Goal: Transaction & Acquisition: Purchase product/service

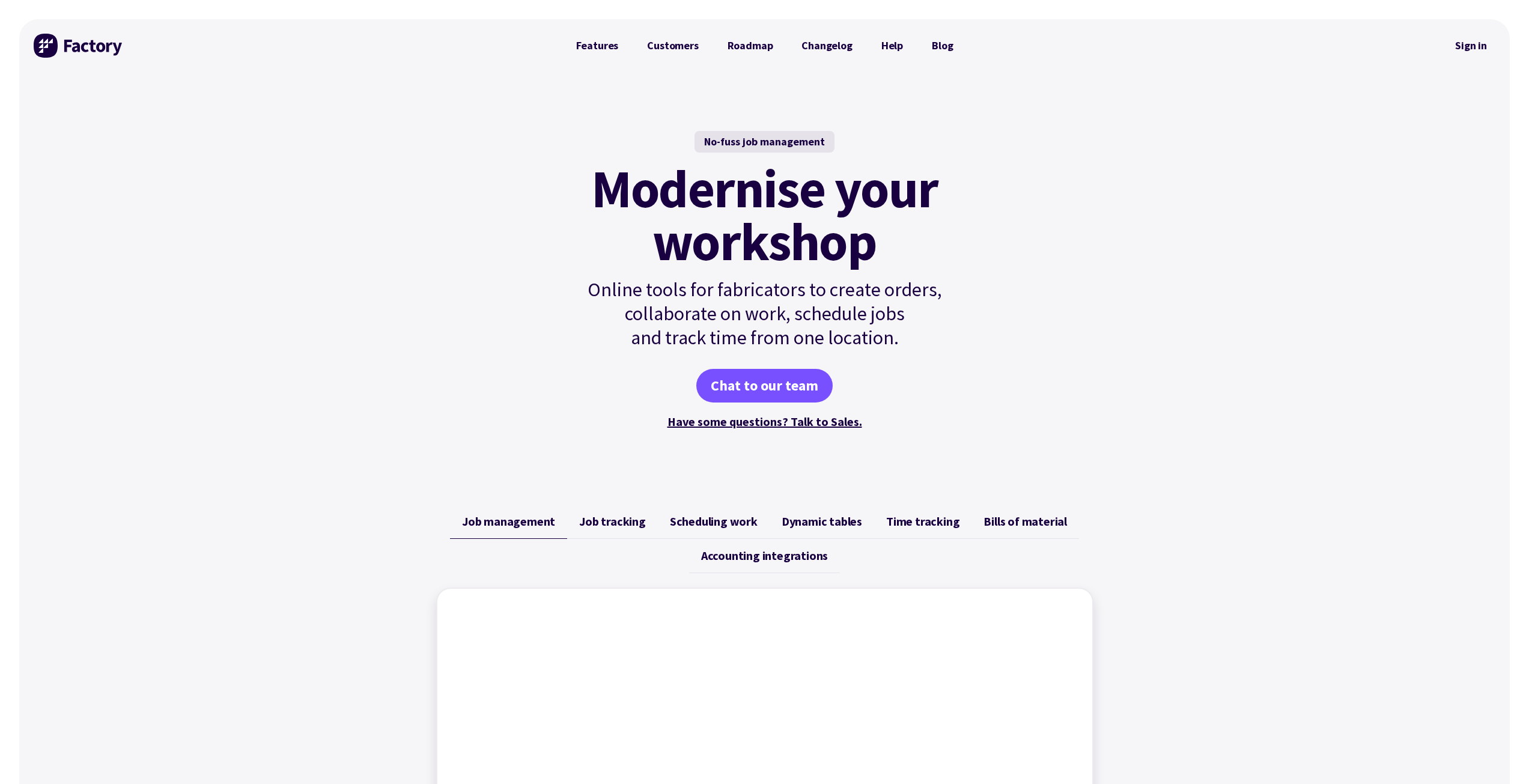
drag, startPoint x: 1480, startPoint y: 45, endPoint x: 1392, endPoint y: 28, distance: 89.6
click at [758, 45] on link "Sign in" at bounding box center [1471, 46] width 49 height 28
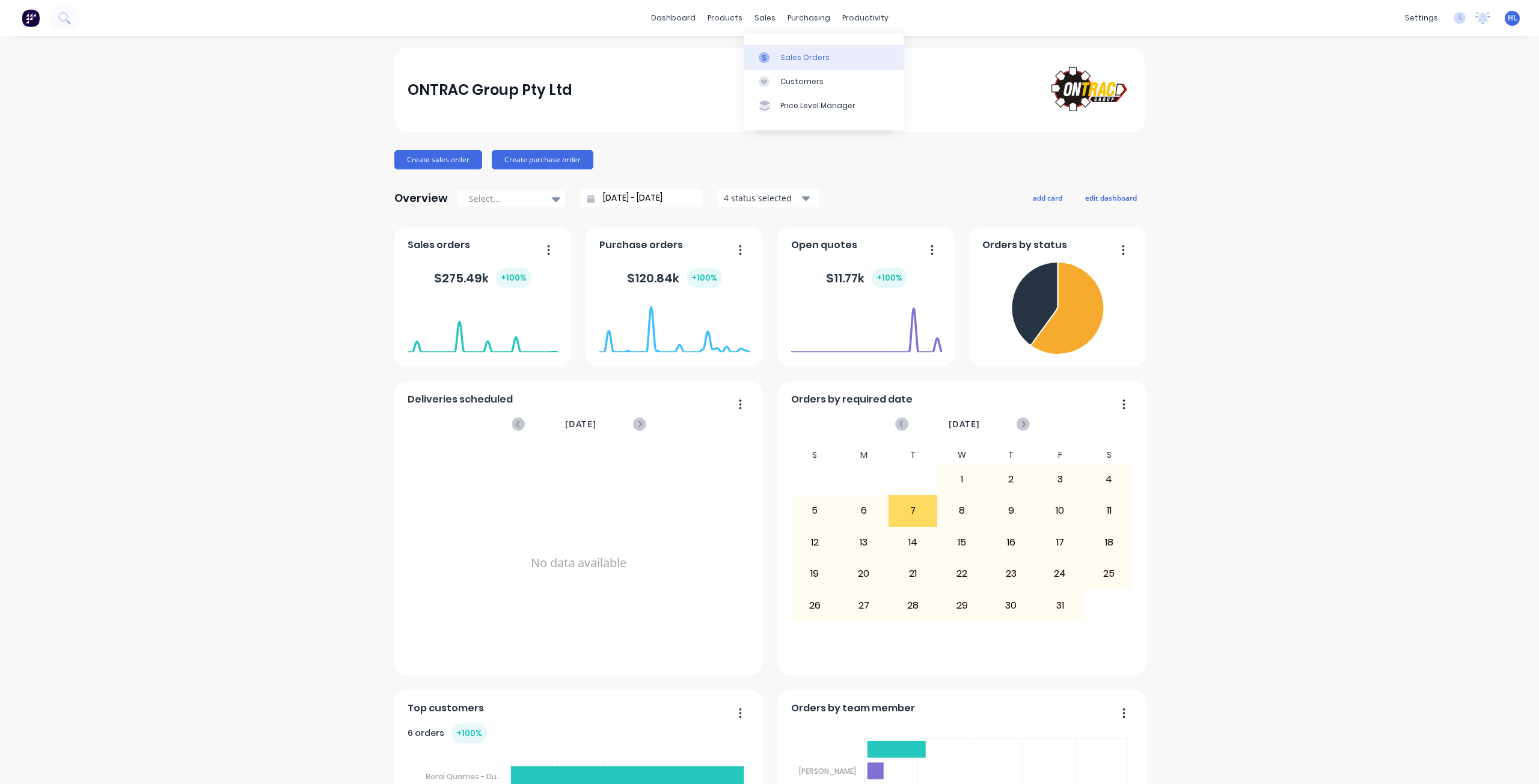
click at [792, 58] on div "Sales Orders" at bounding box center [804, 58] width 49 height 11
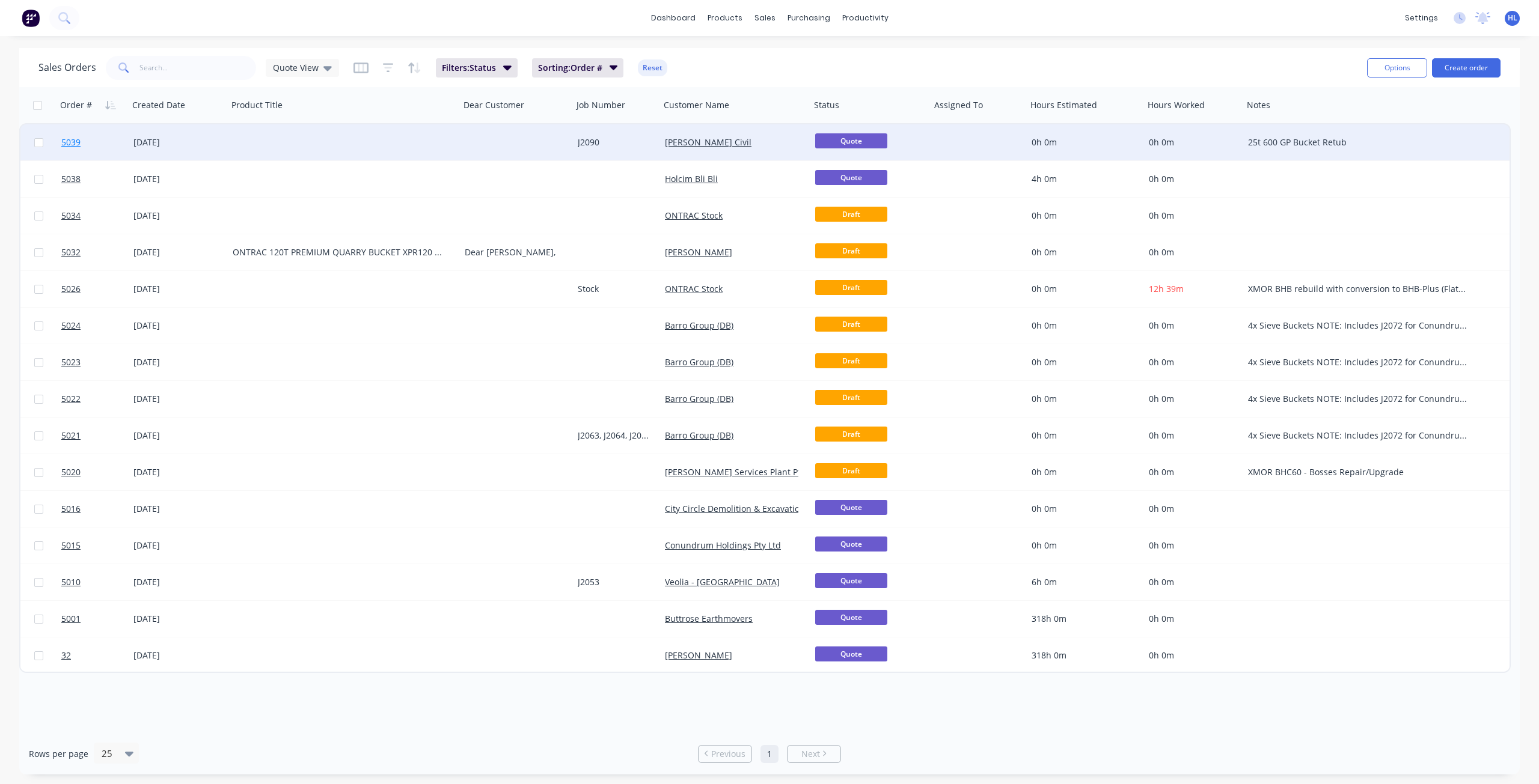
click at [93, 156] on link "5039" at bounding box center [97, 142] width 72 height 36
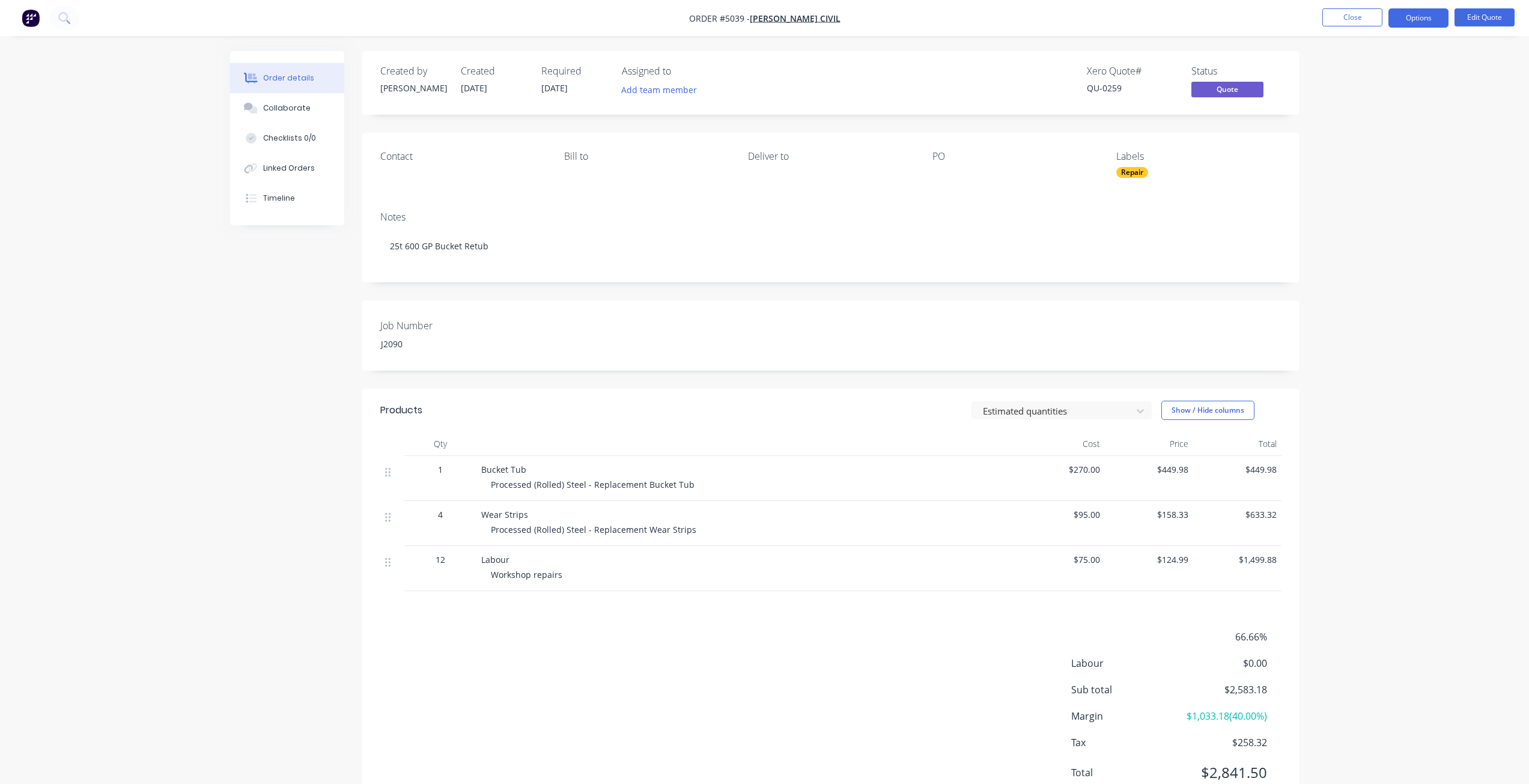
click at [940, 339] on div "Job Number J2090" at bounding box center [831, 335] width 937 height 70
click at [1422, 22] on button "Options" at bounding box center [1418, 18] width 60 height 20
click at [1420, 21] on button "Options" at bounding box center [1418, 18] width 60 height 20
click at [1231, 87] on span "Quote" at bounding box center [1227, 90] width 72 height 15
click at [1426, 19] on button "Options" at bounding box center [1418, 18] width 60 height 20
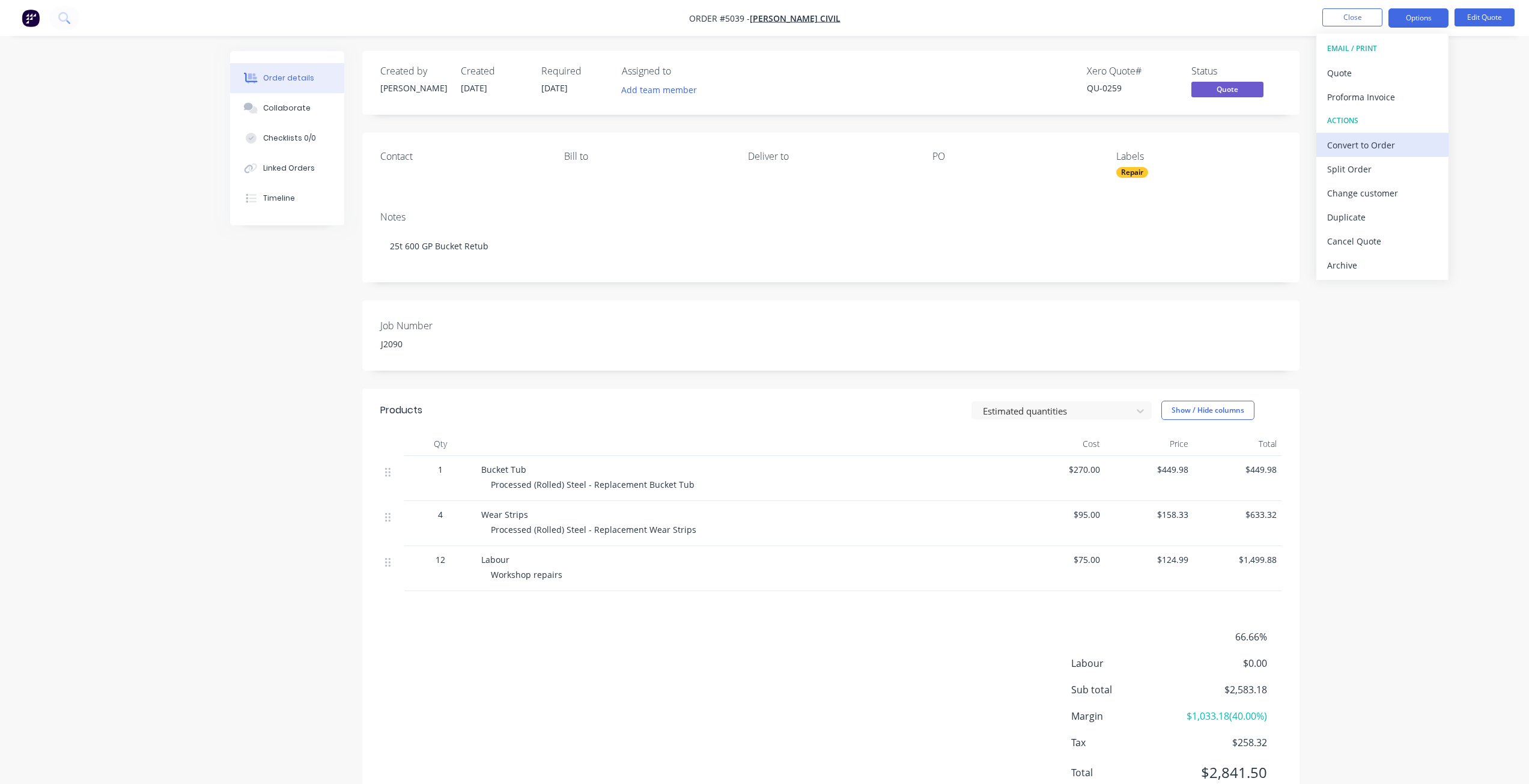
click at [1383, 146] on div "Convert to Order" at bounding box center [1382, 145] width 110 height 18
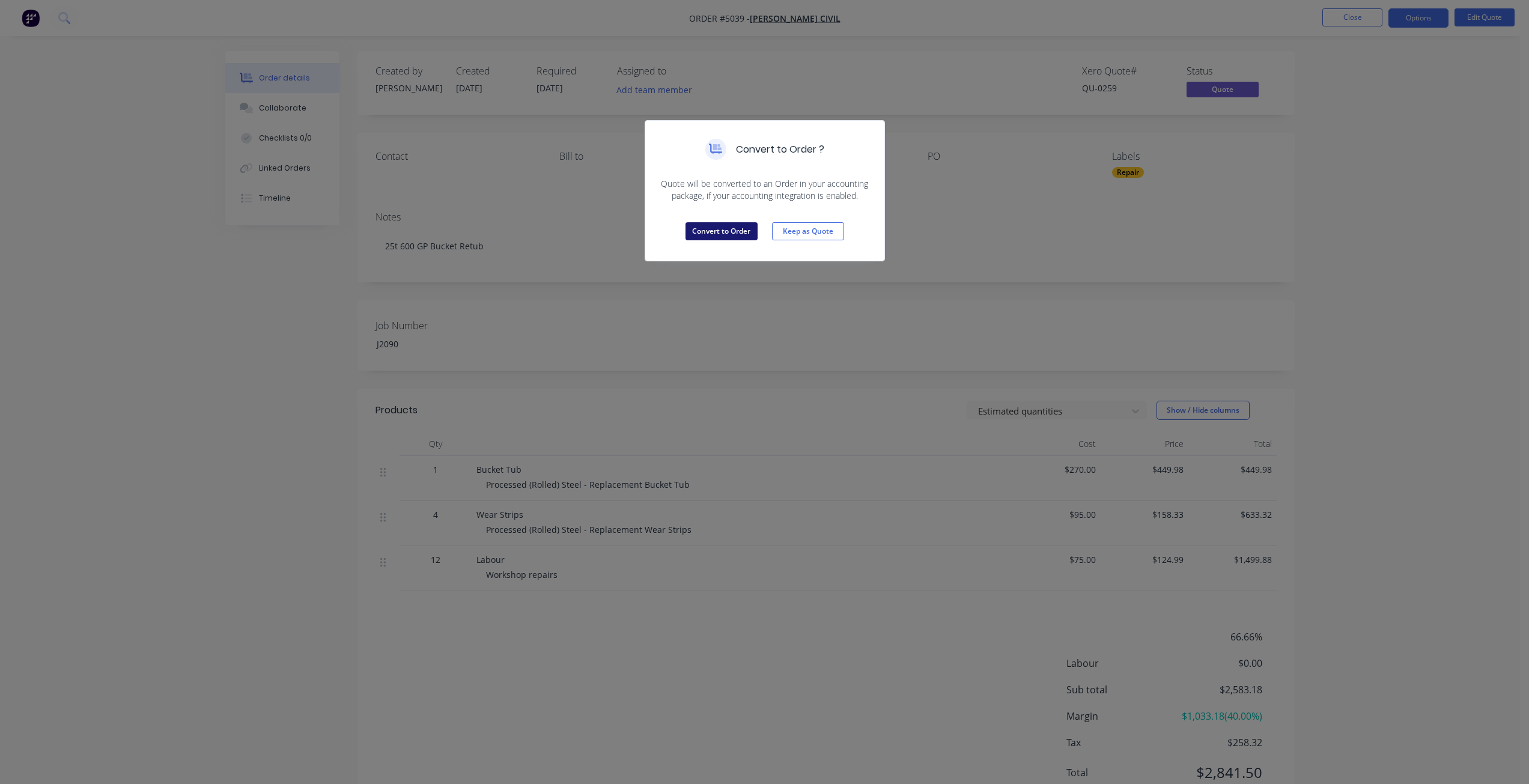
click at [742, 234] on button "Convert to Order" at bounding box center [721, 231] width 72 height 18
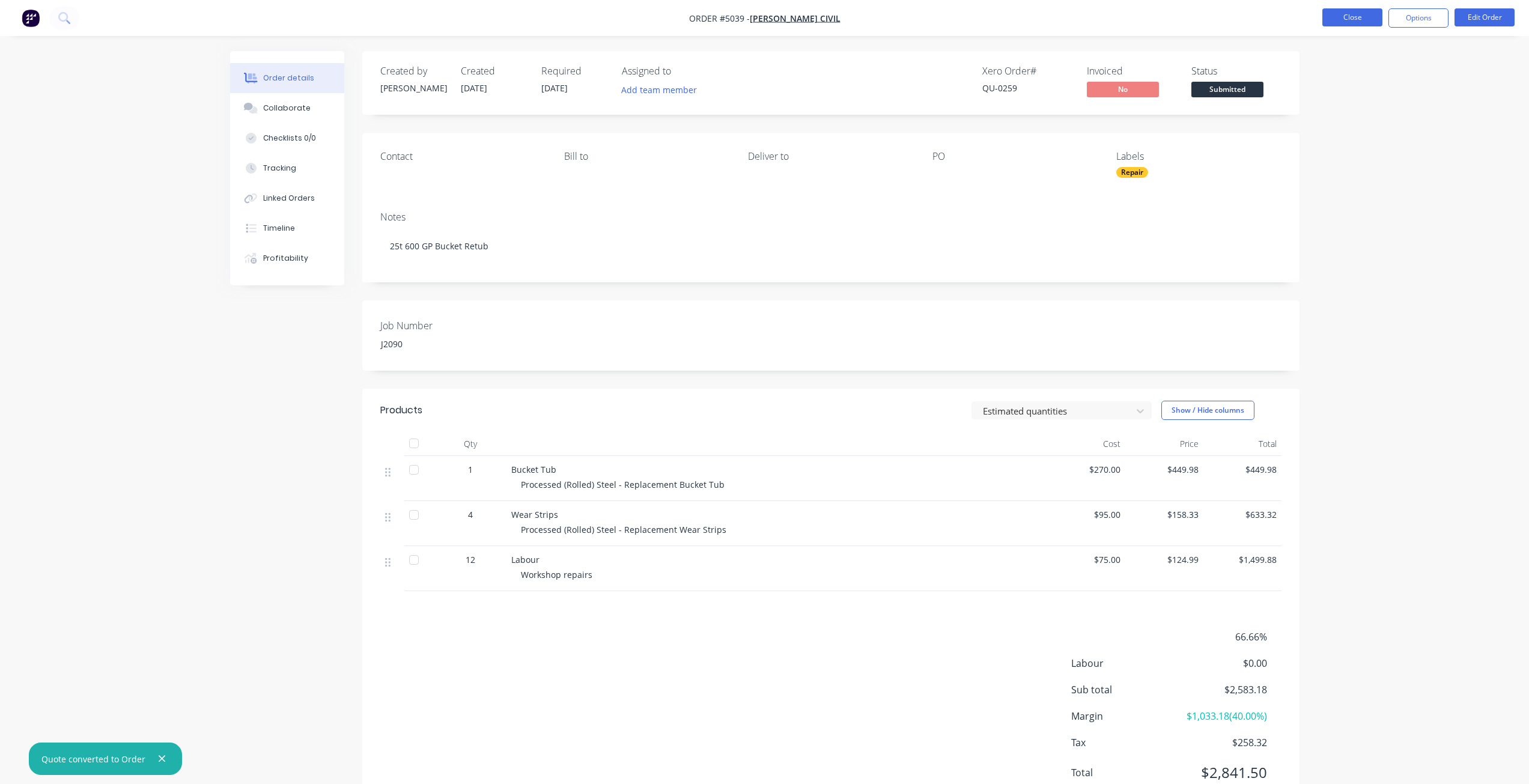
click at [1340, 16] on button "Close" at bounding box center [1352, 17] width 60 height 18
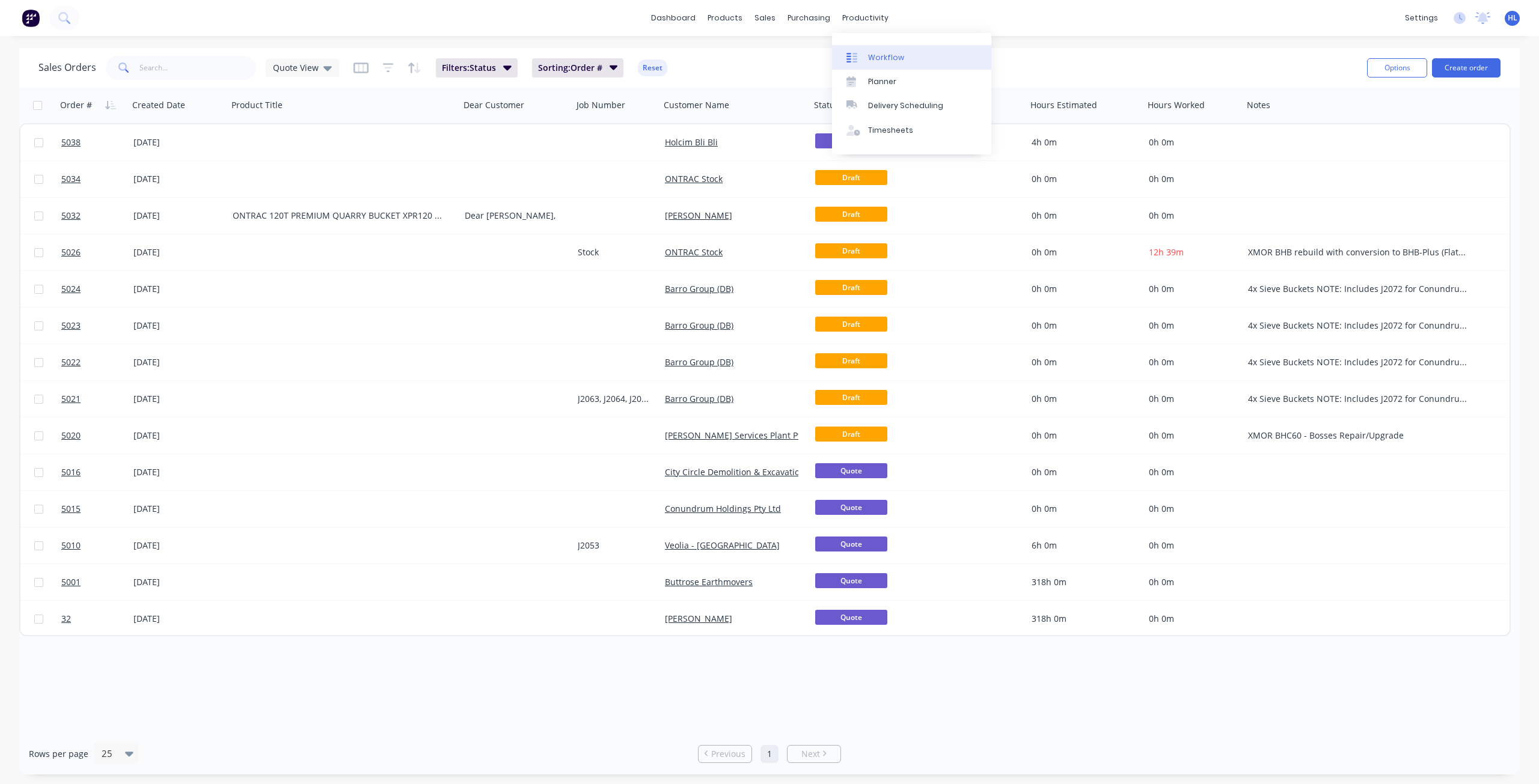
click at [901, 56] on link "Workflow" at bounding box center [911, 57] width 160 height 24
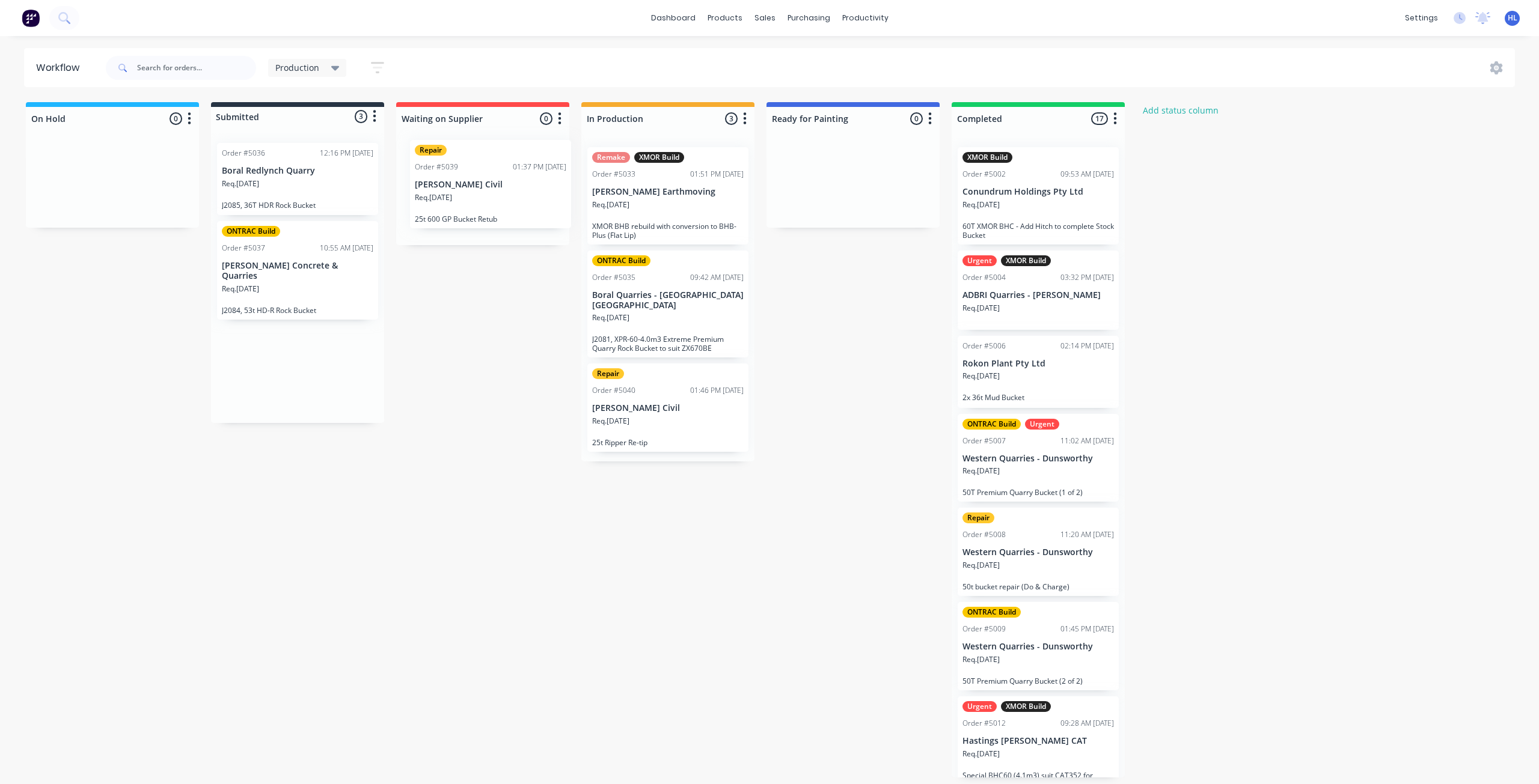
drag, startPoint x: 287, startPoint y: 390, endPoint x: 484, endPoint y: 210, distance: 266.9
click at [484, 210] on div "On Hold 0 Status colour #1FB6FF hex #1FB6FF Save Cancel Notifications Email SMS…" at bounding box center [731, 439] width 1481 height 675
drag, startPoint x: 293, startPoint y: 264, endPoint x: 510, endPoint y: 283, distance: 217.8
click at [510, 283] on div "On Hold 0 Status colour #1FB6FF hex #1FB6FF Save Cancel Notifications Email SMS…" at bounding box center [731, 439] width 1481 height 675
click at [485, 204] on div "Req. [DATE]" at bounding box center [483, 210] width 151 height 21
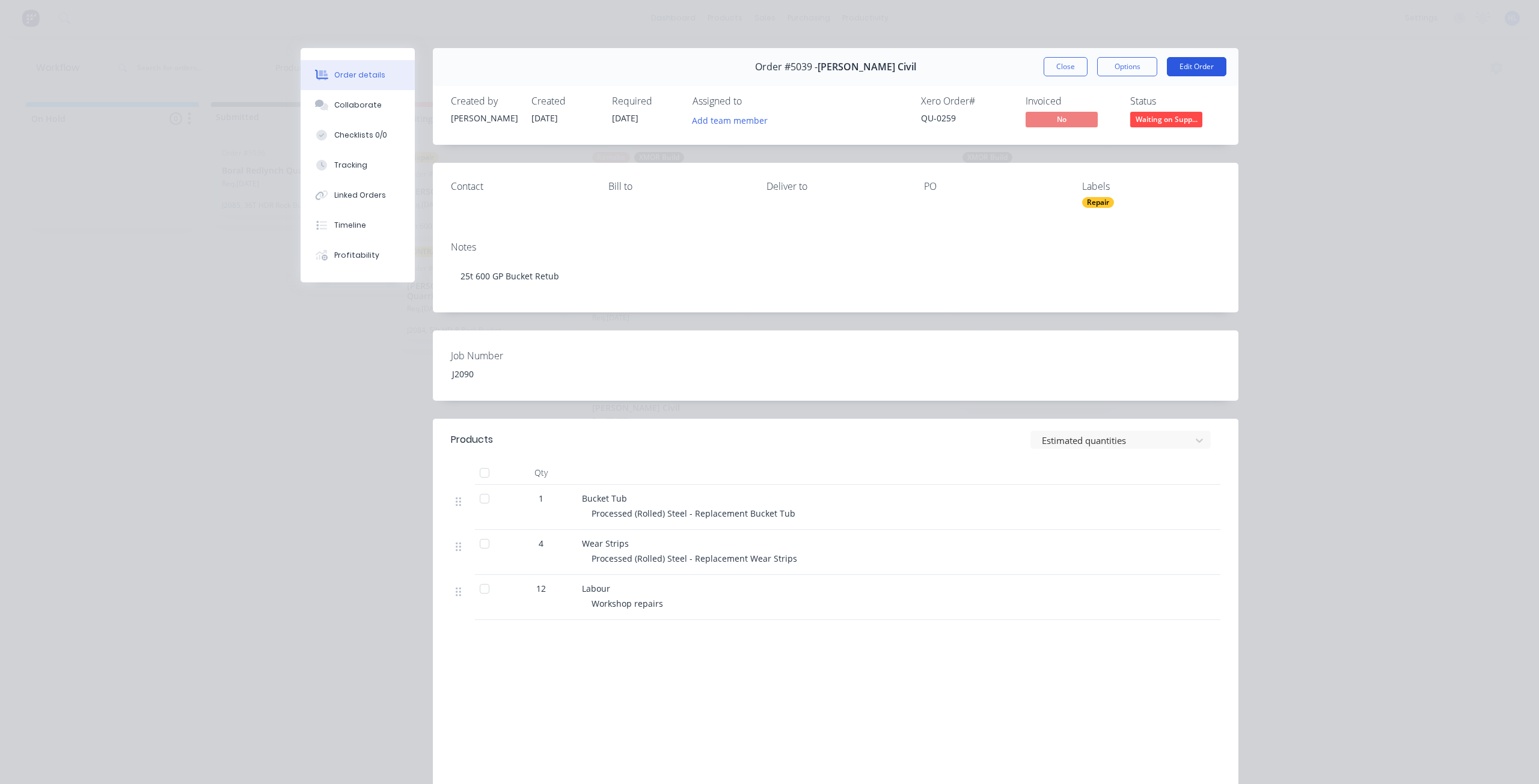
click at [1193, 68] on button "Edit Order" at bounding box center [1196, 66] width 60 height 20
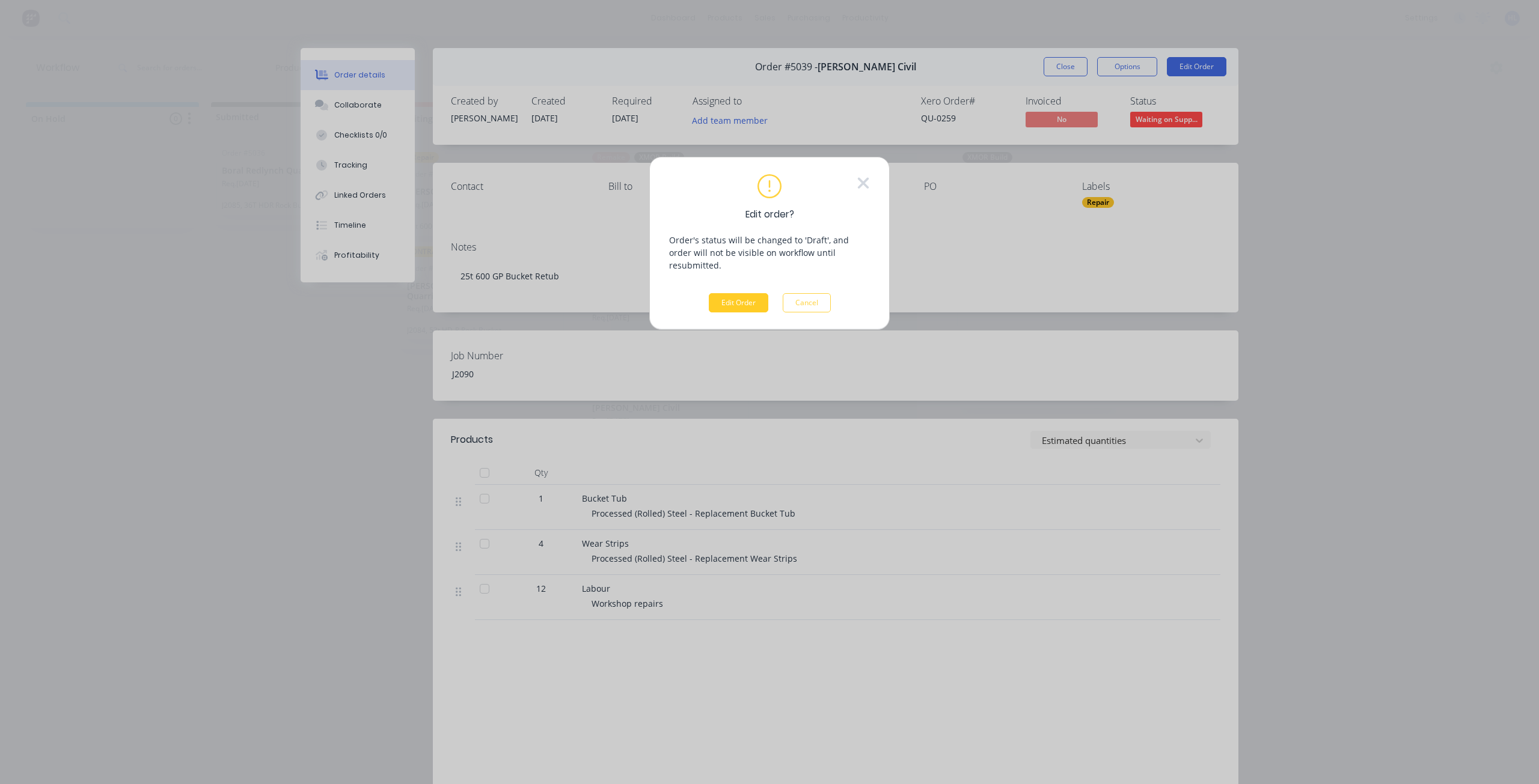
click at [738, 293] on button "Edit Order" at bounding box center [739, 302] width 60 height 20
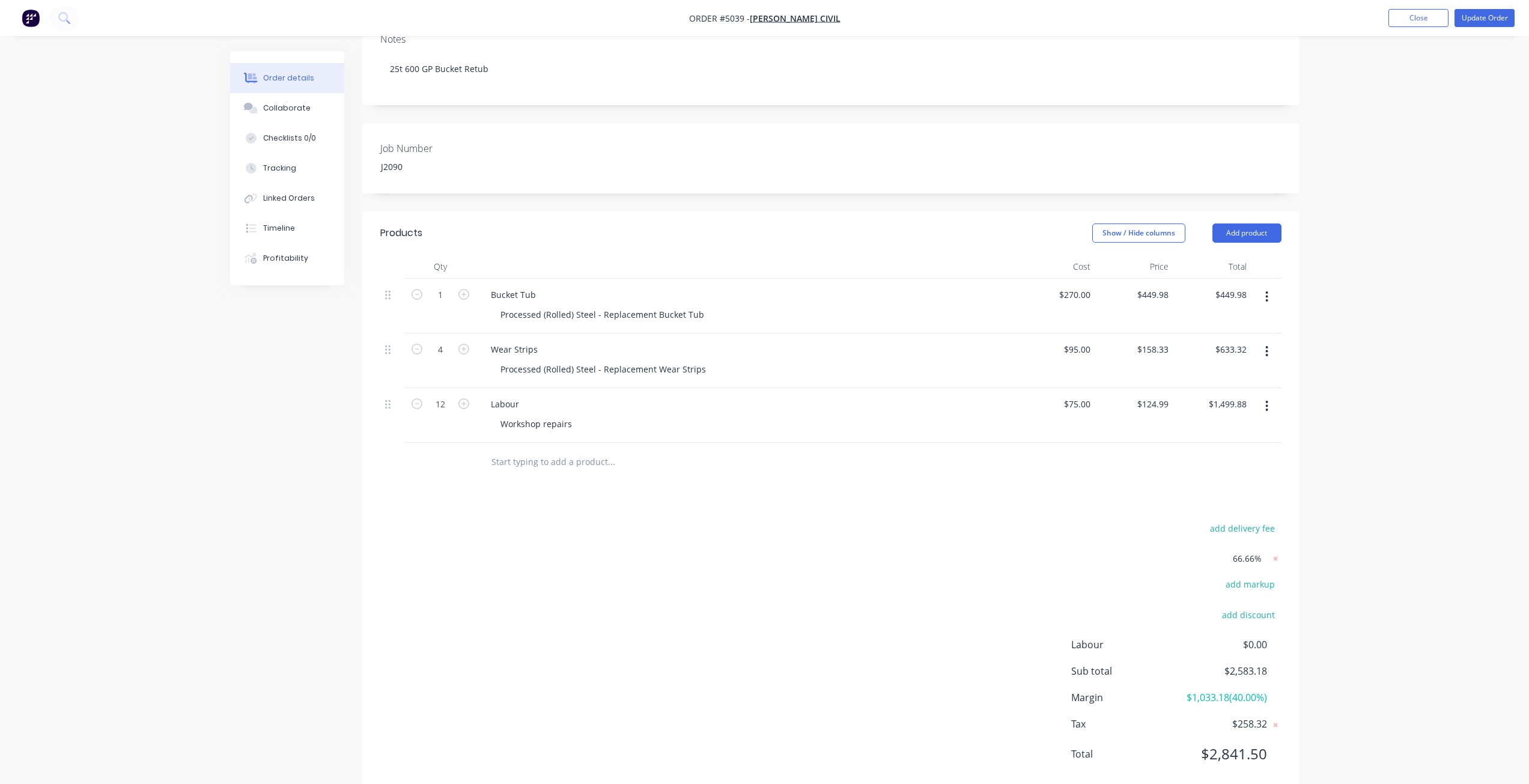
scroll to position [180, 0]
click at [1145, 399] on input "124.99" at bounding box center [1157, 402] width 33 height 18
type input "0"
type input "158.33"
type input "$0.00"
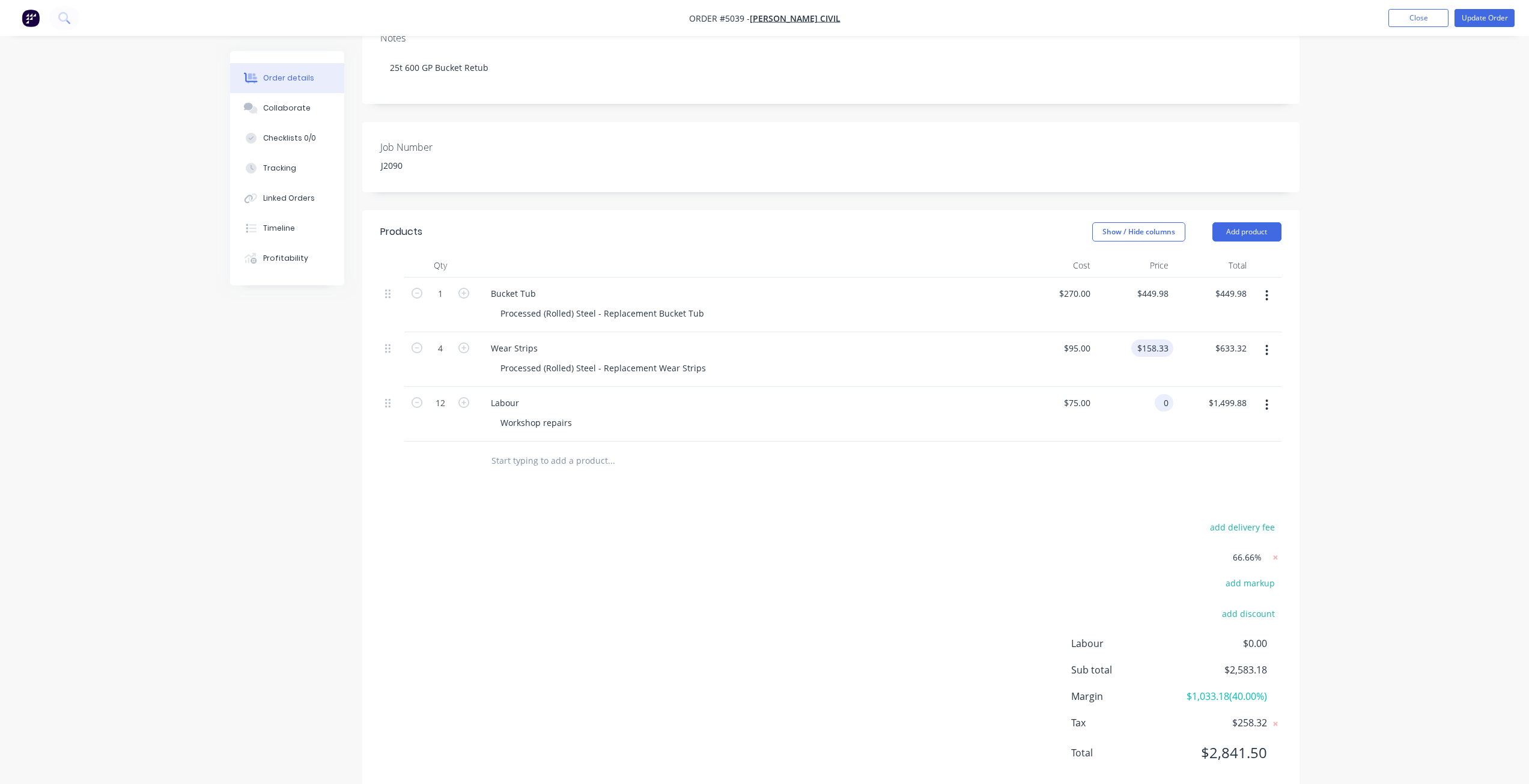
type input "$0.00"
click at [1156, 344] on input "158.33" at bounding box center [1155, 348] width 37 height 18
type input "$0.00"
click at [1161, 326] on div "$449.98 $449.98" at bounding box center [1134, 304] width 78 height 55
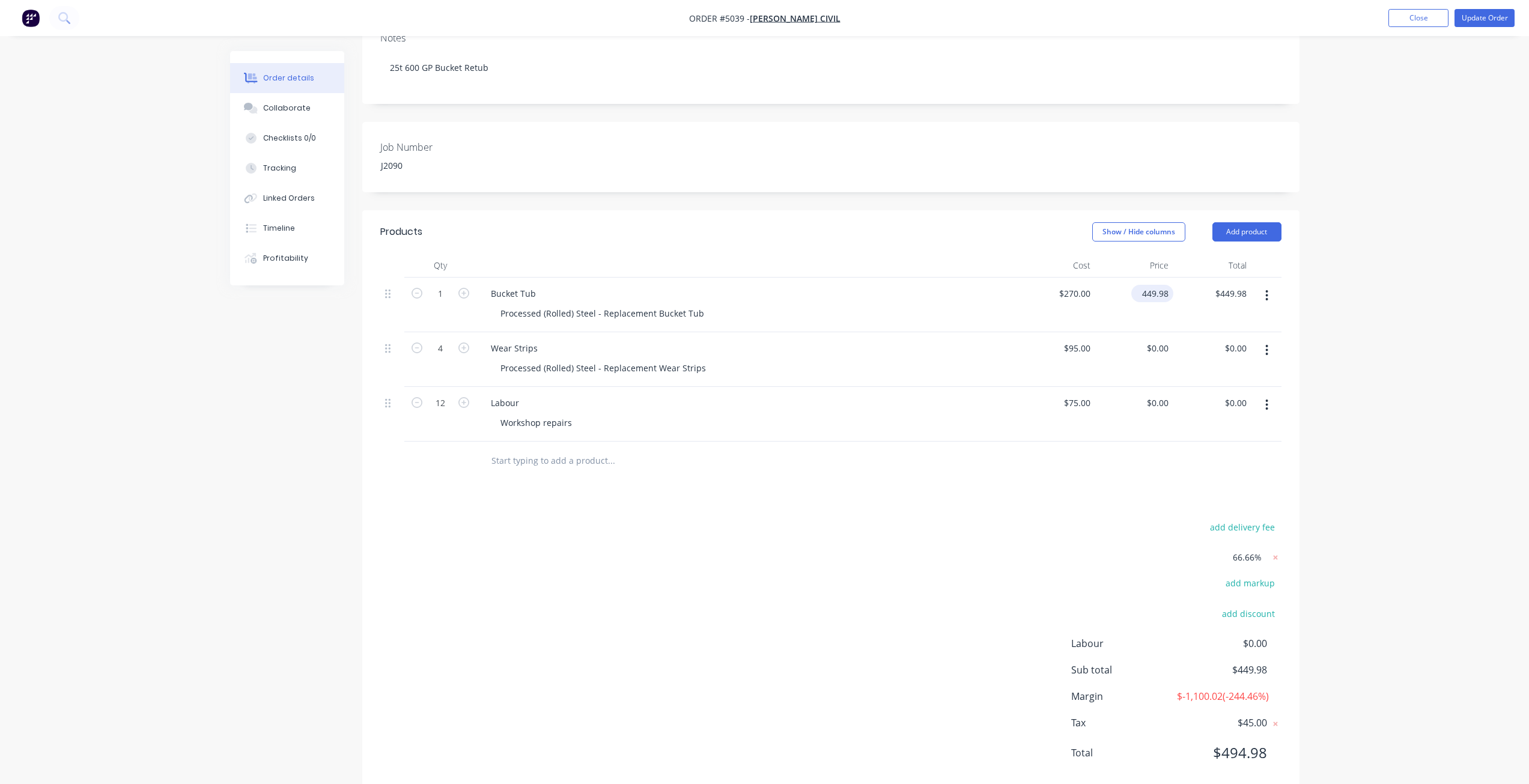
click at [1157, 289] on input "449.98" at bounding box center [1155, 293] width 37 height 18
type input "$2,250.00"
click at [1115, 511] on div "Products Show / Hide columns Add product Qty Cost Price Total 1 Bucket Tub Proc…" at bounding box center [831, 502] width 937 height 584
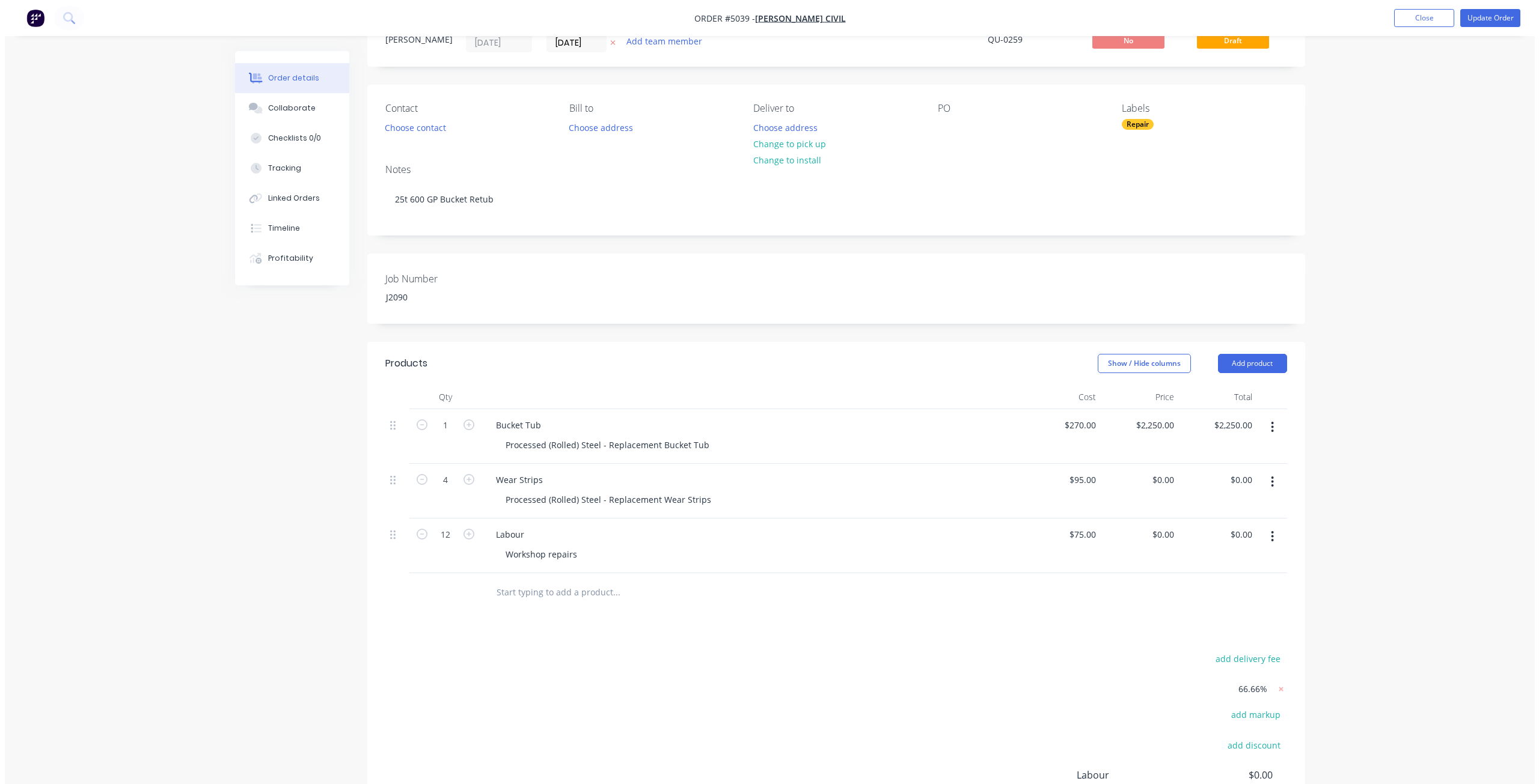
scroll to position [0, 0]
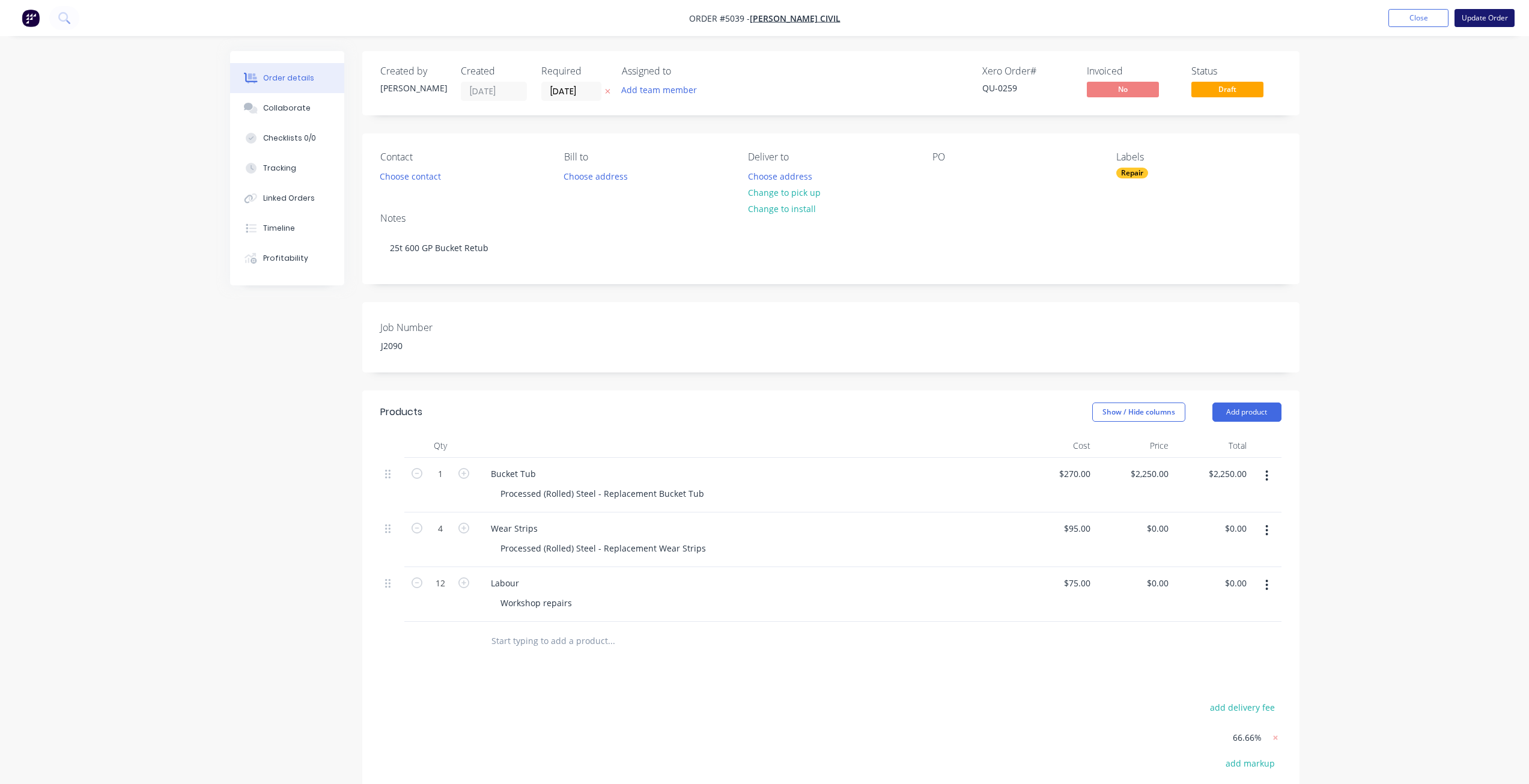
click at [1487, 16] on button "Update Order" at bounding box center [1484, 18] width 60 height 18
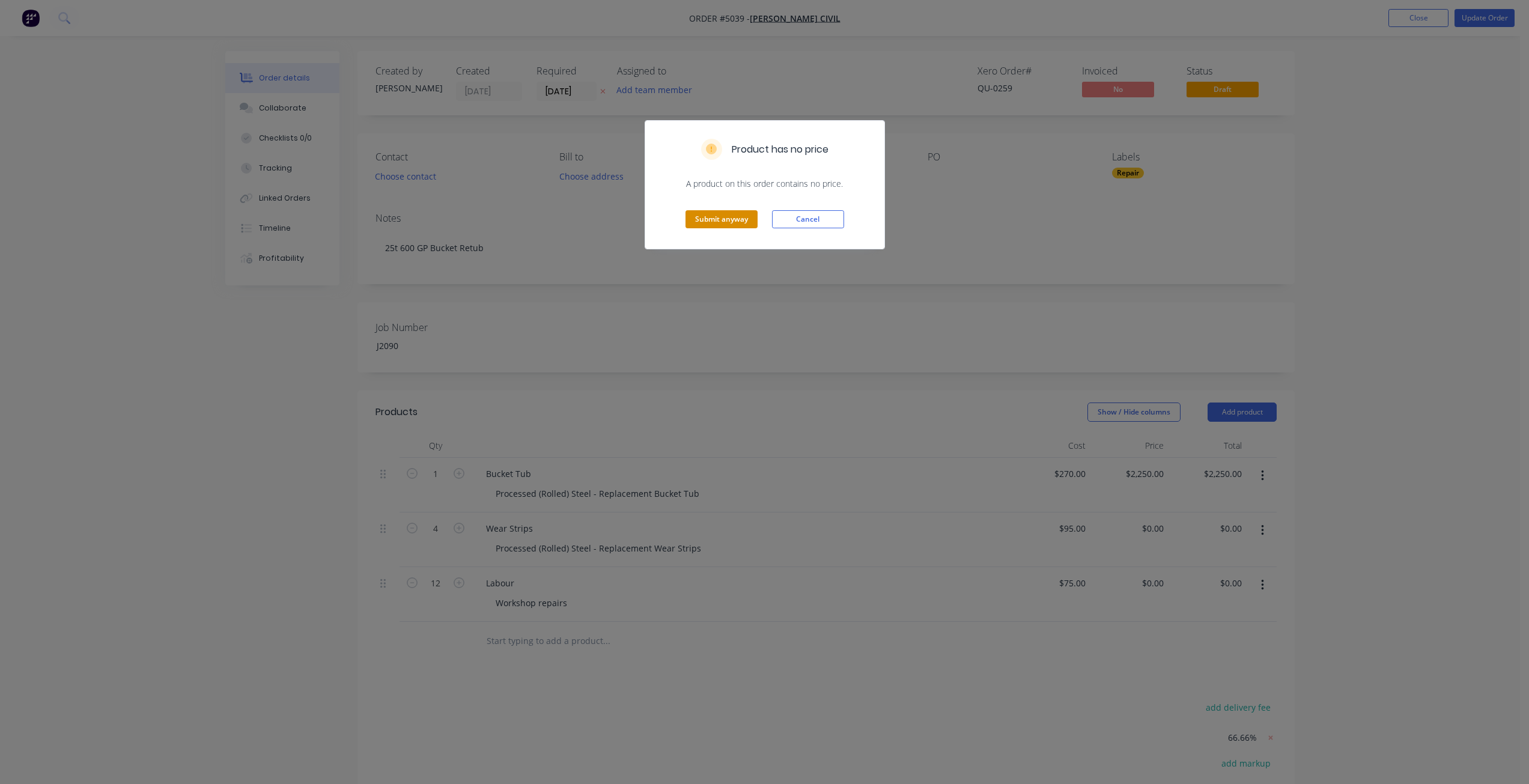
click at [731, 223] on button "Submit anyway" at bounding box center [721, 218] width 72 height 18
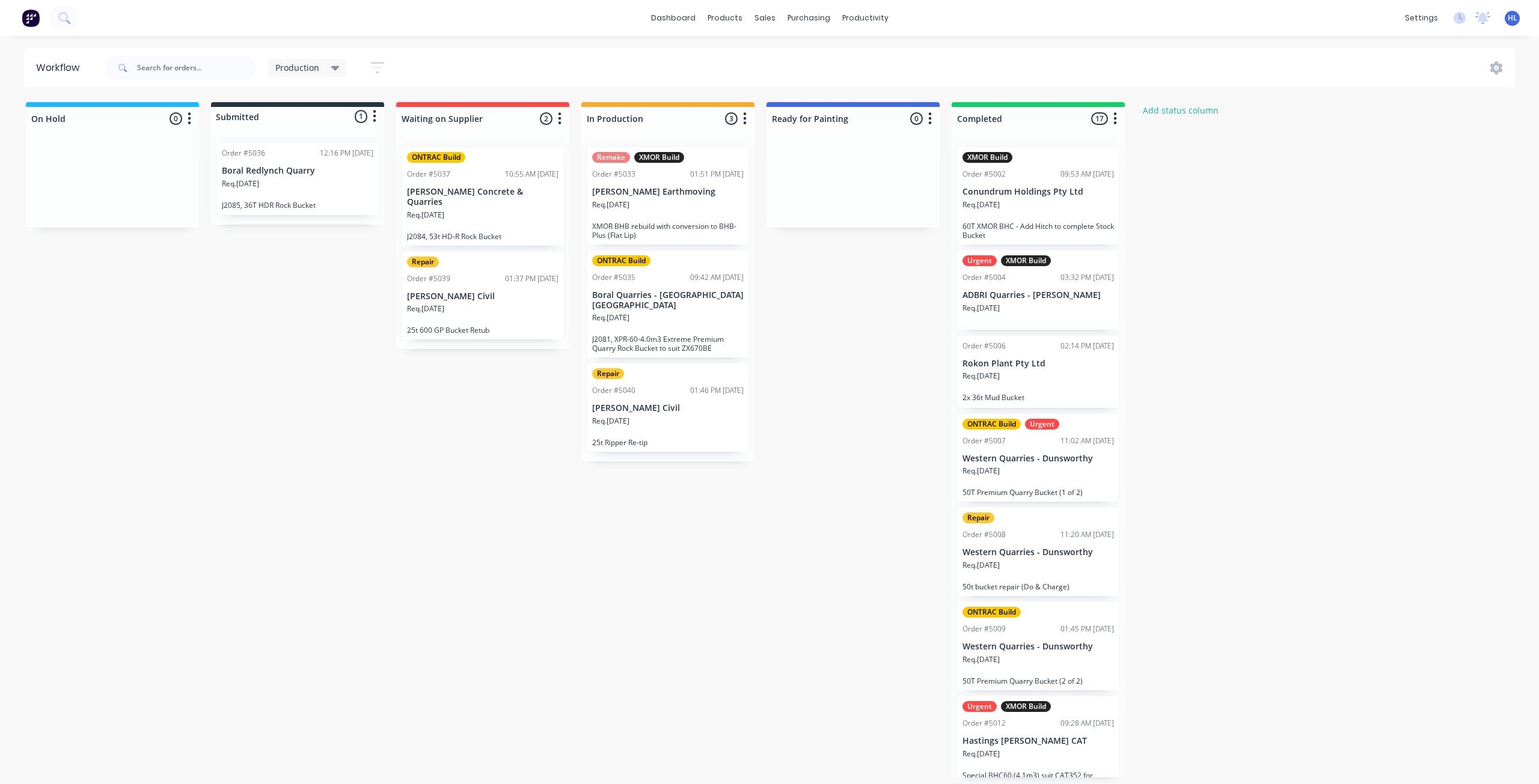
click at [459, 306] on div "Req. [DATE]" at bounding box center [483, 314] width 151 height 21
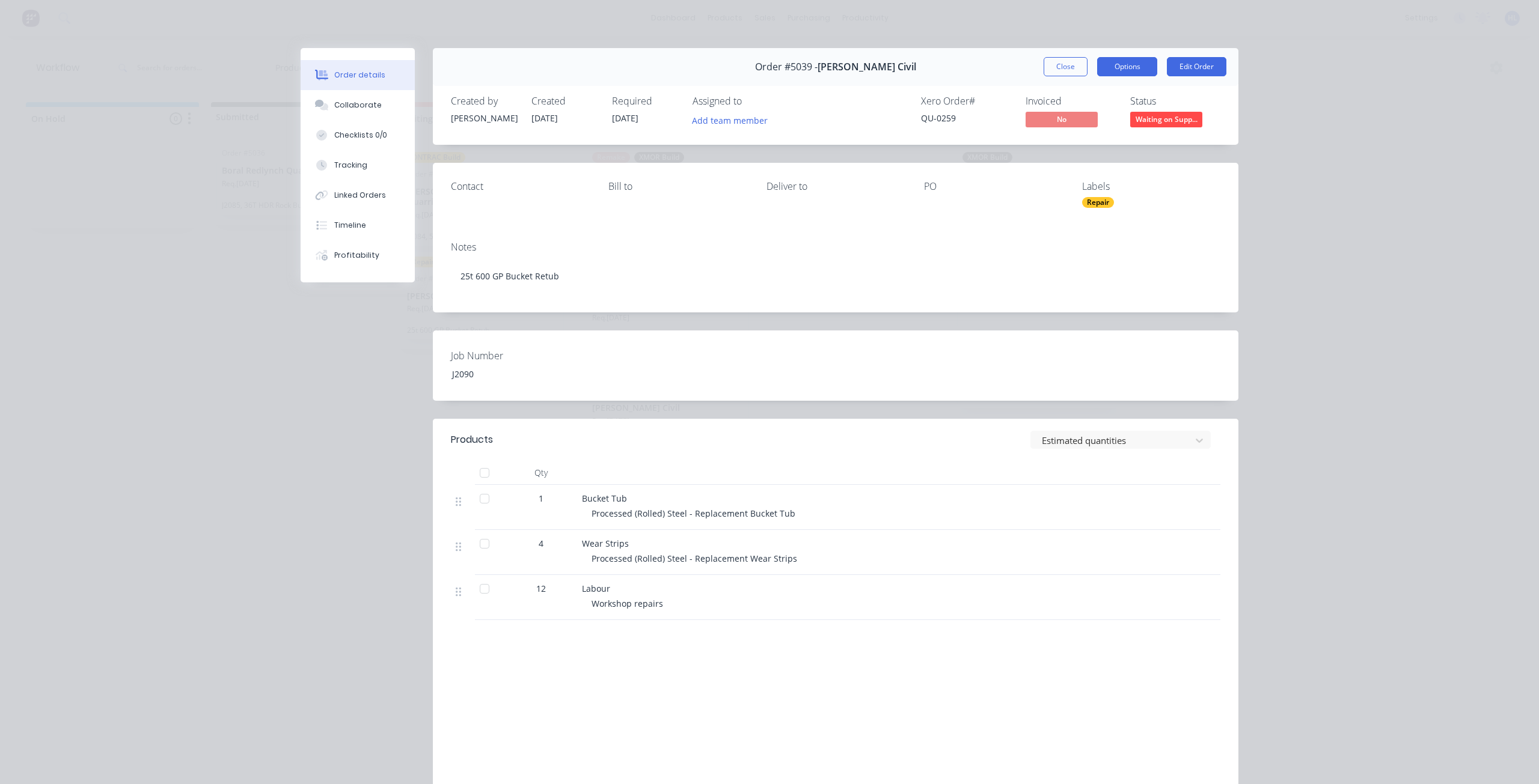
click at [1117, 75] on button "Options" at bounding box center [1127, 66] width 60 height 20
click at [1097, 66] on button "Options" at bounding box center [1127, 66] width 60 height 20
click at [1055, 68] on button "Close" at bounding box center [1065, 66] width 44 height 20
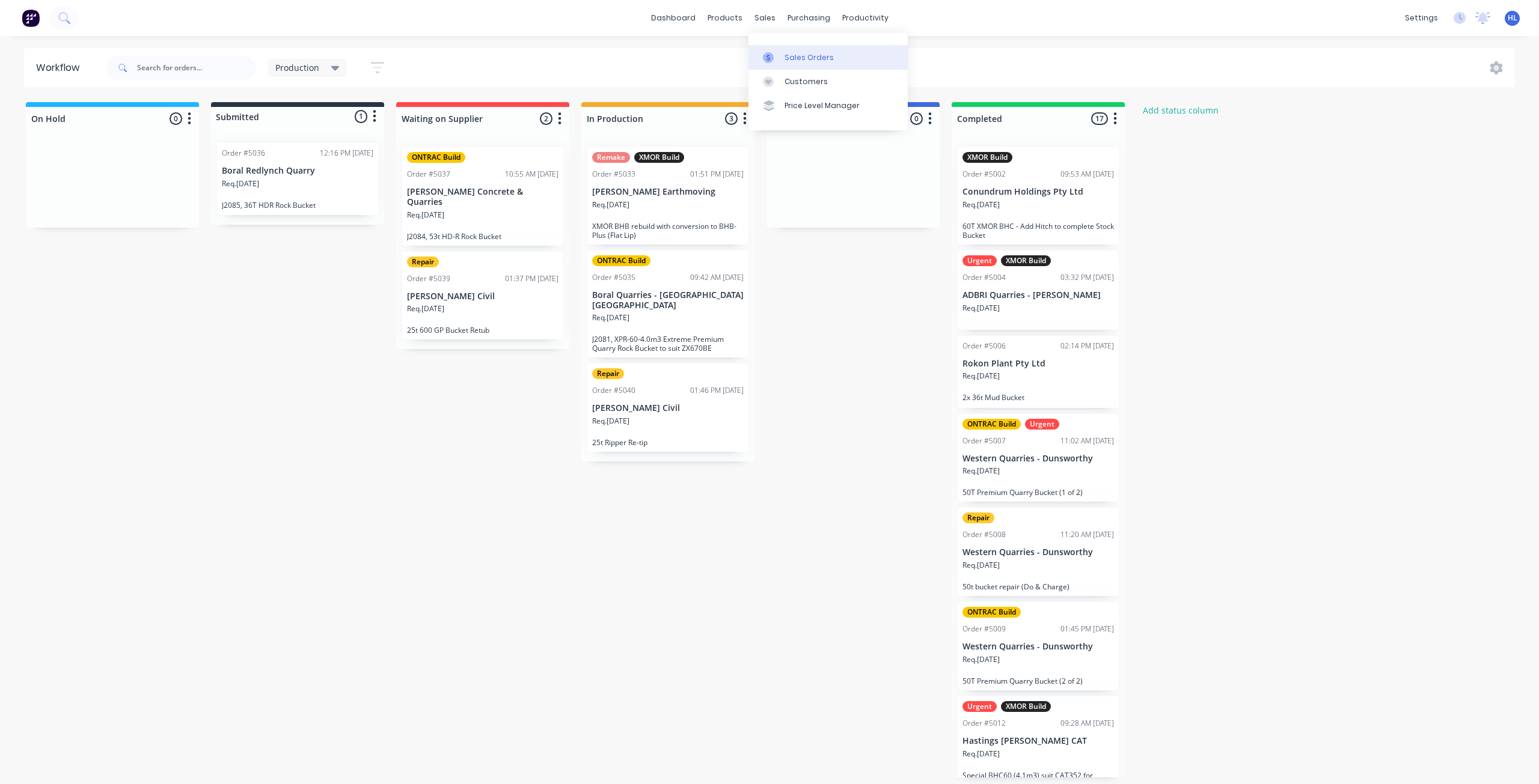
click at [790, 52] on div "Sales Orders" at bounding box center [809, 58] width 49 height 11
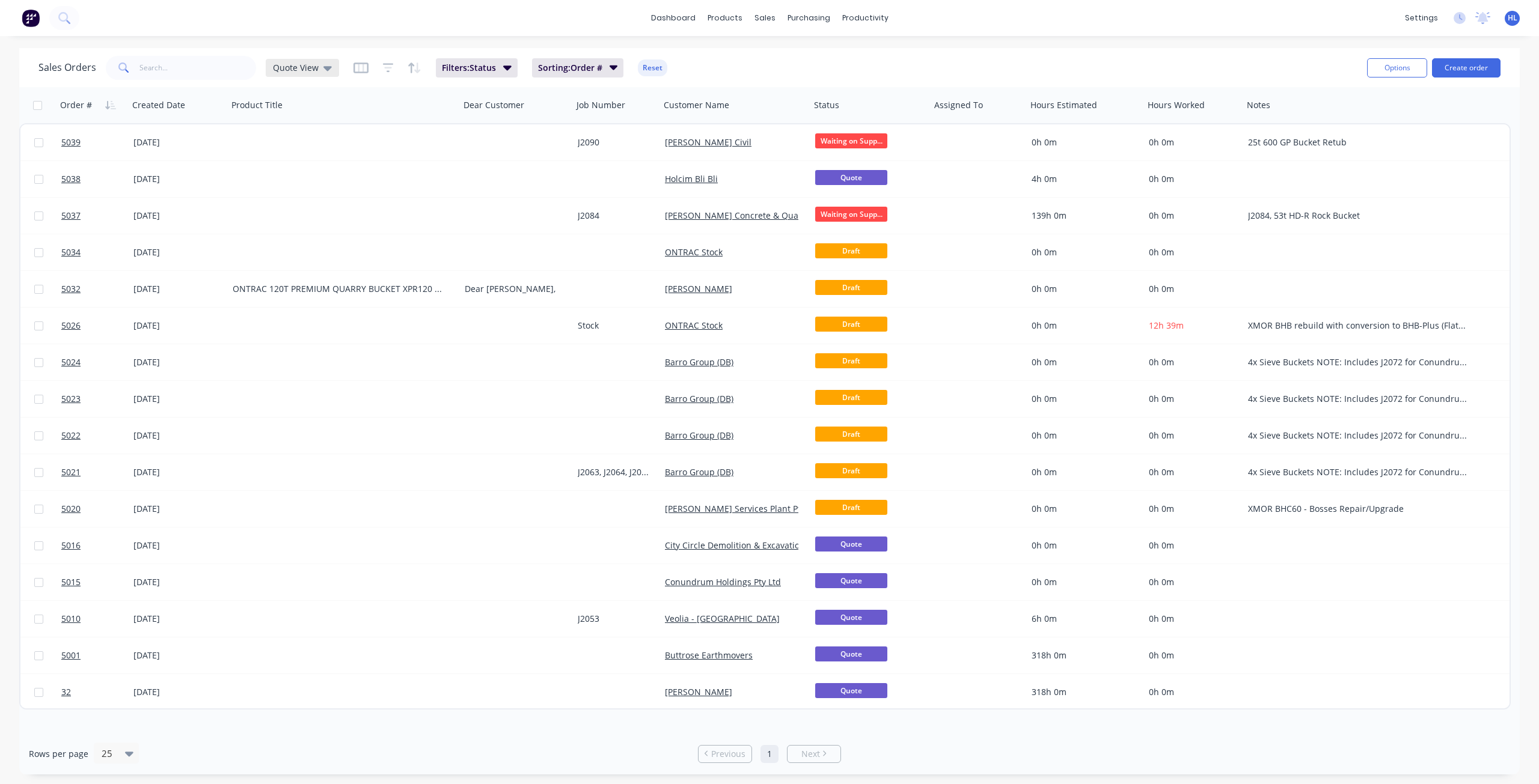
click at [284, 66] on span "Quote View" at bounding box center [295, 68] width 46 height 13
click at [345, 295] on button "Production View" at bounding box center [337, 290] width 137 height 14
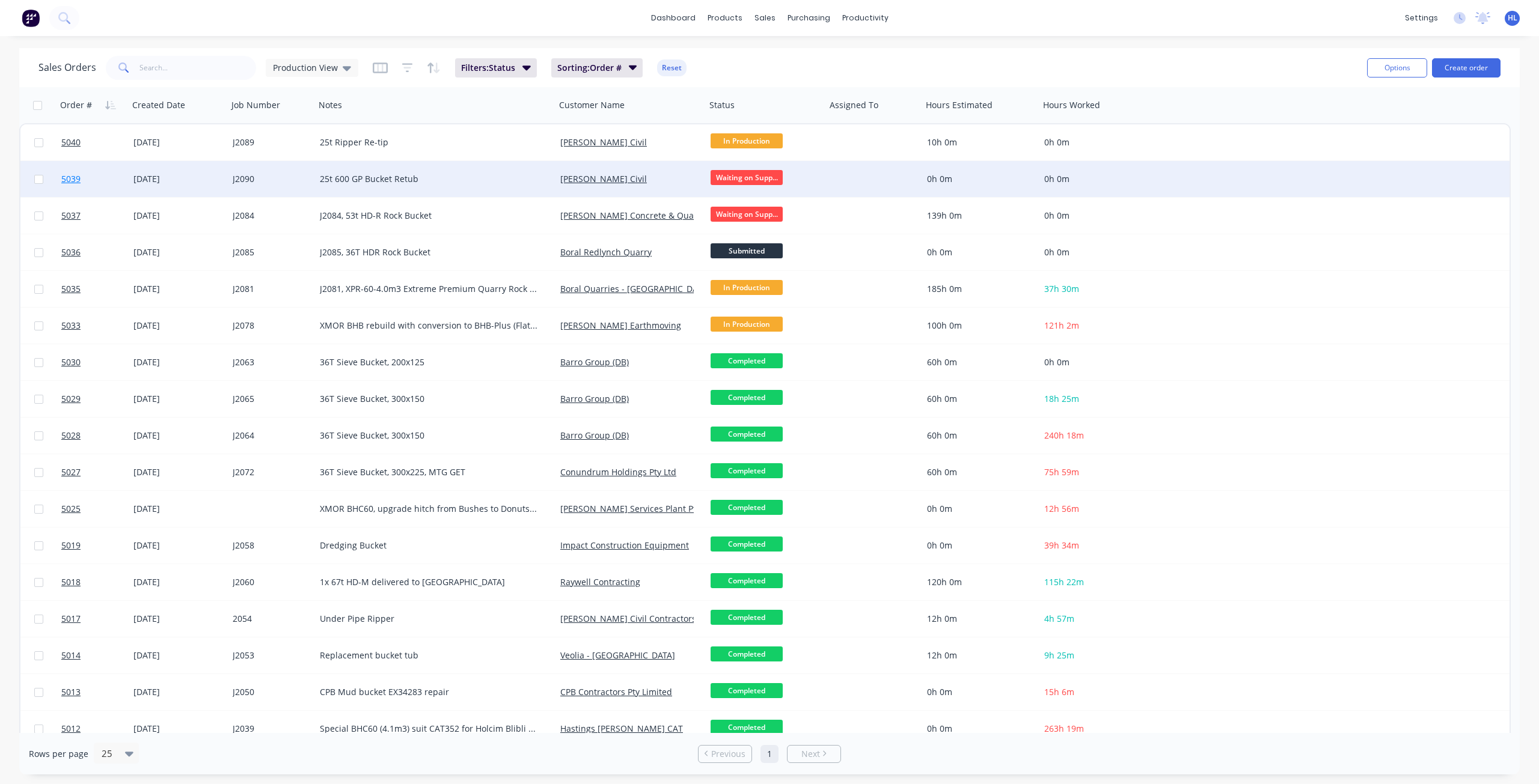
click at [102, 176] on link "5039" at bounding box center [97, 178] width 72 height 36
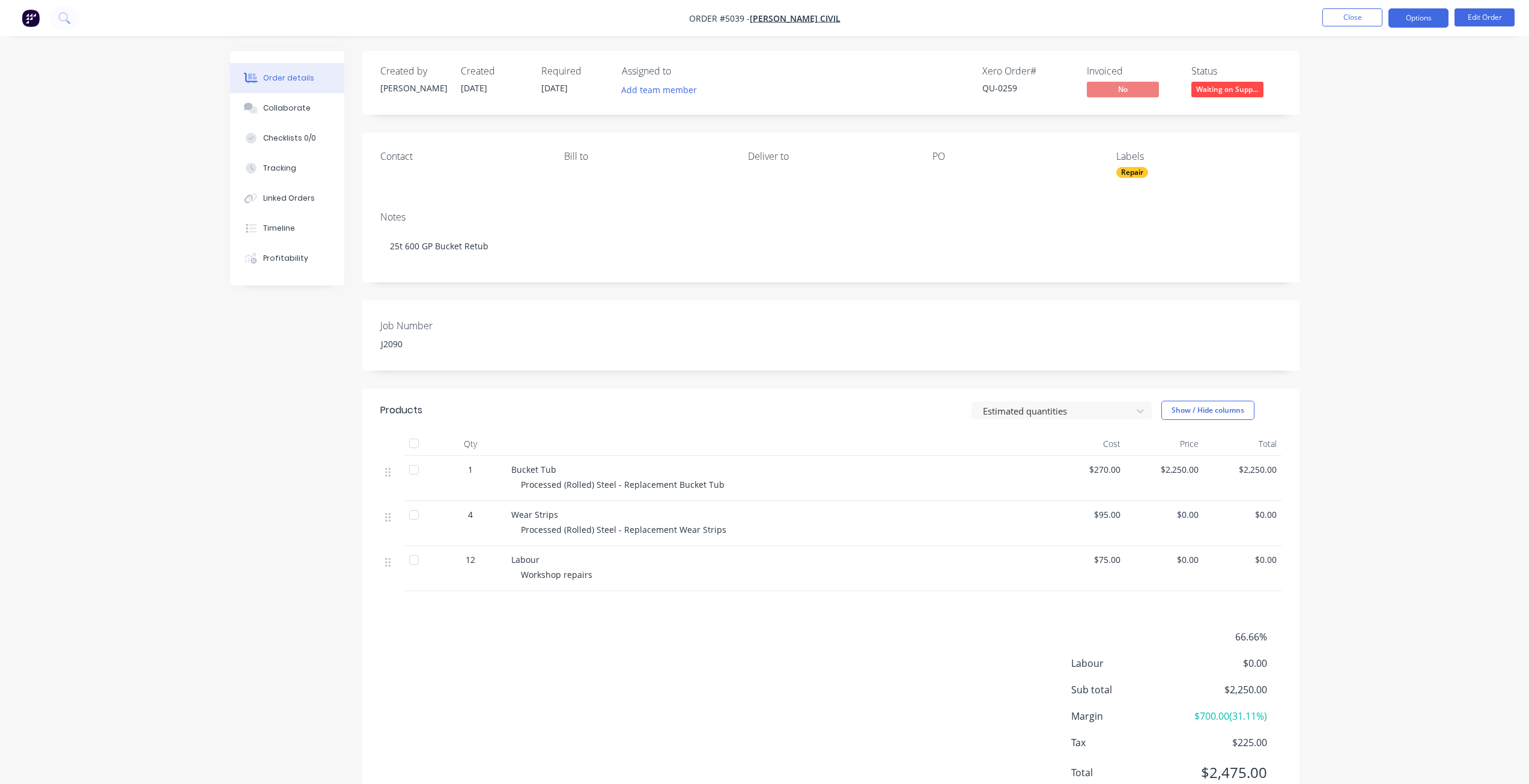
click at [1425, 20] on button "Options" at bounding box center [1418, 18] width 60 height 20
click at [1380, 208] on div "Purchase Products" at bounding box center [1382, 217] width 110 height 18
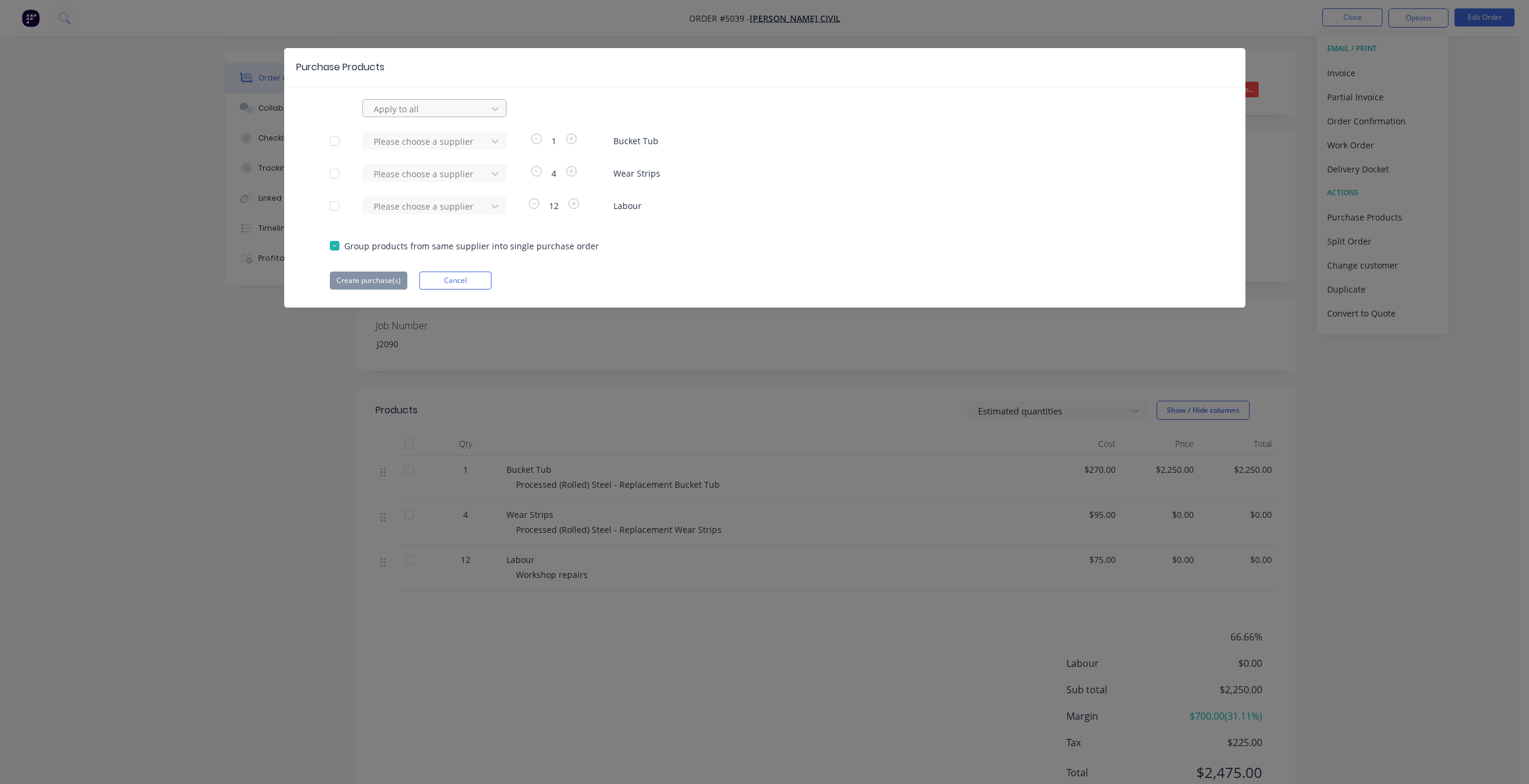
click at [413, 104] on div at bounding box center [427, 109] width 108 height 15
type input "APS"
click at [450, 135] on div "APS Adelaide Profile Services" at bounding box center [434, 135] width 144 height 22
click at [334, 210] on div at bounding box center [335, 206] width 24 height 24
click at [361, 284] on button "Create purchase(s)" at bounding box center [368, 280] width 77 height 18
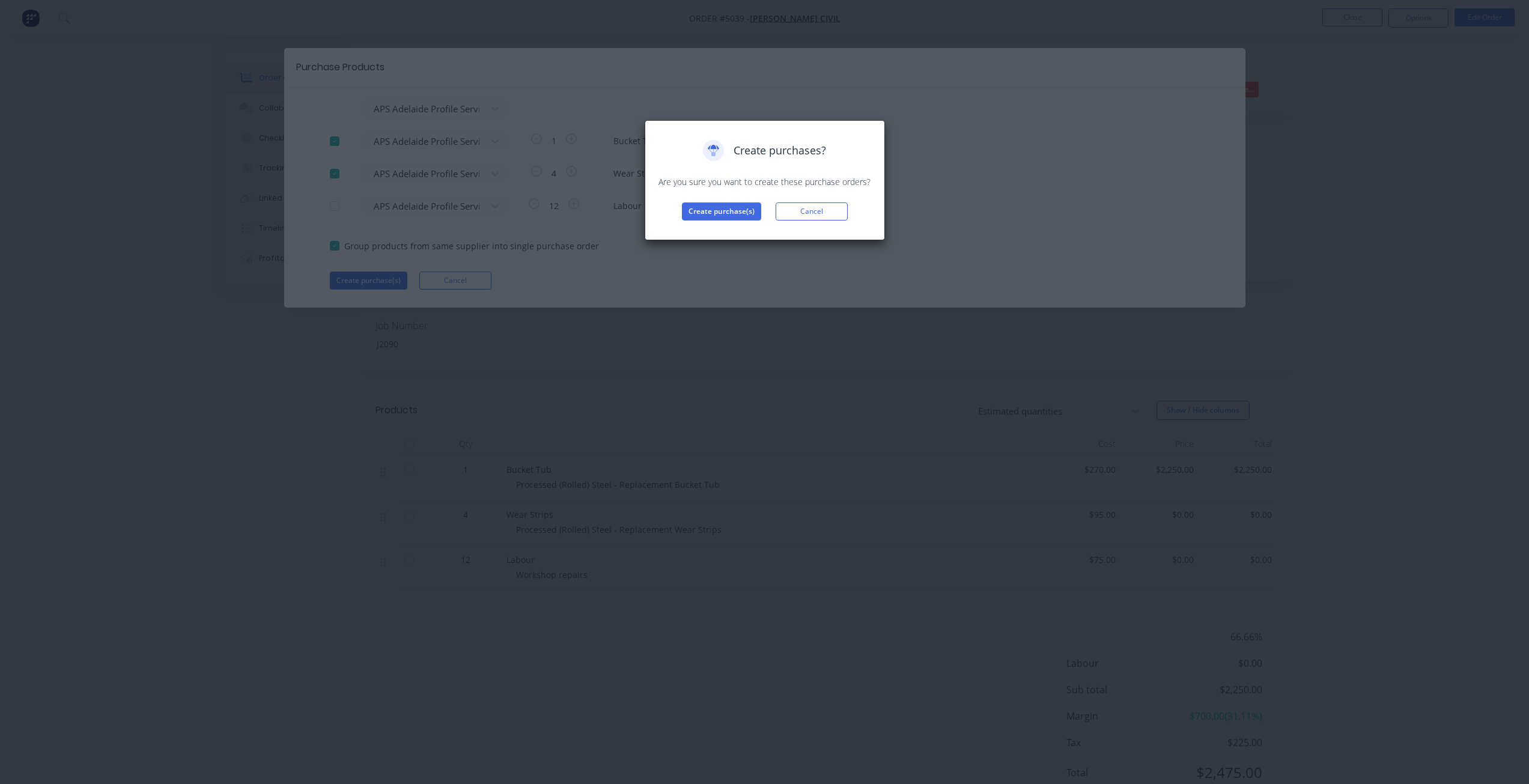
click at [764, 201] on div "Create purchases? Are you sure you want to create these purchase orders? Create…" at bounding box center [764, 180] width 215 height 80
click at [743, 209] on button "Create purchase(s)" at bounding box center [721, 211] width 79 height 18
click at [739, 235] on button "View purchase(s)" at bounding box center [721, 230] width 72 height 18
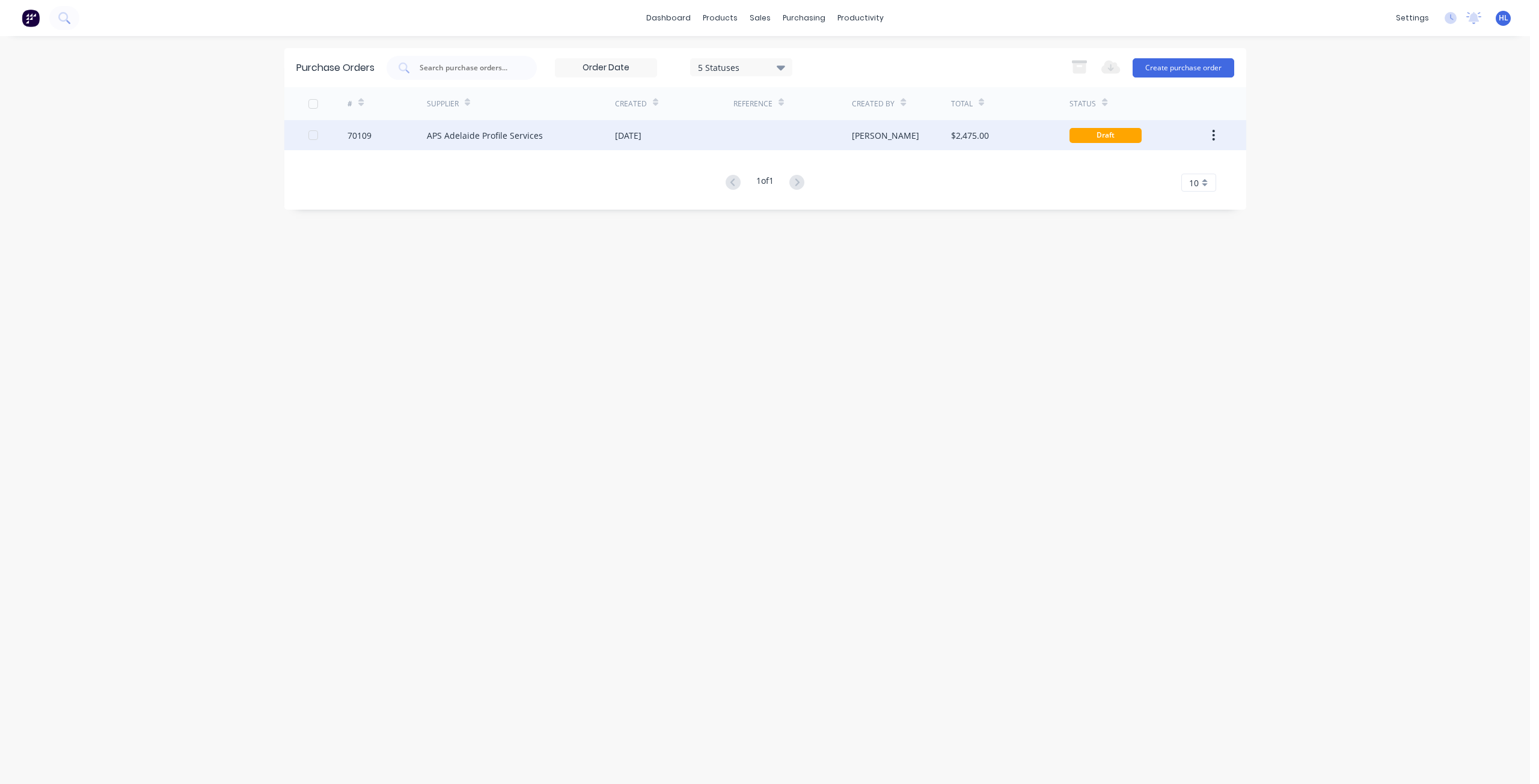
click at [523, 135] on div "APS Adelaide Profile Services" at bounding box center [485, 135] width 116 height 13
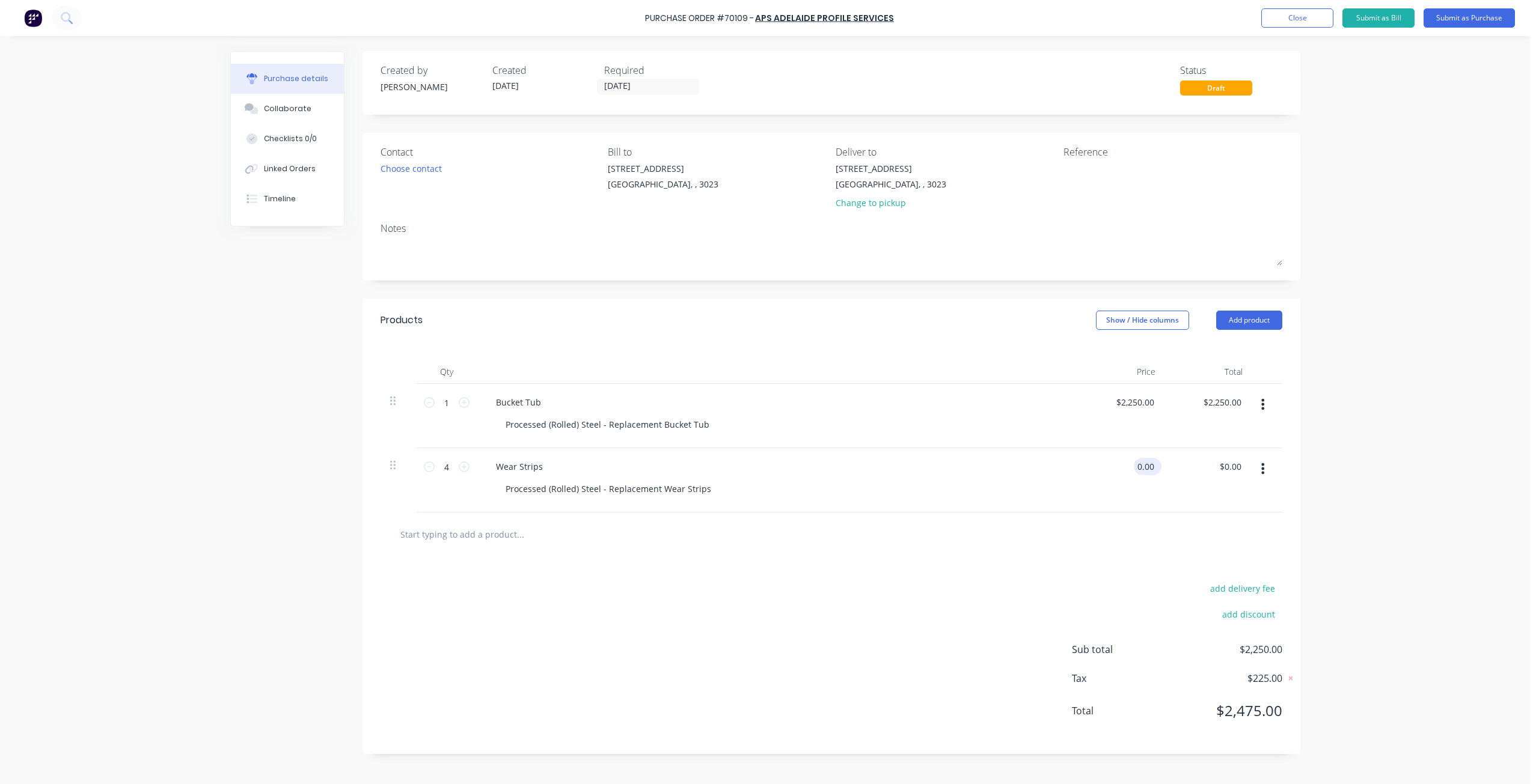
click at [1142, 468] on input "0.00" at bounding box center [1145, 466] width 22 height 18
type input "$0.00"
click at [1029, 457] on div "Wear Strips Processed (Rolled) Steel - Replacement Wear Strips" at bounding box center [777, 480] width 601 height 64
click at [1071, 168] on textarea at bounding box center [1137, 175] width 150 height 27
type textarea "Qu"
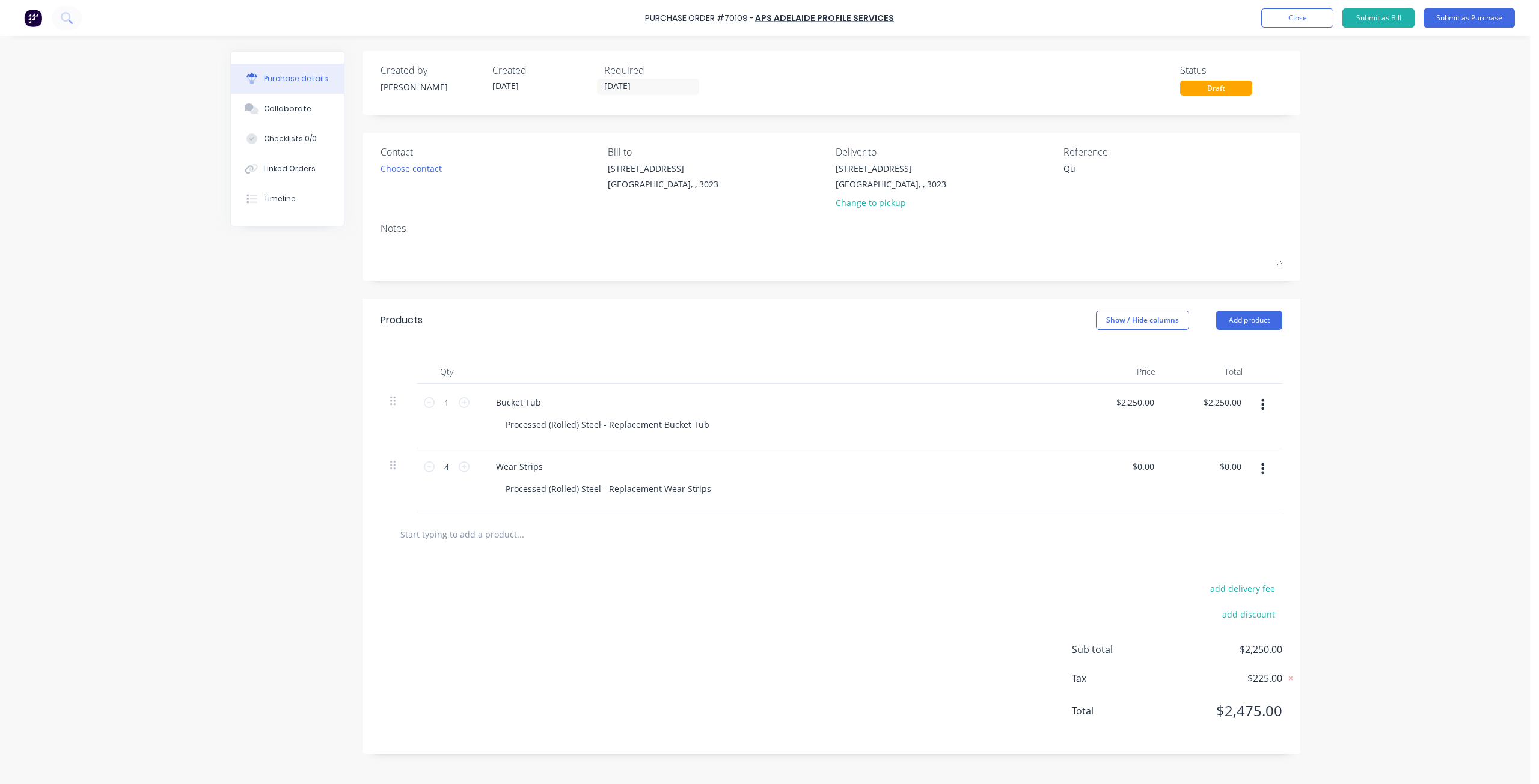
type textarea "x"
type textarea "Quot"
type textarea "x"
type textarea "Quote"
type textarea "x"
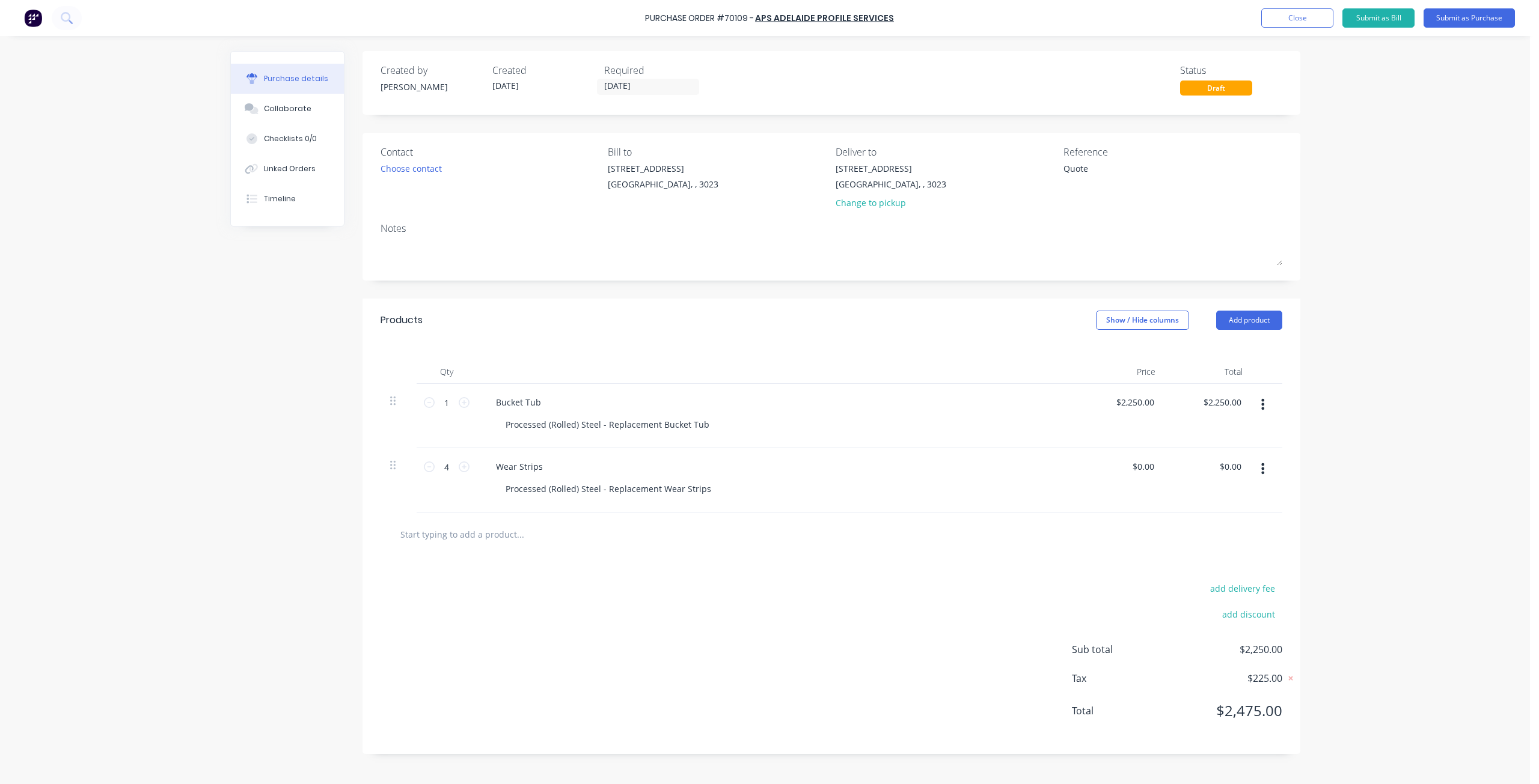
type textarea "Quote"
type textarea "x"
type textarea "Quote N"
type textarea "x"
type textarea "Quote Nu"
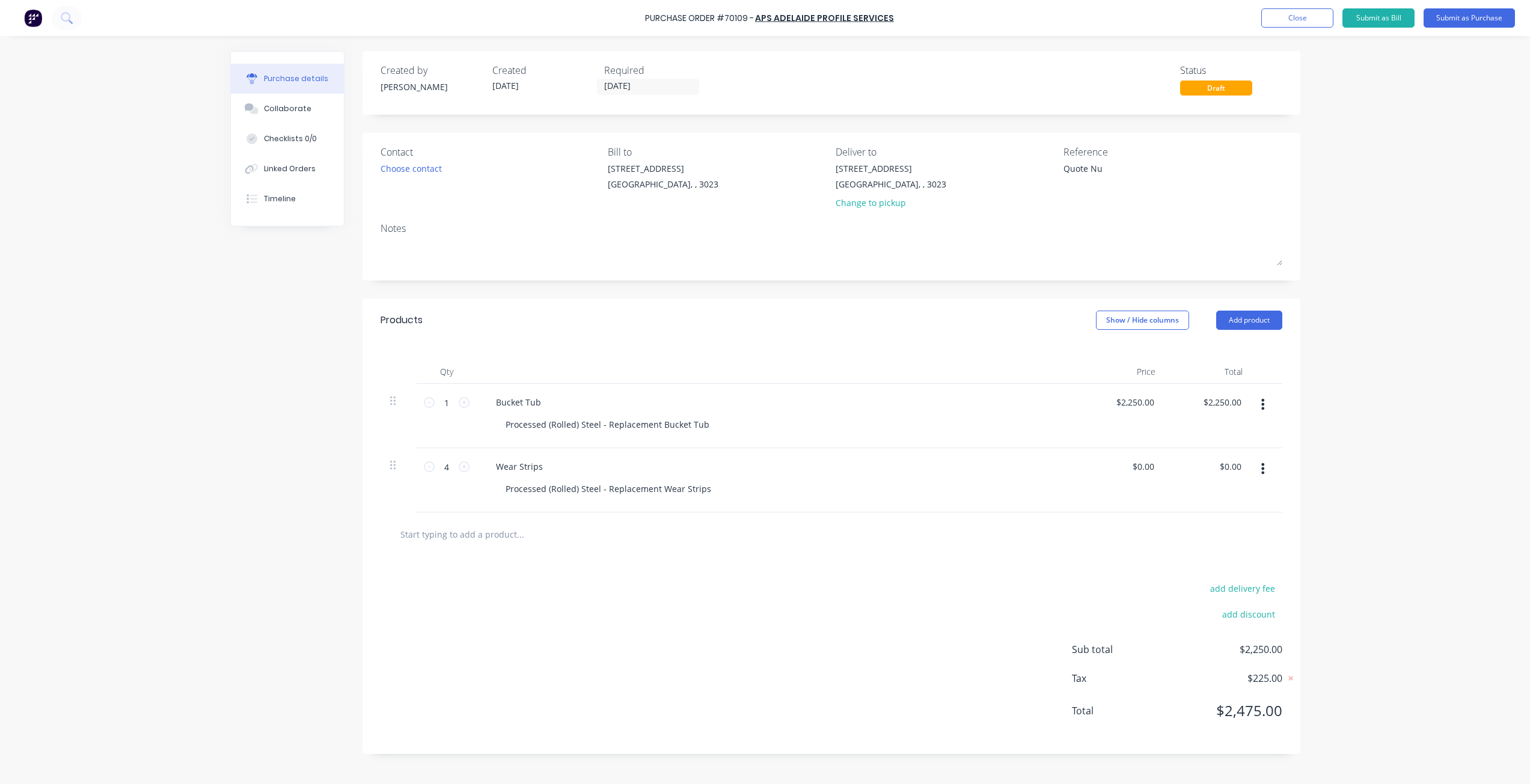
type textarea "x"
type textarea "Quote Num"
type textarea "x"
type textarea "Quote Numb"
type textarea "x"
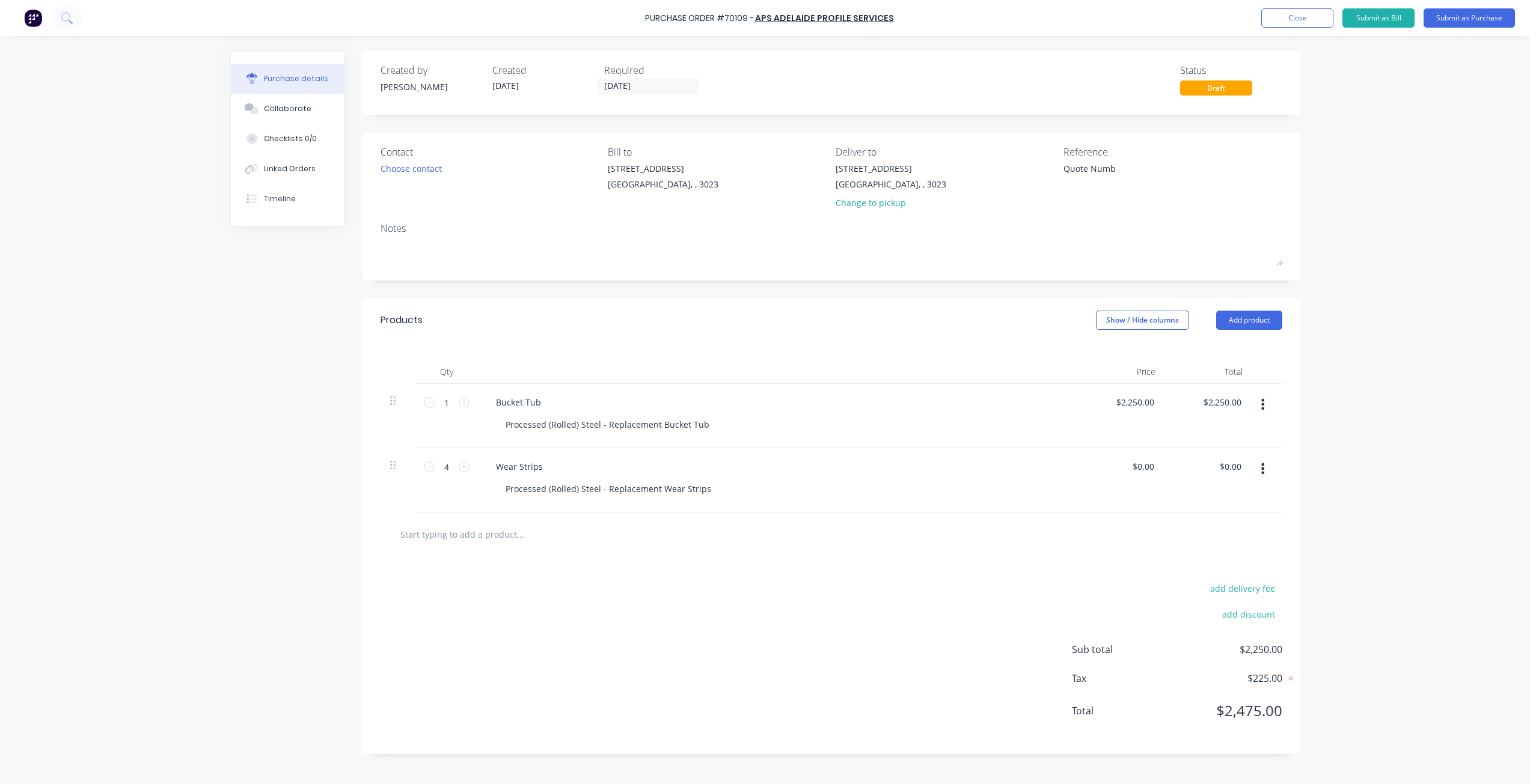
type textarea "Quote Numbe"
type textarea "x"
type textarea "Quote Number"
type textarea "x"
type textarea "Quote Number"
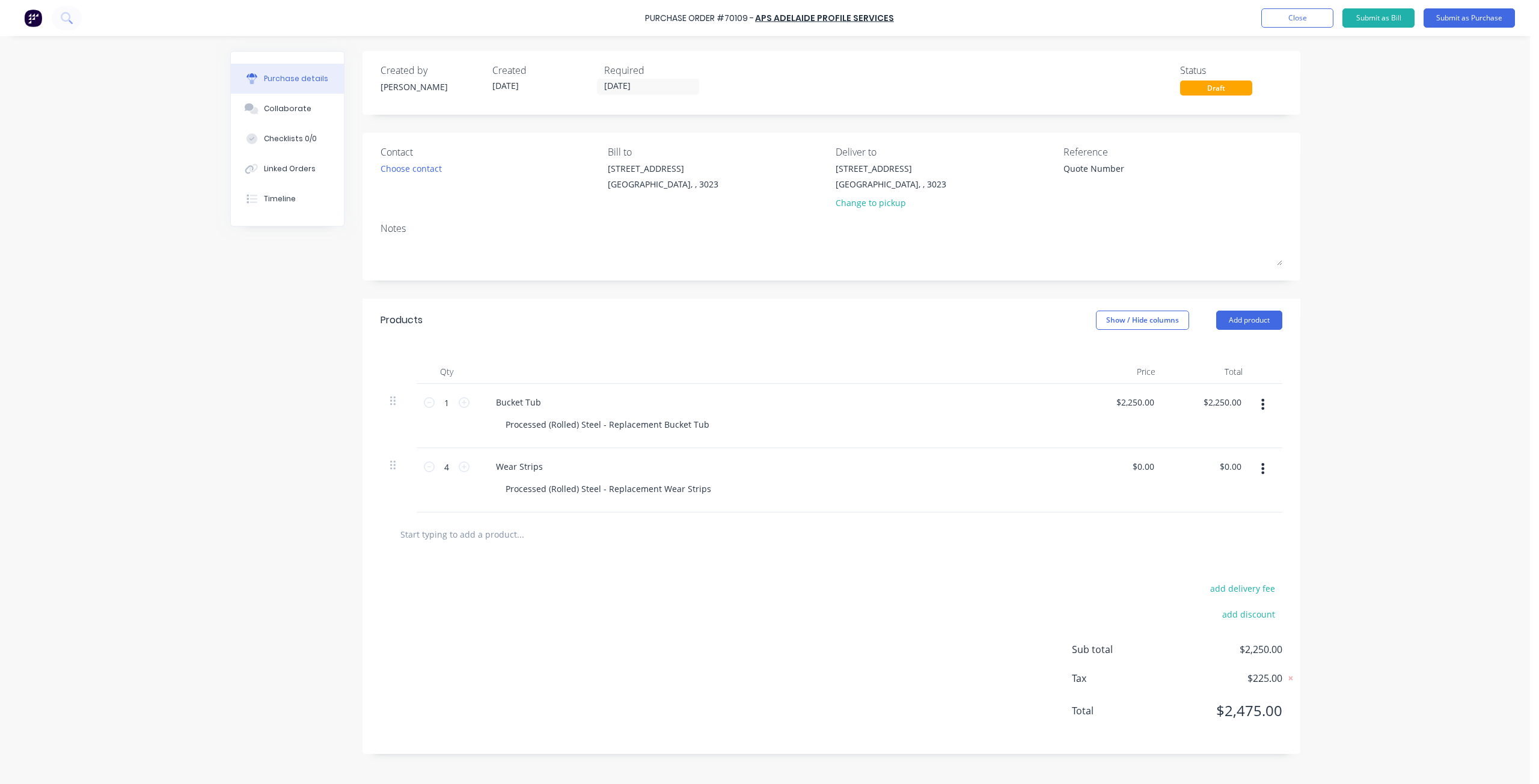
paste textarea "81715"
type textarea "x"
type textarea "Quote Number 81715"
type textarea "x"
type textarea "Quote Number 81715"
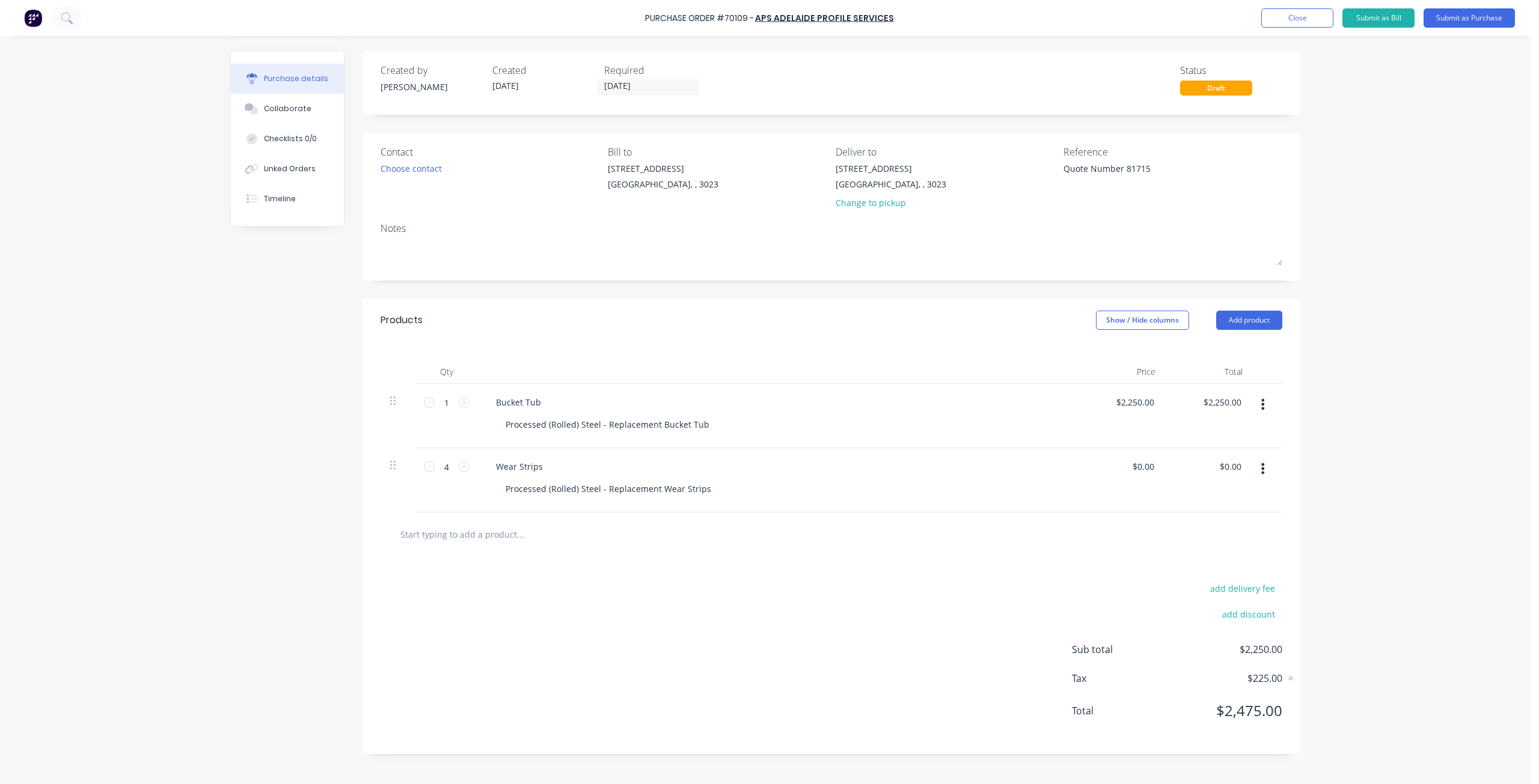
click at [1145, 208] on div "Reference Quote Number 81715" at bounding box center [1172, 179] width 219 height 70
drag, startPoint x: 501, startPoint y: 468, endPoint x: 537, endPoint y: 467, distance: 36.0
click at [542, 466] on div "Wear Strips" at bounding box center [519, 466] width 66 height 18
type textarea "x"
drag, startPoint x: 494, startPoint y: 466, endPoint x: 585, endPoint y: 474, distance: 91.4
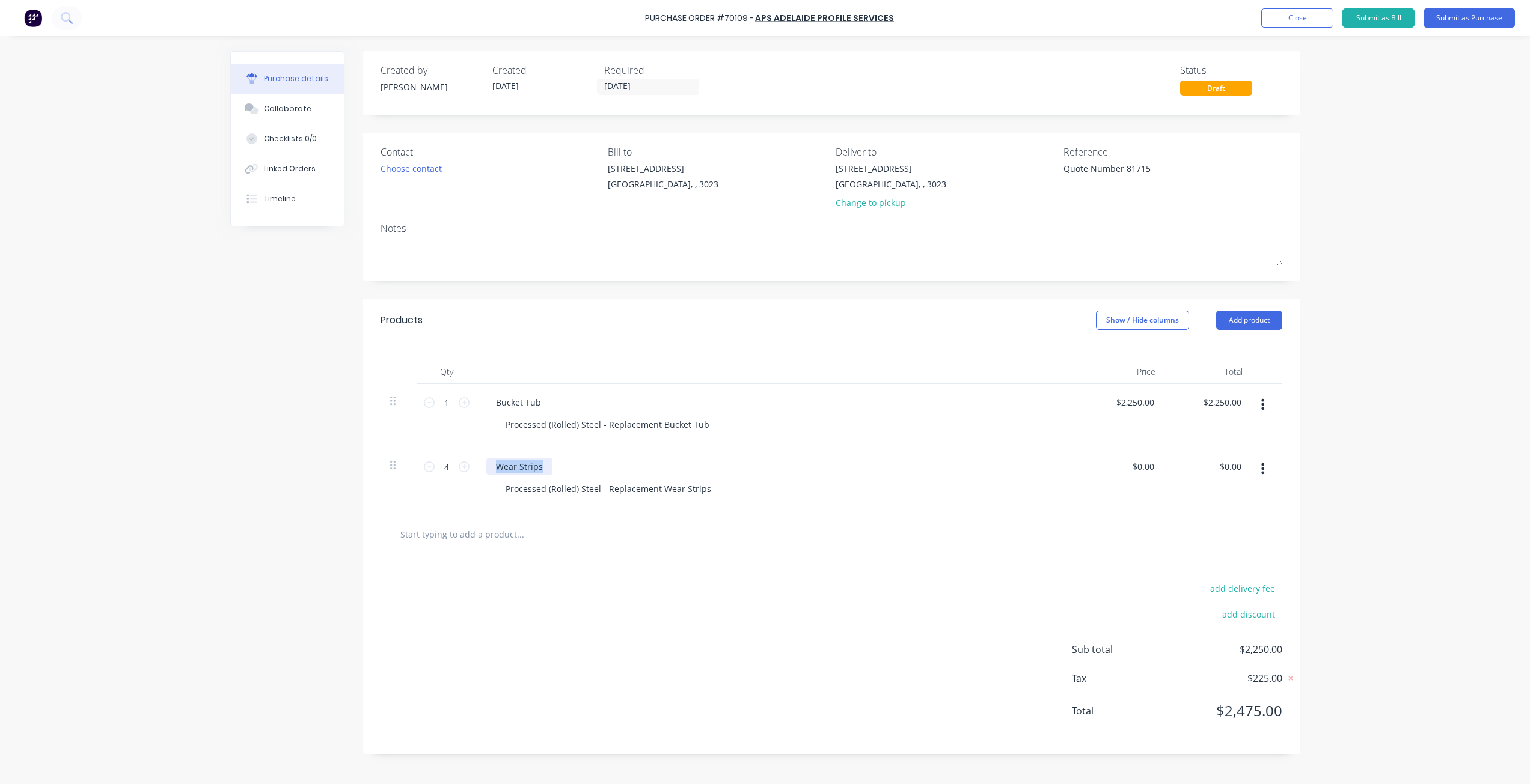
click at [579, 472] on div "Wear Strips" at bounding box center [777, 466] width 582 height 18
paste div
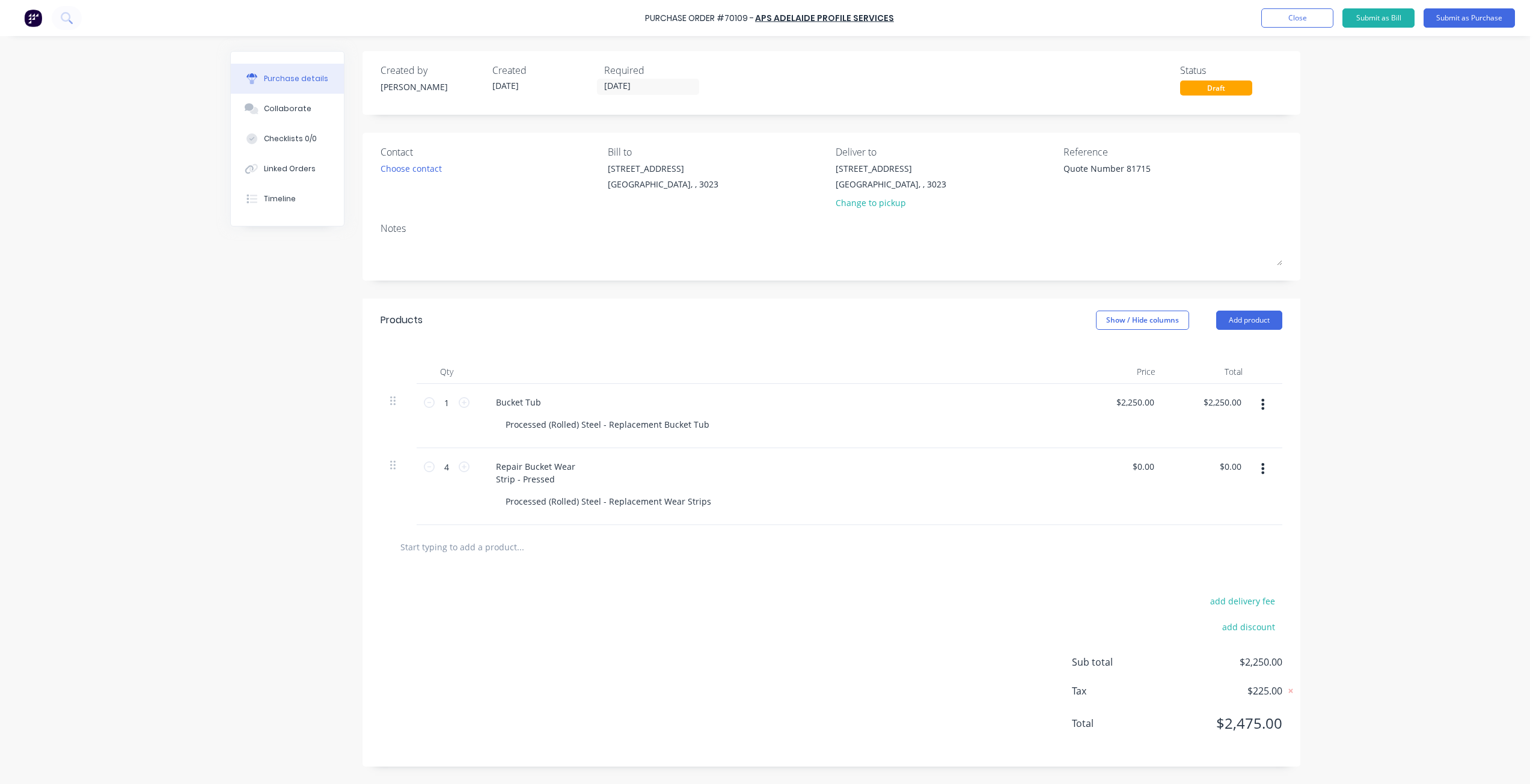
click at [560, 513] on div "Repair Bucket Wear Strip - Pressed Processed (Rolled) Steel - Replacement Wear …" at bounding box center [777, 486] width 601 height 77
type textarea "x"
drag, startPoint x: 508, startPoint y: 502, endPoint x: 796, endPoint y: 507, distance: 288.0
click at [792, 507] on div "Processed (Rolled) Steel - Replacement Wear Strips" at bounding box center [782, 501] width 572 height 18
drag, startPoint x: 802, startPoint y: 506, endPoint x: 816, endPoint y: 508, distance: 14.1
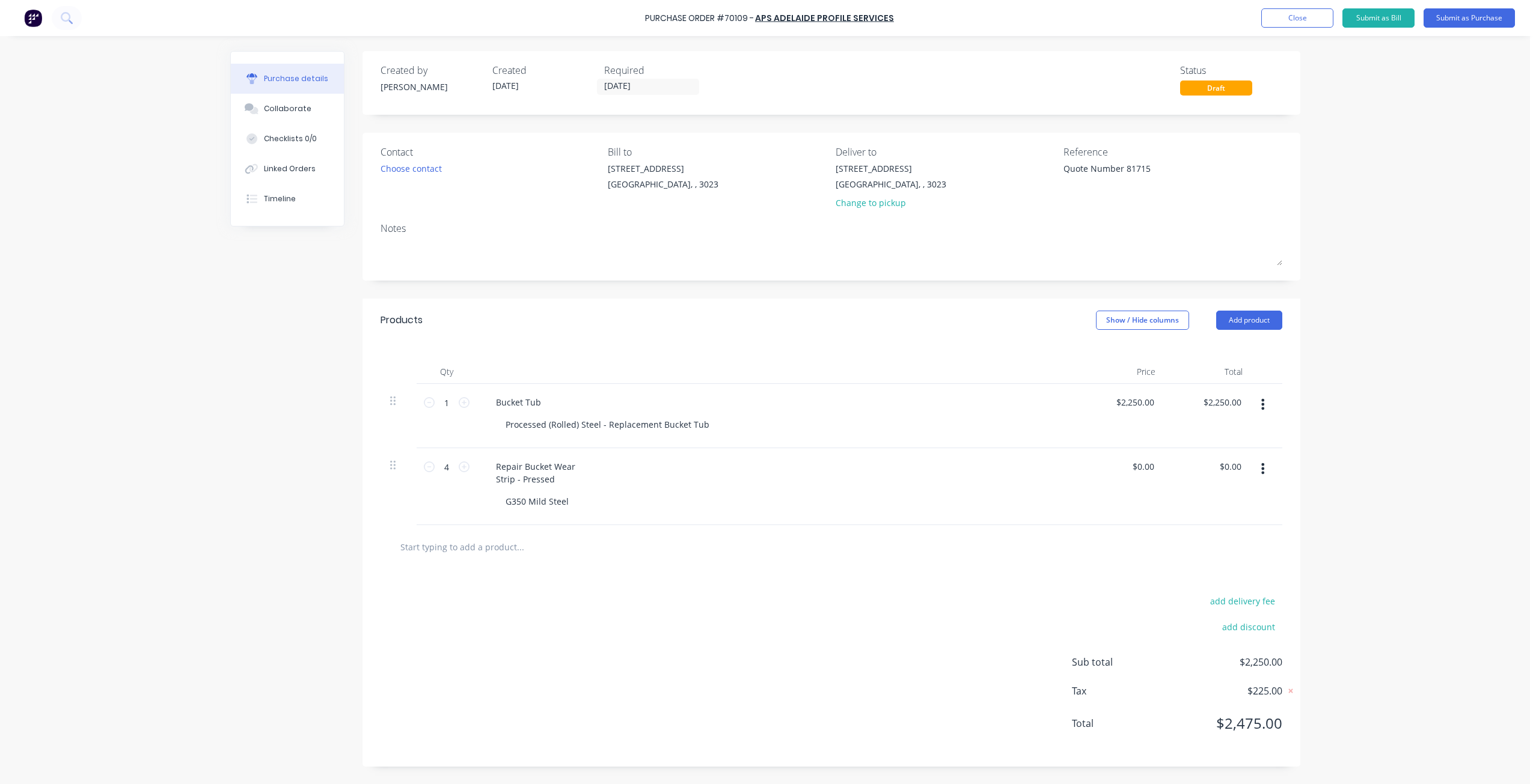
click at [805, 507] on div "G350 Mild Steel" at bounding box center [782, 501] width 572 height 18
drag, startPoint x: 566, startPoint y: 504, endPoint x: 524, endPoint y: 511, distance: 42.6
click at [524, 511] on div "Repair Bucket Wear Strip - Pressed G350 Mild Steel" at bounding box center [777, 486] width 601 height 77
click at [564, 538] on input "text" at bounding box center [519, 547] width 240 height 24
click at [499, 498] on div "G350" at bounding box center [515, 501] width 39 height 18
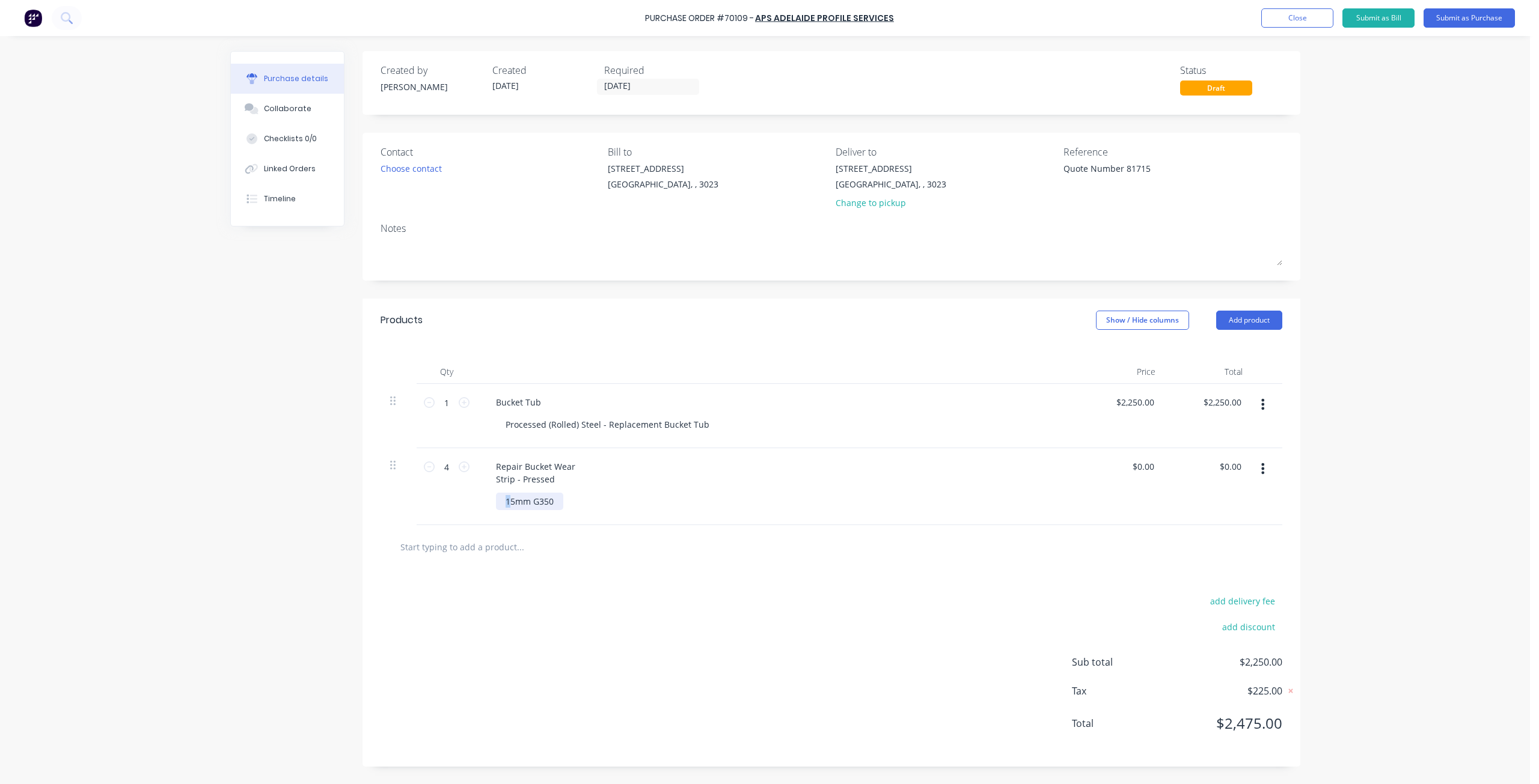
click at [510, 501] on div "15mm G350" at bounding box center [529, 501] width 67 height 18
click at [514, 503] on div "51 mm G350" at bounding box center [529, 501] width 67 height 18
drag, startPoint x: 513, startPoint y: 503, endPoint x: 487, endPoint y: 504, distance: 26.0
click at [487, 504] on div "Repair Bucket Wear Strip - Pressed 51 mm G350" at bounding box center [777, 486] width 601 height 77
click at [656, 503] on div "16mm G350" at bounding box center [782, 501] width 572 height 18
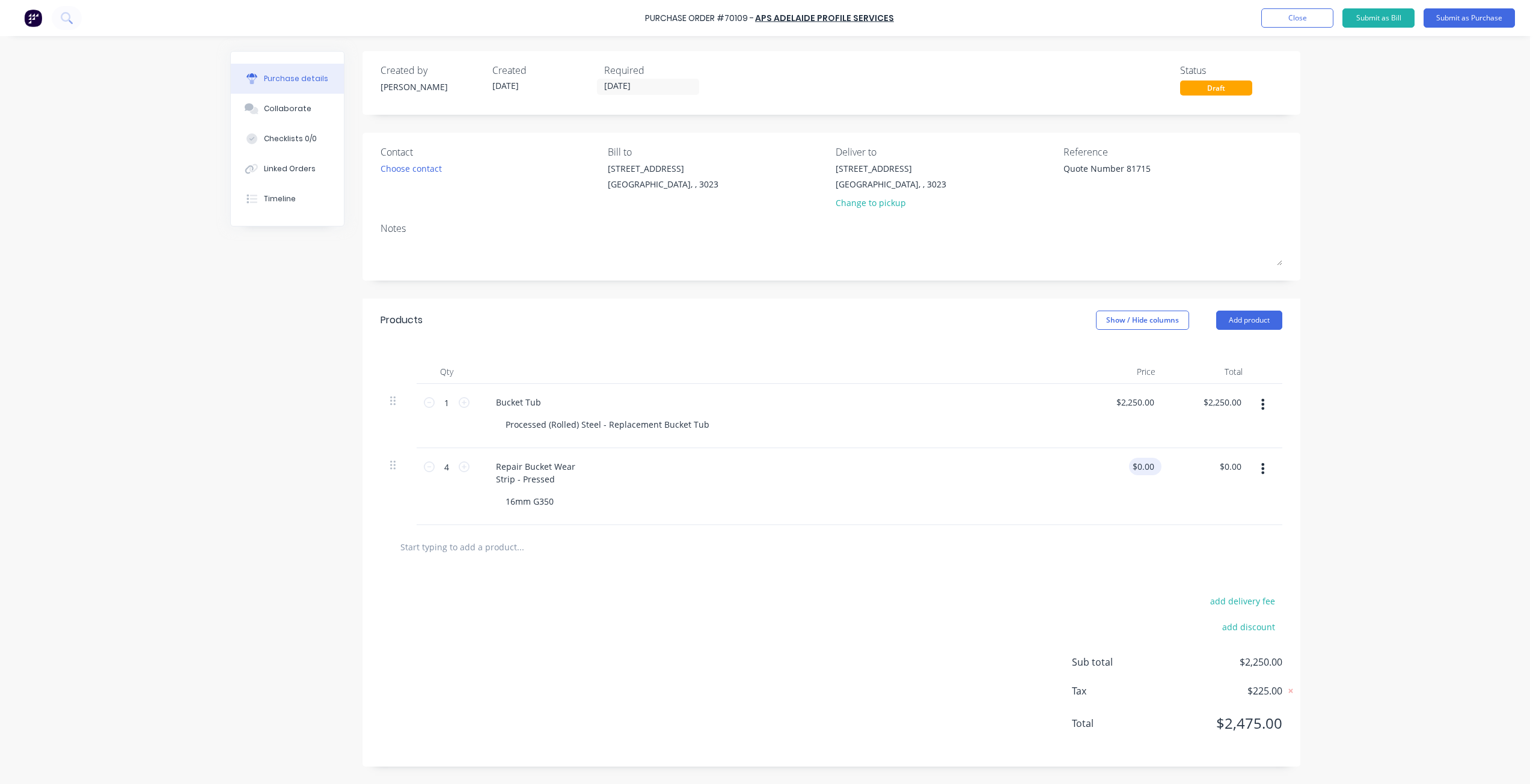
type textarea "x"
click at [1137, 466] on input "0.00" at bounding box center [1143, 466] width 28 height 18
type input "95.00"
type textarea "x"
type input "$95.00"
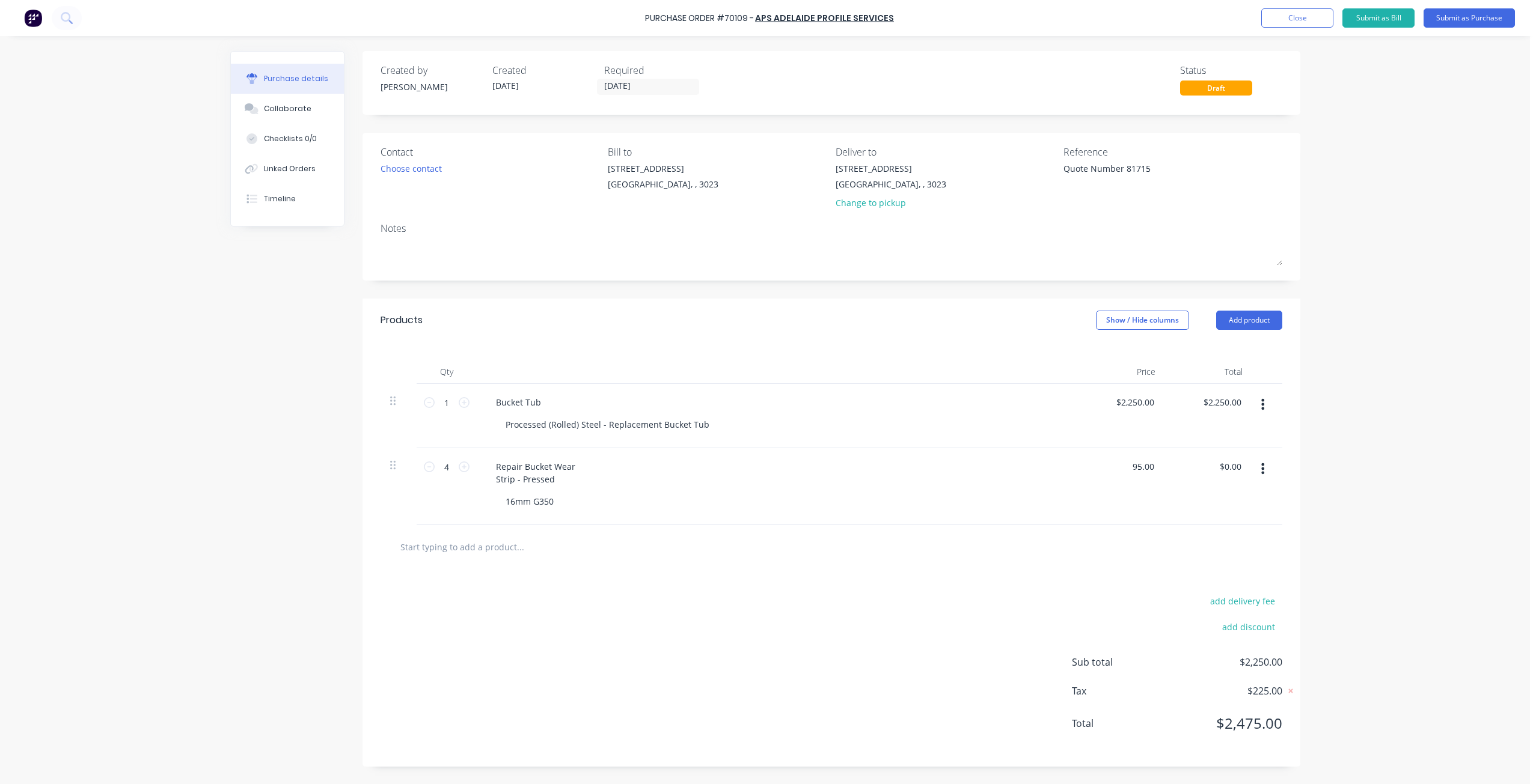
type input "$380.00"
click at [1167, 509] on div "$380.00 $0.00" at bounding box center [1207, 486] width 87 height 77
click at [1090, 183] on textarea "Quote Number 81715" at bounding box center [1137, 175] width 150 height 27
paste textarea "81672"
type textarea "x"
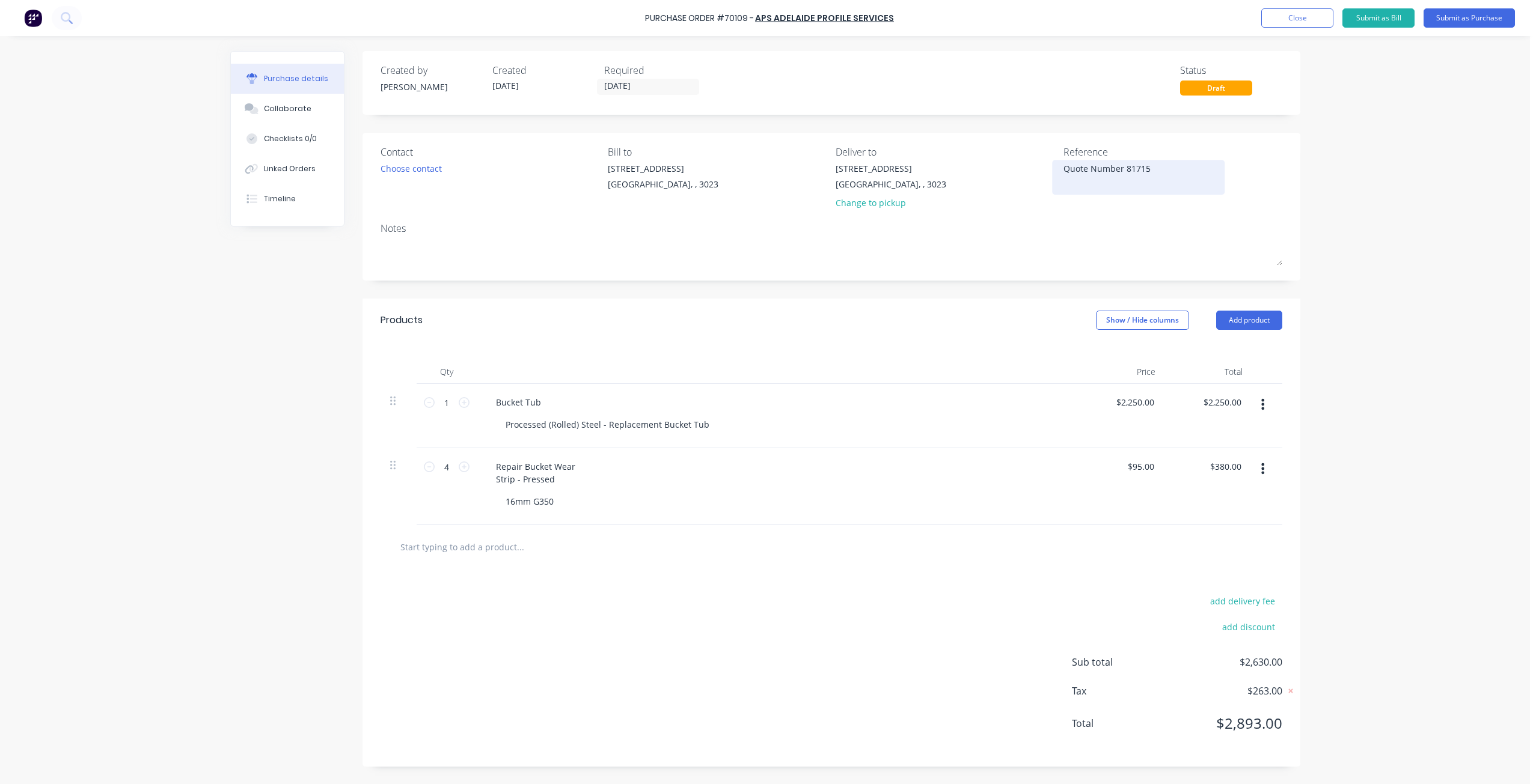
type textarea "Quote Number 81715 81672"
drag, startPoint x: 1121, startPoint y: 169, endPoint x: 1064, endPoint y: 170, distance: 57.0
click at [1064, 170] on textarea "Quote Number 81715 81672" at bounding box center [1137, 181] width 150 height 38
click at [1063, 183] on textarea "Quote Number 81715 81672" at bounding box center [1137, 181] width 150 height 38
paste textarea "Quote Number"
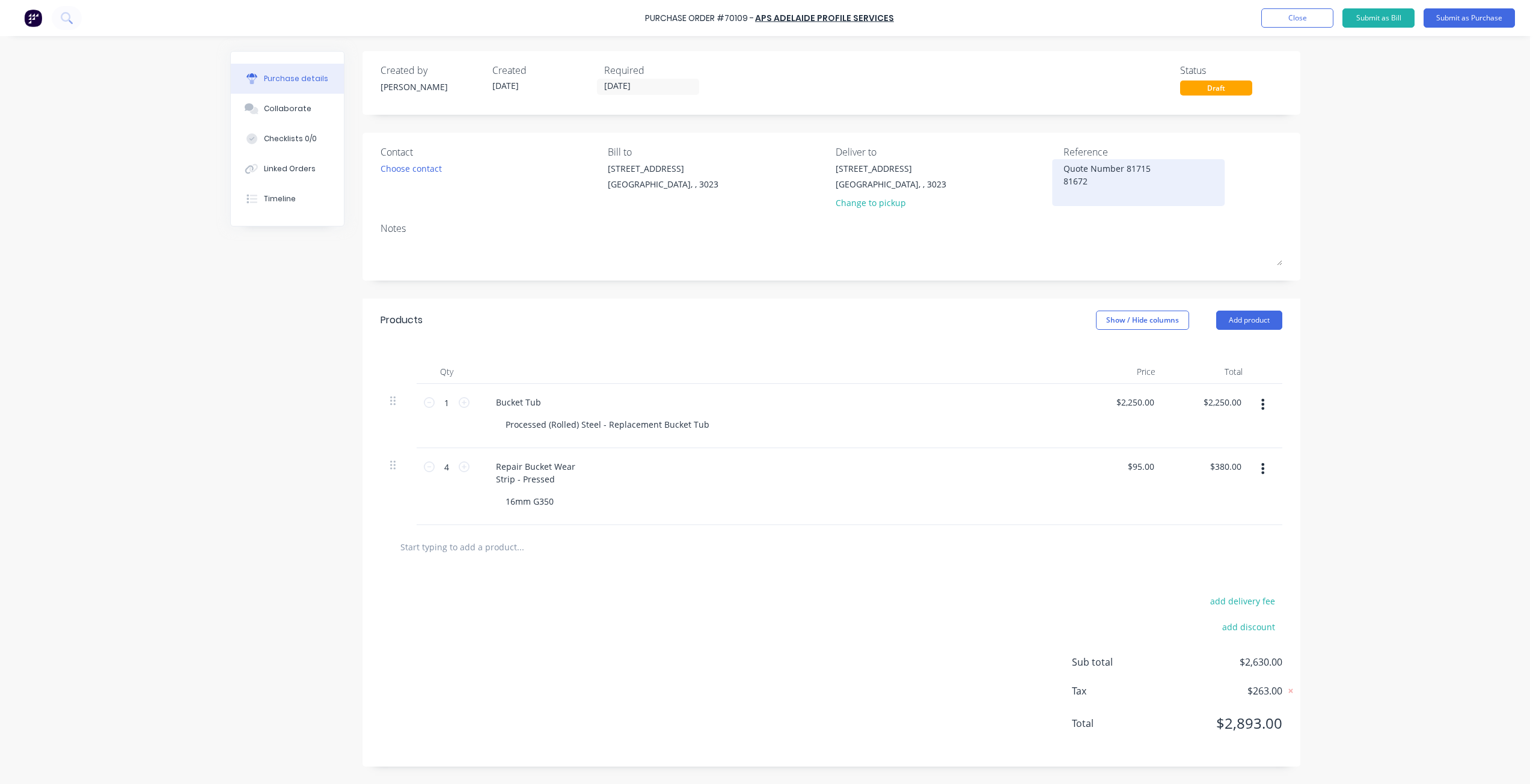
type textarea "x"
type textarea "Quote Number 81715 Quote Number81672"
type textarea "x"
type textarea "Quote Number 81715 Quote Number 81672"
click at [1161, 168] on textarea "Quote Number 81715 Quote Number 81672" at bounding box center [1137, 181] width 150 height 38
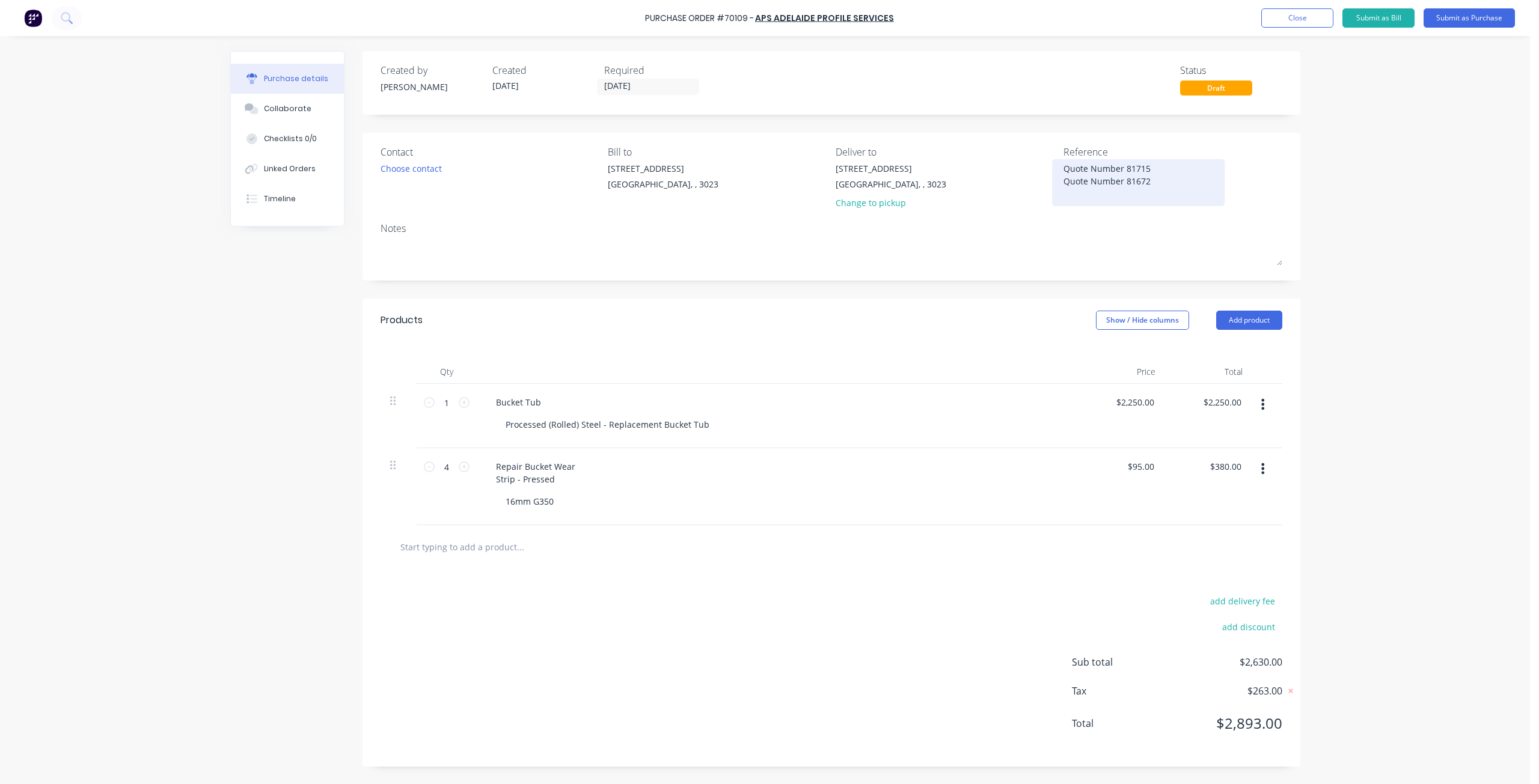
type textarea "x"
type textarea "Quote Number 81715 Quote Number 81672"
type textarea "x"
type textarea "Quote Number 81715 & Quote Number 81672"
type textarea "x"
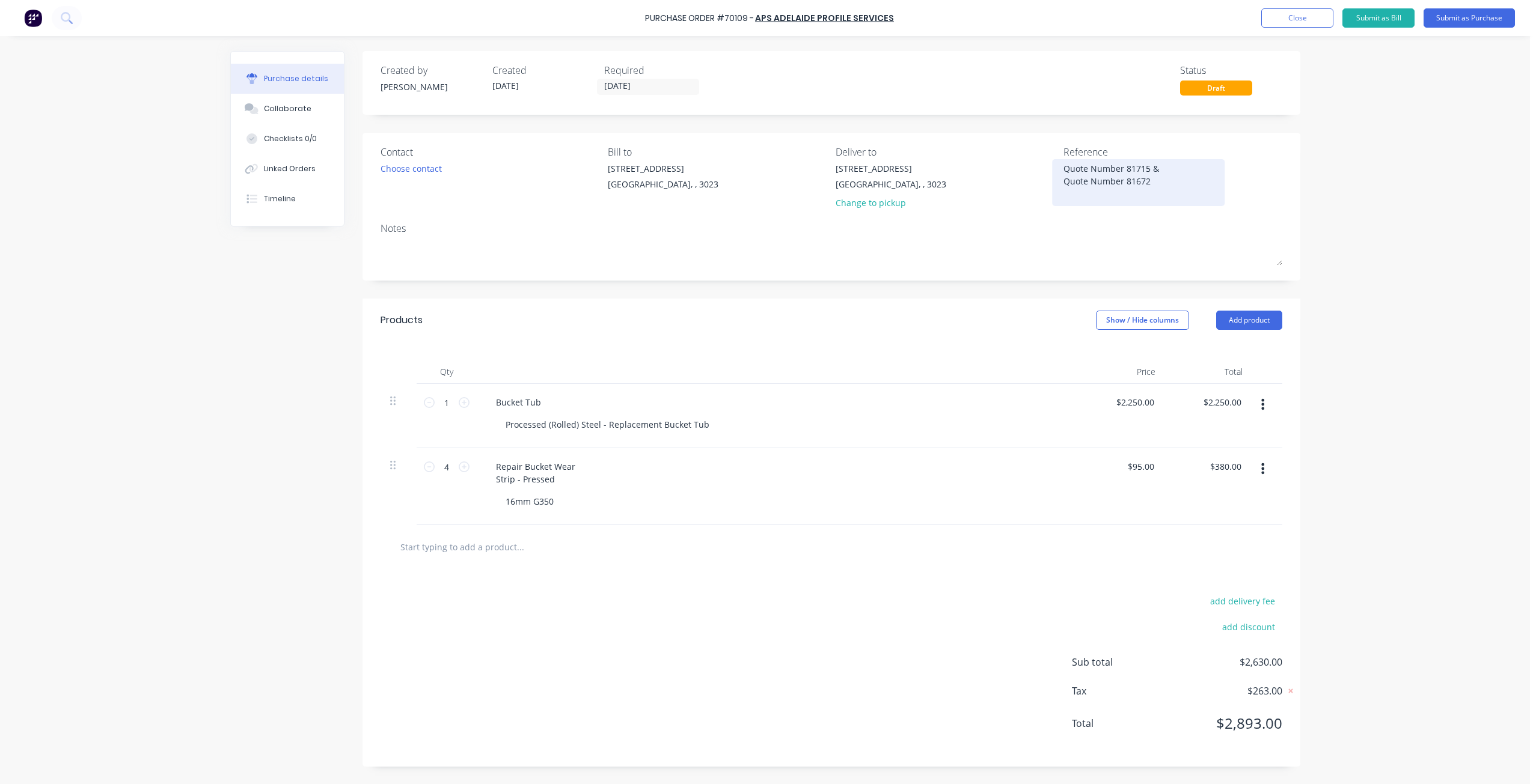
click at [1192, 188] on textarea "Quote Number 81715 & Quote Number 81672" at bounding box center [1137, 181] width 150 height 38
type textarea "Quote Number 81715 & Quote Number 81672"
type textarea "x"
type textarea "Quote Number 81715 & Quote Number 81672"
type textarea "x"
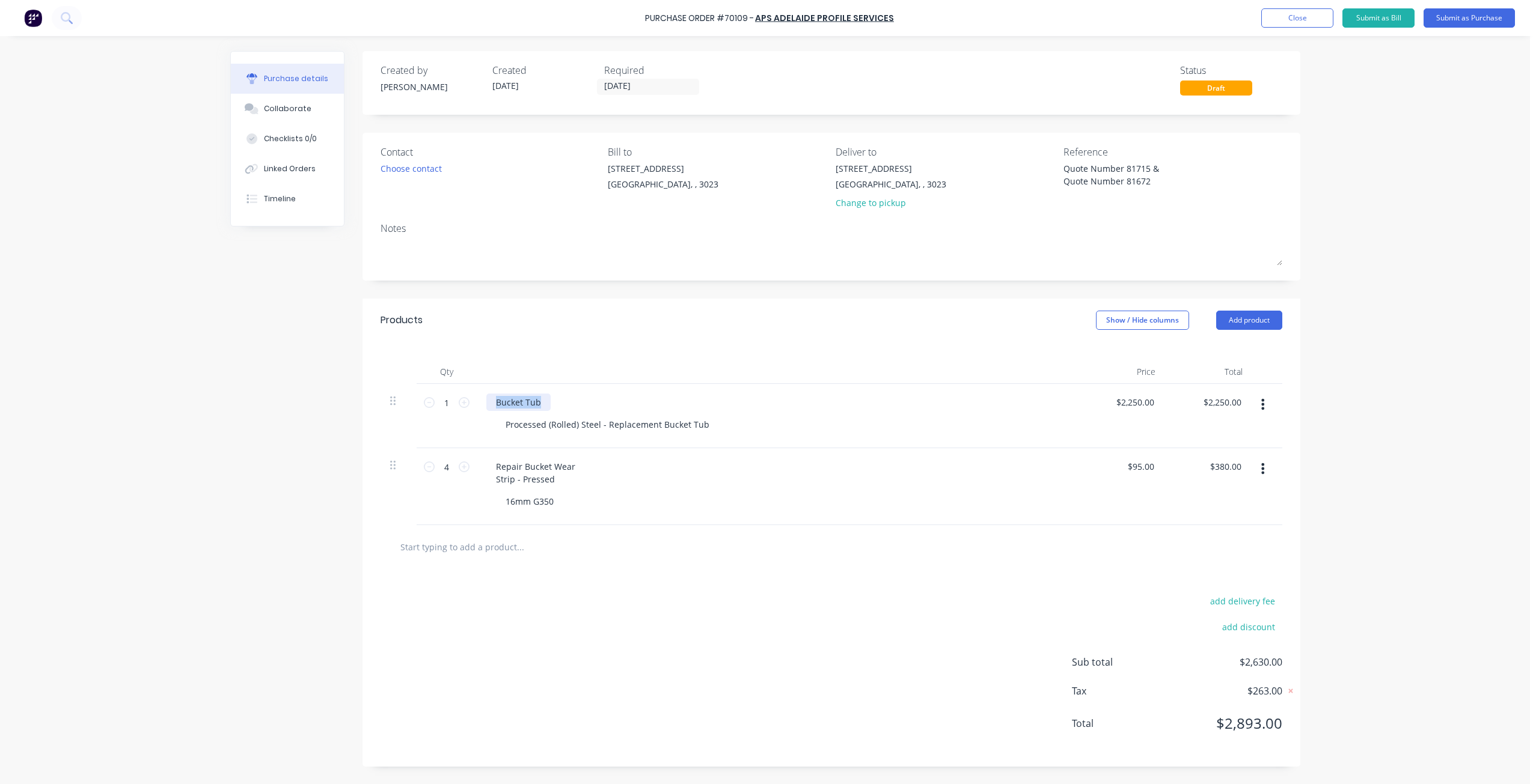
drag, startPoint x: 496, startPoint y: 402, endPoint x: 583, endPoint y: 401, distance: 87.0
click at [579, 401] on div "Bucket Tub" at bounding box center [777, 402] width 582 height 18
paste div
click at [501, 446] on div "Repair Bucket Tub - Rolled Processed (Rolled) Steel - Replacement Bucket Tub" at bounding box center [777, 422] width 601 height 77
type textarea "x"
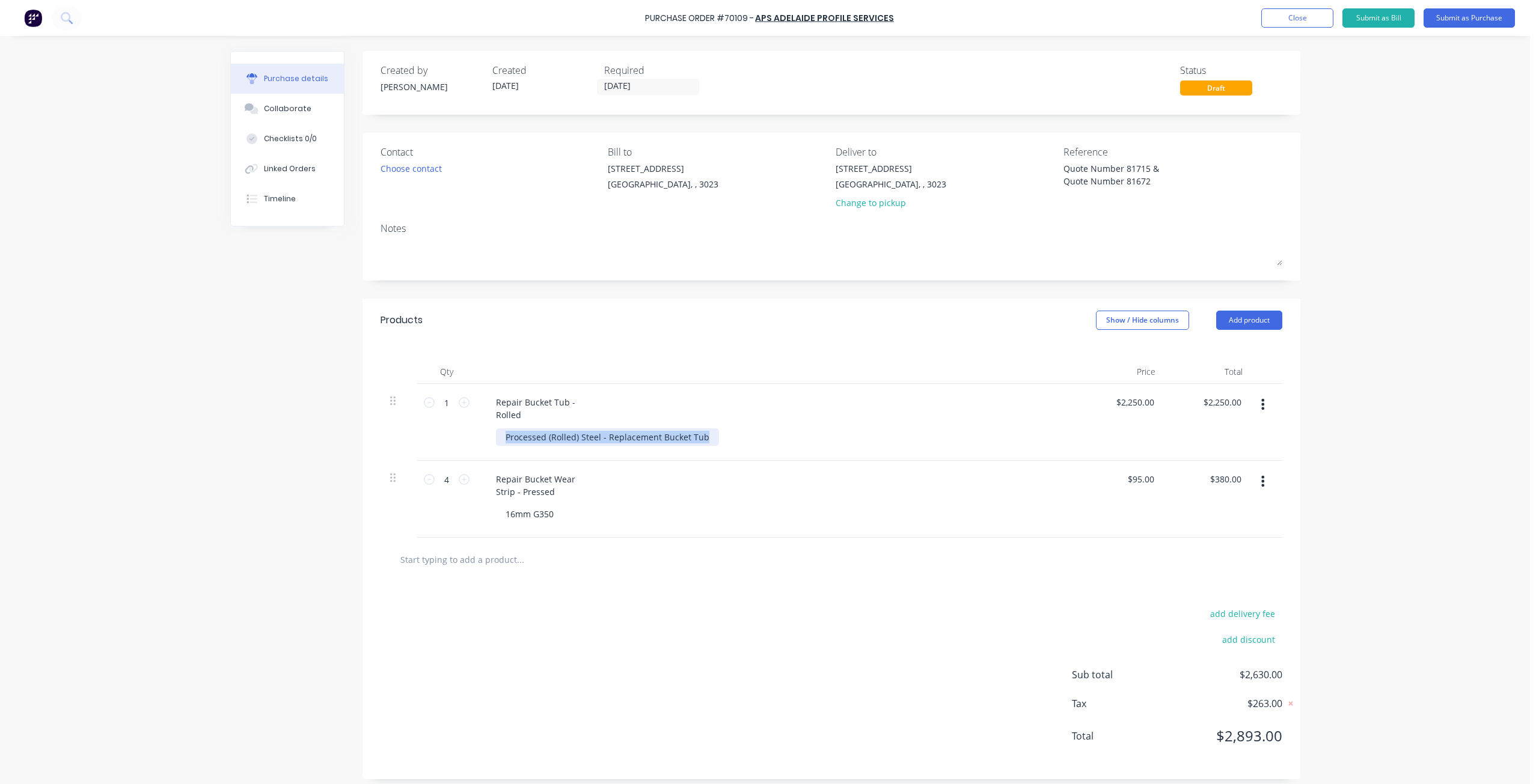
drag, startPoint x: 497, startPoint y: 436, endPoint x: 795, endPoint y: 447, distance: 298.2
click at [792, 447] on div "Repair Bucket Tub - Rolled Processed (Rolled) Steel - Replacement Bucket Tub" at bounding box center [777, 422] width 601 height 77
click at [841, 421] on div "Repair Bucket Tub - Rolled" at bounding box center [777, 409] width 582 height 30
type textarea "x"
type input "2250.00"
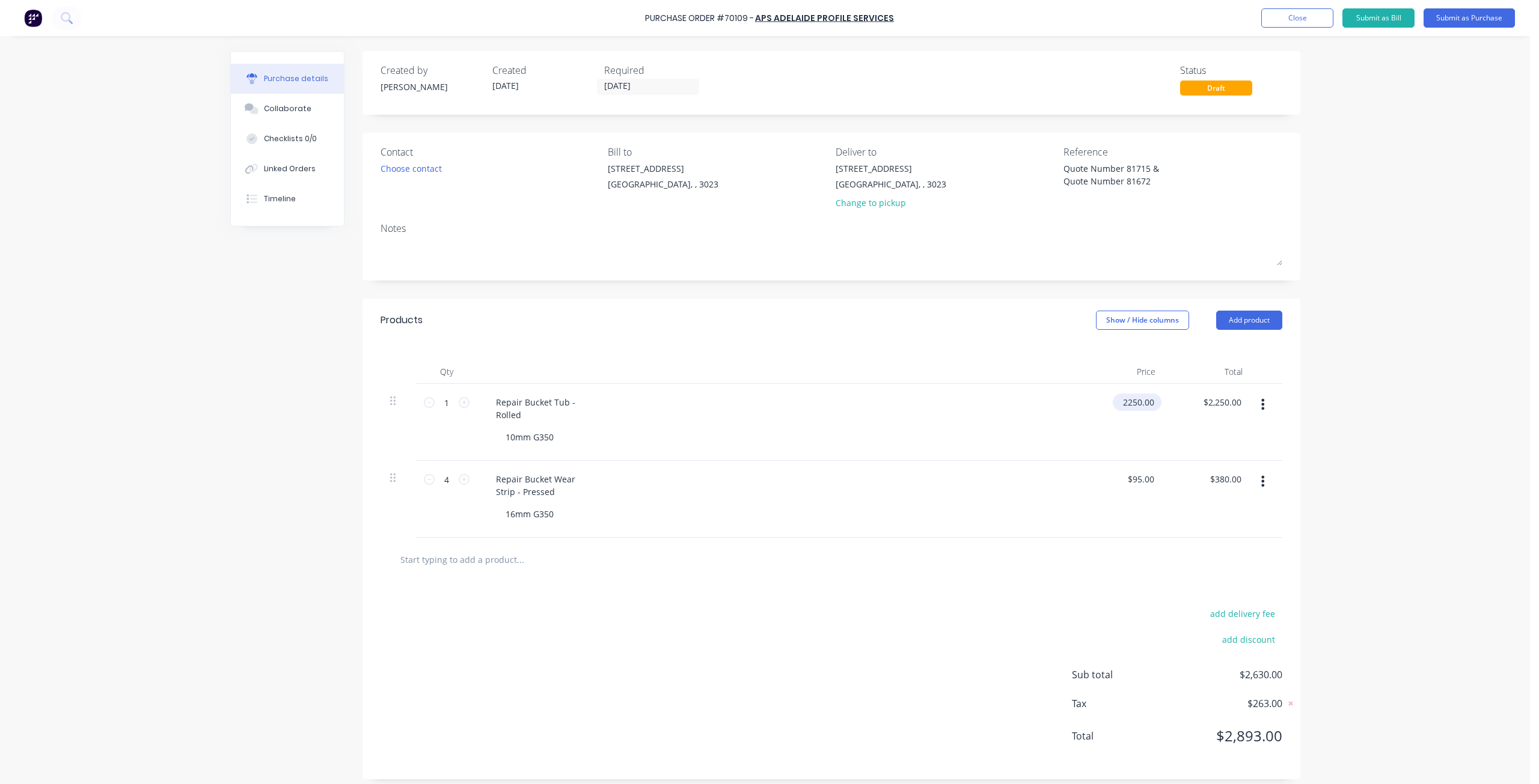
click at [1140, 406] on input "2250.00" at bounding box center [1134, 402] width 44 height 18
type textarea "x"
type input "$2,250.00"
click at [1154, 400] on div "$2,250.00 2250.00" at bounding box center [1121, 422] width 87 height 77
click at [1147, 403] on div "$2,250.00 $2,250.00" at bounding box center [1134, 402] width 44 height 18
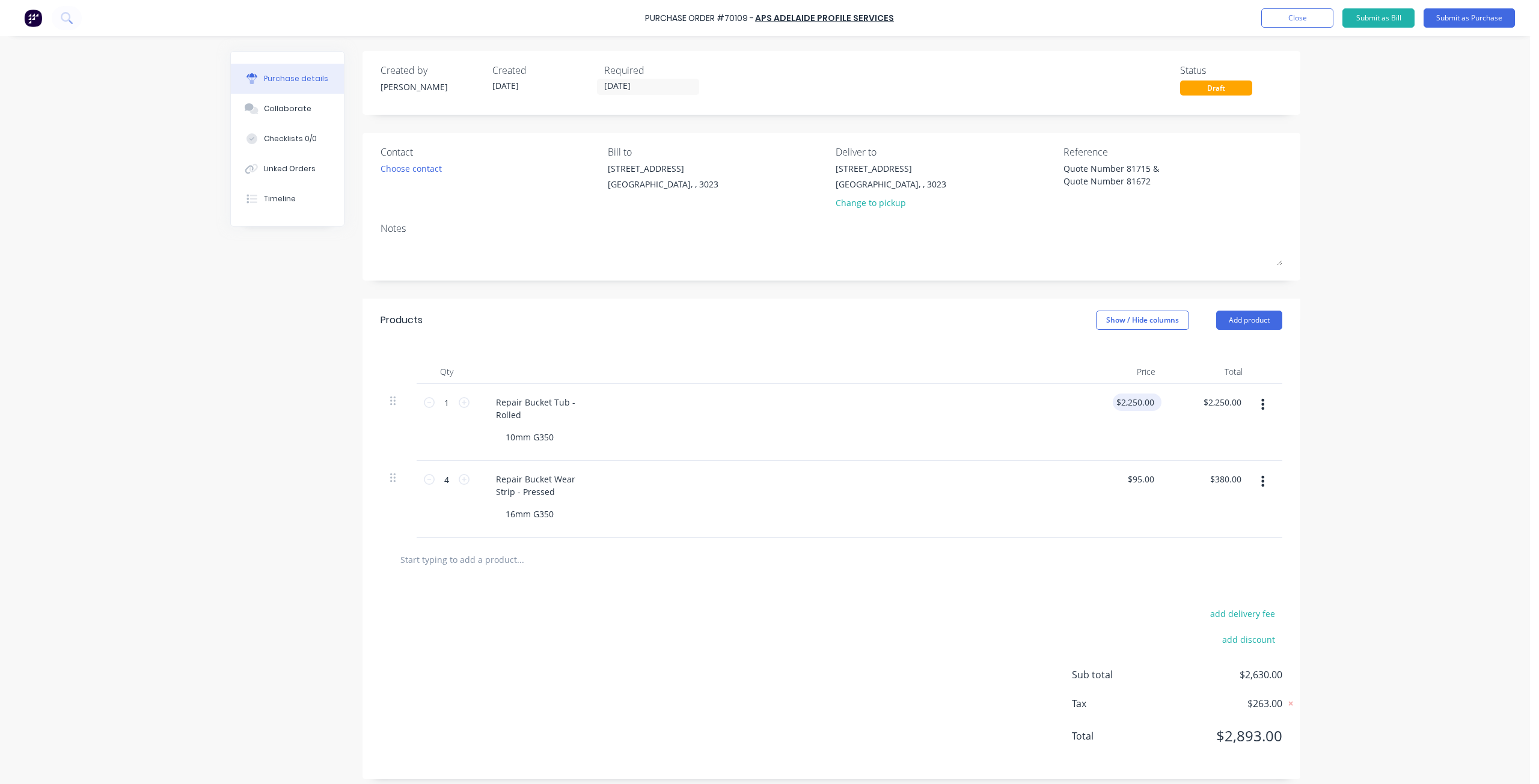
type textarea "x"
drag, startPoint x: 1150, startPoint y: 404, endPoint x: 1065, endPoint y: 405, distance: 85.0
click at [1063, 405] on div "1 1 Repair Bucket Tub - Rolled 10mm G350 2250.00 2250.00 $2,250.00 $2,250.00" at bounding box center [830, 422] width 901 height 77
type input "270"
type textarea "x"
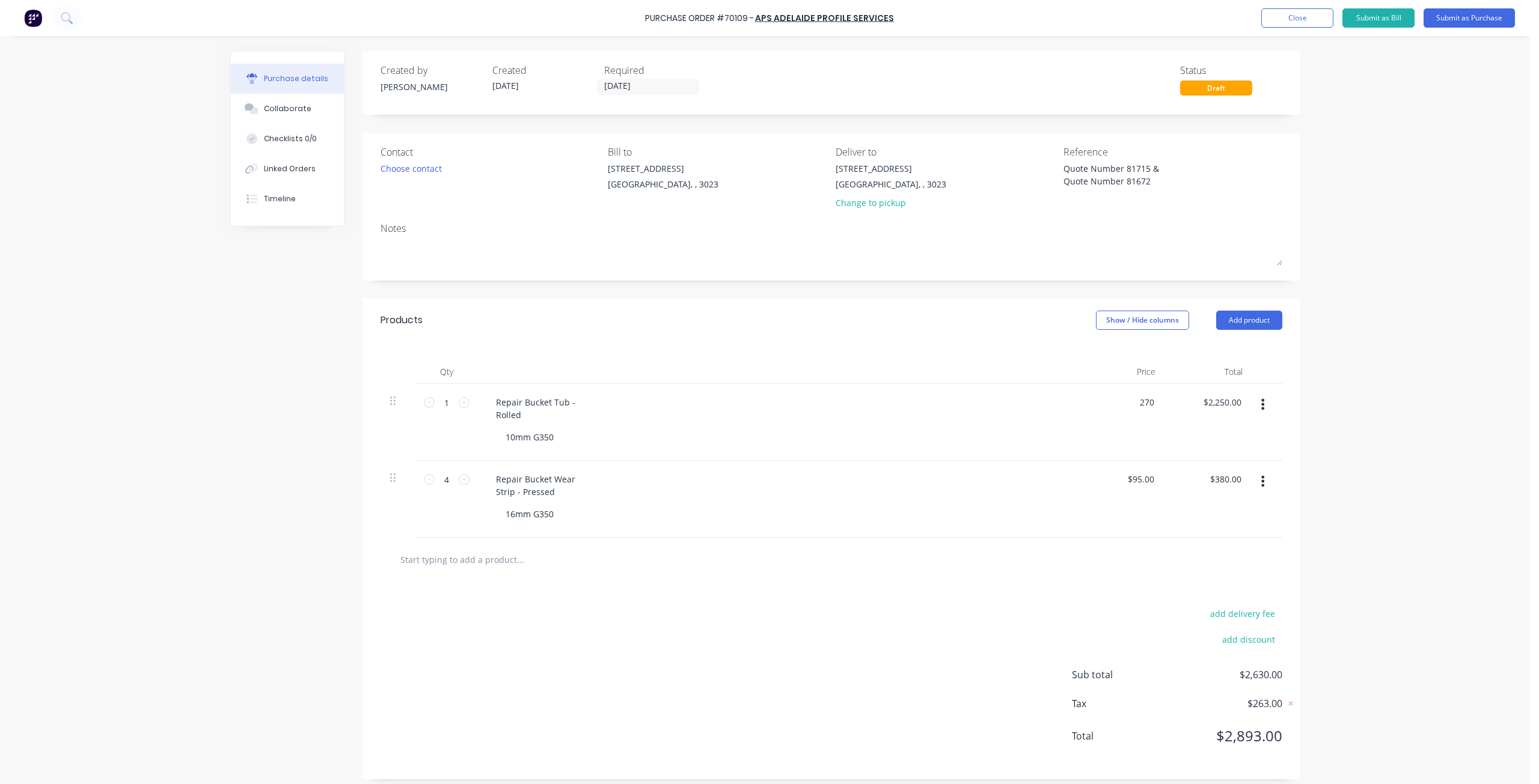
type input "$270.00"
click at [1129, 465] on div "$95.00 $95.00" at bounding box center [1121, 499] width 87 height 77
type textarea "x"
type input "95.00"
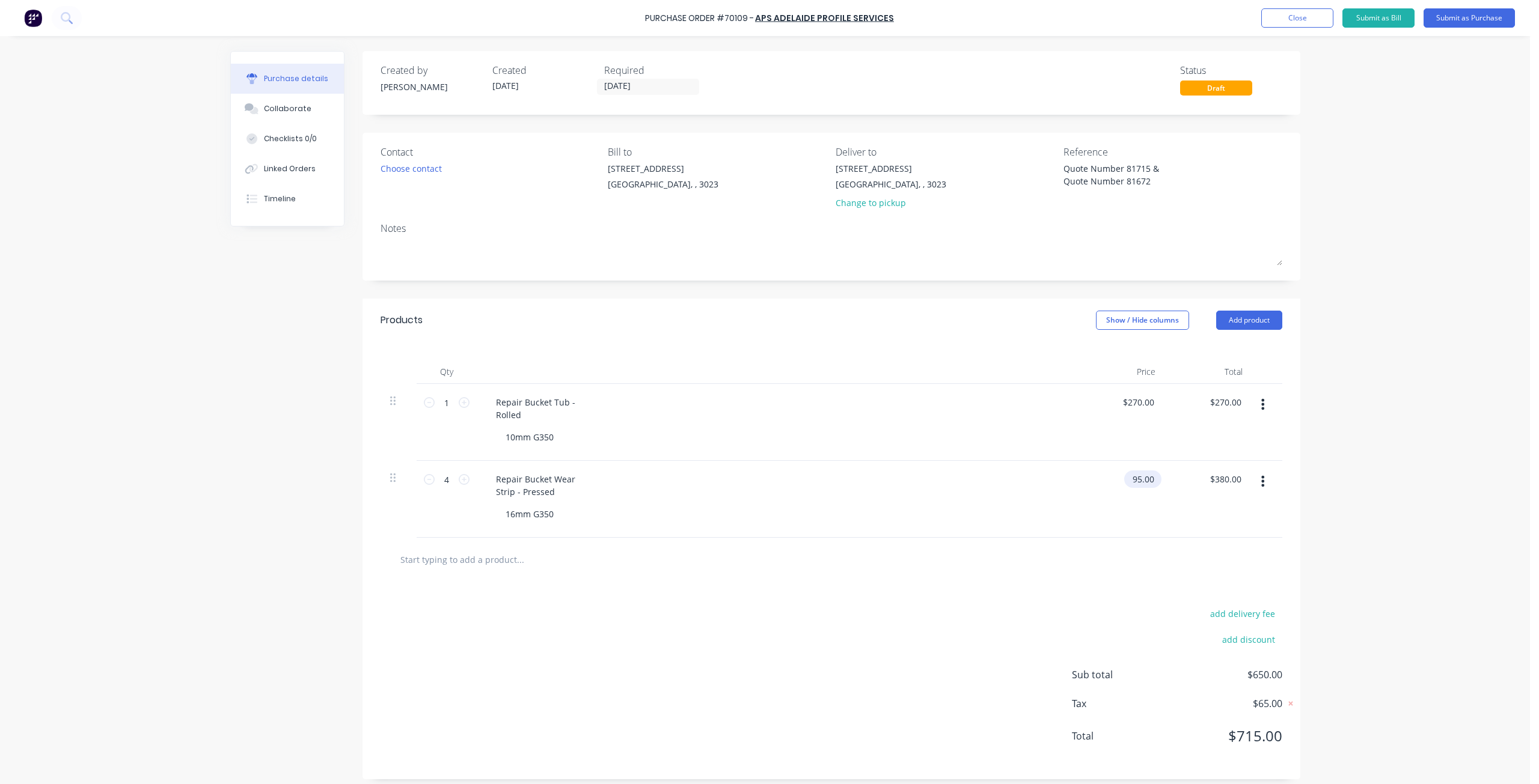
click at [1131, 485] on input "95.00" at bounding box center [1139, 479] width 33 height 18
drag, startPoint x: 1129, startPoint y: 484, endPoint x: 1193, endPoint y: 483, distance: 64.0
click at [1193, 483] on div "4 4 Repair Bucket Wear Strip - Pressed 16mm G350 95.00 95.00 $380.00 $380.00" at bounding box center [830, 499] width 901 height 77
type textarea "x"
type input "$95.00"
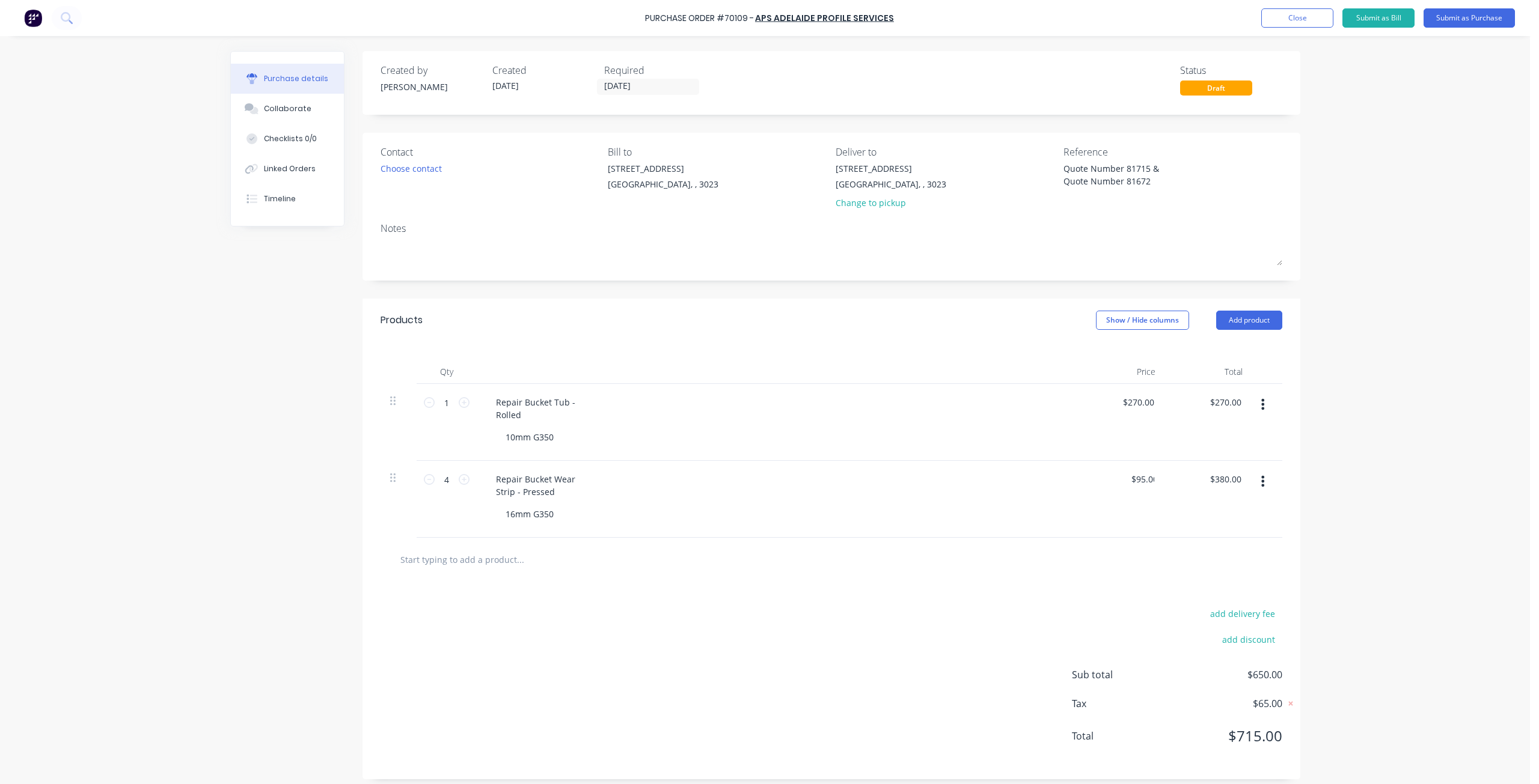
click at [1193, 483] on div "$380.00 $380.00" at bounding box center [1207, 499] width 87 height 77
click at [795, 457] on div "Repair Bucket Tub - Rolled 10mm G350" at bounding box center [777, 422] width 601 height 77
click at [811, 439] on div "10mm G350" at bounding box center [782, 437] width 572 height 18
click at [427, 161] on div "Contact Choose contact" at bounding box center [489, 179] width 219 height 70
click at [423, 169] on div "Choose contact" at bounding box center [411, 169] width 62 height 13
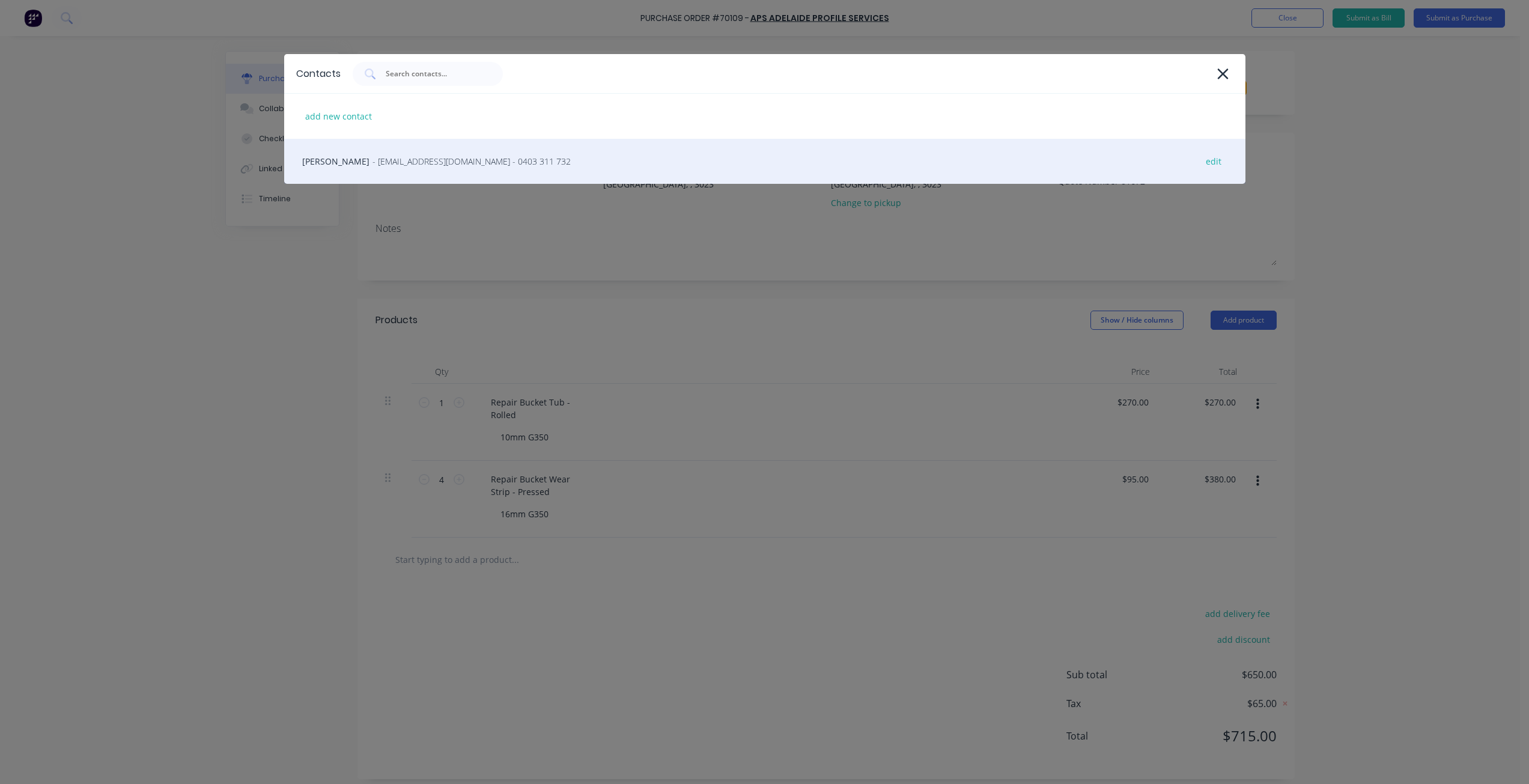
click at [412, 164] on span "- [EMAIL_ADDRESS][DOMAIN_NAME] - 0403 311 732" at bounding box center [471, 161] width 198 height 13
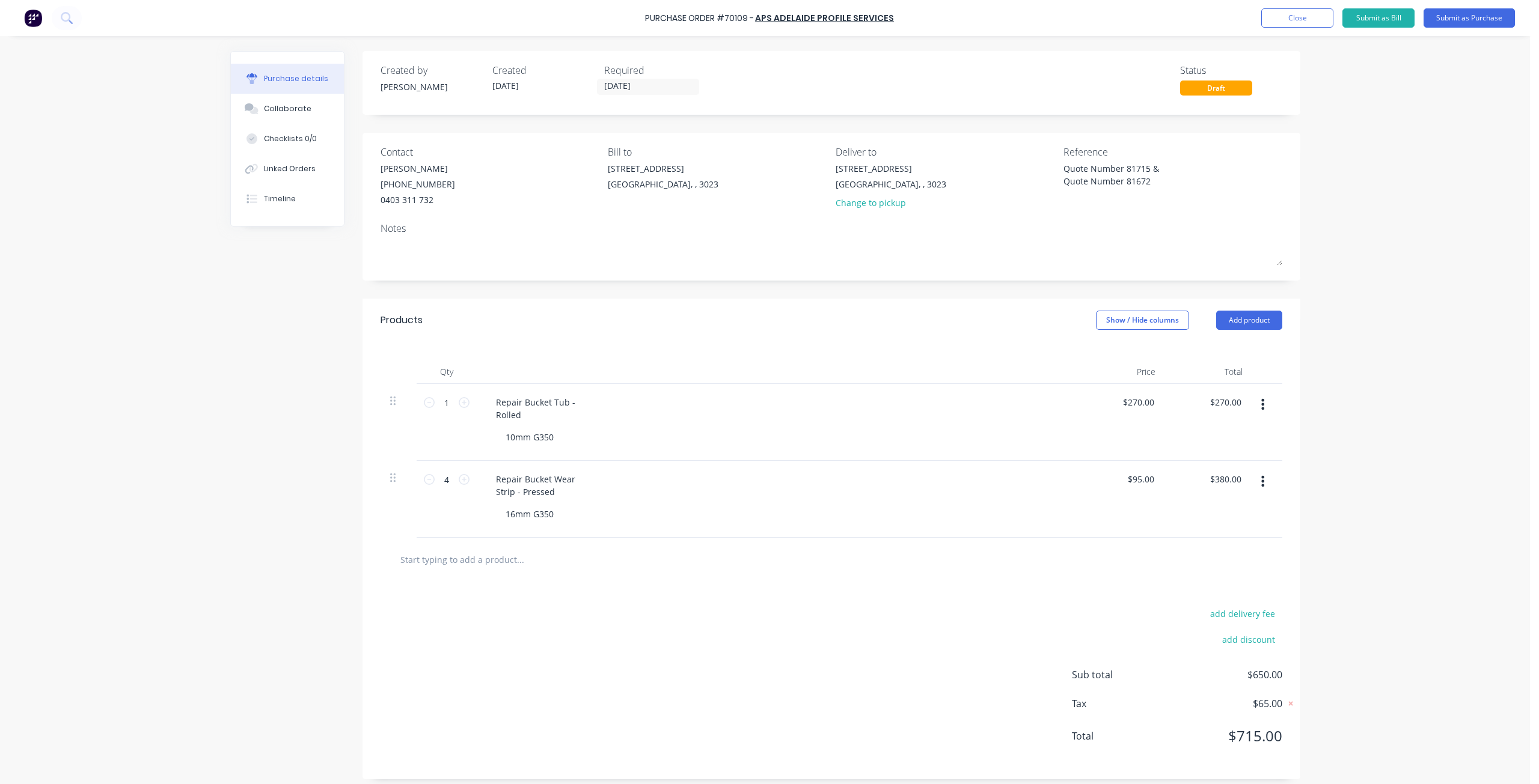
click at [547, 208] on div "Contact [PERSON_NAME] [PHONE_NUMBER]" at bounding box center [489, 179] width 219 height 70
click at [653, 181] on div "[GEOGRAPHIC_DATA], , 3023" at bounding box center [663, 184] width 110 height 13
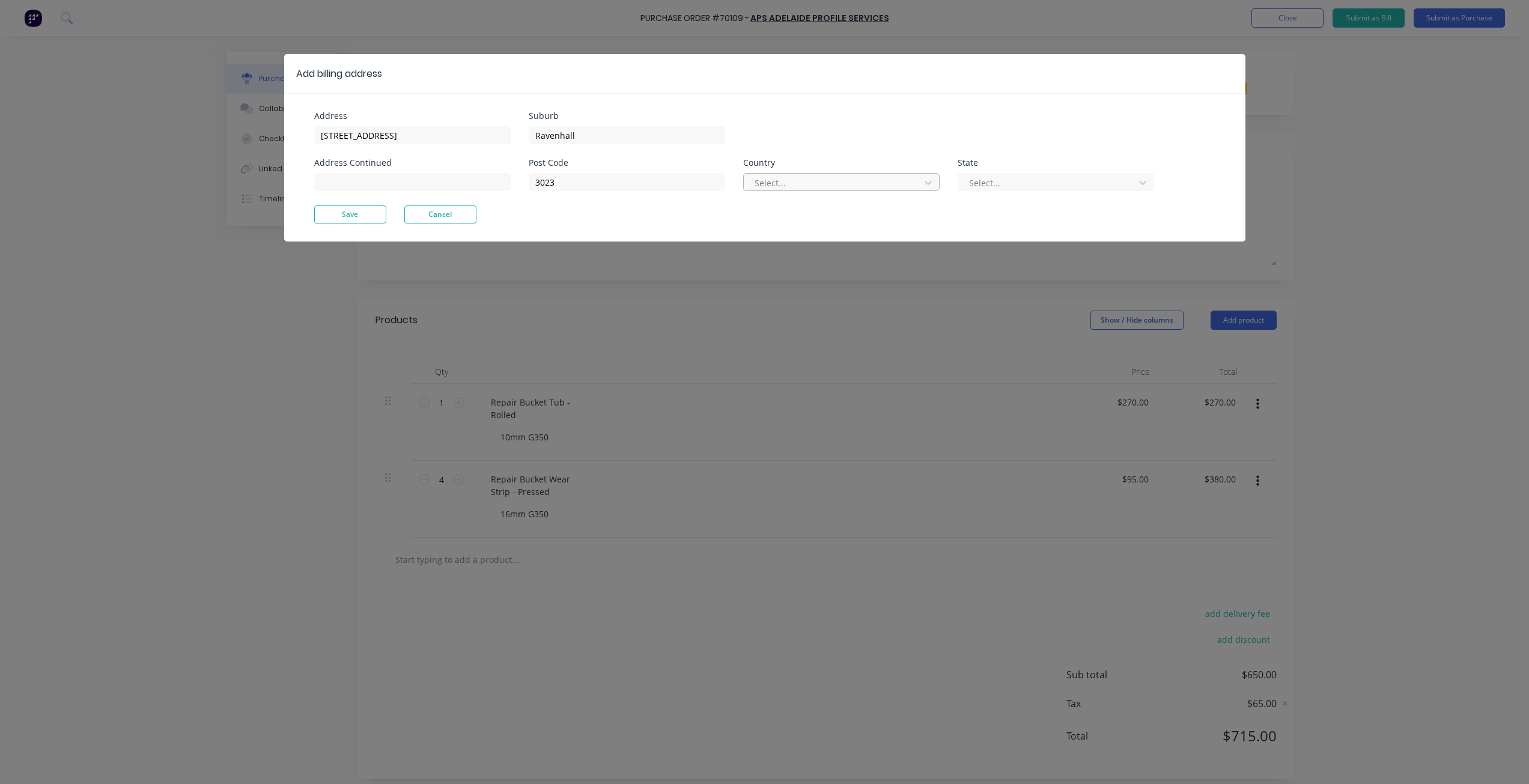
click at [788, 179] on div at bounding box center [834, 183] width 161 height 15
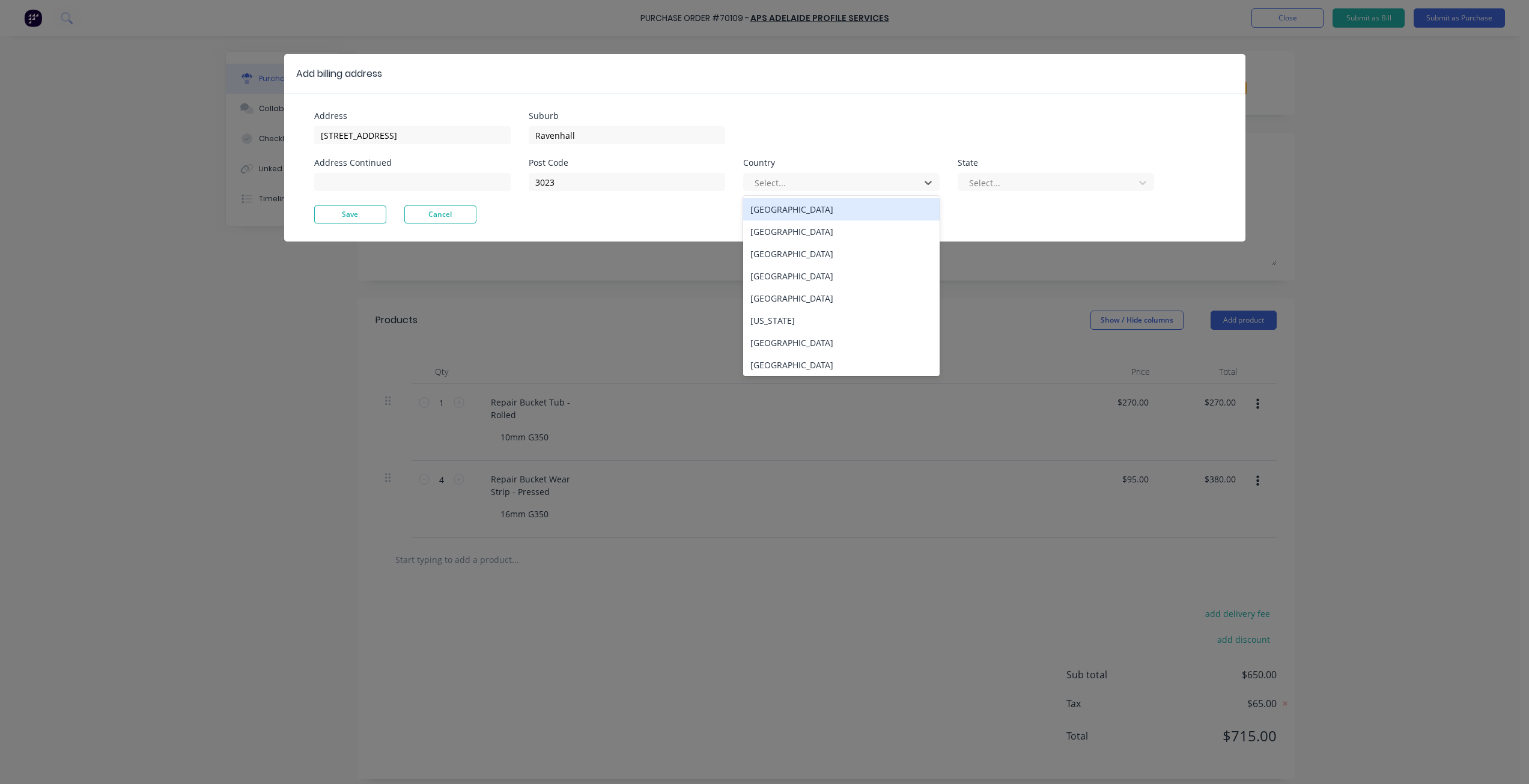
drag, startPoint x: 801, startPoint y: 216, endPoint x: 872, endPoint y: 198, distance: 73.2
click at [803, 216] on div "[GEOGRAPHIC_DATA]" at bounding box center [841, 209] width 196 height 22
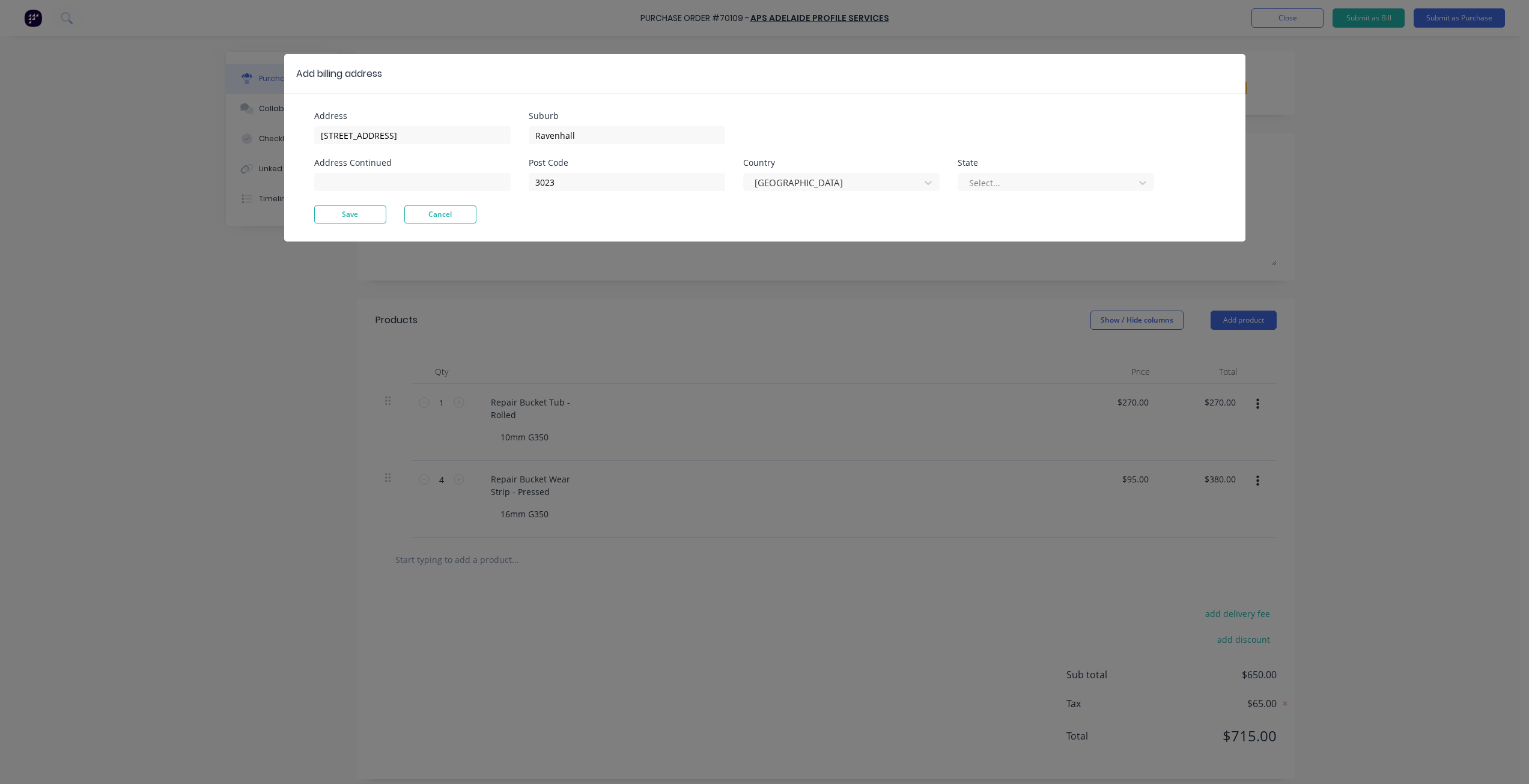
click at [974, 190] on div "Select..." at bounding box center [1048, 182] width 168 height 18
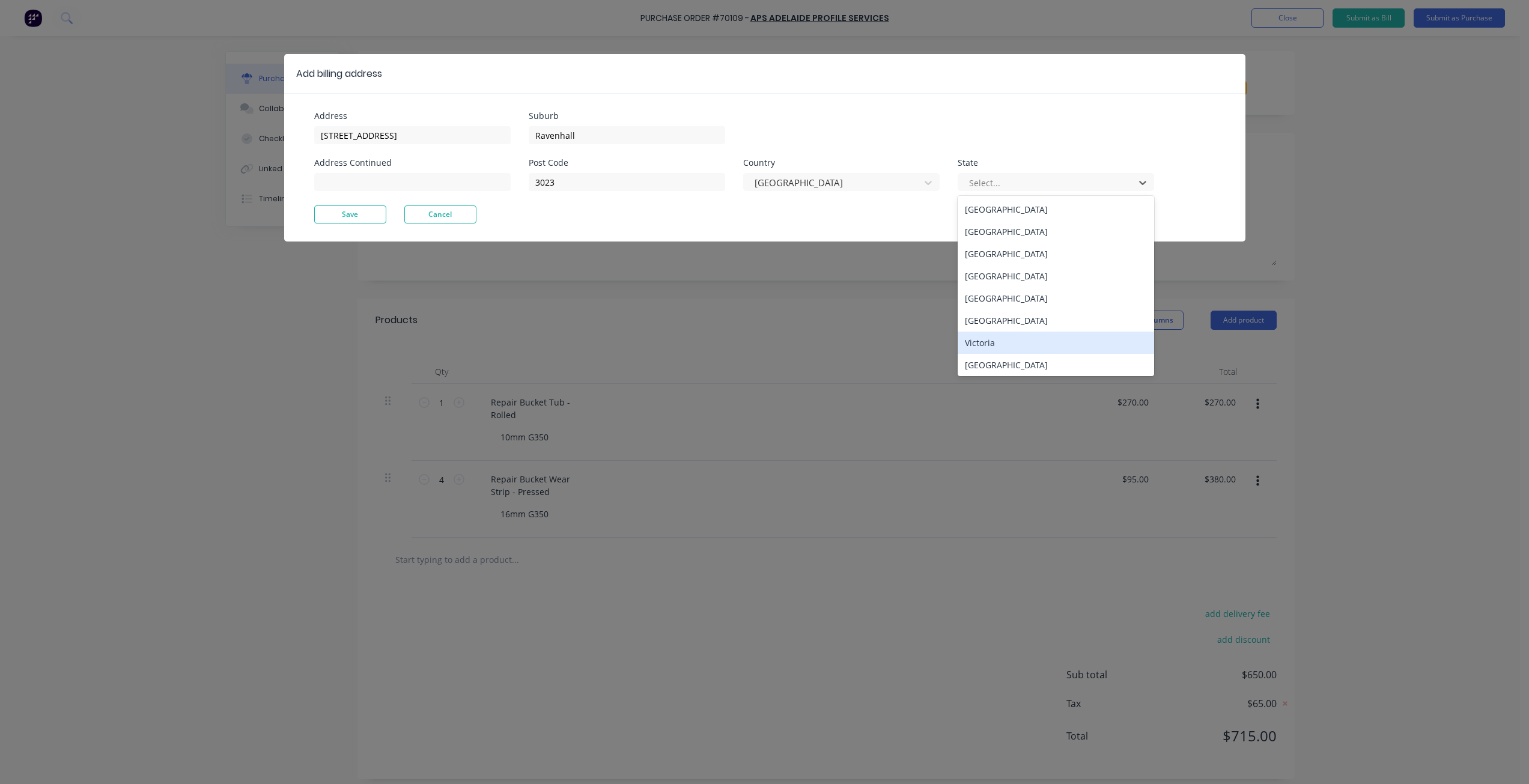
drag, startPoint x: 994, startPoint y: 350, endPoint x: 968, endPoint y: 294, distance: 61.7
click at [995, 350] on div "Victoria" at bounding box center [1056, 343] width 196 height 22
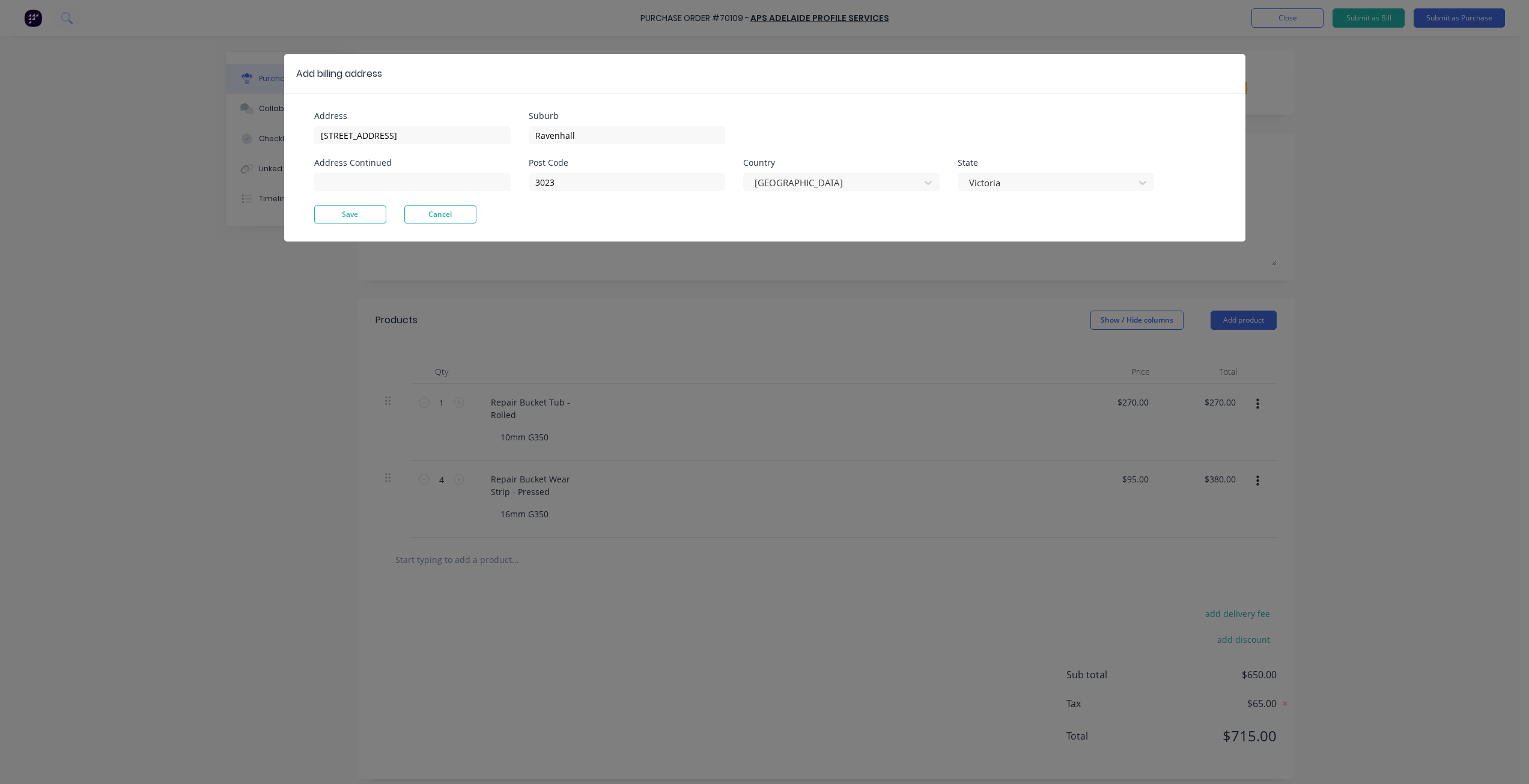
click at [859, 204] on div "Post Code 3023 Country [GEOGRAPHIC_DATA] State [GEOGRAPHIC_DATA]" at bounding box center [841, 182] width 625 height 47
click at [351, 217] on button "Save" at bounding box center [350, 214] width 72 height 18
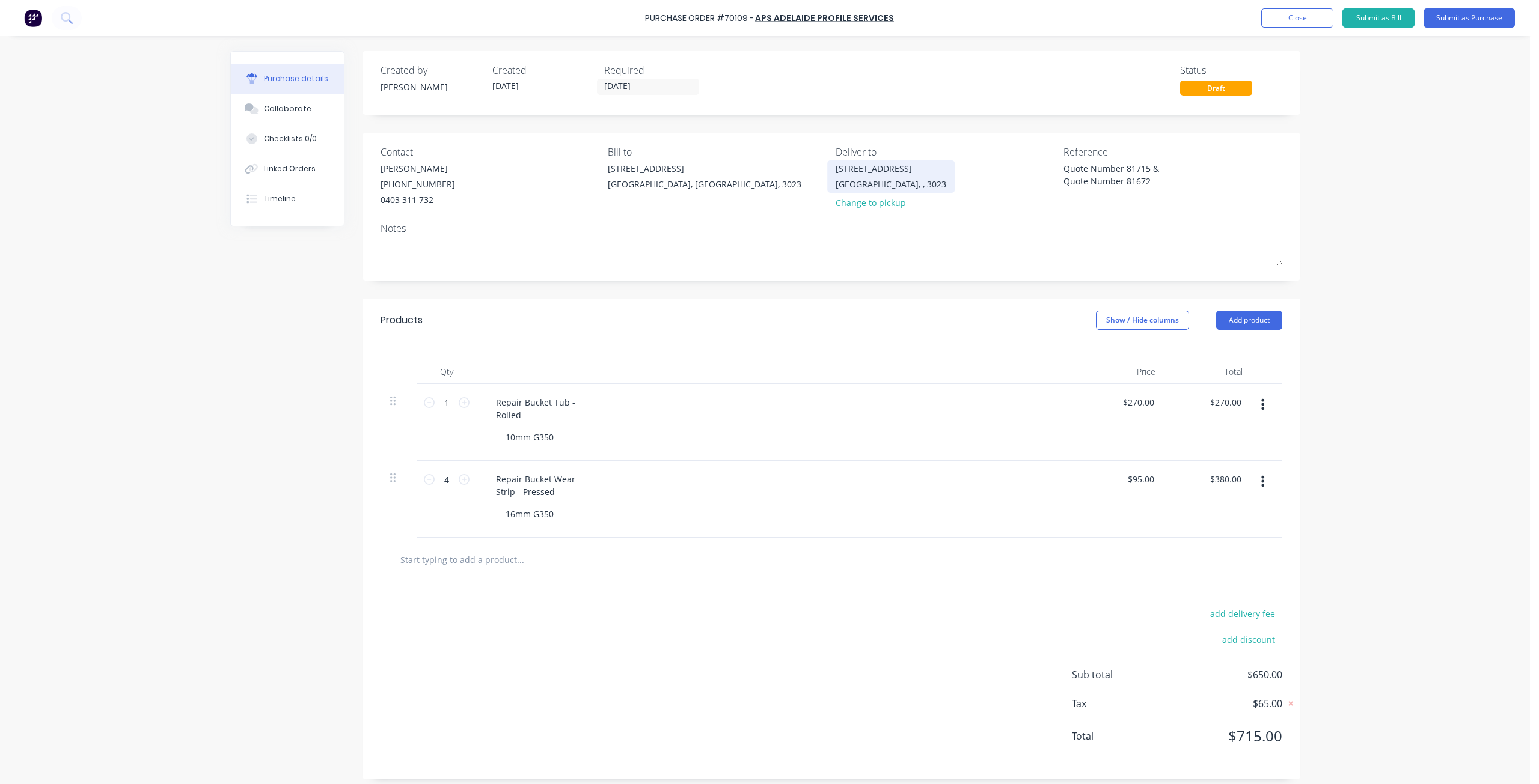
click at [875, 173] on div "[STREET_ADDRESS]" at bounding box center [891, 169] width 110 height 13
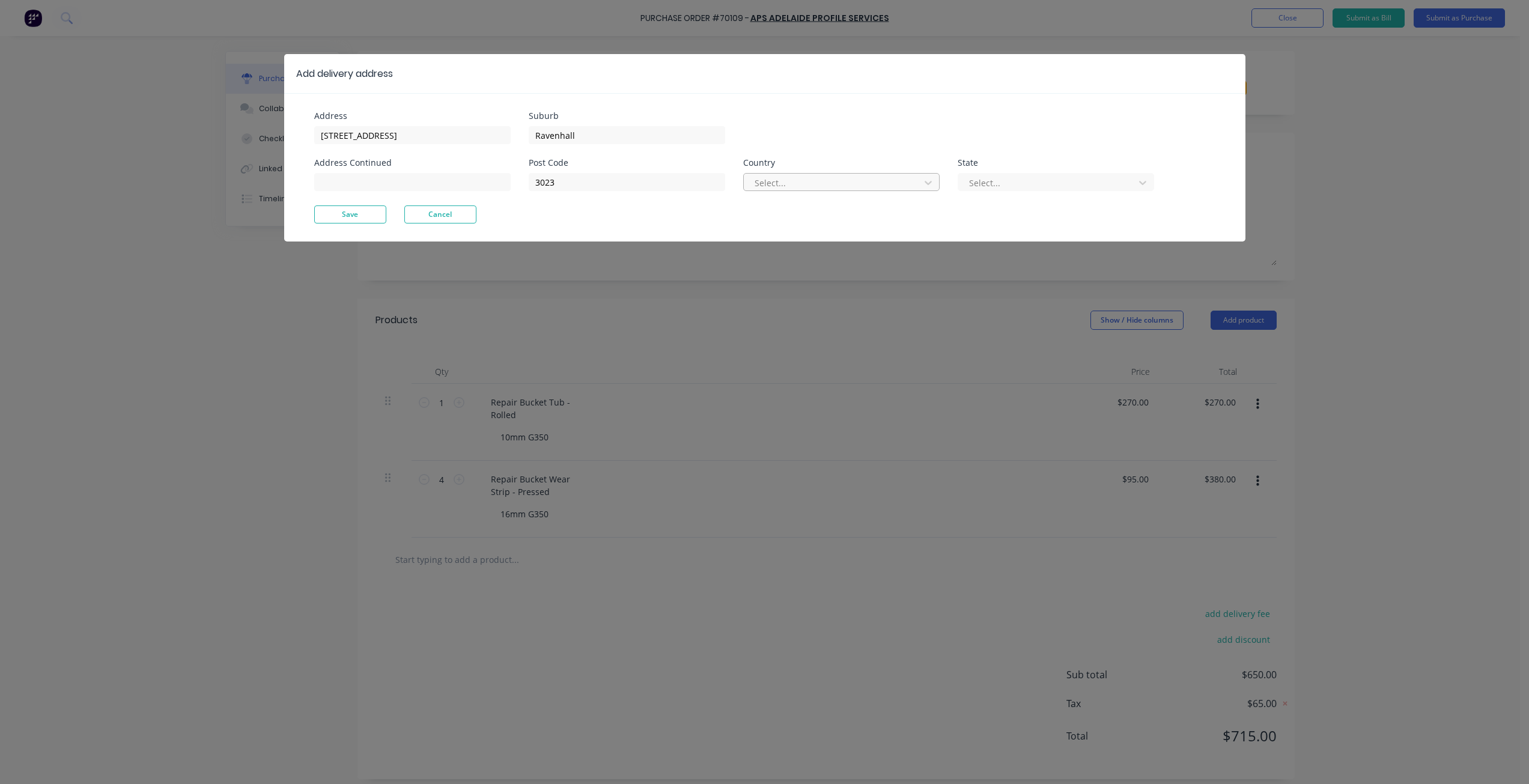
click at [832, 182] on div at bounding box center [834, 183] width 161 height 15
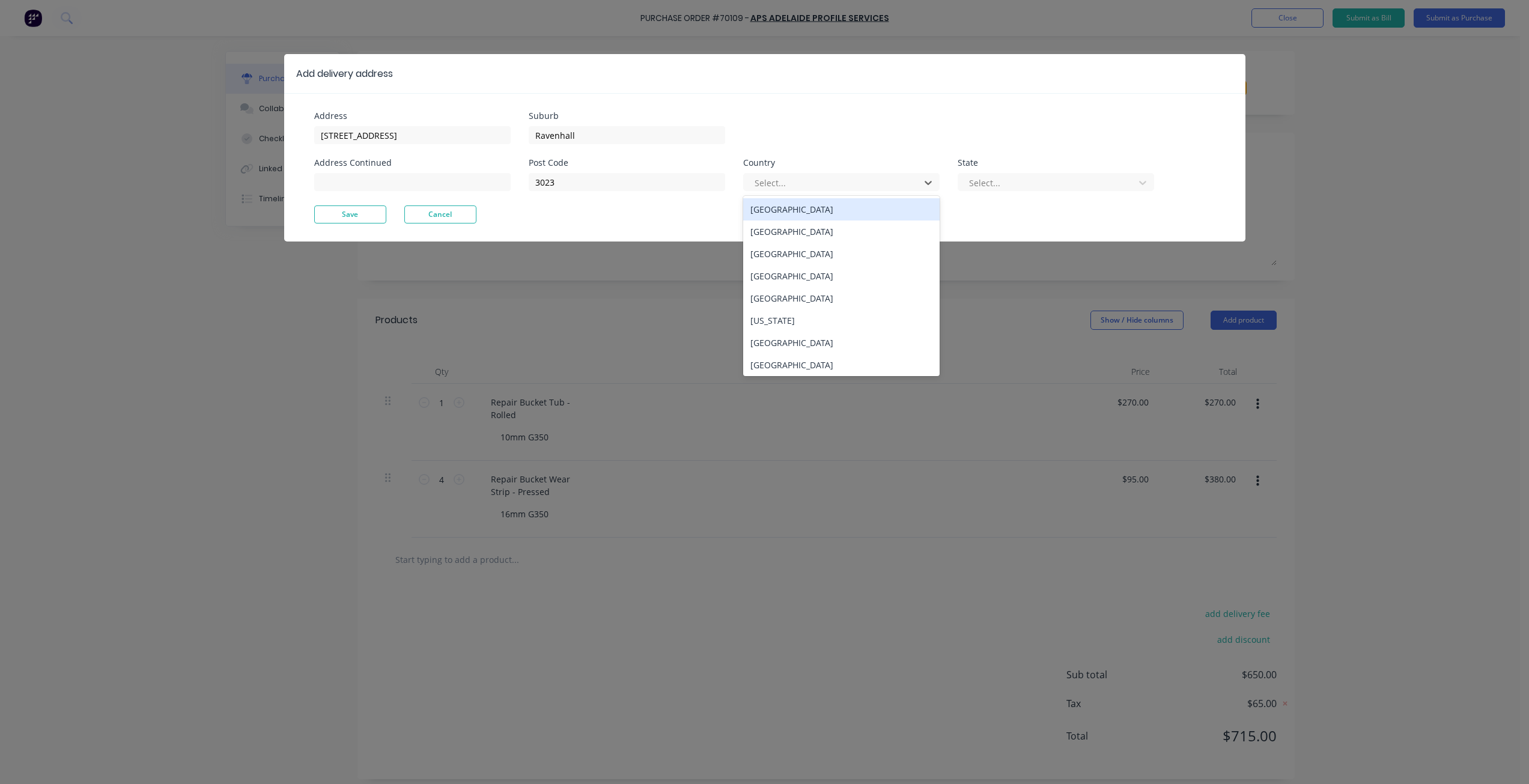
click at [857, 212] on div "[GEOGRAPHIC_DATA]" at bounding box center [841, 209] width 196 height 22
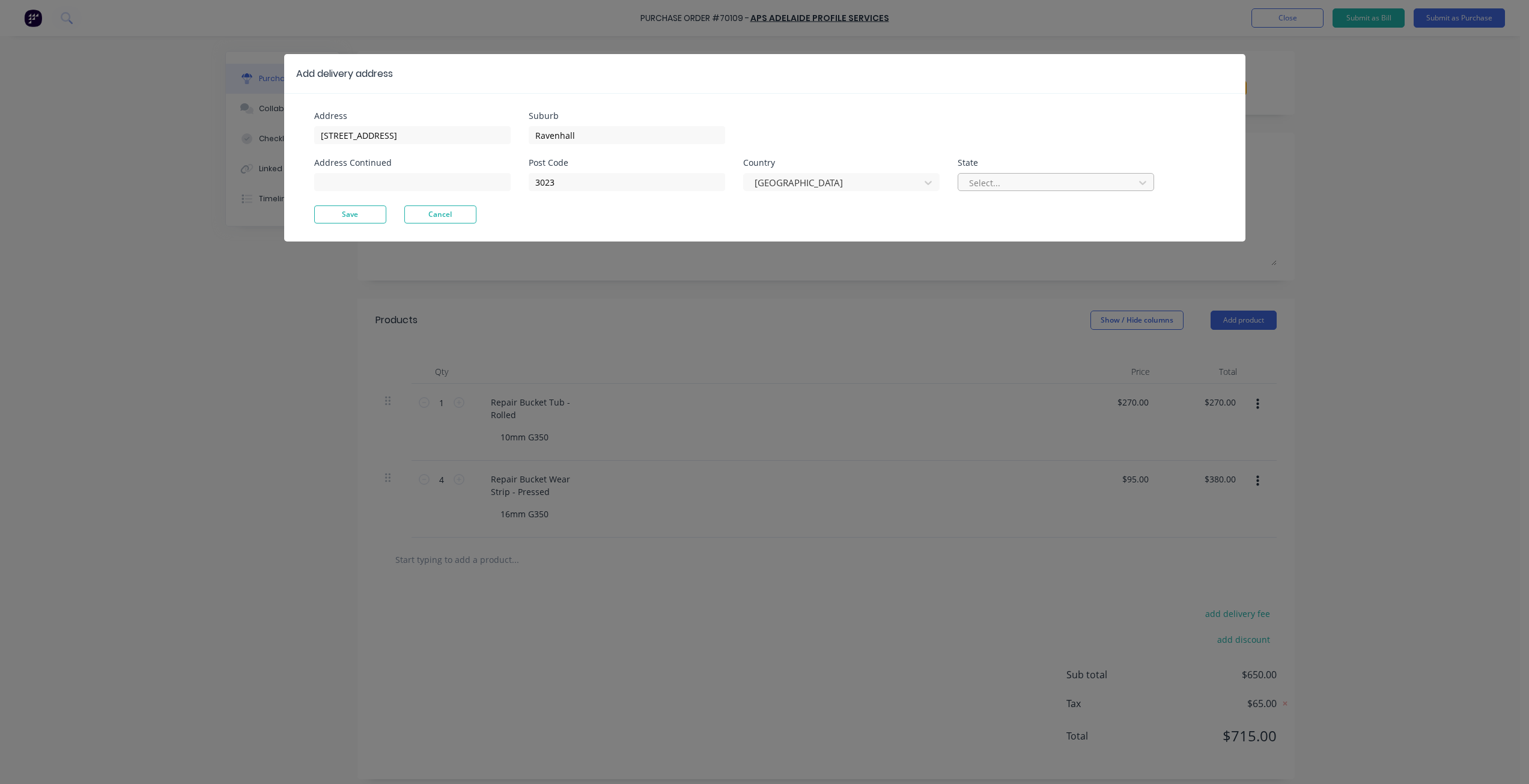
drag, startPoint x: 1022, startPoint y: 189, endPoint x: 1014, endPoint y: 187, distance: 8.2
click at [1020, 187] on div at bounding box center [1048, 183] width 161 height 15
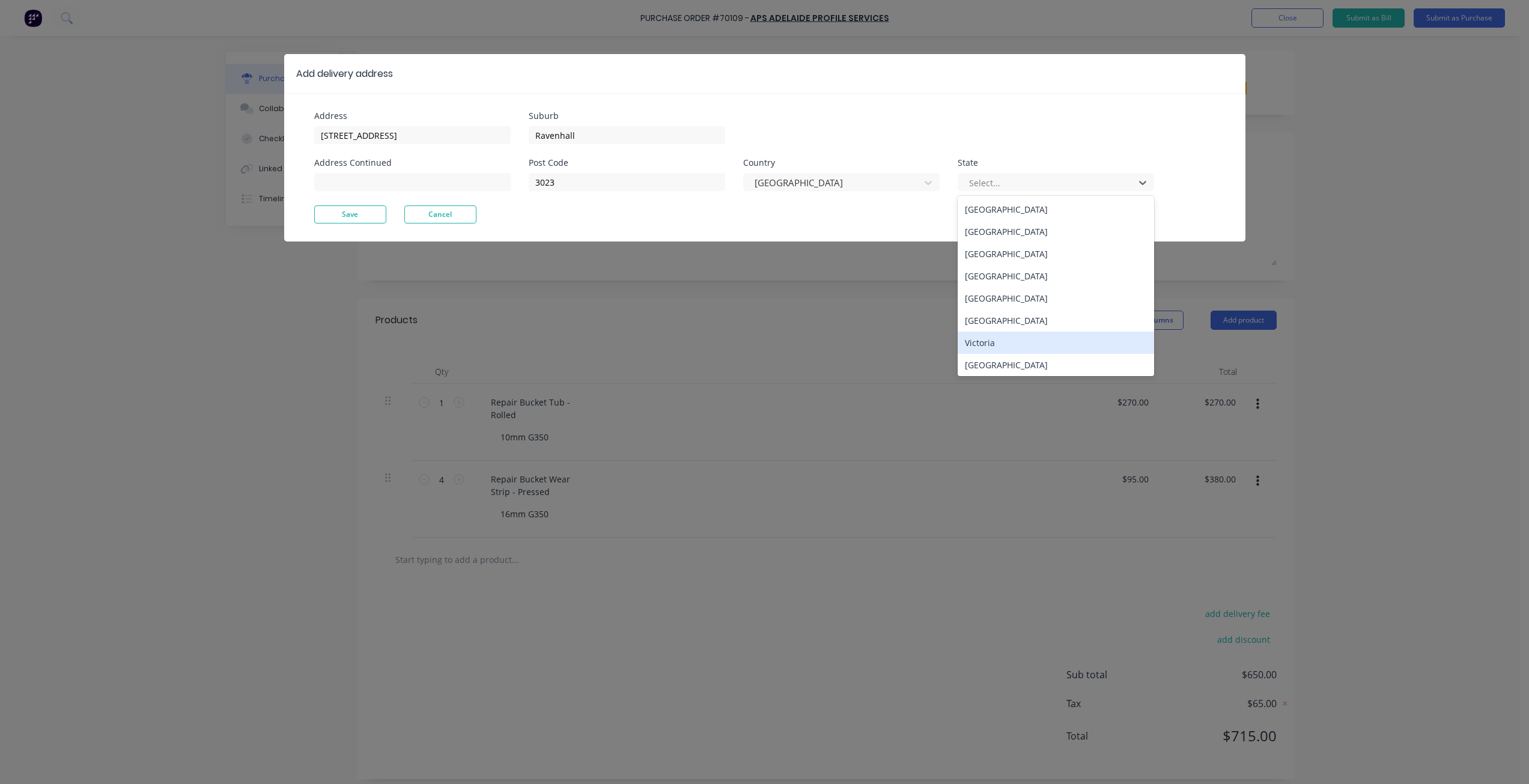
click at [1004, 343] on div "Victoria" at bounding box center [1056, 343] width 196 height 22
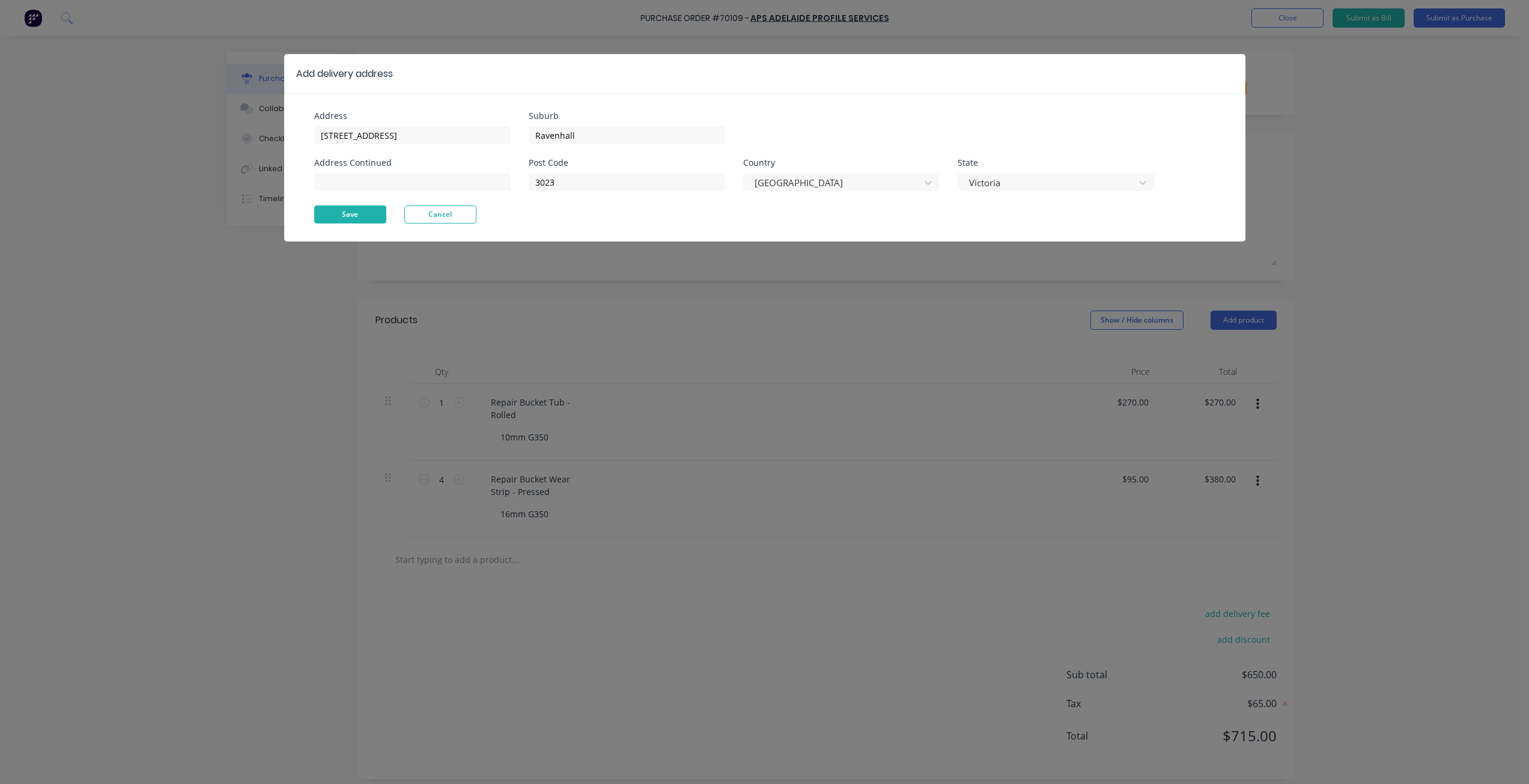
click at [346, 217] on button "Save" at bounding box center [350, 214] width 72 height 18
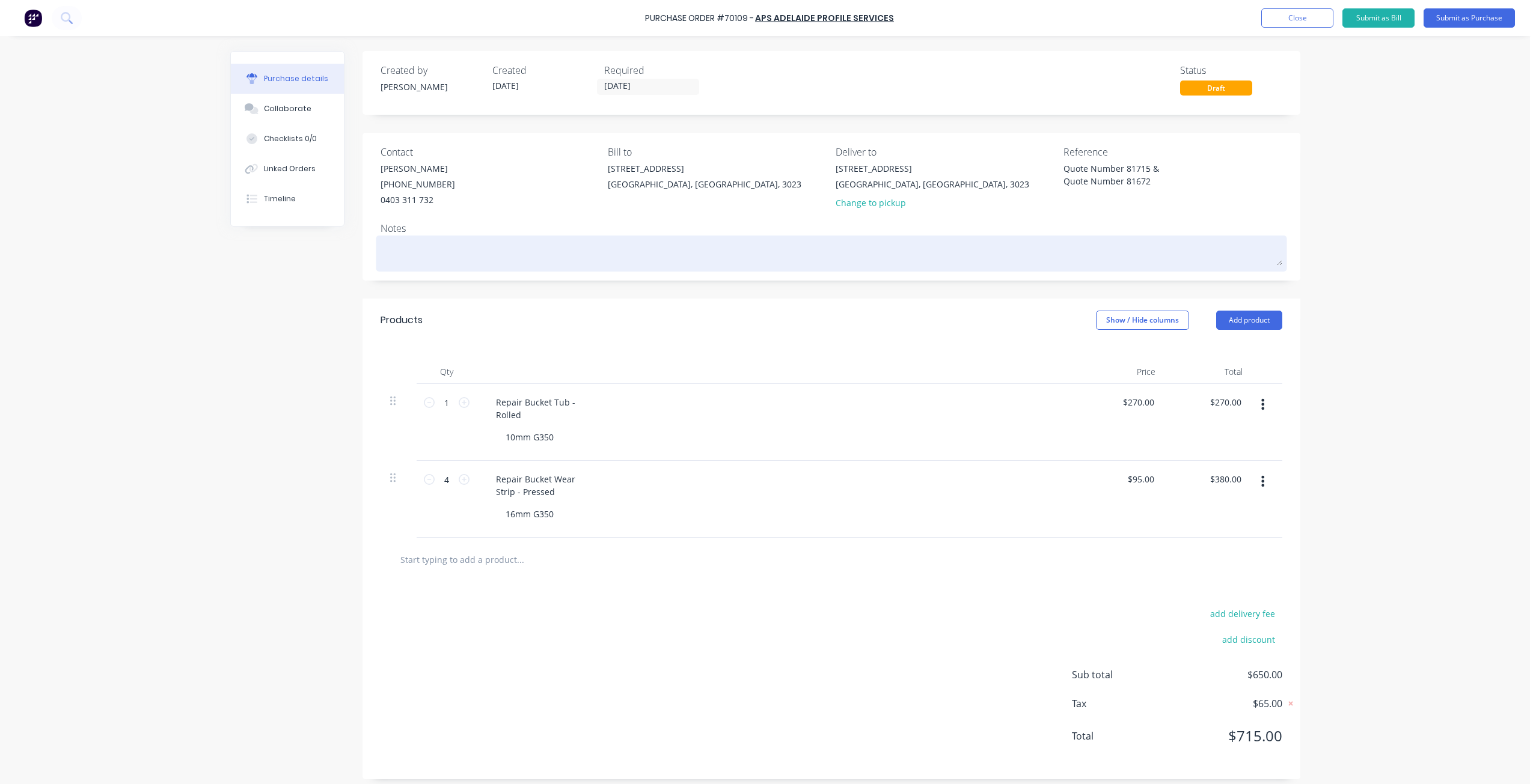
click at [977, 253] on textarea at bounding box center [830, 251] width 901 height 27
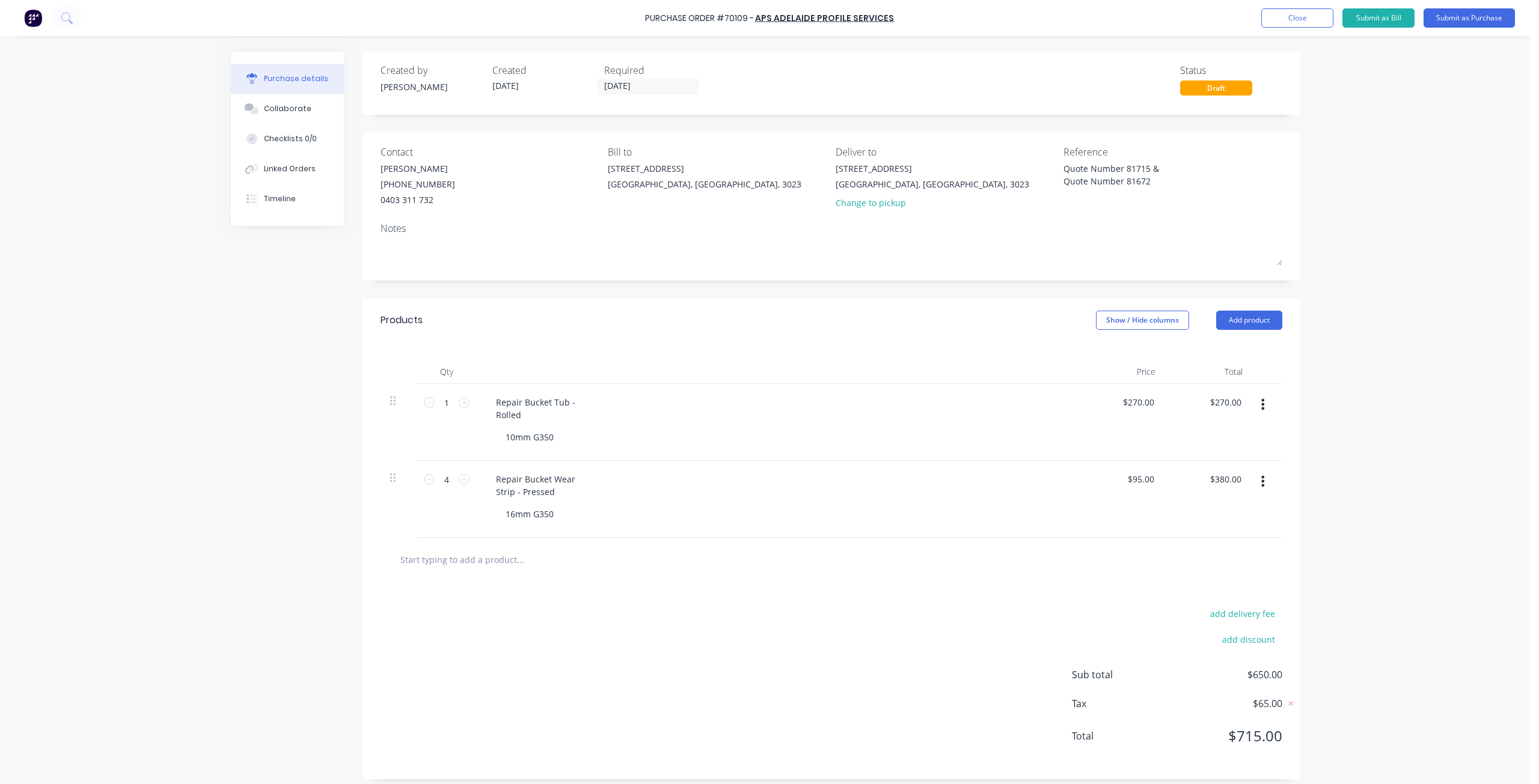
click at [907, 298] on div "Created by [PERSON_NAME] Created [DATE] Required [DATE] Status Draft Contact [P…" at bounding box center [831, 415] width 938 height 728
click at [1475, 18] on button "Submit as Purchase" at bounding box center [1469, 18] width 92 height 20
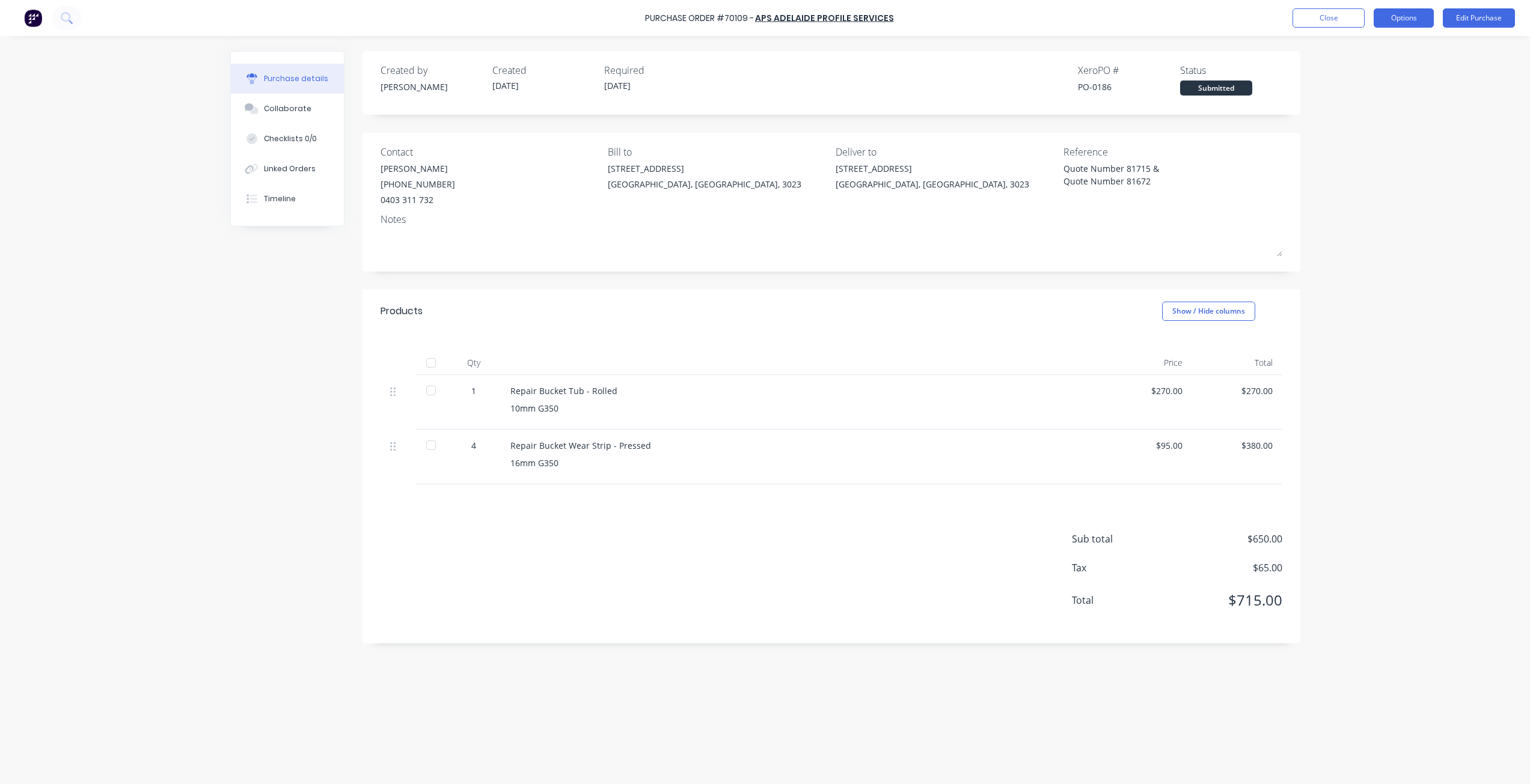
click at [1400, 21] on button "Options" at bounding box center [1404, 18] width 60 height 20
click at [1394, 49] on div "Print / Email" at bounding box center [1376, 49] width 92 height 18
click at [1370, 75] on div "With pricing" at bounding box center [1376, 73] width 92 height 18
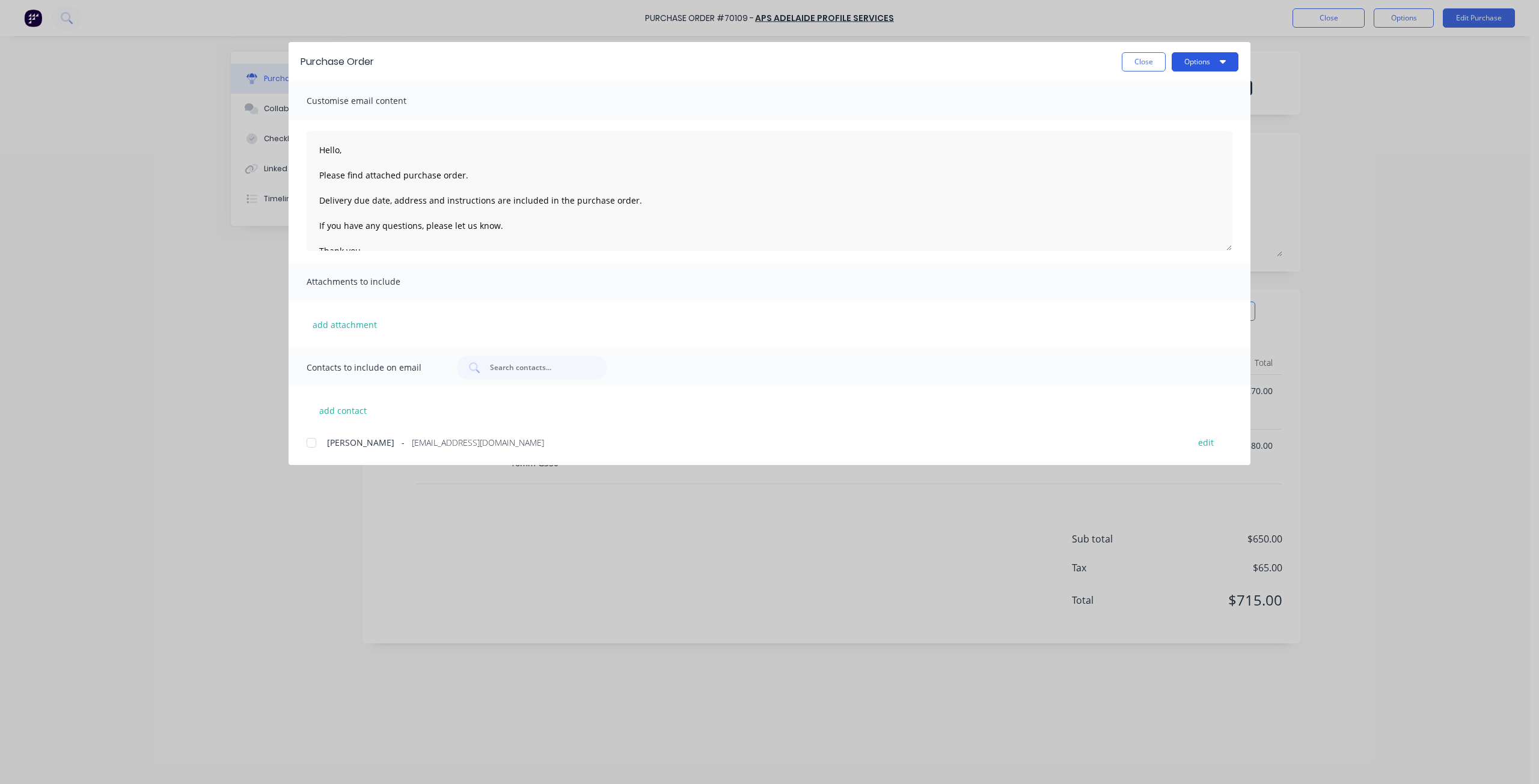
click at [1224, 62] on icon "button" at bounding box center [1222, 62] width 6 height 4
click at [1181, 119] on div "Print" at bounding box center [1180, 116] width 92 height 18
click at [1137, 60] on button "Close" at bounding box center [1143, 62] width 44 height 20
type textarea "x"
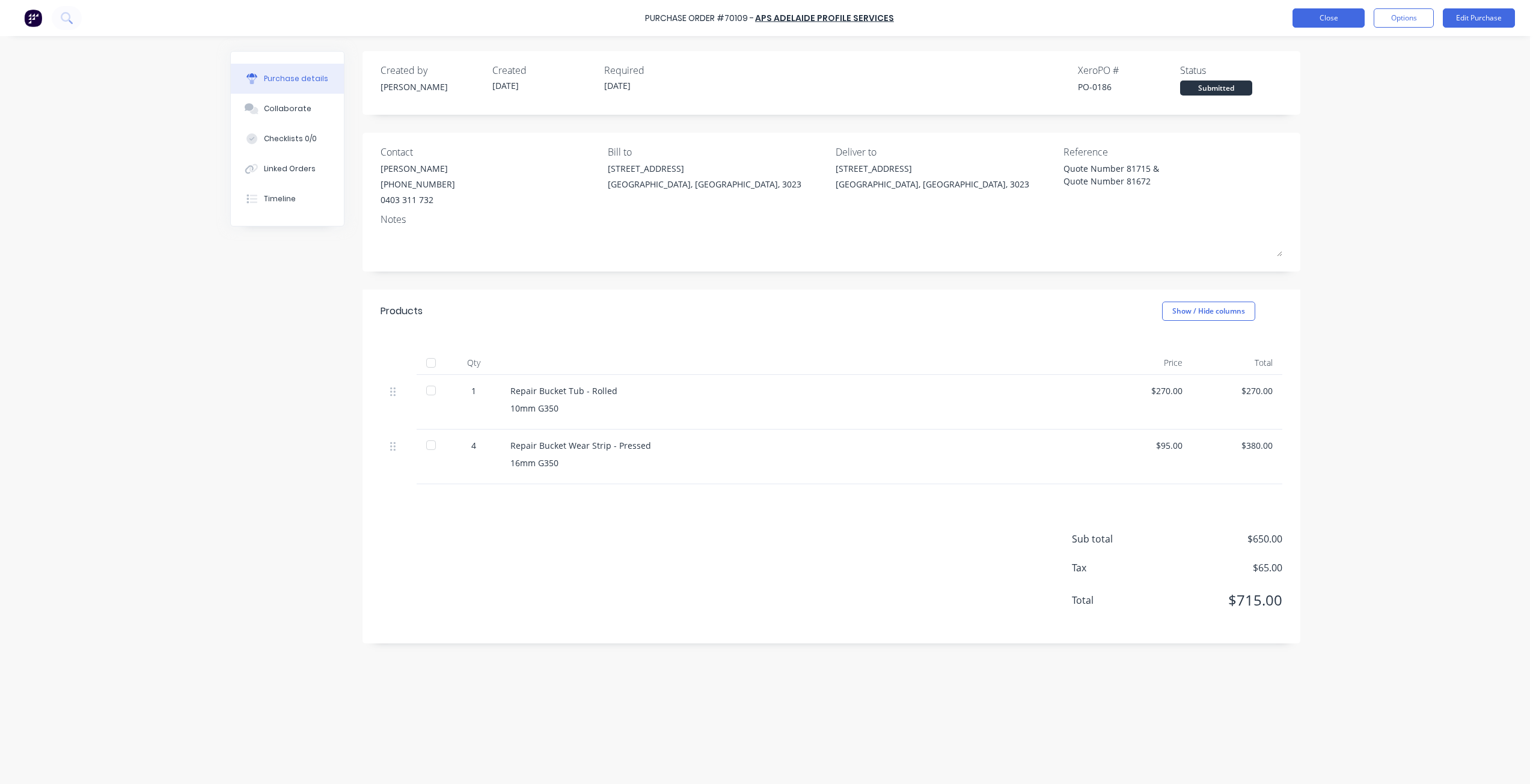
click at [1316, 23] on button "Close" at bounding box center [1328, 18] width 72 height 20
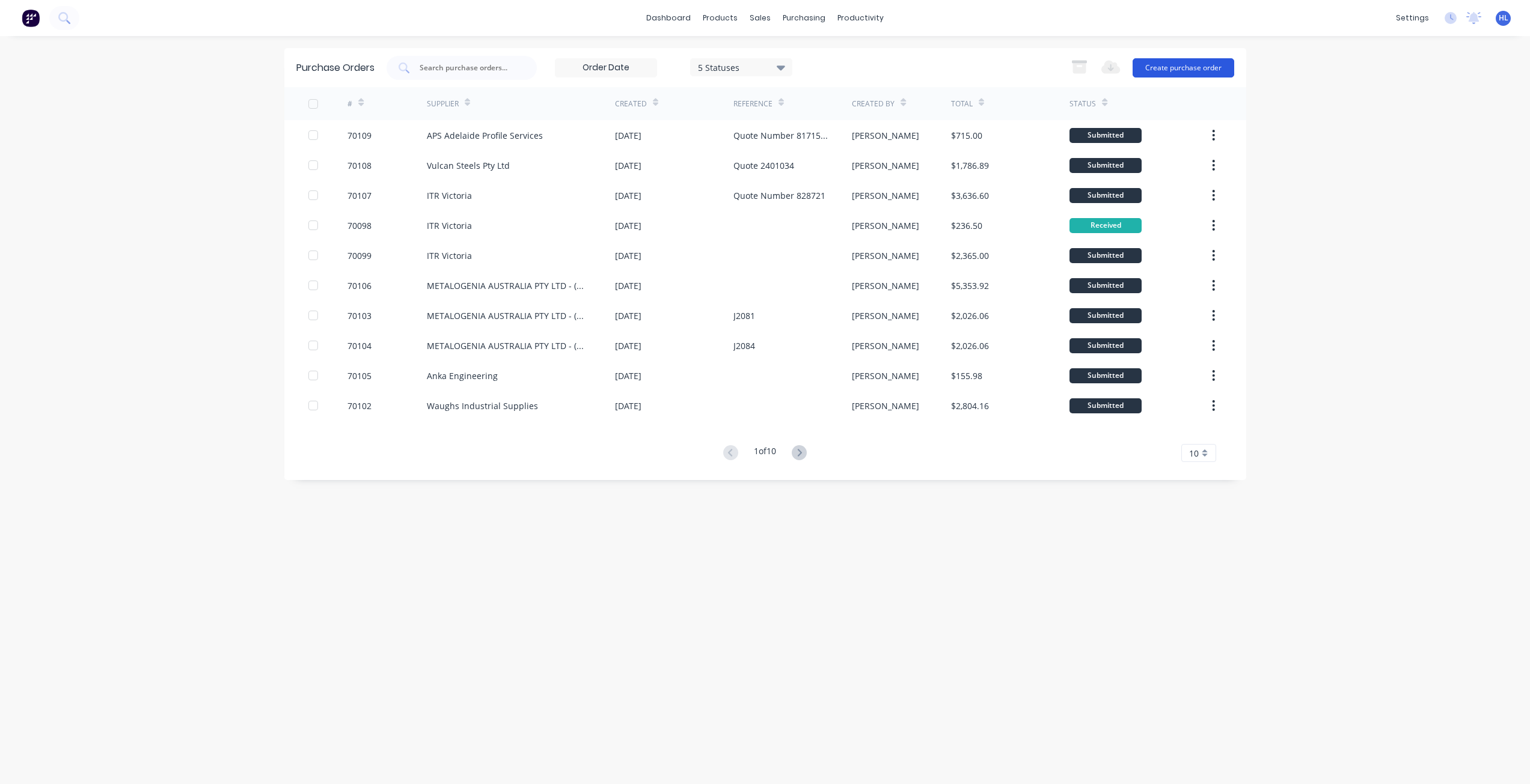
click at [1194, 70] on button "Create purchase order" at bounding box center [1182, 67] width 102 height 20
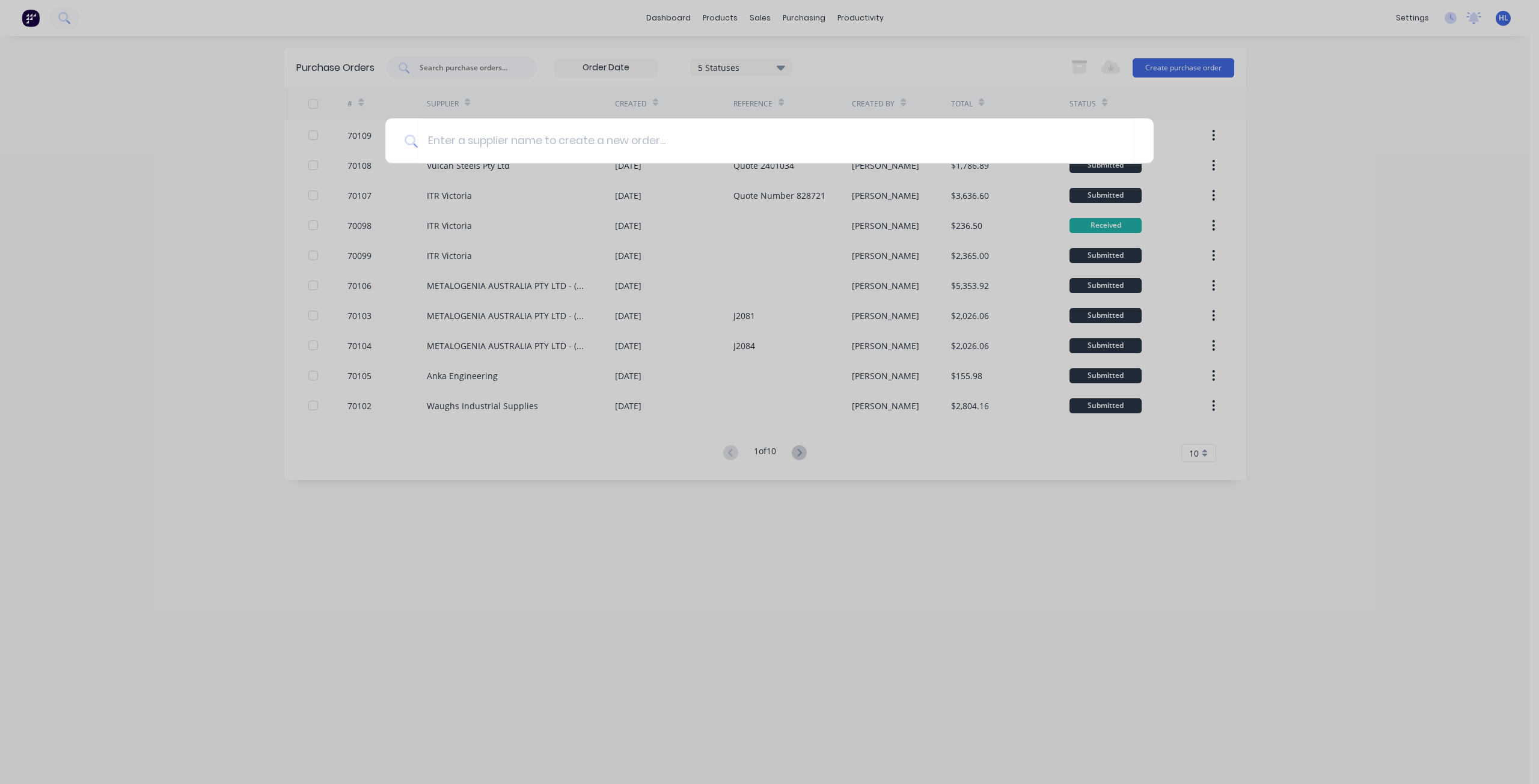
click at [863, 55] on div at bounding box center [770, 392] width 1539 height 784
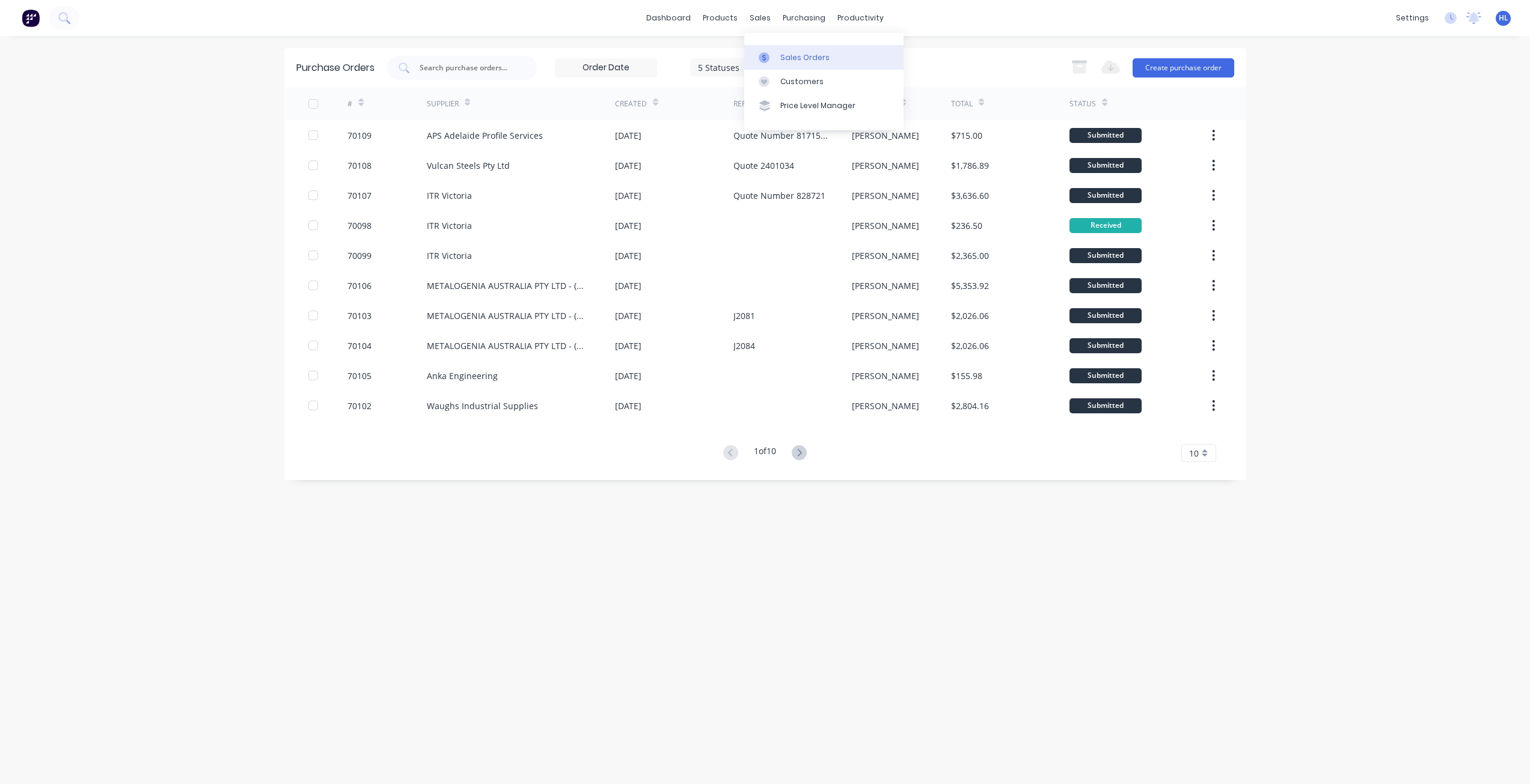
click at [790, 52] on div "Sales Orders" at bounding box center [804, 58] width 49 height 11
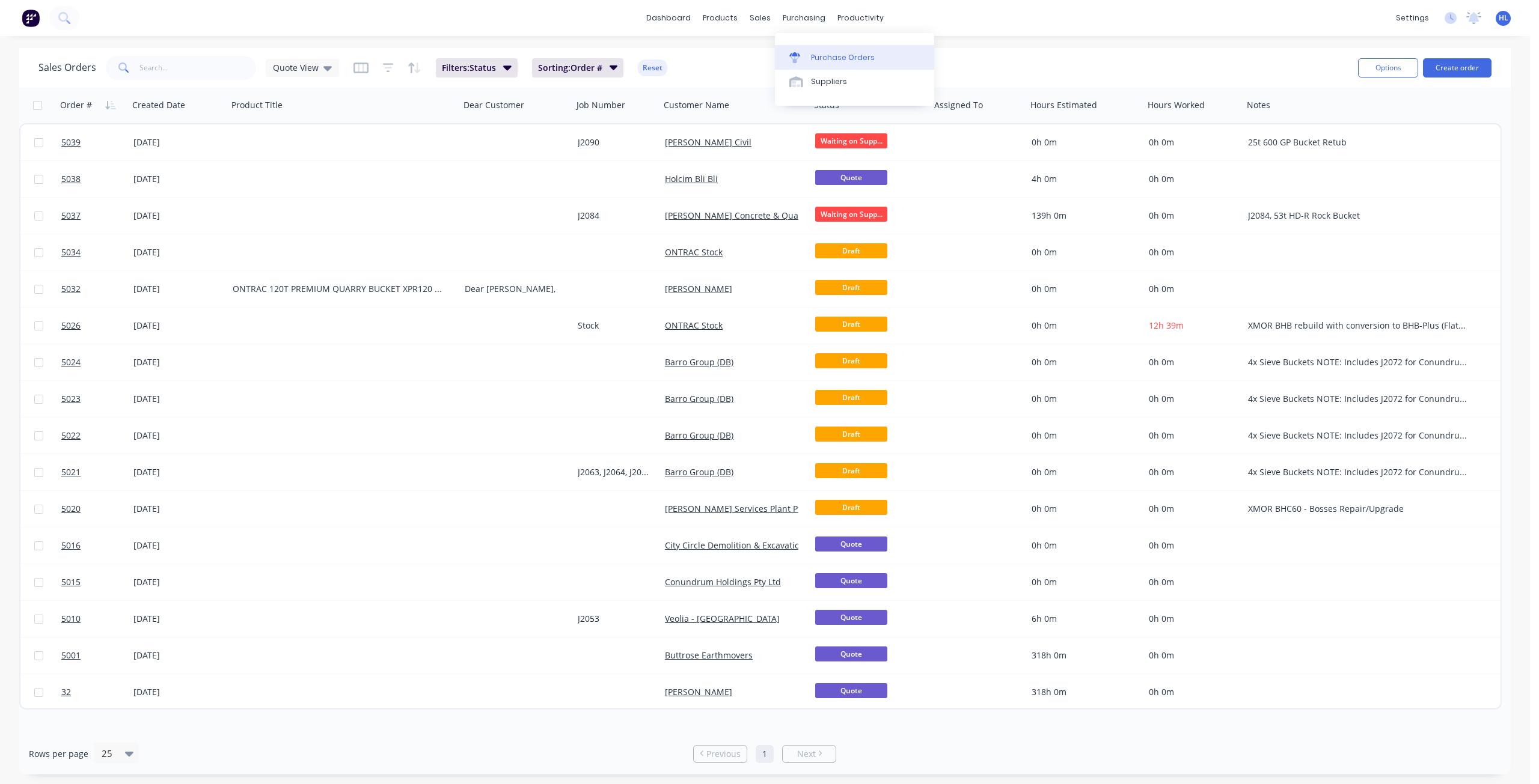
click at [815, 51] on link "Purchase Orders" at bounding box center [854, 57] width 160 height 24
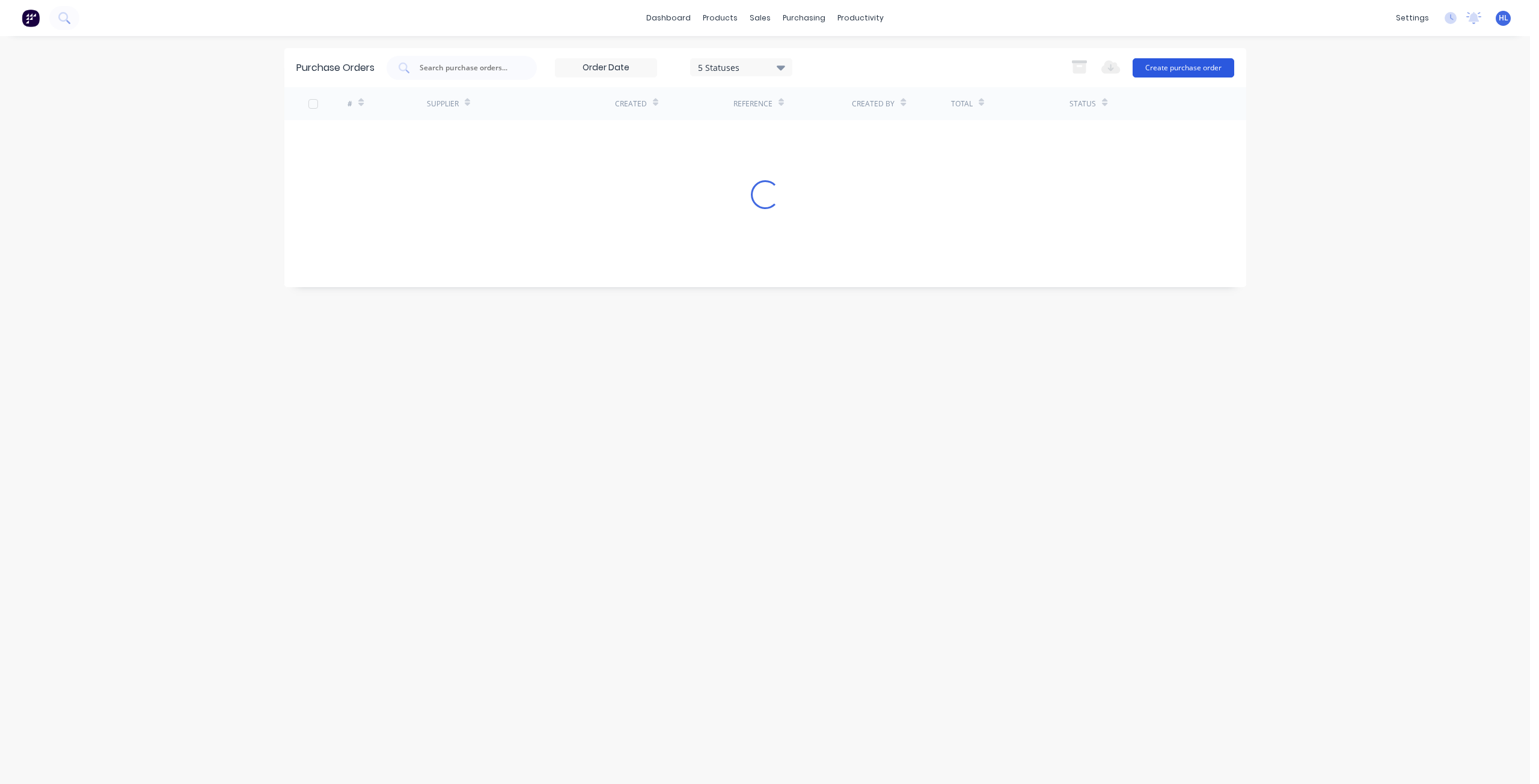
click at [1154, 72] on button "Create purchase order" at bounding box center [1182, 67] width 102 height 20
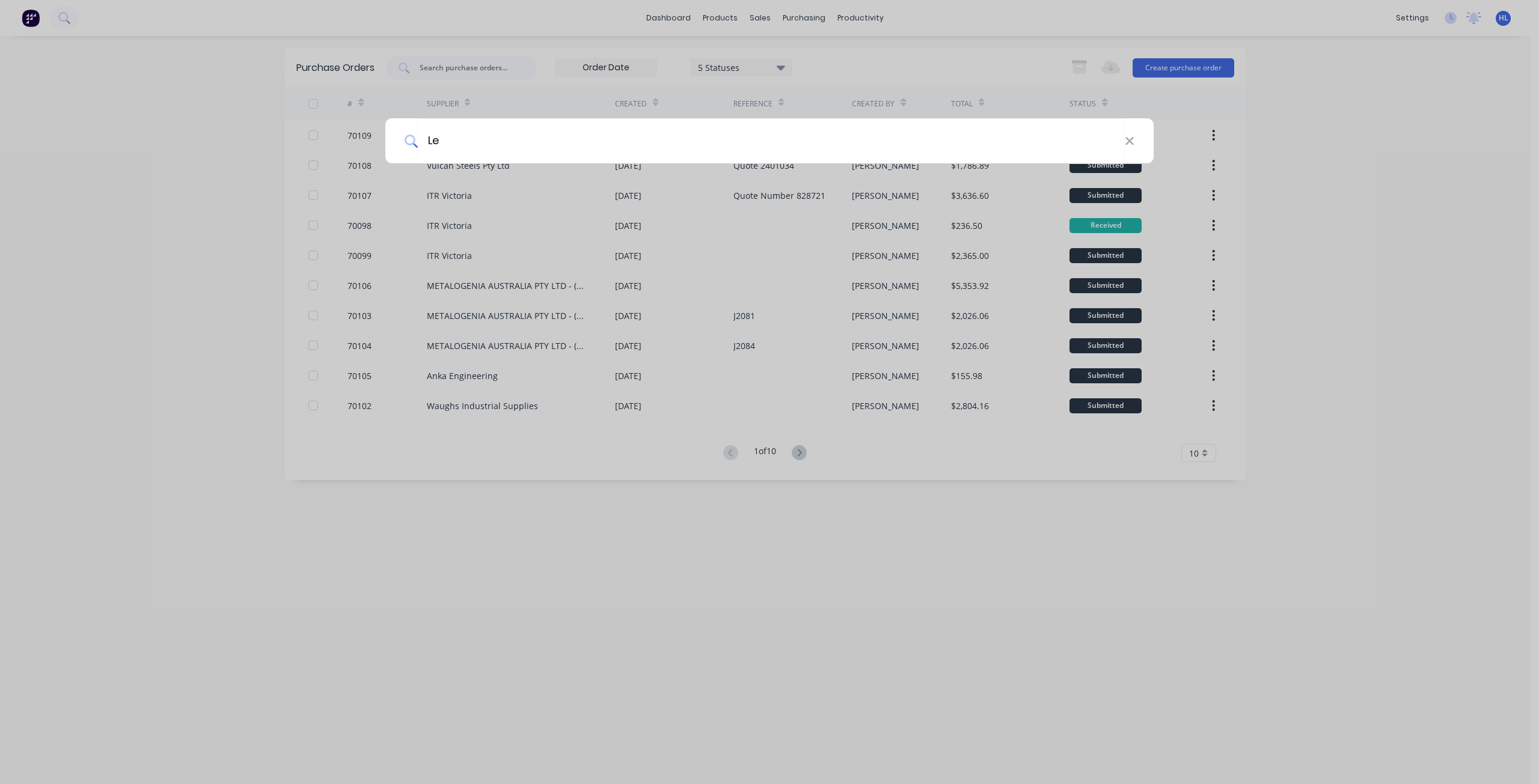
type input "L"
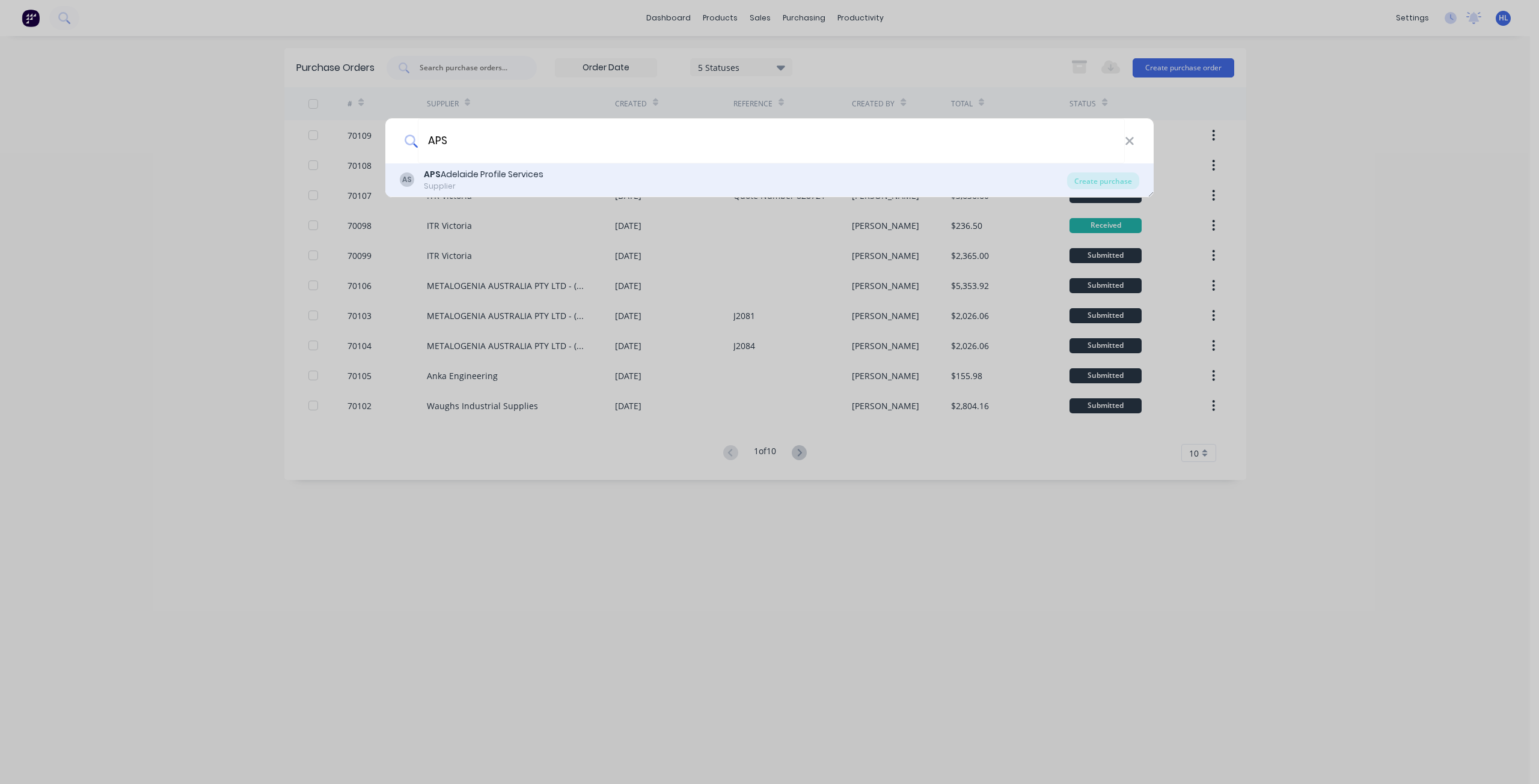
type input "APS"
click at [1031, 179] on div "AS APS Adelaide Profile Services Supplier" at bounding box center [733, 179] width 667 height 23
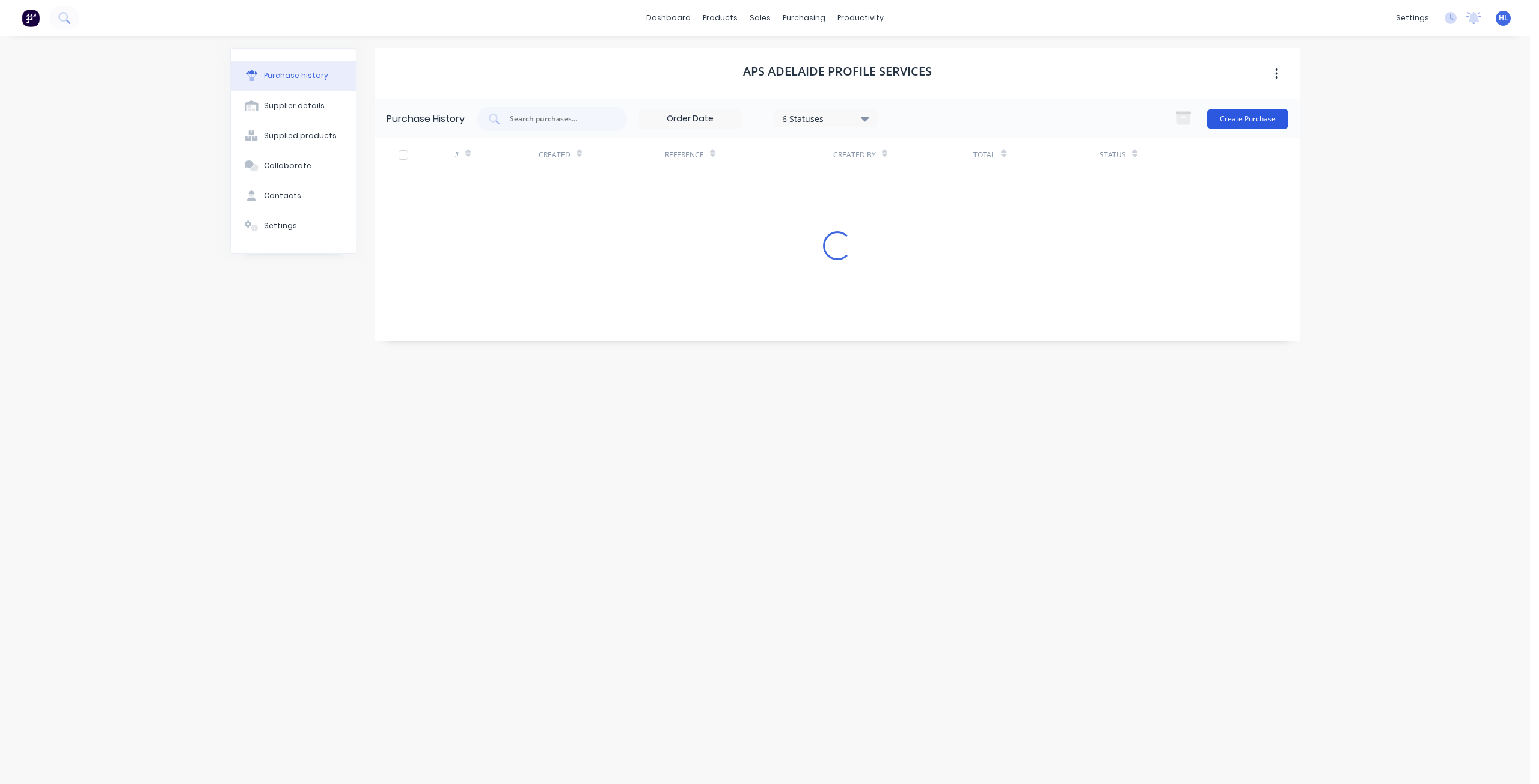
click at [1248, 118] on button "Create Purchase" at bounding box center [1247, 119] width 81 height 20
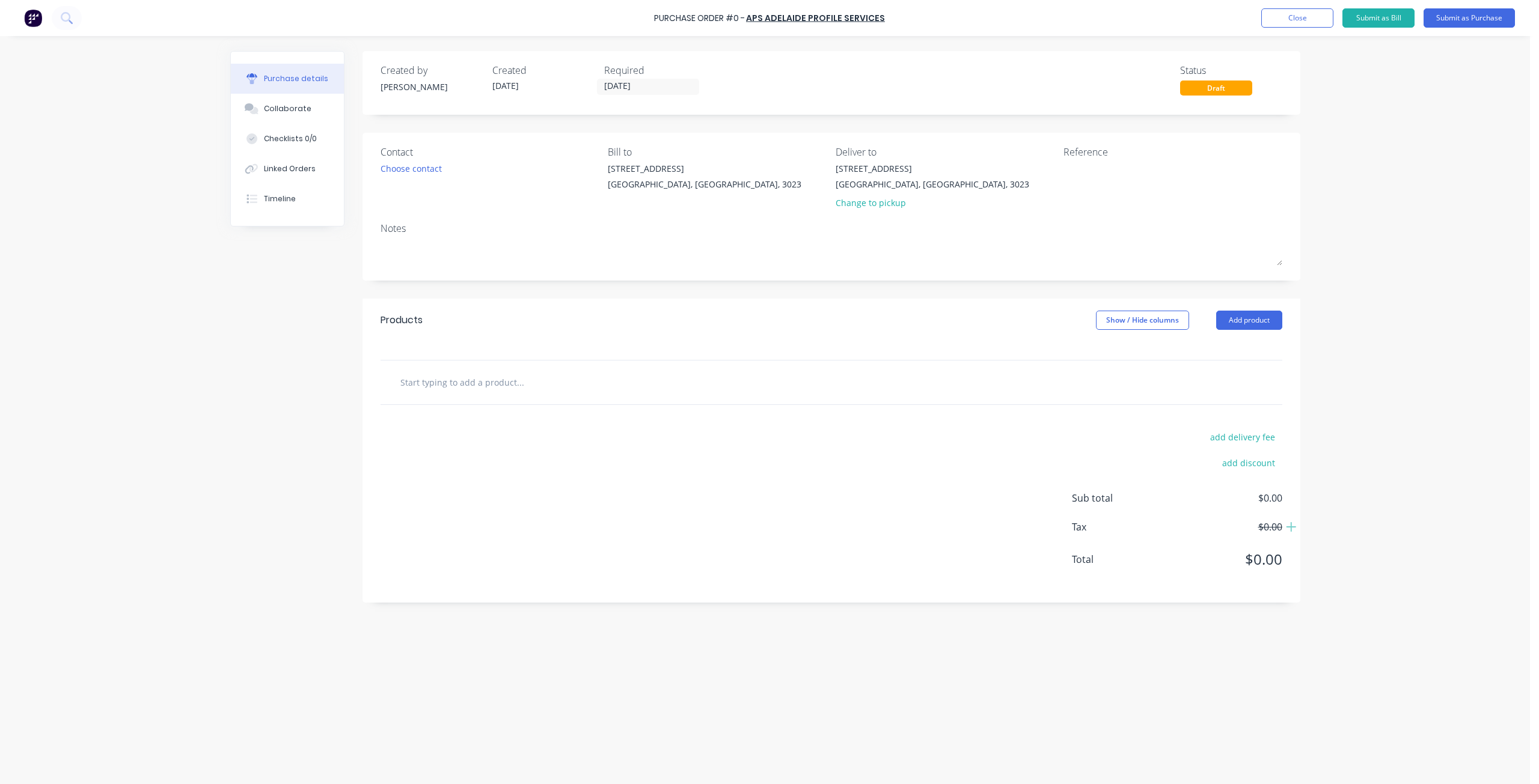
click at [468, 341] on div "Products Show / Hide columns Add product" at bounding box center [831, 320] width 938 height 43
click at [1075, 174] on textarea at bounding box center [1137, 175] width 150 height 27
type textarea "Quote Numbe"
type textarea "x"
type textarea "Quote Number"
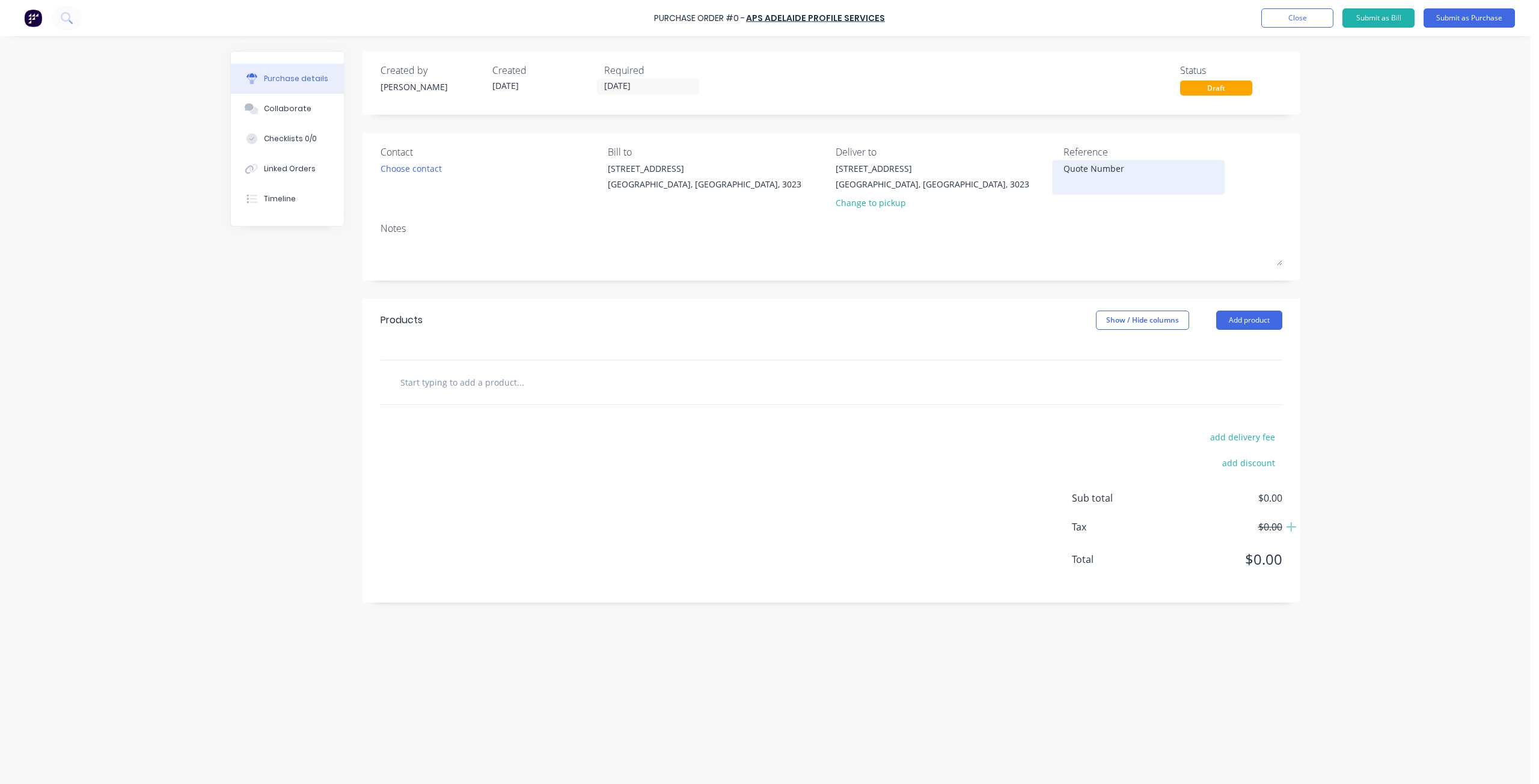
type textarea "x"
type textarea "Quote Number"
paste textarea "81727"
type textarea "x"
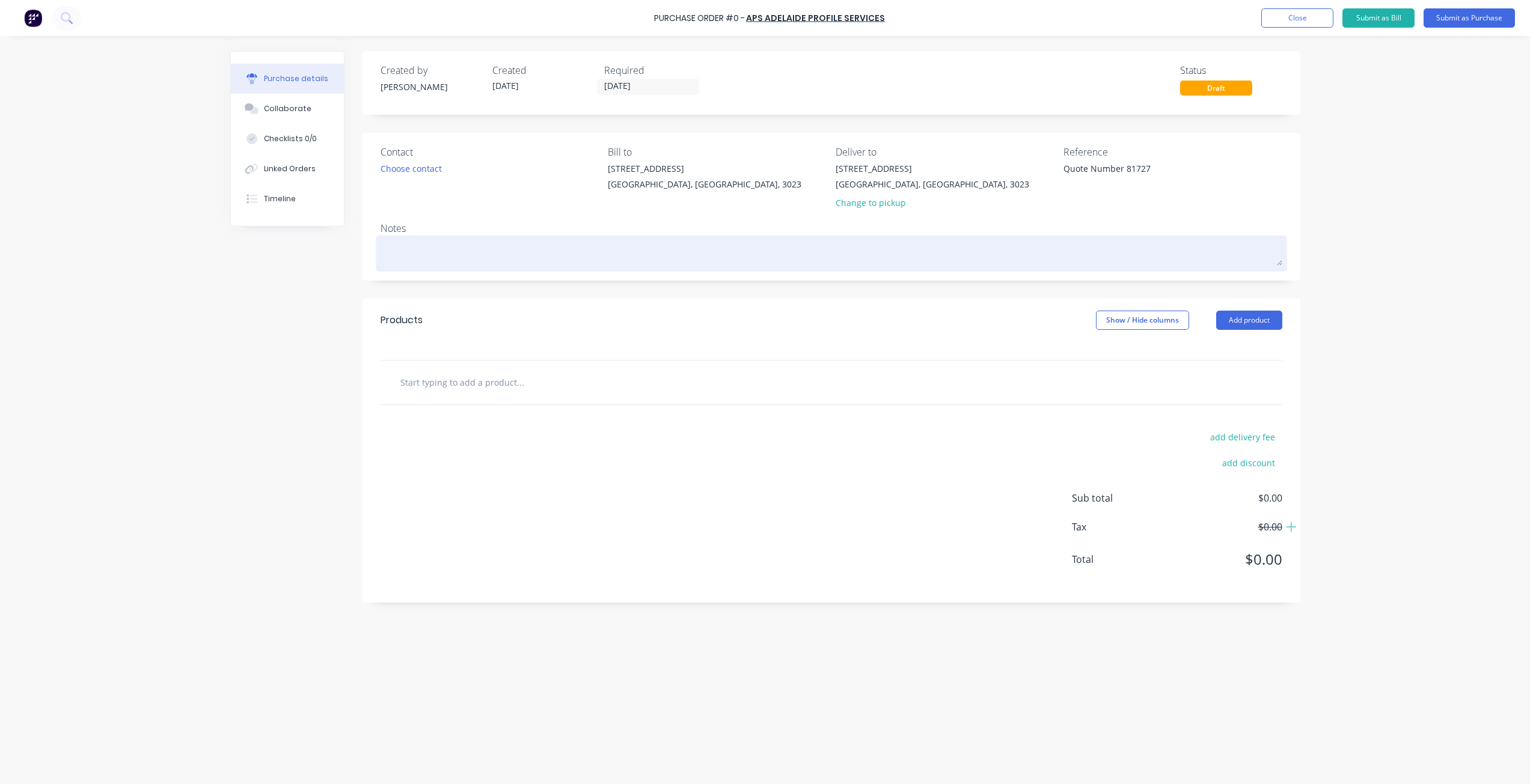
type textarea "Quote Number 81727"
type textarea "x"
type textarea "Quote Number 81727"
click at [1075, 241] on textarea at bounding box center [830, 251] width 901 height 27
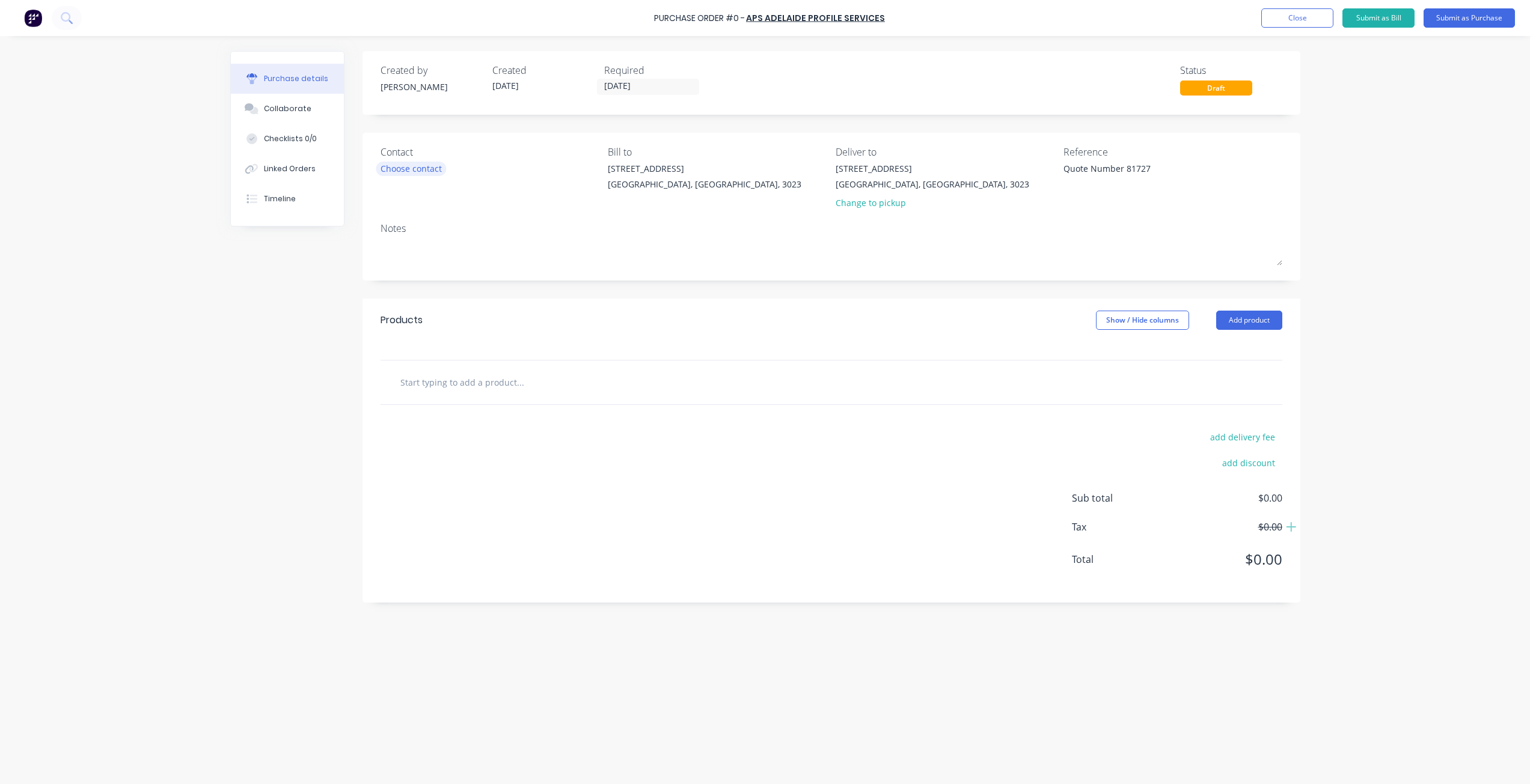
click at [441, 173] on div "Choose contact" at bounding box center [411, 169] width 62 height 13
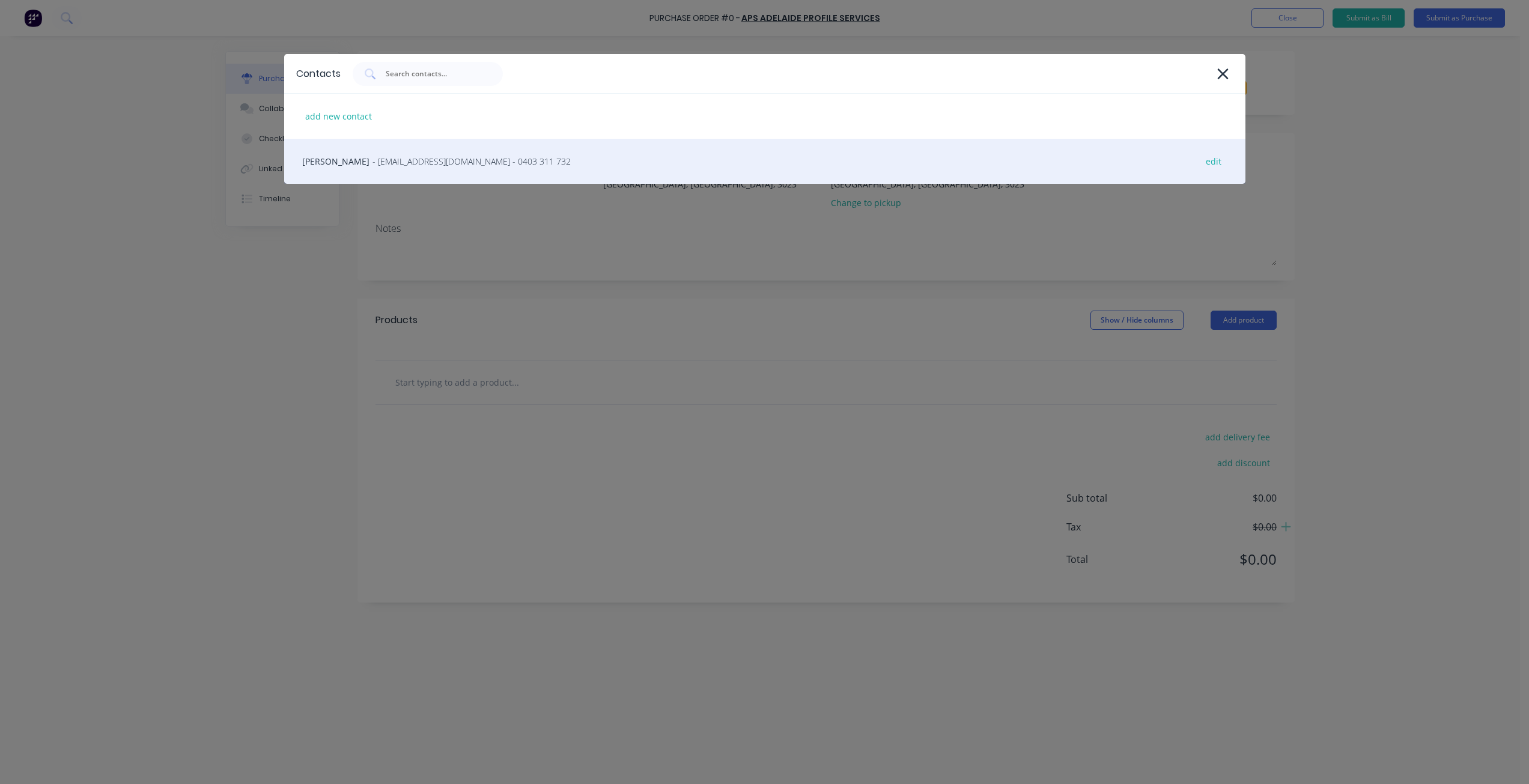
click at [442, 161] on span "- [EMAIL_ADDRESS][DOMAIN_NAME] - 0403 311 732" at bounding box center [471, 161] width 198 height 13
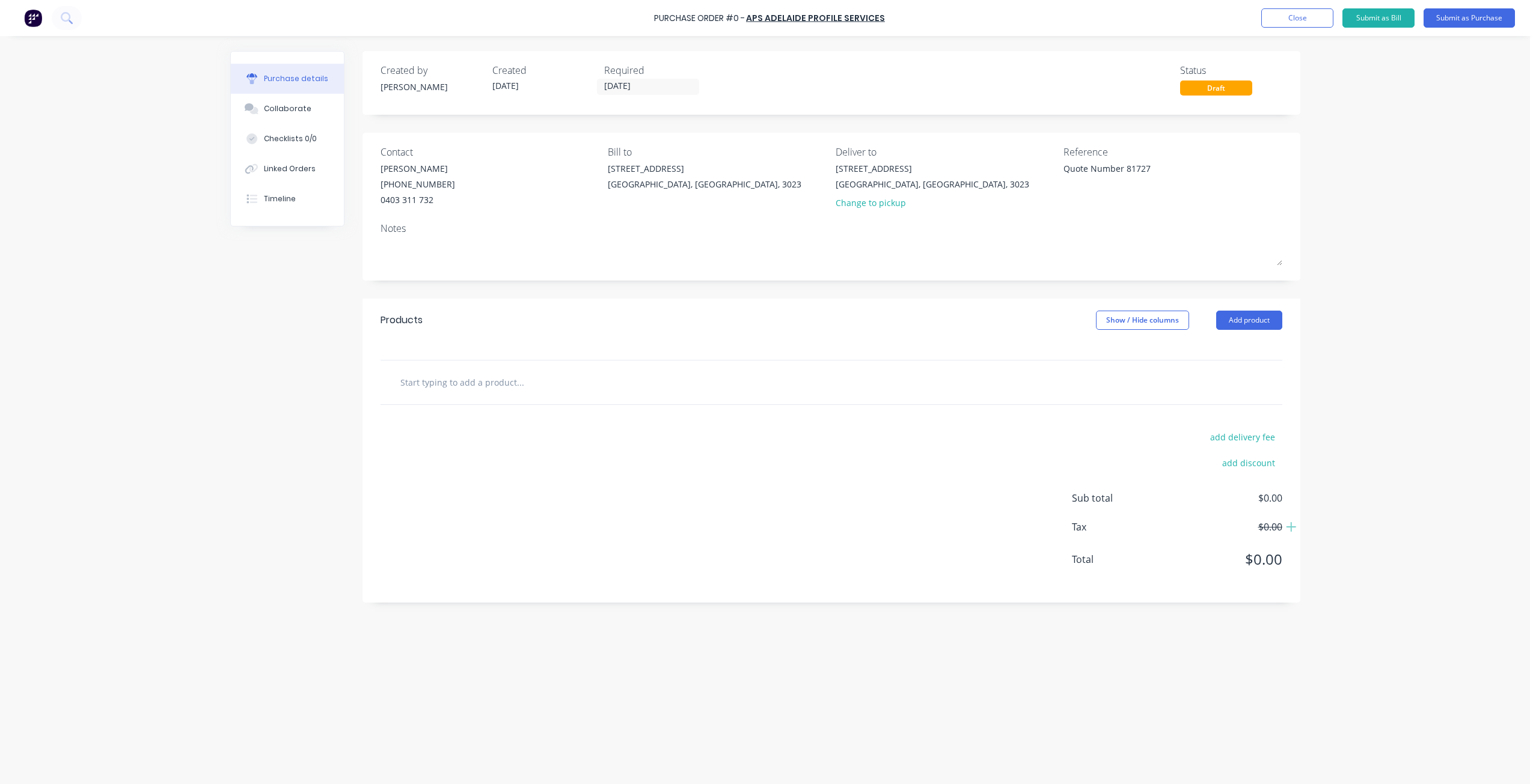
click at [728, 181] on div "[STREET_ADDRESS][PERSON_NAME]" at bounding box center [717, 179] width 219 height 35
type textarea "x"
click at [450, 389] on input "text" at bounding box center [519, 382] width 240 height 24
click at [473, 377] on input "text" at bounding box center [519, 382] width 240 height 24
click at [474, 382] on input "text" at bounding box center [519, 382] width 240 height 24
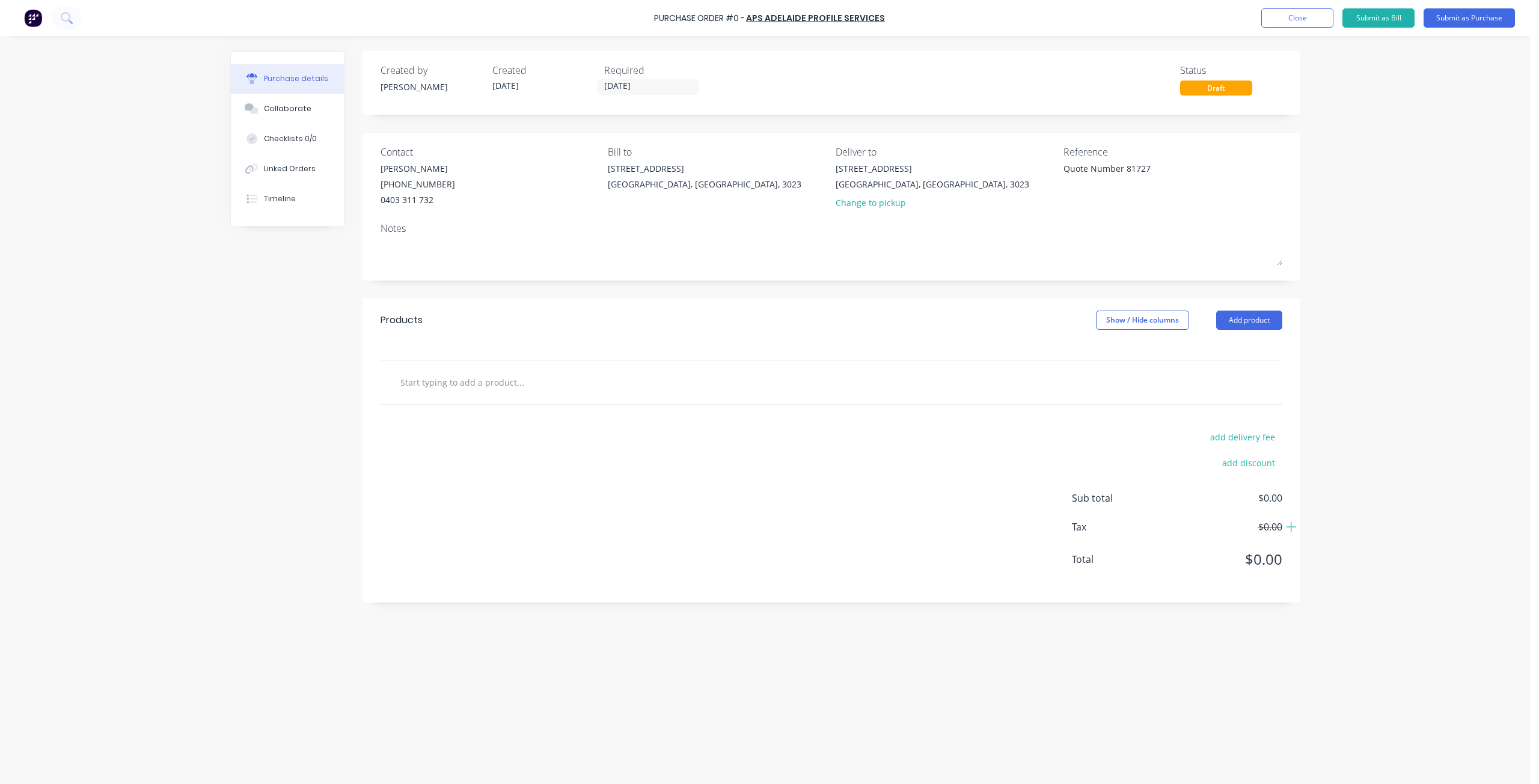
type textarea "x"
type input "P"
type textarea "x"
type input "Pr"
type textarea "x"
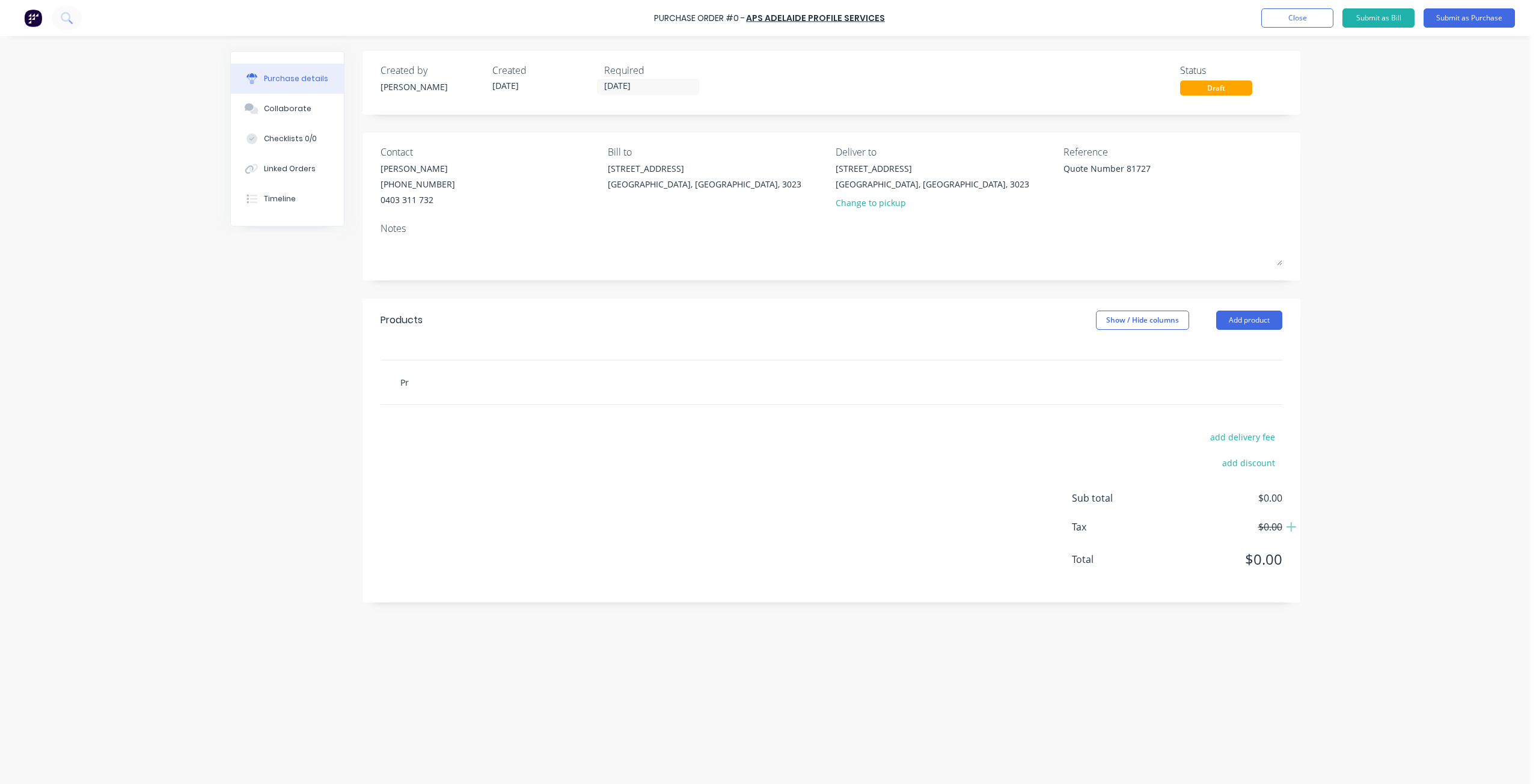
type input "Pro"
type textarea "x"
type input "Proc"
type textarea "x"
type input "Proce"
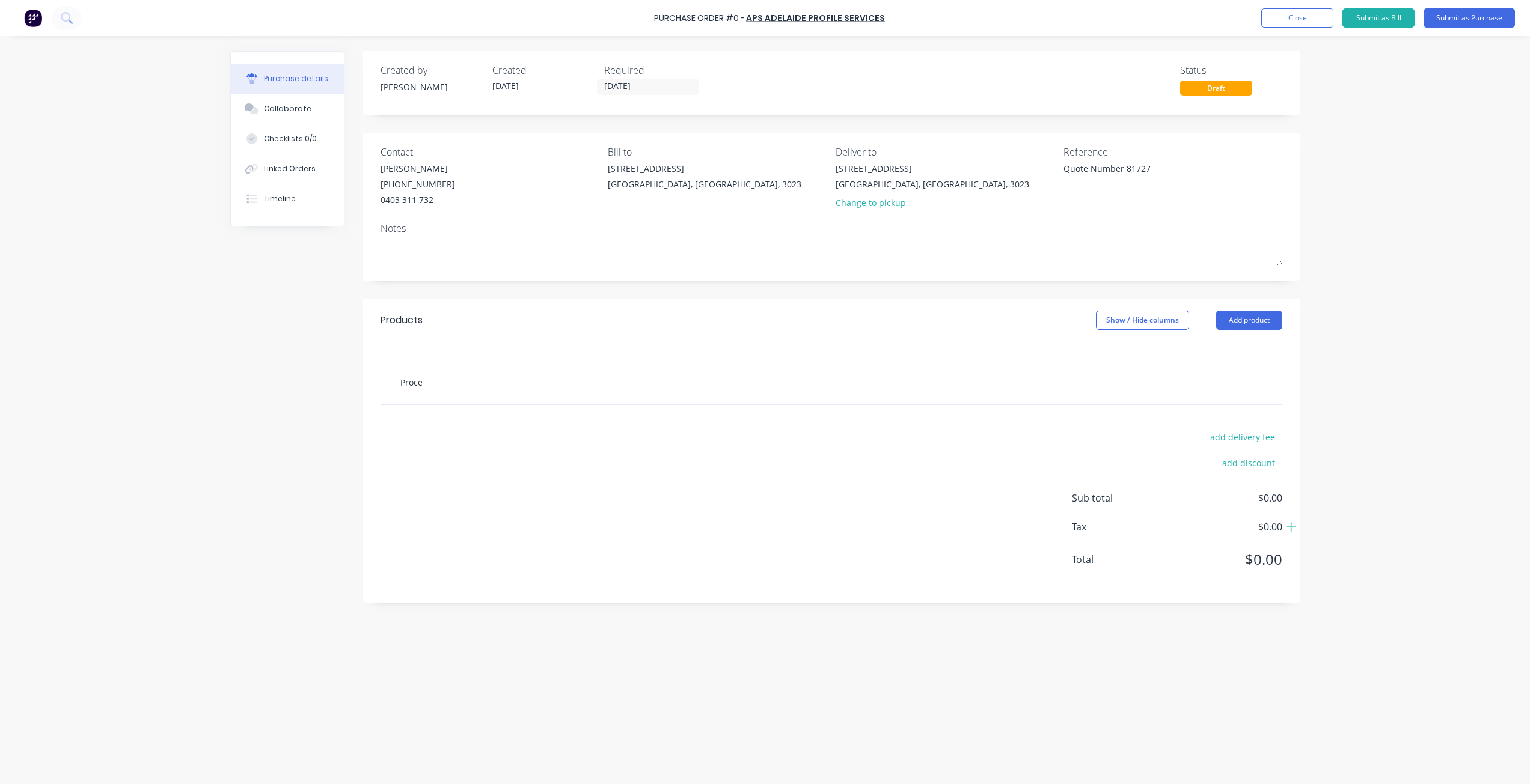
type textarea "x"
type input "Proces"
type textarea "x"
type input "Process"
type textarea "x"
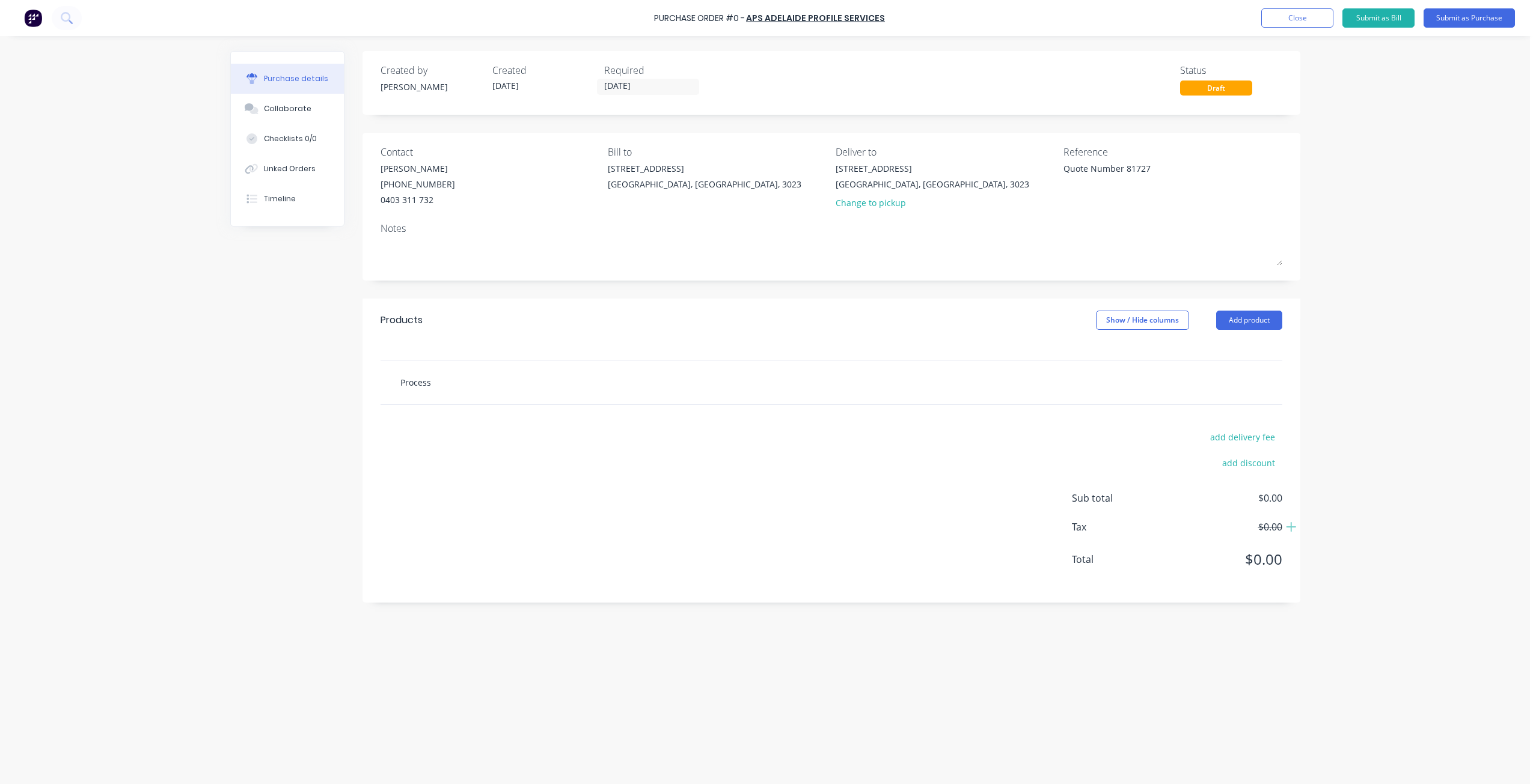
type input "Processe"
type textarea "x"
type input "Processed"
type textarea "x"
type input "Processed"
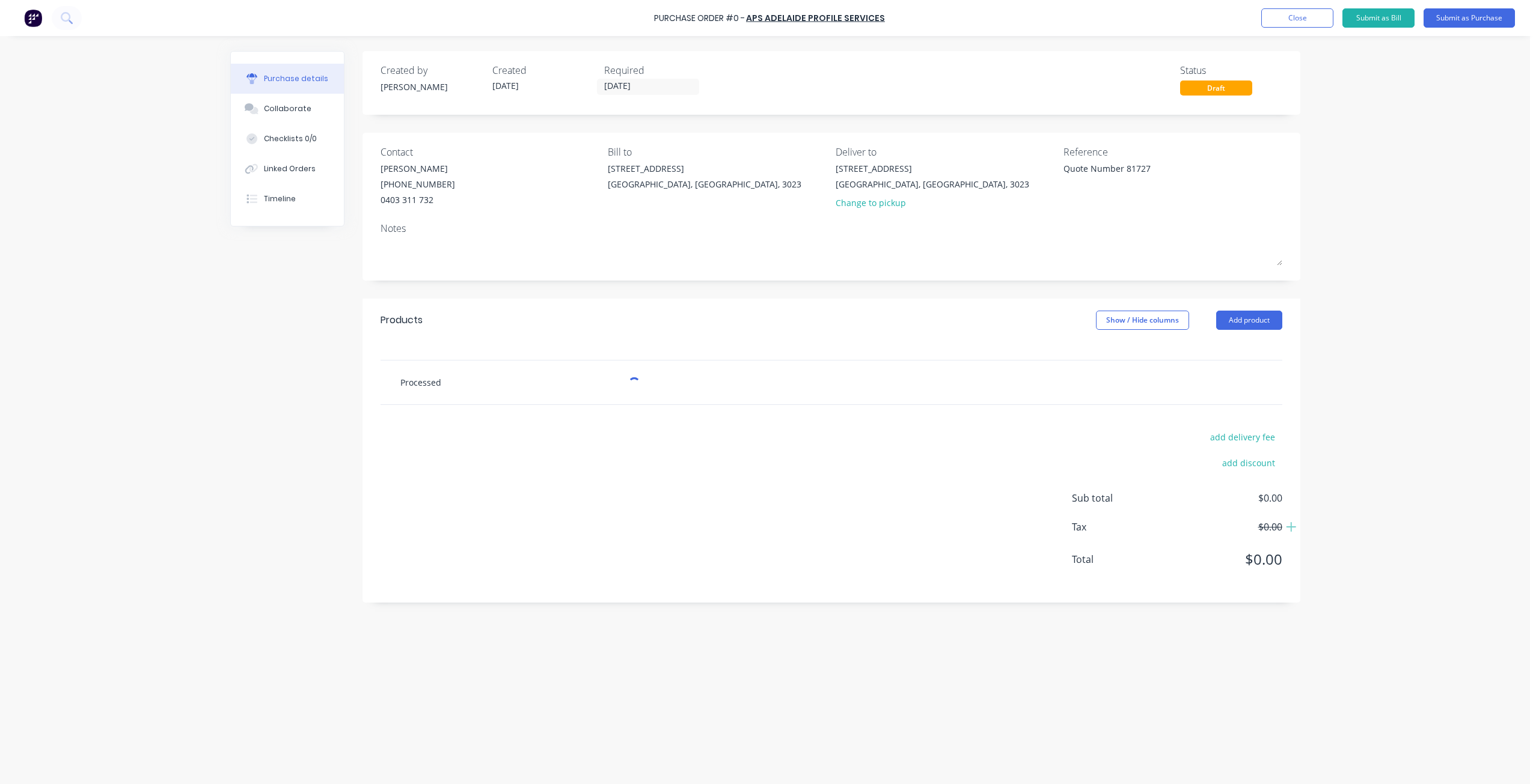
type textarea "x"
type input "Processed s"
type textarea "x"
type input "Processed st"
type textarea "x"
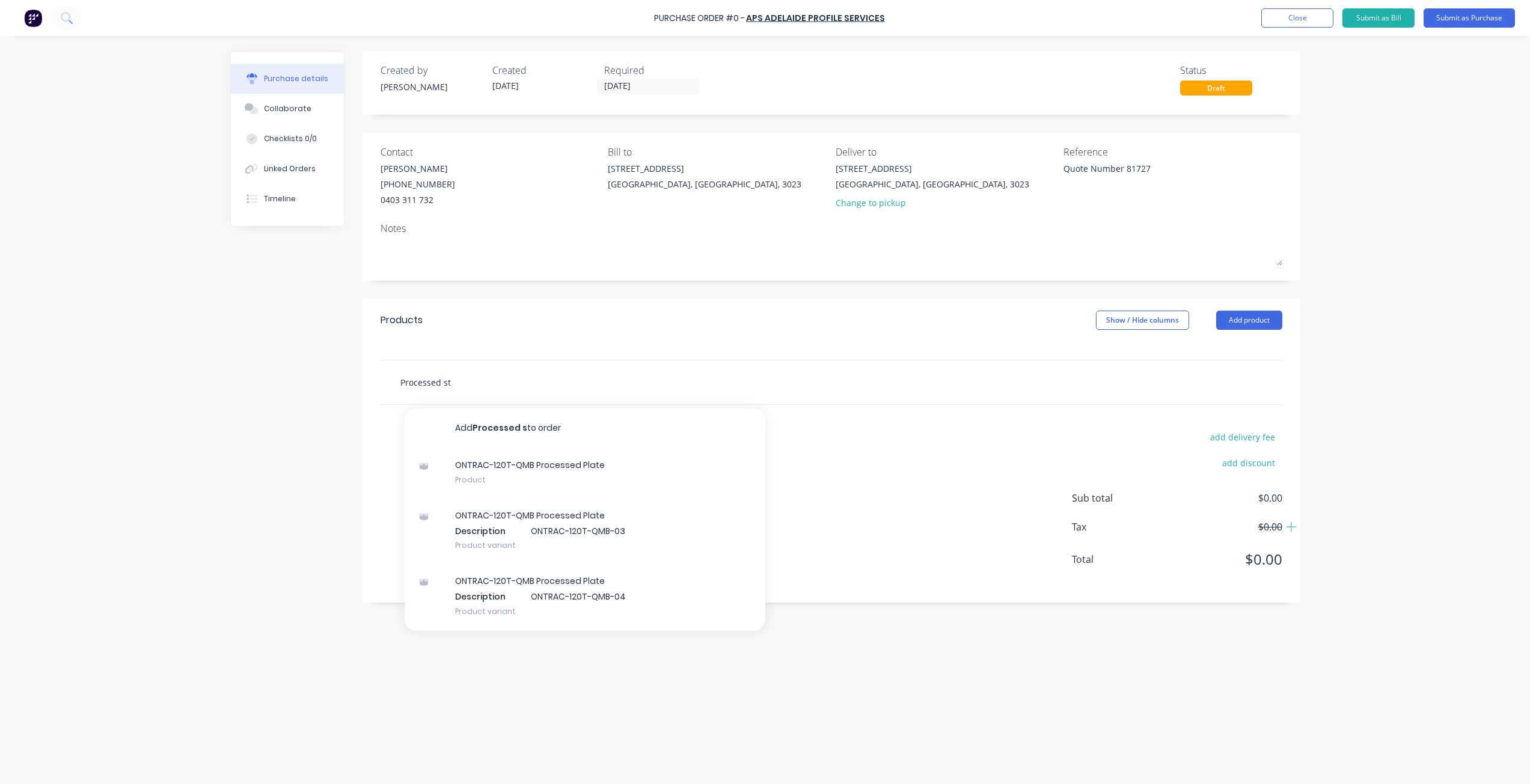
type input "Processed ste"
type textarea "x"
type input "Processed stee"
type textarea "x"
type input "Processed steel"
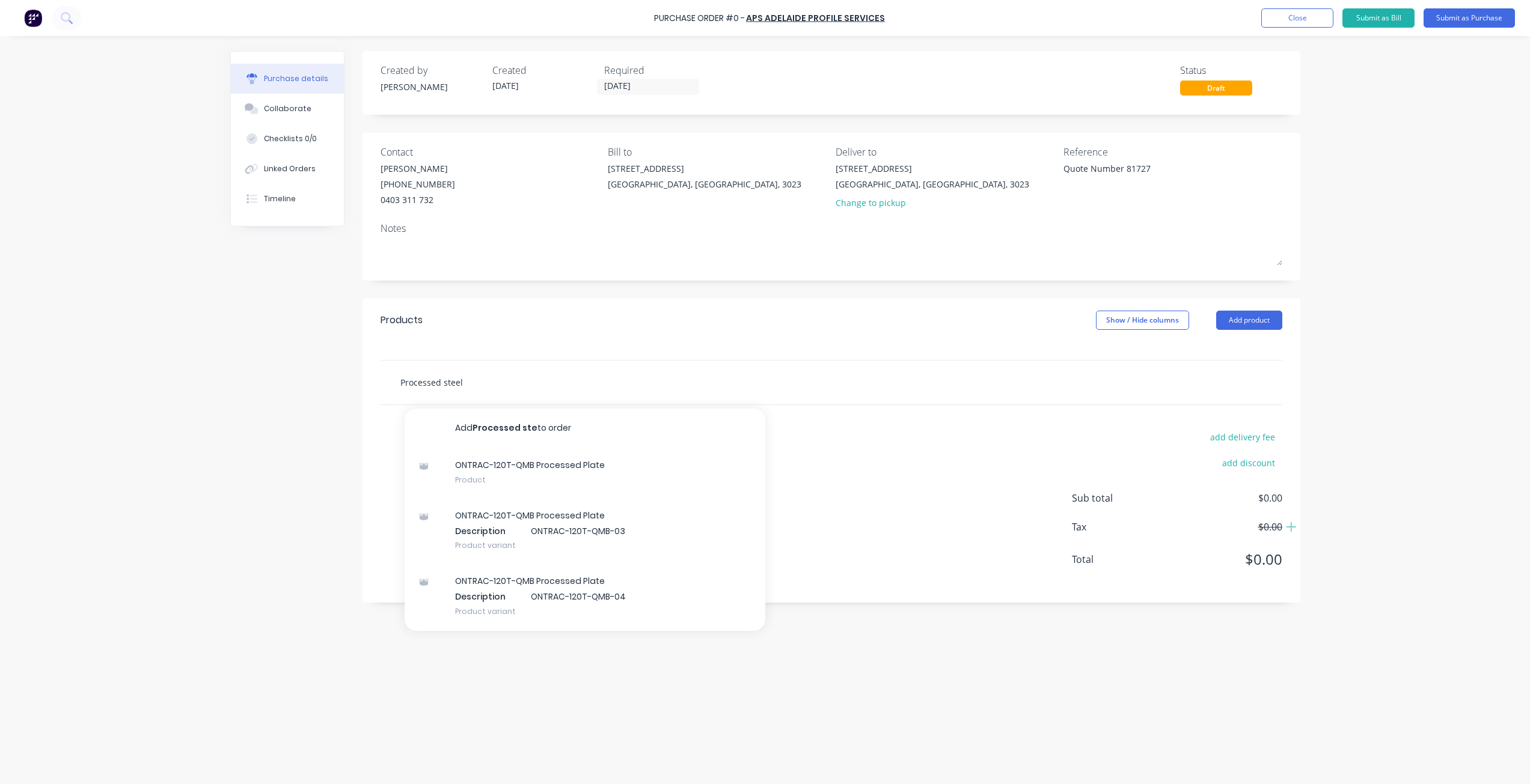
type textarea "x"
type input "Processed steel"
type textarea "x"
type input "Processed steel"
click at [402, 385] on input "Processed steel" at bounding box center [519, 382] width 240 height 24
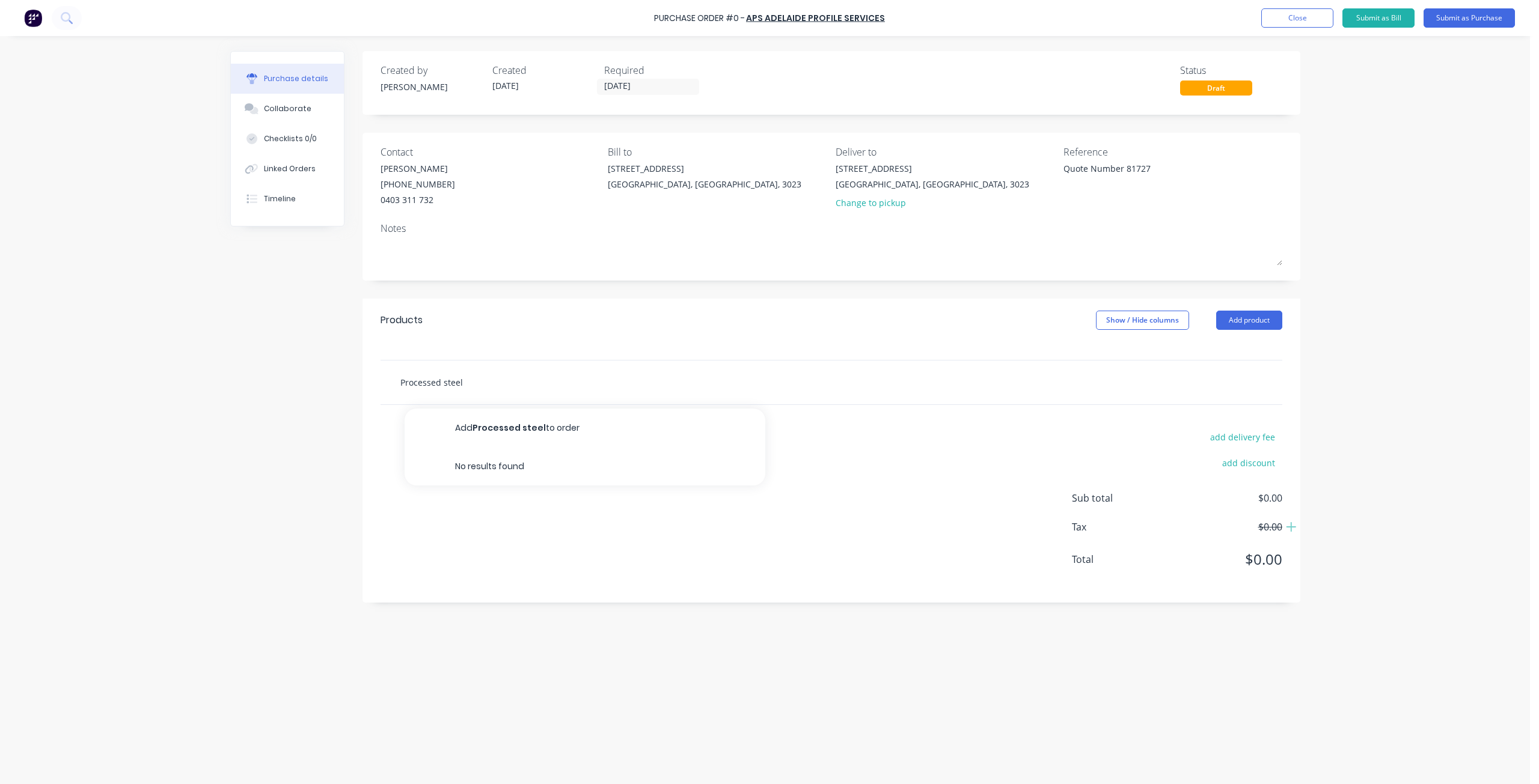
drag, startPoint x: 402, startPoint y: 385, endPoint x: 501, endPoint y: 385, distance: 99.0
click at [501, 385] on input "Processed steel" at bounding box center [519, 382] width 240 height 24
click at [516, 352] on div at bounding box center [831, 350] width 938 height 18
drag, startPoint x: 472, startPoint y: 386, endPoint x: 351, endPoint y: 382, distance: 121.1
click at [348, 385] on div "Created by [PERSON_NAME] Created [DATE] Required [DATE] Status Draft Contact [P…" at bounding box center [765, 407] width 1070 height 712
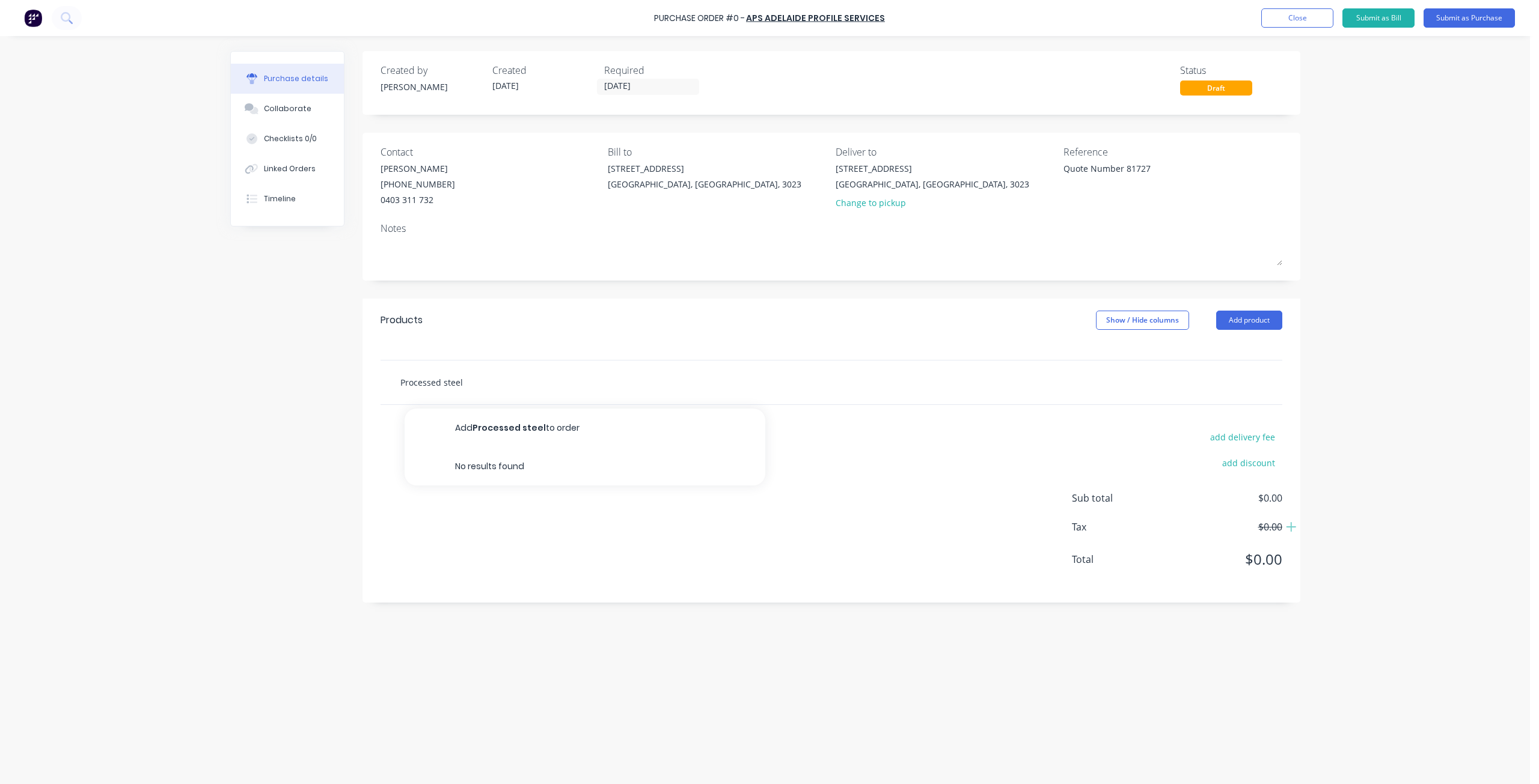
type textarea "x"
click at [402, 341] on div "Products Show / Hide columns Add product" at bounding box center [831, 320] width 938 height 43
click at [491, 371] on input "text" at bounding box center [519, 382] width 240 height 24
click at [493, 379] on input "text" at bounding box center [519, 382] width 240 height 24
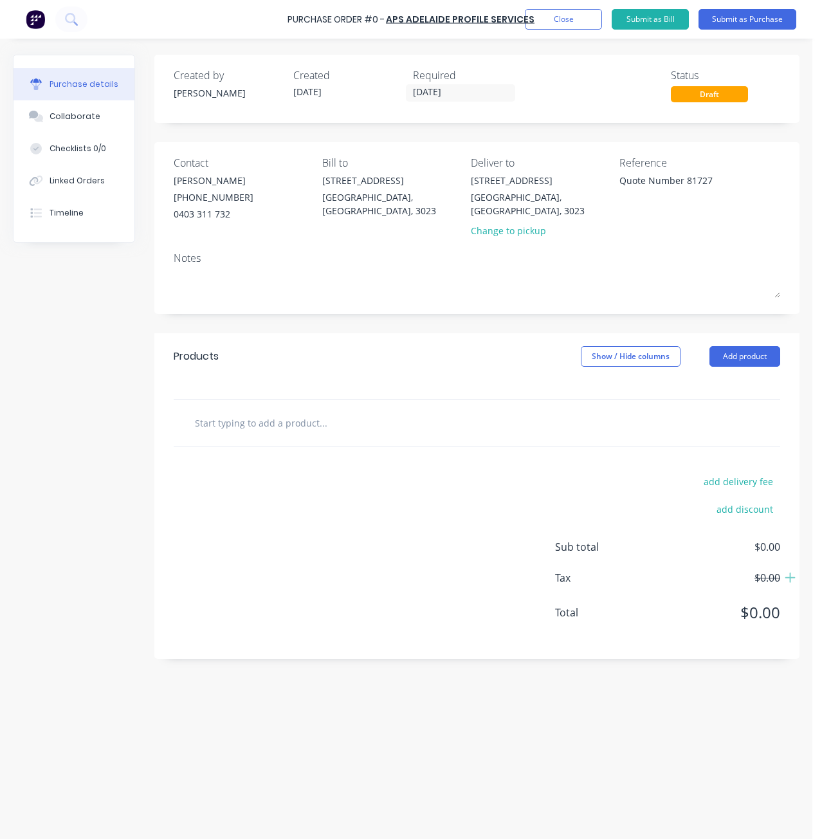
click at [257, 415] on input "text" at bounding box center [322, 423] width 257 height 26
paste input "ONTRAC-40-50T-QB-03"
type textarea "x"
type input "ONTRAC-40-50T-QB-03"
type textarea "x"
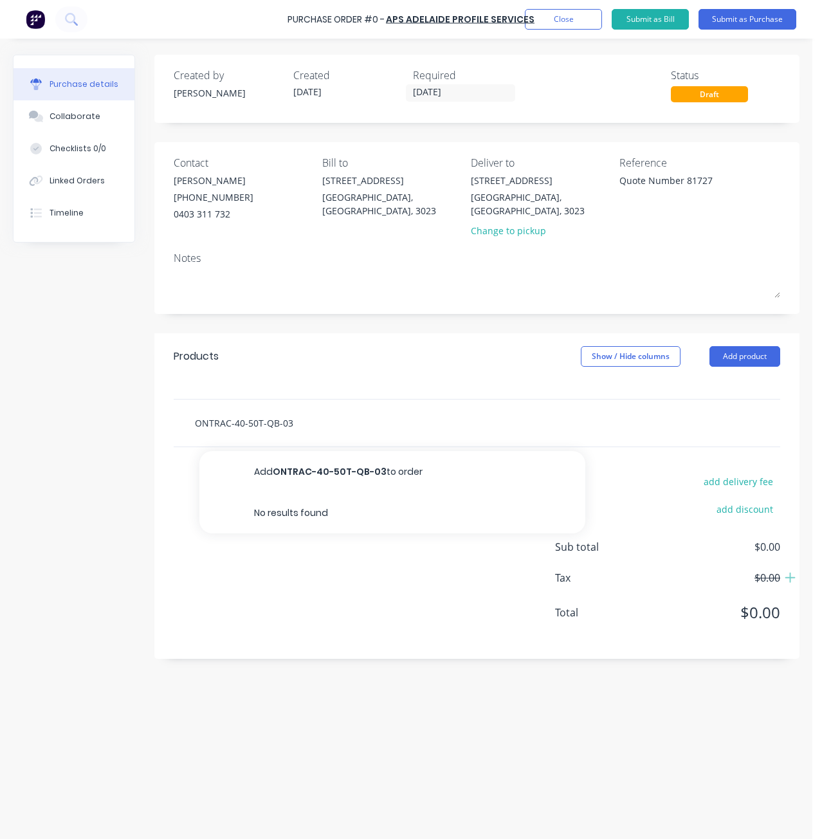
type input "ONTRAC-40-50T-QB-03"
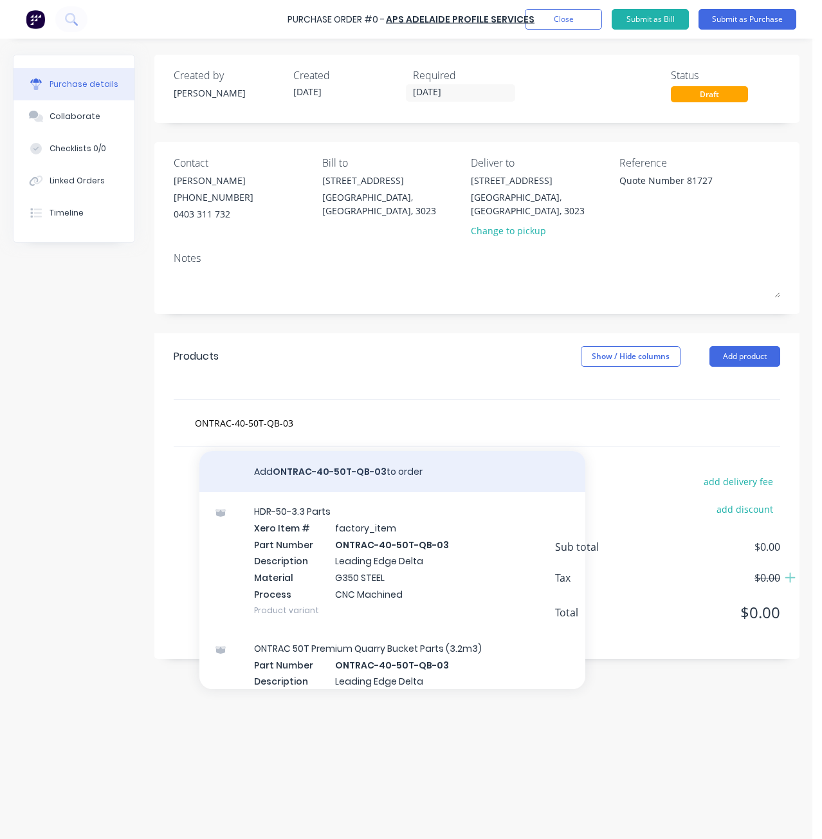
click at [447, 454] on button "Add ONTRAC-40-50T-QB-03 to order" at bounding box center [393, 471] width 386 height 41
type textarea "x"
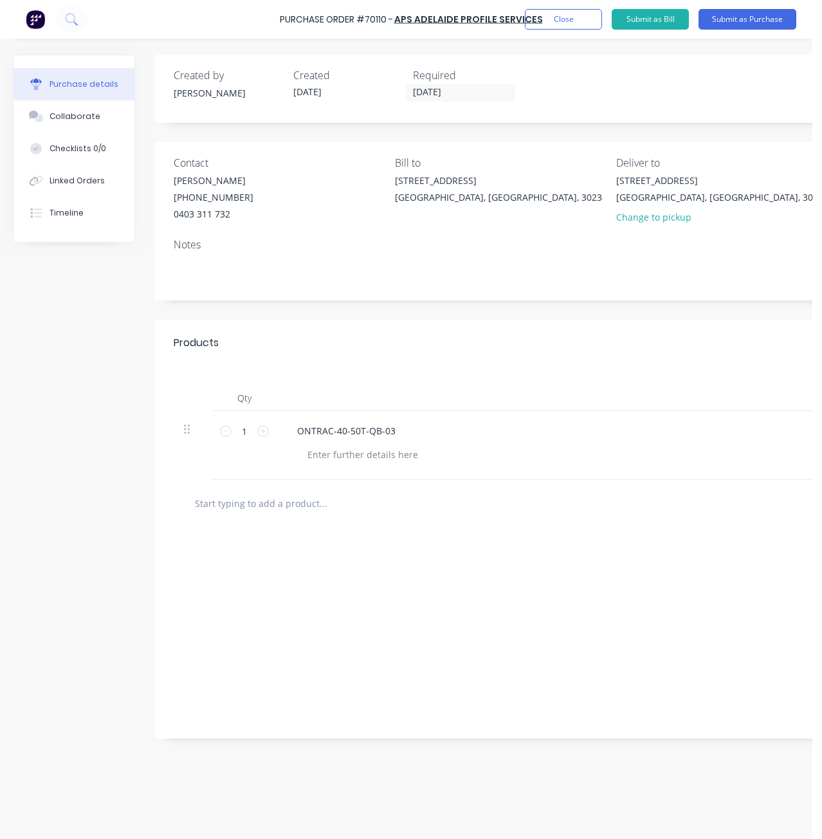
click at [316, 495] on input "text" at bounding box center [322, 503] width 257 height 26
click at [307, 503] on input "text" at bounding box center [322, 503] width 257 height 26
paste input "ONTRAC-40-50T-QB-04"
type textarea "x"
type input "ONTRAC-40-50T-QB-04"
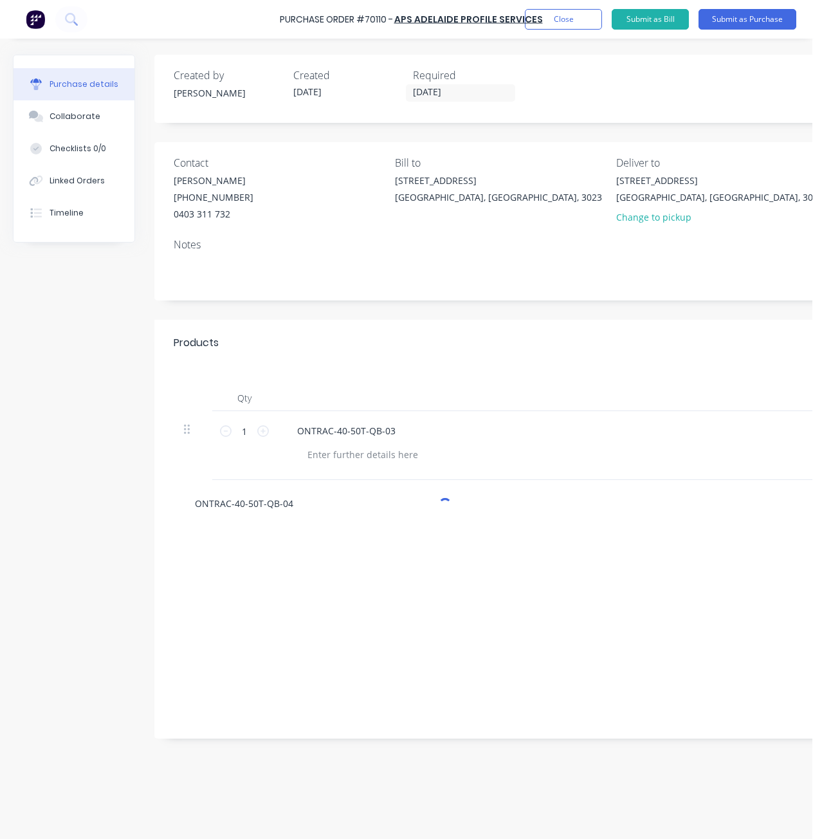
type textarea "x"
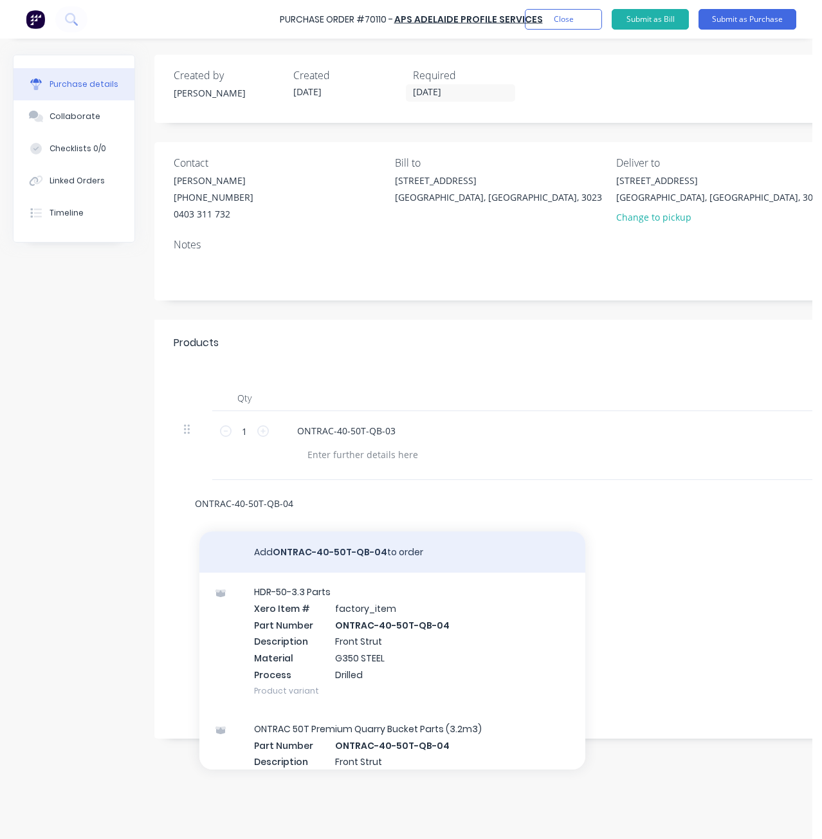
type input "ONTRAC-40-50T-QB-04"
click at [382, 548] on button "Add ONTRAC-40-50T-QB-04 to order" at bounding box center [393, 552] width 386 height 41
type textarea "x"
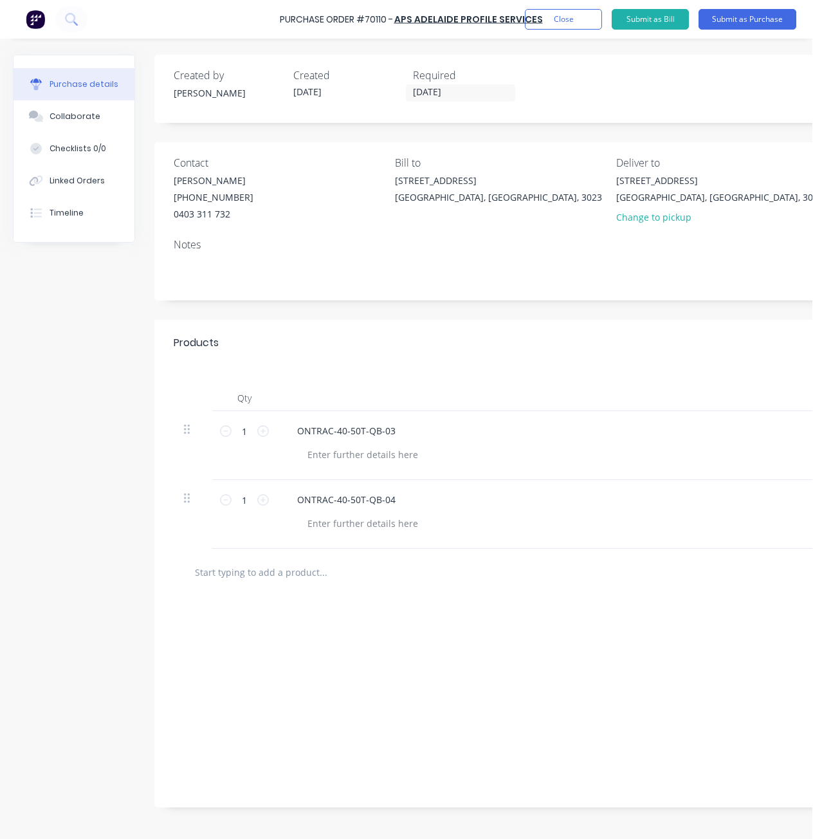
click at [304, 576] on input "text" at bounding box center [322, 572] width 257 height 26
paste input "ONTRAC-40-50T-QB-05"
type textarea "x"
type input "ONTRAC-40-50T-QB-05"
type textarea "x"
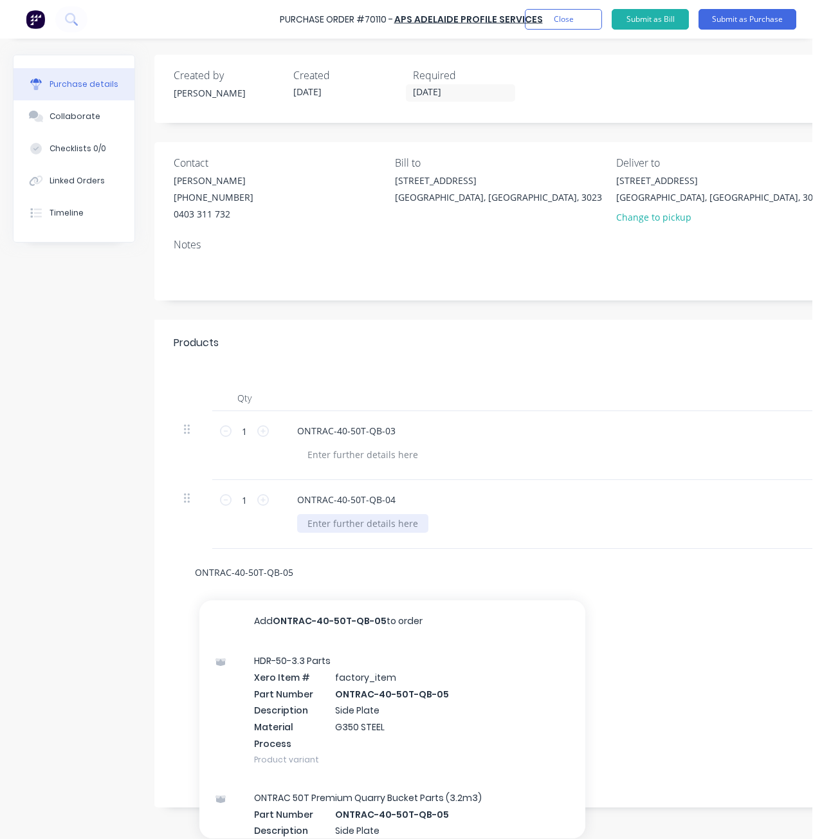
type input "ONTRAC-40-50T-QB-05"
click at [416, 518] on div at bounding box center [362, 523] width 131 height 19
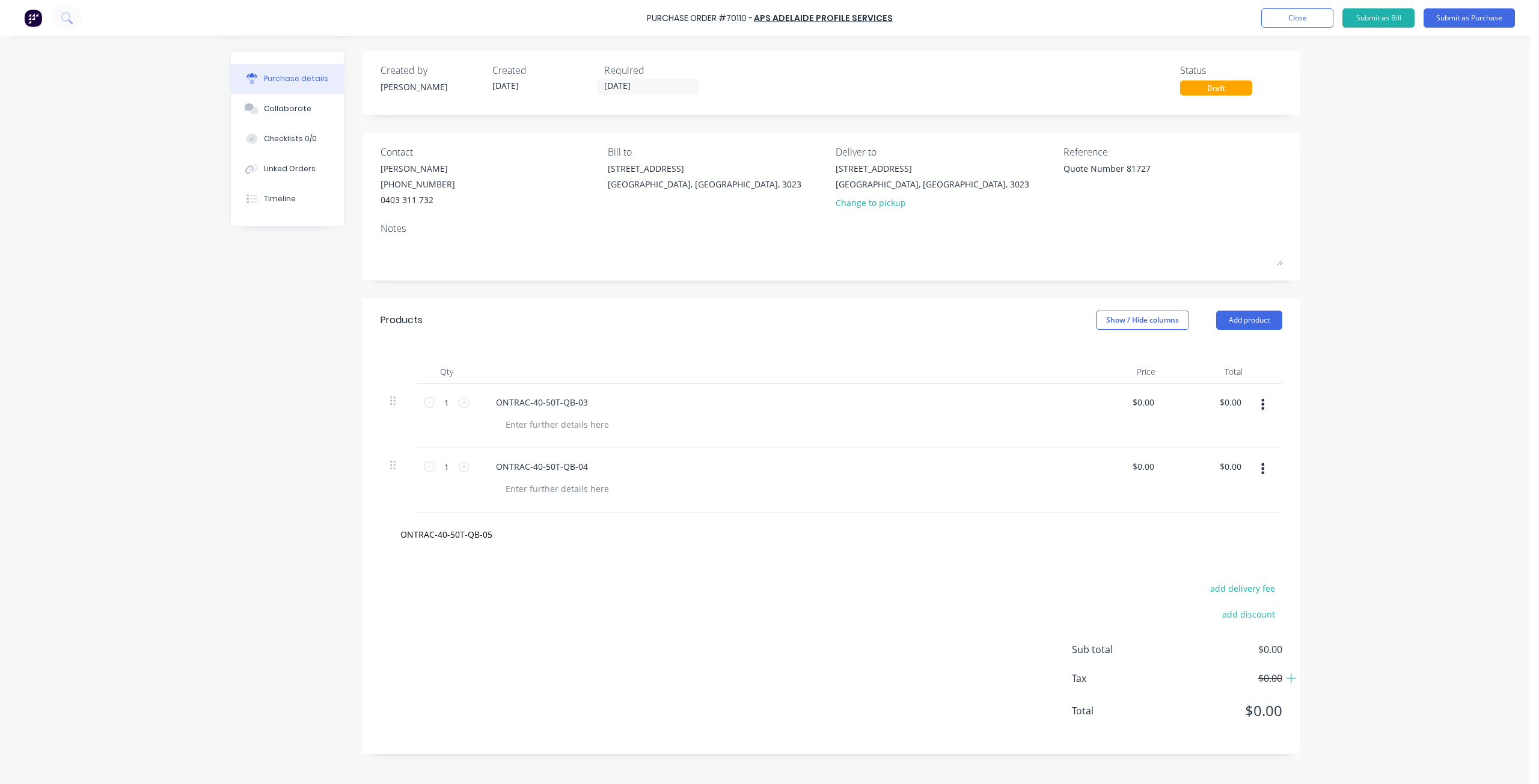
drag, startPoint x: 1255, startPoint y: 417, endPoint x: 1258, endPoint y: 405, distance: 12.4
click at [1255, 414] on div at bounding box center [1267, 415] width 30 height 64
click at [1258, 405] on button "button" at bounding box center [1263, 404] width 28 height 21
drag, startPoint x: 1244, startPoint y: 511, endPoint x: 1262, endPoint y: 467, distance: 47.5
click at [1245, 510] on button "Delete" at bounding box center [1225, 509] width 102 height 24
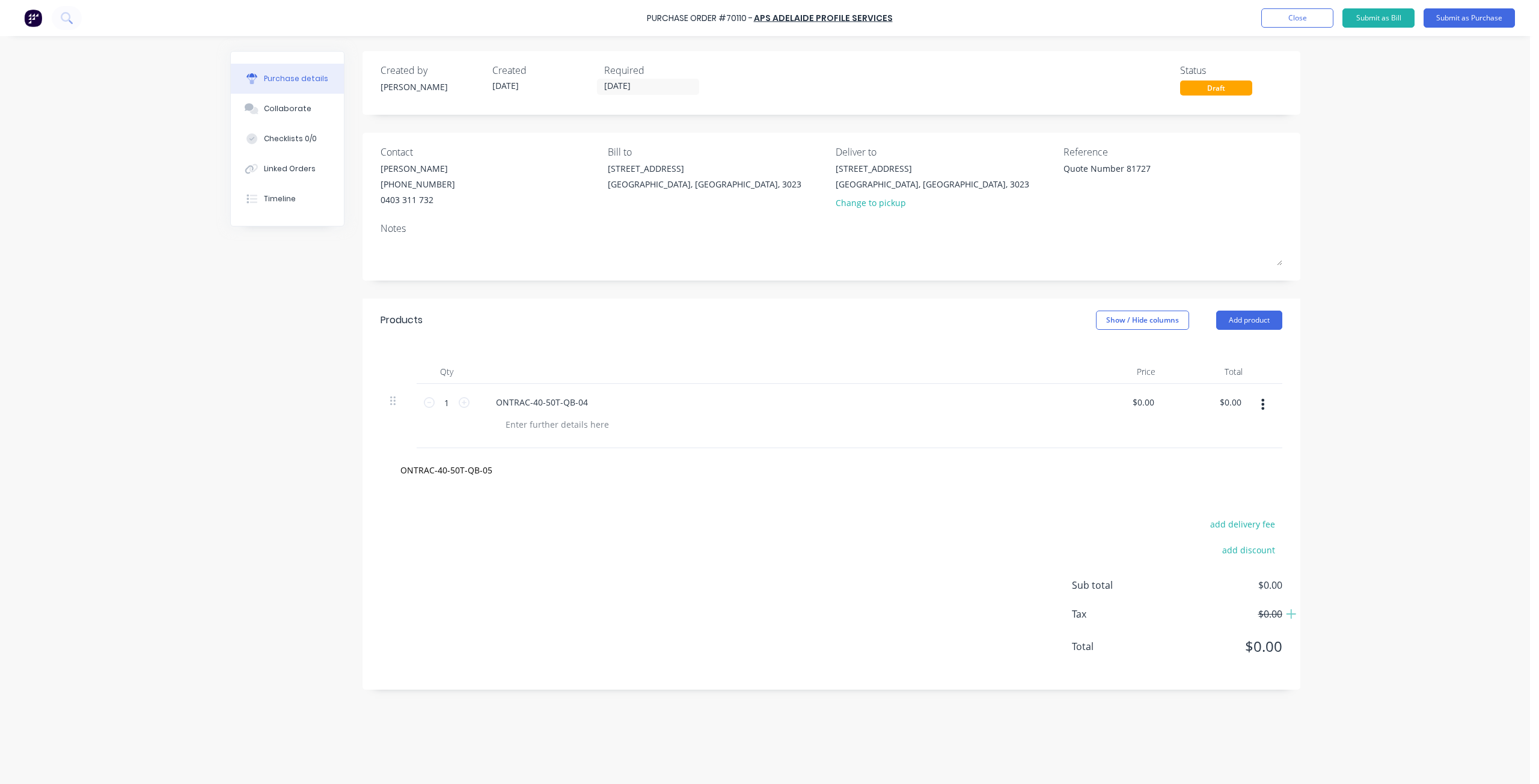
click at [1267, 409] on button "button" at bounding box center [1263, 404] width 28 height 21
click at [1251, 513] on button "Delete" at bounding box center [1225, 509] width 102 height 24
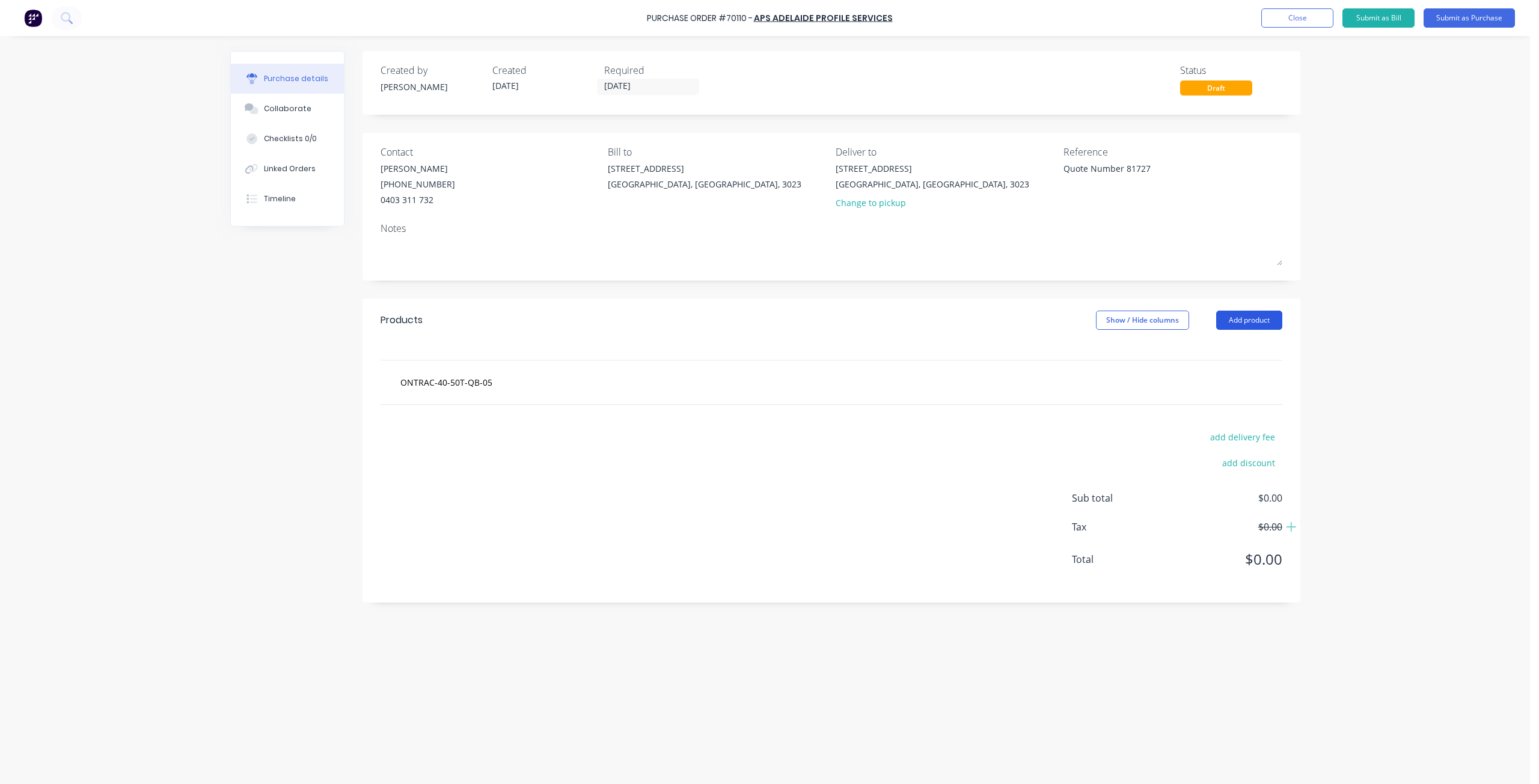
click at [1245, 313] on button "Add product" at bounding box center [1249, 320] width 66 height 20
click at [1223, 346] on div "Product catalogue" at bounding box center [1224, 351] width 92 height 18
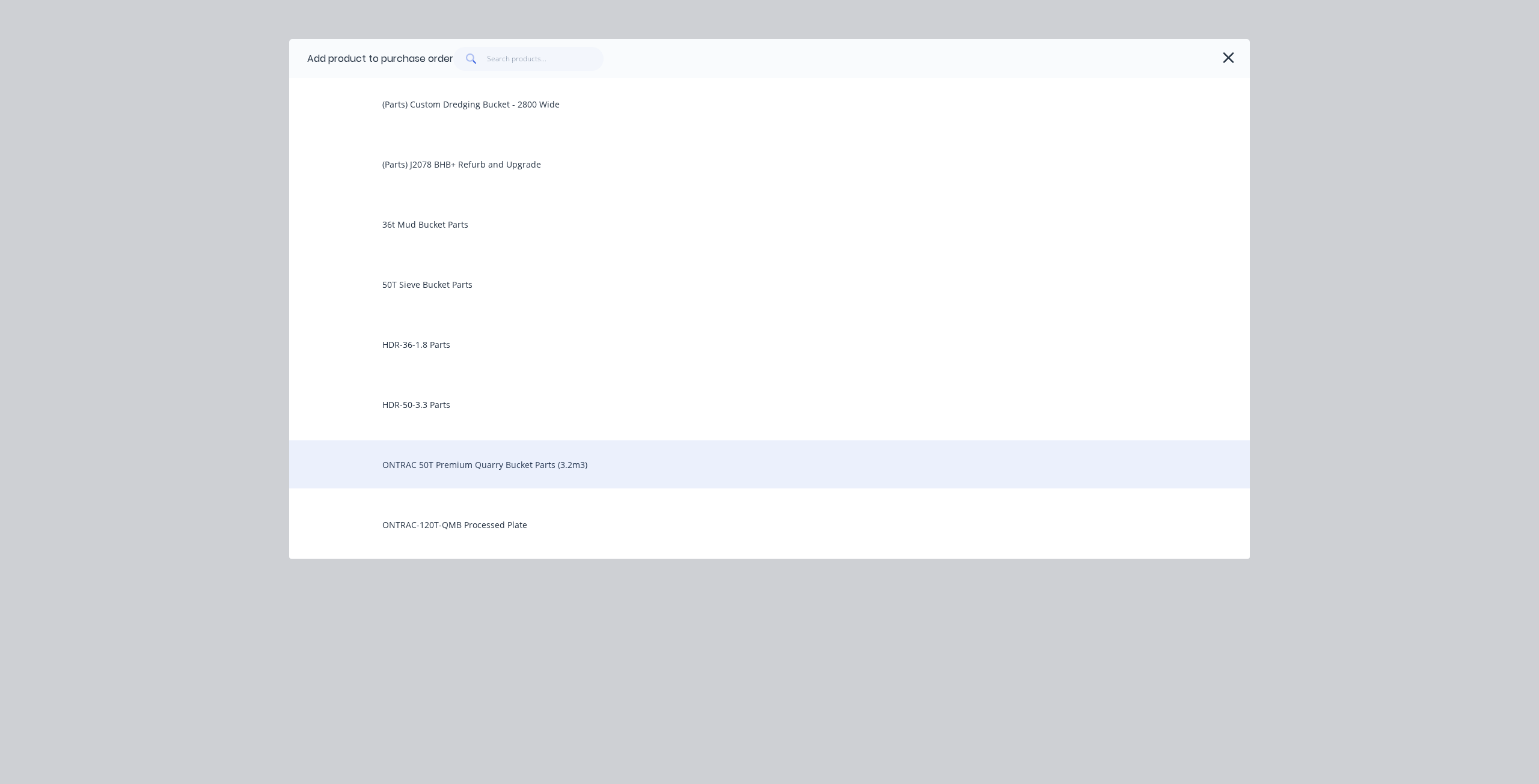
scroll to position [120, 0]
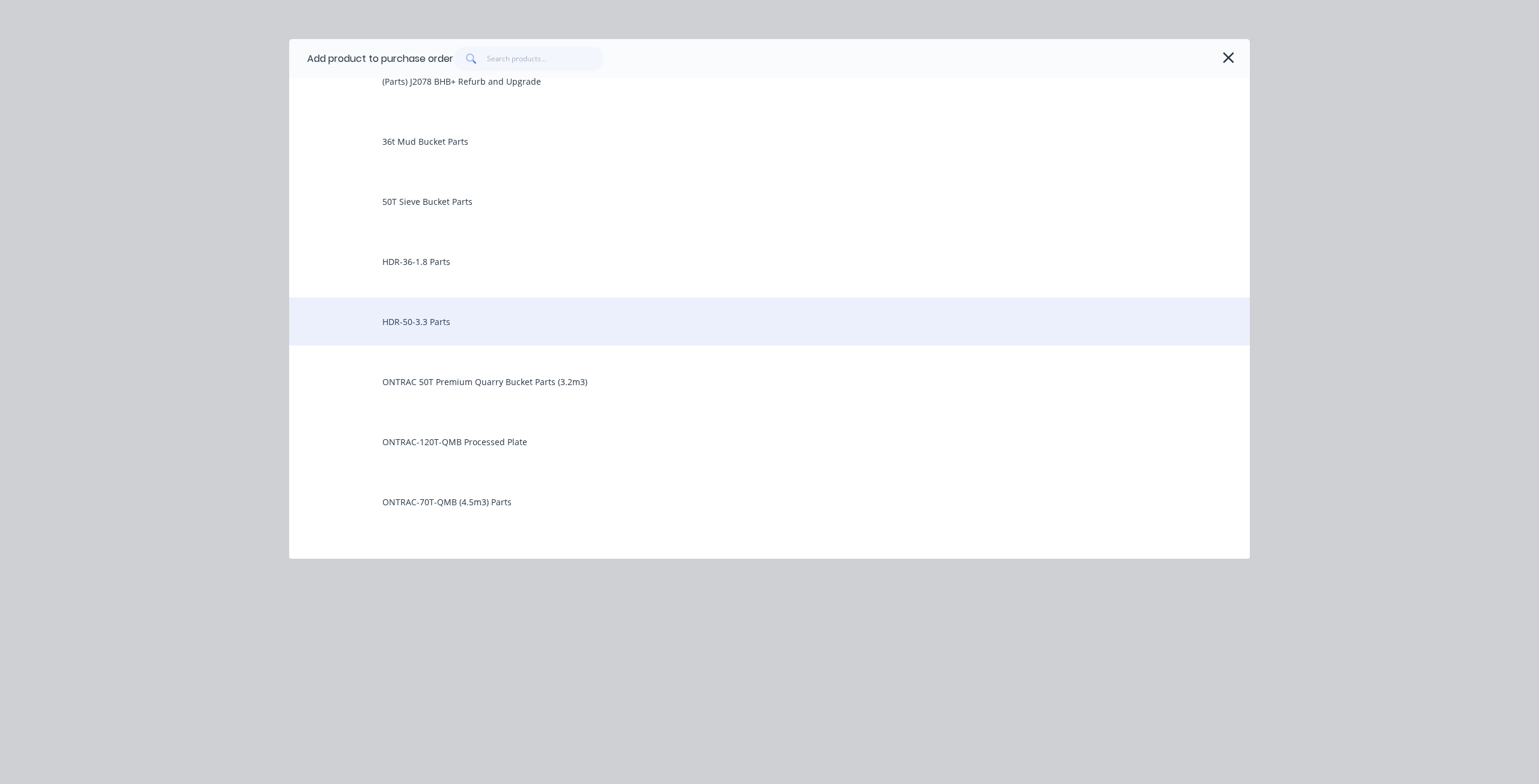
click at [480, 337] on div "HDR-50-3.3 Parts" at bounding box center [770, 321] width 960 height 48
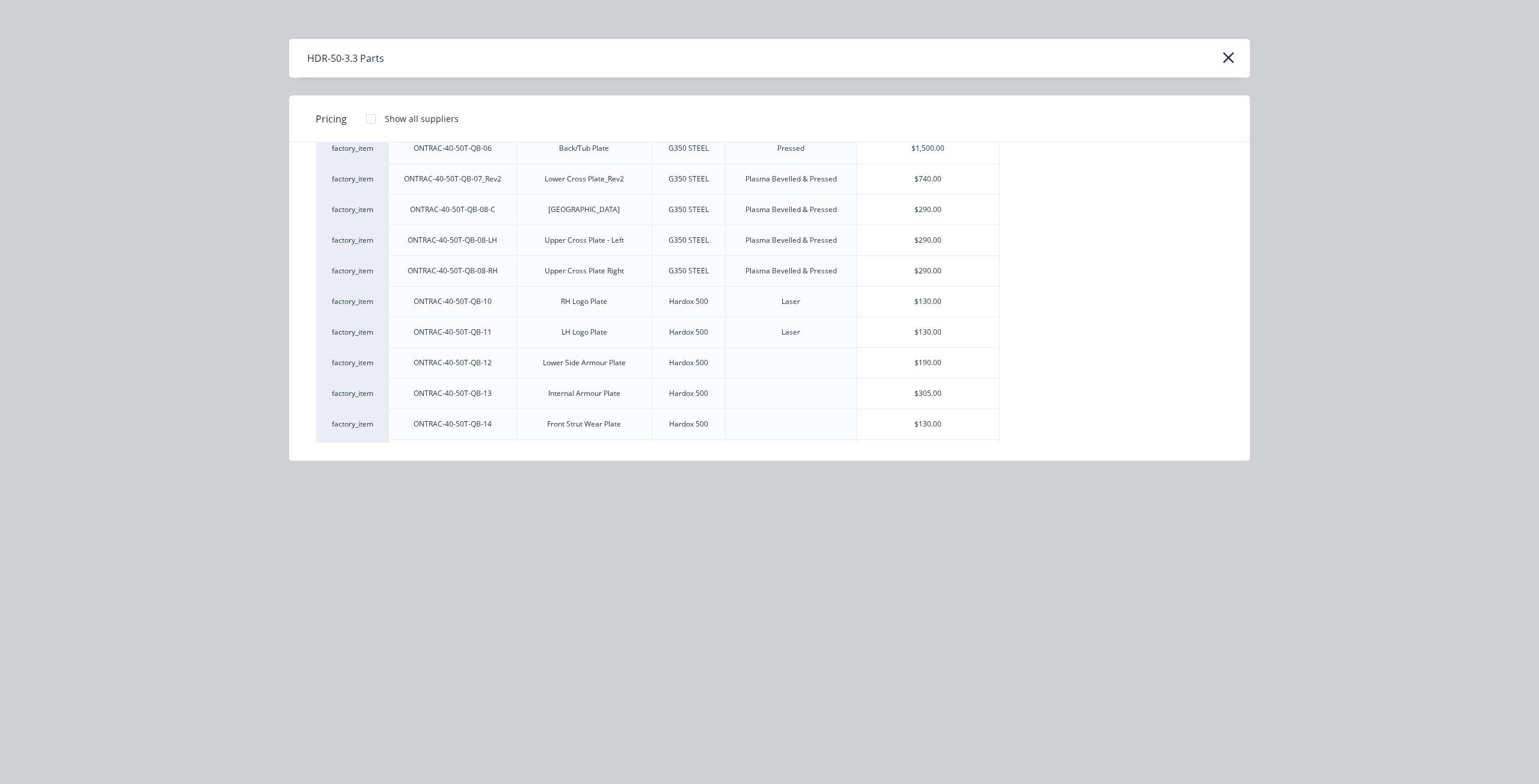
scroll to position [180, 0]
click at [1215, 57] on div "HDR-50-3.3 Parts" at bounding box center [770, 58] width 960 height 38
click at [1223, 56] on icon "button" at bounding box center [1228, 58] width 13 height 17
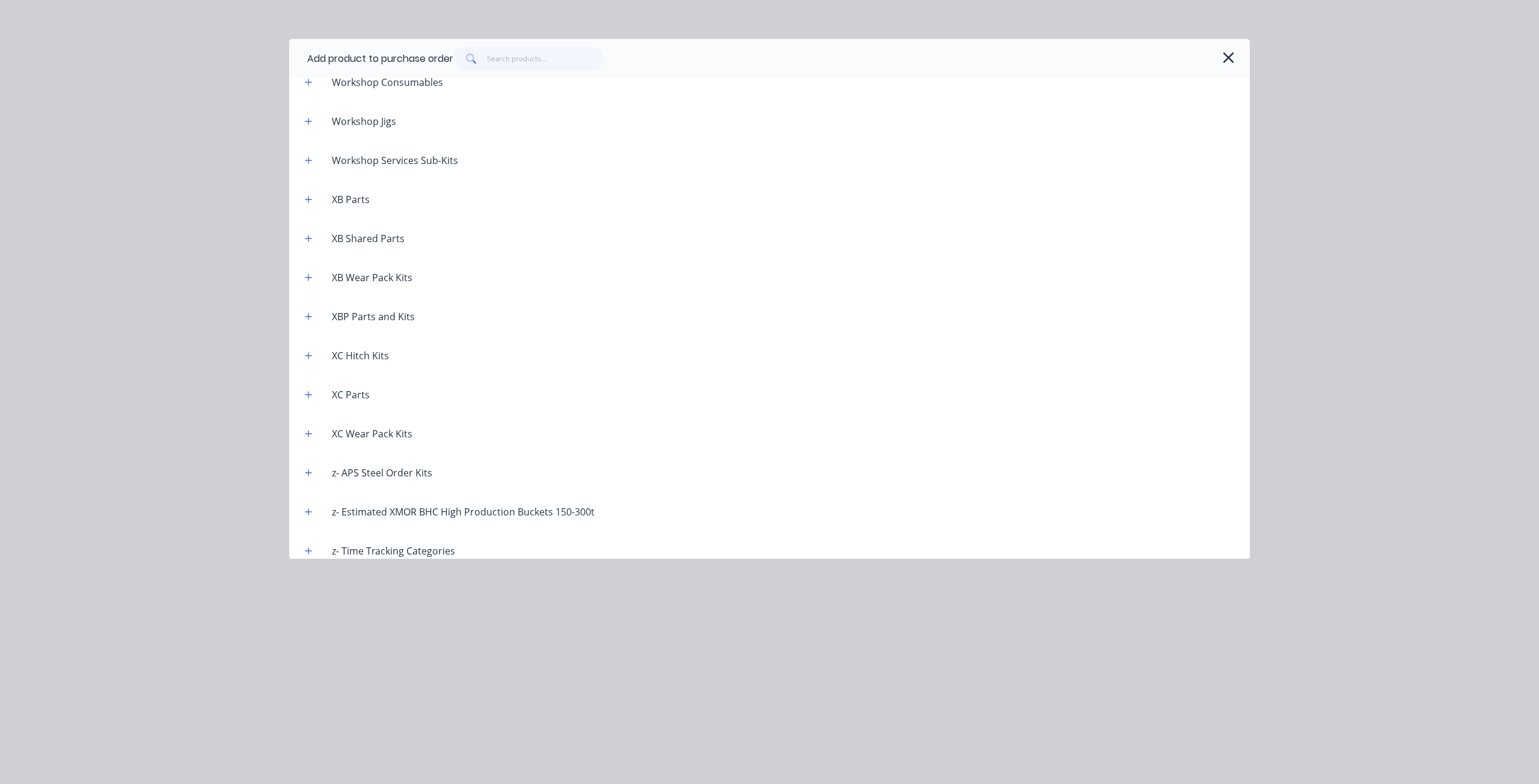
scroll to position [2871, 0]
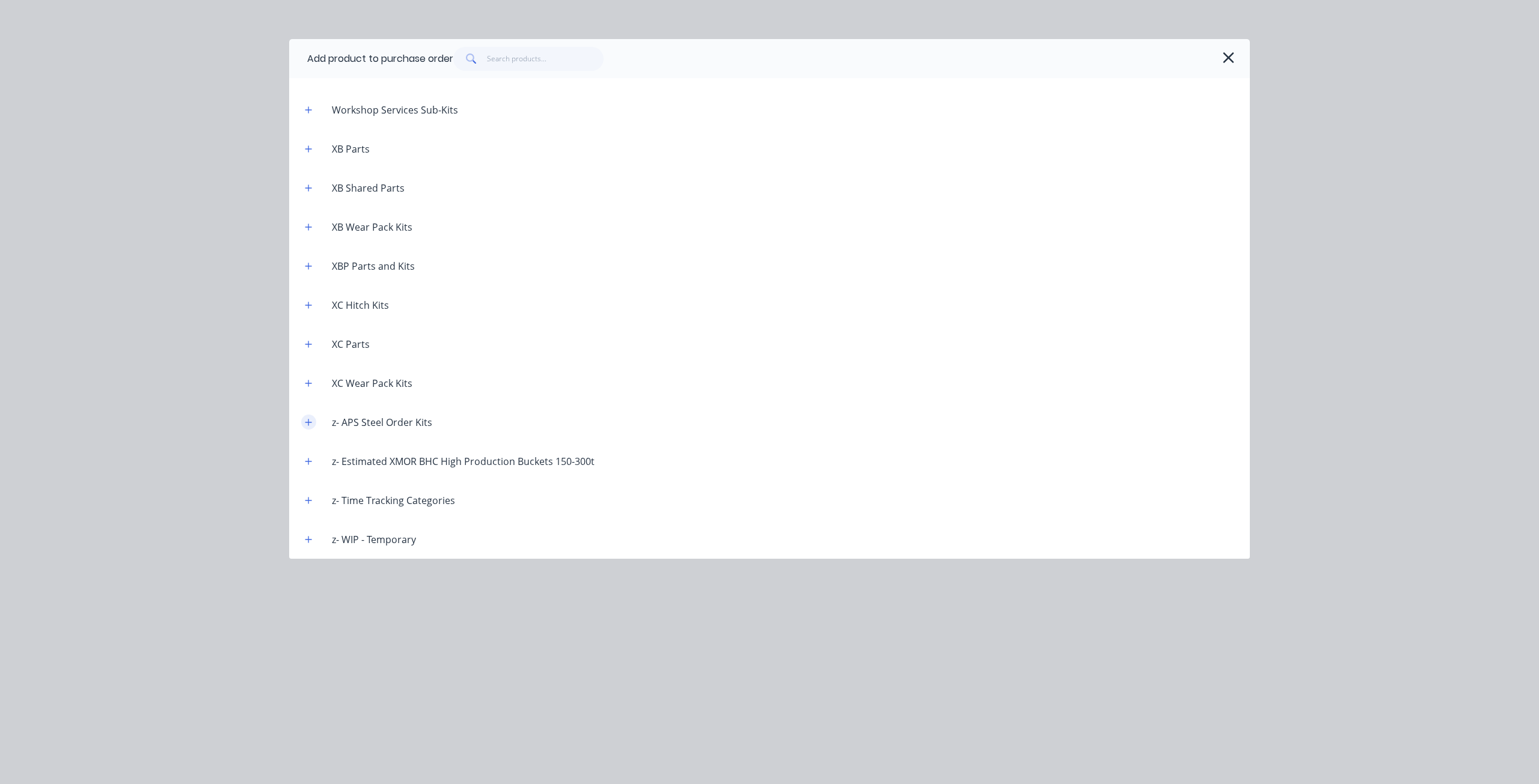
click at [308, 422] on icon "button" at bounding box center [308, 422] width 7 height 7
click at [312, 428] on button "button" at bounding box center [308, 422] width 15 height 15
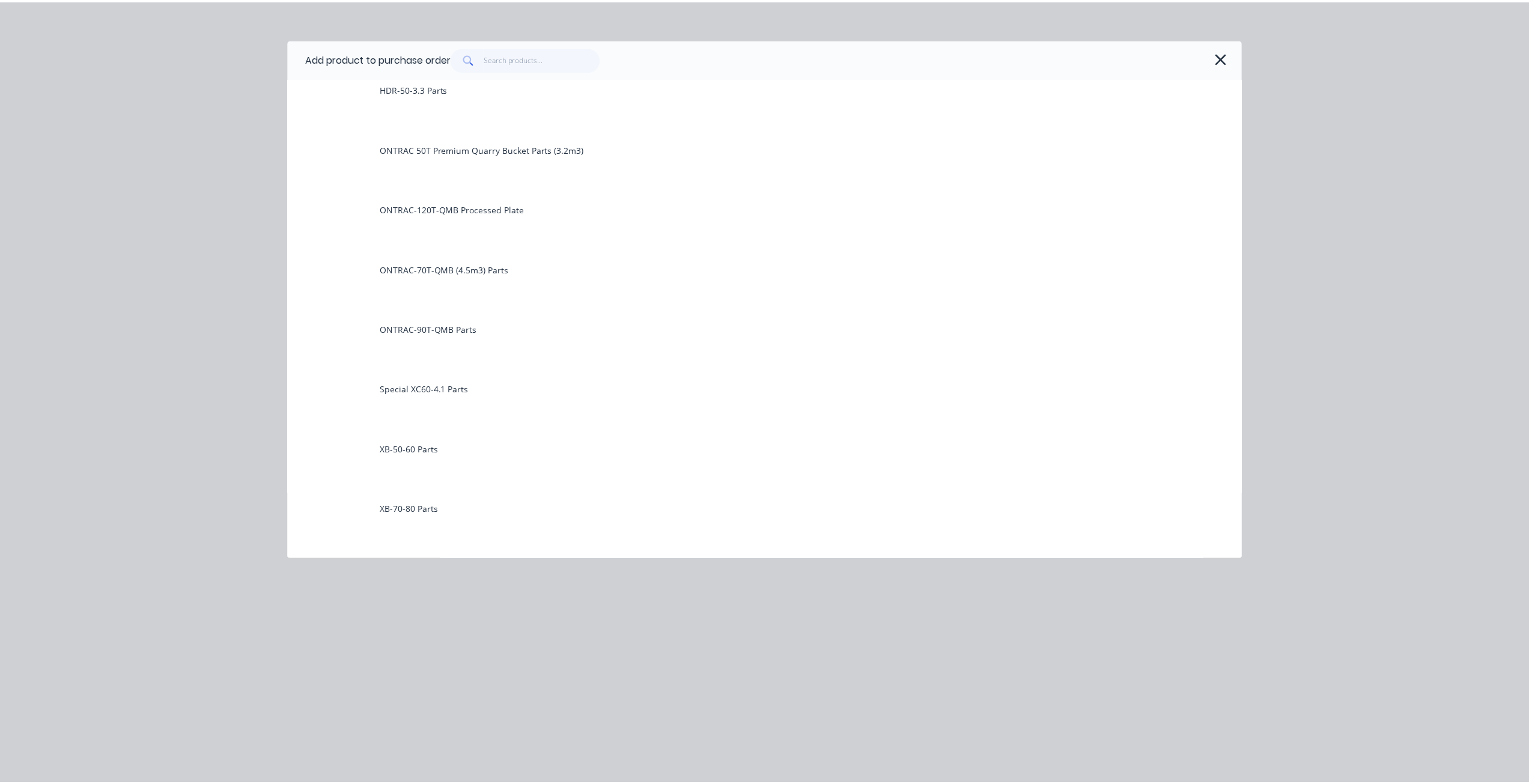
scroll to position [481, 0]
click at [1231, 51] on icon "button" at bounding box center [1227, 58] width 13 height 17
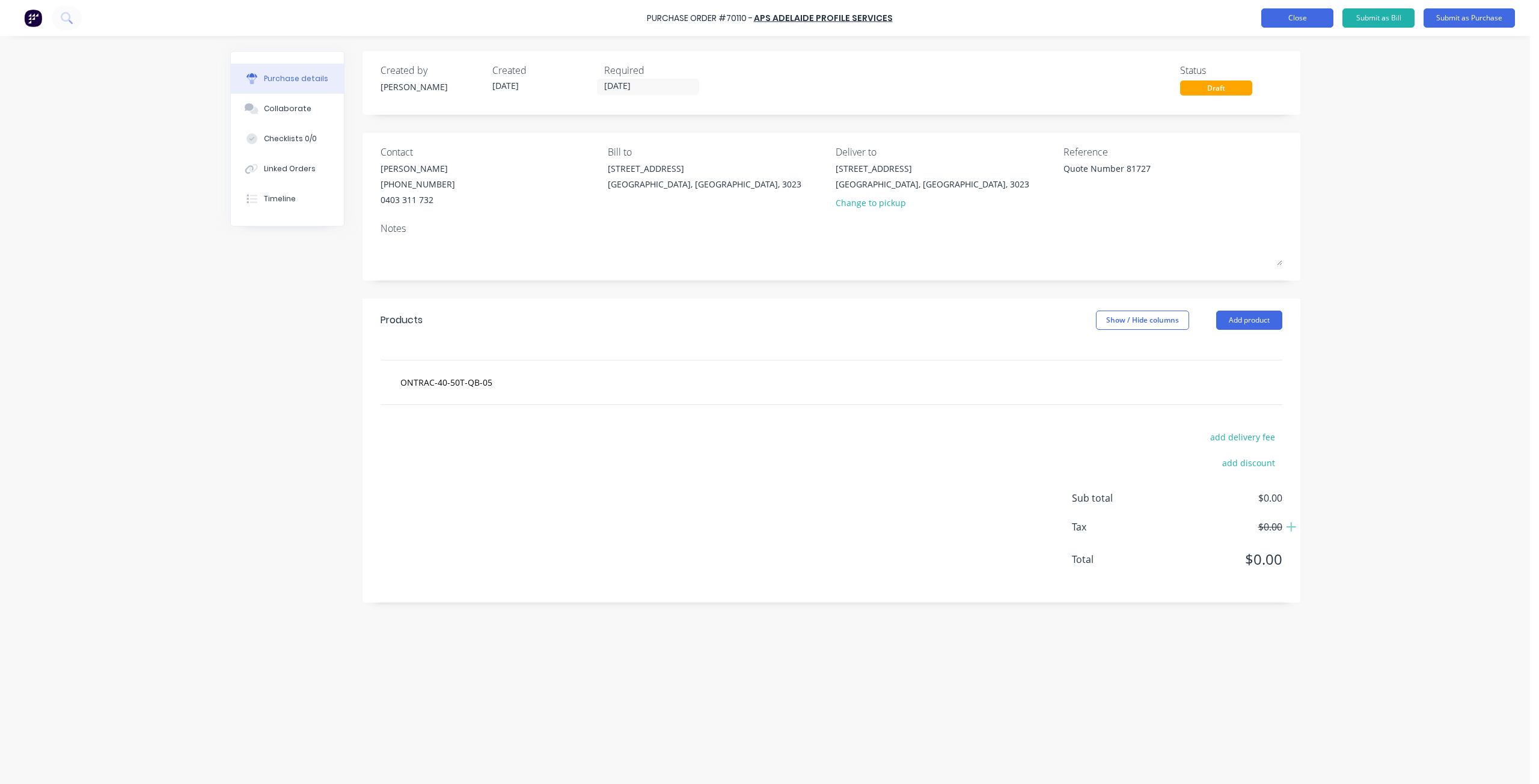
click at [1295, 20] on button "Close" at bounding box center [1296, 18] width 72 height 20
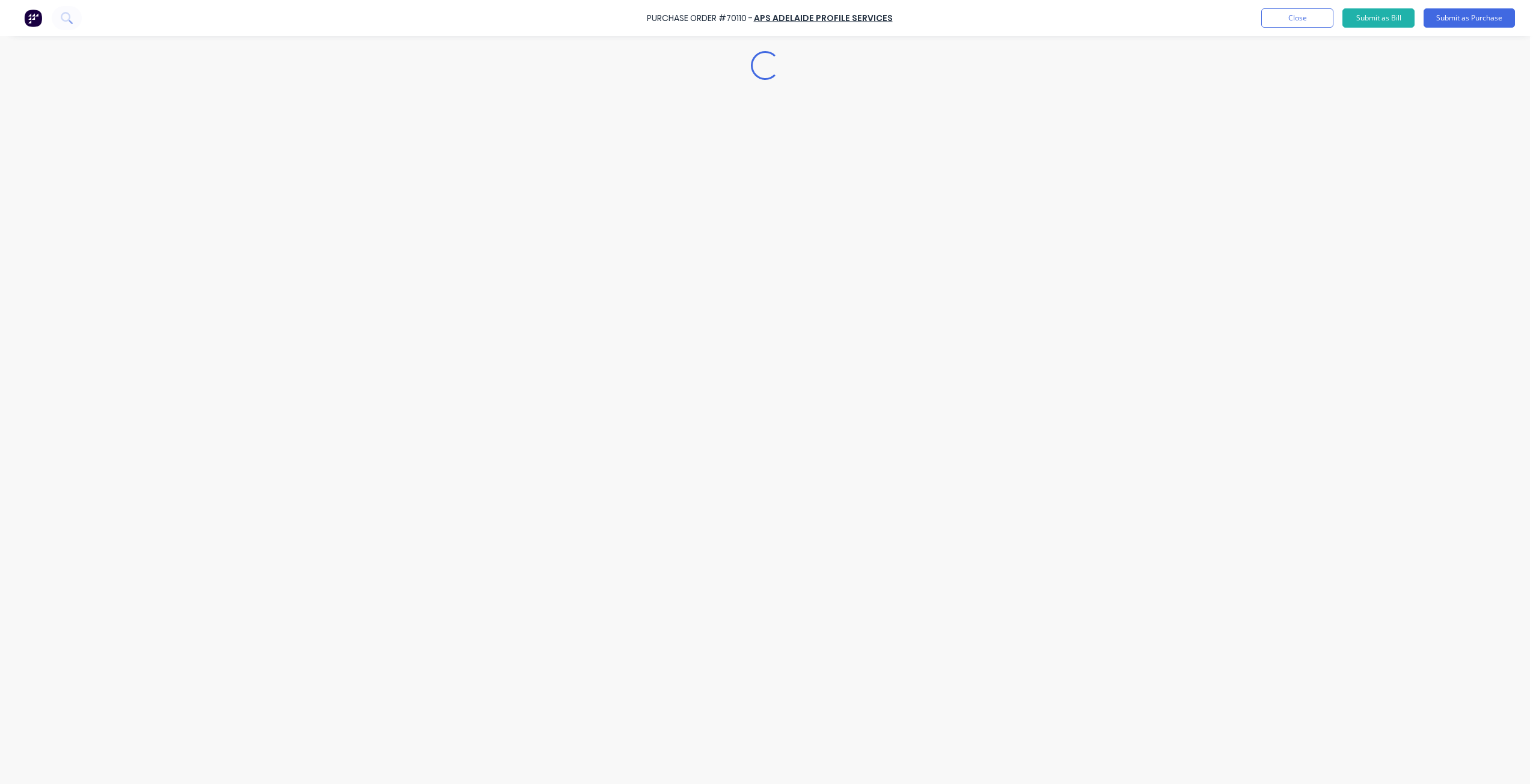
type textarea "x"
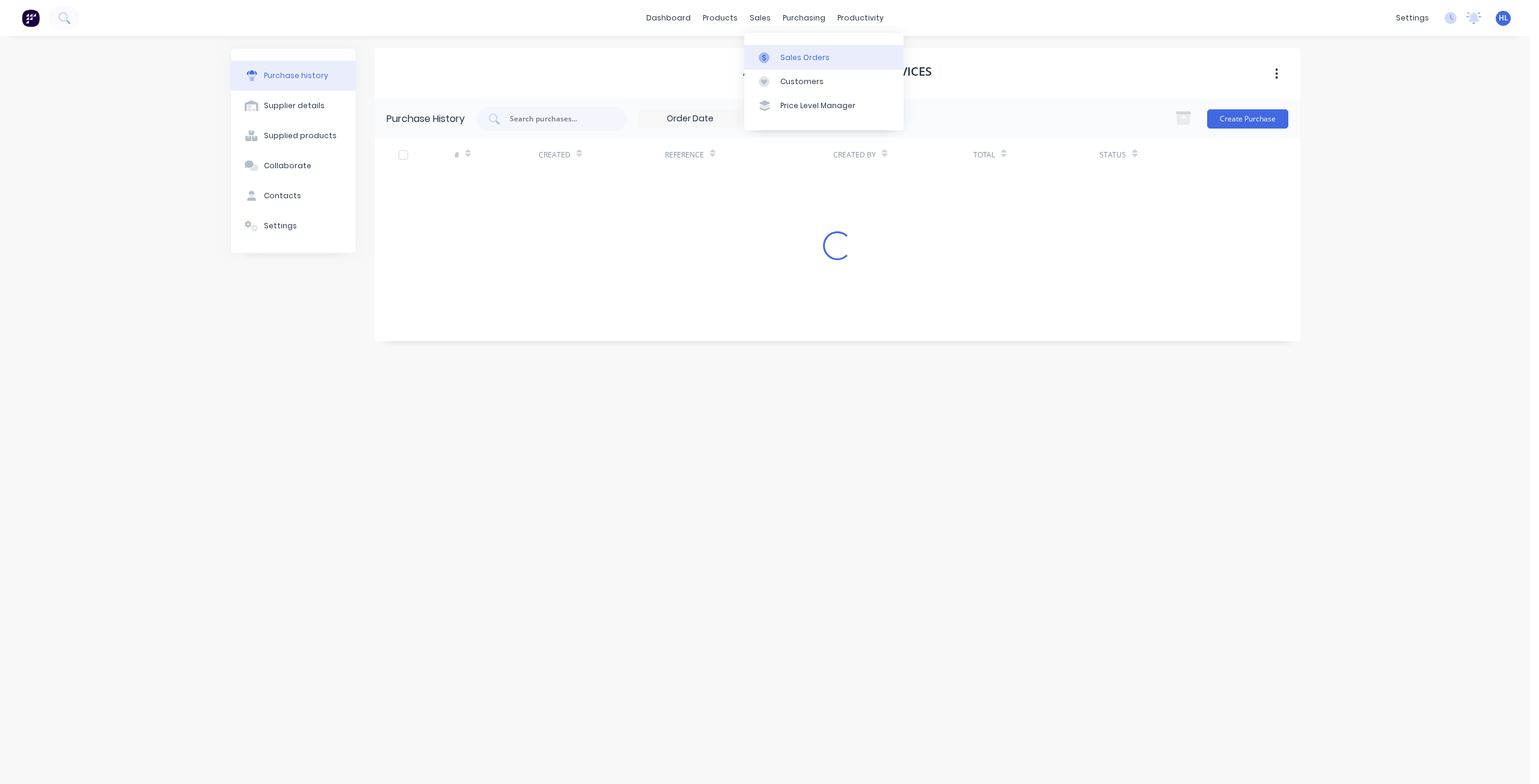
click at [795, 56] on div "Sales Orders" at bounding box center [804, 58] width 49 height 11
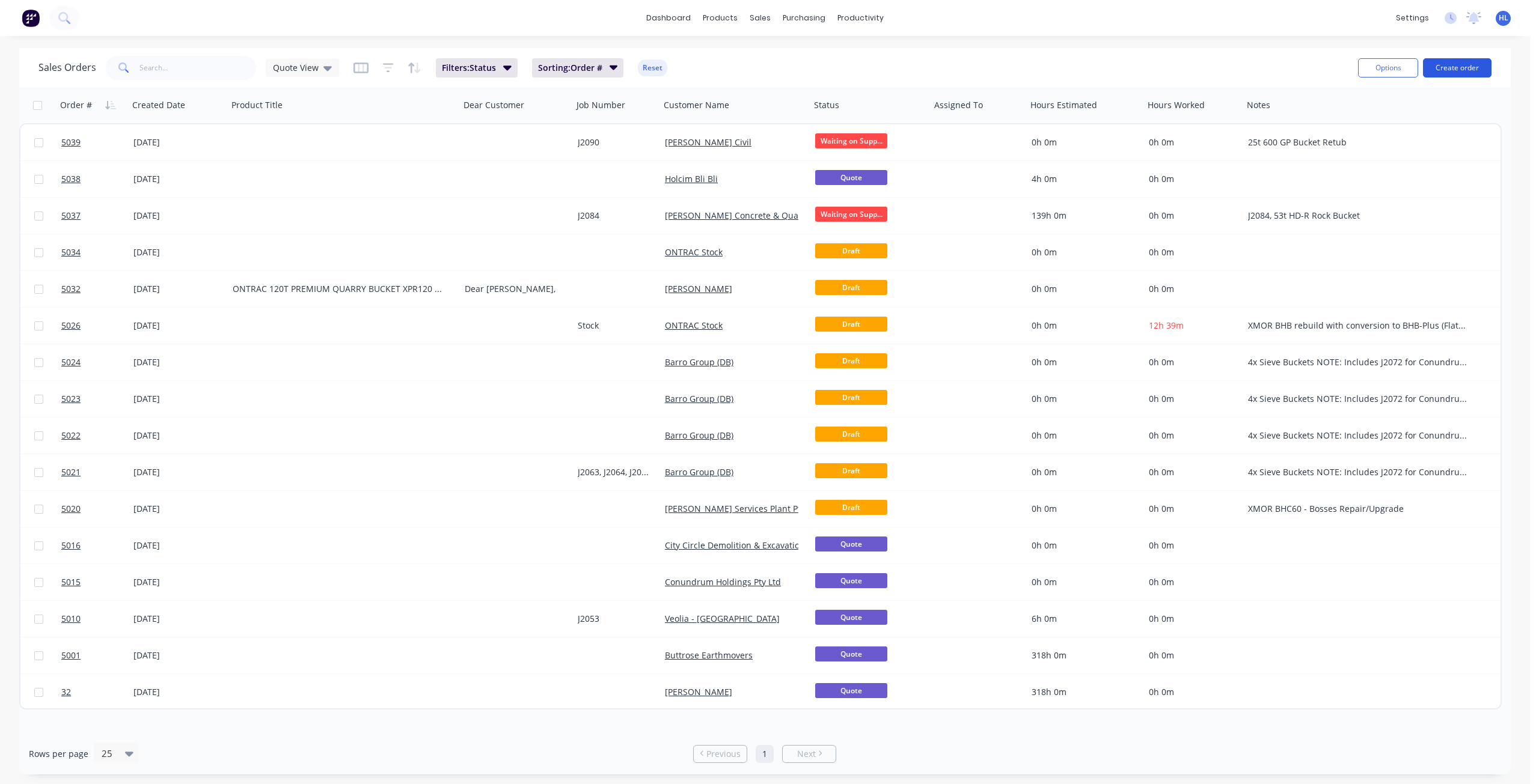
click at [1438, 66] on button "Create order" at bounding box center [1456, 67] width 68 height 20
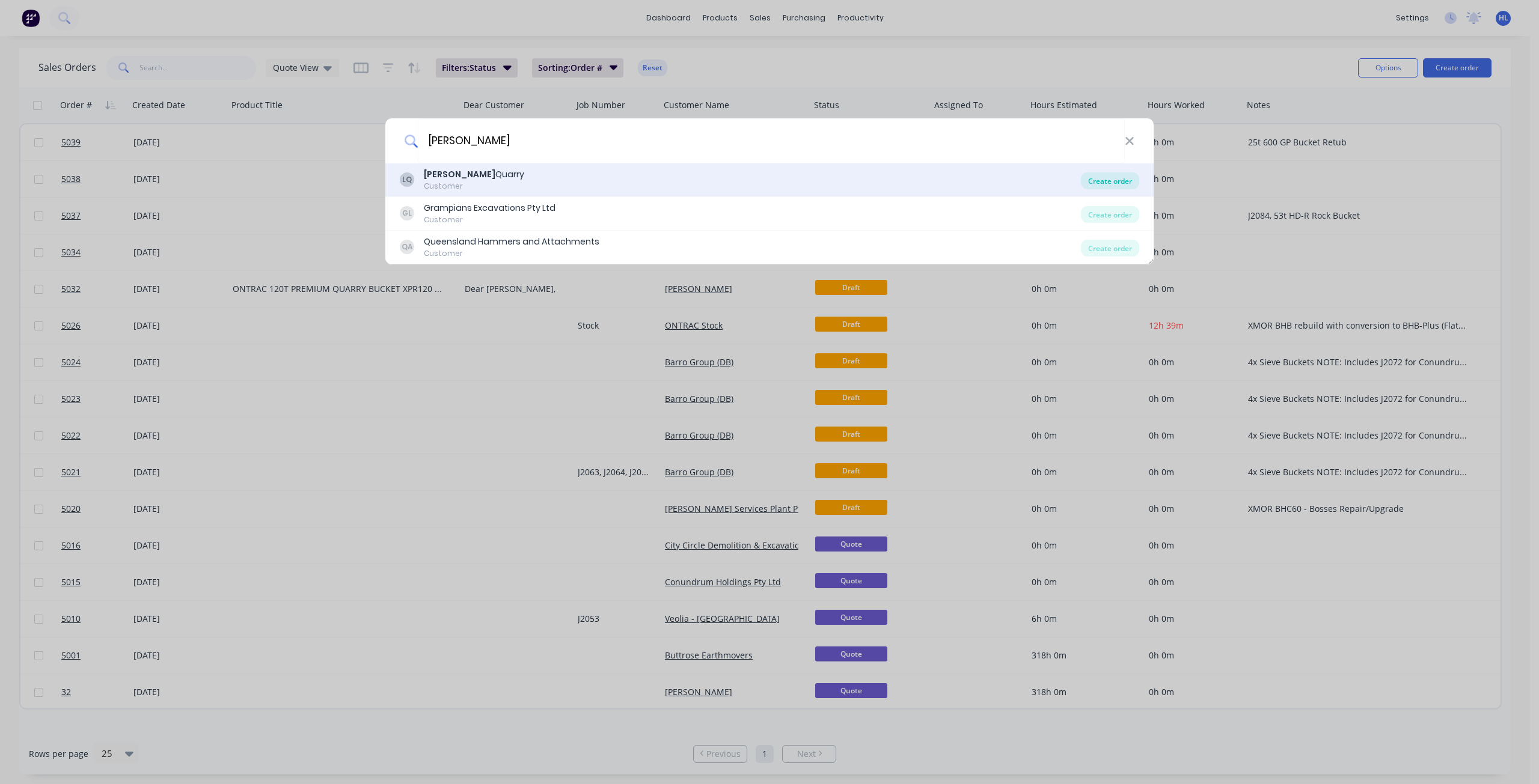
type input "[PERSON_NAME]"
click at [1112, 179] on div "Create order" at bounding box center [1109, 181] width 58 height 17
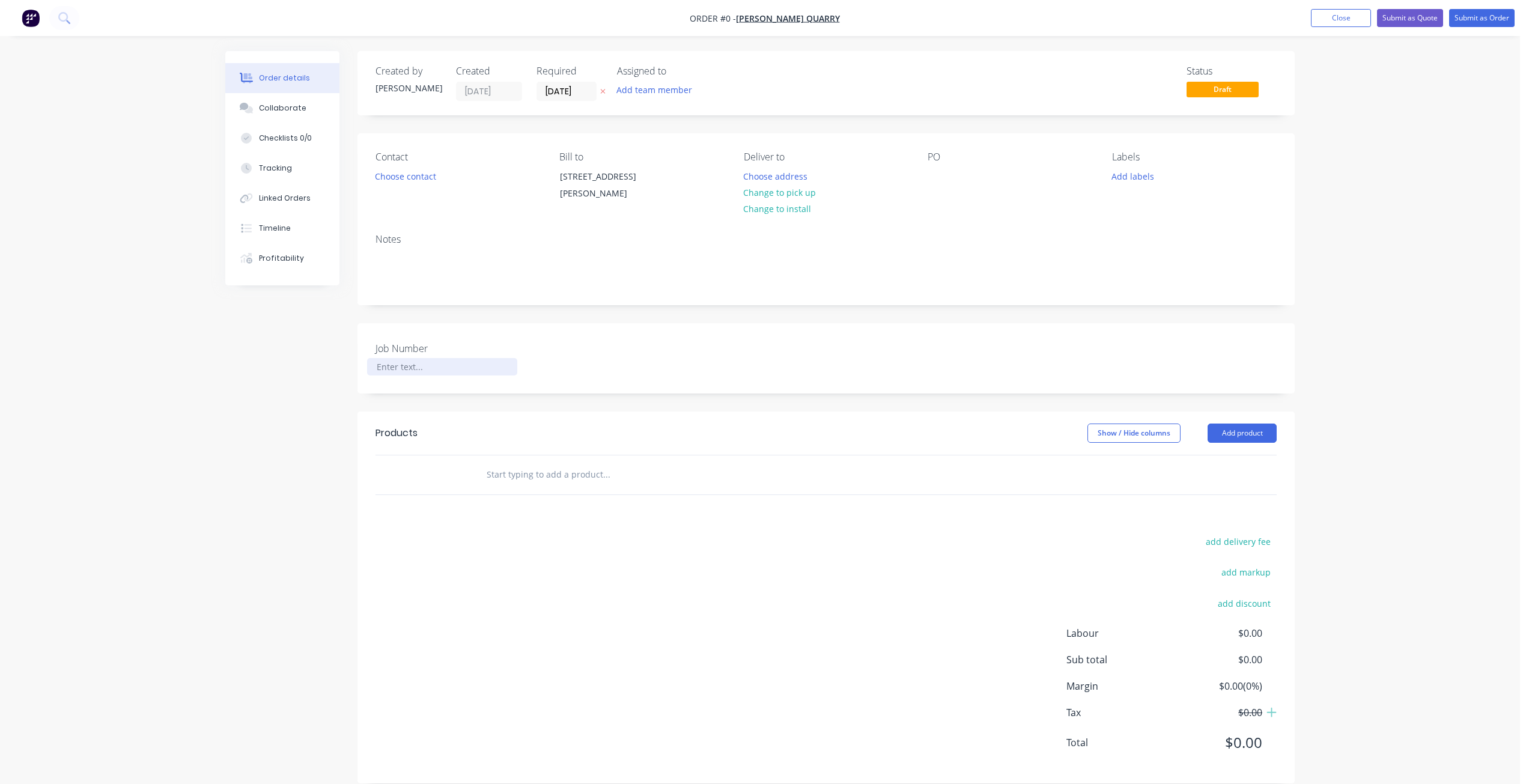
click at [388, 372] on div at bounding box center [442, 367] width 150 height 18
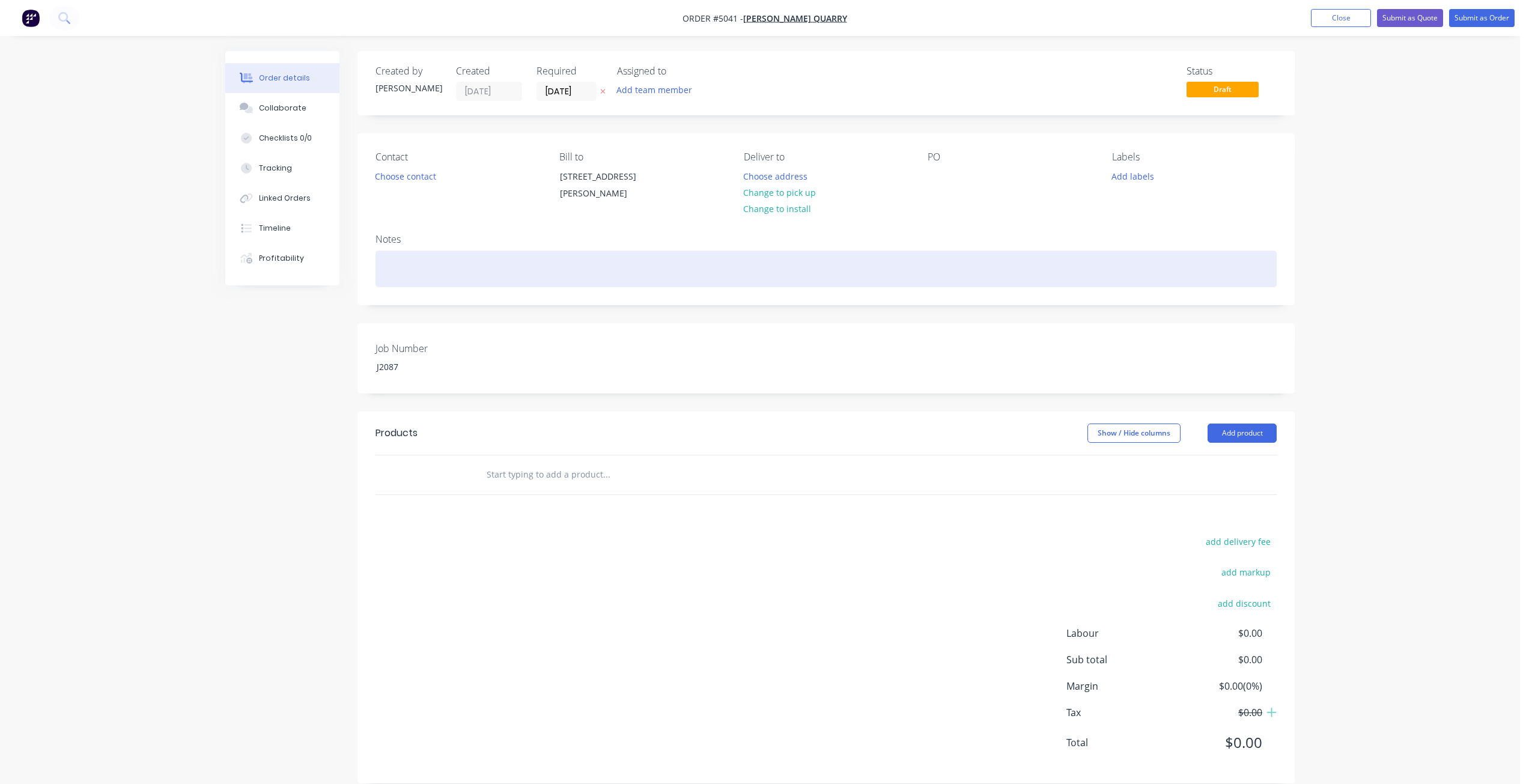
click at [481, 273] on div at bounding box center [825, 268] width 901 height 36
paste div
click at [564, 251] on div "55t XPR Rock Bucket" at bounding box center [825, 268] width 901 height 36
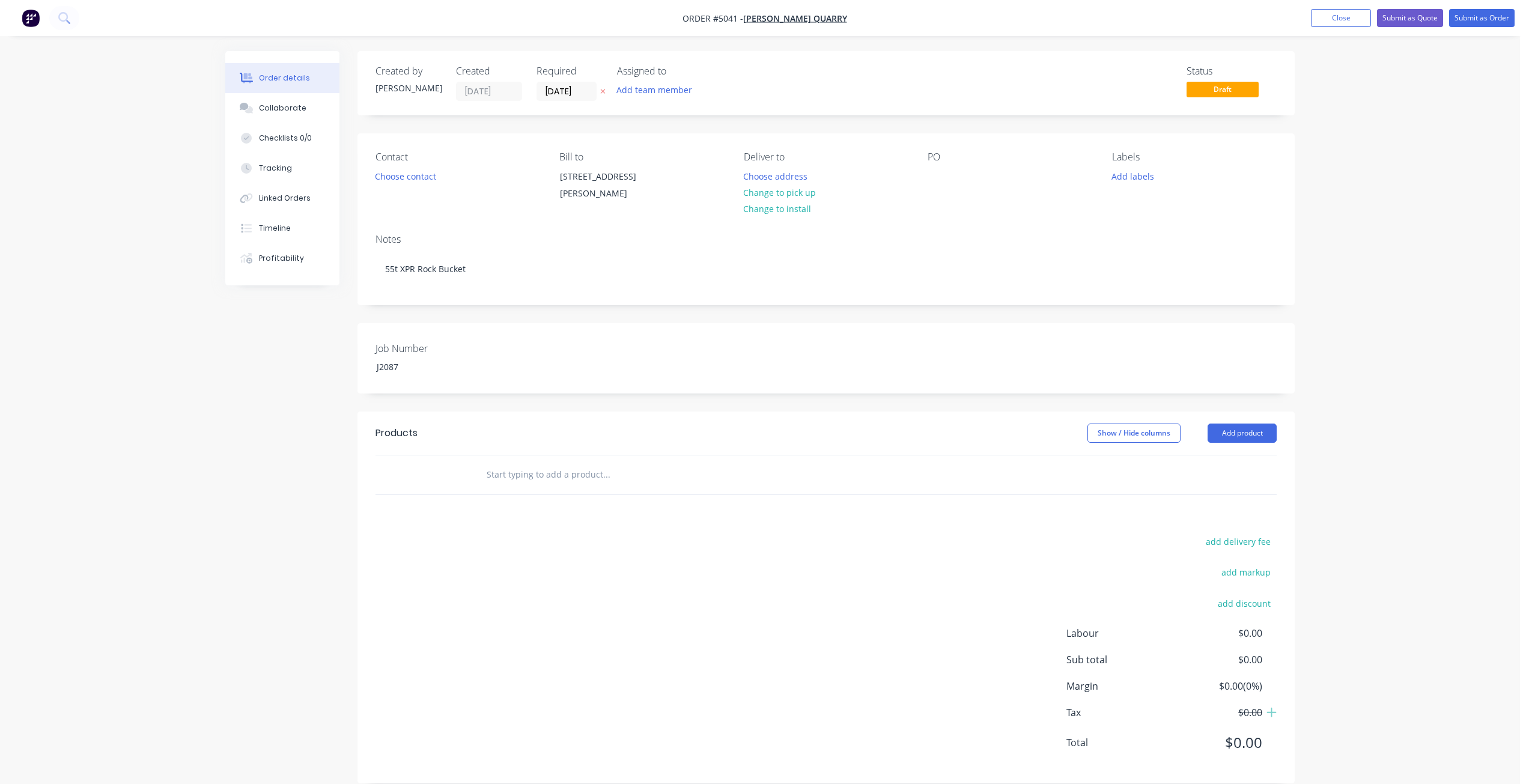
click at [579, 238] on div "Notes" at bounding box center [825, 239] width 901 height 11
click at [677, 306] on div "Created by [PERSON_NAME] Created [DATE] Required [DATE] Assigned to Add team me…" at bounding box center [826, 417] width 937 height 733
click at [1143, 174] on button "Add labels" at bounding box center [1132, 175] width 55 height 16
click at [1160, 329] on div "ONTRAC Build" at bounding box center [1173, 331] width 58 height 13
click at [1382, 290] on div "Order details Collaborate Checklists 0/0 Tracking Linked Orders Timeline Profit…" at bounding box center [760, 400] width 1520 height 802
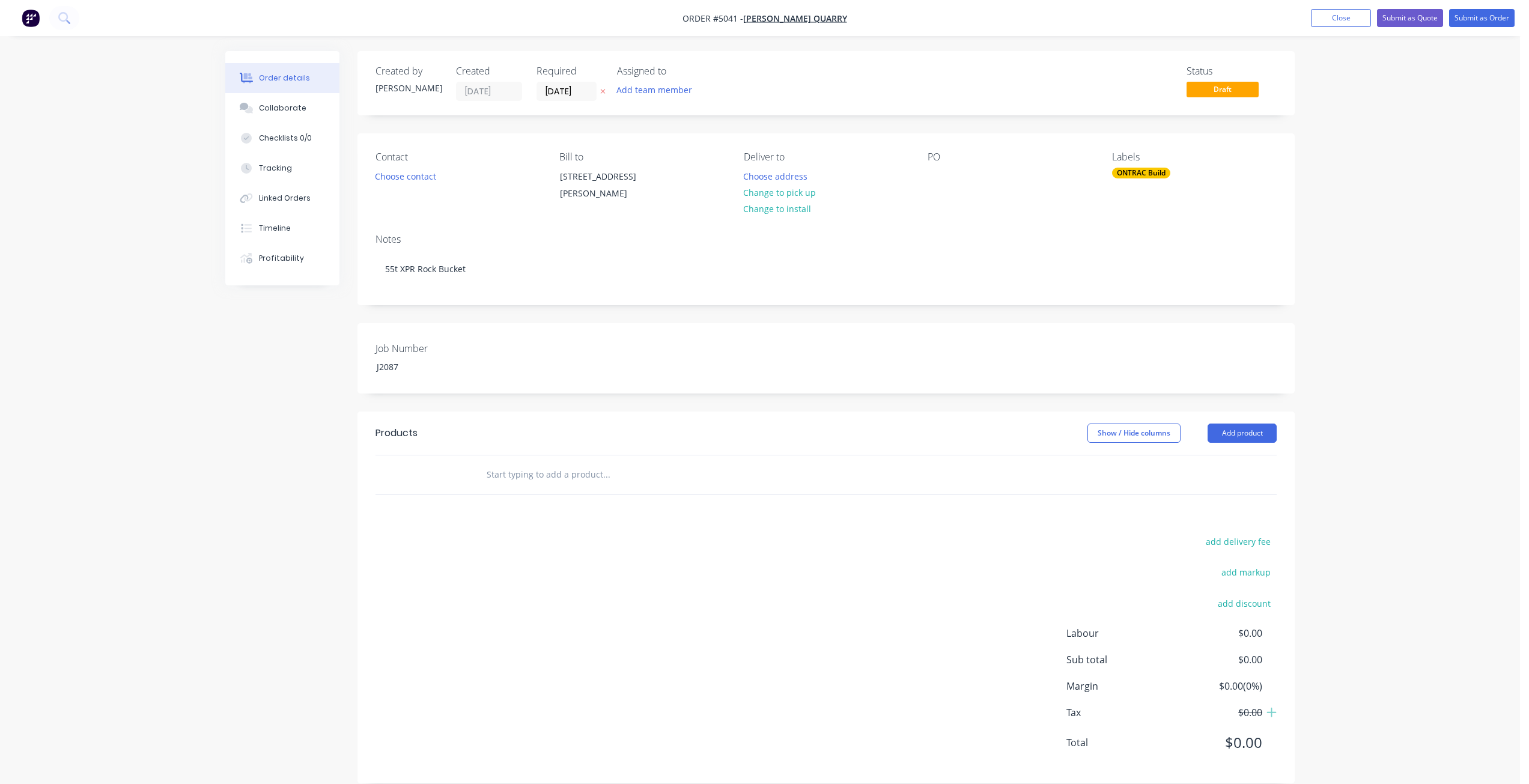
click at [474, 468] on div at bounding box center [687, 475] width 432 height 39
click at [492, 468] on input "text" at bounding box center [606, 475] width 240 height 24
click at [1247, 439] on button "Add product" at bounding box center [1242, 433] width 69 height 20
click at [1252, 459] on div "Product catalogue" at bounding box center [1219, 463] width 92 height 18
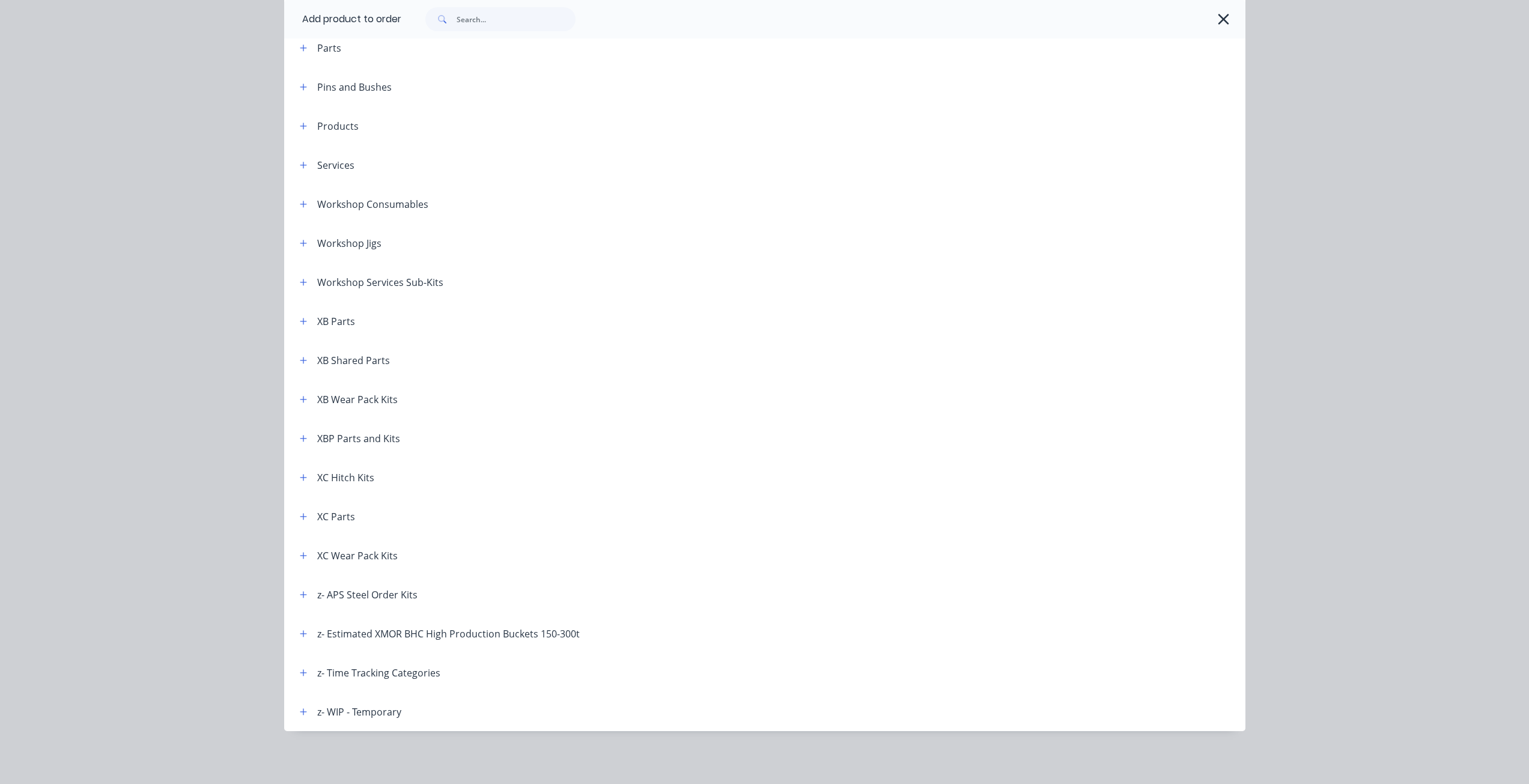
scroll to position [35, 0]
click at [296, 589] on button "button" at bounding box center [303, 595] width 15 height 15
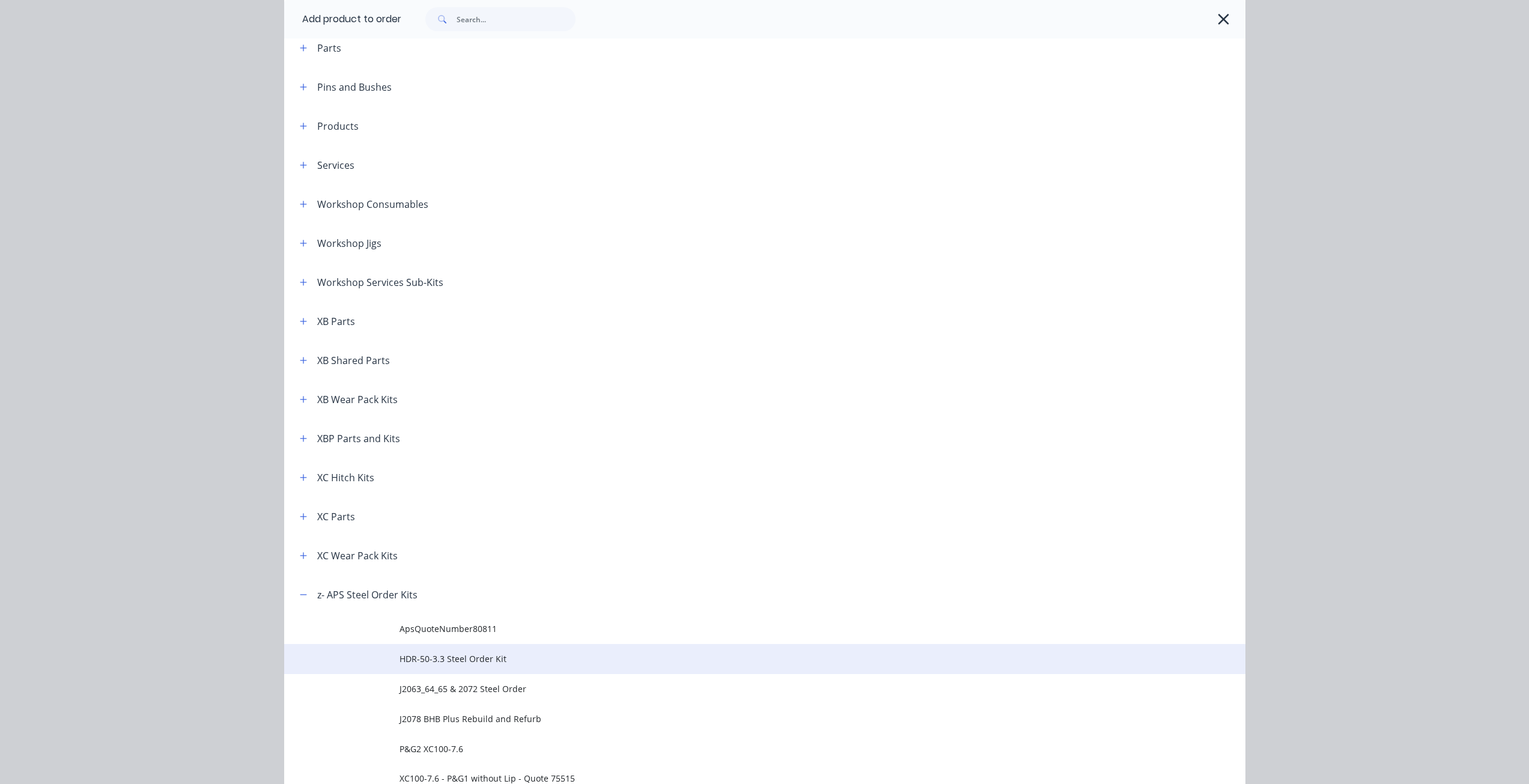
scroll to position [751, 0]
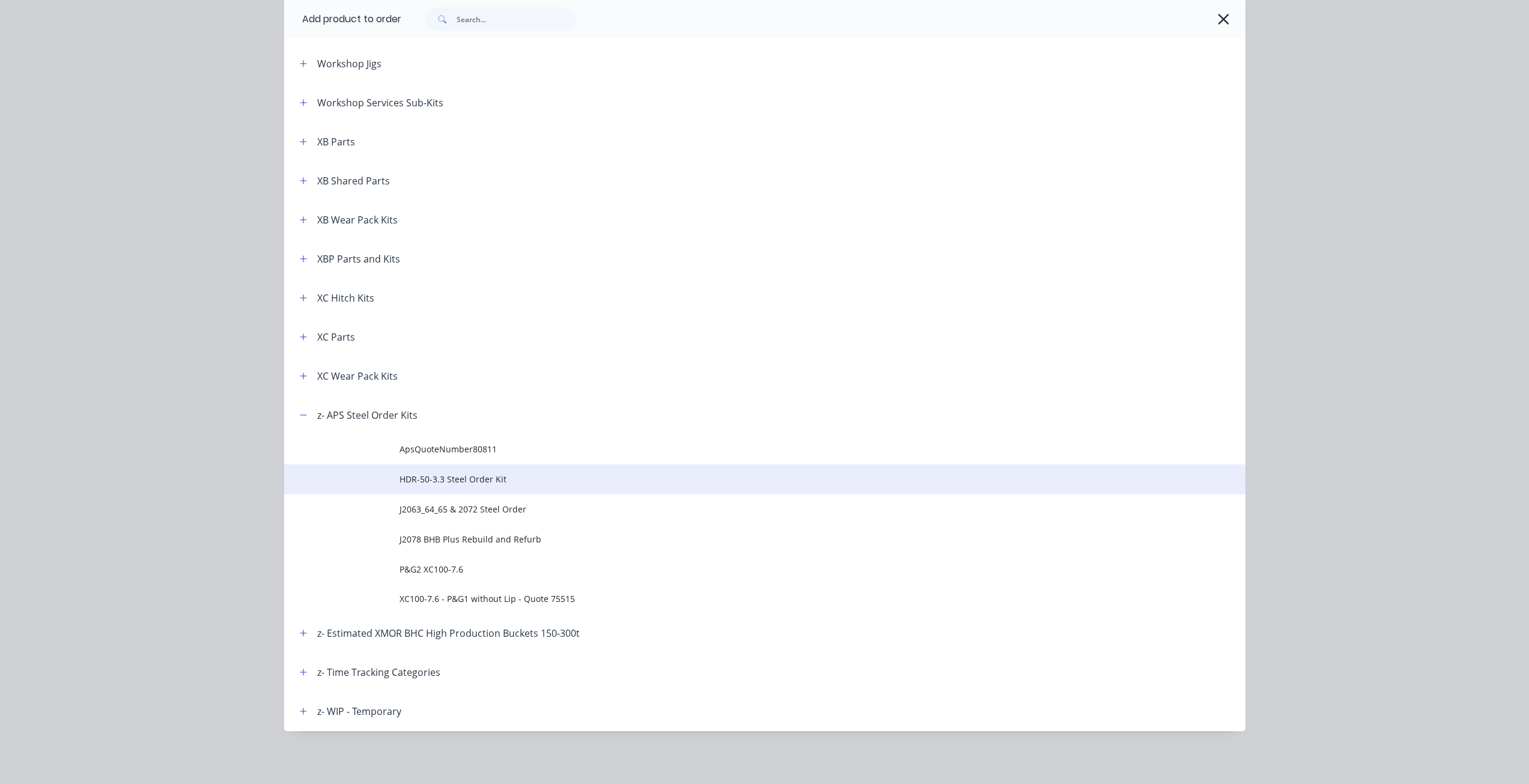
click at [491, 472] on td "HDR-50-3.3 Steel Order Kit" at bounding box center [822, 479] width 846 height 30
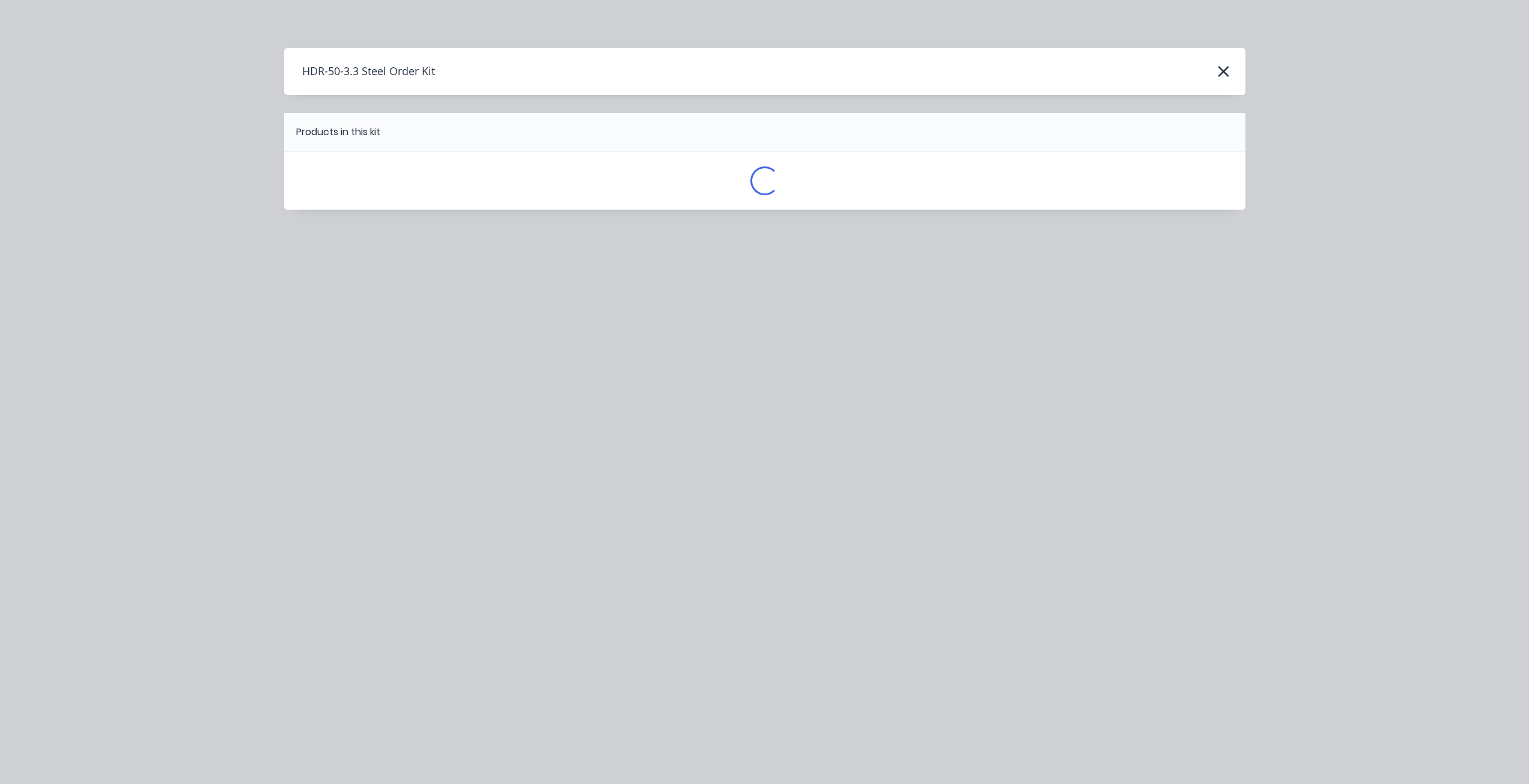
scroll to position [0, 0]
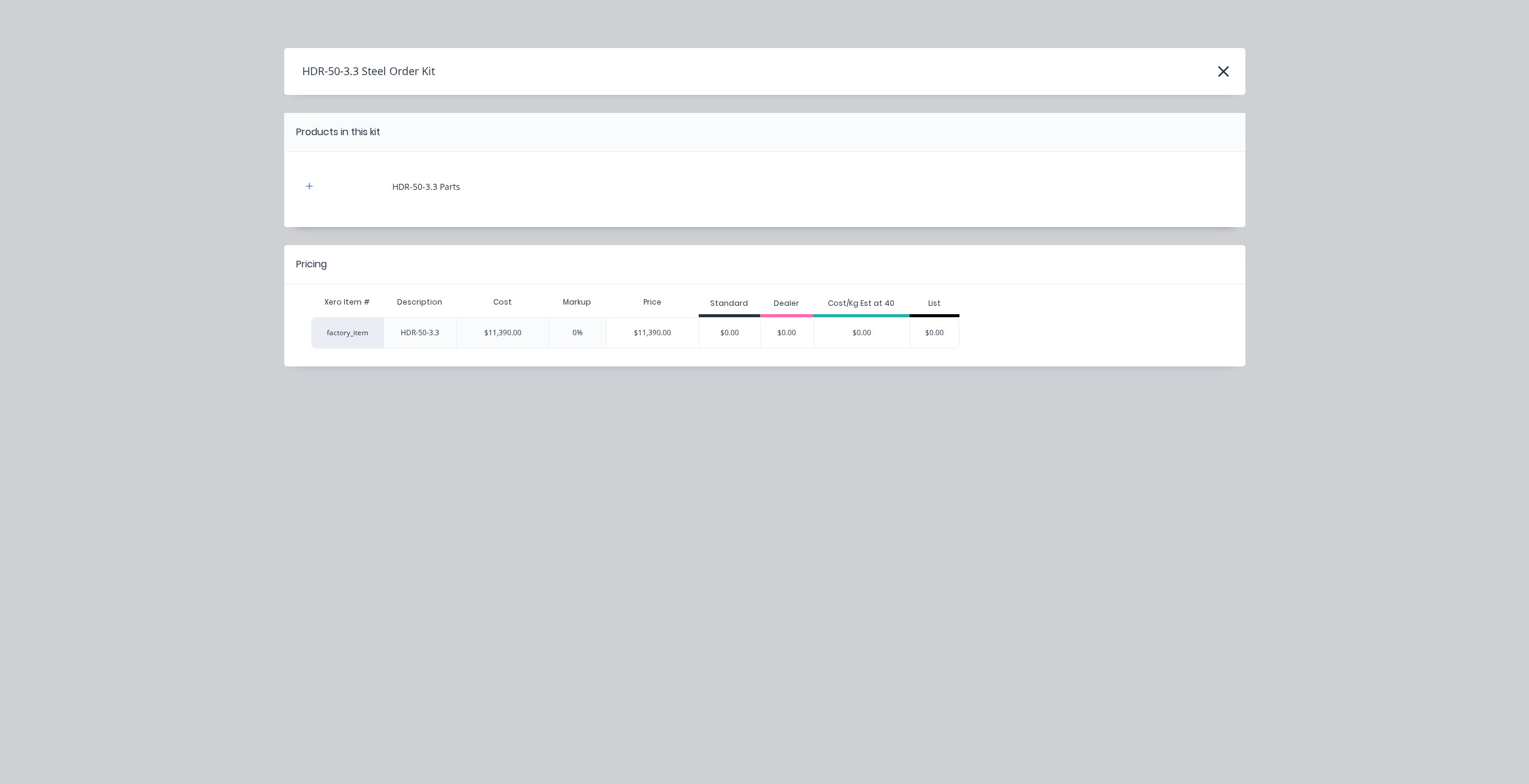
click at [665, 336] on div "$11,390.00" at bounding box center [652, 332] width 91 height 30
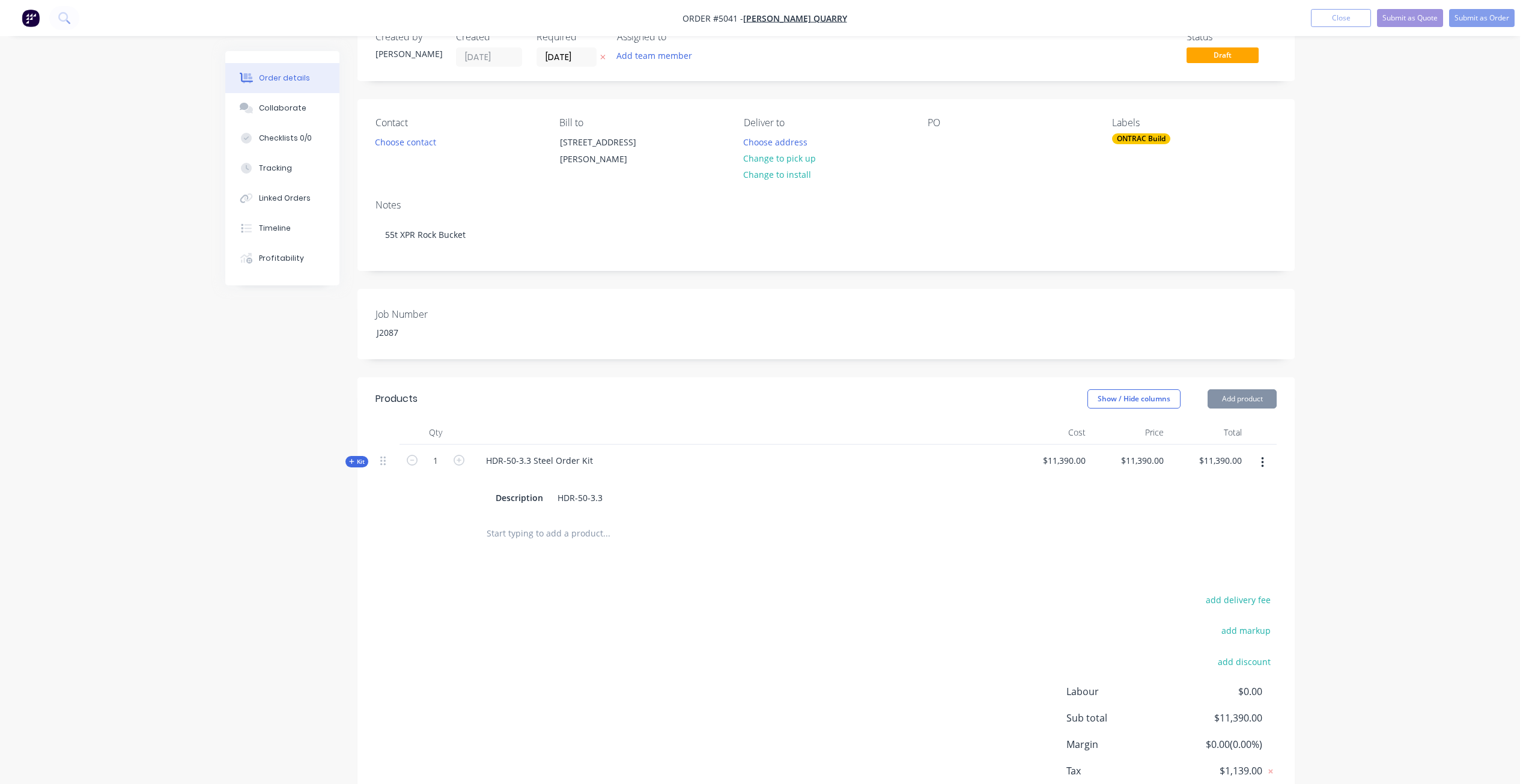
click at [361, 463] on span "Kit" at bounding box center [357, 462] width 16 height 9
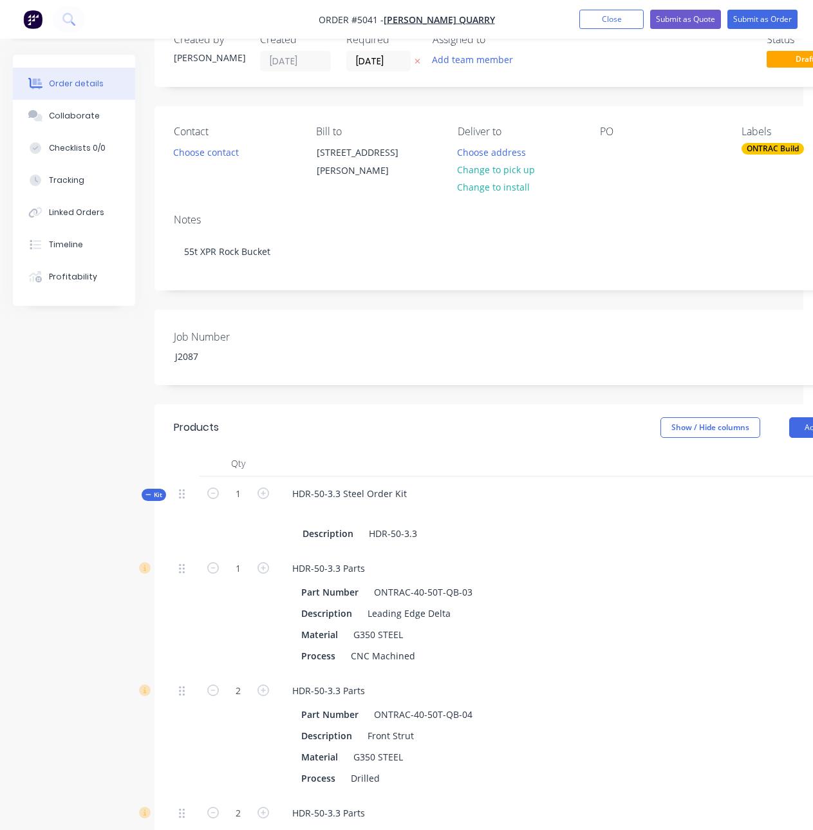
scroll to position [294, 0]
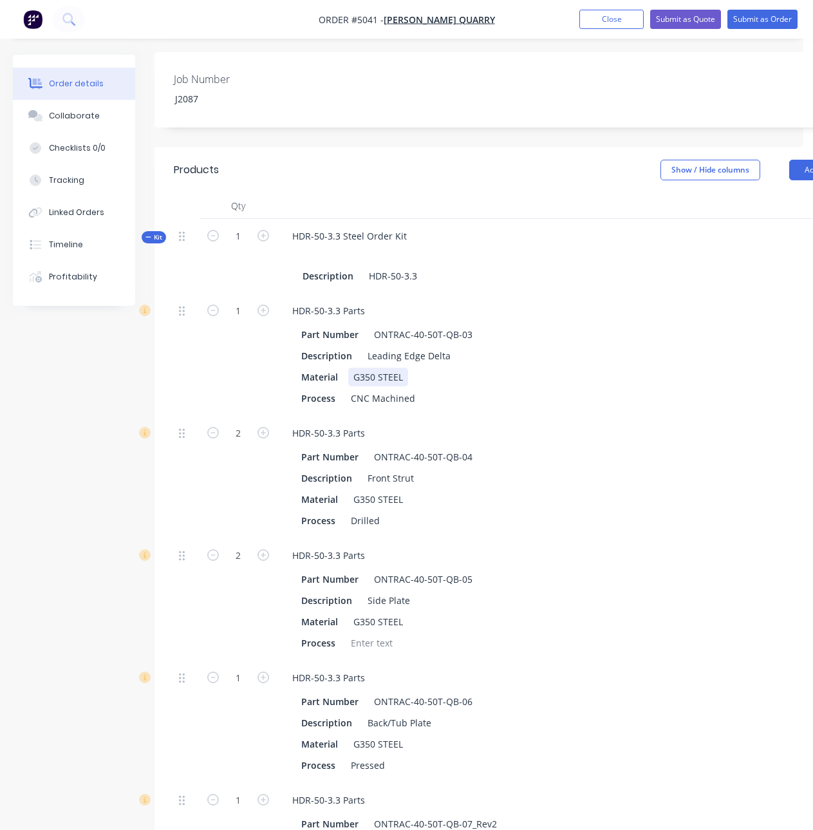
click at [391, 378] on div "G350 STEEL" at bounding box center [378, 376] width 60 height 19
drag, startPoint x: 351, startPoint y: 378, endPoint x: 481, endPoint y: 385, distance: 130.2
click at [481, 385] on div "Material G350 STEEL" at bounding box center [563, 376] width 535 height 19
paste div
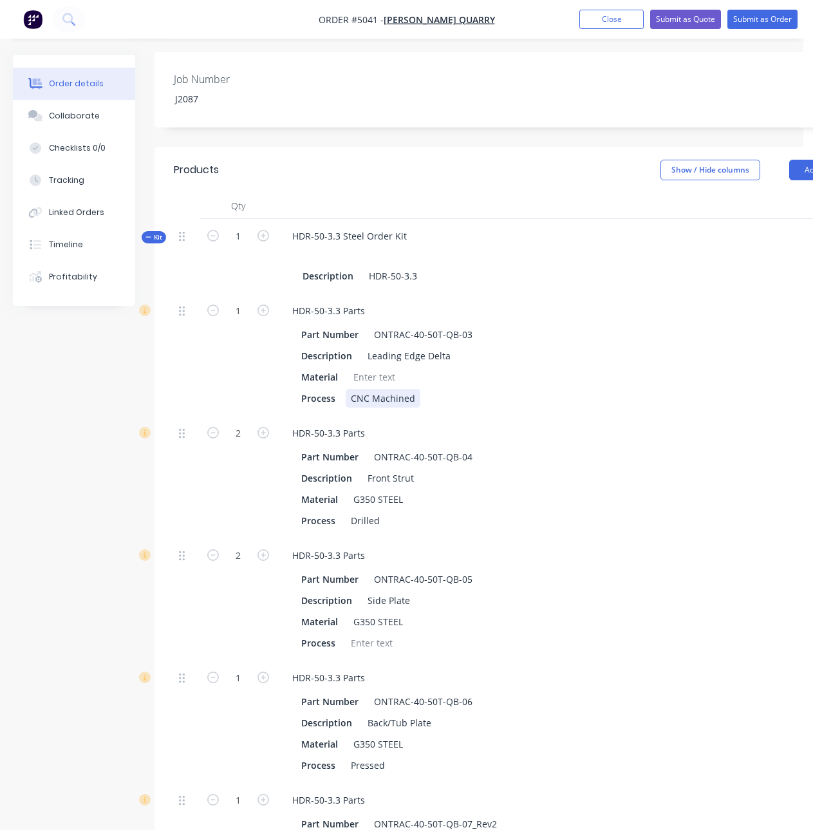
click at [493, 387] on div "Part Number ONTRAC-40-50T-QB-03 Description Leading Edge Delta Material Process…" at bounding box center [566, 364] width 569 height 85
click at [381, 376] on div at bounding box center [374, 376] width 52 height 19
drag, startPoint x: 407, startPoint y: 375, endPoint x: 330, endPoint y: 376, distance: 77.3
click at [330, 376] on div "Material HARDOX 450" at bounding box center [563, 376] width 535 height 19
copy div "HARDOX 450"
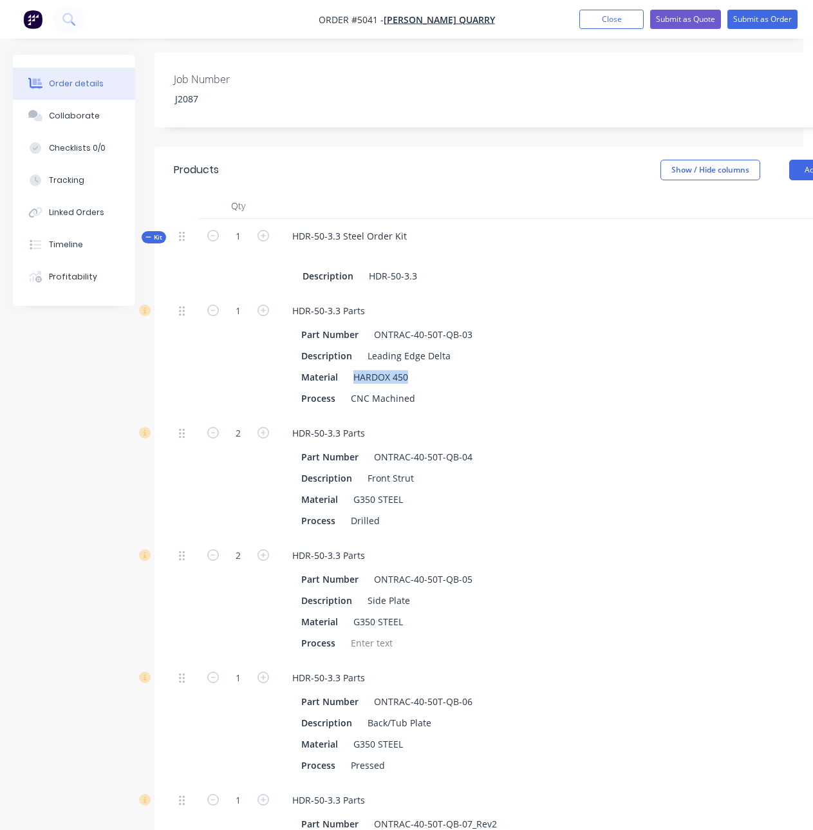
click at [380, 497] on div "G350 STEEL" at bounding box center [378, 499] width 60 height 19
paste div
drag, startPoint x: 351, startPoint y: 499, endPoint x: 485, endPoint y: 510, distance: 134.3
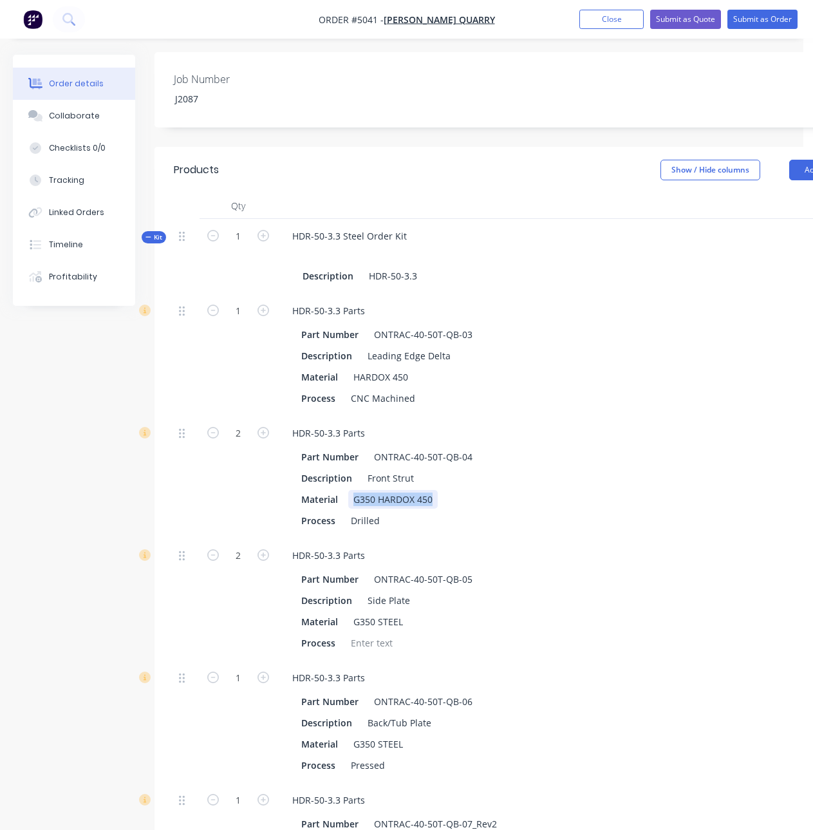
click at [485, 510] on div "Part Number ONTRAC-40-50T-QB-04 Description Front Strut Material G350 HARDOX 45…" at bounding box center [566, 487] width 569 height 85
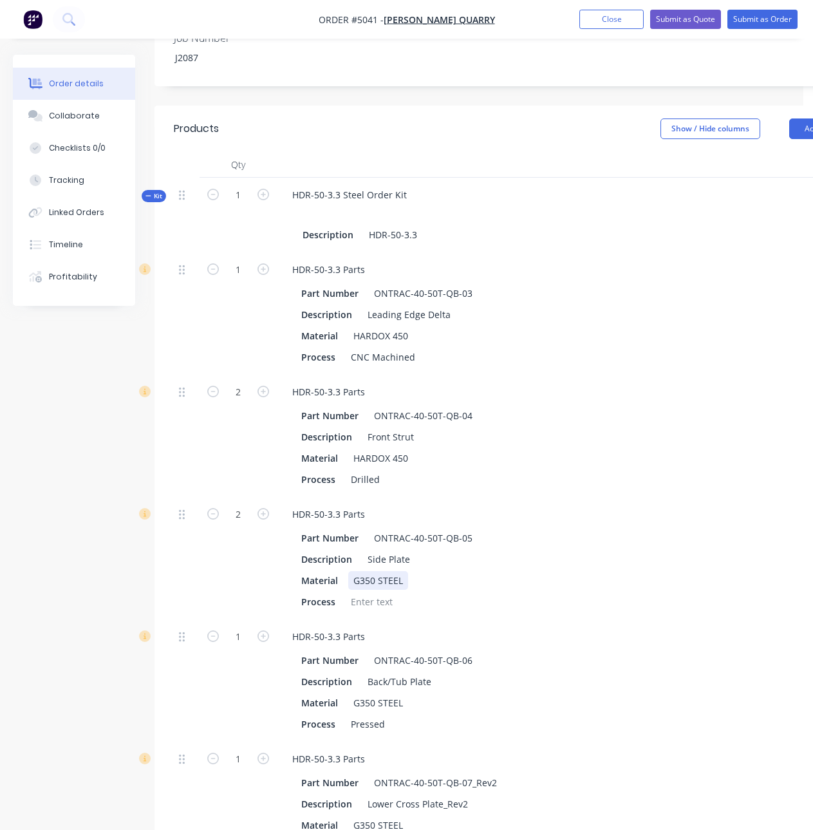
scroll to position [358, 0]
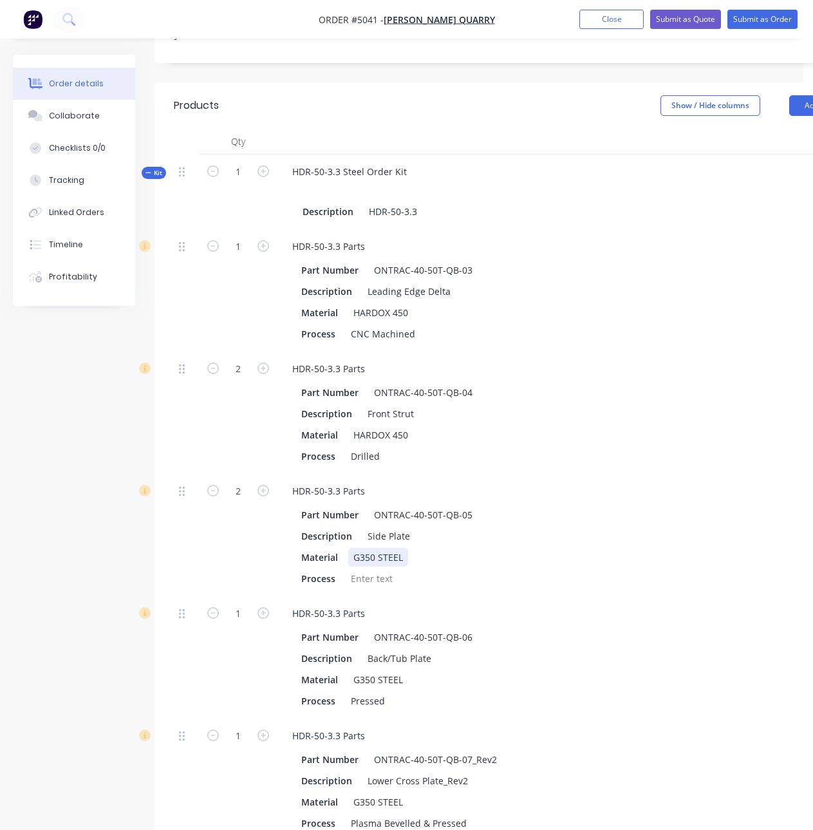
click at [357, 561] on div "G350 STEEL" at bounding box center [378, 557] width 60 height 19
drag, startPoint x: 354, startPoint y: 559, endPoint x: 445, endPoint y: 570, distance: 92.0
click at [445, 570] on div "Part Number ONTRAC-40-50T-QB-05 Description Side Plate Material G350 STEEL Proc…" at bounding box center [566, 545] width 569 height 85
paste div
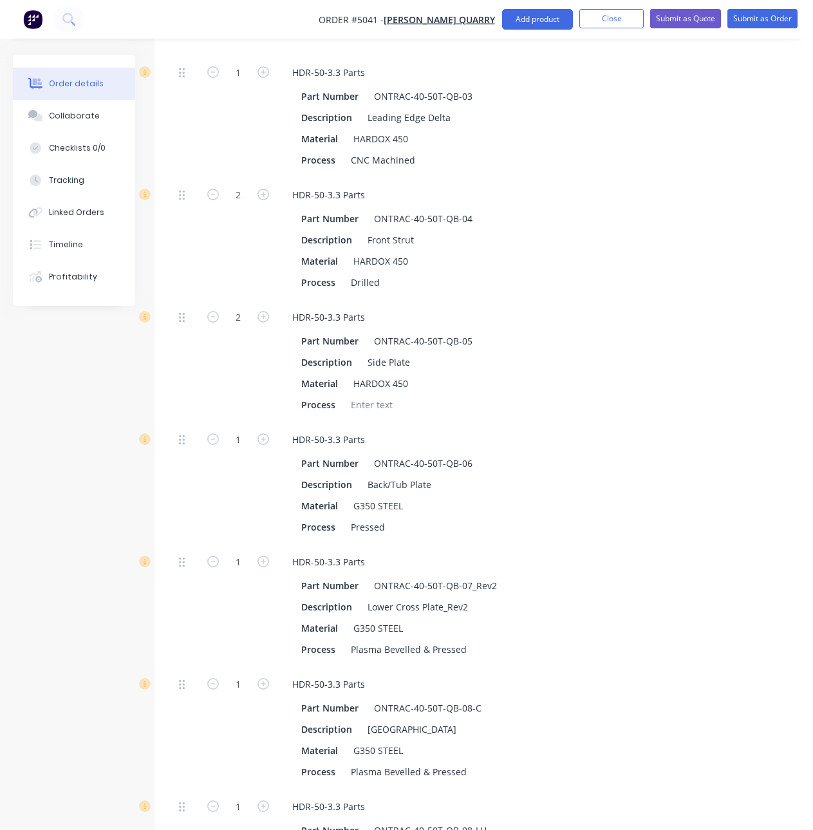
scroll to position [552, 0]
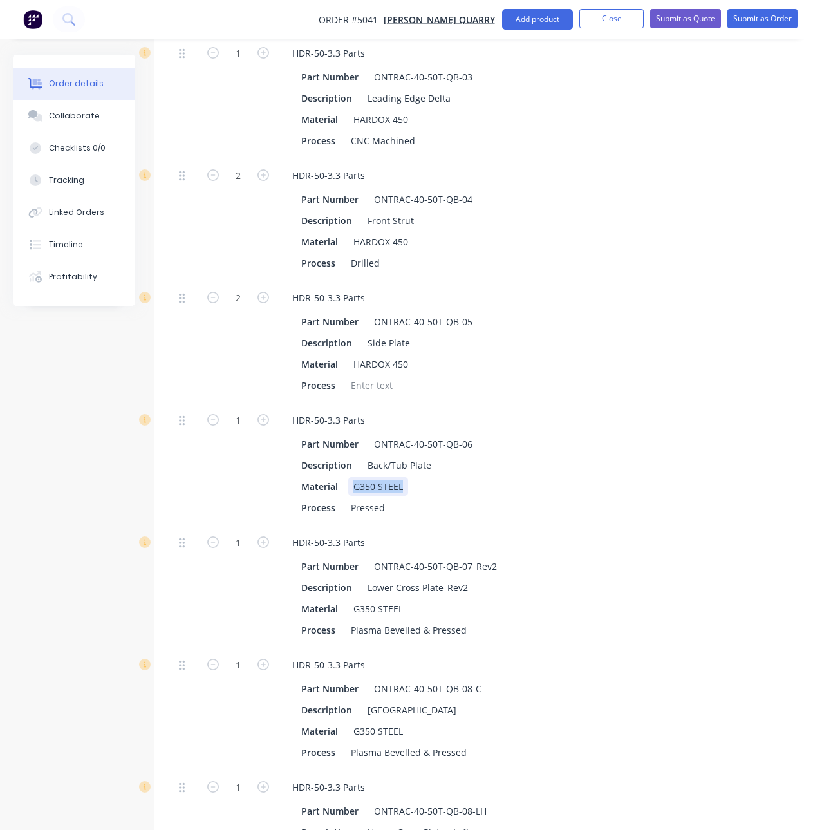
drag, startPoint x: 352, startPoint y: 485, endPoint x: 441, endPoint y: 493, distance: 89.8
click at [441, 493] on div "Material G350 STEEL" at bounding box center [563, 486] width 535 height 19
paste div
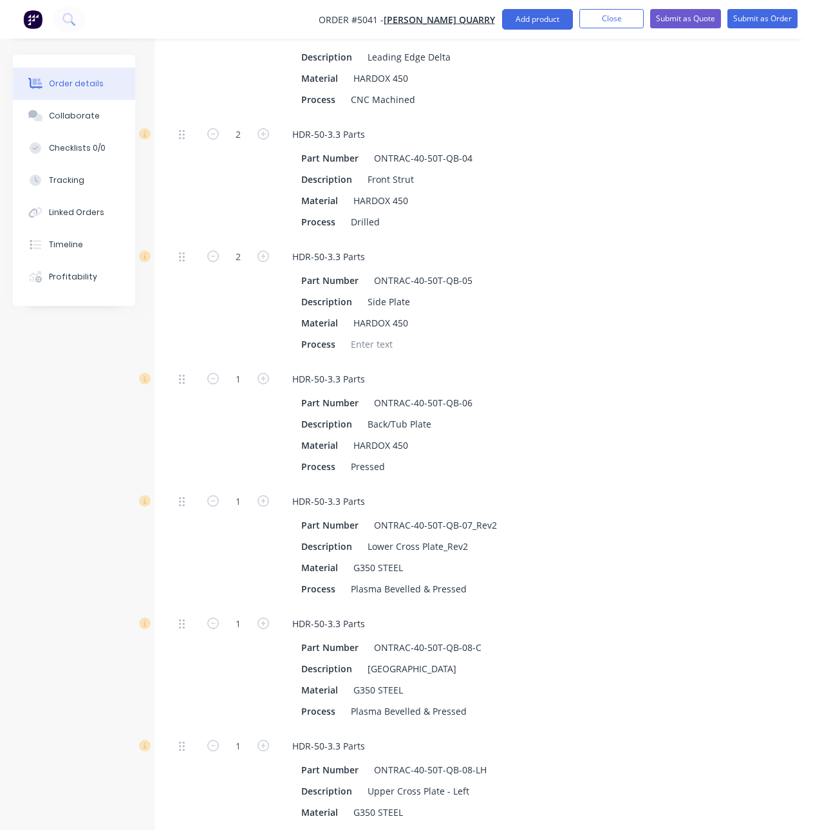
scroll to position [616, 0]
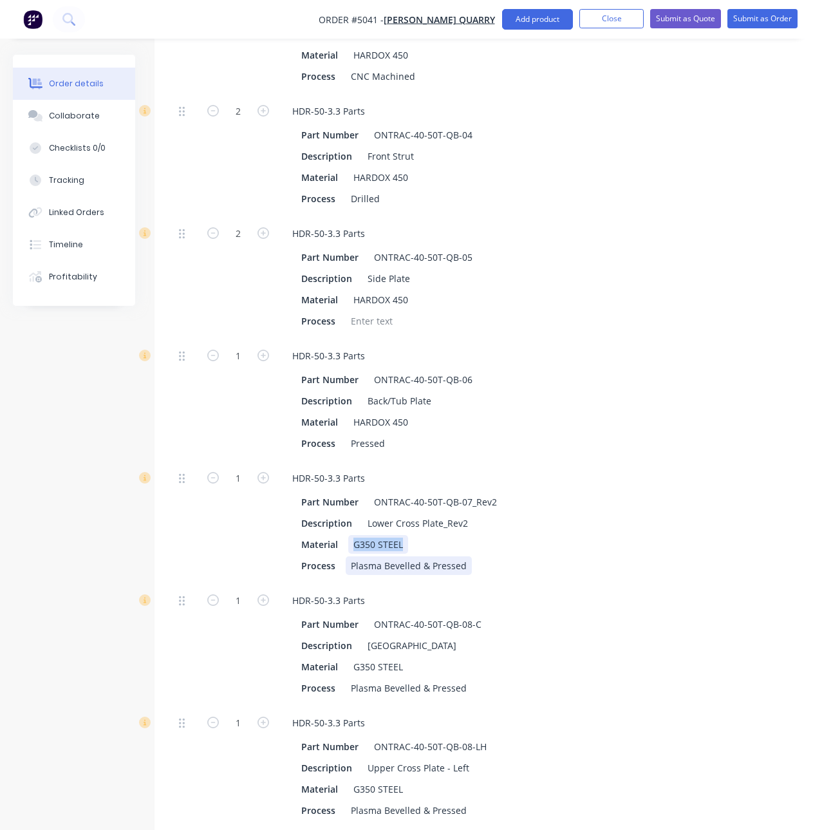
drag, startPoint x: 348, startPoint y: 539, endPoint x: 450, endPoint y: 555, distance: 103.6
click at [450, 555] on div "Part Number ONTRAC-40-50T-QB-07_Rev2 Description Lower Cross Plate_Rev2 Materia…" at bounding box center [566, 532] width 569 height 85
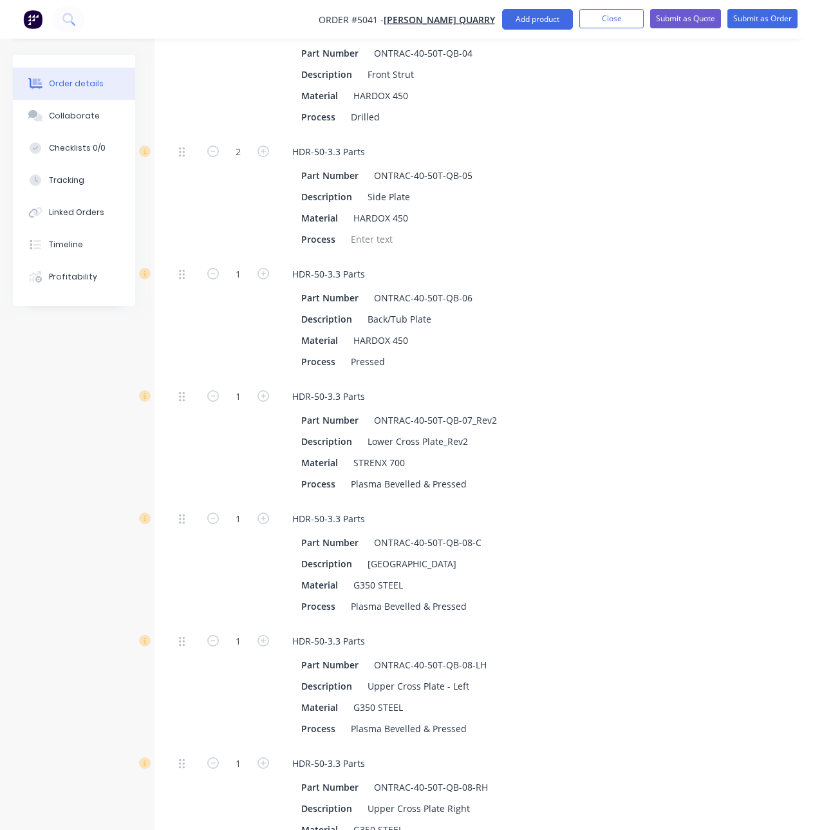
scroll to position [809, 0]
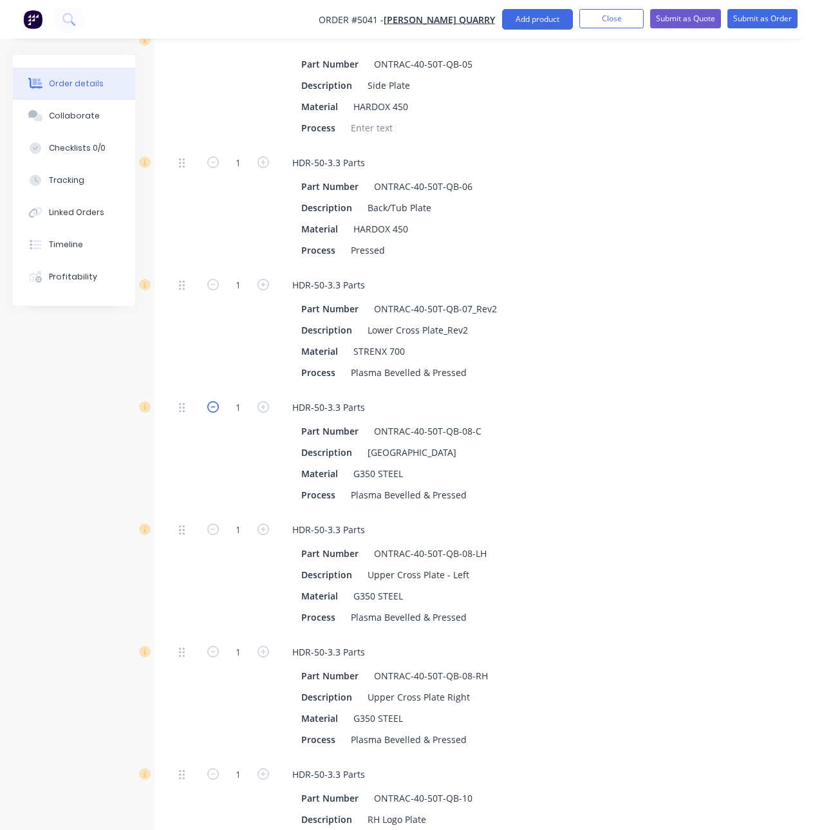
click at [217, 407] on icon "button" at bounding box center [213, 407] width 12 height 12
type input "$11,100.00"
type input "0"
click at [212, 533] on icon "button" at bounding box center [213, 529] width 12 height 12
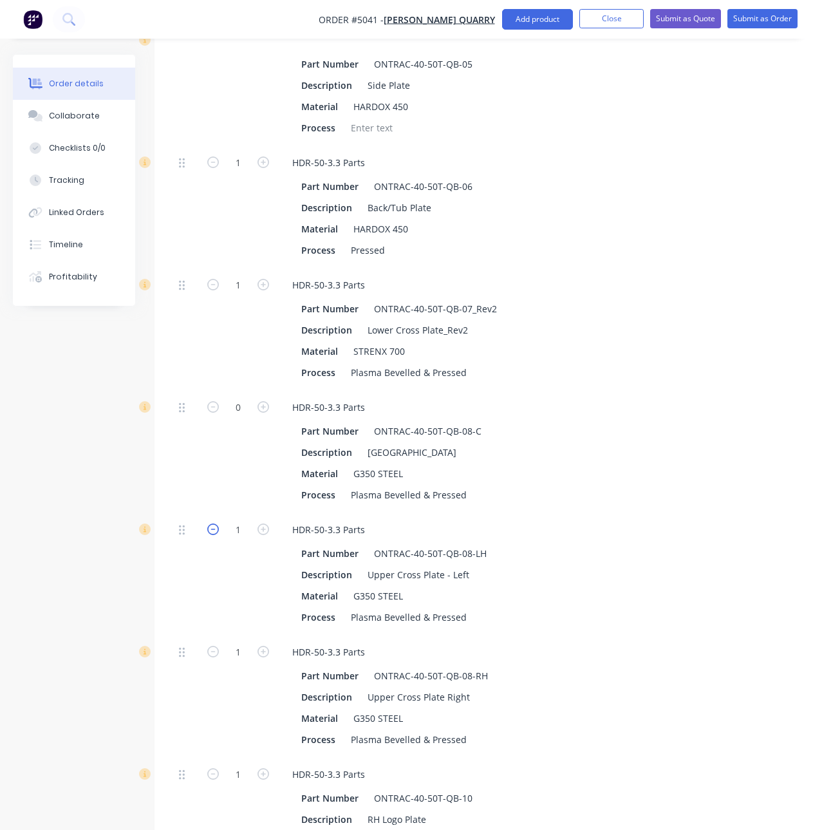
type input "$10,810.00"
type input "0"
click at [212, 644] on button "button" at bounding box center [213, 651] width 17 height 14
type input "$10,520.00"
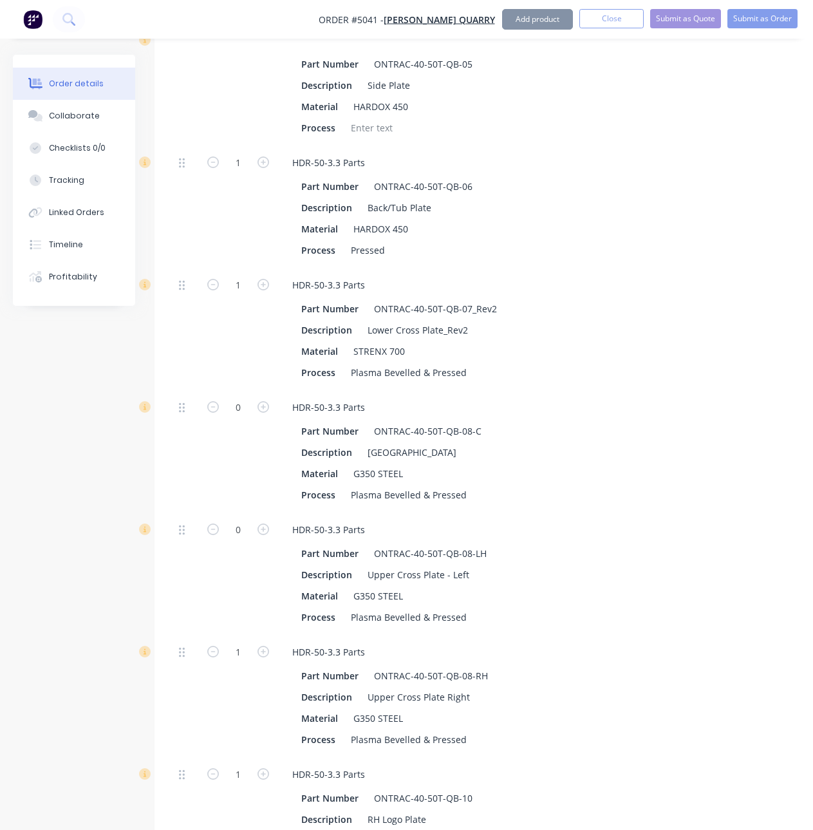
type input "$10,520.00"
type input "0"
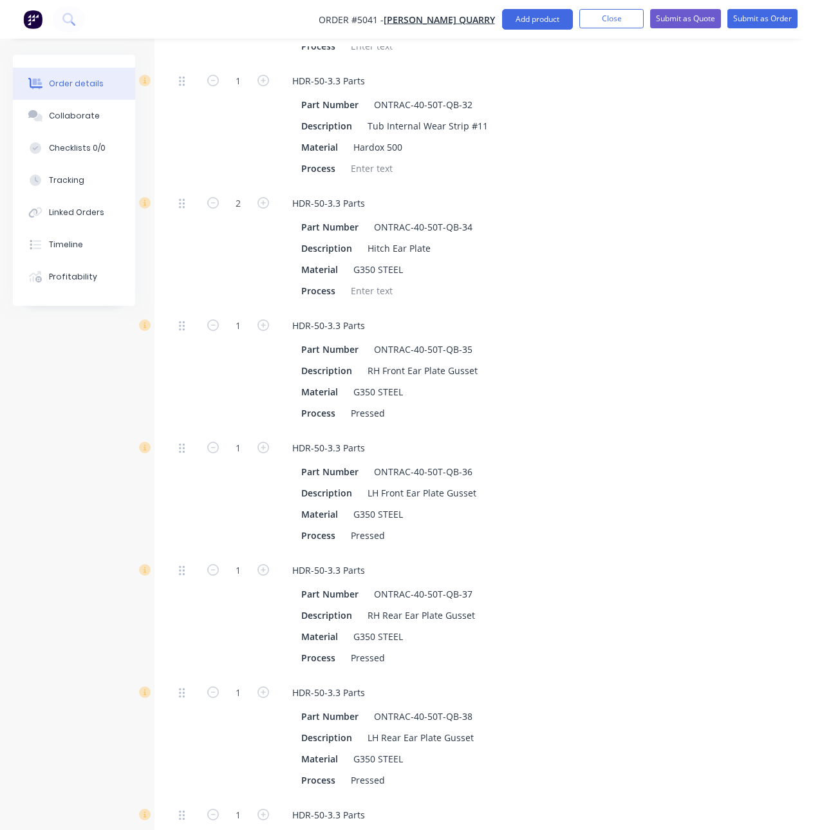
scroll to position [4220, 0]
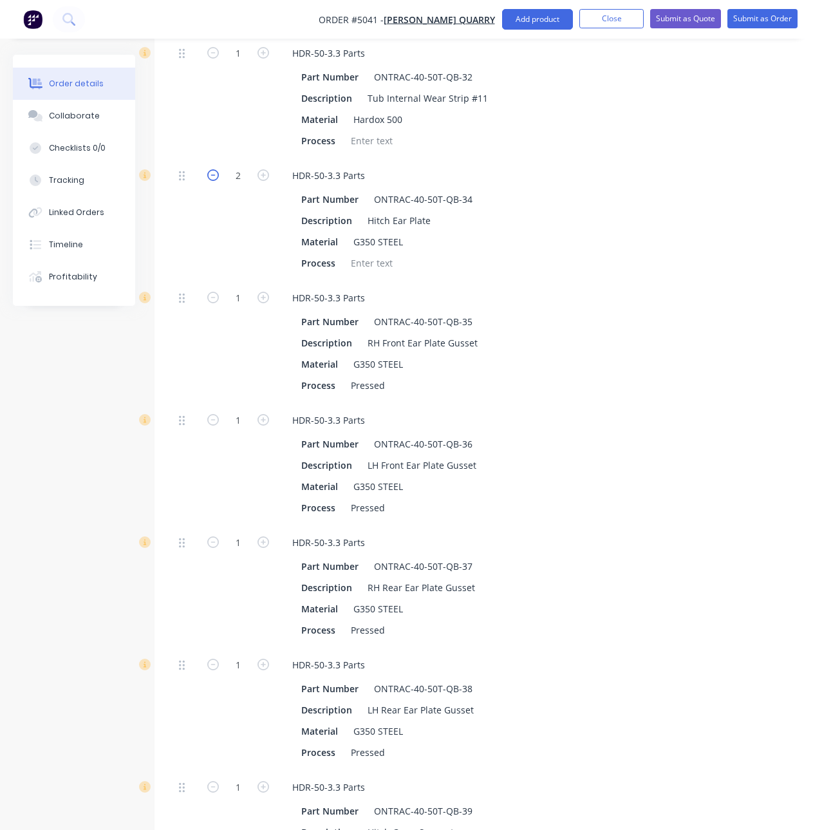
click at [210, 175] on icon "button" at bounding box center [213, 175] width 12 height 12
type input "$10,110.00"
type input "1"
click at [211, 175] on icon "button" at bounding box center [213, 175] width 12 height 12
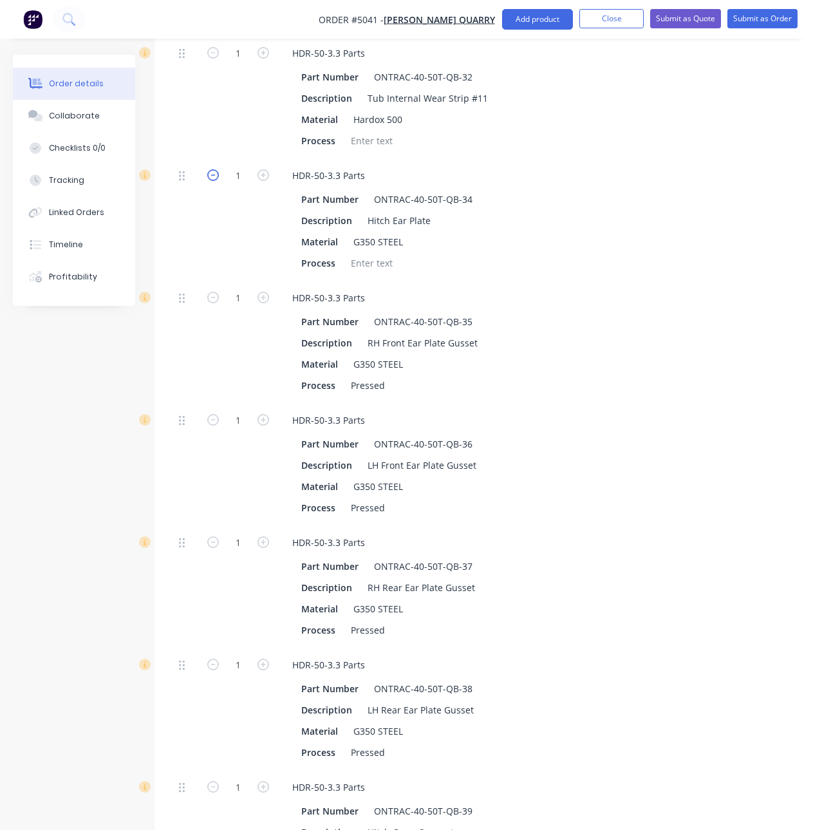
type input "$9,700.00"
type input "0"
click at [213, 301] on icon "button" at bounding box center [213, 298] width 12 height 12
type input "$9,555.00"
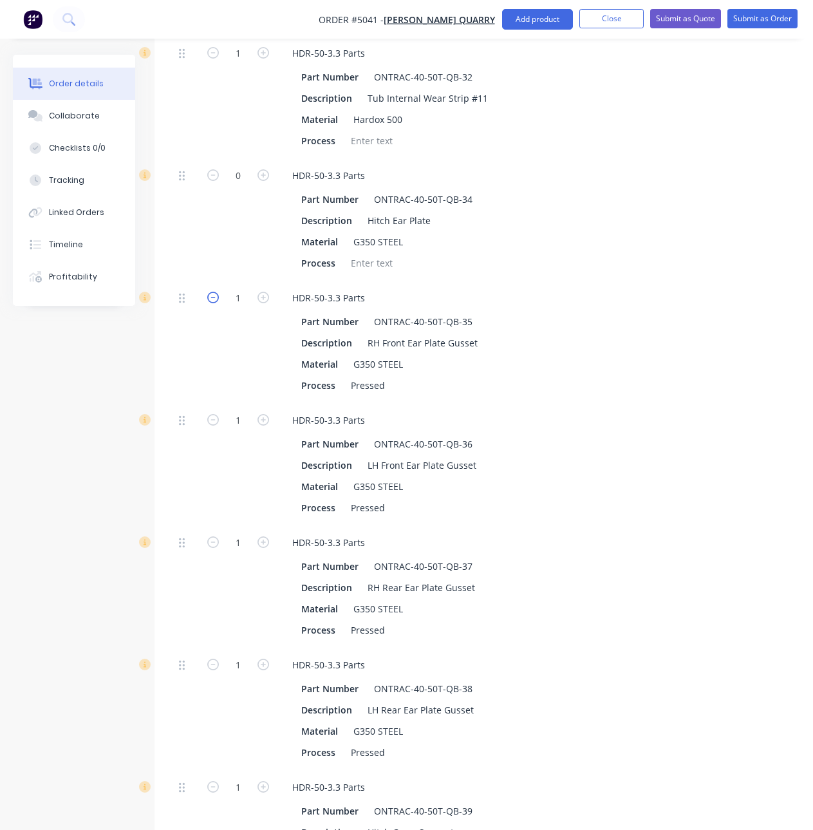
type input "$9,555.00"
type input "0"
click at [212, 422] on icon "button" at bounding box center [213, 420] width 12 height 12
type input "$9,410.00"
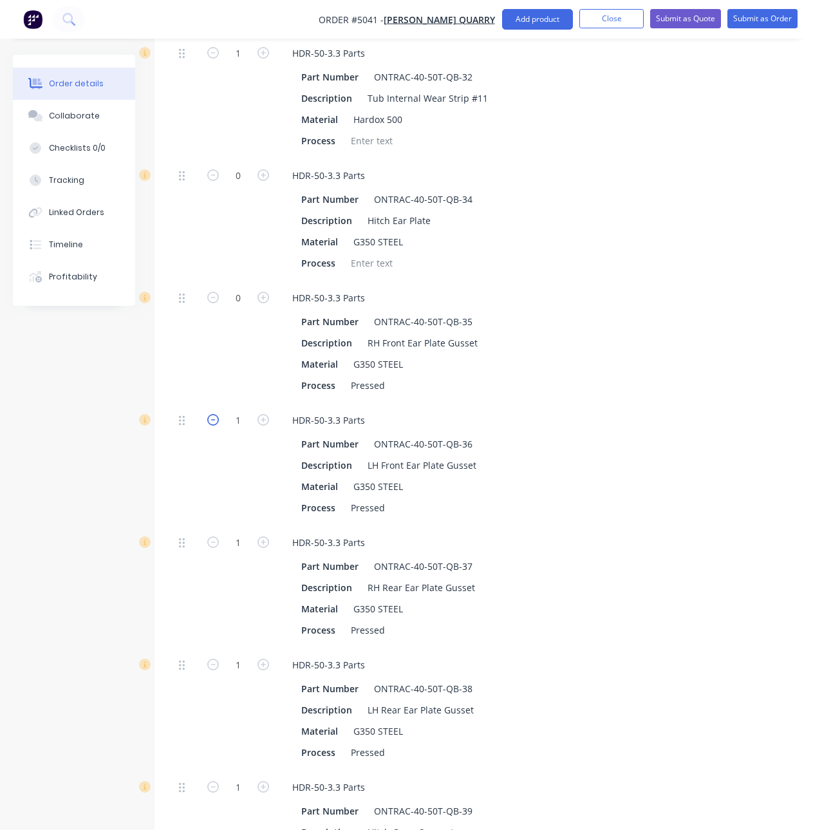
type input "0"
click at [213, 539] on icon "button" at bounding box center [213, 542] width 12 height 12
type input "$9,275.00"
type input "0"
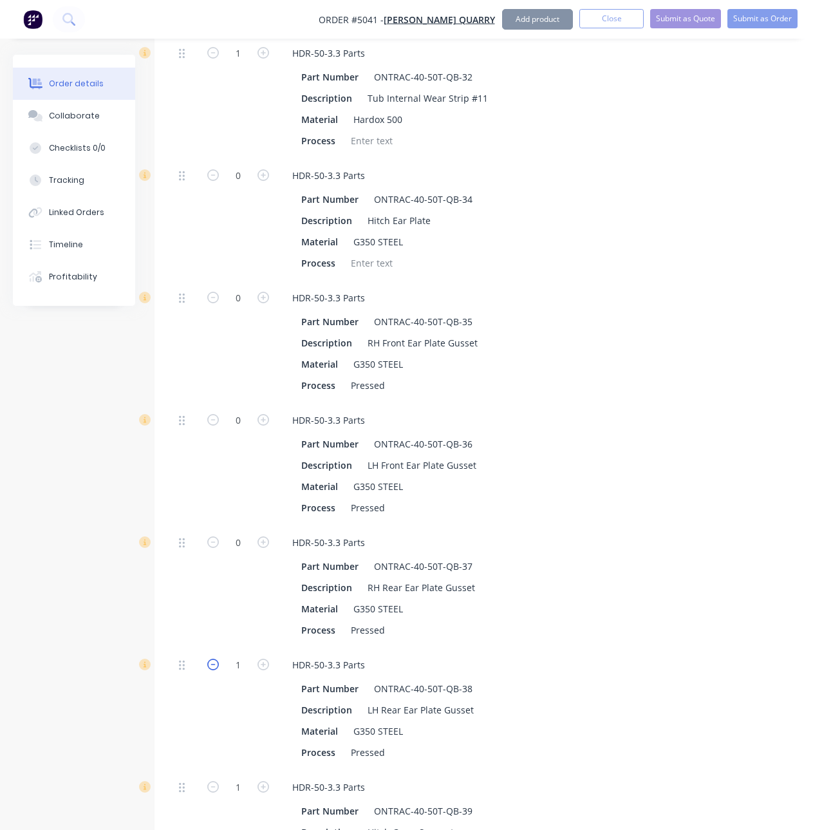
click at [215, 664] on icon "button" at bounding box center [213, 664] width 12 height 12
type input "$9,140.00"
type input "0"
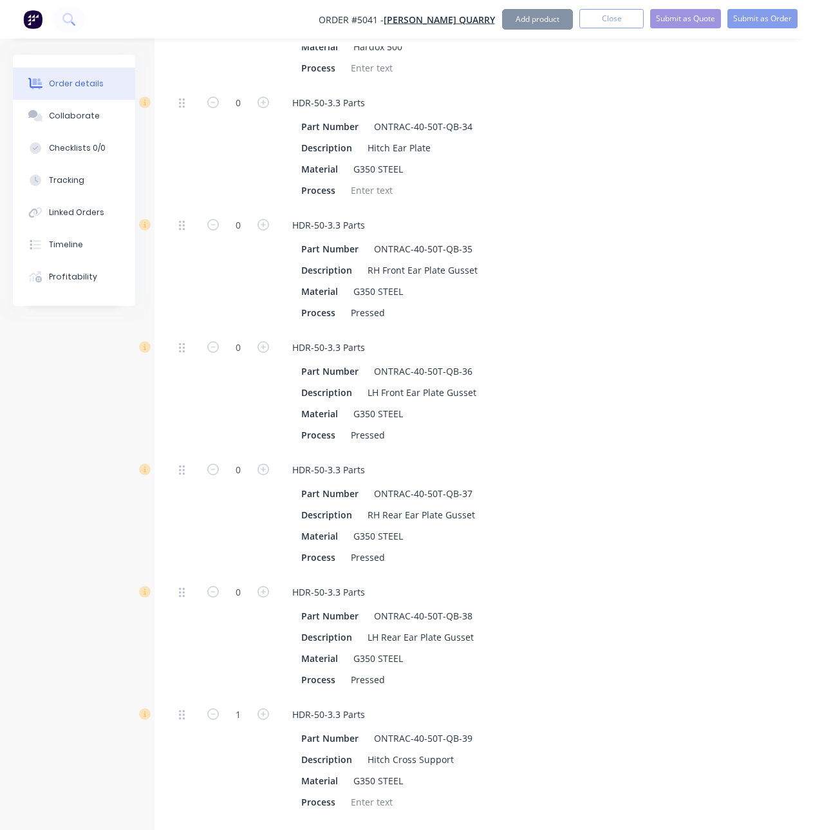
scroll to position [4349, 0]
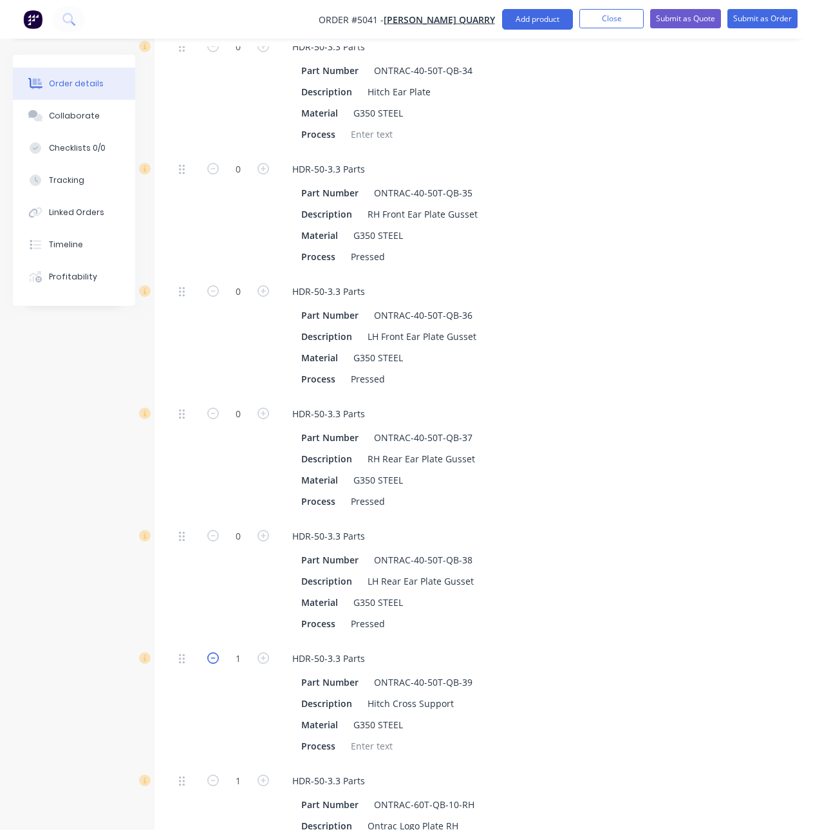
click at [216, 658] on icon "button" at bounding box center [213, 658] width 12 height 12
type input "$9,080.00"
type input "0"
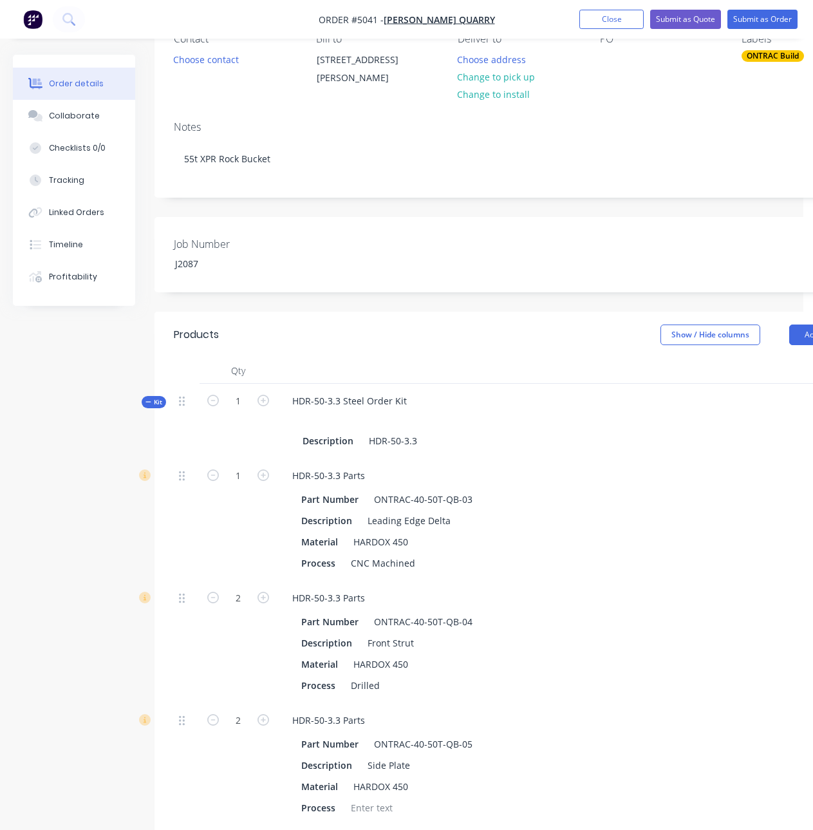
scroll to position [230, 0]
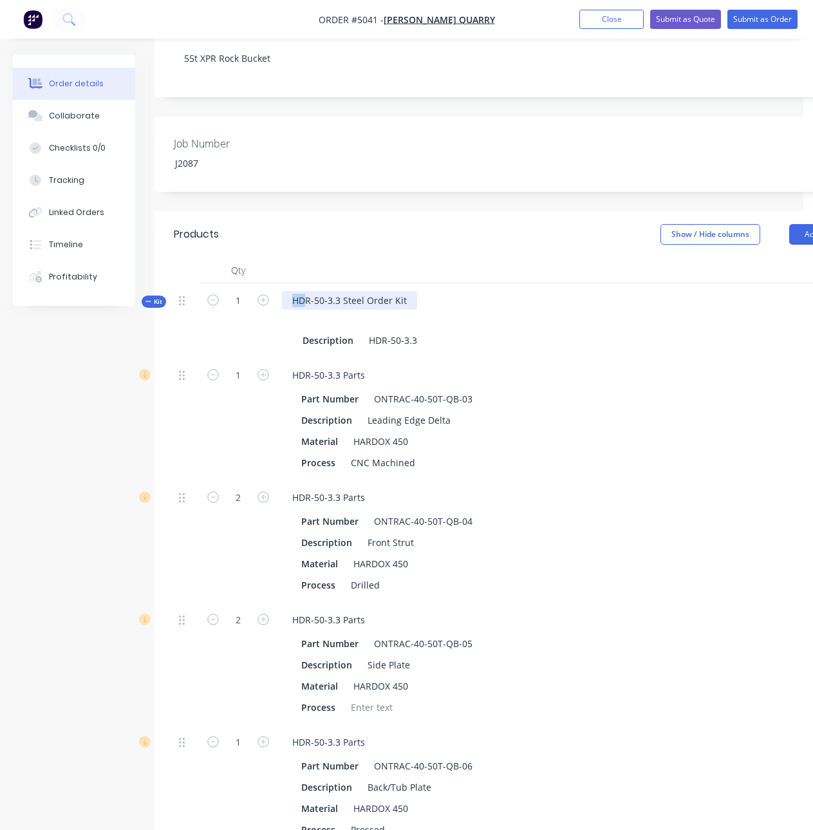
drag, startPoint x: 304, startPoint y: 305, endPoint x: 293, endPoint y: 304, distance: 11.0
click at [293, 304] on div "HDR-50-3.3 Steel Order Kit" at bounding box center [349, 300] width 135 height 19
drag, startPoint x: 292, startPoint y: 302, endPoint x: 307, endPoint y: 307, distance: 16.3
click at [307, 307] on div "XPR-50-3.3 Steel Order Kit" at bounding box center [348, 300] width 133 height 19
copy div "XPR"
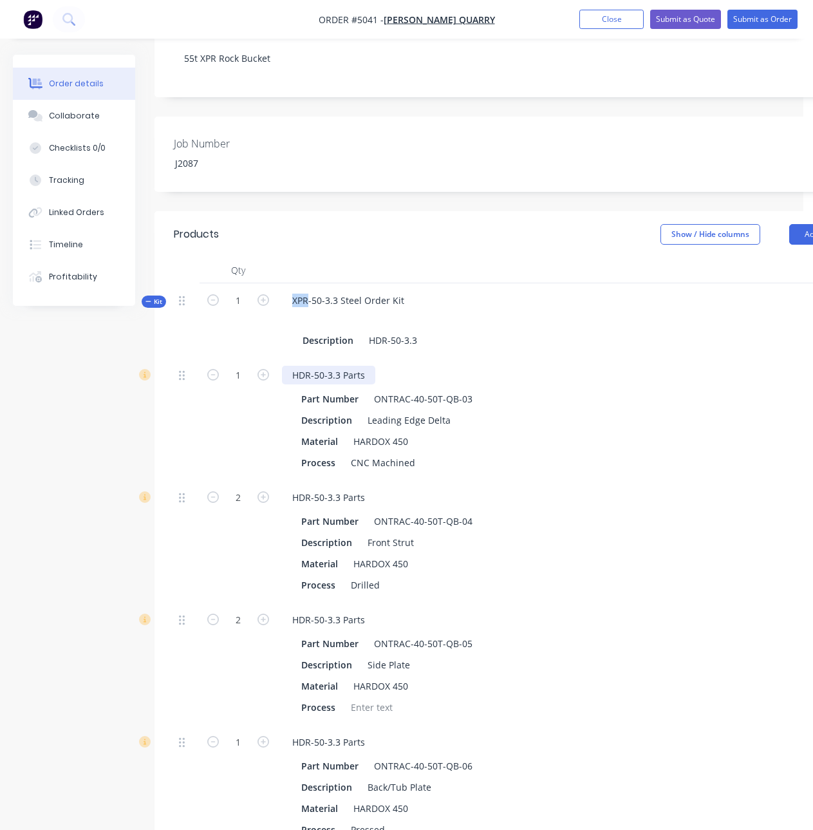
click at [299, 378] on div "HDR-50-3.3 Parts" at bounding box center [328, 375] width 93 height 19
paste div
click at [305, 495] on div "HDR-50-3.3 Parts" at bounding box center [328, 497] width 93 height 19
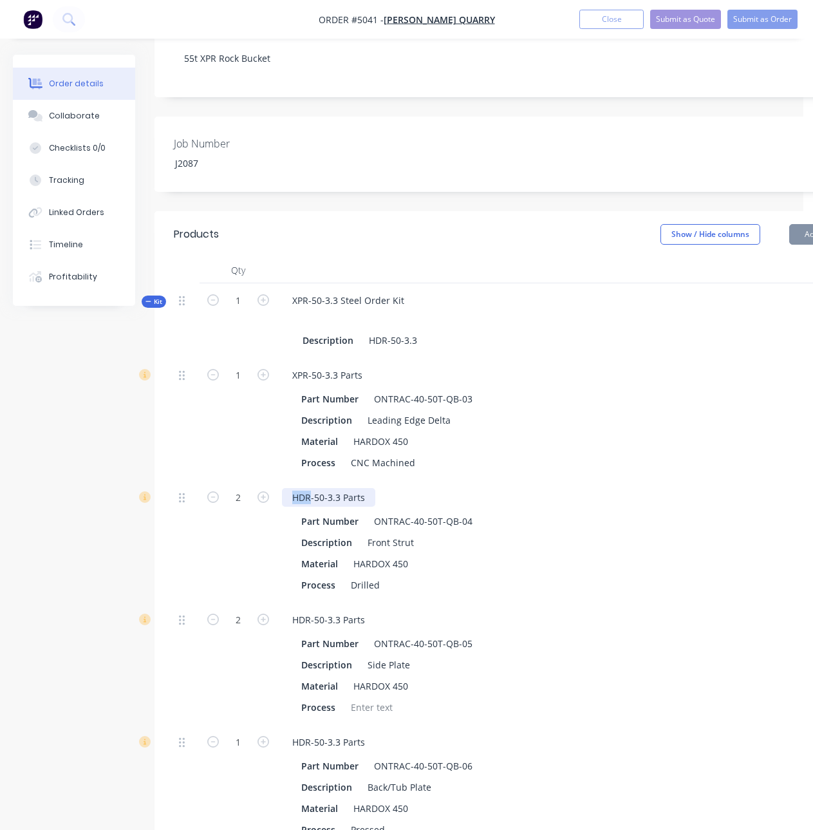
paste div
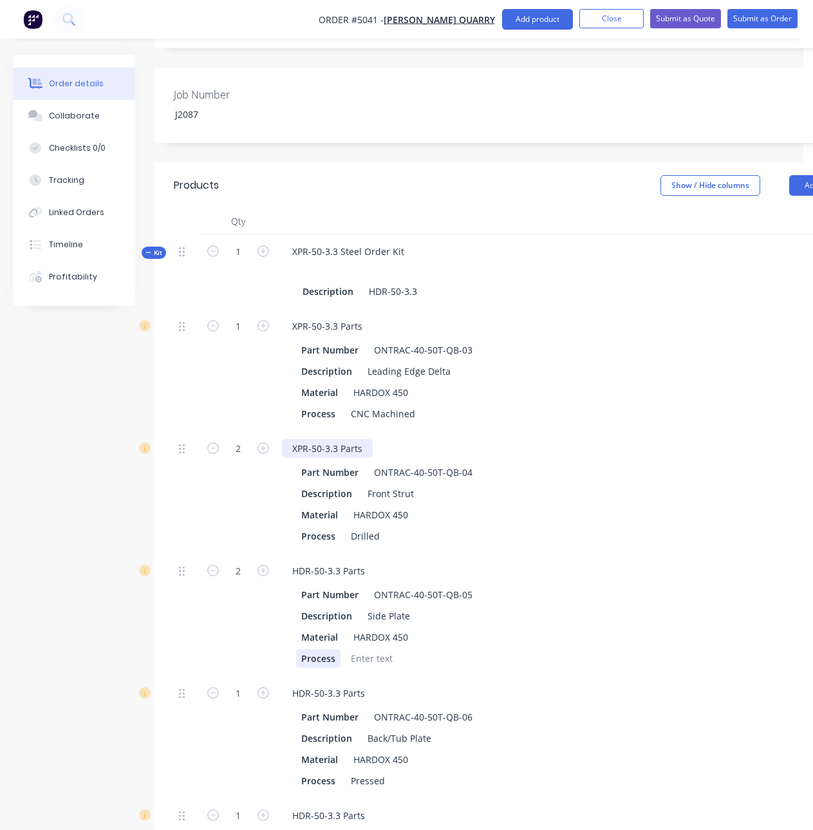
scroll to position [487, 0]
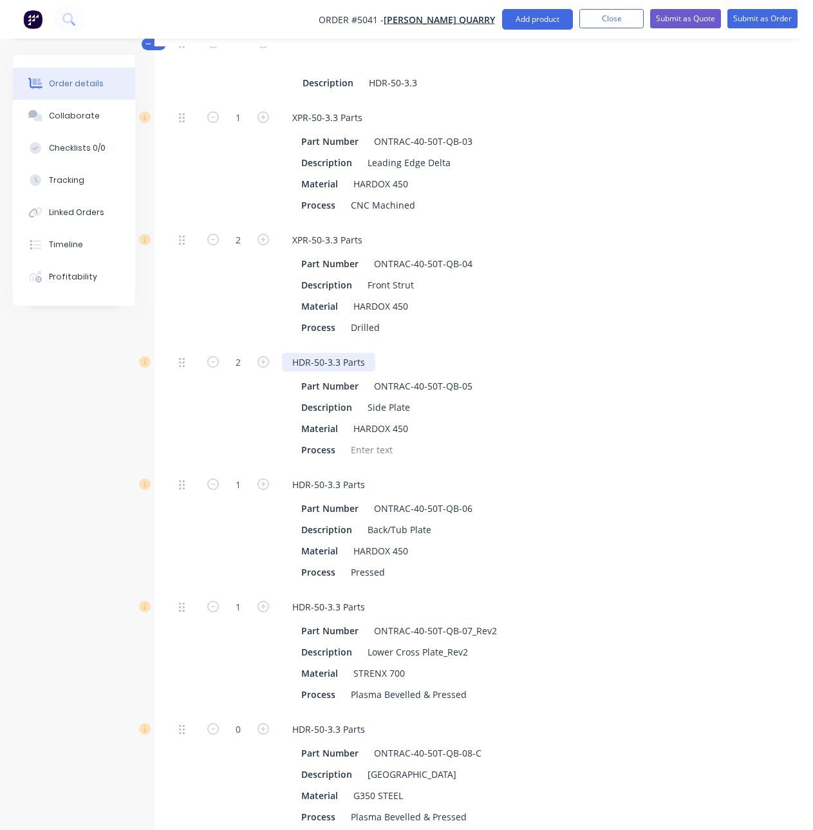
click at [303, 360] on div "HDR-50-3.3 Parts" at bounding box center [328, 362] width 93 height 19
paste div
click at [302, 487] on div "HDR-50-3.3 Parts" at bounding box center [328, 484] width 93 height 19
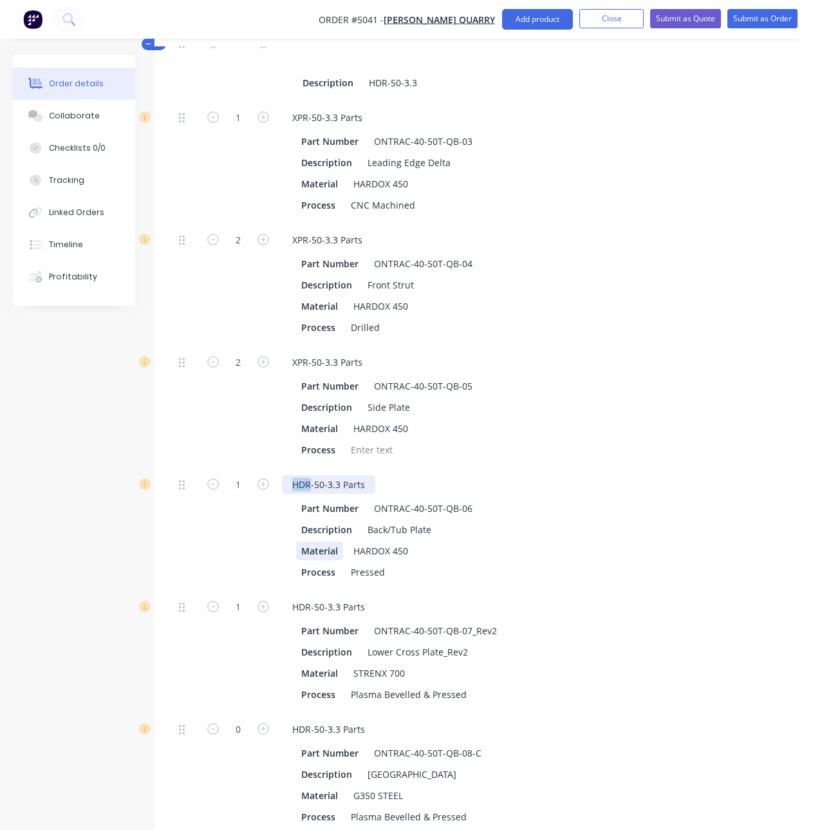
paste div
click at [302, 604] on div "HDR-50-3.3 Parts" at bounding box center [328, 606] width 93 height 19
paste div
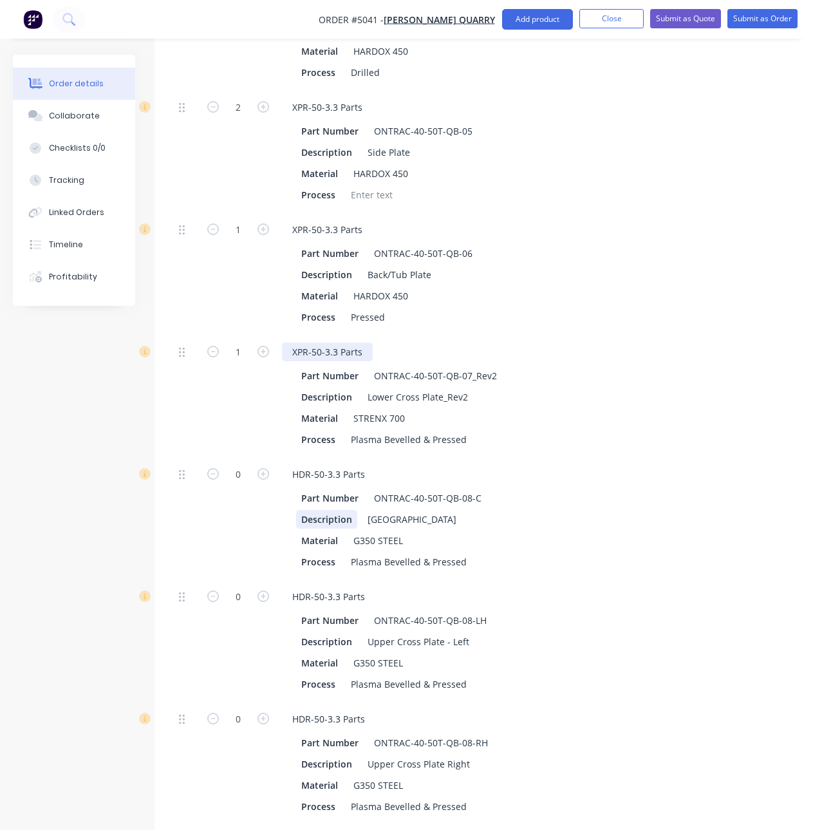
scroll to position [745, 0]
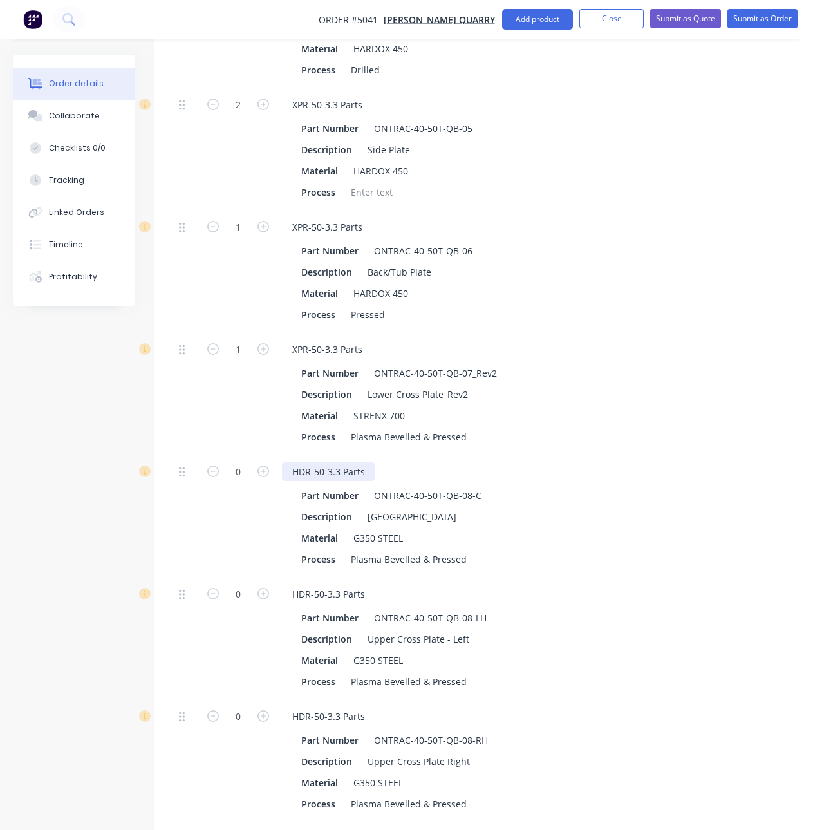
click at [298, 472] on div "HDR-50-3.3 Parts" at bounding box center [328, 471] width 93 height 19
paste div
click at [301, 584] on div "HDR-50-3.3 Parts" at bounding box center [328, 593] width 93 height 19
drag, startPoint x: 301, startPoint y: 584, endPoint x: 303, endPoint y: 600, distance: 15.6
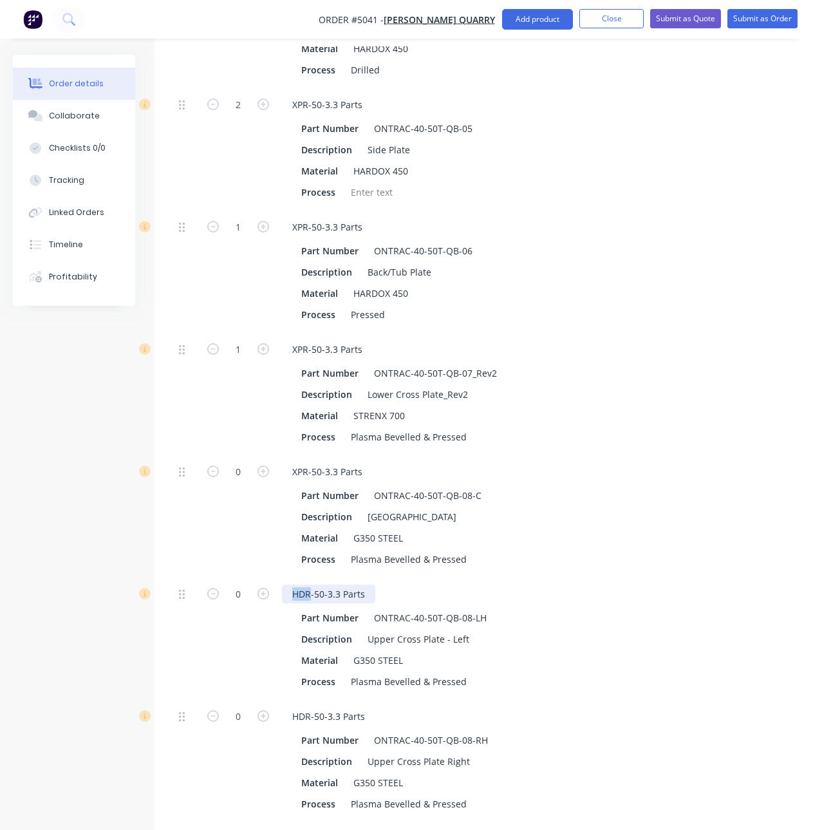
click at [301, 585] on div "HDR-50-3.3 Parts" at bounding box center [328, 593] width 93 height 19
paste div
click at [302, 718] on div "HDR-50-3.3 Parts" at bounding box center [328, 716] width 93 height 19
paste div
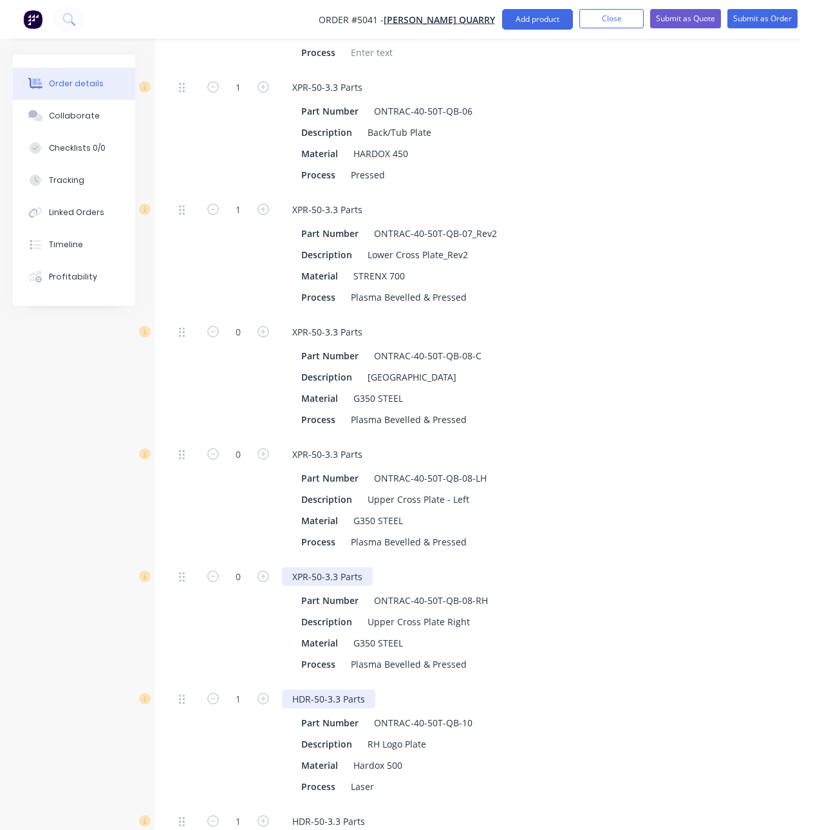
scroll to position [1066, 0]
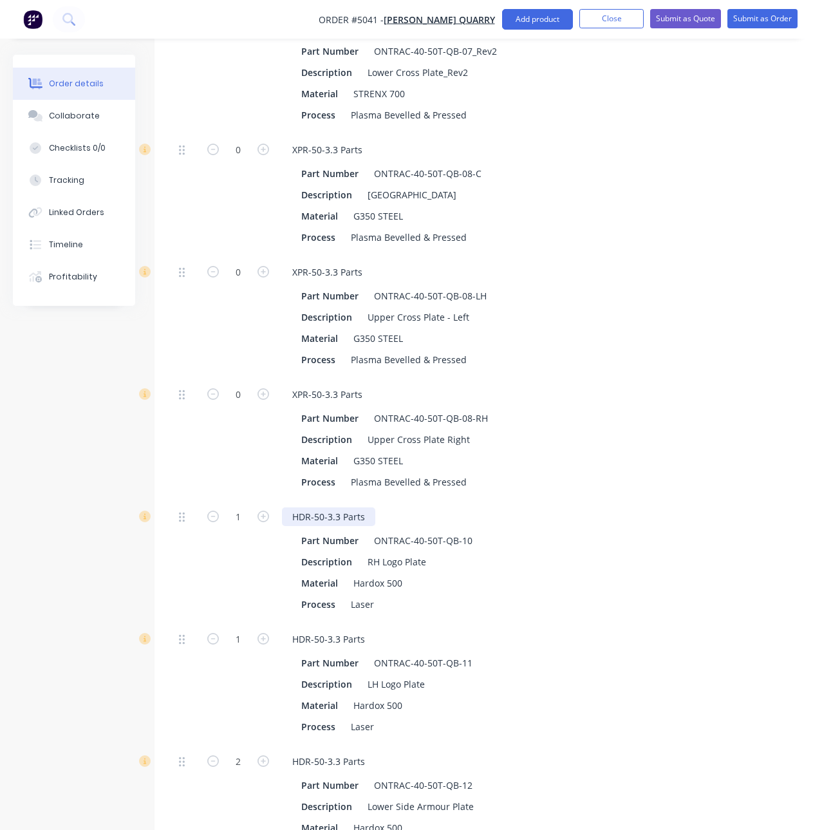
click at [306, 517] on div "HDR-50-3.3 Parts" at bounding box center [328, 516] width 93 height 19
paste div
click at [306, 638] on div "HDR-50-3.3 Parts" at bounding box center [328, 638] width 93 height 19
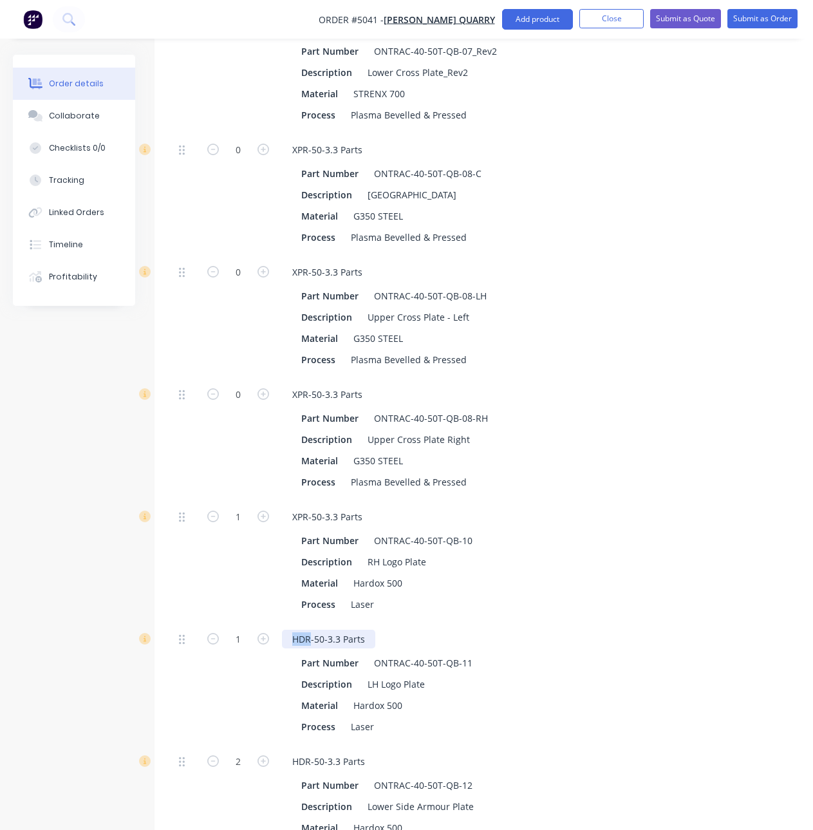
paste div
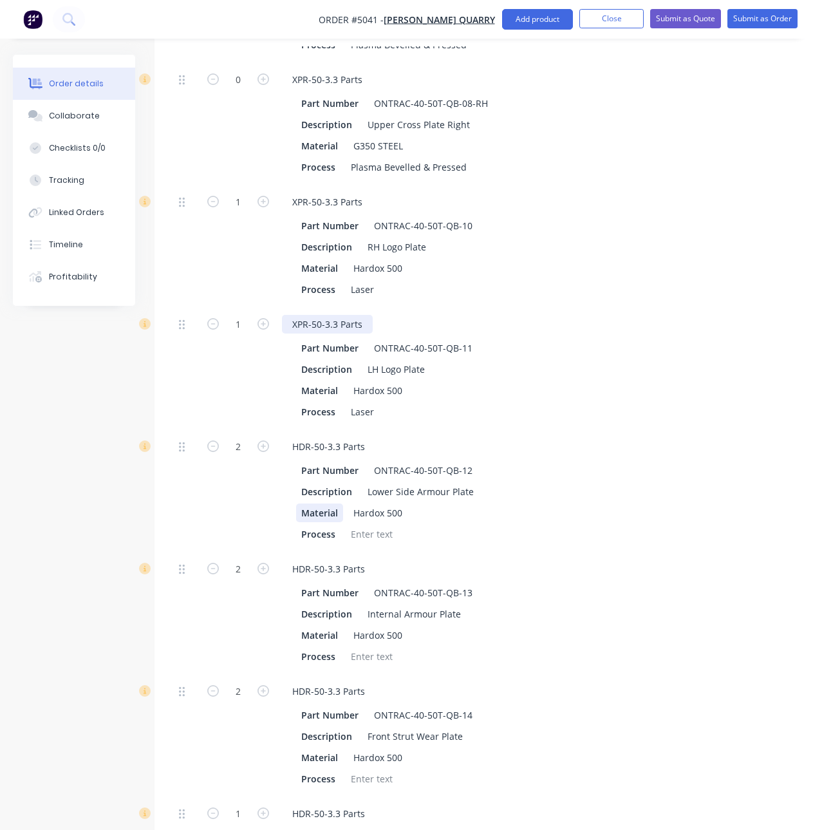
scroll to position [1388, 0]
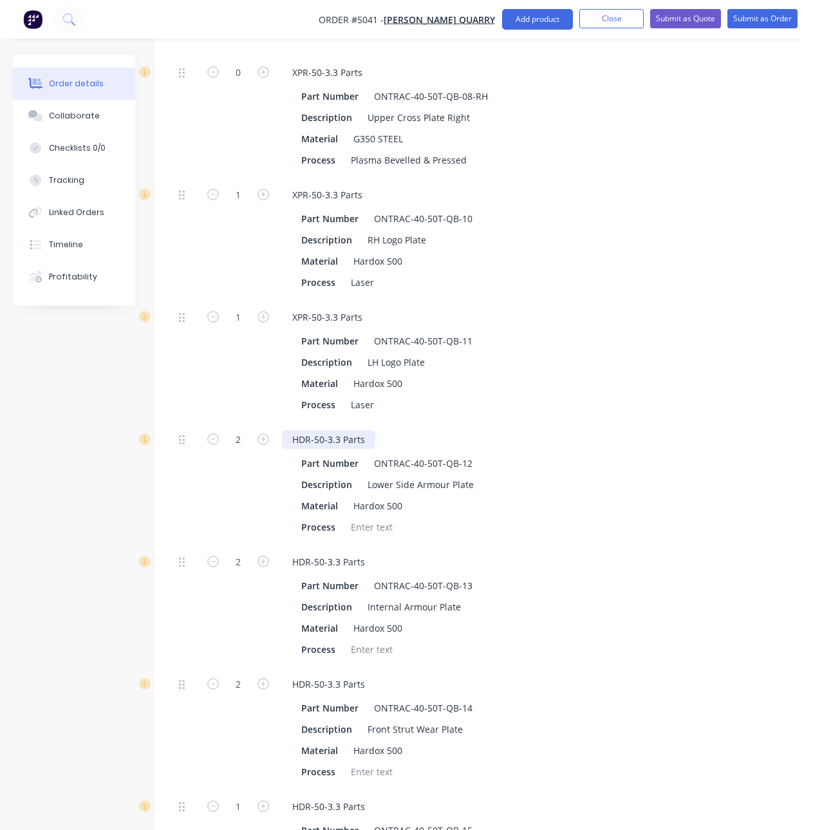
click at [301, 445] on div "HDR-50-3.3 Parts" at bounding box center [328, 439] width 93 height 19
paste div
click at [306, 562] on div "HDR-50-3.3 Parts" at bounding box center [328, 561] width 93 height 19
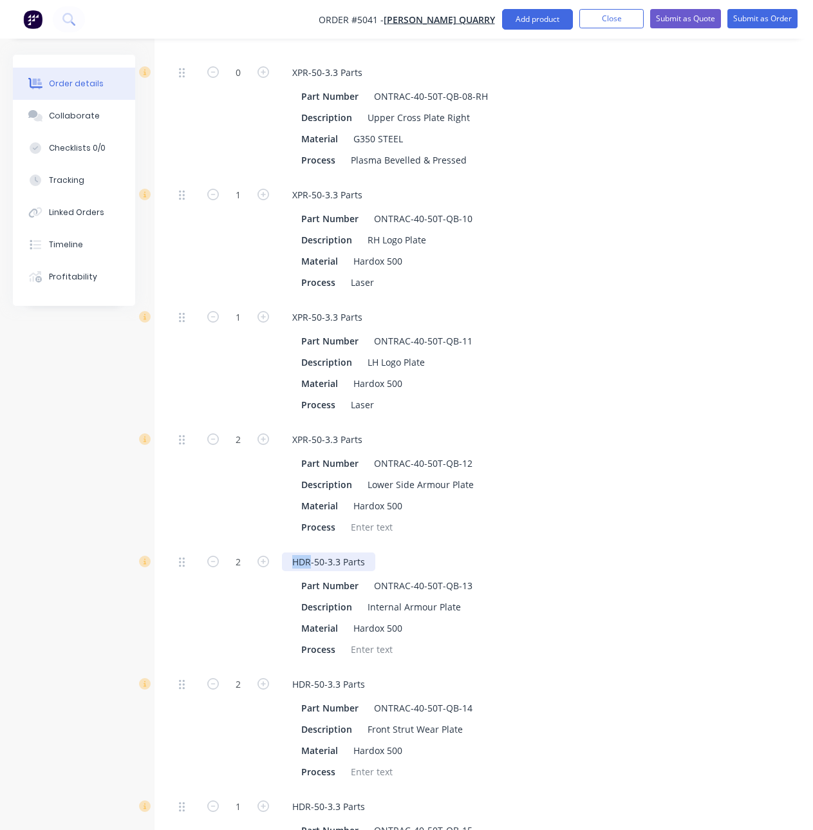
paste div
click at [301, 678] on div "HDR-50-3.3 Parts" at bounding box center [328, 683] width 93 height 19
click at [301, 679] on div "HDR-50-3.3 Parts" at bounding box center [328, 683] width 93 height 19
paste div
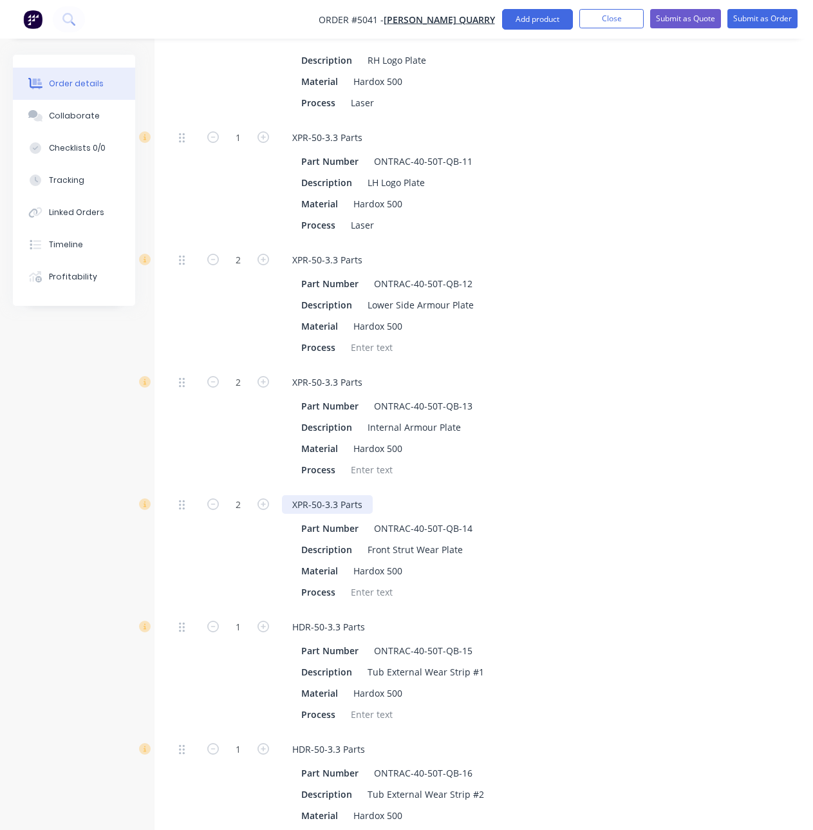
scroll to position [1710, 0]
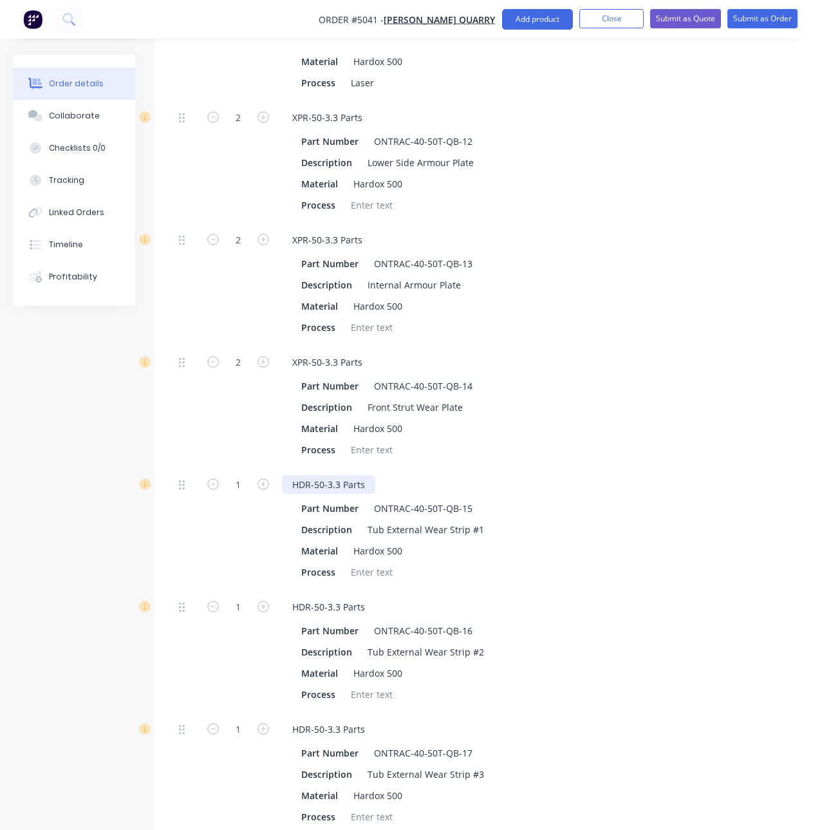
click at [297, 481] on div "HDR-50-3.3 Parts" at bounding box center [328, 484] width 93 height 19
paste div
click at [301, 606] on div "HDR-50-3.3 Parts" at bounding box center [328, 606] width 93 height 19
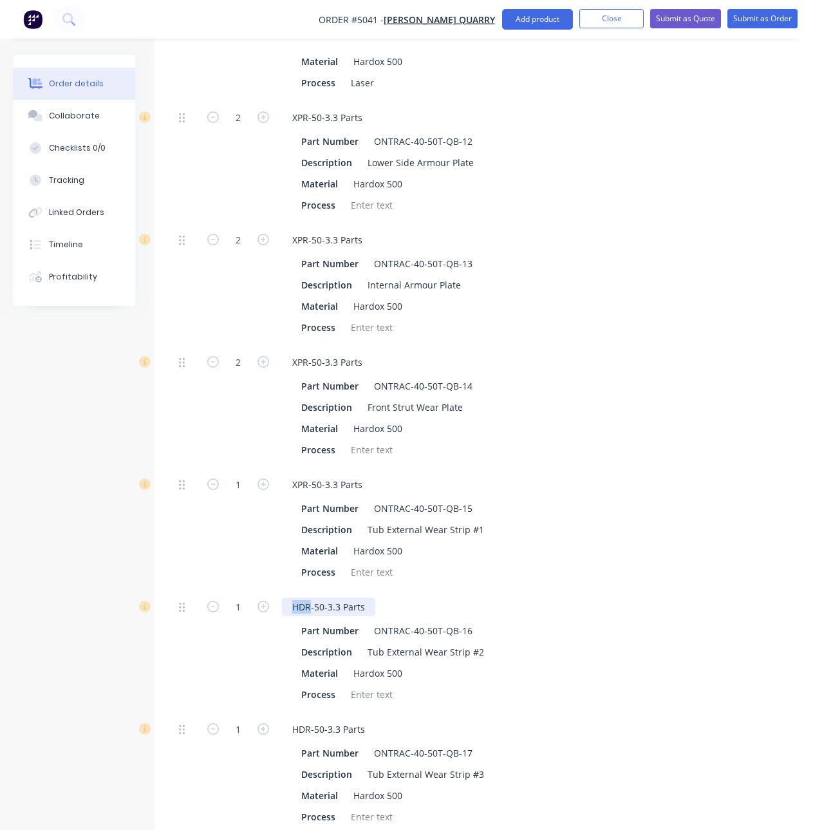
paste div
click at [297, 727] on div "HDR-50-3.3 Parts" at bounding box center [328, 729] width 93 height 19
paste div
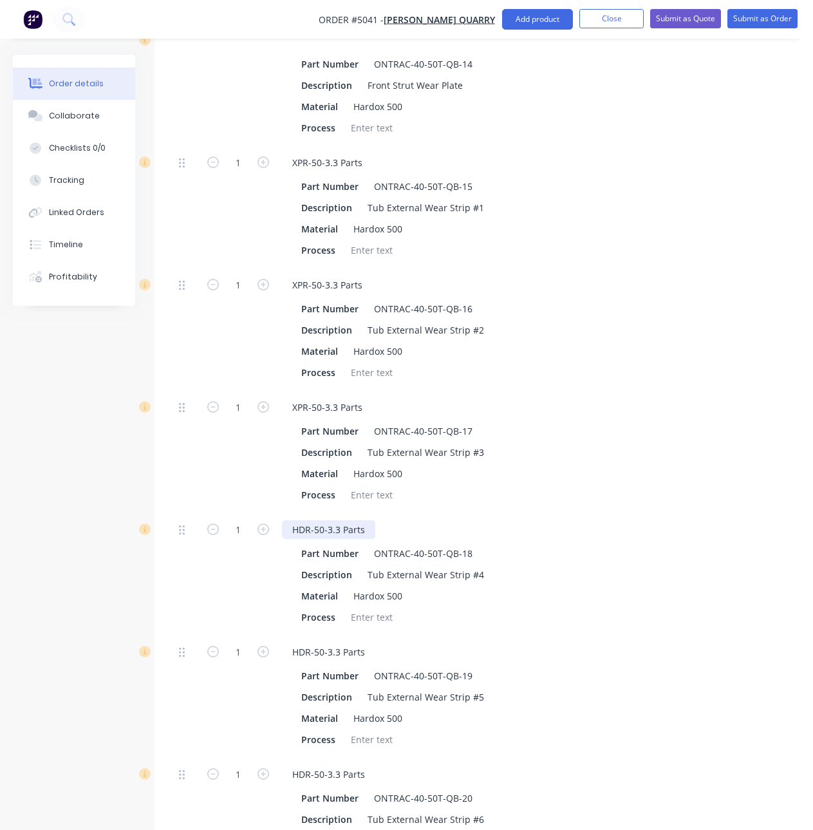
click at [301, 530] on div "HDR-50-3.3 Parts" at bounding box center [328, 529] width 93 height 19
paste div
click at [303, 641] on div "HDR-50-3.3 Parts Part Number ONTRAC-40-50T-QB-19 Description Tub External Wear …" at bounding box center [566, 696] width 579 height 122
click at [303, 652] on div "HDR-50-3.3 Parts" at bounding box center [328, 651] width 93 height 19
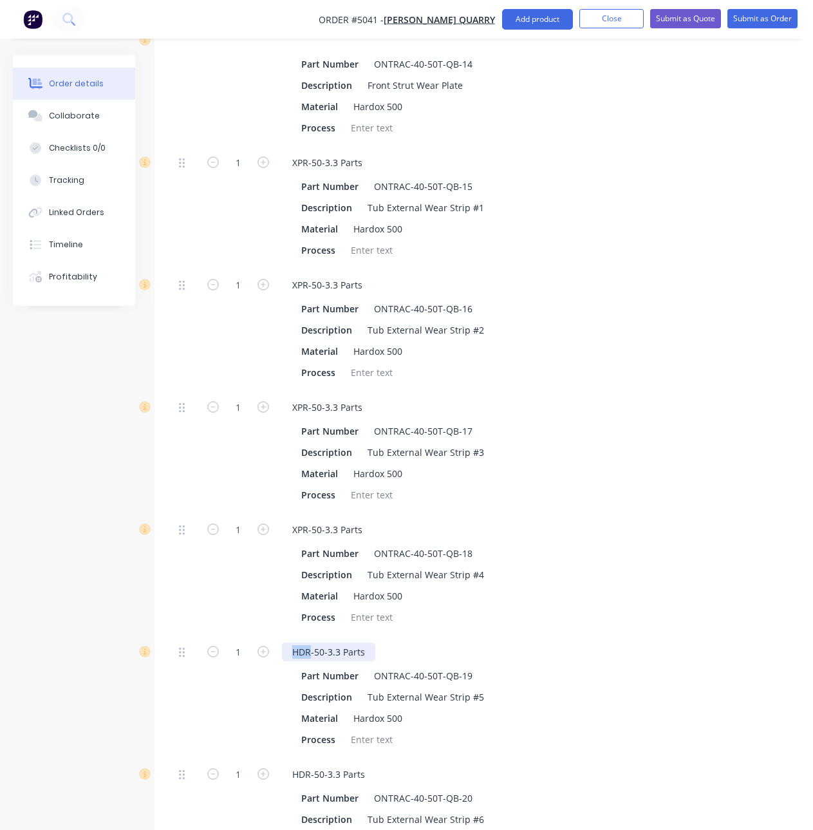
click at [303, 652] on div "HDR-50-3.3 Parts" at bounding box center [328, 651] width 93 height 19
paste div
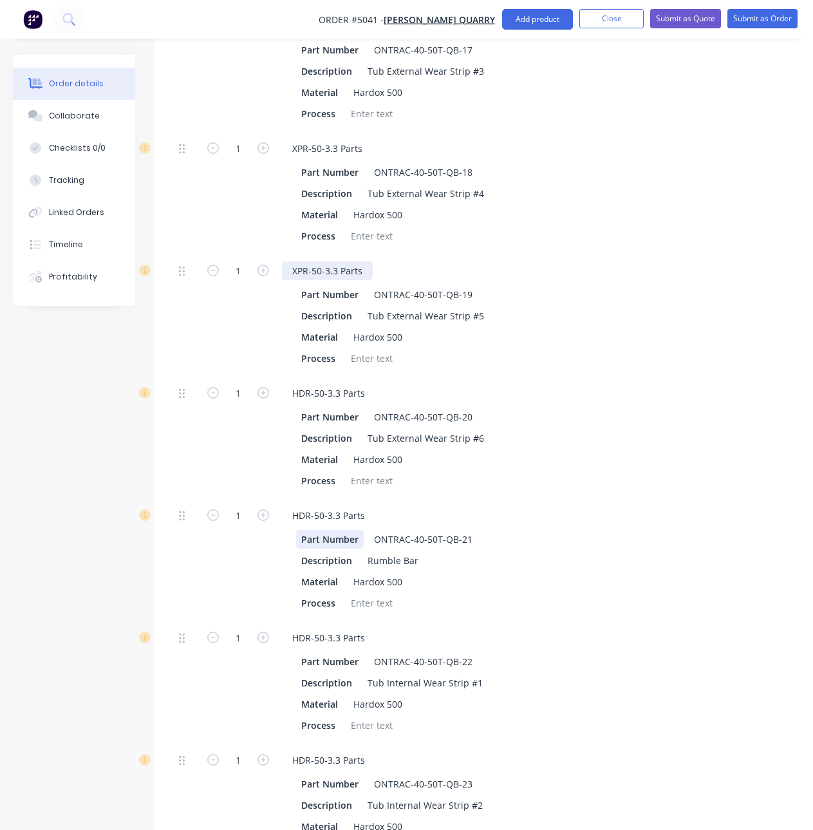
scroll to position [2418, 0]
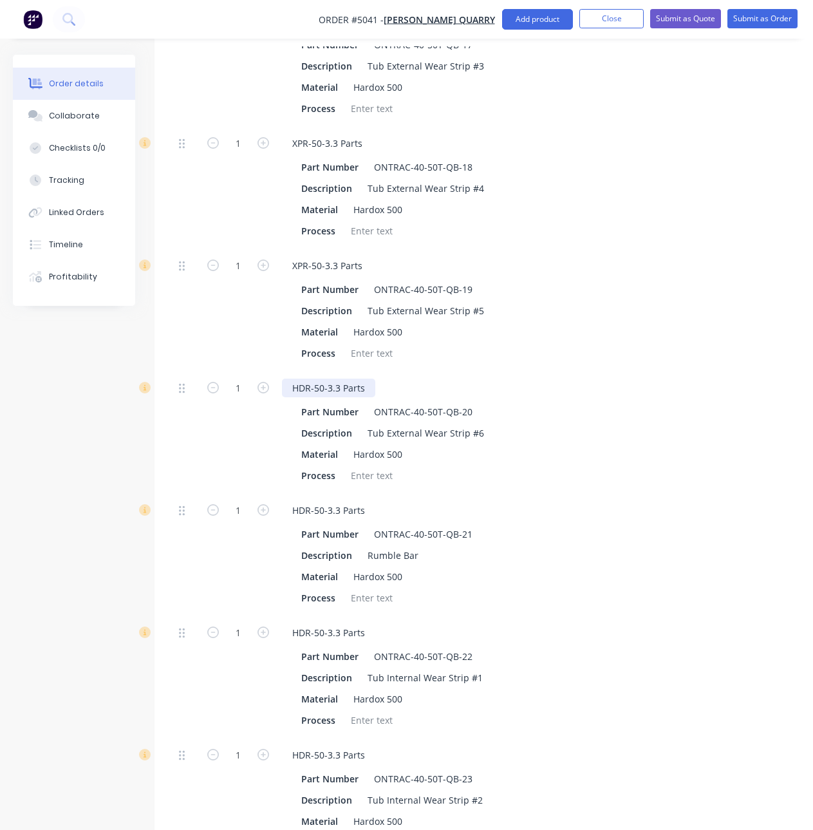
click at [302, 379] on div "HDR-50-3.3 Parts" at bounding box center [328, 387] width 93 height 19
paste div
click at [301, 509] on div "HDR-50-3.3 Parts" at bounding box center [328, 510] width 93 height 19
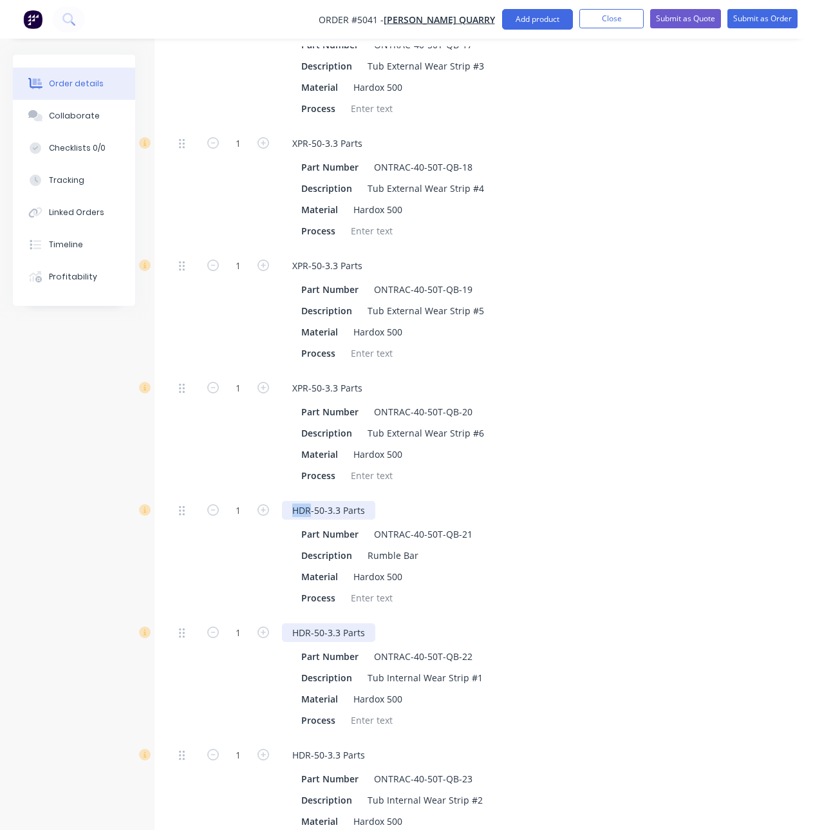
paste div
click at [297, 632] on div "HDR-50-3.3 Parts" at bounding box center [328, 632] width 93 height 19
paste div
click at [299, 753] on div "HDR-50-3.3 Parts" at bounding box center [328, 754] width 93 height 19
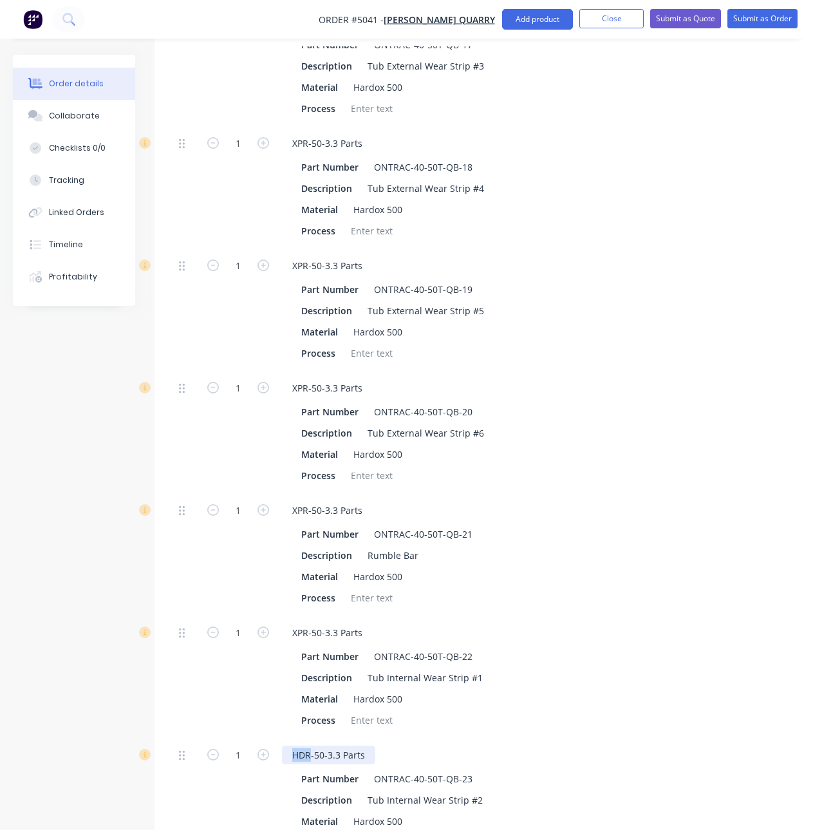
click at [299, 752] on div "HDR-50-3.3 Parts" at bounding box center [328, 754] width 93 height 19
paste div
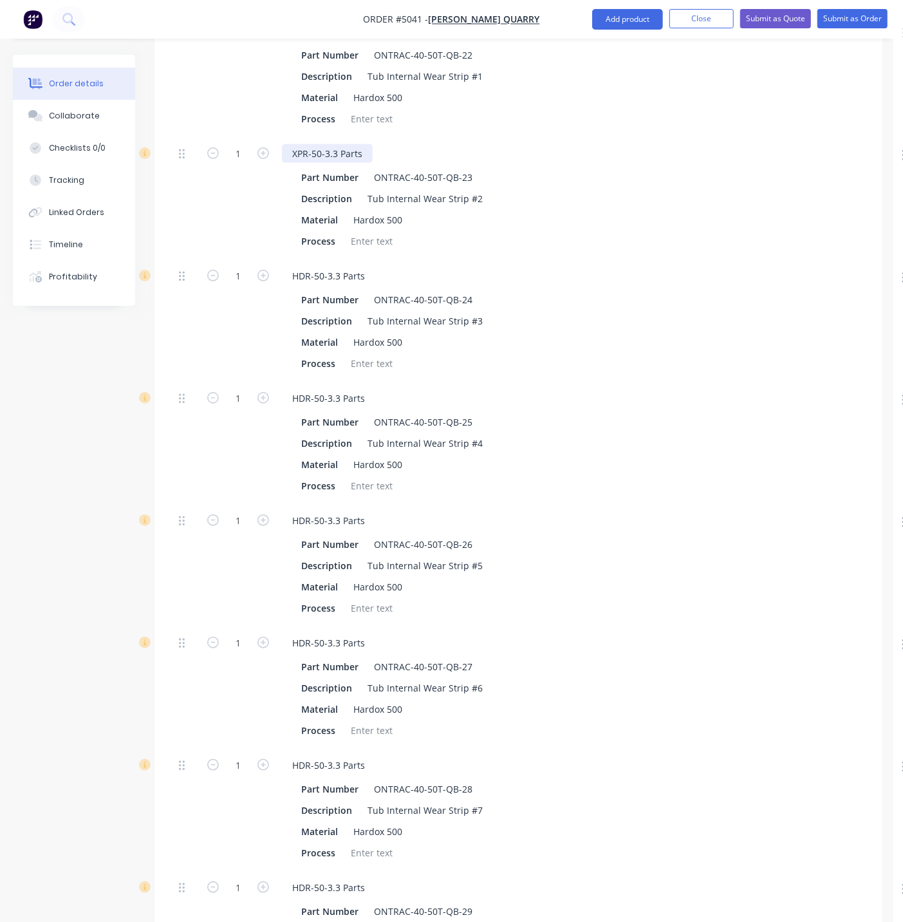
scroll to position [3044, 0]
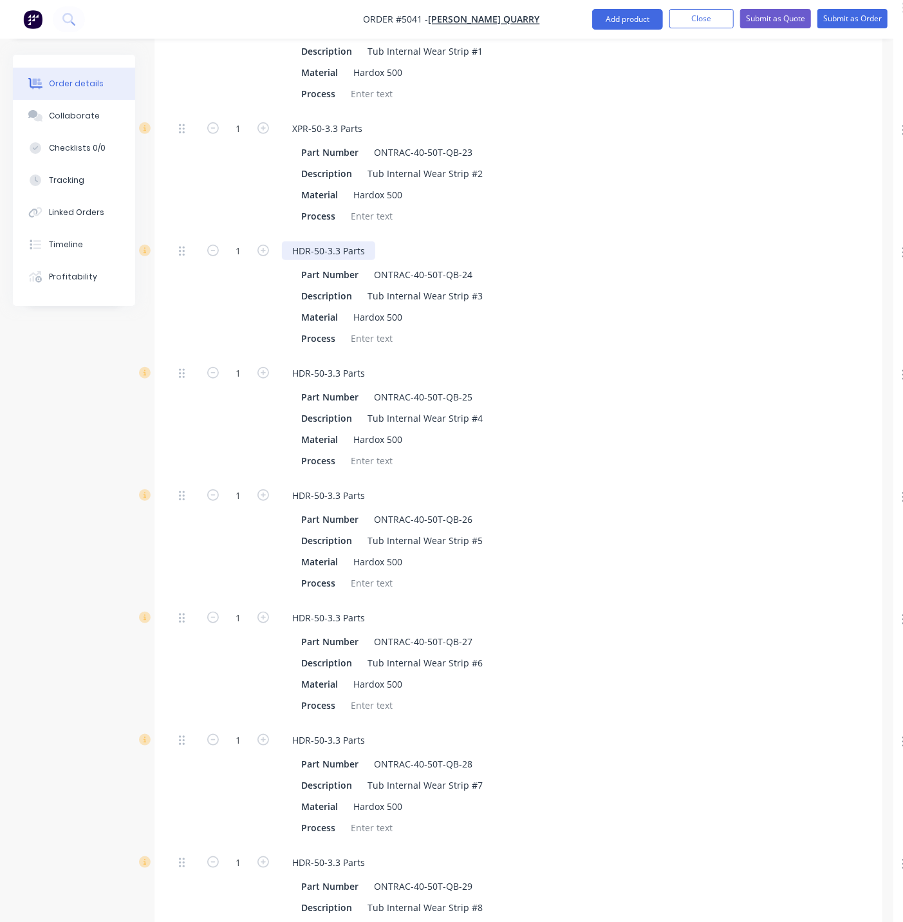
click at [301, 249] on div "HDR-50-3.3 Parts" at bounding box center [328, 250] width 93 height 19
paste div
click at [302, 376] on div "HDR-50-3.3 Parts" at bounding box center [328, 373] width 93 height 19
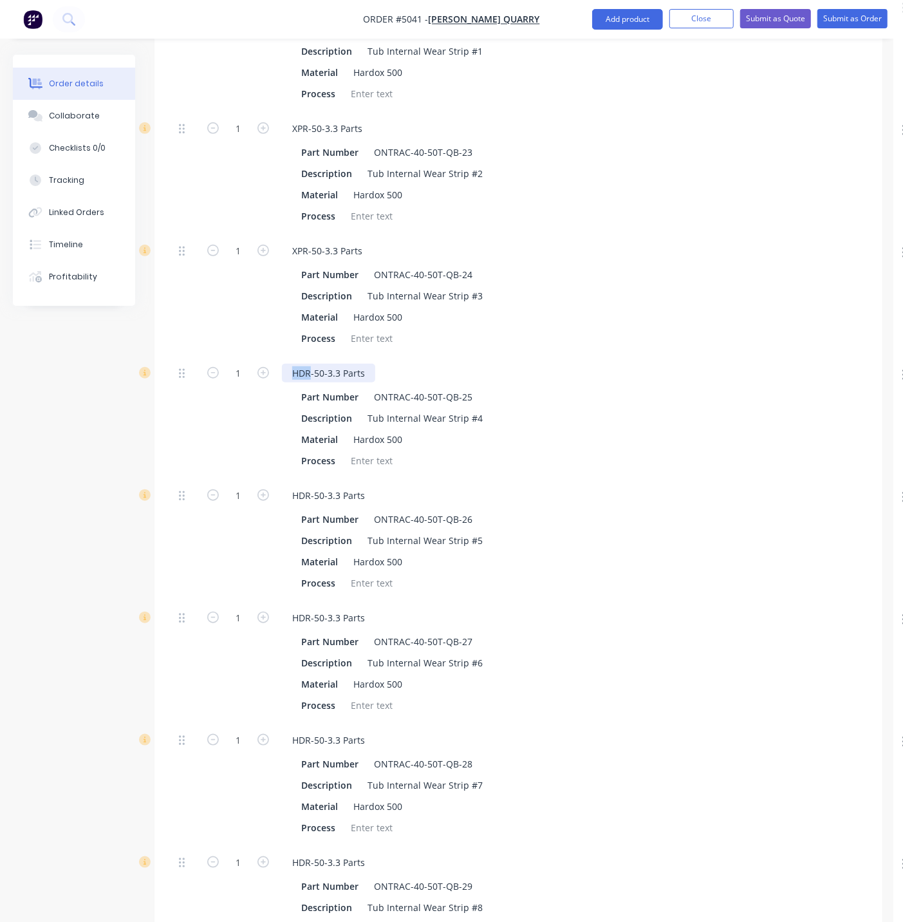
paste div
click at [302, 496] on div "HDR-50-3.3 Parts" at bounding box center [328, 495] width 93 height 19
paste div
click at [304, 619] on div "HDR-50-3.3 Parts" at bounding box center [328, 617] width 93 height 19
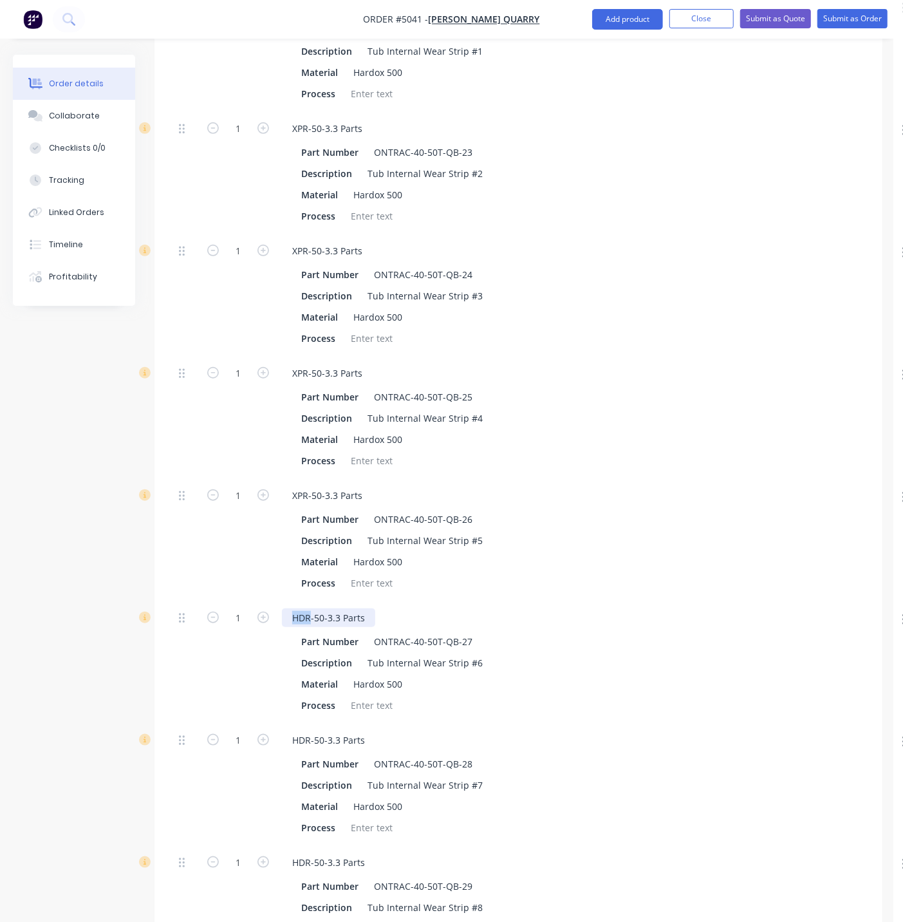
click at [304, 619] on div "HDR-50-3.3 Parts" at bounding box center [328, 617] width 93 height 19
paste div
click at [300, 737] on div "HDR-50-3.3 Parts" at bounding box center [328, 739] width 93 height 19
paste div
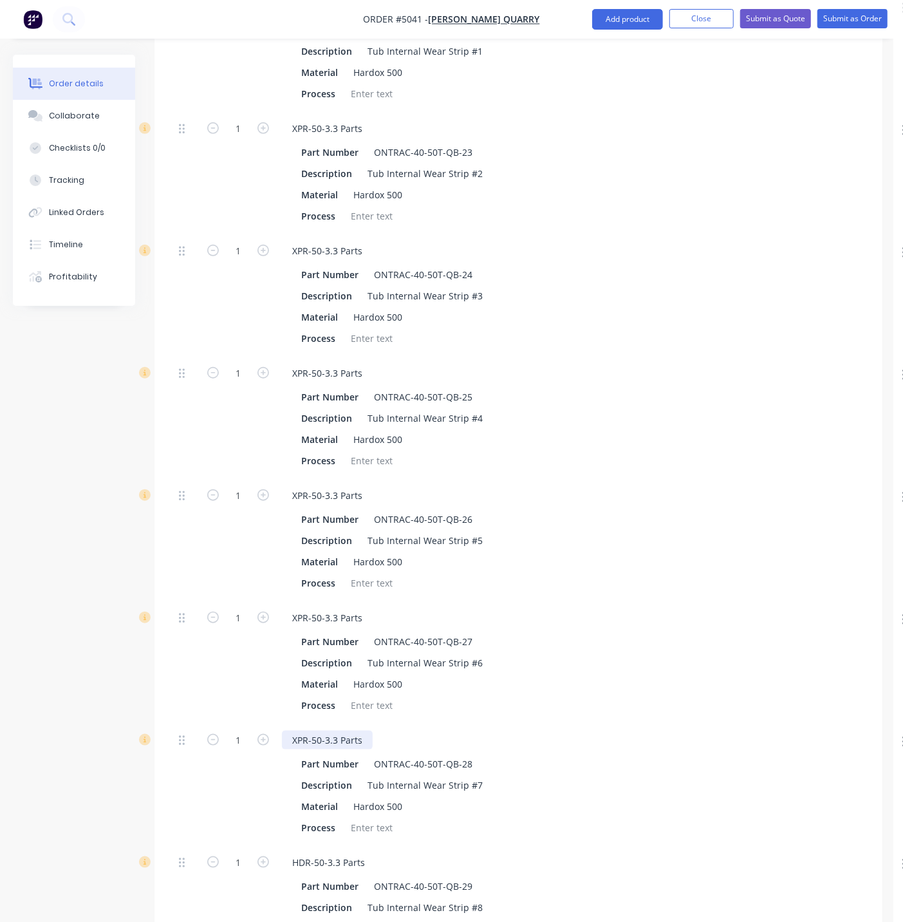
scroll to position [3330, 0]
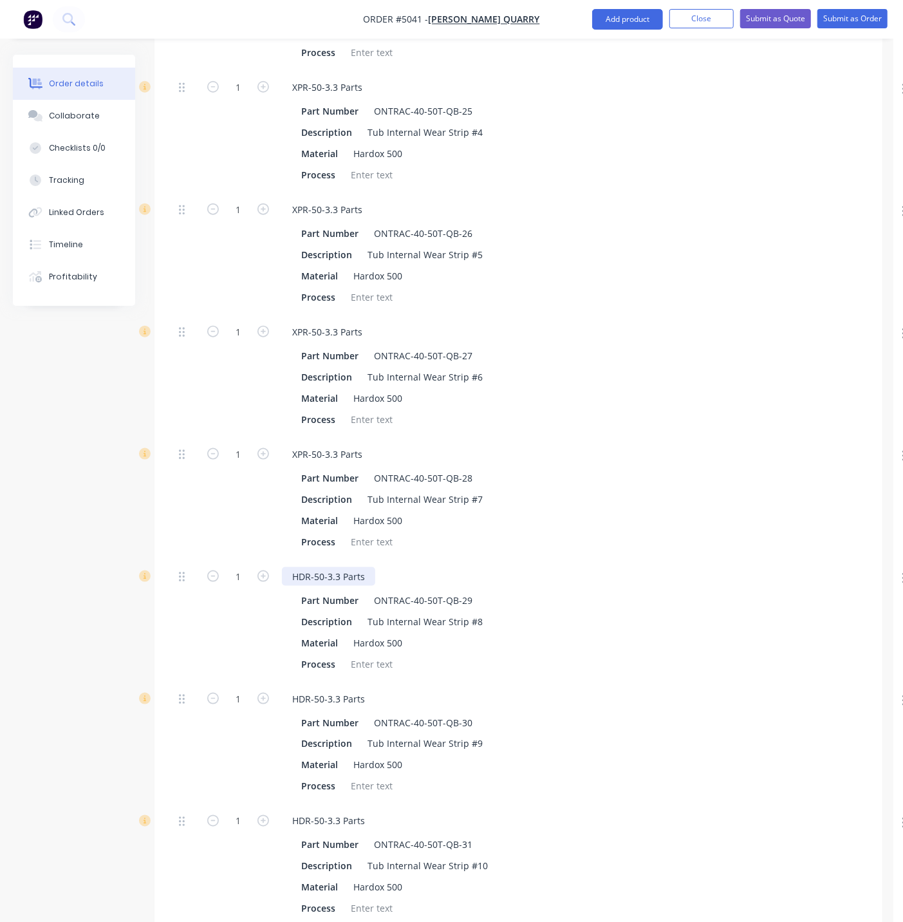
click at [297, 578] on div "HDR-50-3.3 Parts" at bounding box center [328, 576] width 93 height 19
paste div
click at [297, 698] on div "HDR-50-3.3 Parts" at bounding box center [328, 698] width 93 height 19
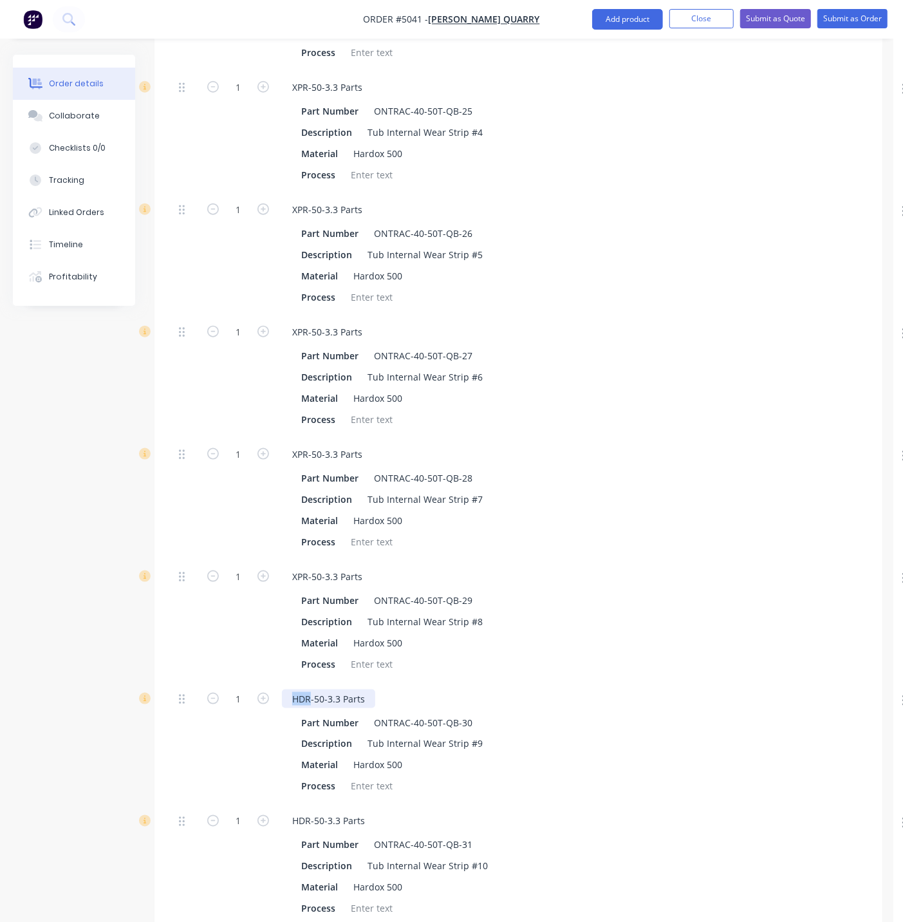
paste div
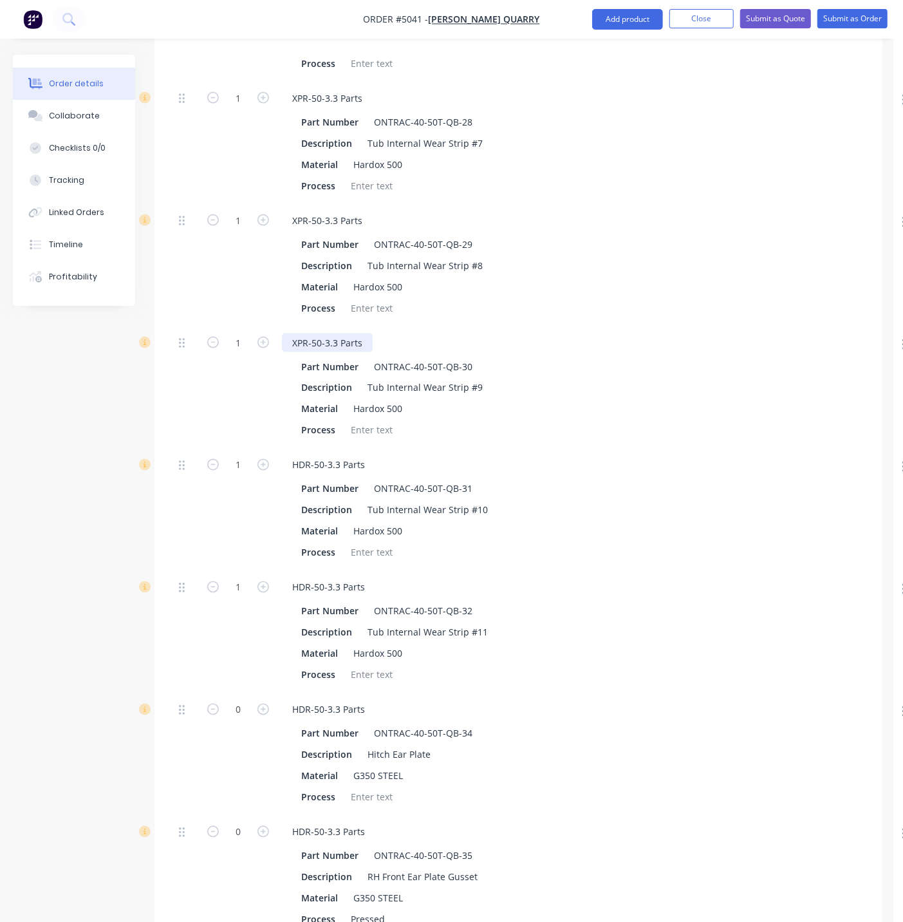
scroll to position [3688, 0]
click at [305, 460] on div "HDR-50-3.3 Parts" at bounding box center [328, 463] width 93 height 19
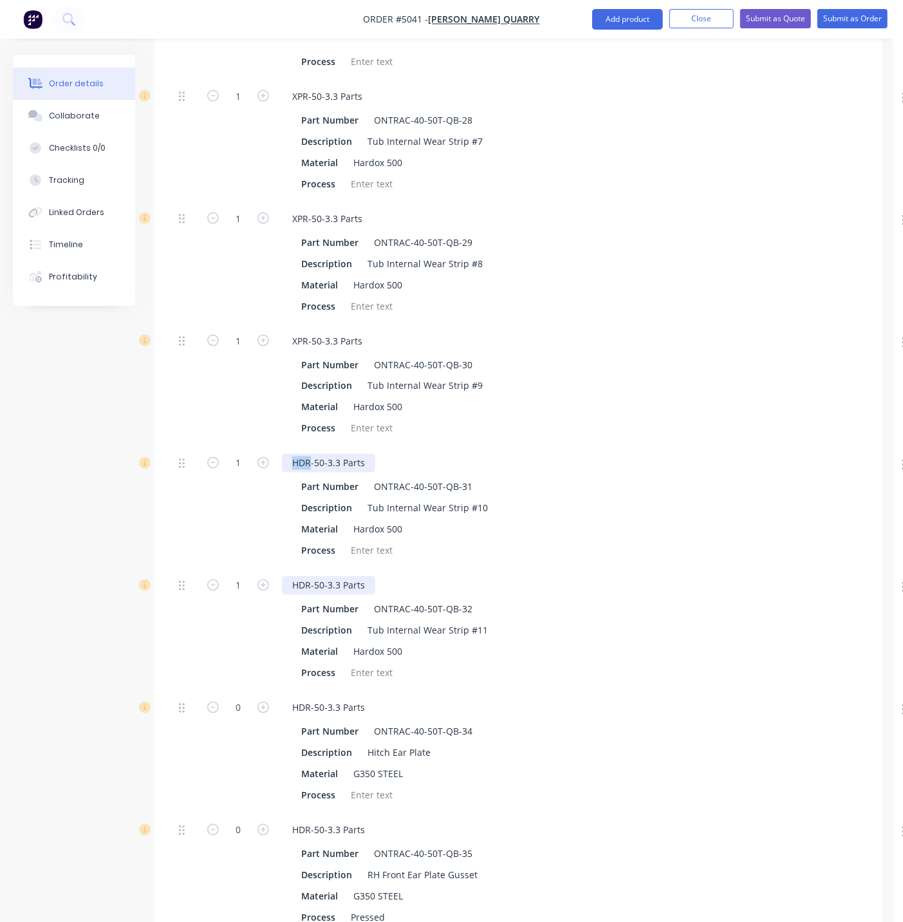
paste div
click at [305, 590] on div "HDR-50-3.3 Parts" at bounding box center [328, 585] width 93 height 19
paste
click at [304, 703] on div "HDR-50-3.3 Parts" at bounding box center [328, 707] width 93 height 19
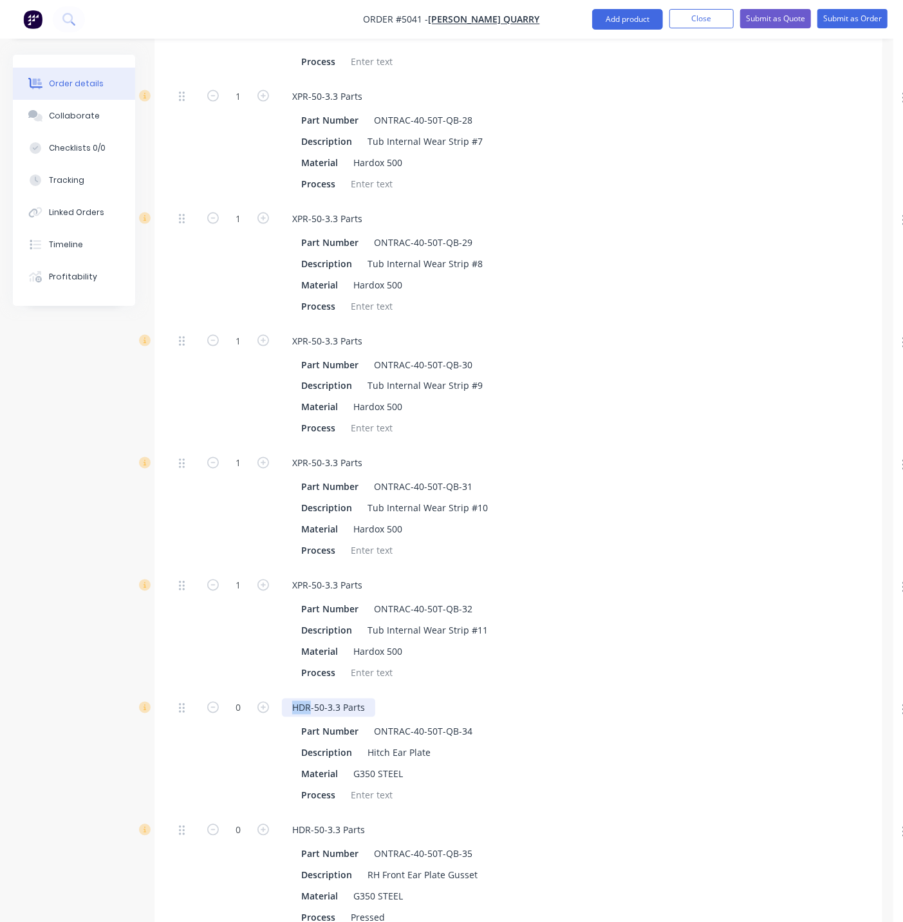
click at [304, 703] on div "HDR-50-3.3 Parts" at bounding box center [328, 707] width 93 height 19
click at [302, 828] on div "HDR-50-3.3 Parts" at bounding box center [328, 830] width 93 height 19
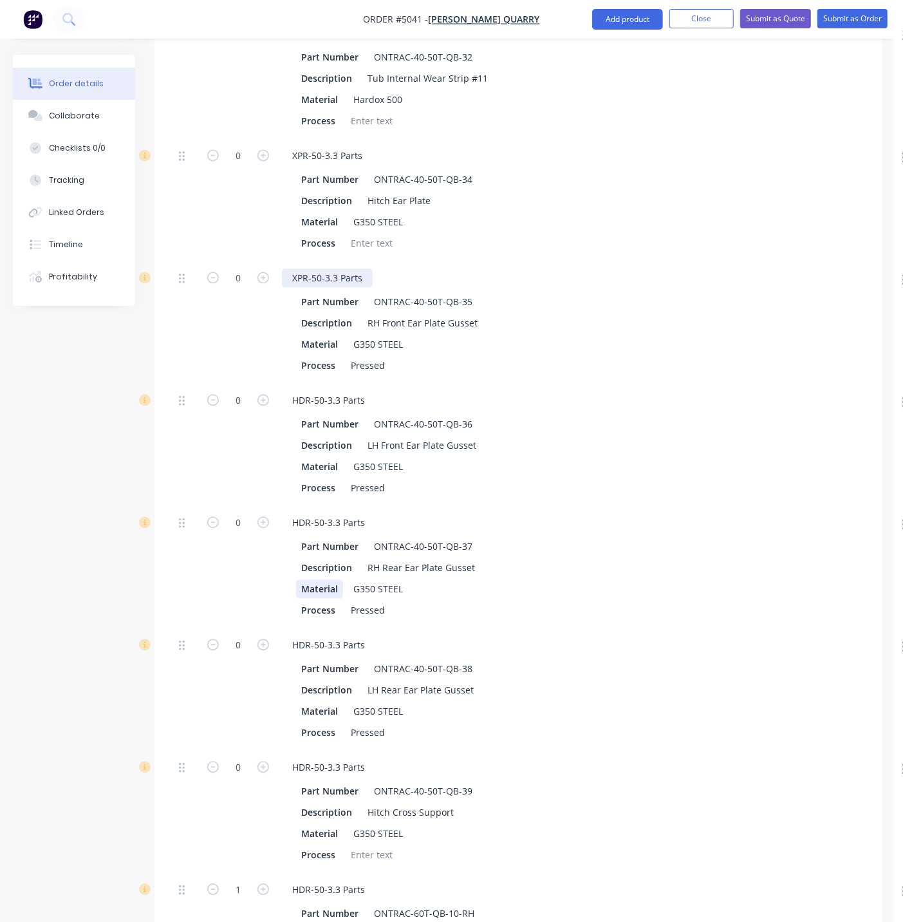
scroll to position [4403, 0]
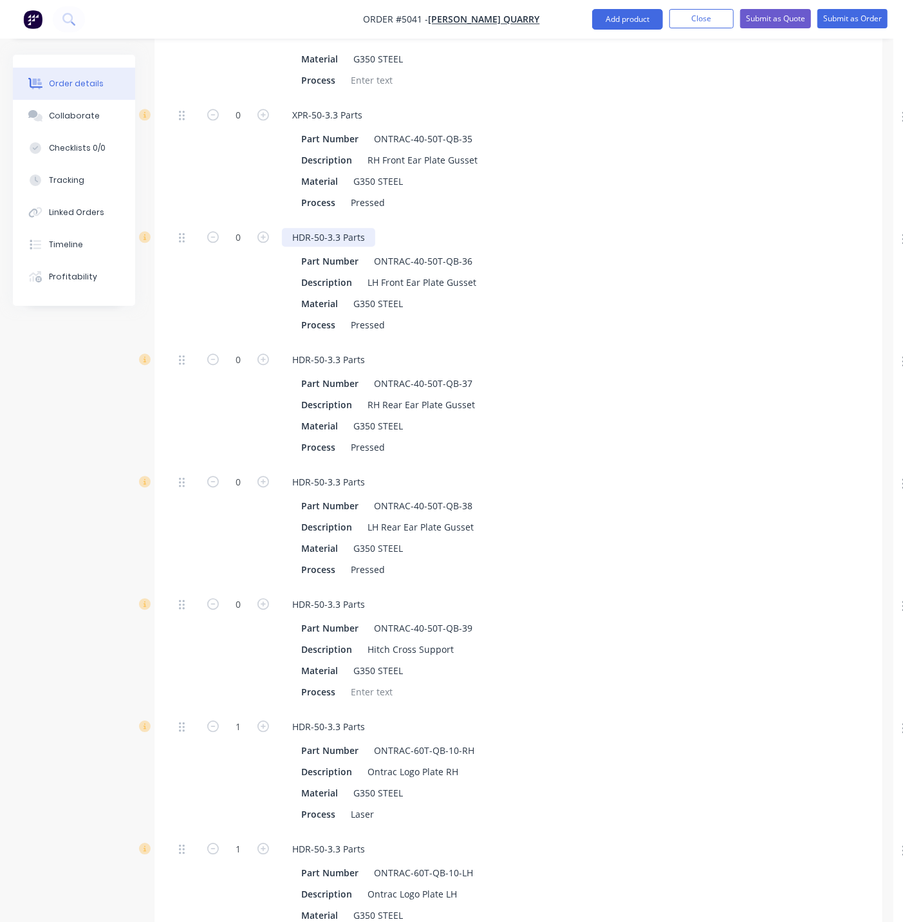
click at [301, 230] on div "HDR-50-3.3 Parts" at bounding box center [328, 237] width 93 height 19
click at [304, 358] on div "HDR-50-3.3 Parts" at bounding box center [328, 359] width 93 height 19
click at [306, 483] on div "HDR-50-3.3 Parts" at bounding box center [328, 481] width 93 height 19
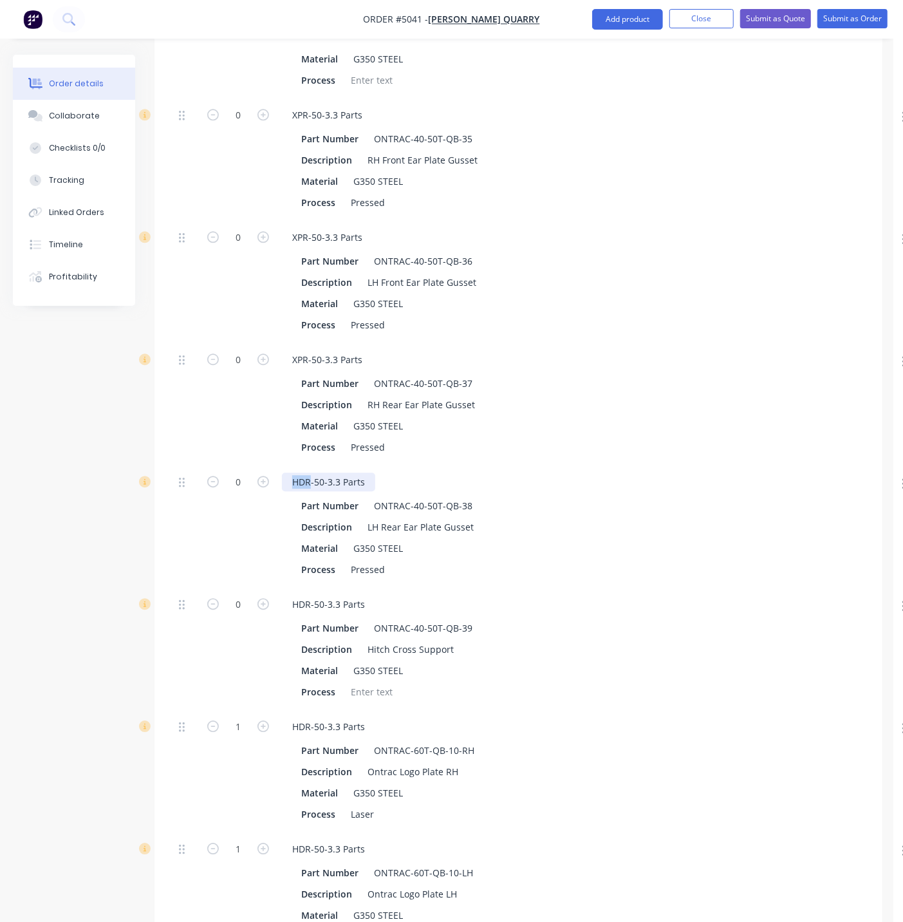
click at [306, 483] on div "HDR-50-3.3 Parts" at bounding box center [328, 481] width 93 height 19
click at [303, 603] on div "HDR-50-3.3 Parts" at bounding box center [328, 604] width 93 height 19
click at [302, 603] on div "HDR-50-3.3 Parts" at bounding box center [328, 604] width 93 height 19
click at [302, 721] on div "HDR-50-3.3 Parts" at bounding box center [328, 726] width 93 height 19
click at [303, 721] on div "HDR-50-3.3 Parts" at bounding box center [328, 726] width 93 height 19
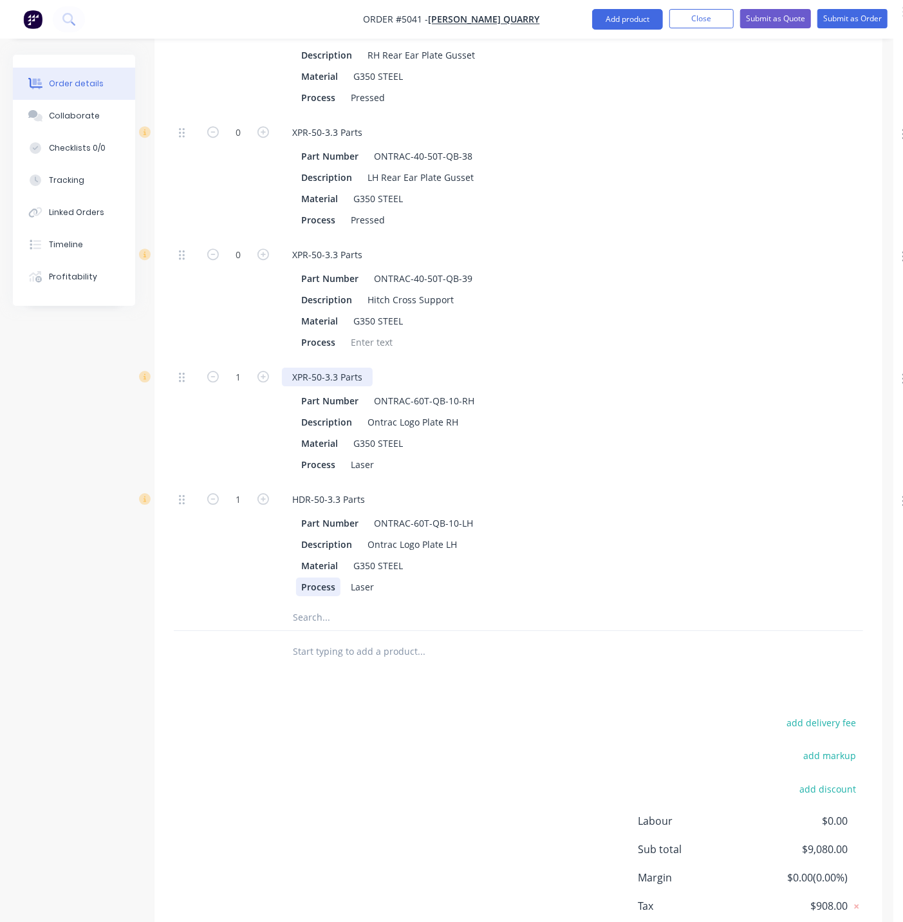
scroll to position [4760, 0]
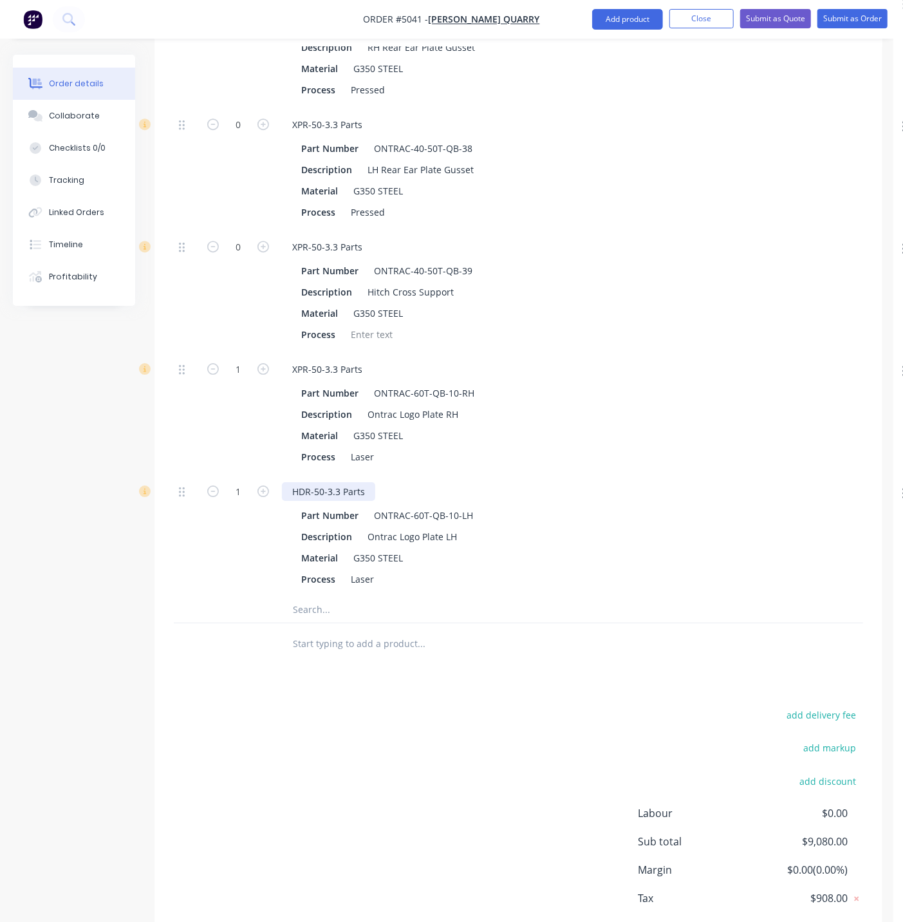
click at [299, 491] on div "HDR-50-3.3 Parts" at bounding box center [328, 491] width 93 height 19
click at [833, 16] on button "Submit as Order" at bounding box center [852, 18] width 70 height 19
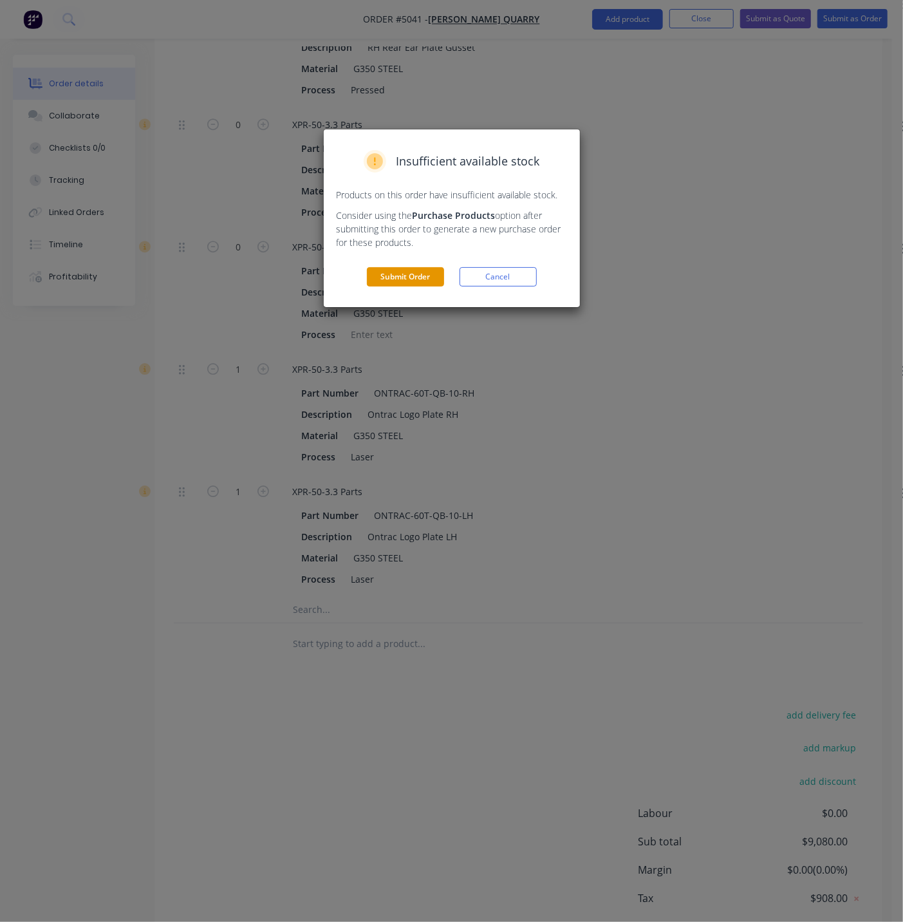
click at [426, 274] on button "Submit Order" at bounding box center [405, 276] width 77 height 19
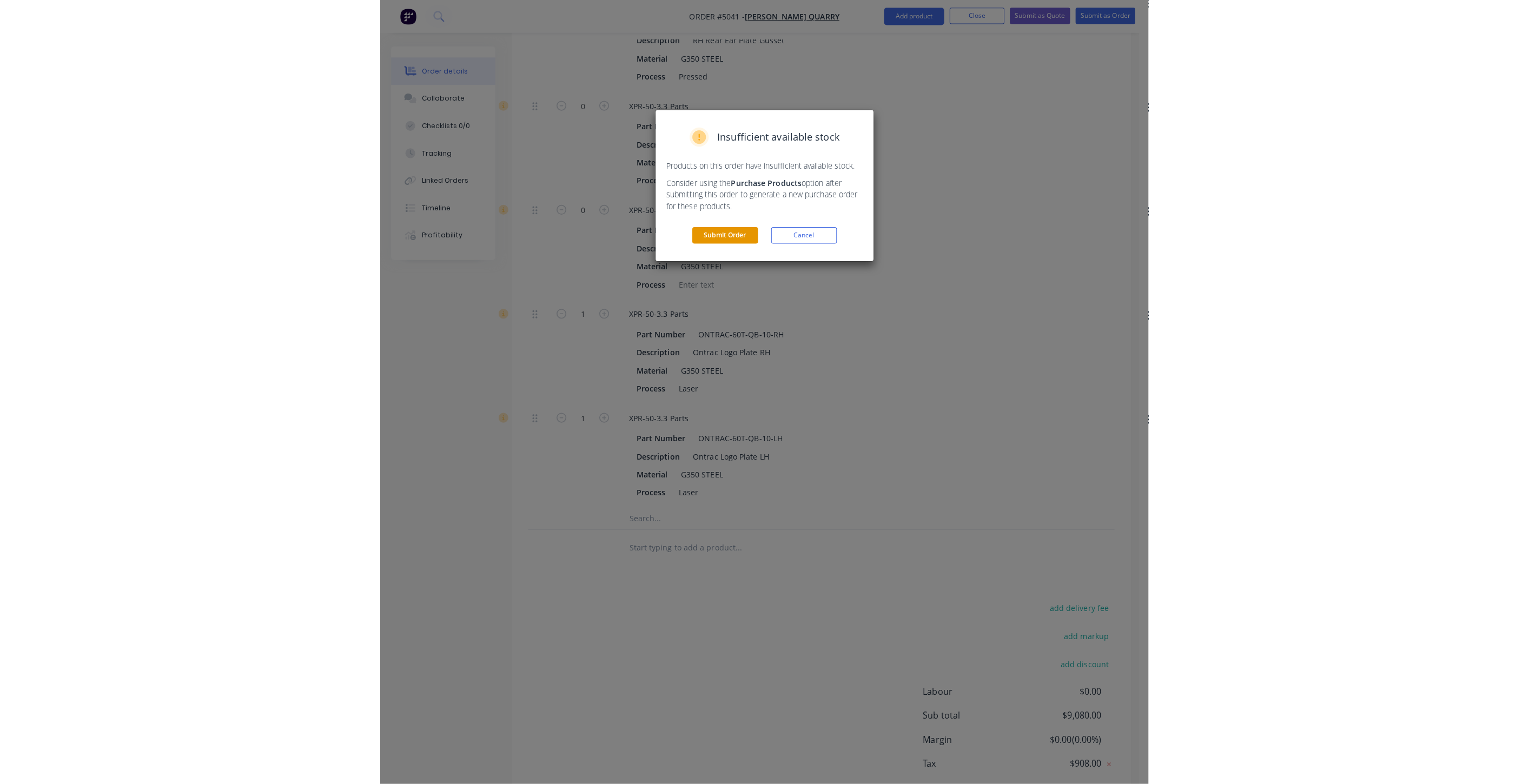
scroll to position [0, 0]
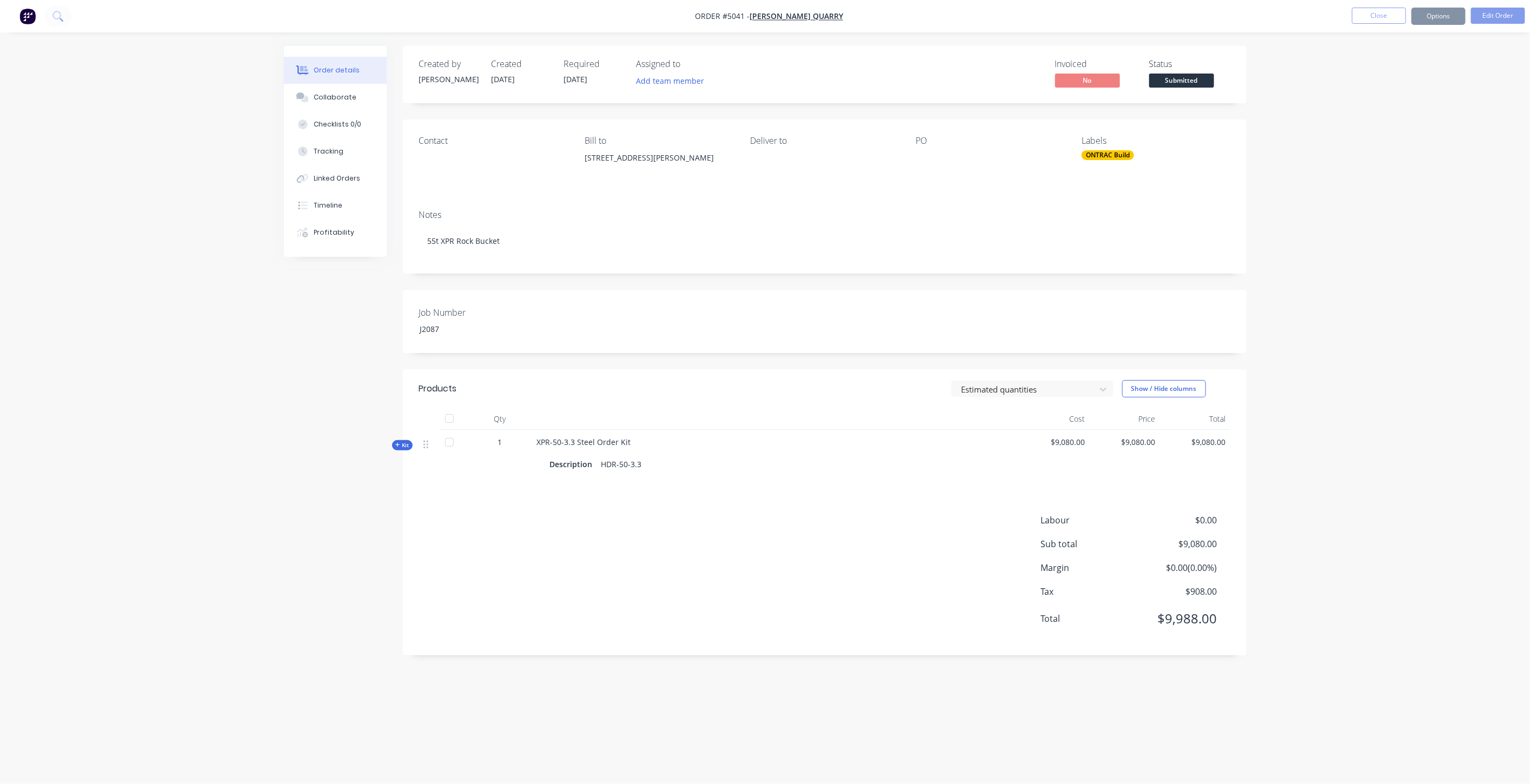
drag, startPoint x: 631, startPoint y: 387, endPoint x: 645, endPoint y: 381, distance: 15.2
click at [632, 387] on div "Estimated quantities Show / Hide columns" at bounding box center [910, 388] width 639 height 18
click at [1384, 24] on button "Options" at bounding box center [1439, 16] width 54 height 18
click at [1246, 218] on div "Notes 55t XPR Rock Bucket" at bounding box center [824, 237] width 844 height 72
click at [1384, 18] on button "Edit Order" at bounding box center [1498, 15] width 54 height 16
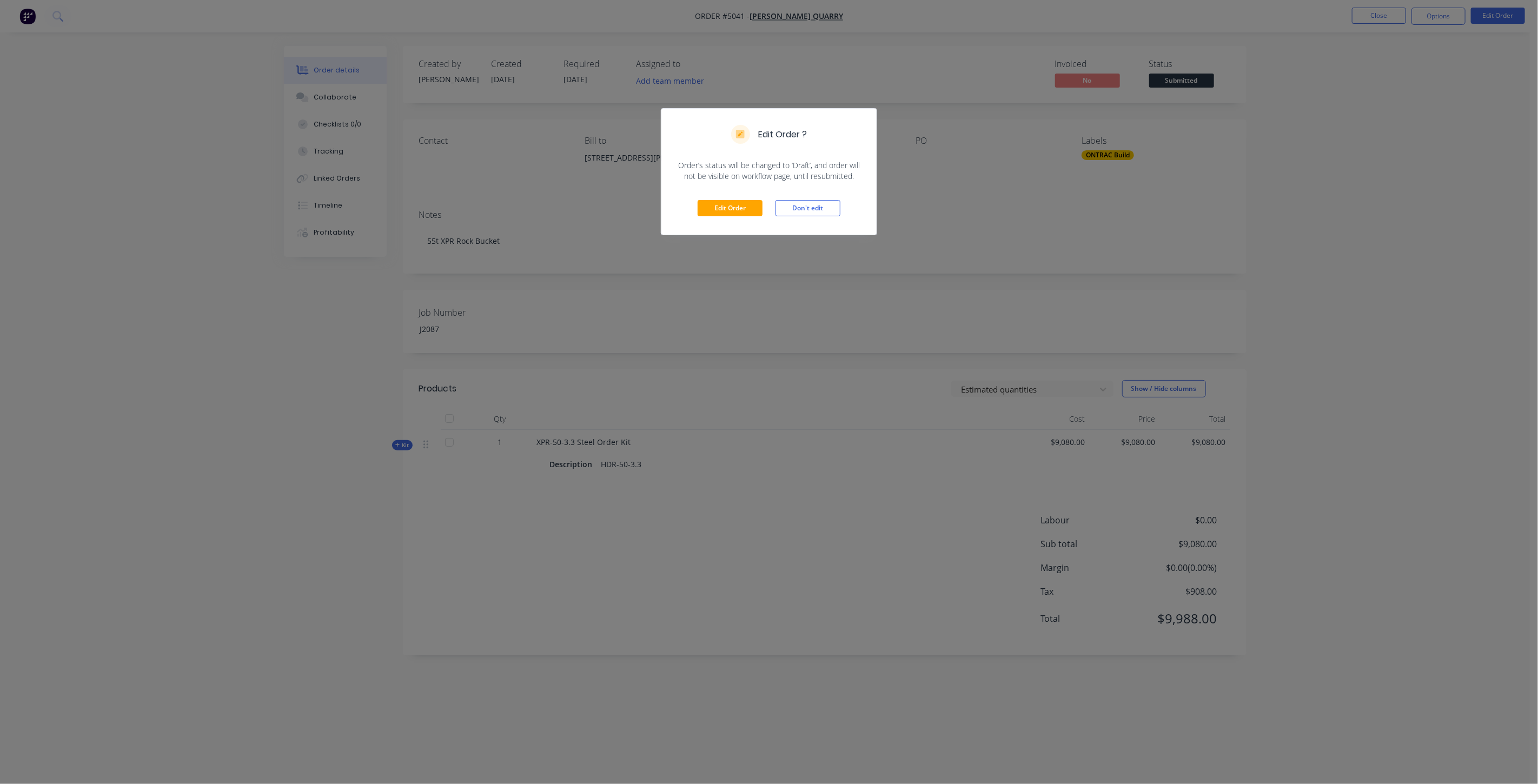
click at [721, 219] on div "Edit Order Don't edit" at bounding box center [769, 208] width 215 height 53
click at [728, 206] on button "Edit Order" at bounding box center [729, 208] width 65 height 16
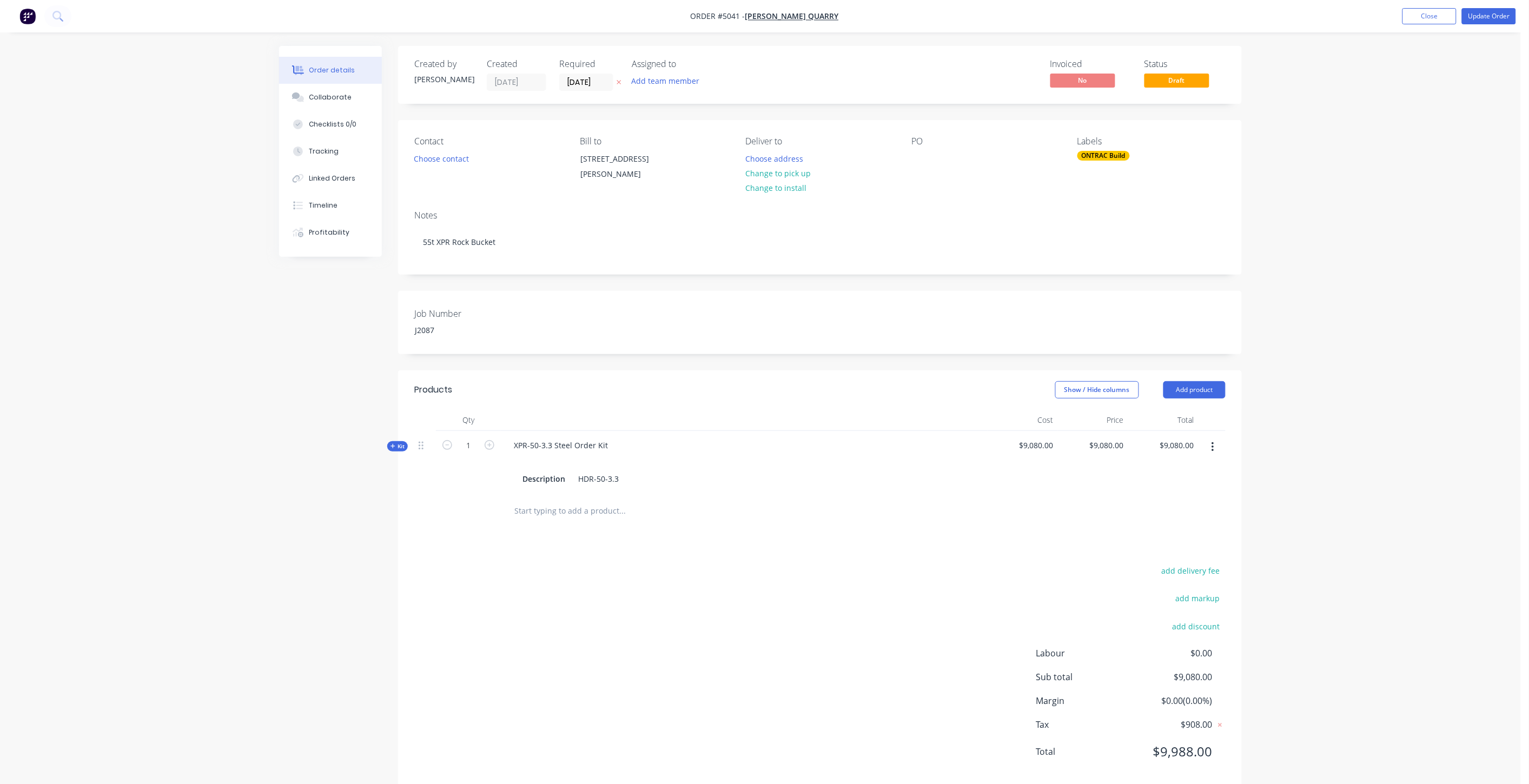
drag, startPoint x: 630, startPoint y: 568, endPoint x: 579, endPoint y: 526, distance: 66.1
click at [629, 568] on div "add delivery fee add markup add discount Labour $0.00 Sub total $9,080.00 Margi…" at bounding box center [820, 668] width 811 height 208
click at [395, 441] on button "Kit" at bounding box center [398, 446] width 20 height 10
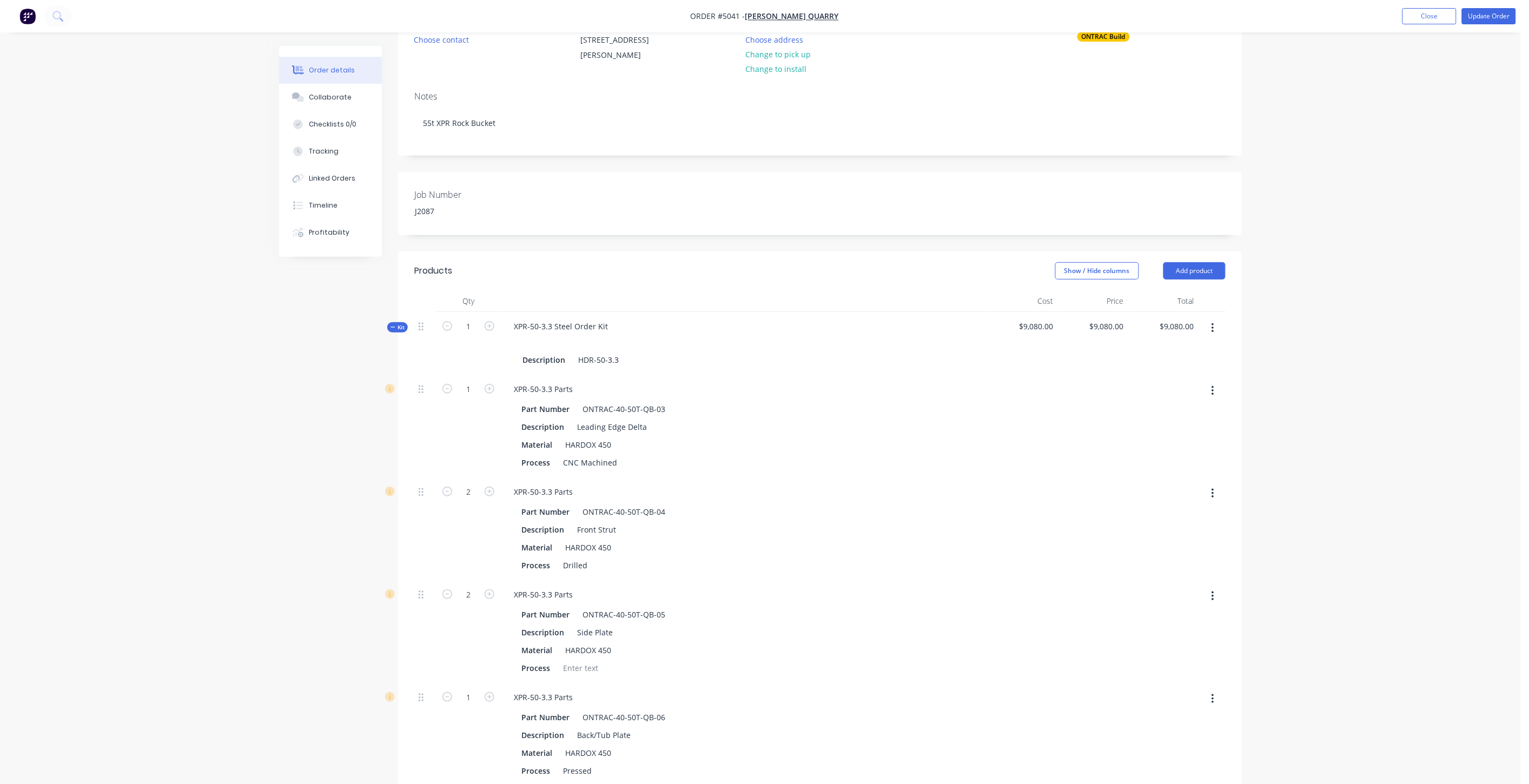
scroll to position [120, 0]
click at [684, 267] on div "Show / Hide columns Add product" at bounding box center [906, 270] width 639 height 18
click at [1042, 316] on div "$9,080.00" at bounding box center [1023, 342] width 71 height 63
click at [1041, 323] on span "$9,080.00" at bounding box center [1022, 325] width 61 height 12
click at [1023, 324] on span "$9,080.00" at bounding box center [1022, 325] width 61 height 12
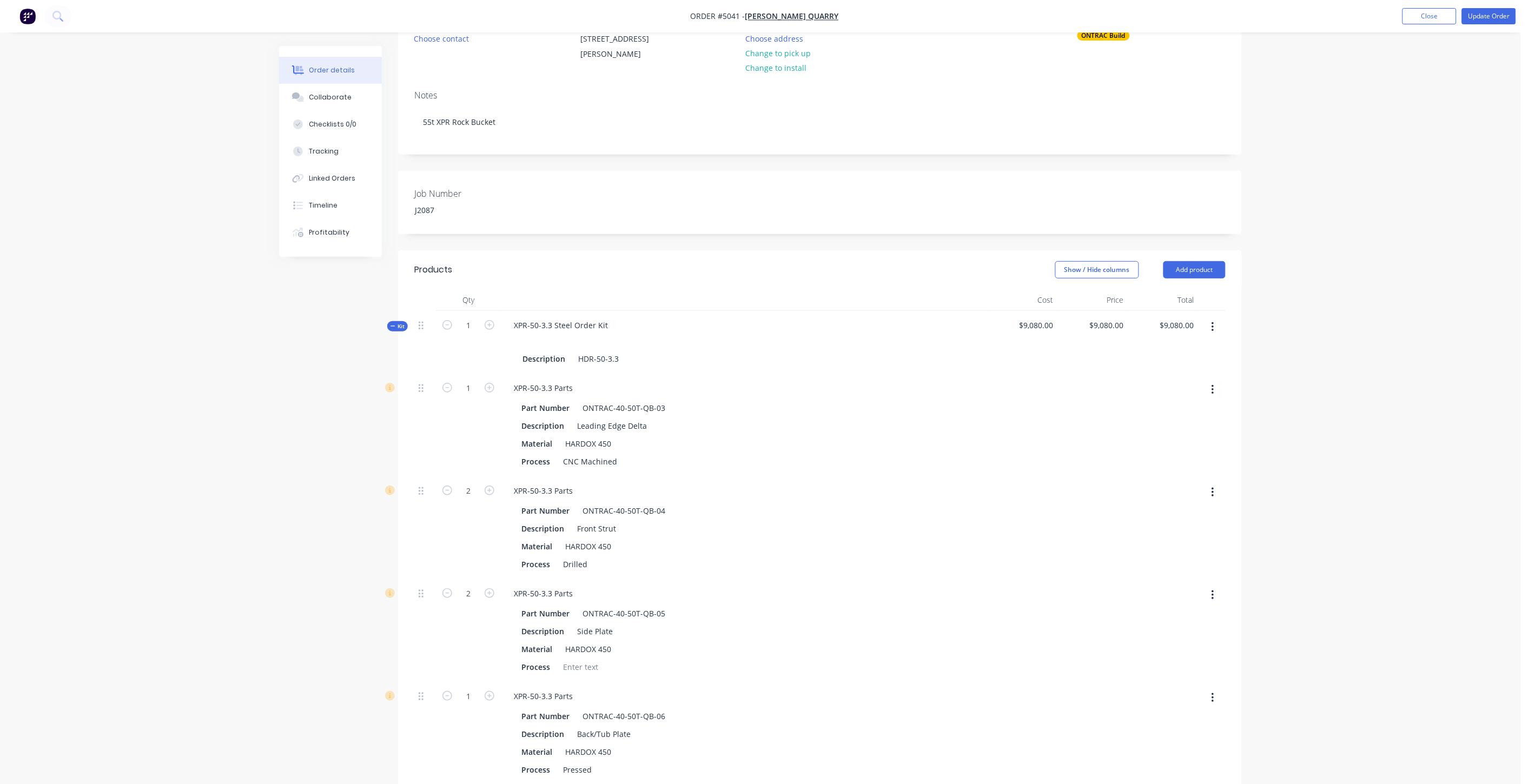
click at [1040, 327] on span "$9,080.00" at bounding box center [1022, 325] width 61 height 12
drag, startPoint x: 1020, startPoint y: 325, endPoint x: 1071, endPoint y: 332, distance: 51.5
click at [1071, 332] on div "Kit 1 XPR-50-3.3 Steel Order Kit Description HDR-50-3.3 $9,080.00 $9,080.00 $9,…" at bounding box center [820, 342] width 811 height 63
click at [1071, 332] on div "$9,080.00 $9,080.00" at bounding box center [1094, 342] width 71 height 63
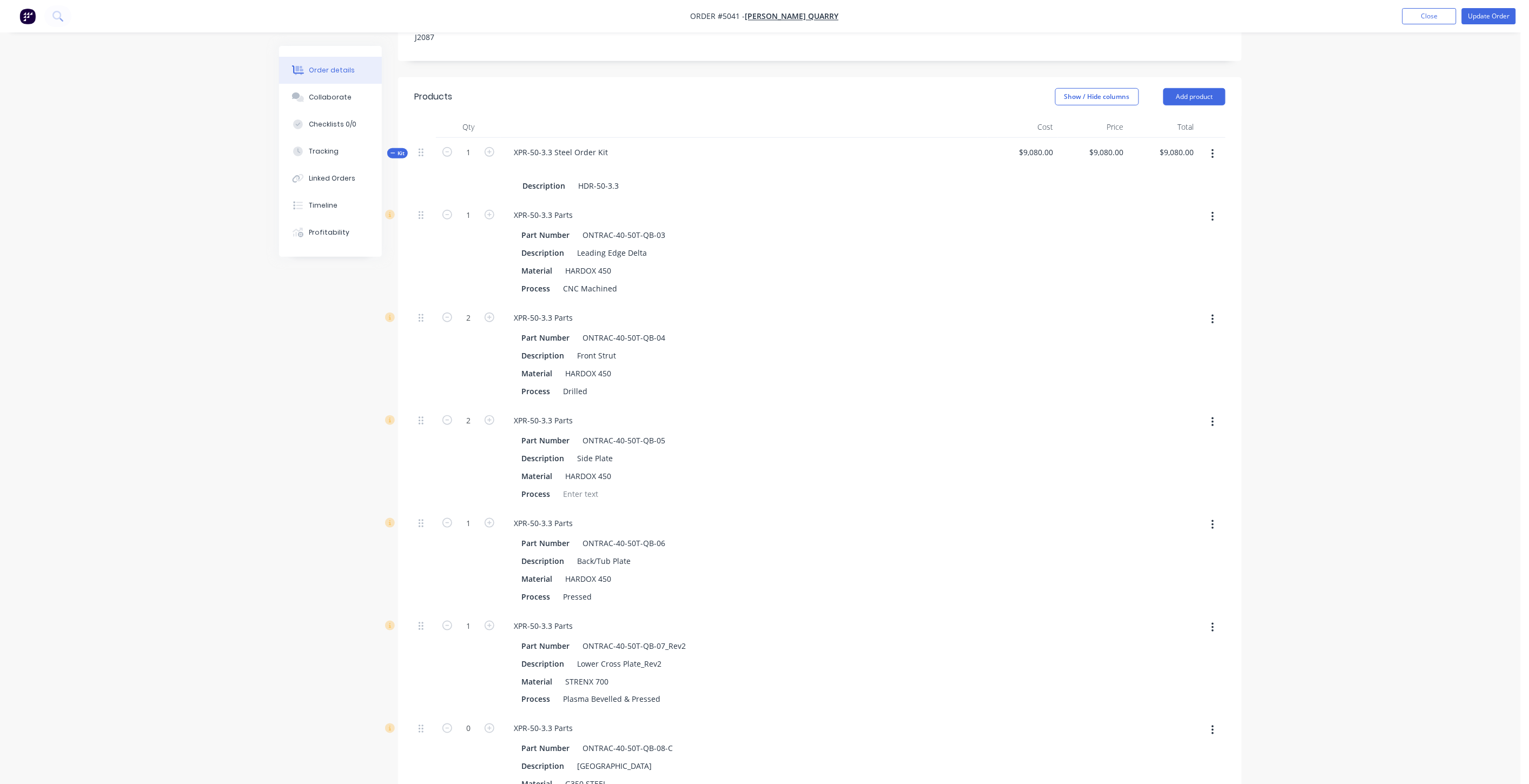
scroll to position [300, 0]
click at [1384, 8] on button "Update Order" at bounding box center [1489, 16] width 54 height 16
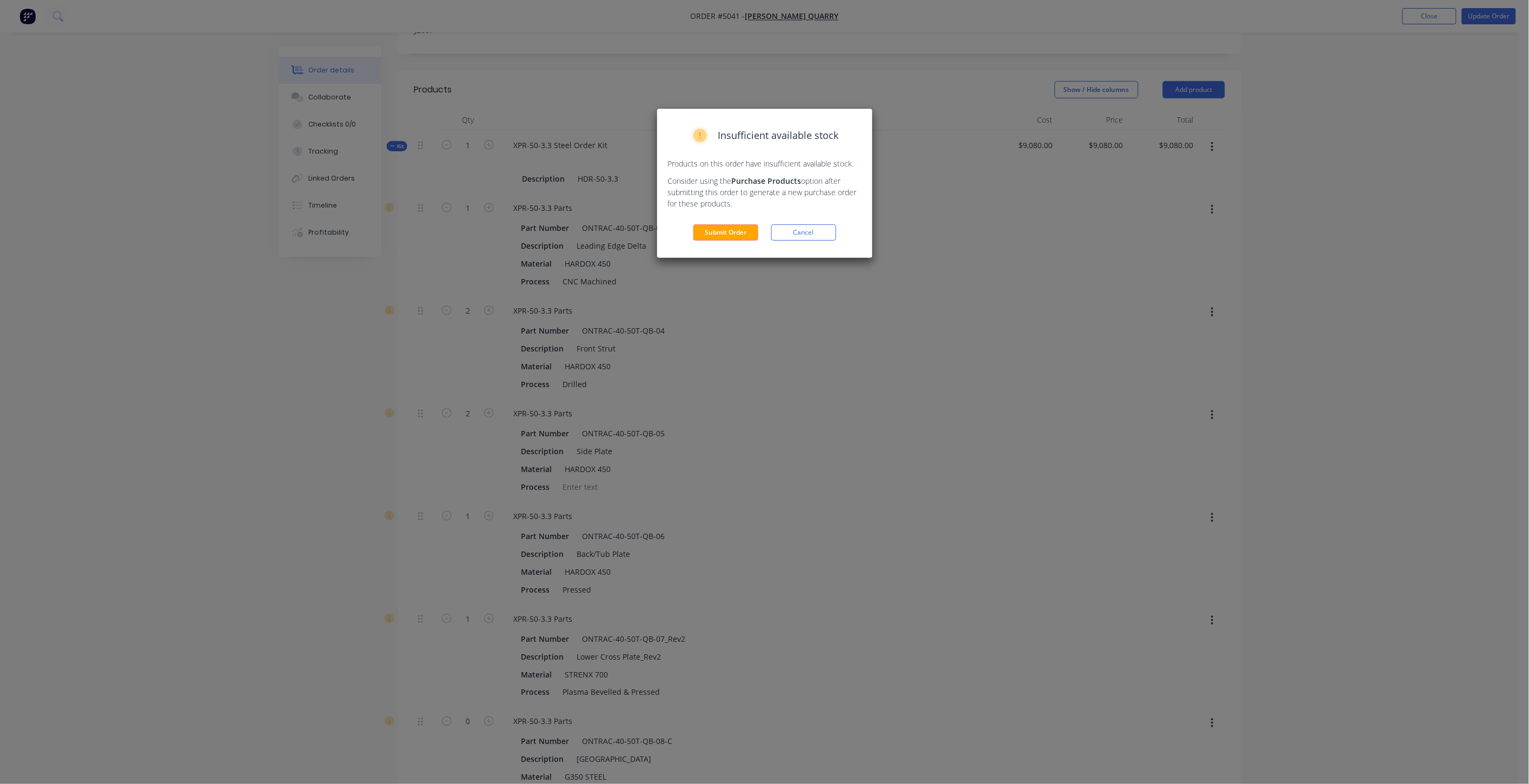
click at [732, 238] on button "Submit Order" at bounding box center [725, 232] width 65 height 16
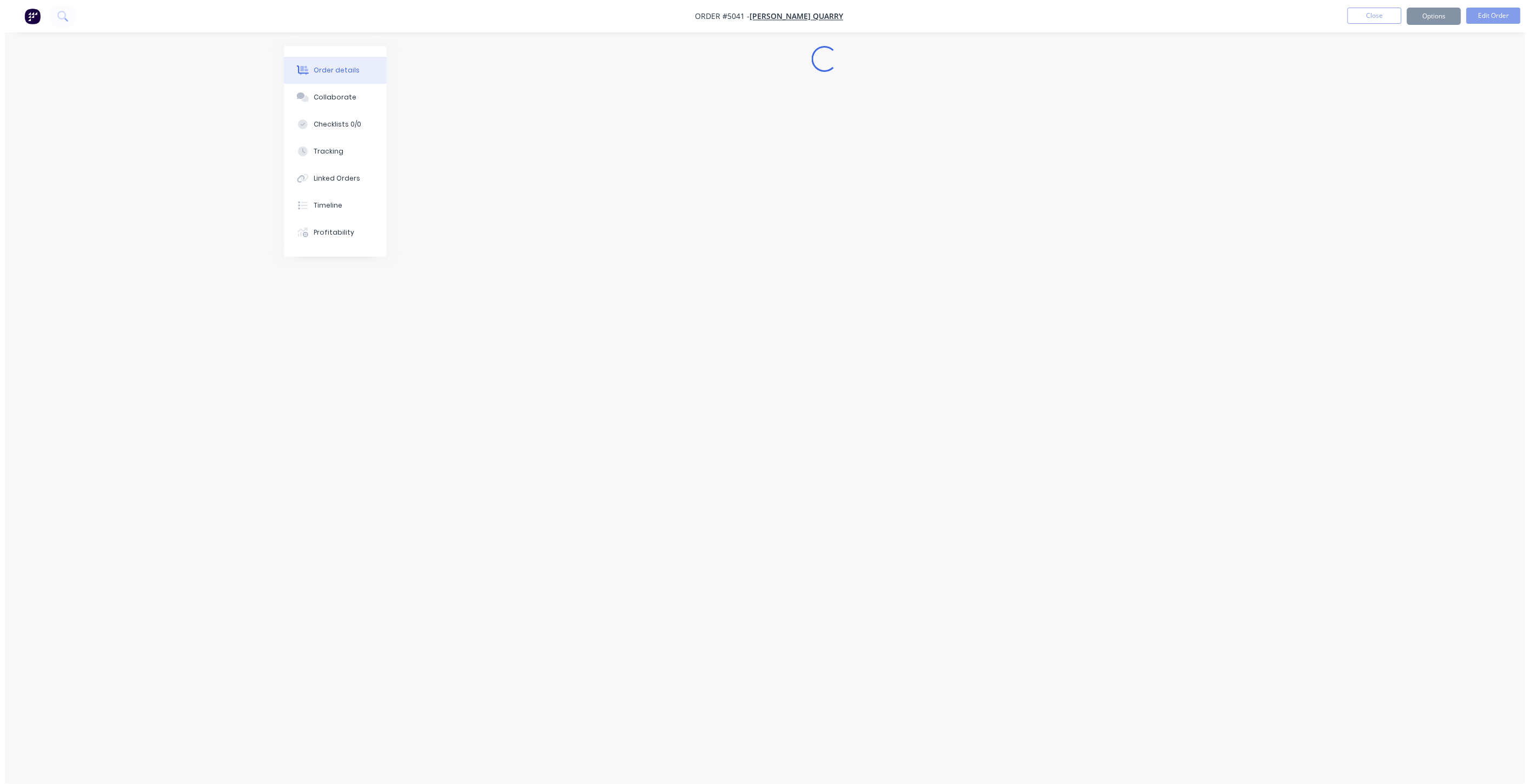
scroll to position [0, 0]
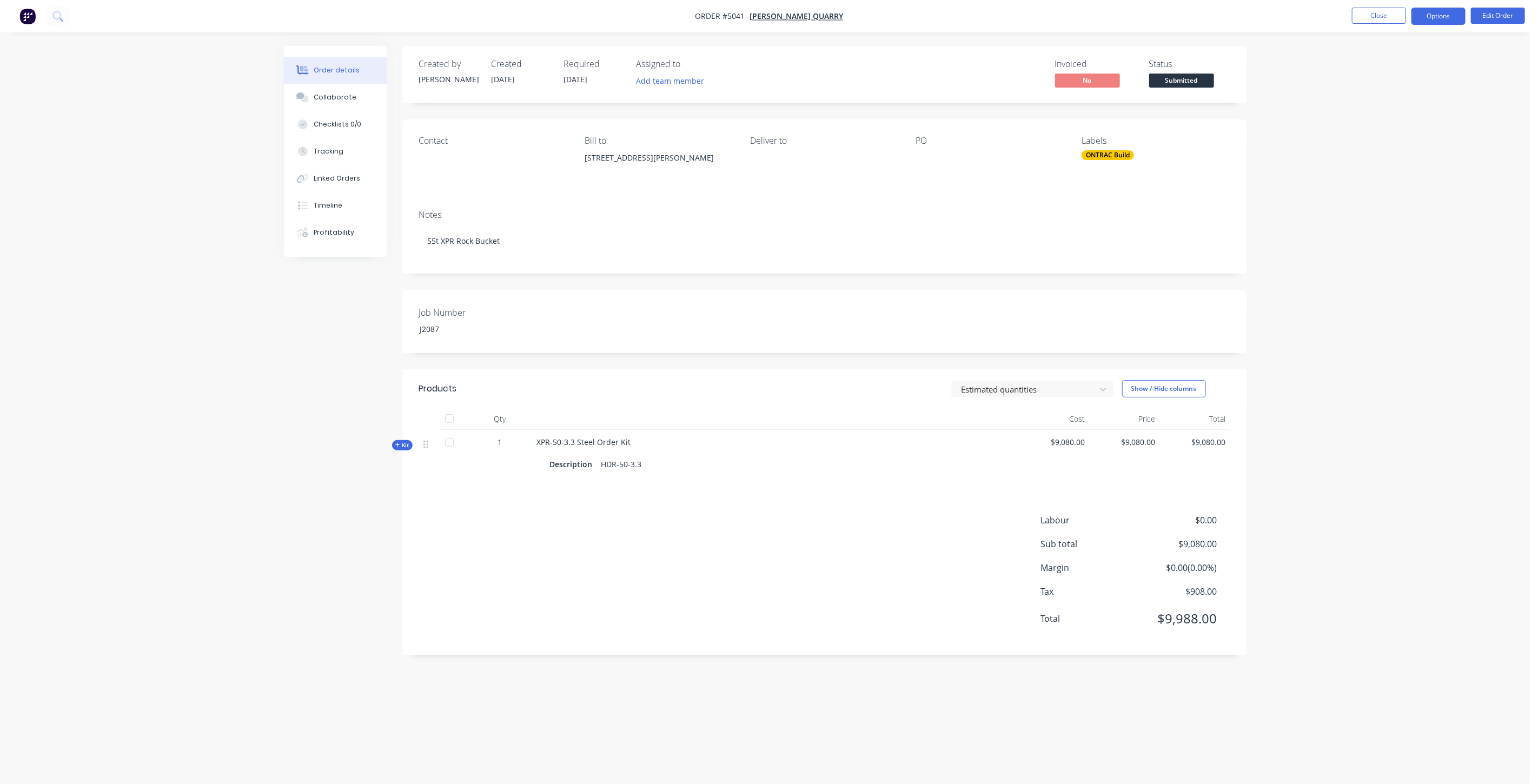
click at [1384, 18] on button "Options" at bounding box center [1439, 16] width 54 height 18
click at [1384, 195] on div "Purchase Products" at bounding box center [1406, 195] width 99 height 16
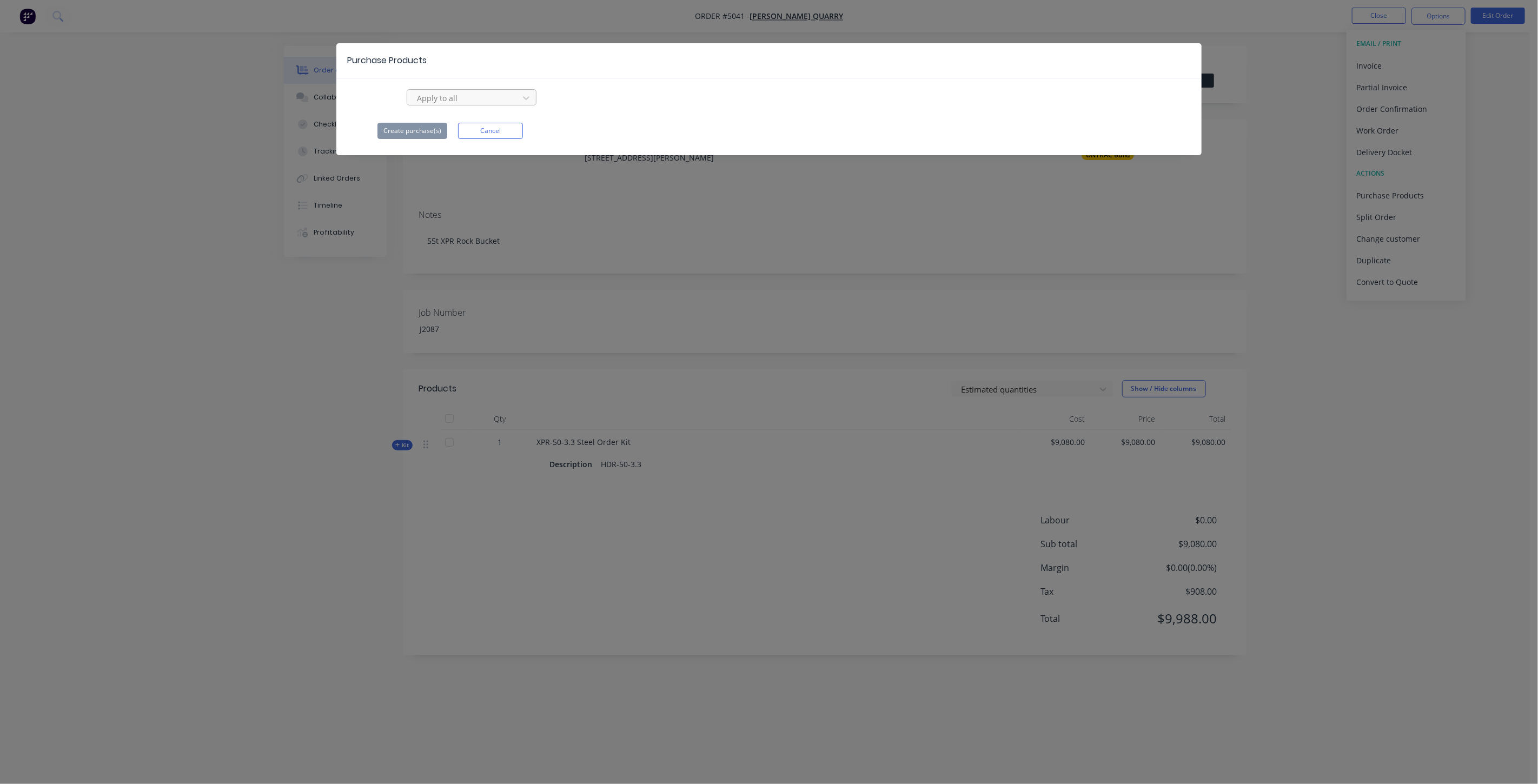
click at [450, 102] on div at bounding box center [465, 98] width 97 height 13
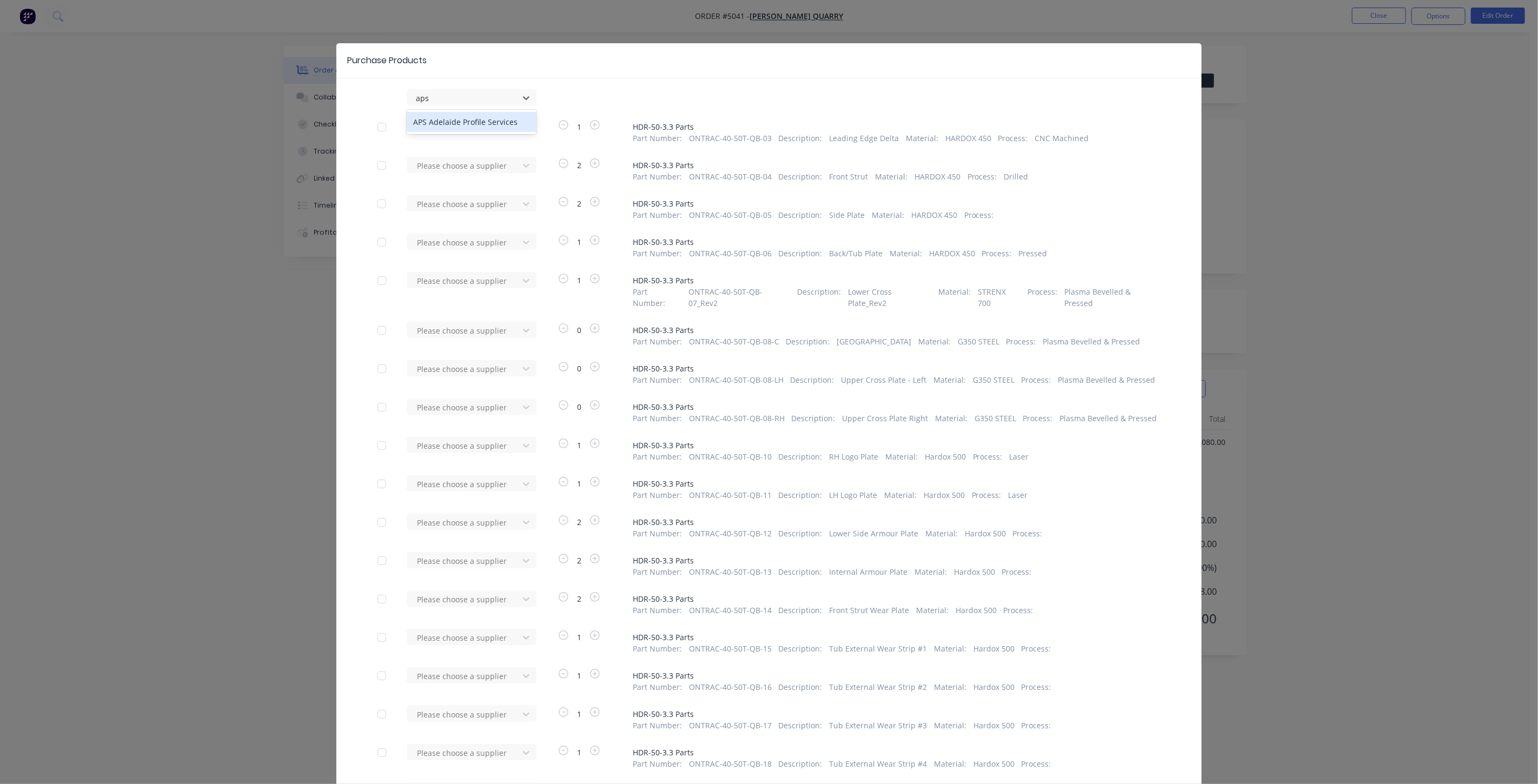
click at [466, 115] on div "APS Adelaide Profile Services" at bounding box center [471, 122] width 129 height 20
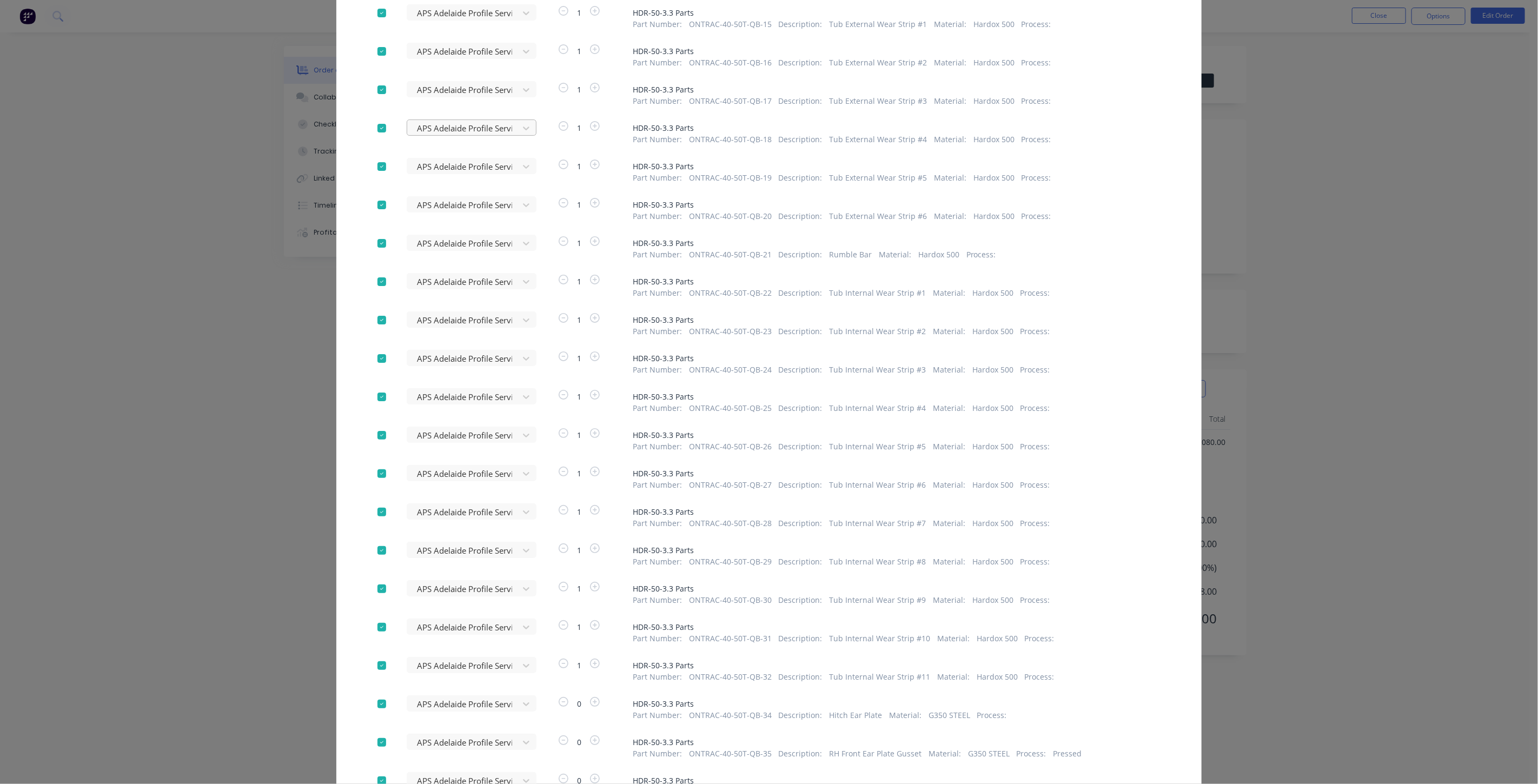
scroll to position [933, 0]
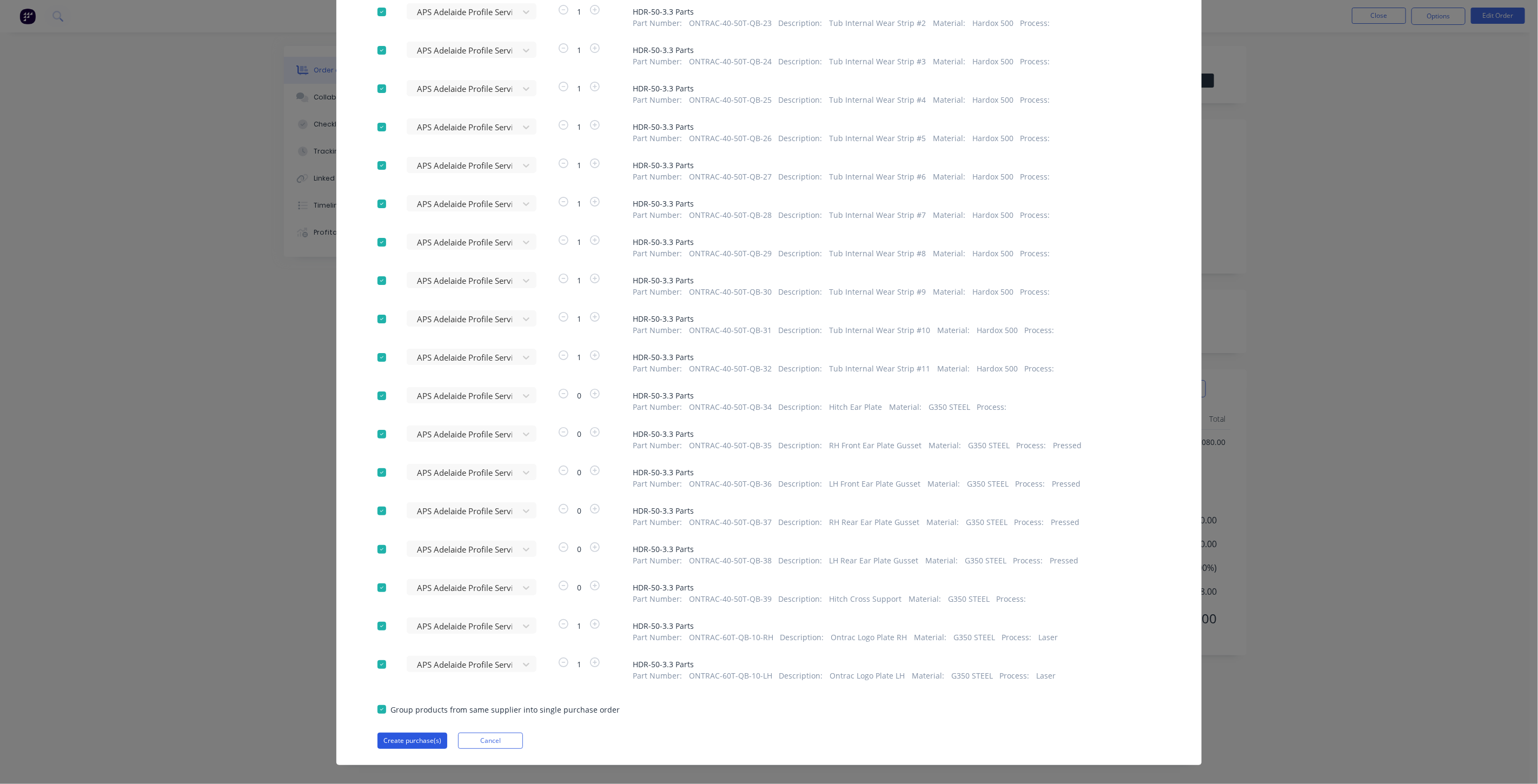
click at [399, 705] on button "Create purchase(s)" at bounding box center [412, 740] width 70 height 16
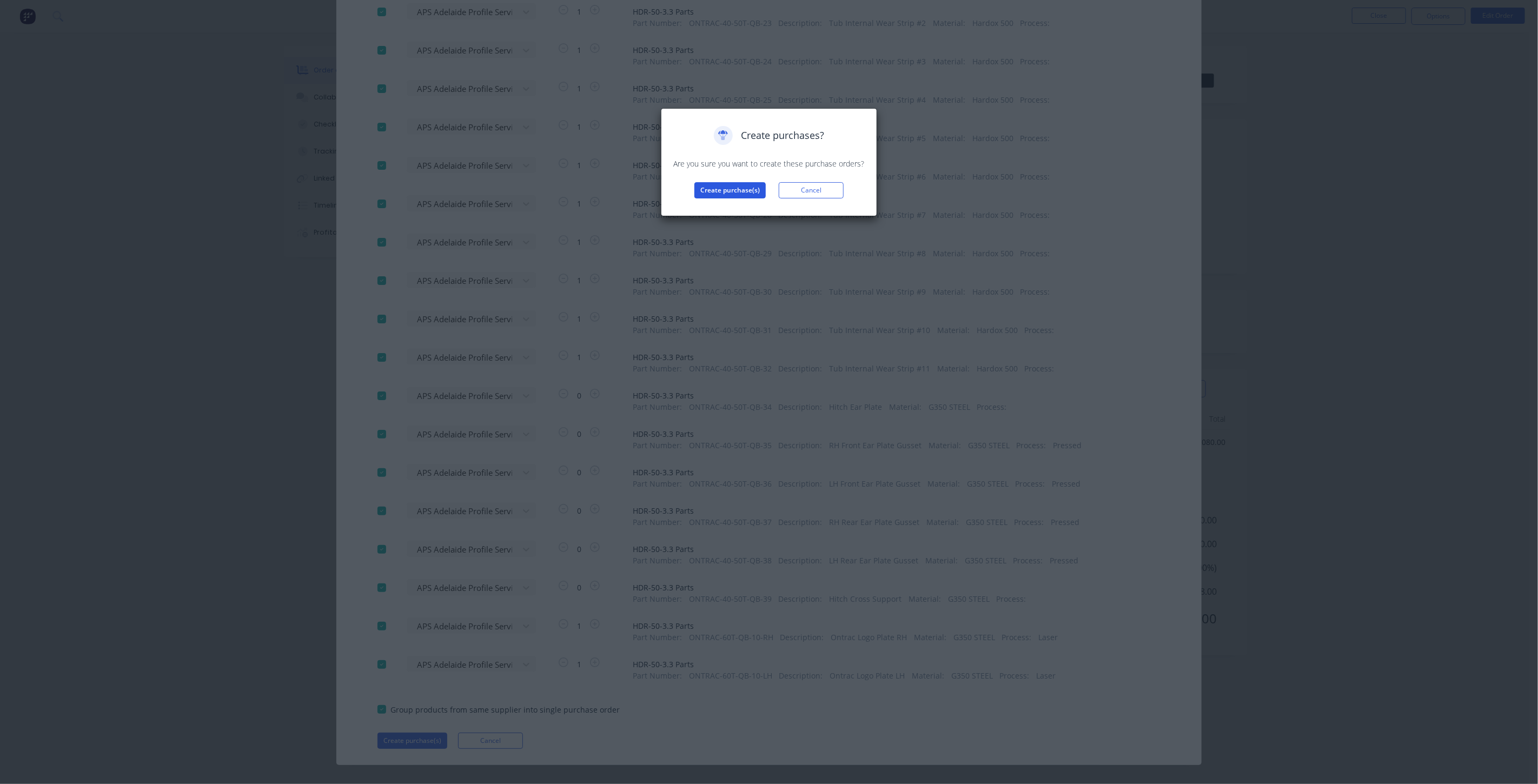
click at [725, 192] on button "Create purchase(s)" at bounding box center [729, 190] width 71 height 16
click at [743, 203] on button "View purchase(s)" at bounding box center [729, 207] width 65 height 16
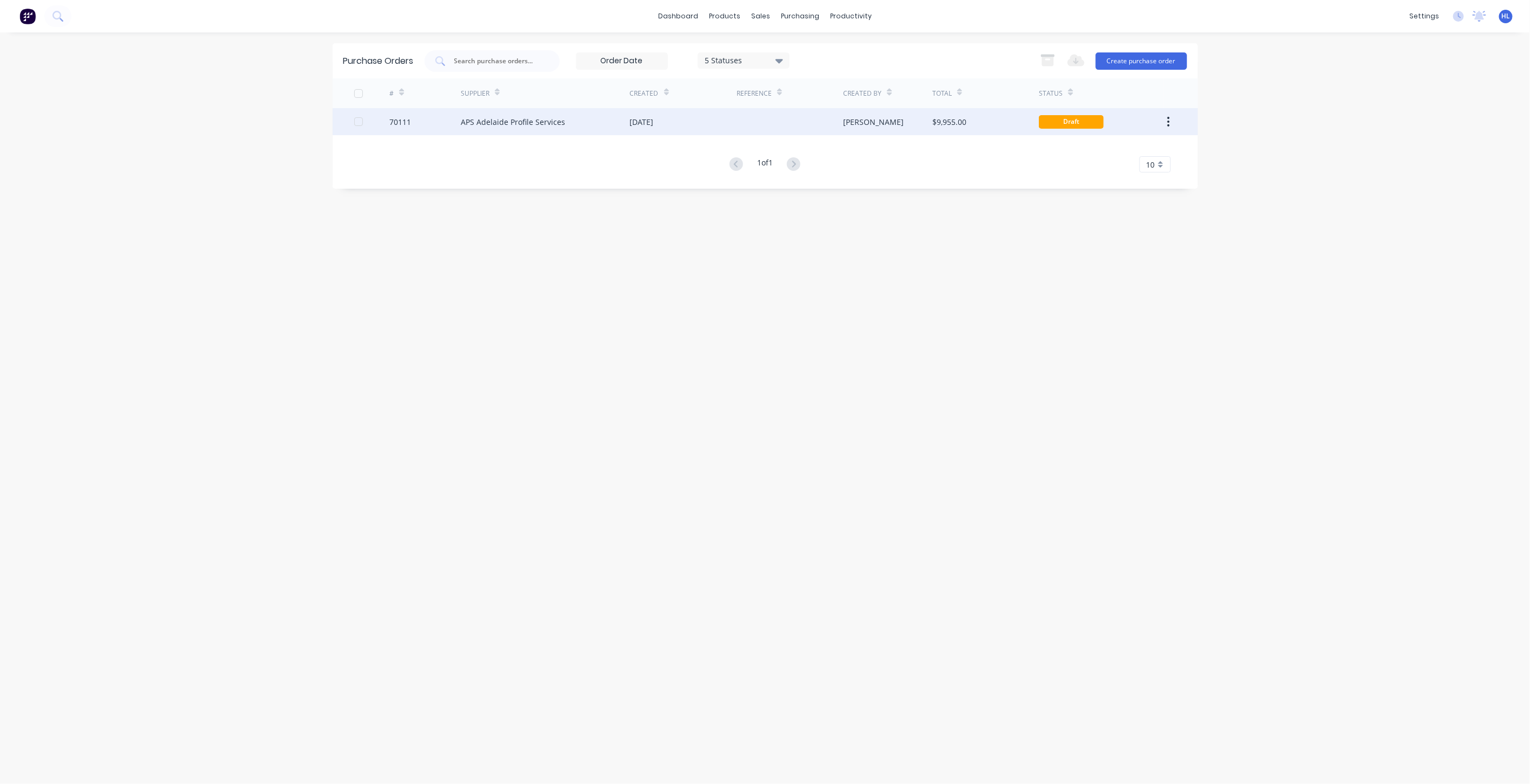
click at [408, 125] on div "70111" at bounding box center [400, 122] width 22 height 12
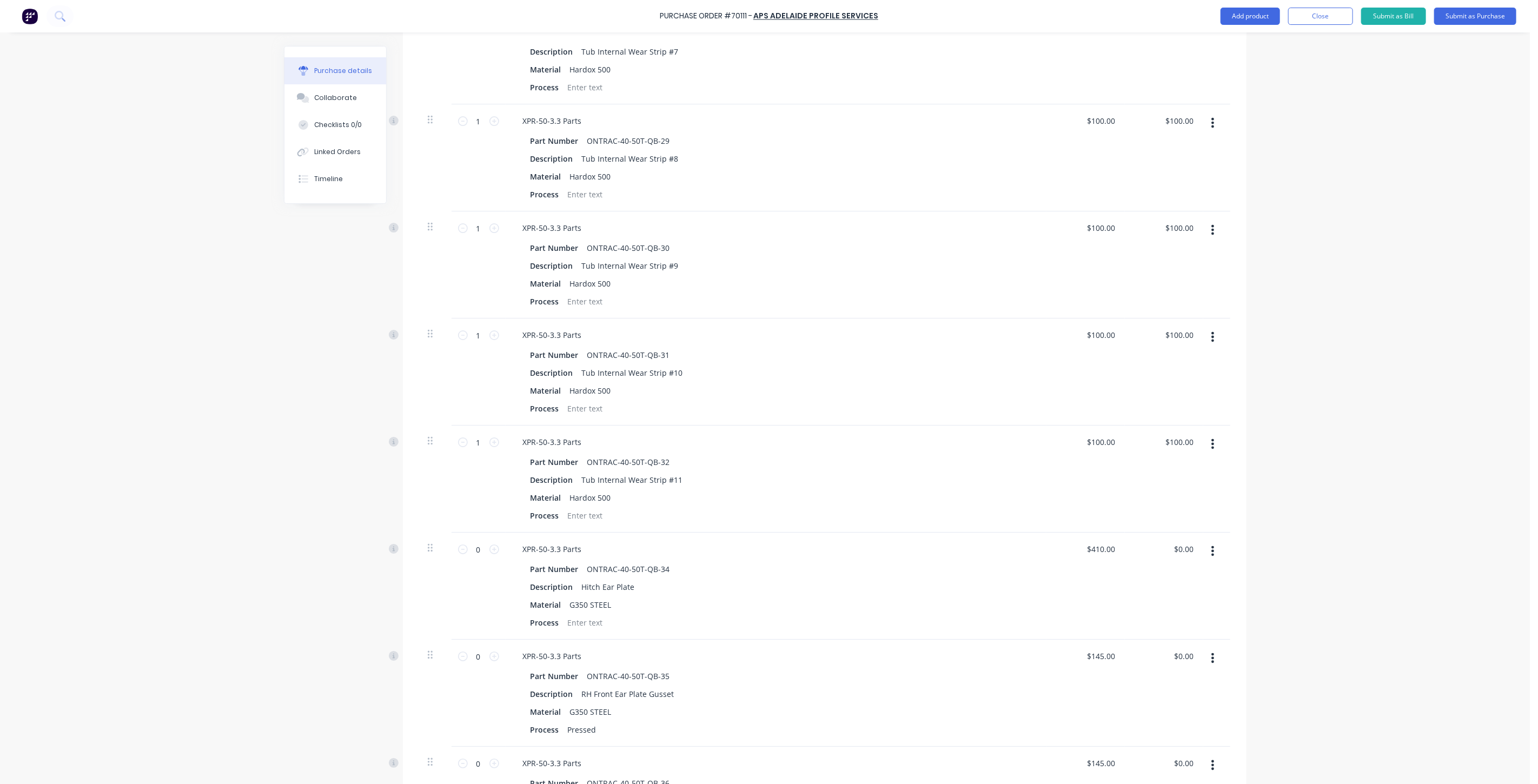
scroll to position [3305, 0]
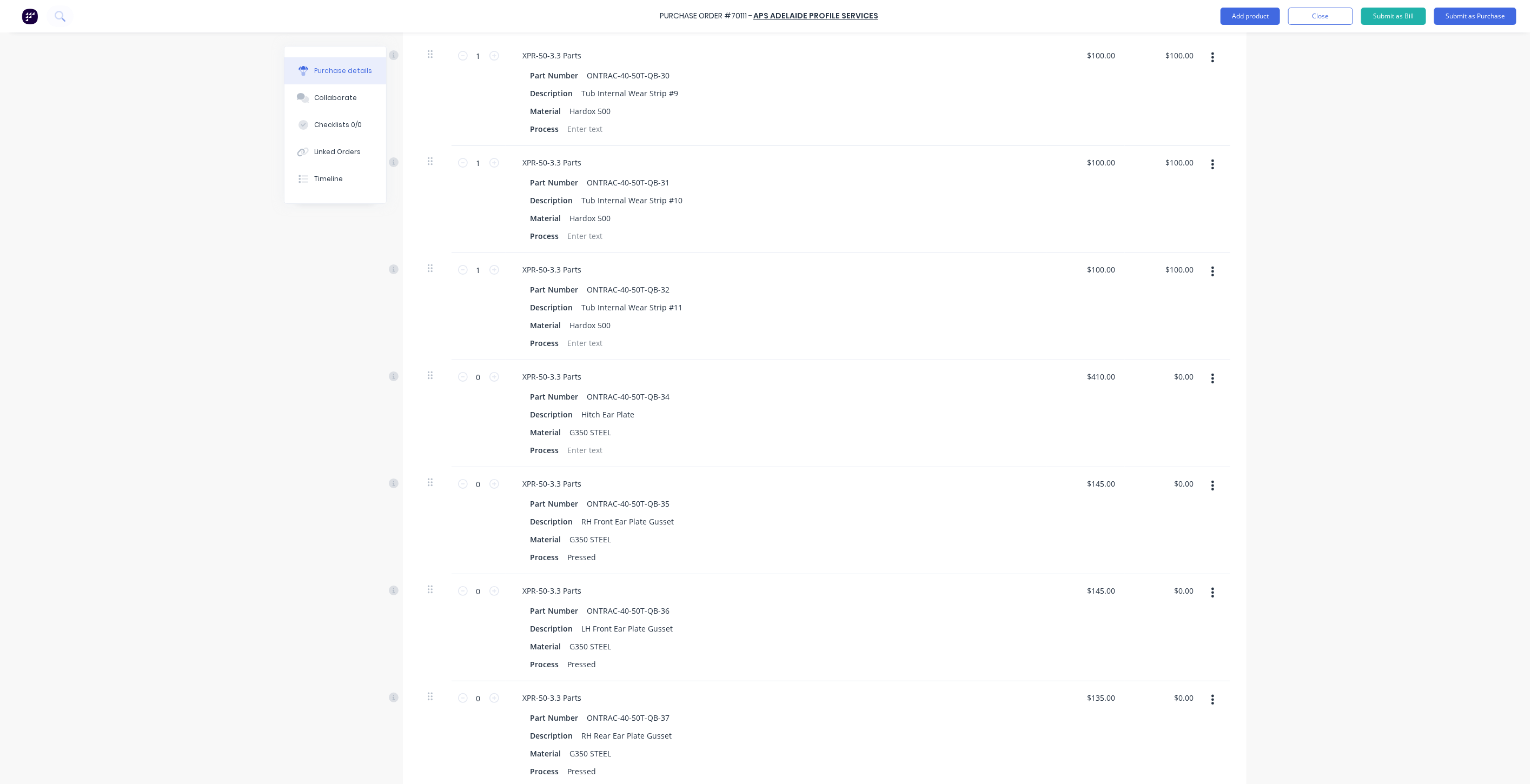
drag, startPoint x: 1210, startPoint y: 376, endPoint x: 1210, endPoint y: 387, distance: 11.0
click at [1210, 376] on button "button" at bounding box center [1213, 378] width 25 height 19
click at [1186, 473] on button "Delete" at bounding box center [1180, 472] width 92 height 22
click at [1212, 377] on button "button" at bounding box center [1213, 378] width 25 height 19
click at [1192, 474] on button "Delete" at bounding box center [1180, 472] width 92 height 22
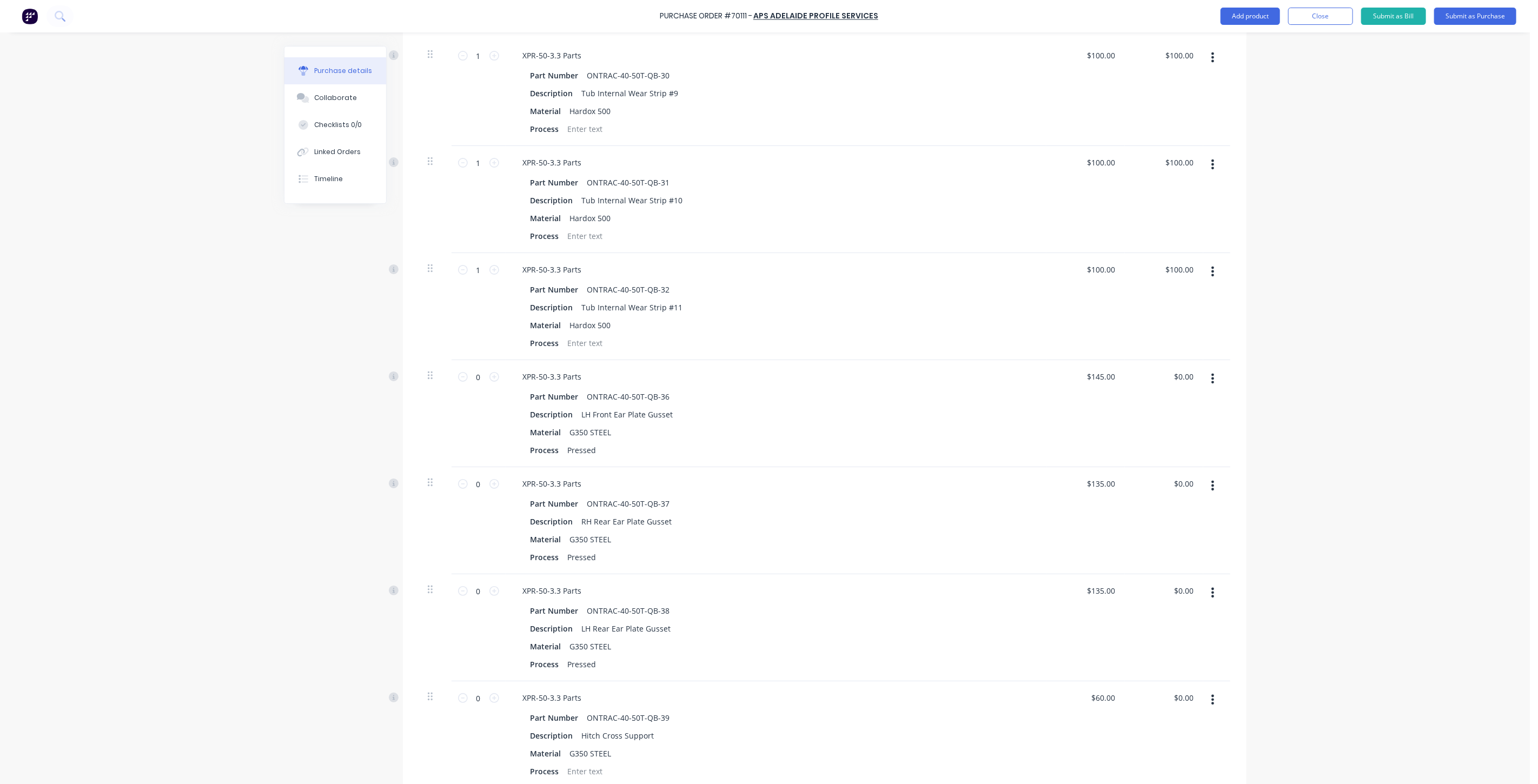
drag, startPoint x: 1214, startPoint y: 377, endPoint x: 1214, endPoint y: 387, distance: 10.0
click at [1214, 377] on button "button" at bounding box center [1213, 378] width 25 height 19
click at [1201, 476] on button "Delete" at bounding box center [1180, 472] width 92 height 22
click at [1212, 383] on icon "button" at bounding box center [1213, 378] width 3 height 12
click at [1197, 471] on button "Delete" at bounding box center [1180, 472] width 92 height 22
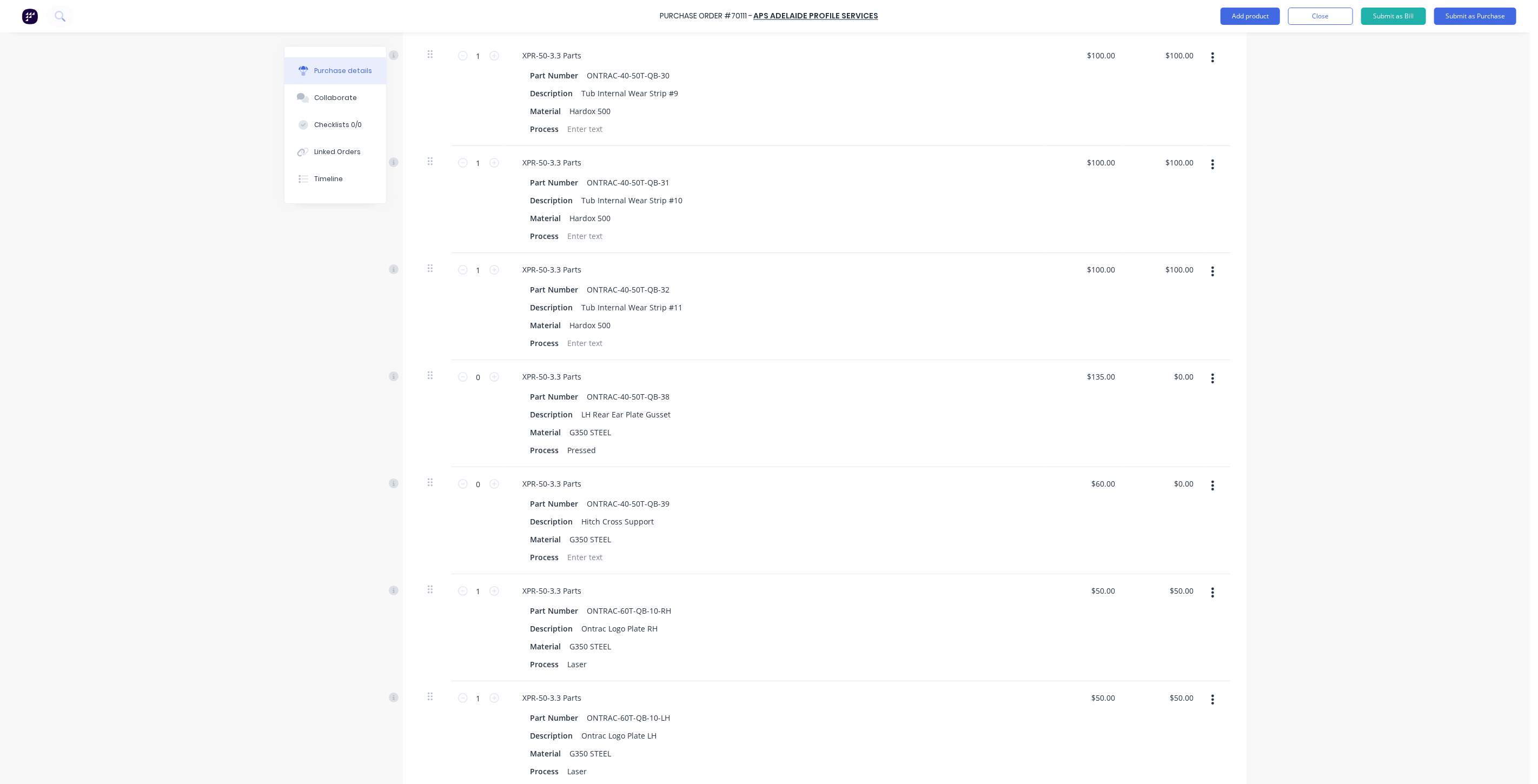
drag, startPoint x: 1203, startPoint y: 388, endPoint x: 1203, endPoint y: 381, distance: 7.0
click at [1204, 387] on div at bounding box center [1217, 413] width 27 height 107
click at [1203, 381] on button "button" at bounding box center [1213, 378] width 25 height 19
drag, startPoint x: 1199, startPoint y: 471, endPoint x: 1204, endPoint y: 445, distance: 26.5
click at [1199, 471] on button "Delete" at bounding box center [1180, 472] width 92 height 22
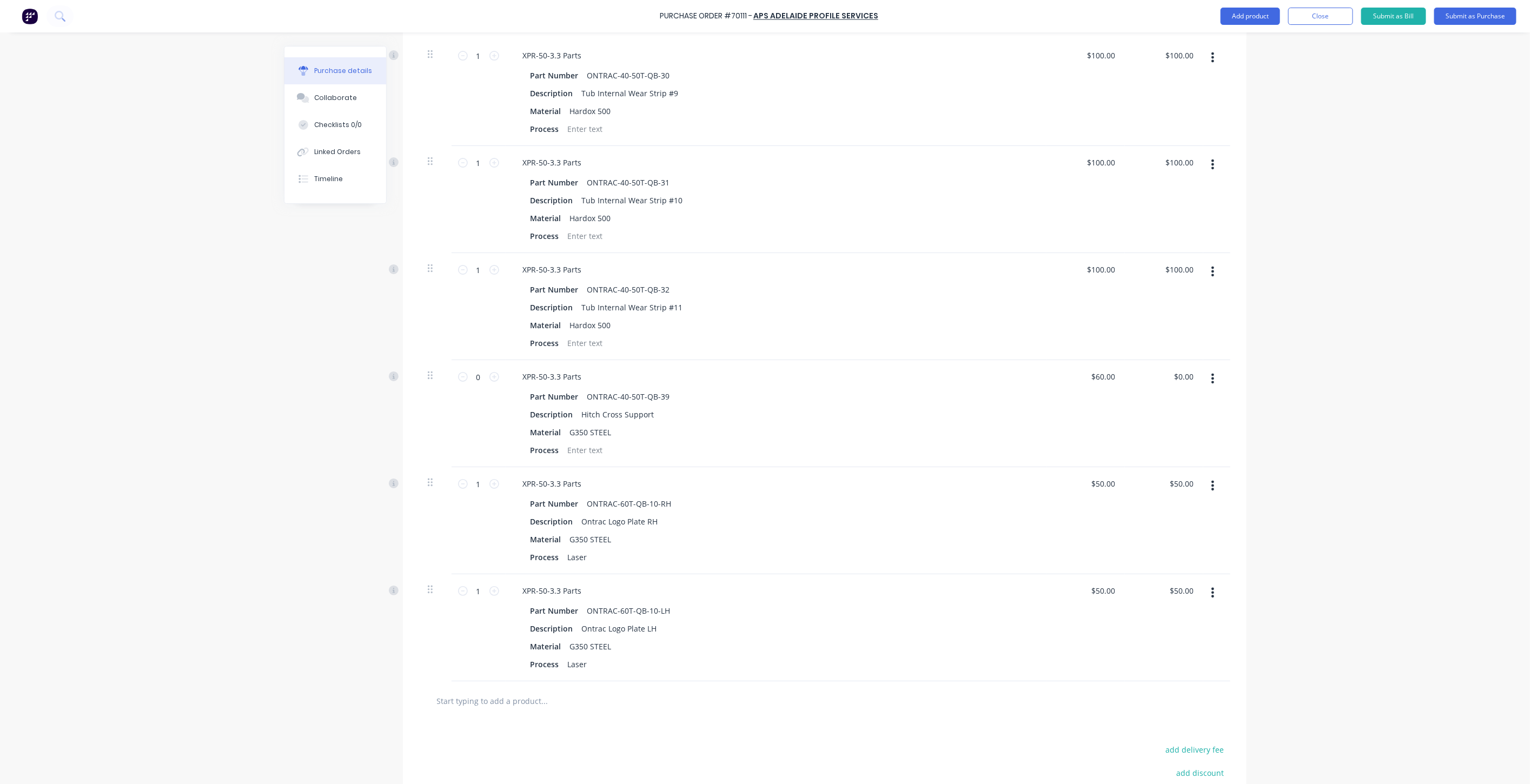
click at [1210, 384] on button "button" at bounding box center [1213, 378] width 25 height 19
click at [1188, 475] on button "Delete" at bounding box center [1180, 472] width 92 height 22
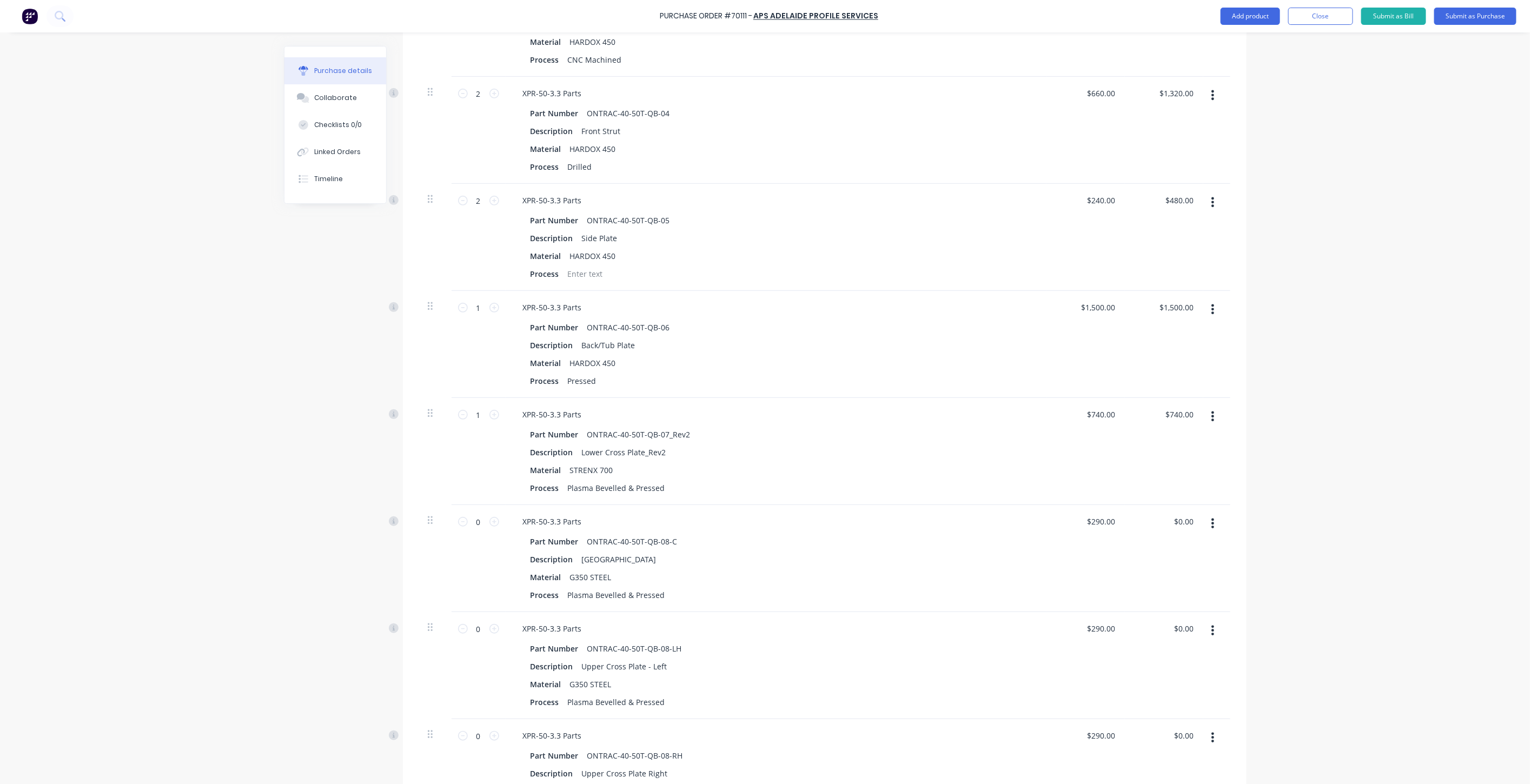
scroll to position [480, 0]
click at [1214, 417] on button "button" at bounding box center [1213, 418] width 25 height 19
click at [1206, 509] on button "Delete" at bounding box center [1180, 513] width 92 height 22
click at [1212, 423] on icon "button" at bounding box center [1213, 419] width 3 height 12
click at [1188, 517] on button "Delete" at bounding box center [1180, 513] width 92 height 22
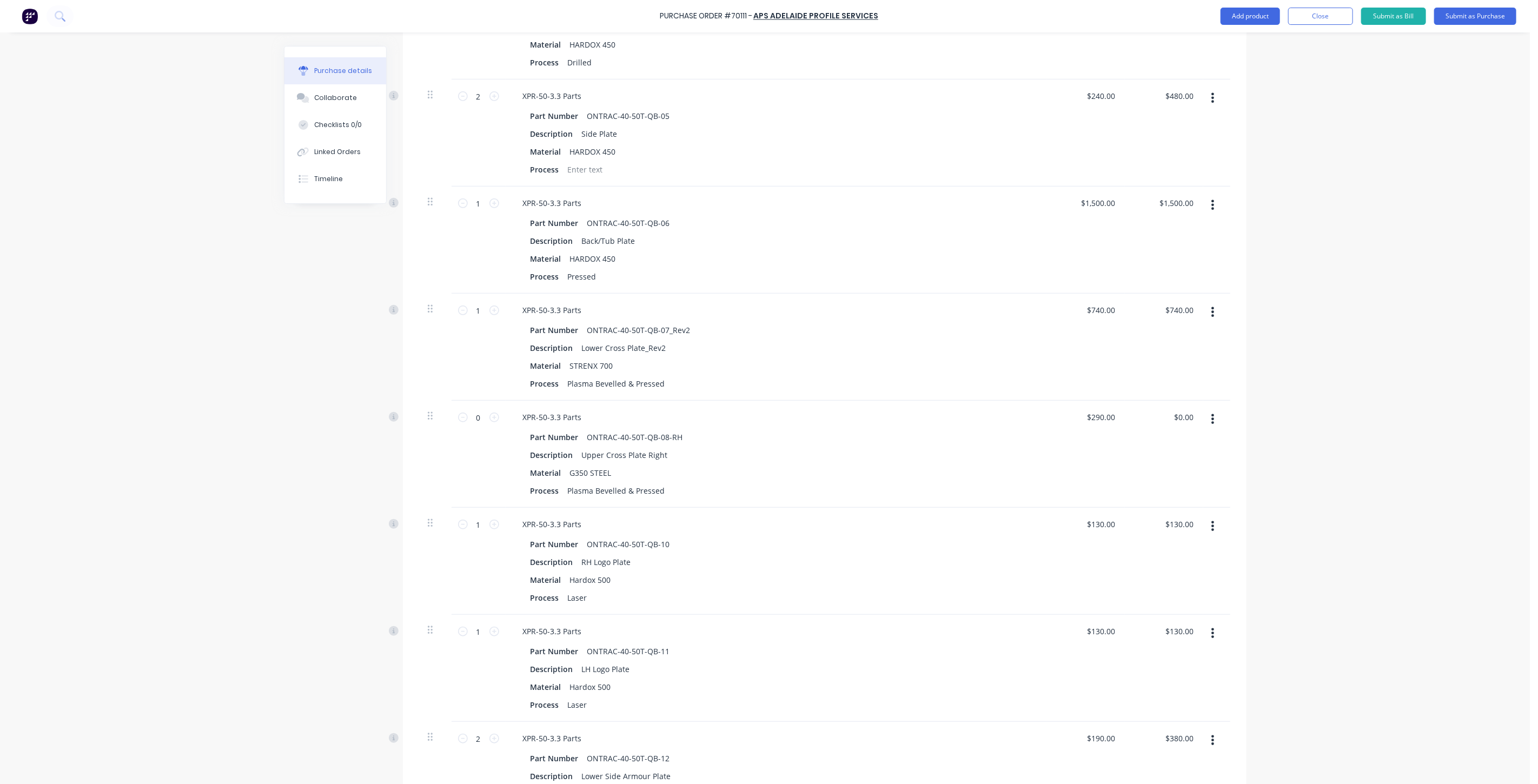
click at [1212, 419] on icon "button" at bounding box center [1213, 419] width 3 height 10
click at [1193, 518] on button "Delete" at bounding box center [1180, 513] width 92 height 22
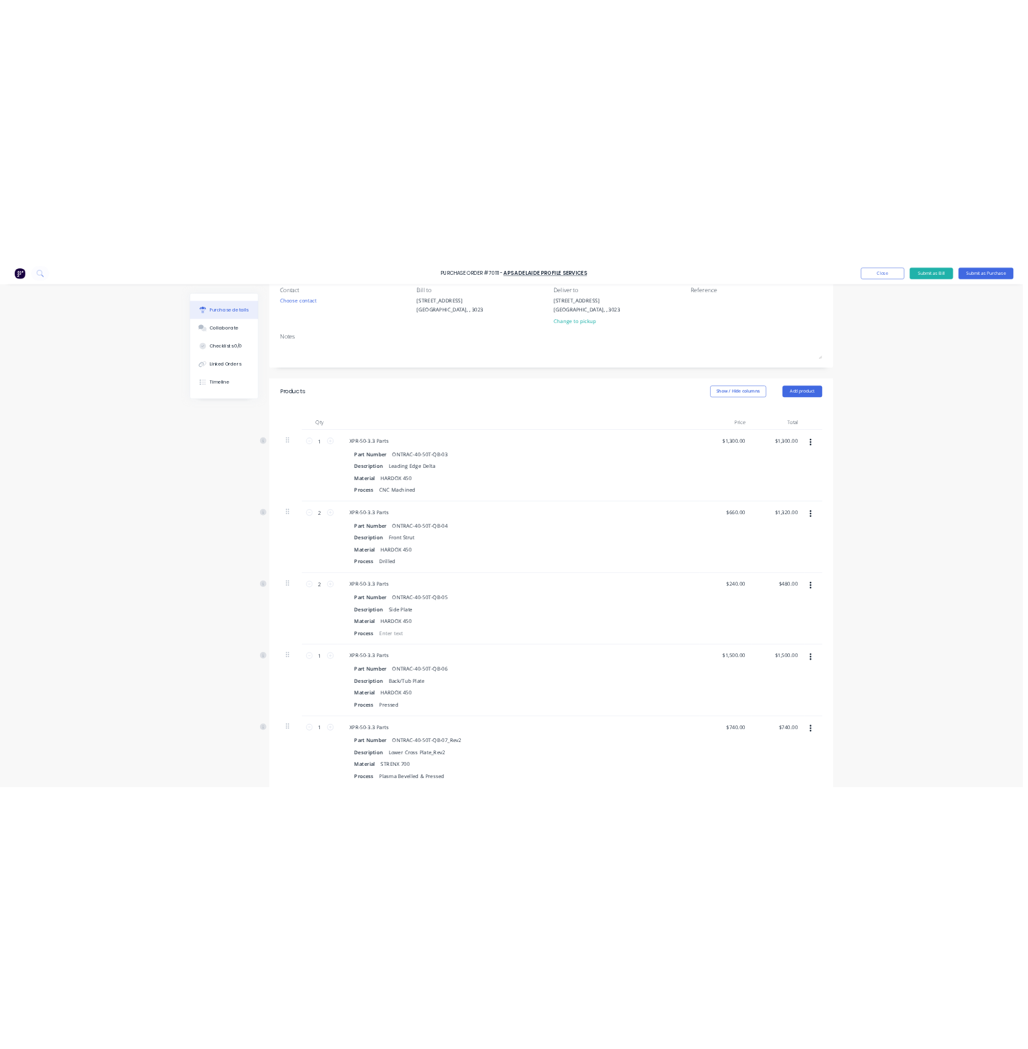
scroll to position [214, 0]
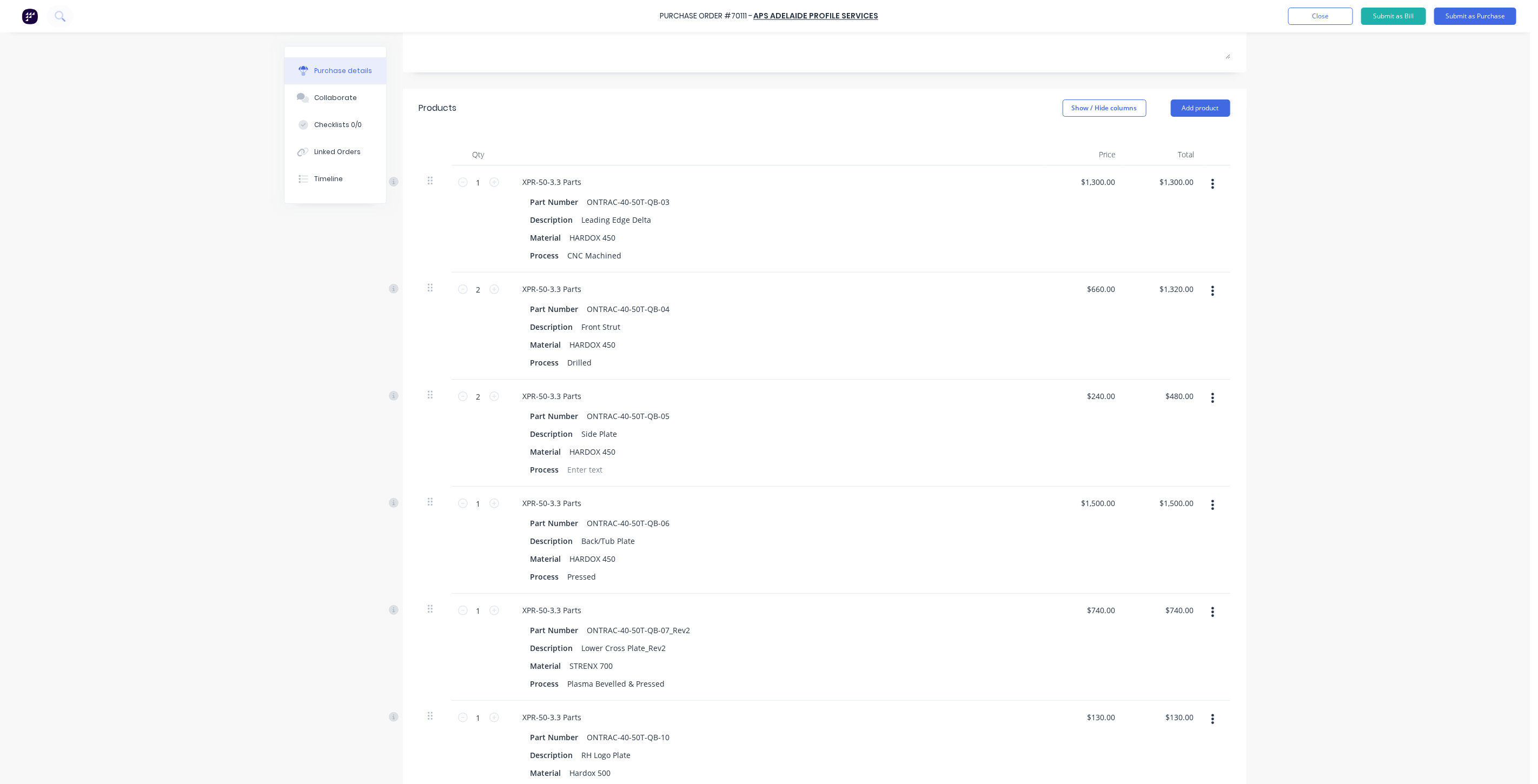
click at [1312, 274] on div "Purchase Order #70111 - APS Adelaide Profile Services Add product Close Submit …" at bounding box center [765, 392] width 1530 height 784
click at [1098, 181] on input "1300.00" at bounding box center [1098, 182] width 40 height 16
click at [155, 318] on div "Purchase Order #70111 - APS Adelaide Profile Services Add product Close Submit …" at bounding box center [765, 392] width 1530 height 784
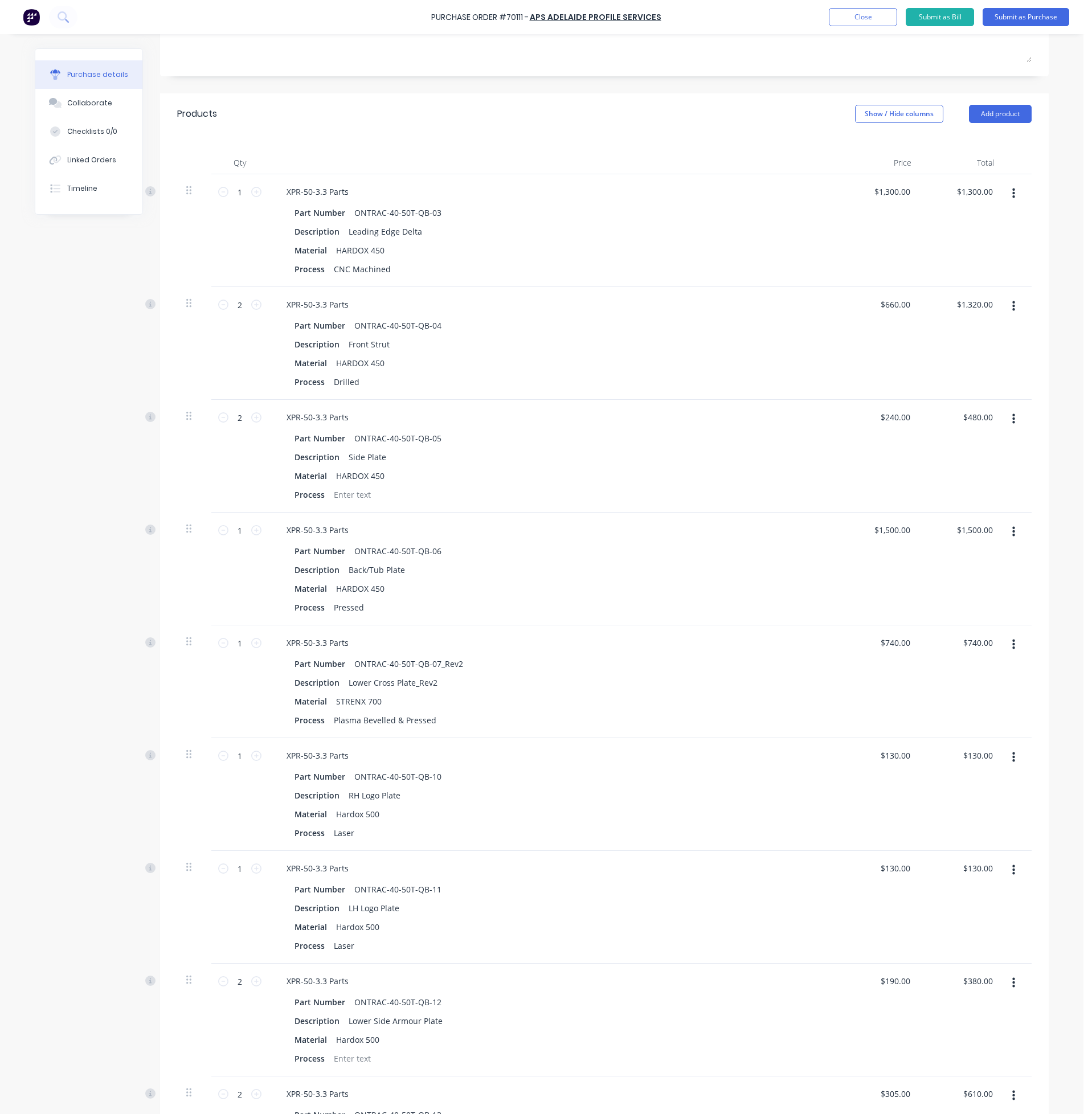
scroll to position [0, 0]
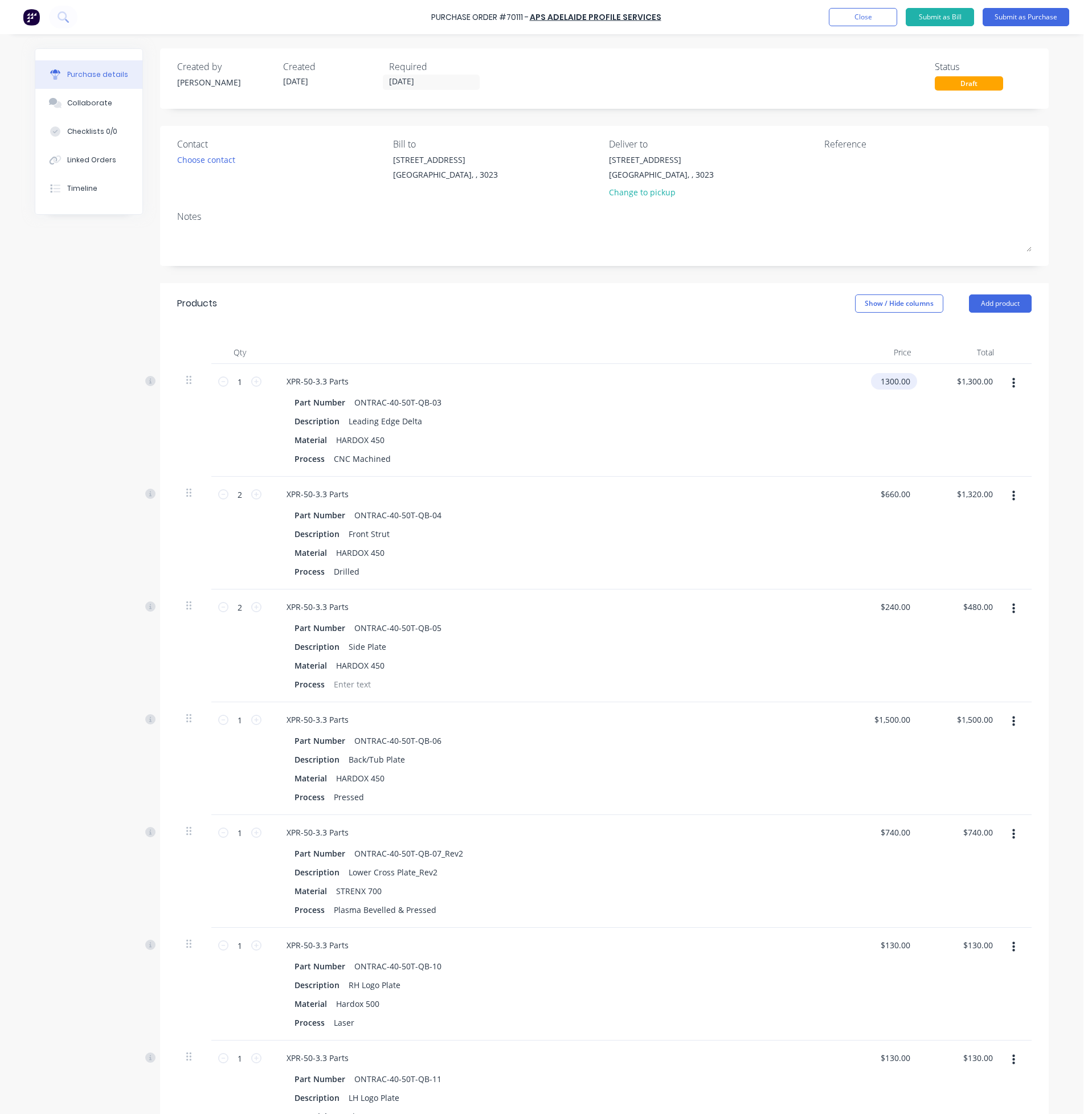
click at [881, 389] on input "1300.00" at bounding box center [891, 381] width 42 height 17
click at [897, 381] on input "1300.00" at bounding box center [895, 381] width 35 height 17
click at [921, 434] on div "$2,825.00 $2,825.00" at bounding box center [961, 419] width 82 height 112
click at [892, 492] on input "660.00" at bounding box center [895, 494] width 35 height 17
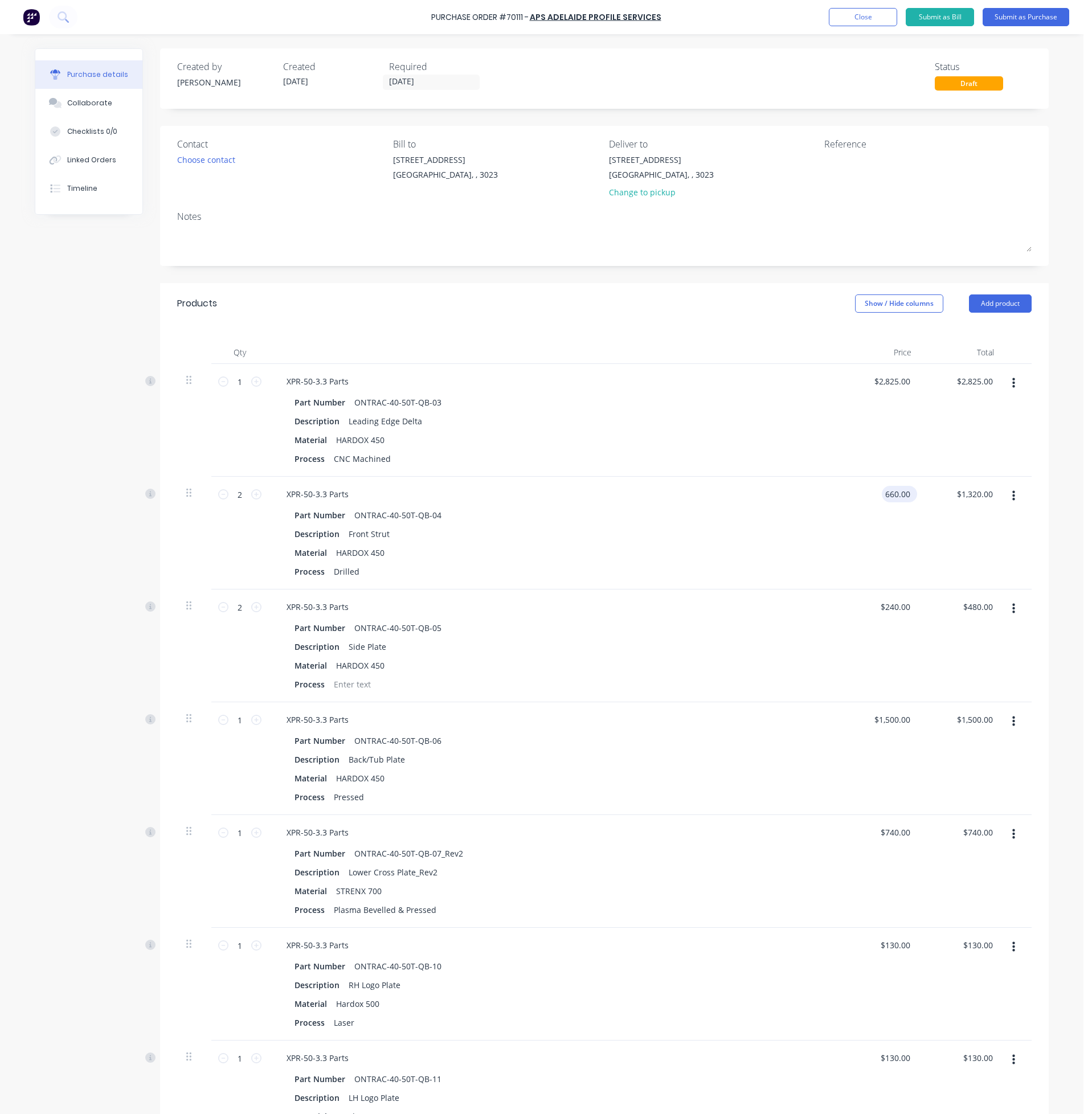
click at [892, 492] on input "660.00" at bounding box center [896, 494] width 31 height 17
click at [897, 570] on div "$1,200.00 $1,200.00" at bounding box center [879, 533] width 82 height 112
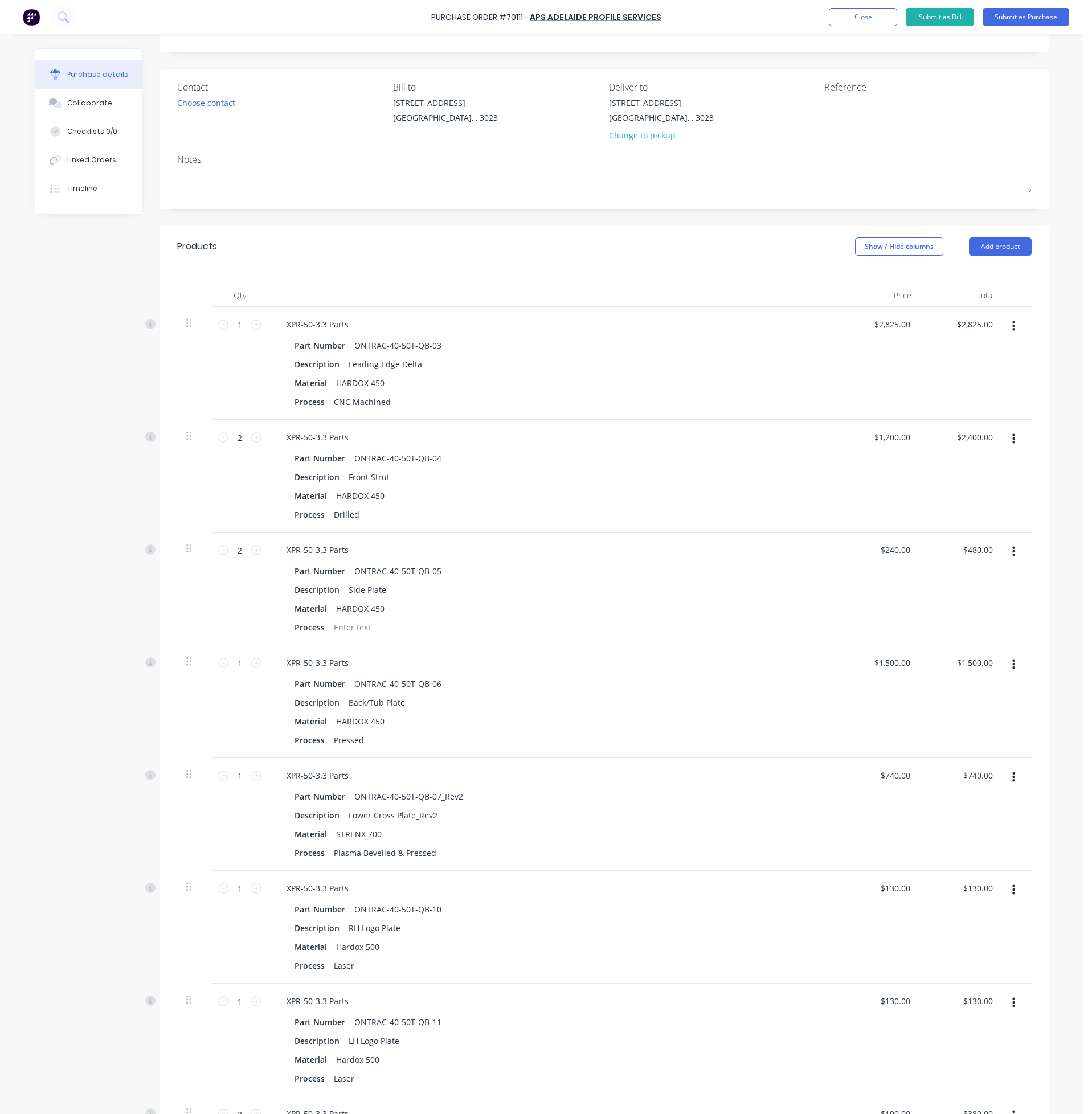
scroll to position [171, 0]
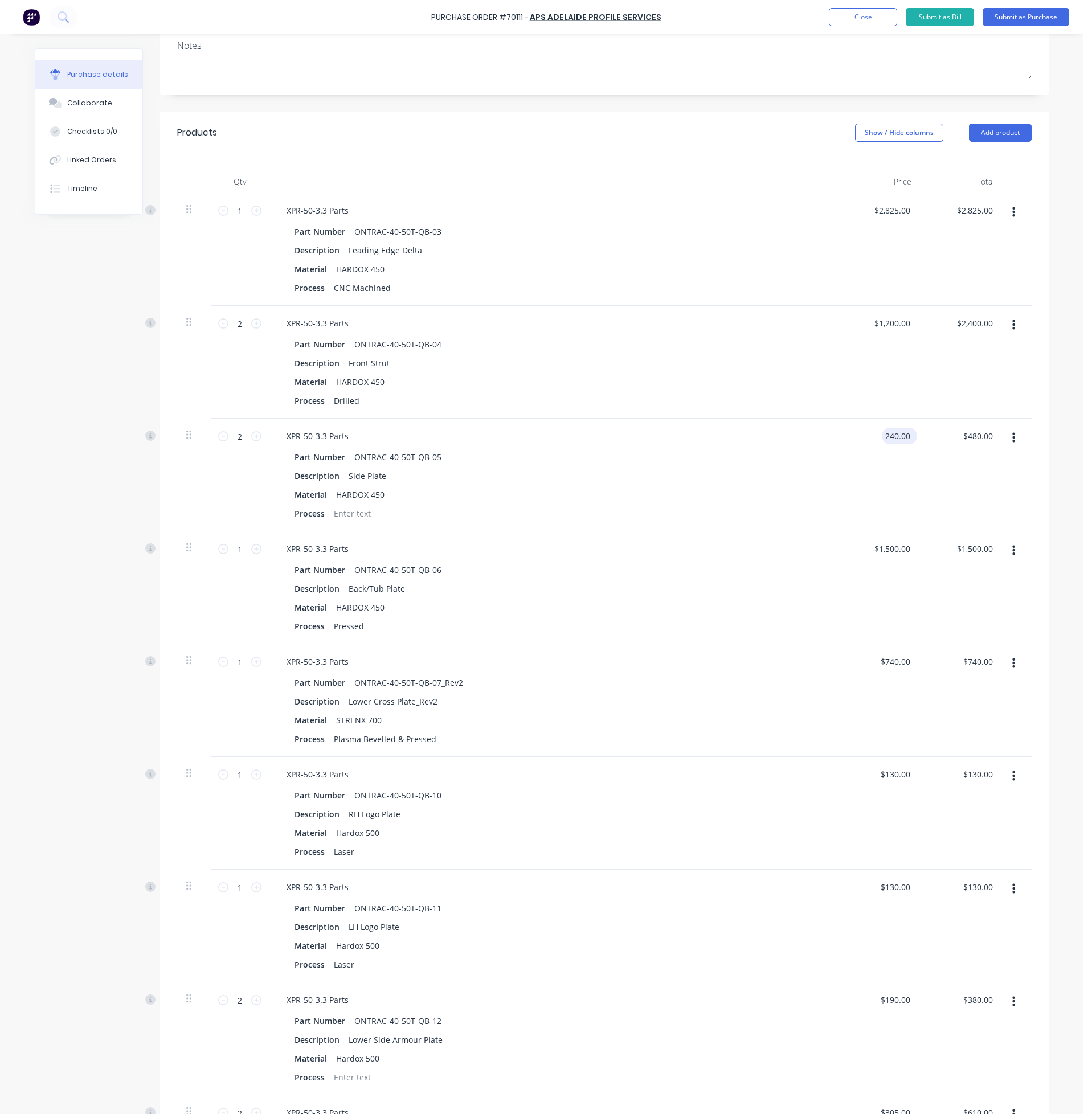
click at [891, 435] on input "240.00" at bounding box center [896, 435] width 31 height 17
click at [959, 490] on div "$480.00 $480.00" at bounding box center [961, 474] width 82 height 112
click at [889, 550] on input "1500.00" at bounding box center [895, 549] width 35 height 17
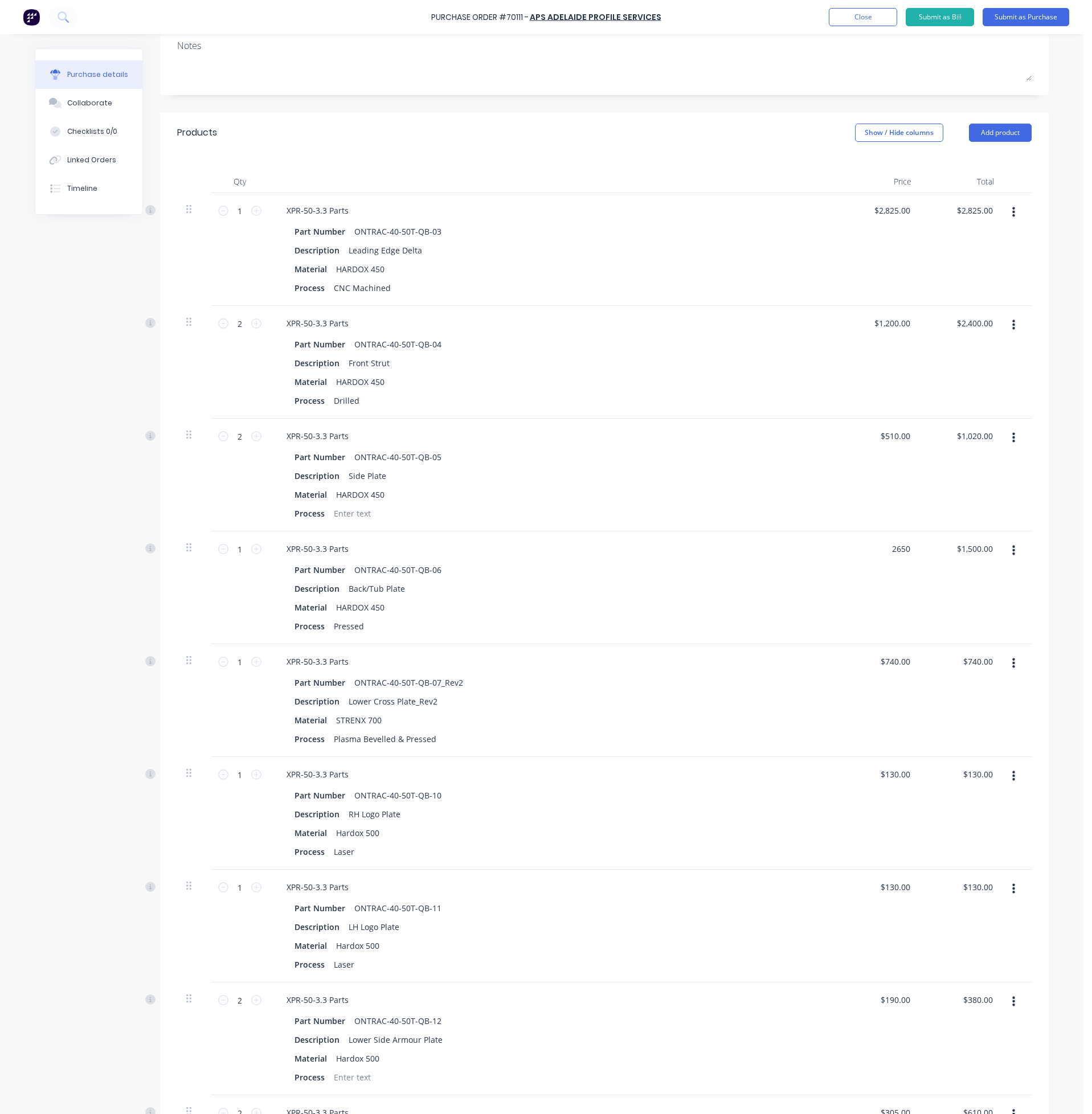
click at [990, 600] on div "$1,500.00 $1,500.00" at bounding box center [961, 587] width 82 height 112
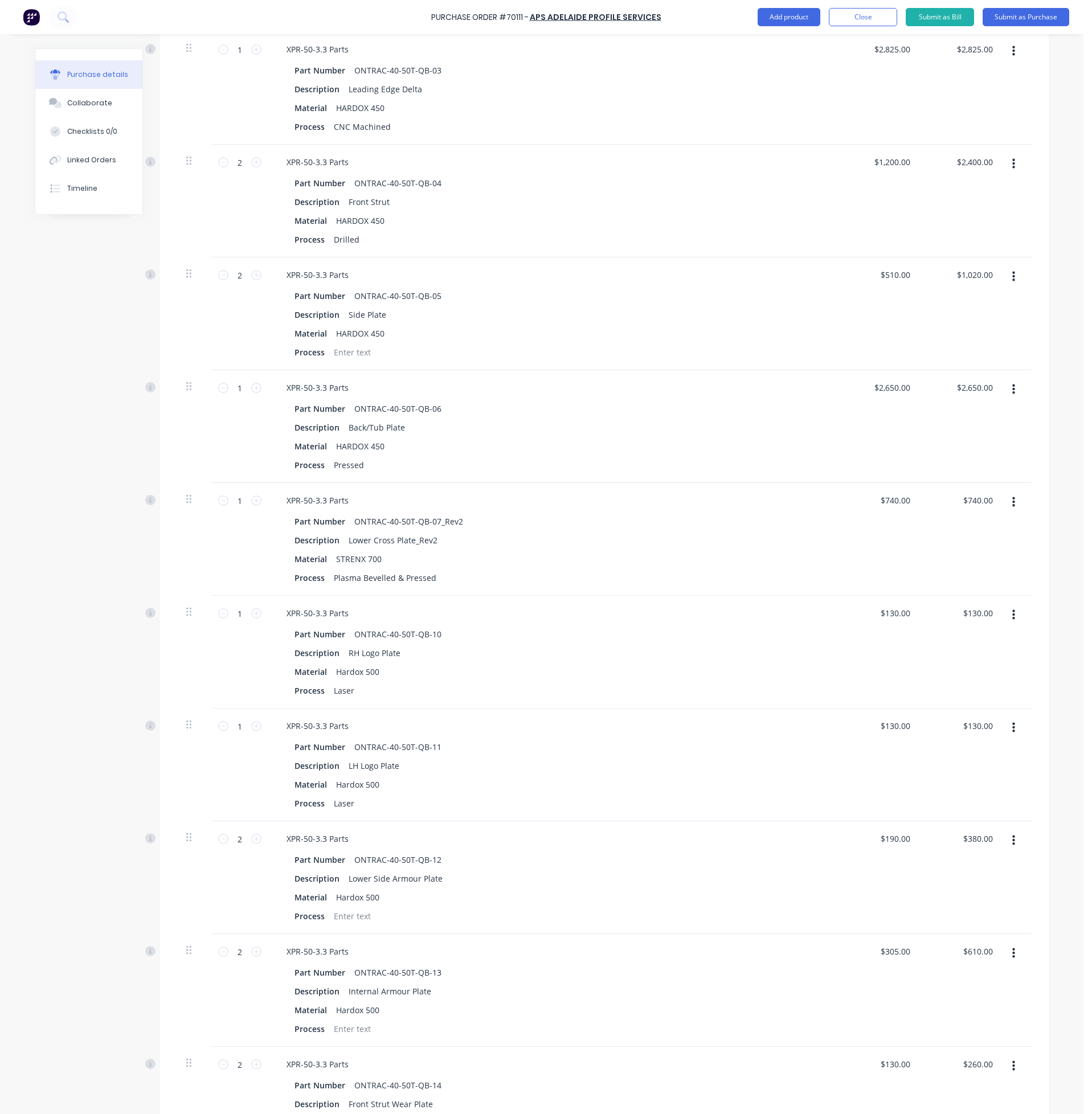
scroll to position [342, 0]
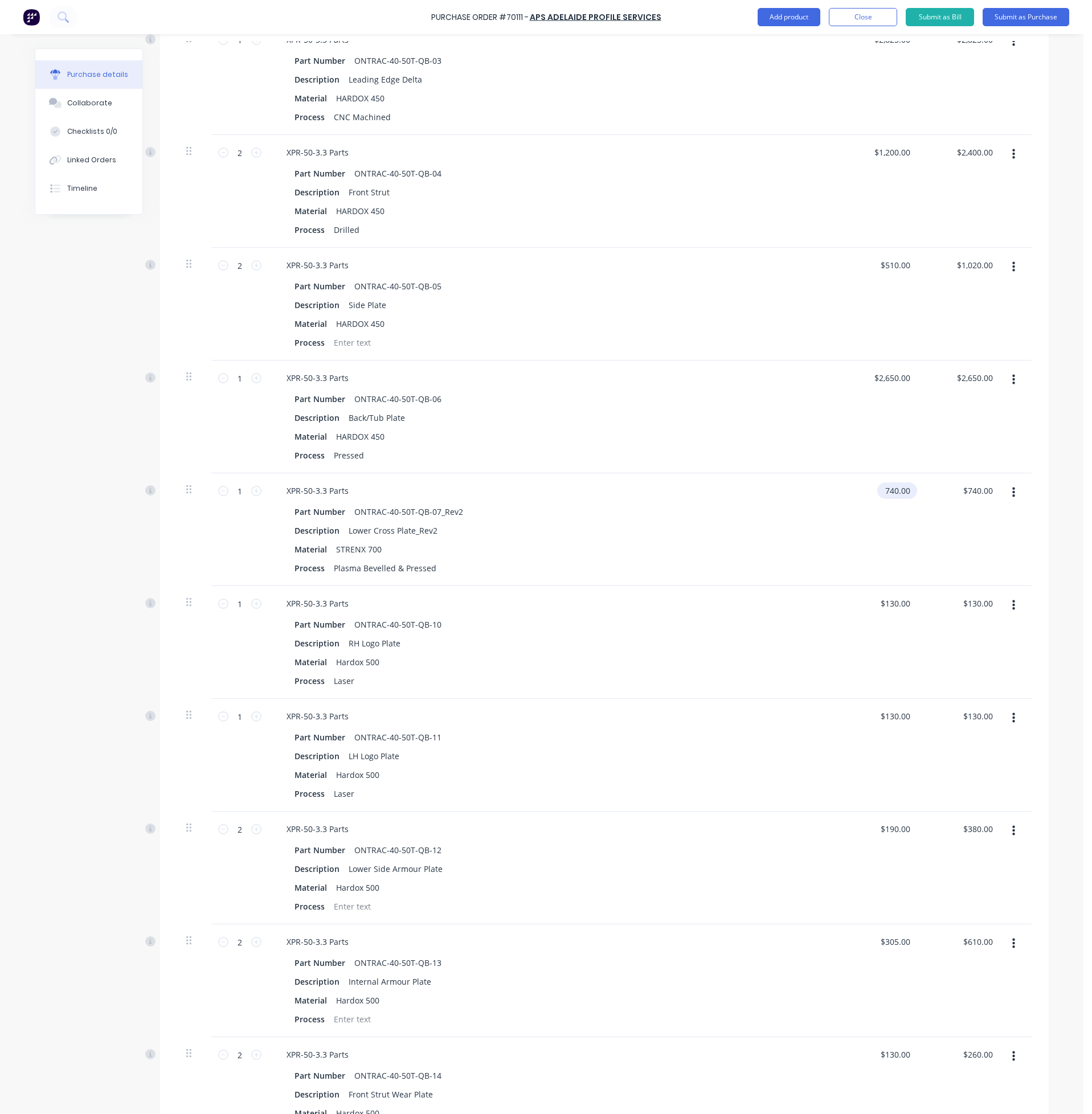
click at [887, 494] on input "740.00" at bounding box center [895, 490] width 35 height 17
click at [887, 494] on input "740.00" at bounding box center [896, 490] width 31 height 17
click at [975, 525] on div "$1,475.00 $1,475.00" at bounding box center [961, 529] width 82 height 112
click at [896, 608] on input "130.00" at bounding box center [896, 603] width 31 height 17
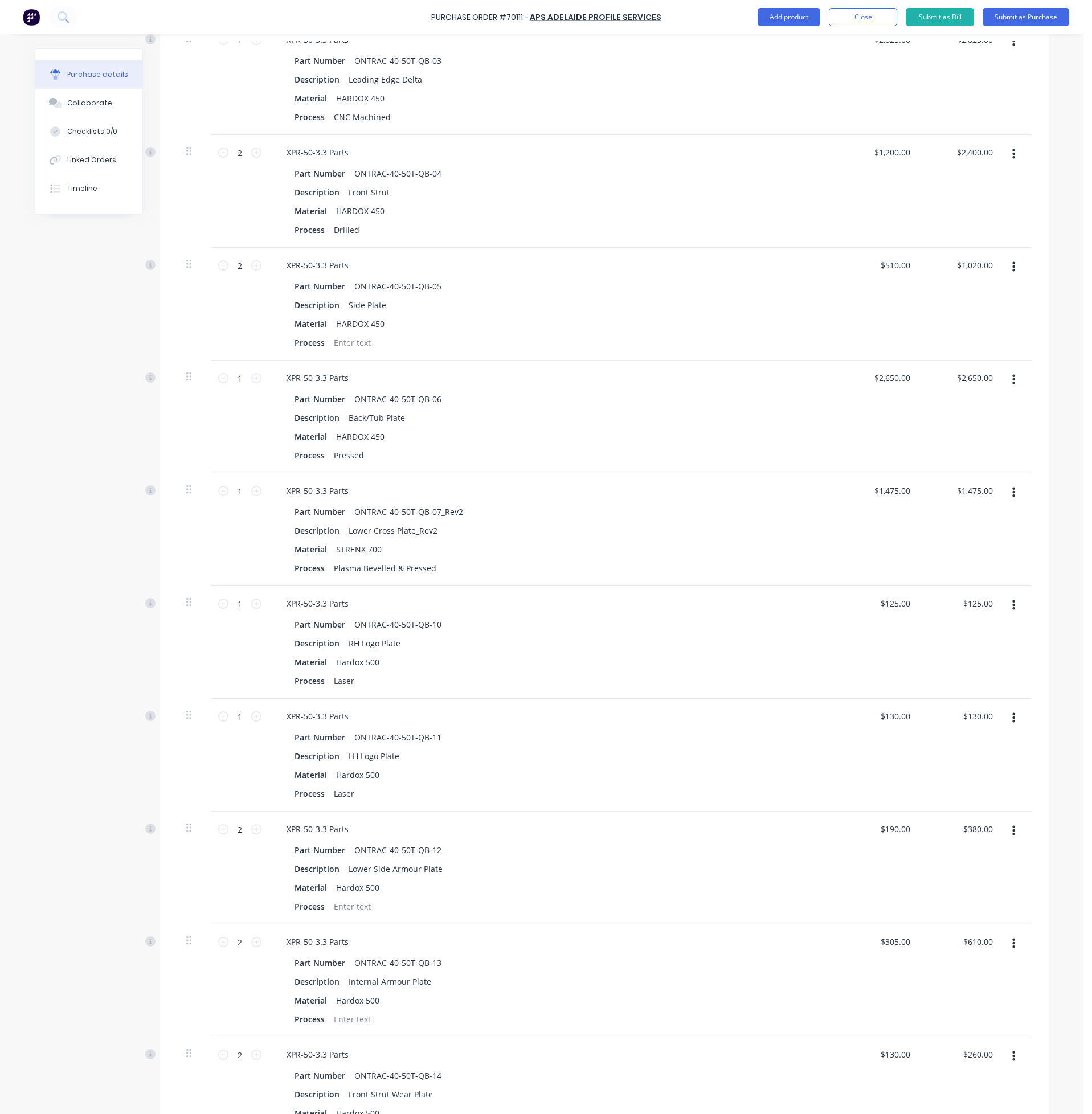
click at [953, 632] on div "$125.00 $125.00" at bounding box center [961, 642] width 82 height 112
click at [886, 719] on input "130.00" at bounding box center [895, 716] width 35 height 17
click at [971, 683] on div "$125.00 $125.00" at bounding box center [961, 642] width 82 height 112
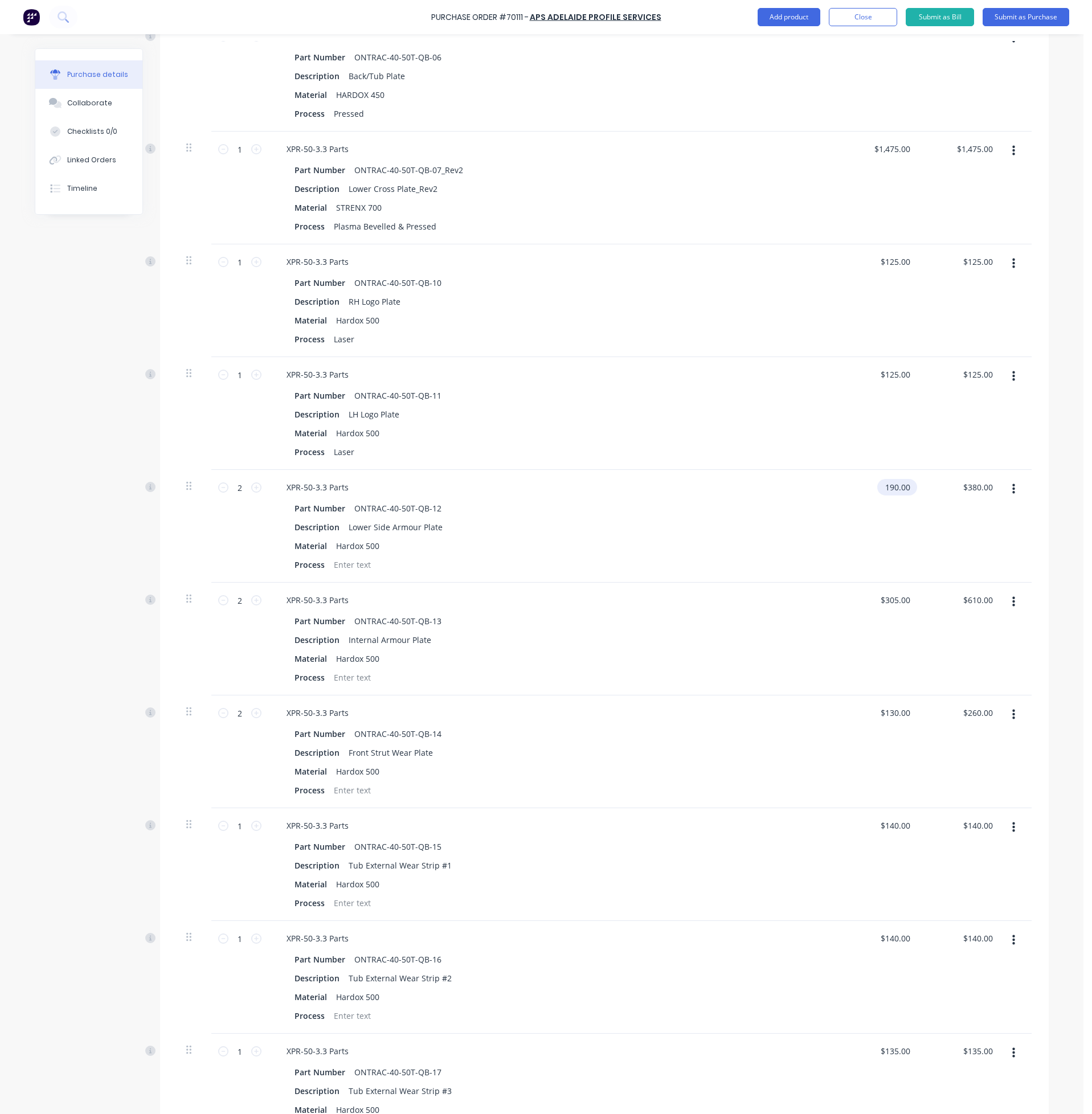
click at [897, 489] on input "190.00" at bounding box center [895, 487] width 35 height 17
click at [897, 489] on input "190.00" at bounding box center [896, 487] width 31 height 17
click at [978, 543] on div "$380.00 $380.00" at bounding box center [961, 526] width 82 height 112
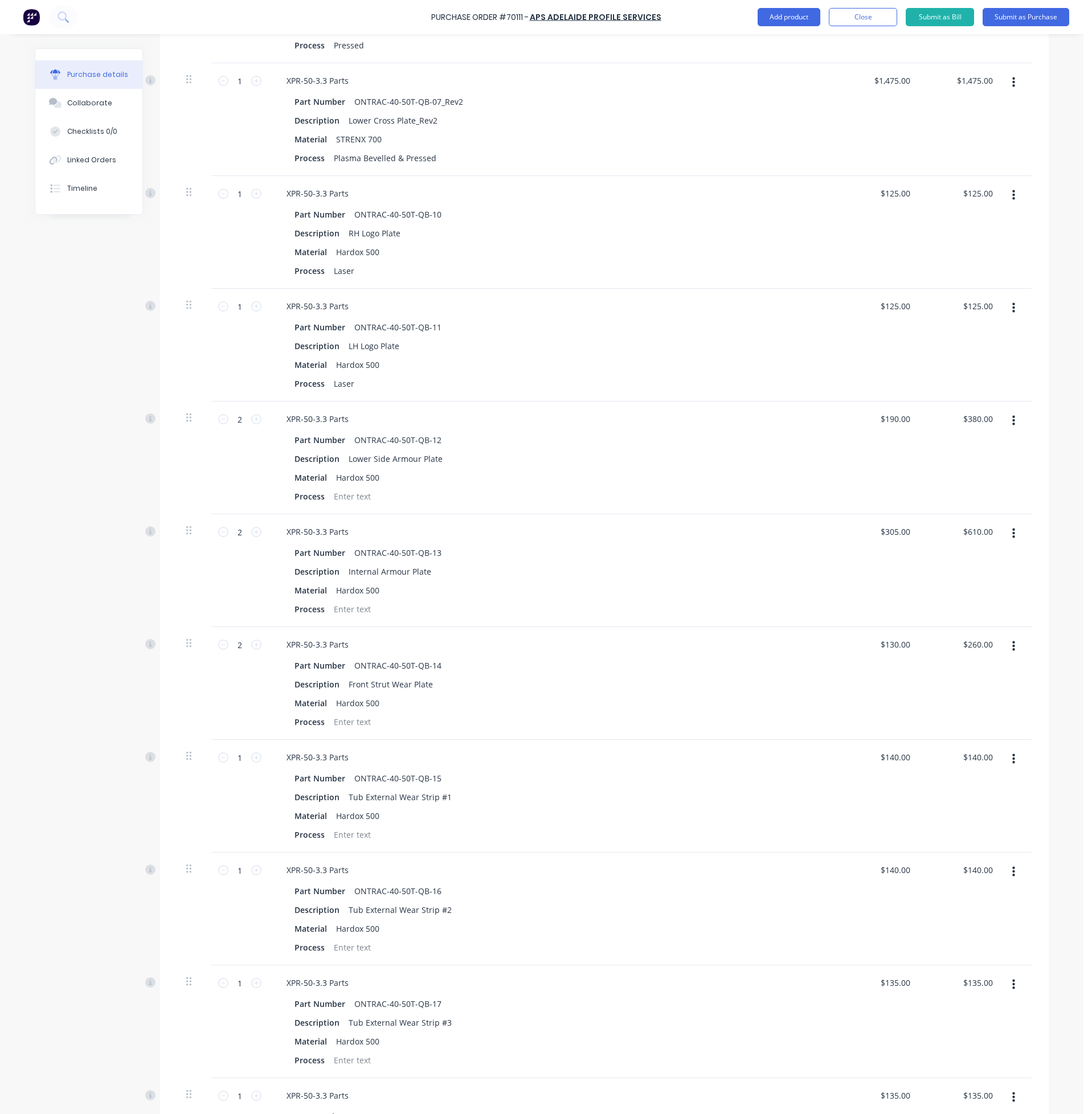
scroll to position [854, 0]
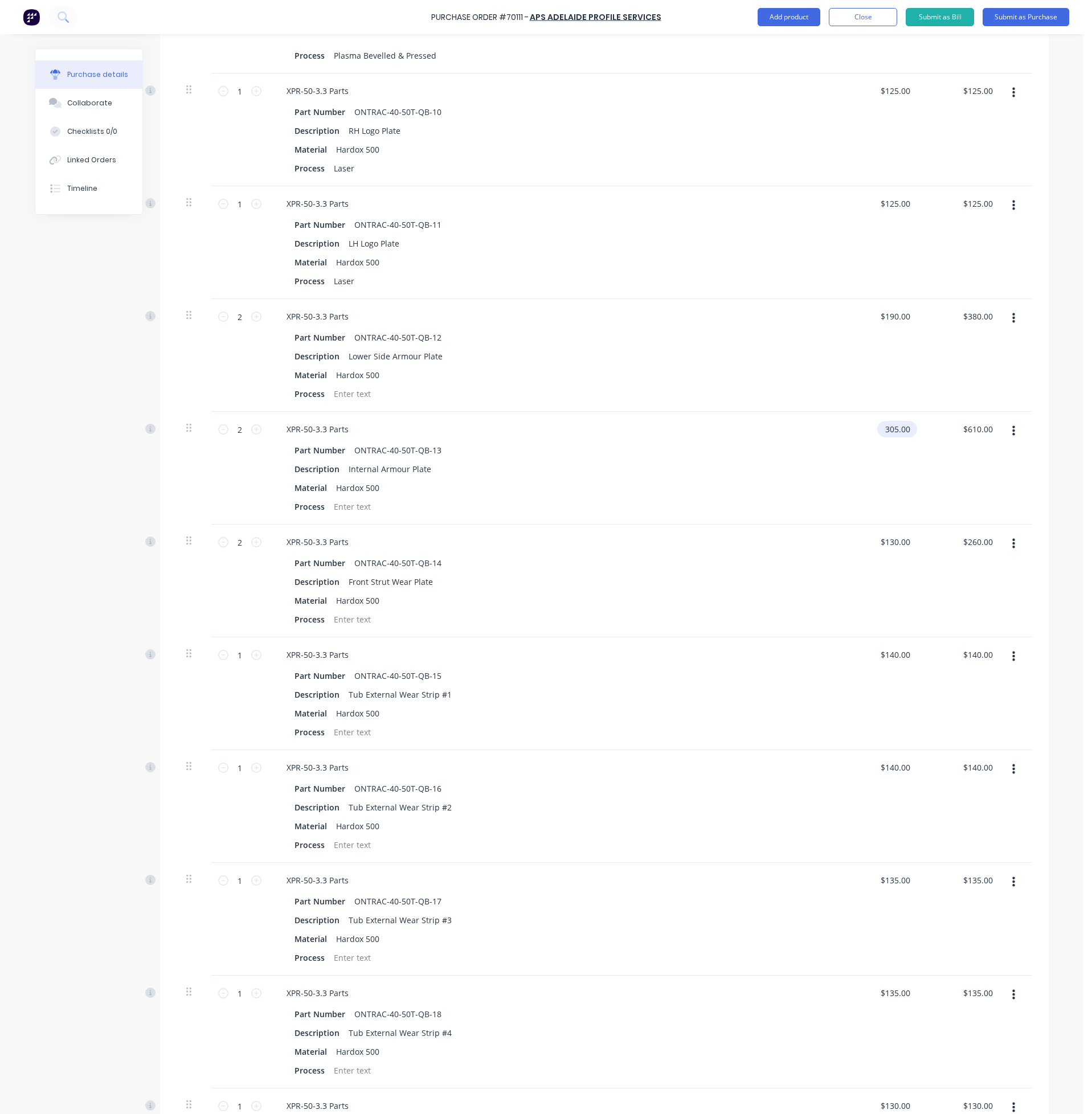
click at [881, 434] on input "305.00" at bounding box center [895, 429] width 35 height 17
click at [971, 493] on div "$600.00 $610.00" at bounding box center [961, 467] width 82 height 112
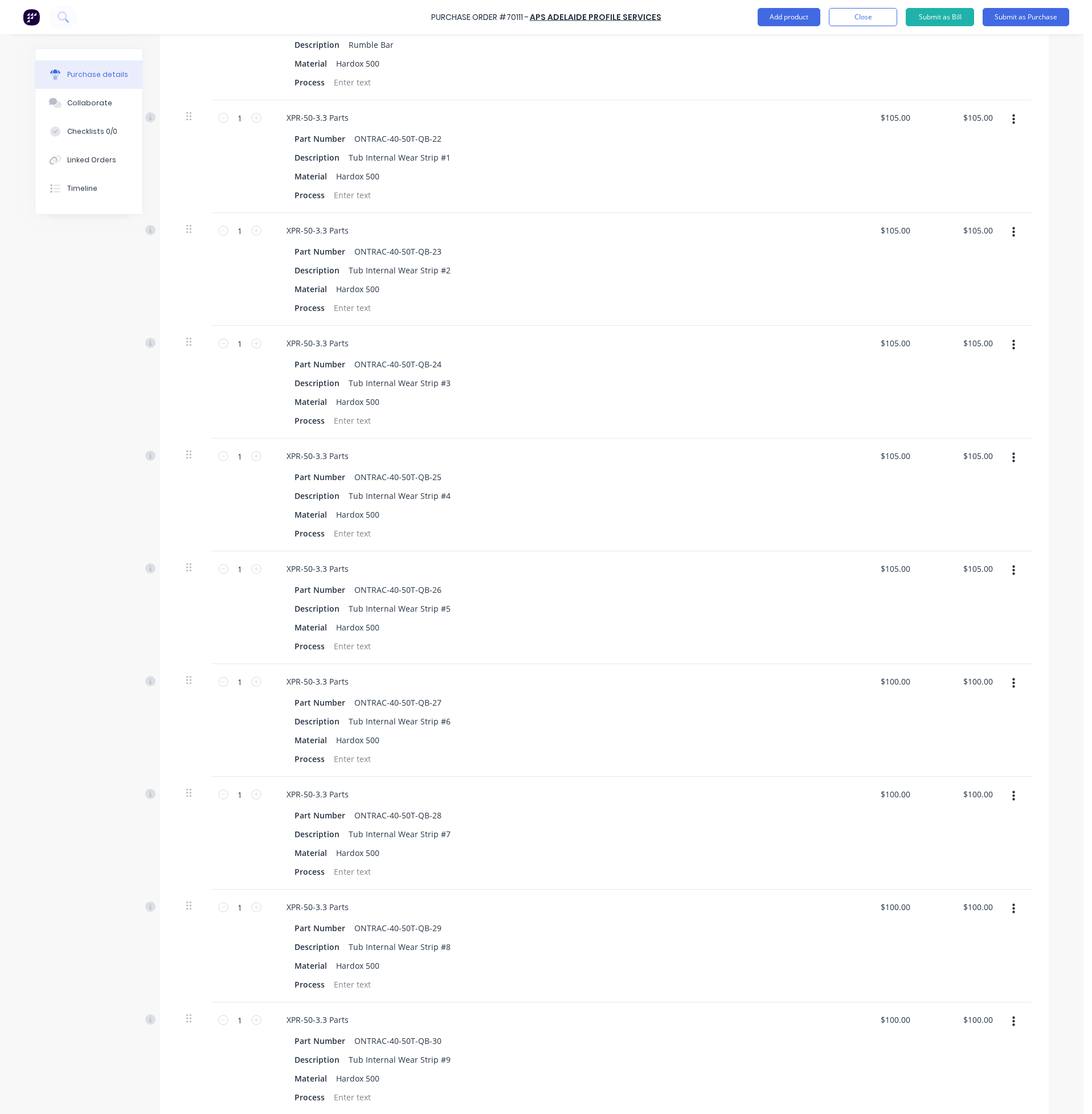
scroll to position [2221, 0]
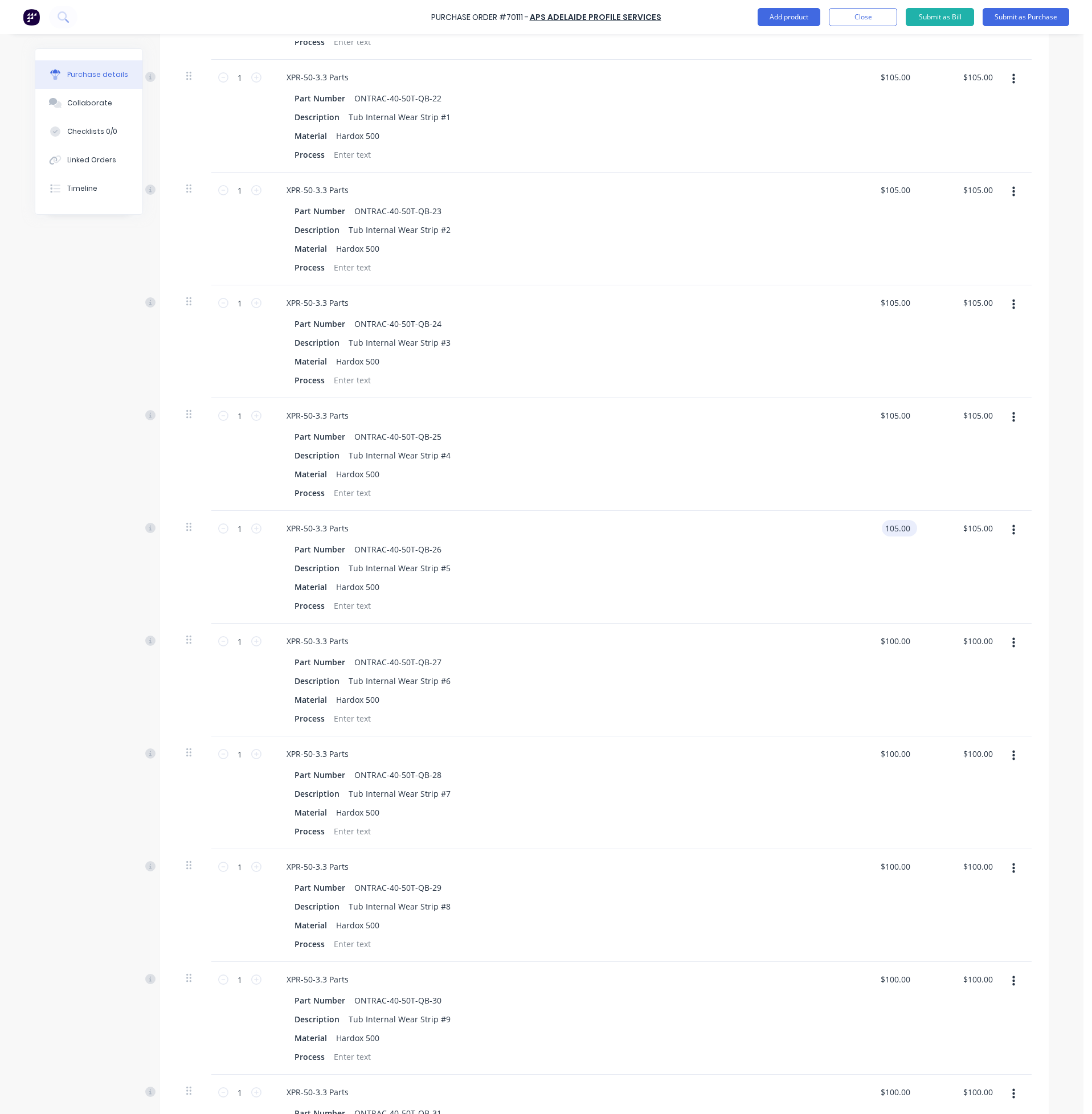
click at [897, 535] on input "105.00" at bounding box center [896, 528] width 31 height 17
click at [891, 536] on input "105.00" at bounding box center [896, 528] width 31 height 17
click at [923, 567] on div "$100.00 $105.00" at bounding box center [961, 566] width 82 height 112
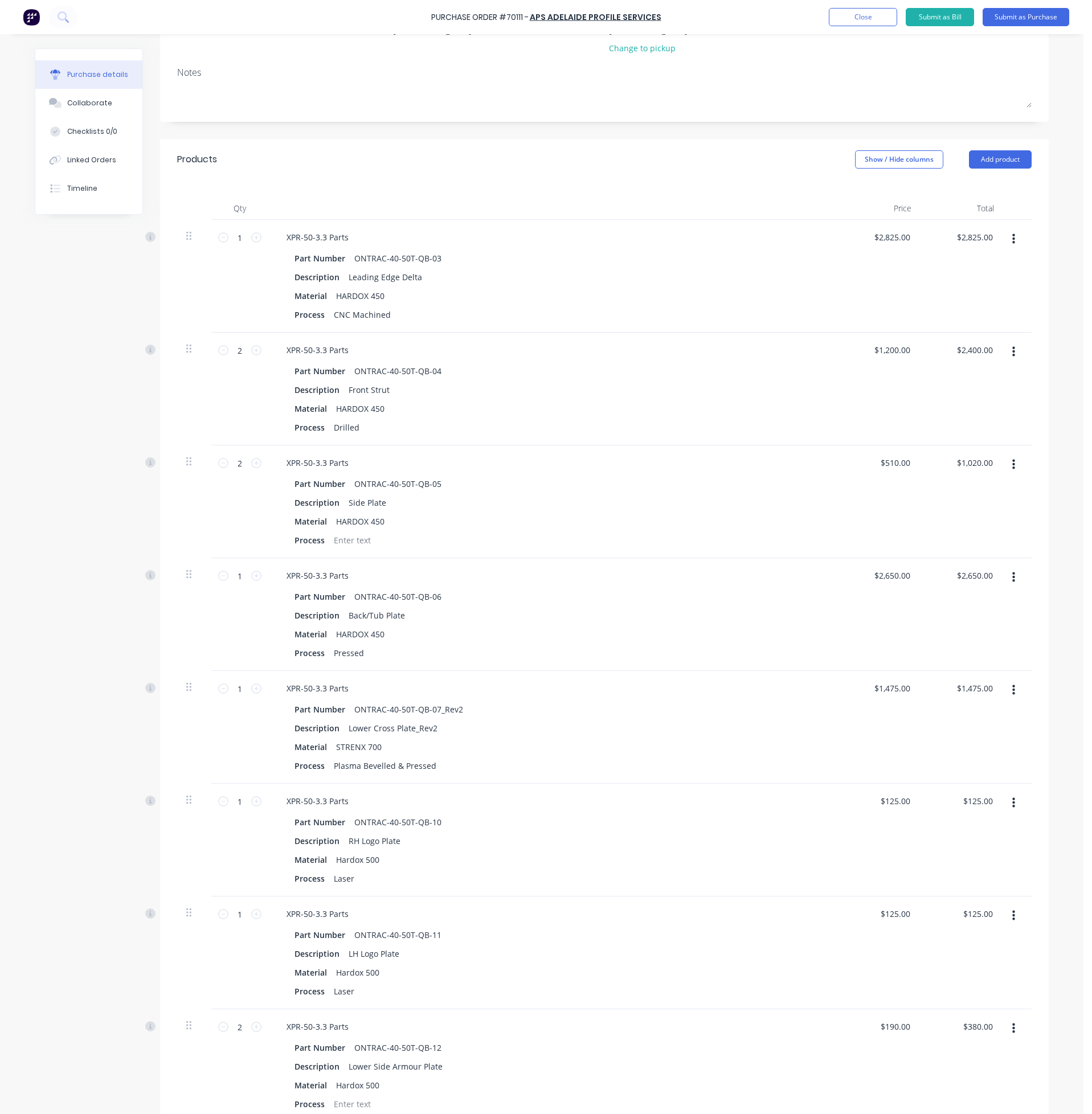
scroll to position [0, 0]
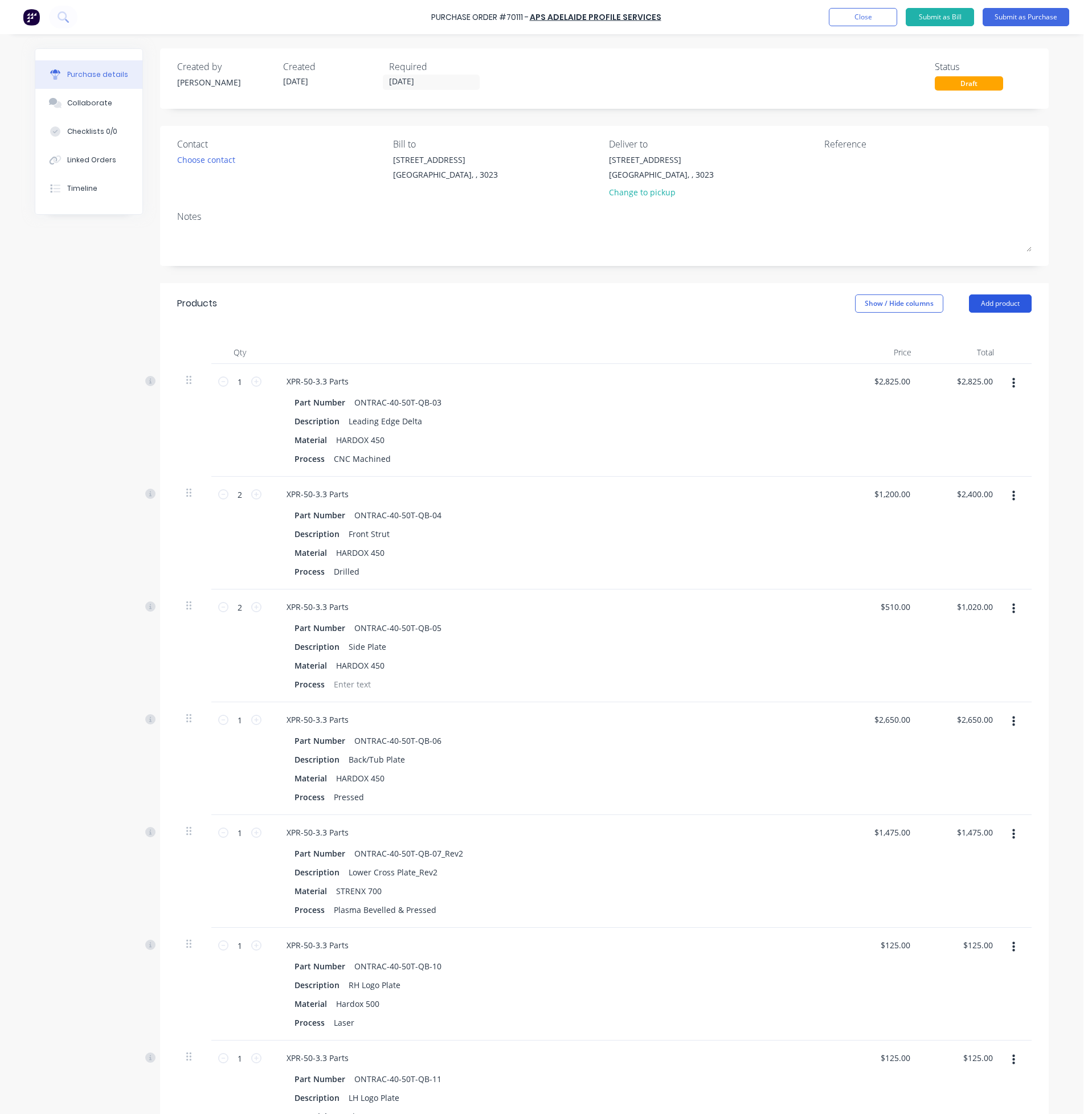
click at [987, 296] on button "Add product" at bounding box center [1000, 303] width 63 height 19
click at [975, 332] on div "Product catalogue" at bounding box center [977, 333] width 88 height 17
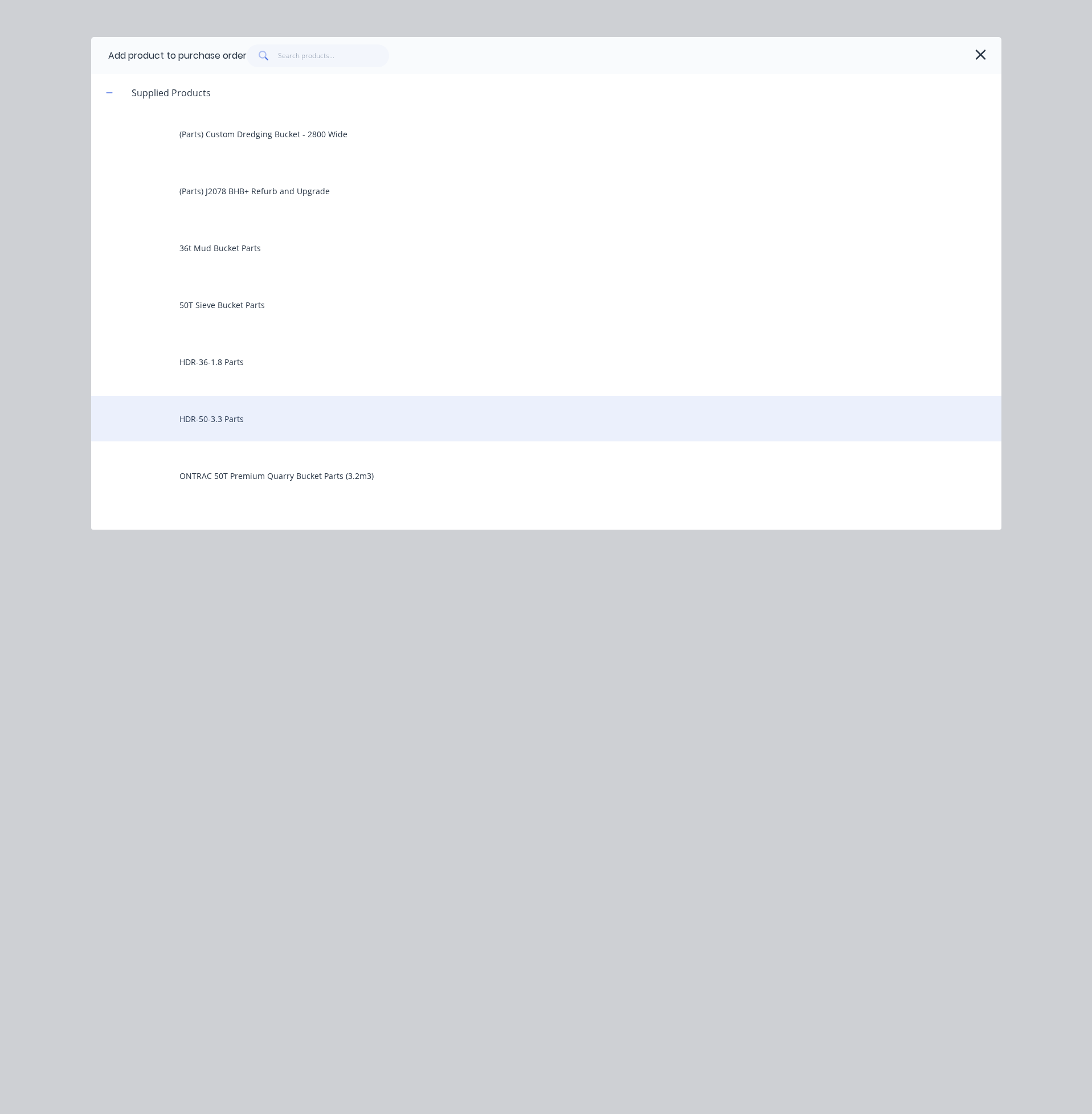
click at [281, 431] on div "HDR-50-3.3 Parts" at bounding box center [546, 418] width 910 height 45
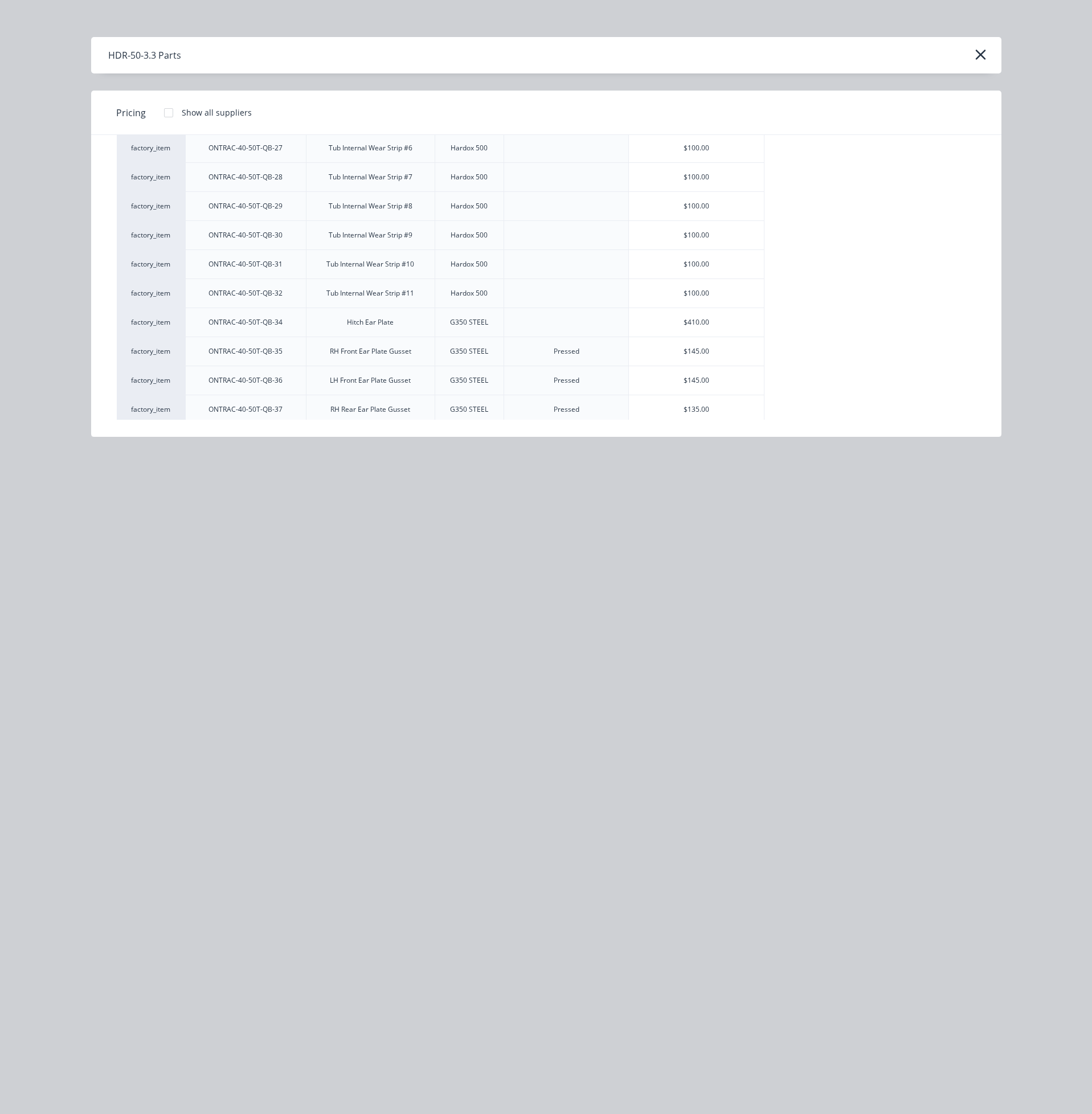
scroll to position [902, 0]
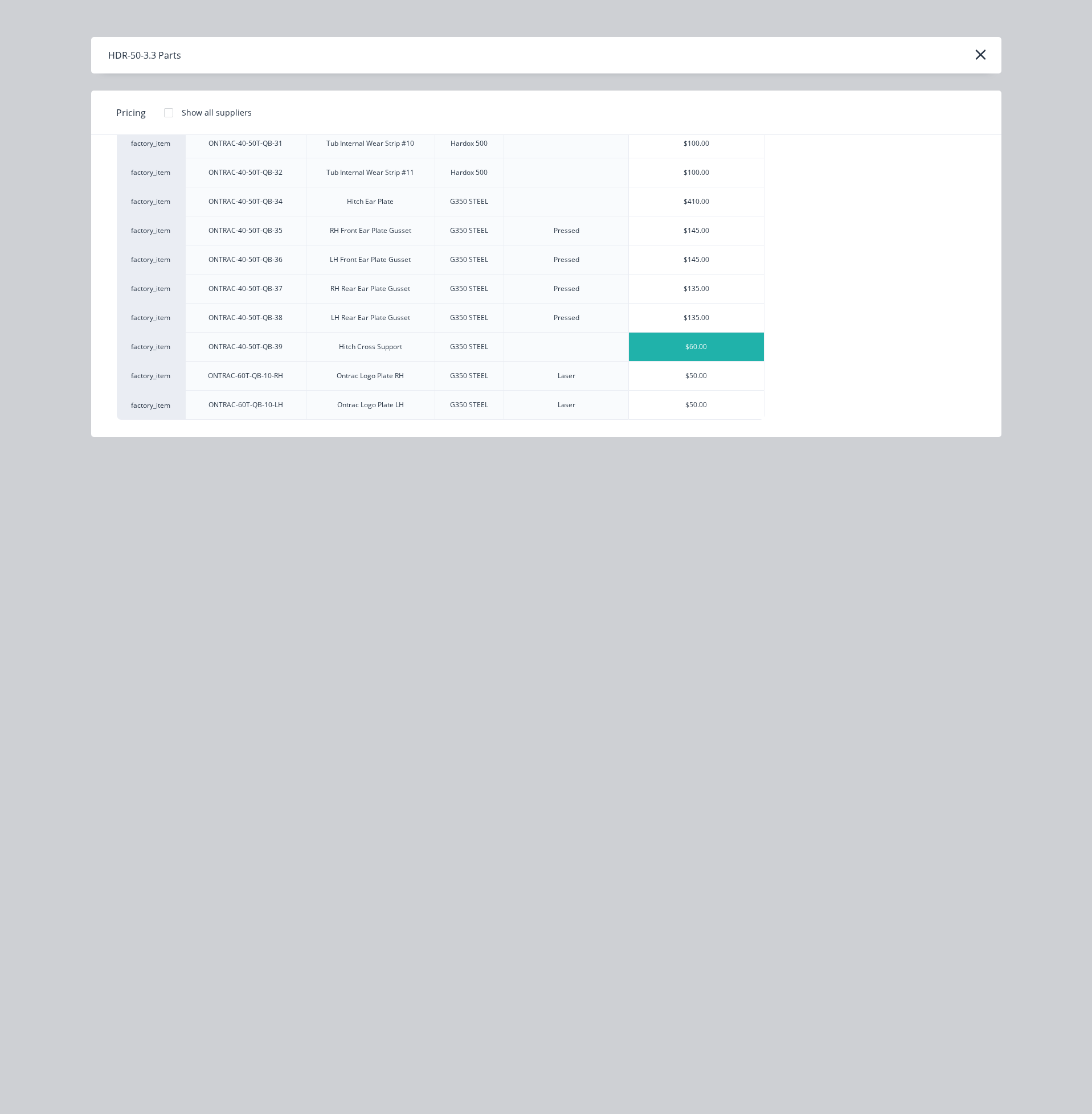
click at [719, 352] on div "$60.00" at bounding box center [696, 347] width 135 height 28
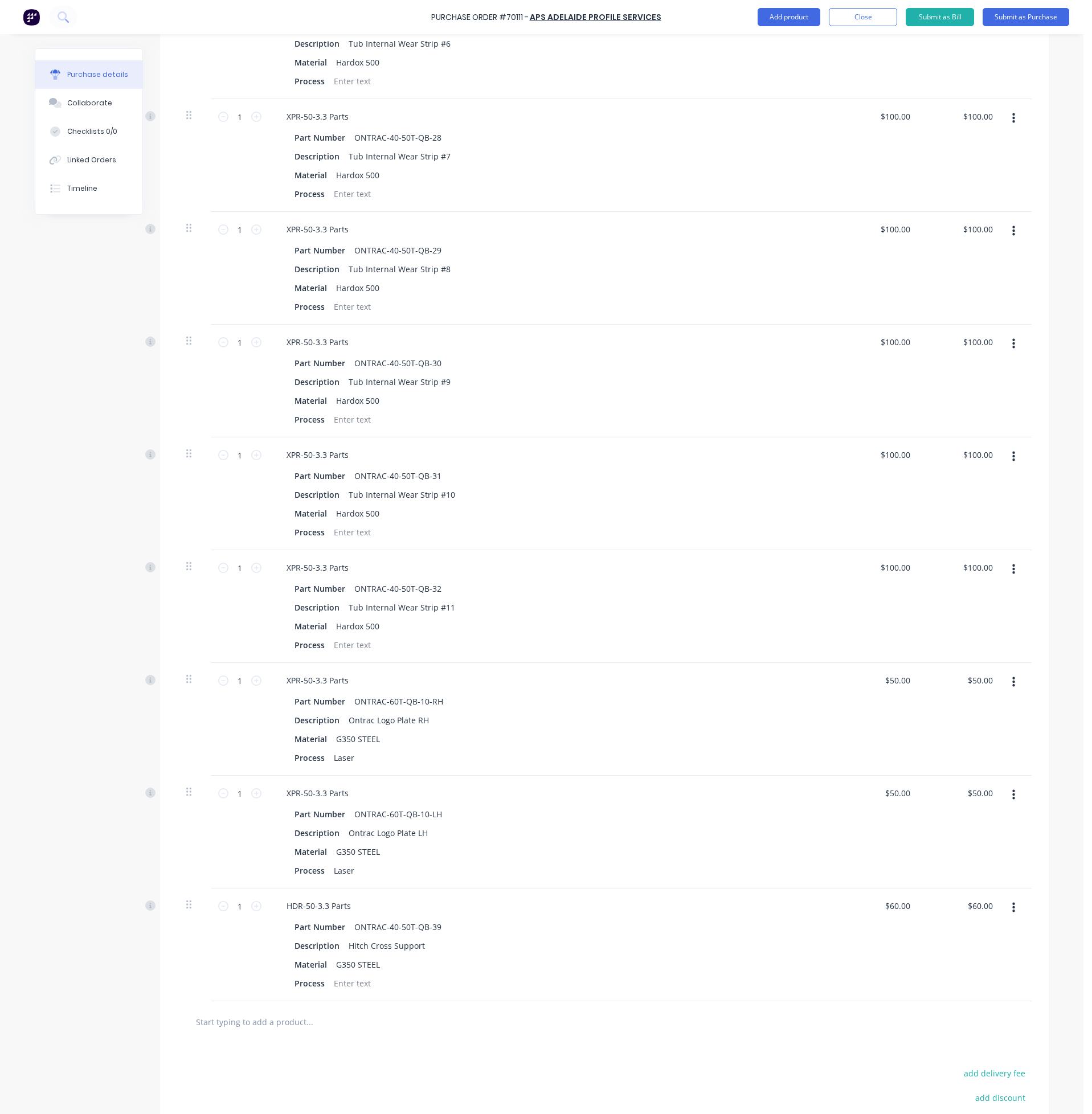
scroll to position [2990, 0]
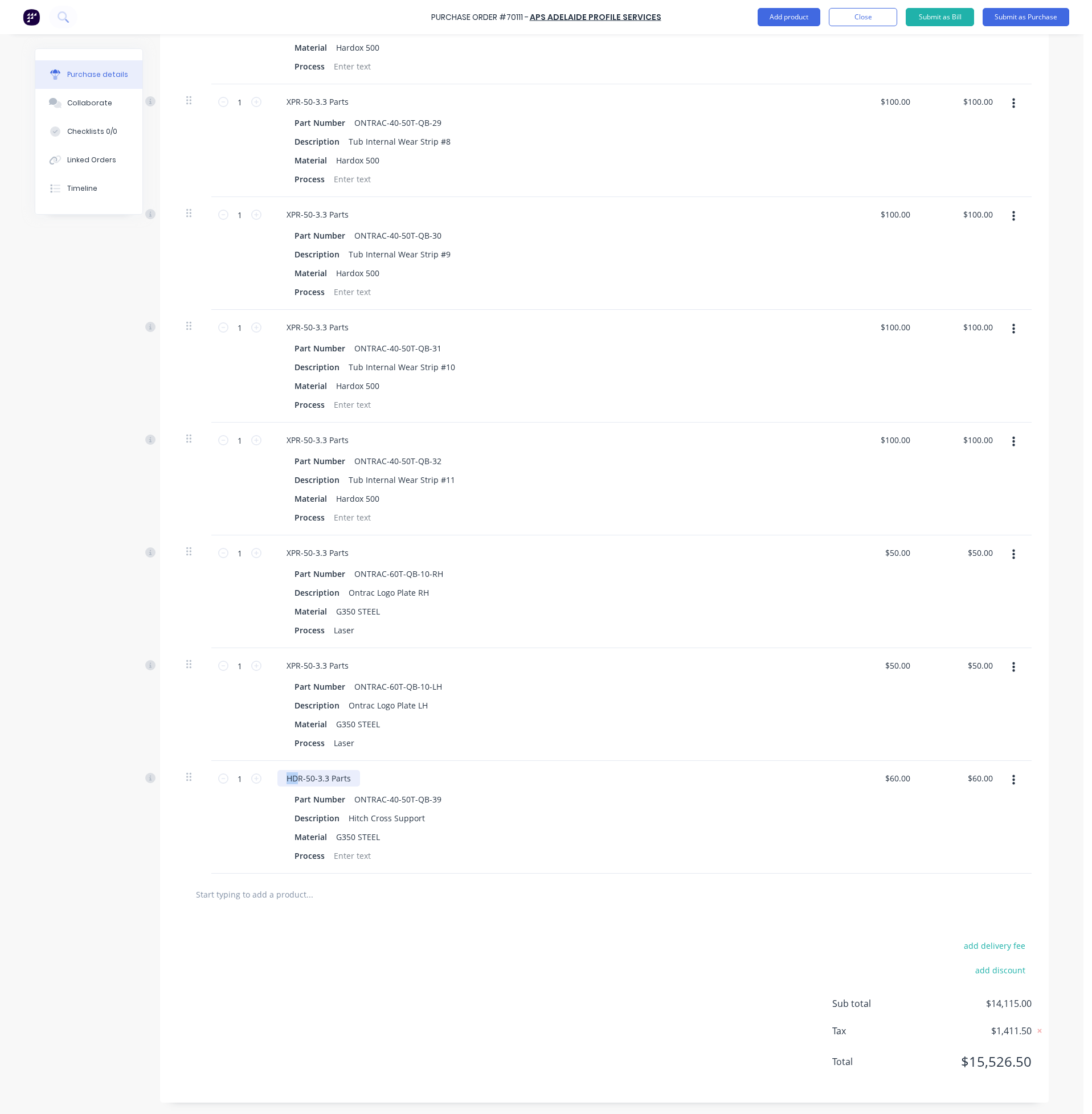
drag, startPoint x: 287, startPoint y: 780, endPoint x: 269, endPoint y: 780, distance: 18.0
click at [269, 742] on div "HDR-50-3.3 Parts Part Number ONTRAC-40-50T-QB-39 Description Hitch Cross Suppor…" at bounding box center [553, 817] width 570 height 112
click at [542, 742] on div "add delivery fee add discount Sub total $14,115.00 Tax $1,411.50 Total $15,526.…" at bounding box center [604, 1009] width 888 height 188
drag, startPoint x: 183, startPoint y: 781, endPoint x: 171, endPoint y: 859, distance: 78.9
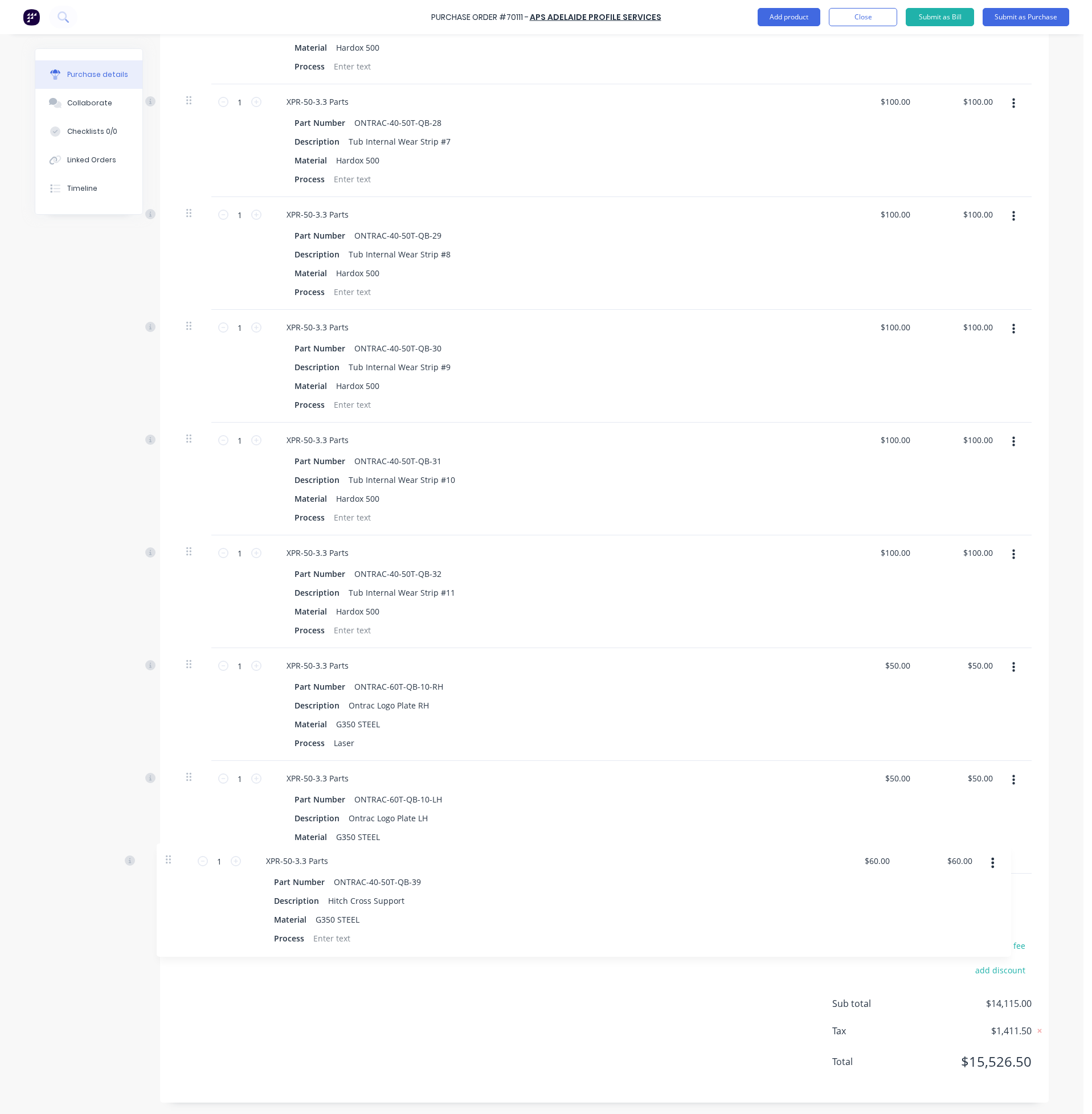
click at [899, 742] on input "60.00" at bounding box center [899, 778] width 27 height 17
click at [894, 742] on input "60.00" at bounding box center [899, 778] width 27 height 17
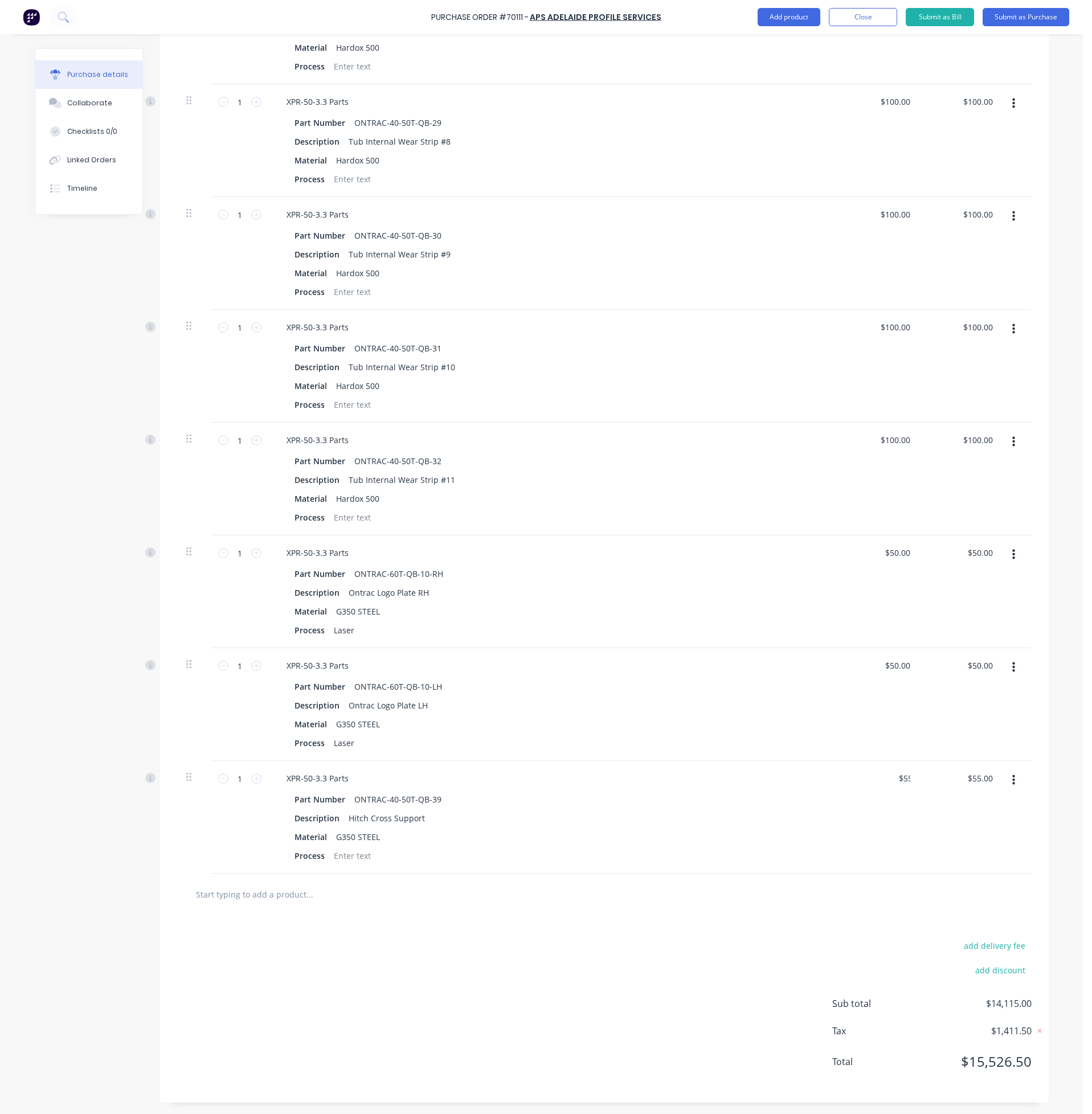
click at [890, 742] on div at bounding box center [604, 895] width 836 height 23
click at [900, 742] on div at bounding box center [604, 894] width 854 height 42
click at [344, 723] on div "G350 STEEL" at bounding box center [358, 724] width 53 height 17
drag, startPoint x: 371, startPoint y: 725, endPoint x: 288, endPoint y: 718, distance: 83.3
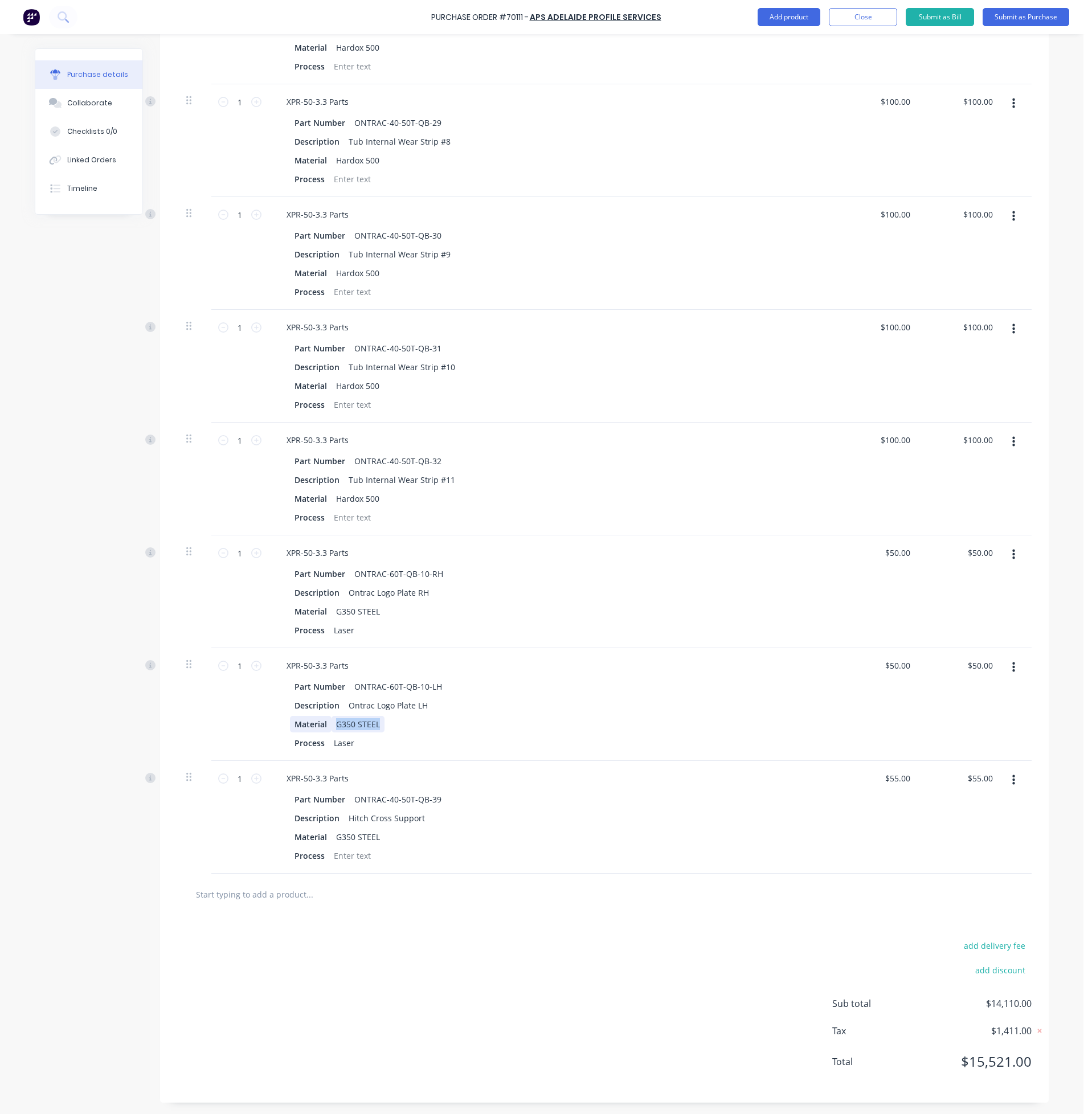
click at [290, 718] on div "Material G350 STEEL" at bounding box center [551, 724] width 522 height 17
click at [356, 726] on div "Material HA250" at bounding box center [551, 724] width 522 height 17
drag, startPoint x: 308, startPoint y: 723, endPoint x: 271, endPoint y: 721, distance: 37.1
click at [277, 721] on div "Part Number ONTRAC-60T-QB-10-LH Description Ontrac Logo Plate LH Material HA250…" at bounding box center [552, 714] width 551 height 73
copy div "HA250"
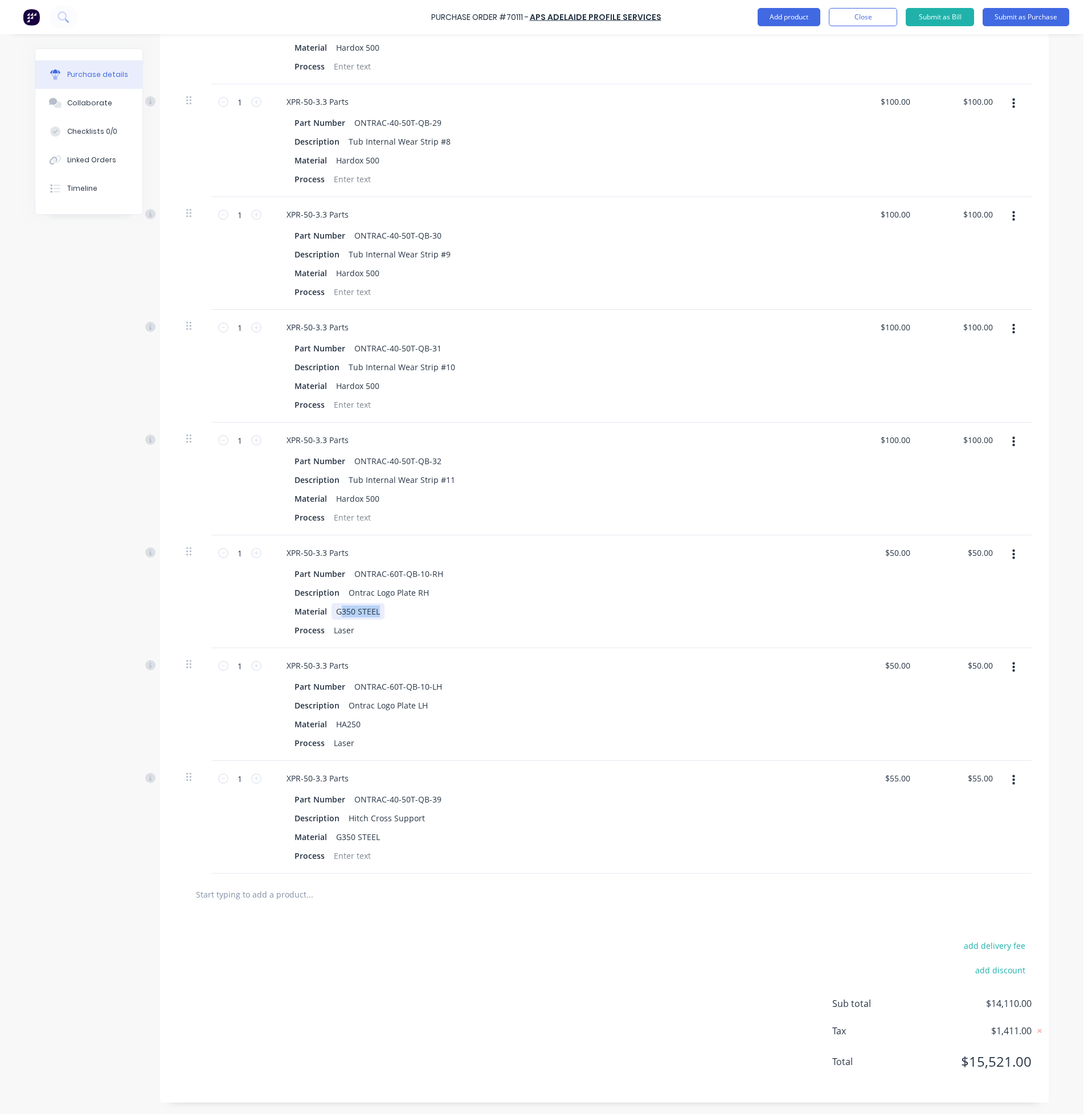
drag, startPoint x: 333, startPoint y: 606, endPoint x: 402, endPoint y: 613, distance: 69.4
click at [402, 613] on div "Material G350 STEEL" at bounding box center [551, 611] width 522 height 17
click at [477, 610] on div "Material HA250" at bounding box center [551, 611] width 522 height 17
click at [405, 742] on div at bounding box center [604, 894] width 854 height 42
click at [450, 742] on div "add delivery fee add discount Sub total $14,110.00 Tax $1,411.00 Total $15,521.…" at bounding box center [604, 1009] width 888 height 188
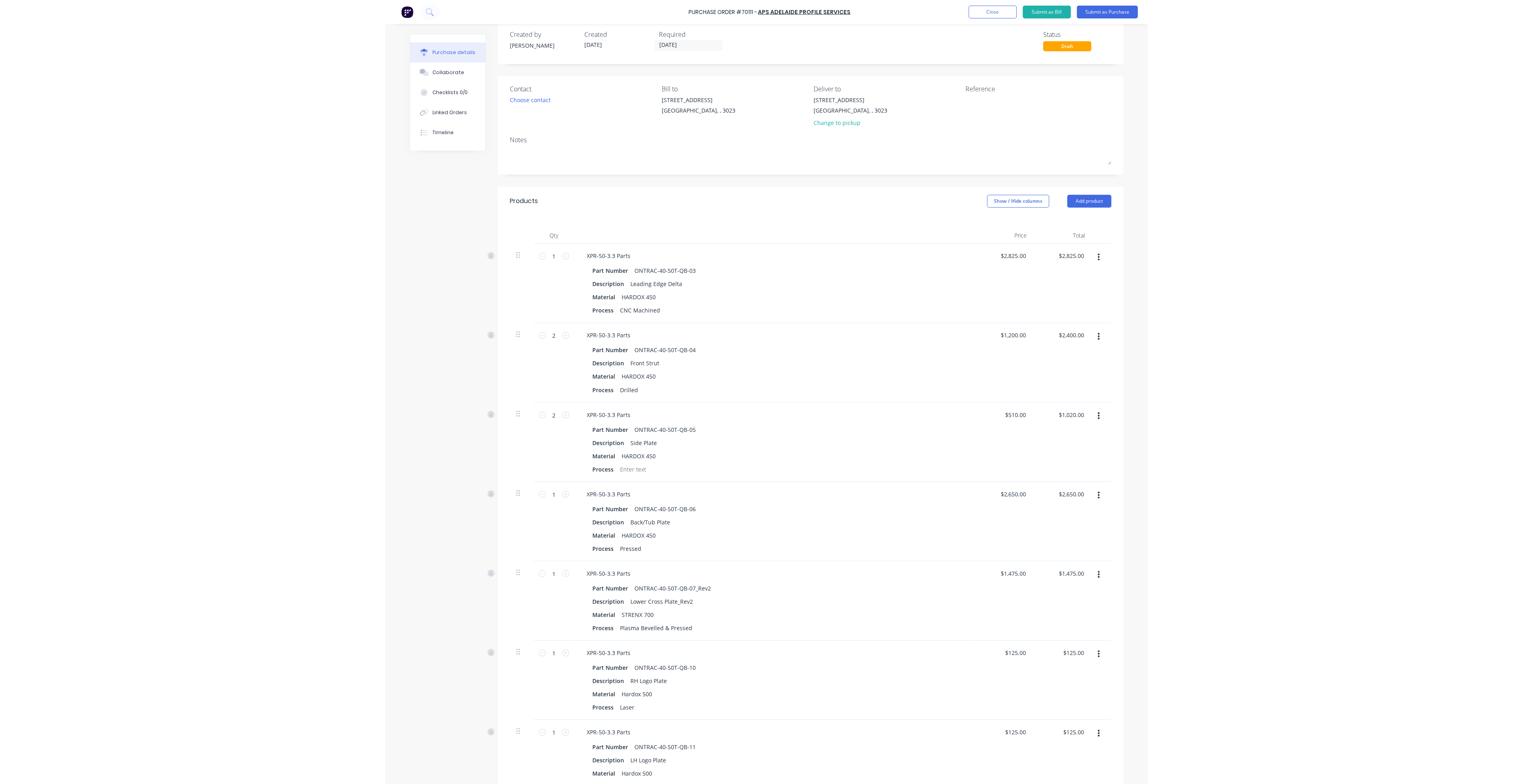
scroll to position [0, 0]
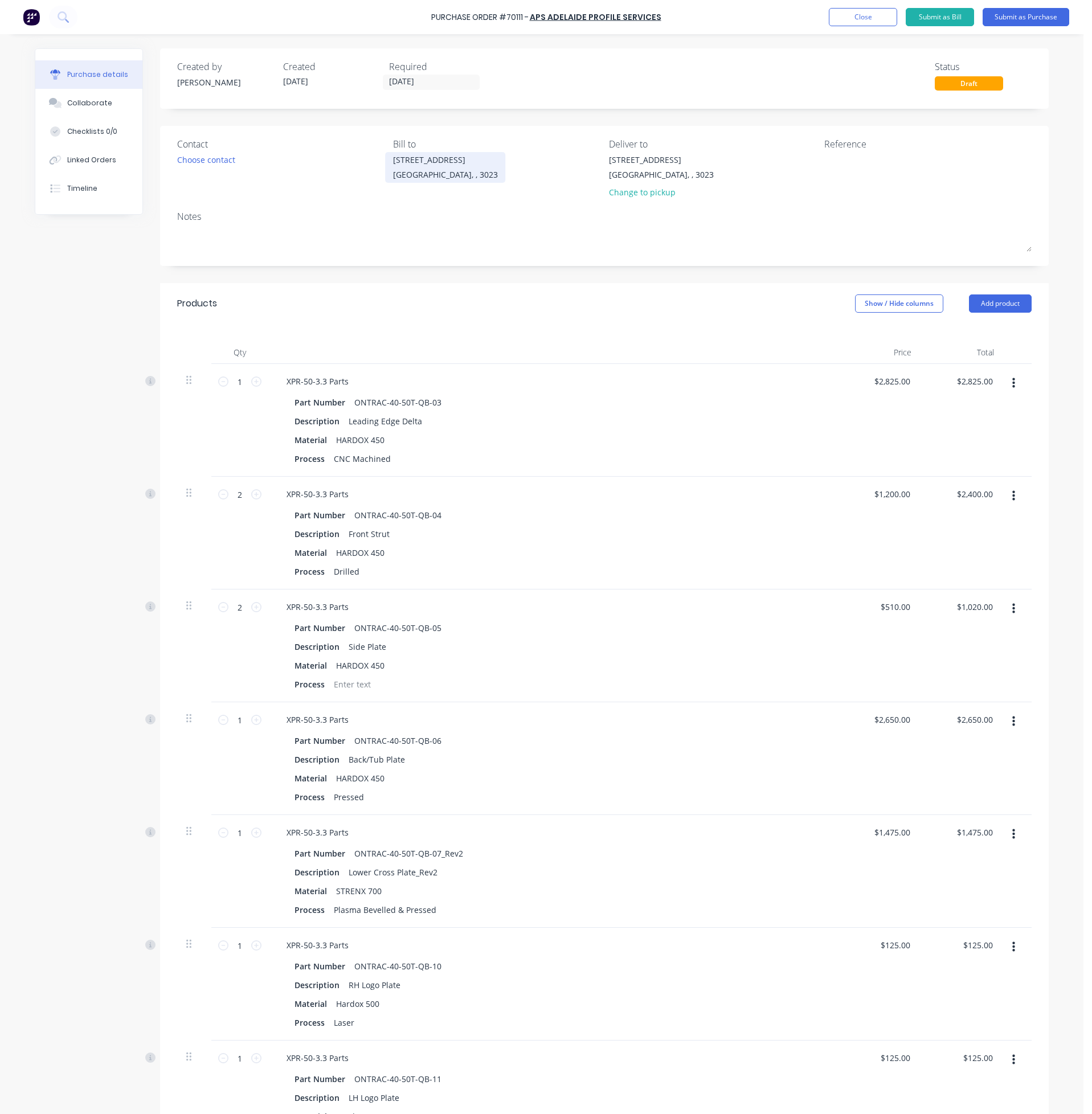
click at [441, 164] on div "[STREET_ADDRESS]" at bounding box center [445, 160] width 104 height 12
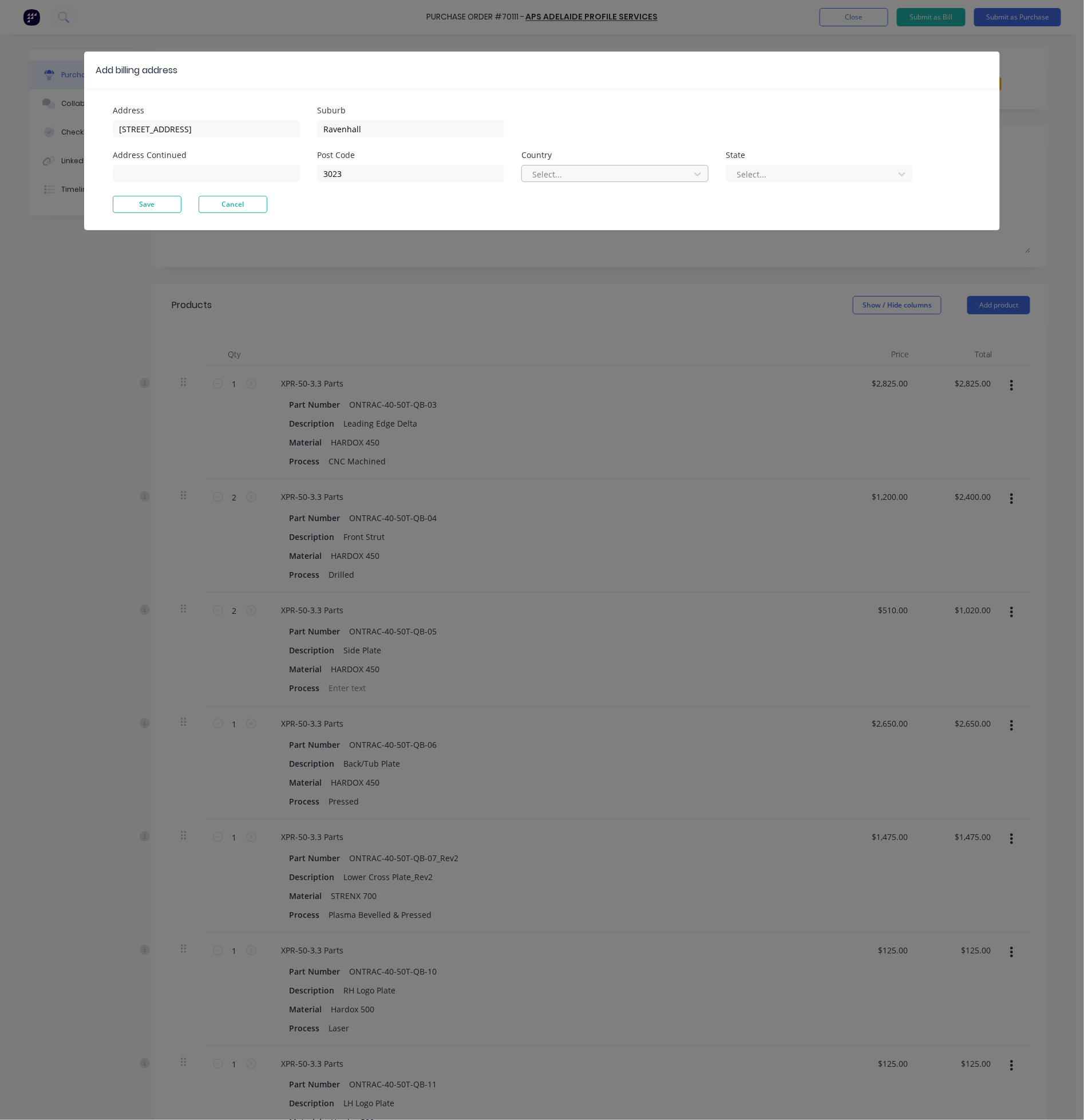
click at [546, 177] on div at bounding box center [607, 174] width 153 height 14
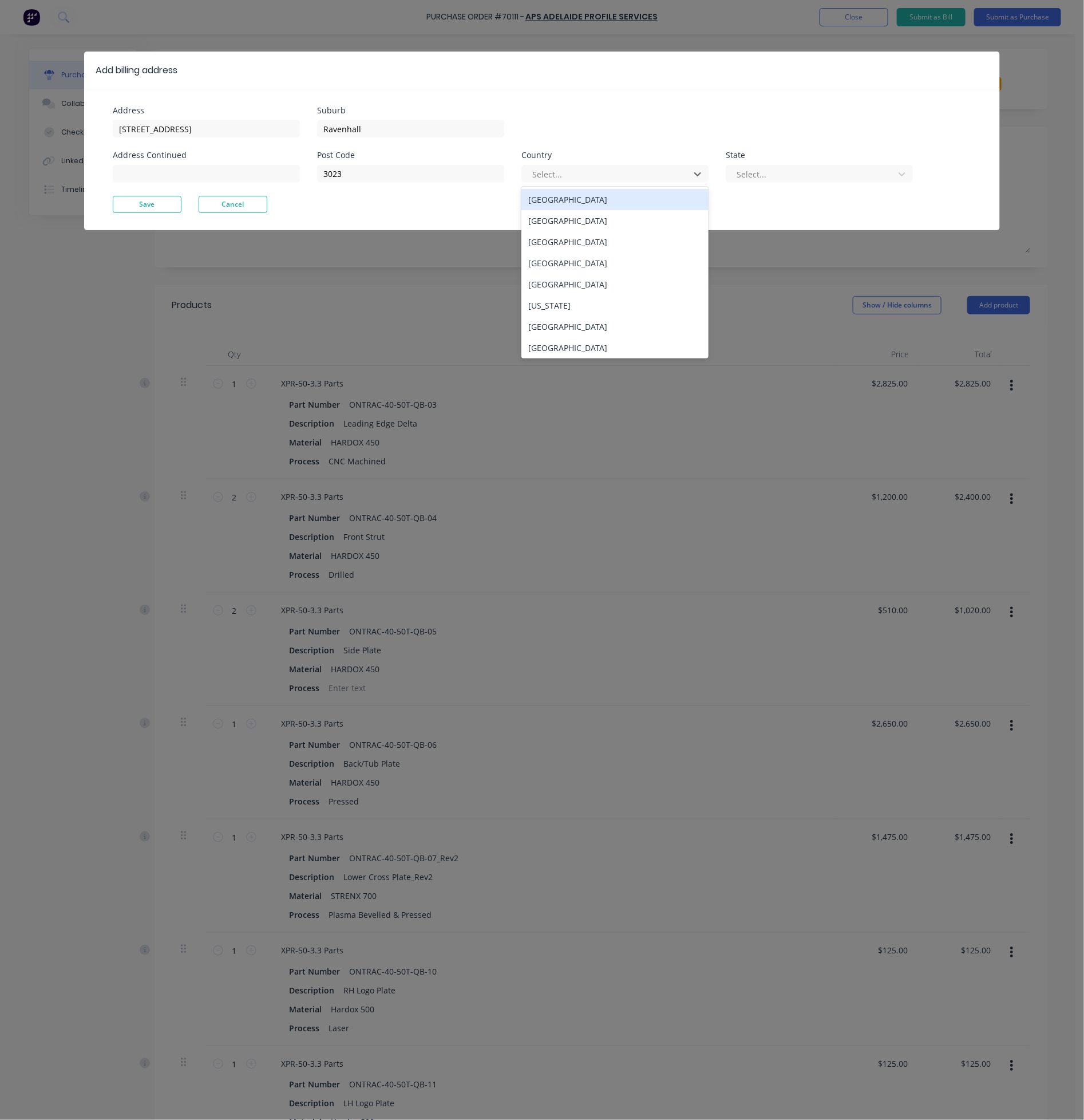
click at [567, 196] on div "[GEOGRAPHIC_DATA]" at bounding box center [614, 199] width 187 height 21
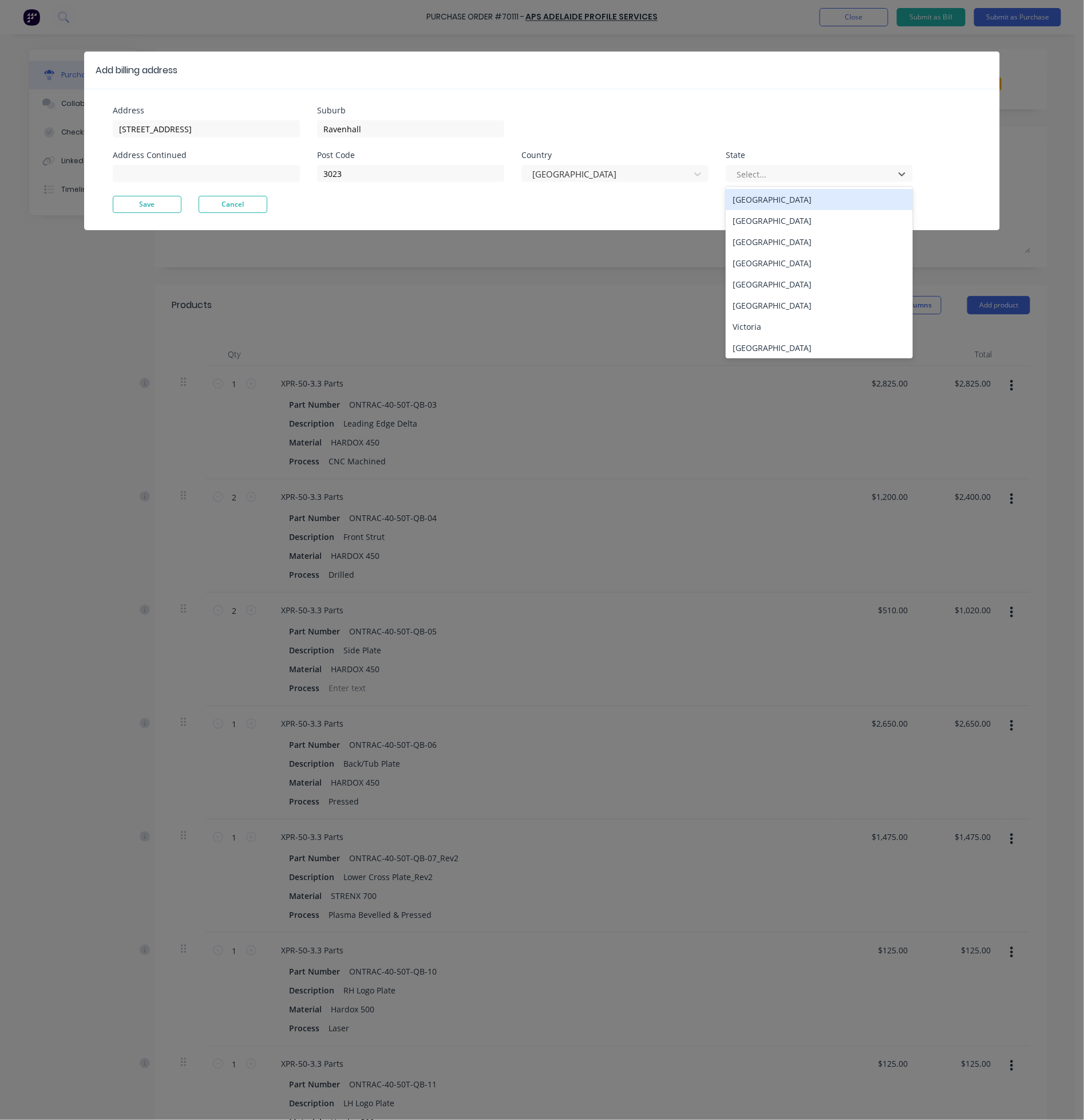
click at [740, 173] on div at bounding box center [812, 174] width 153 height 14
drag, startPoint x: 759, startPoint y: 326, endPoint x: 629, endPoint y: 280, distance: 137.9
click at [759, 326] on div "Victoria" at bounding box center [819, 326] width 187 height 21
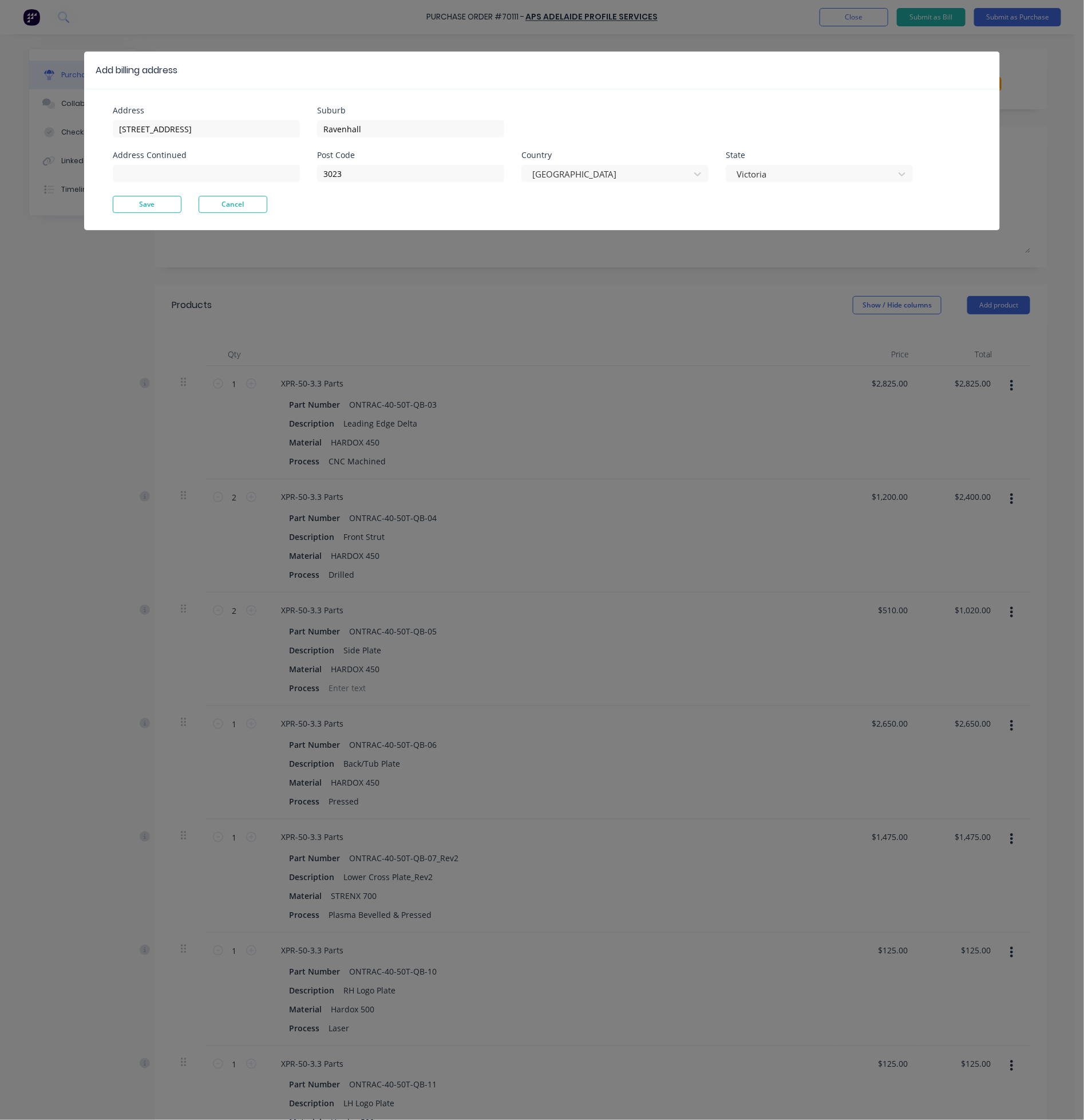
drag, startPoint x: 144, startPoint y: 201, endPoint x: 295, endPoint y: 194, distance: 151.2
click at [145, 201] on button "Save" at bounding box center [147, 204] width 68 height 17
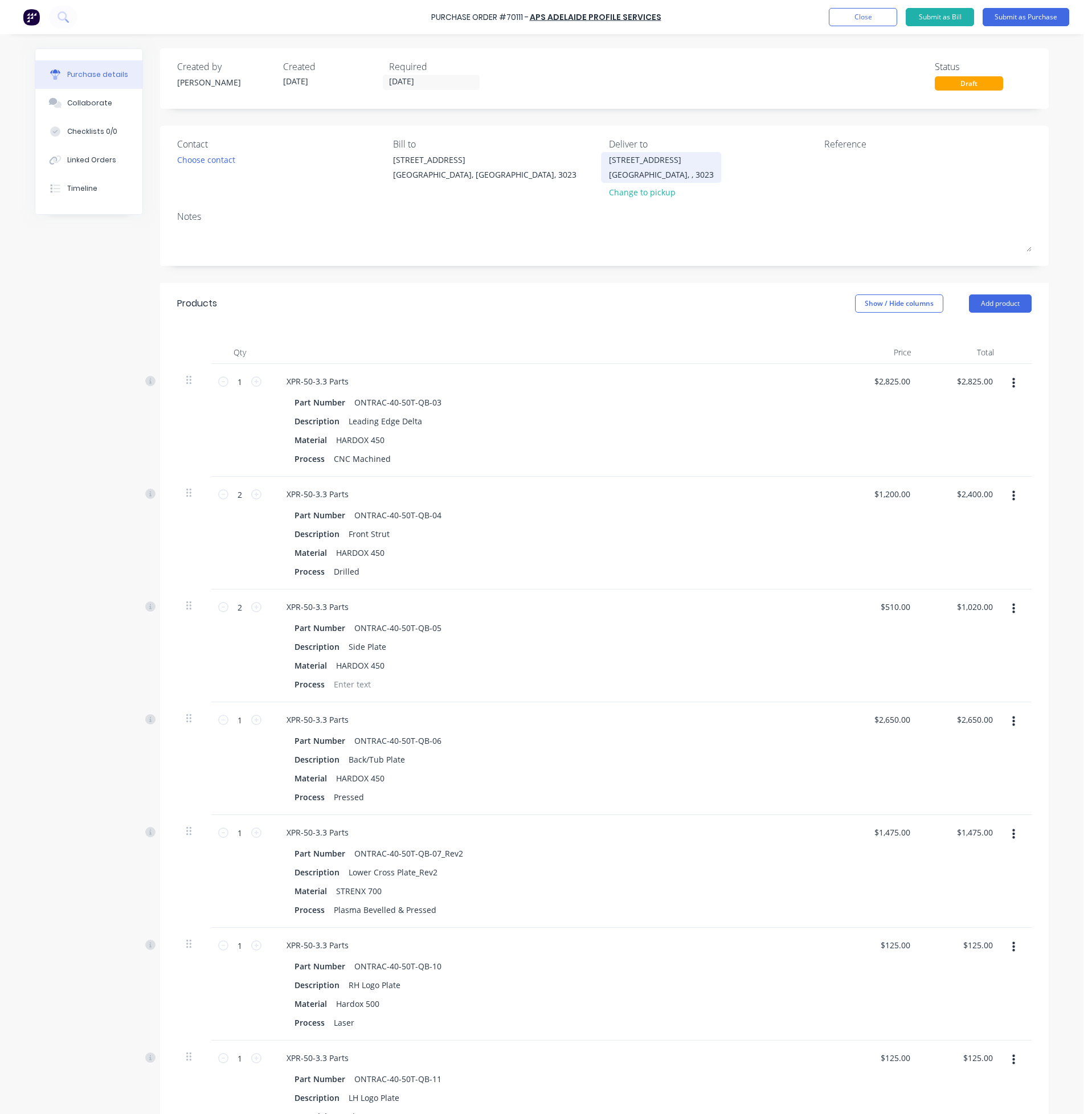
click at [668, 165] on div "[STREET_ADDRESS]" at bounding box center [661, 167] width 104 height 27
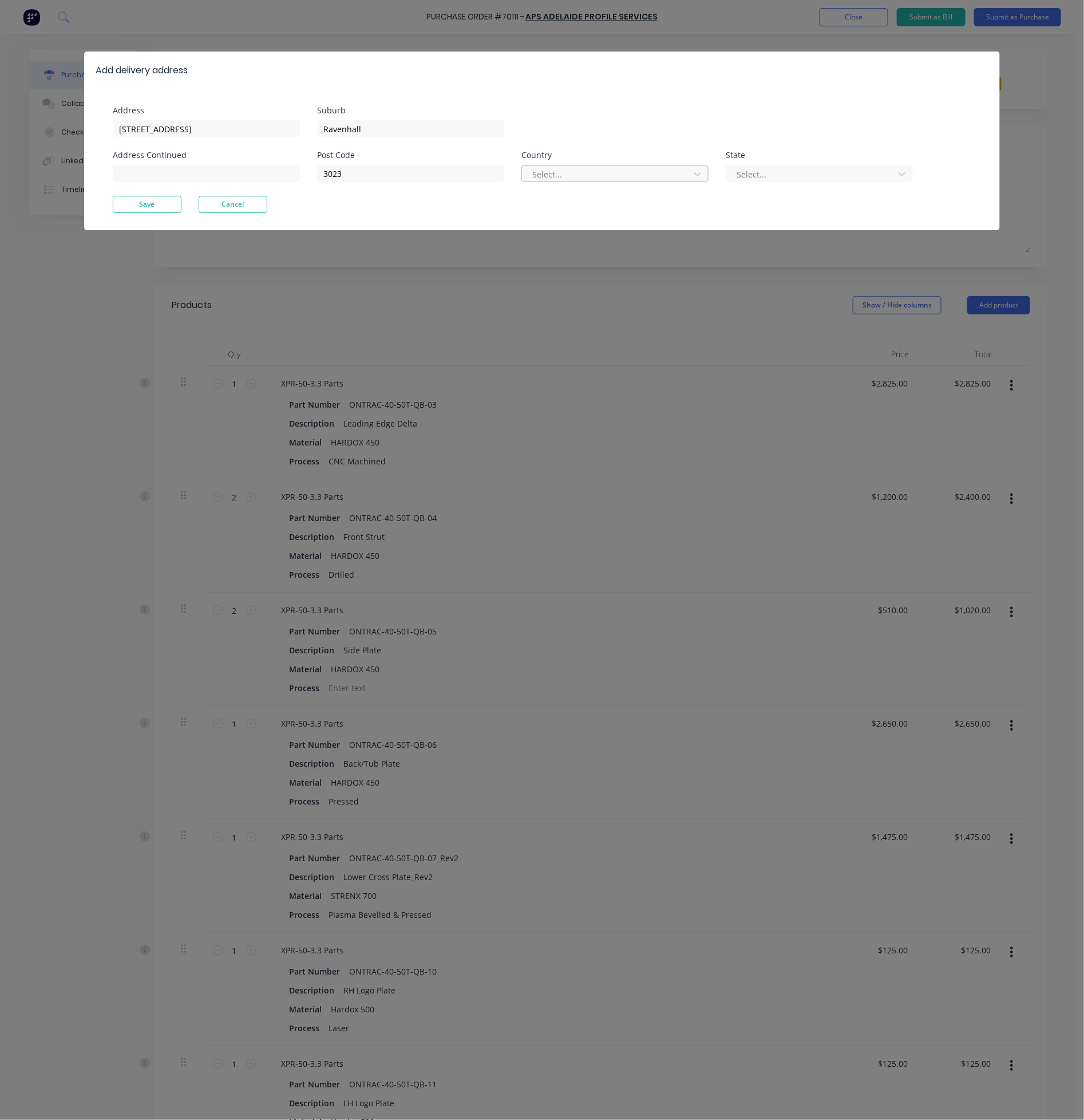
click at [609, 175] on div at bounding box center [607, 174] width 153 height 14
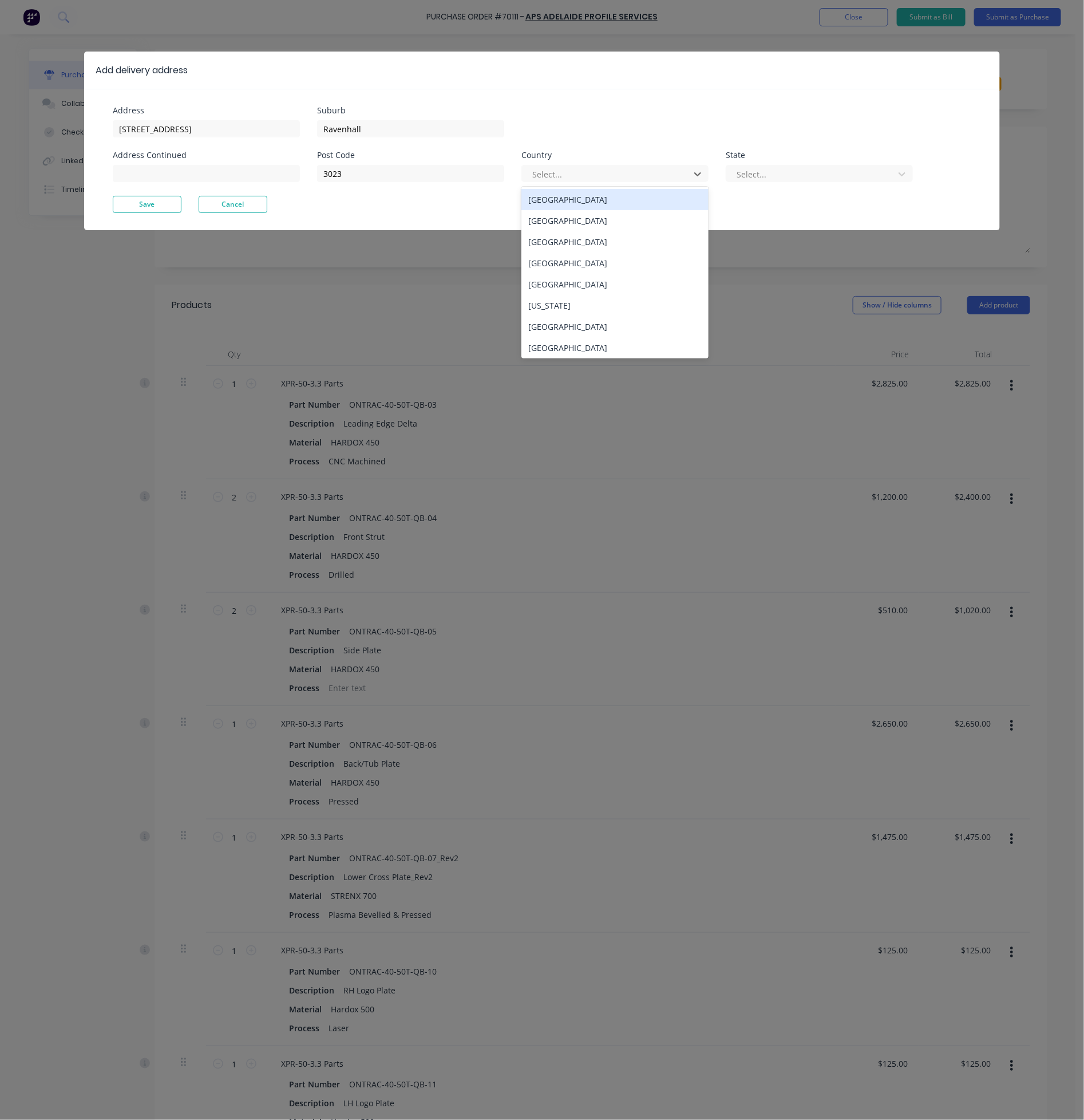
drag, startPoint x: 636, startPoint y: 195, endPoint x: 716, endPoint y: 173, distance: 83.0
click at [637, 195] on div "[GEOGRAPHIC_DATA]" at bounding box center [614, 199] width 187 height 21
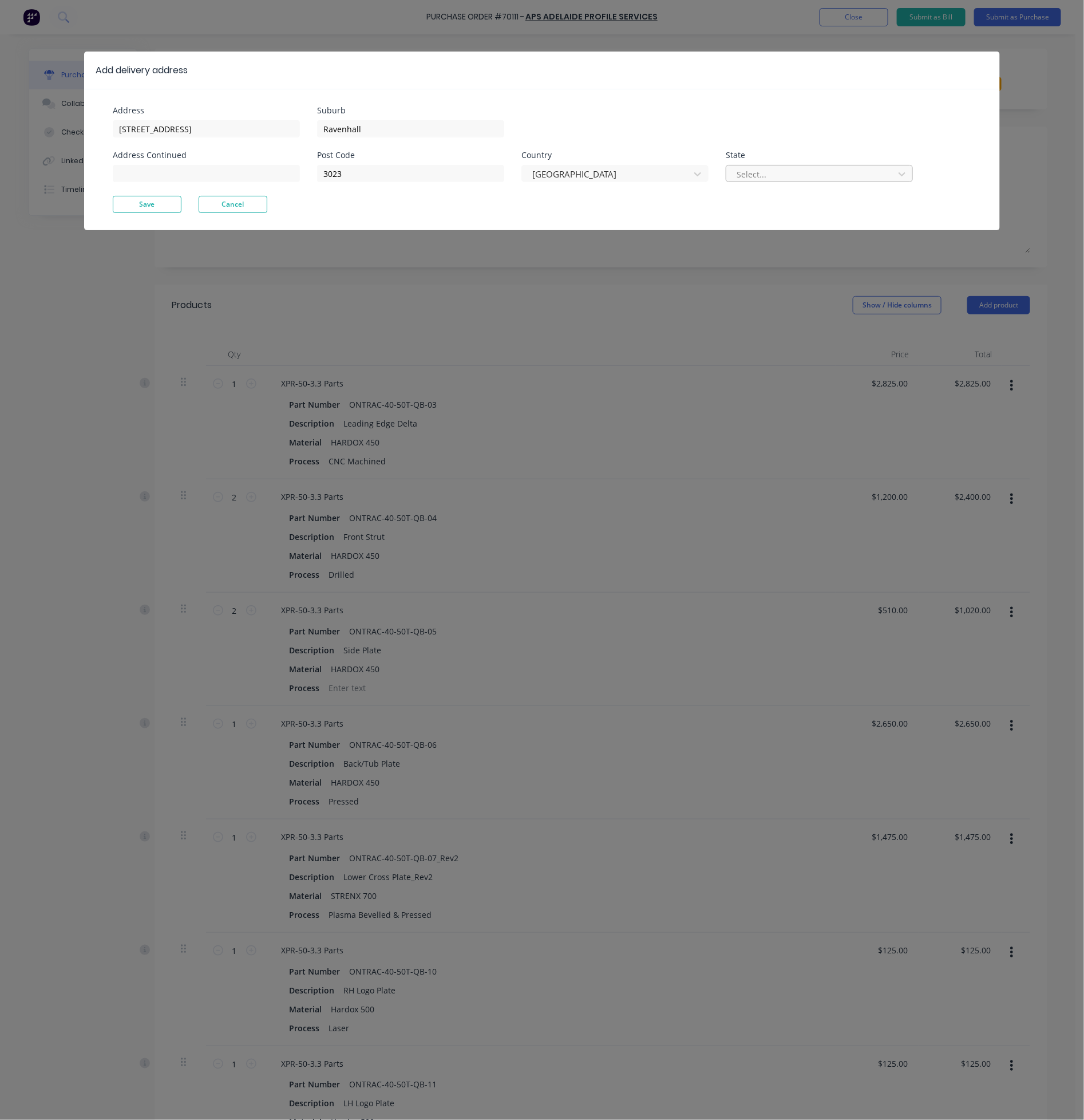
click at [752, 173] on div at bounding box center [812, 174] width 153 height 14
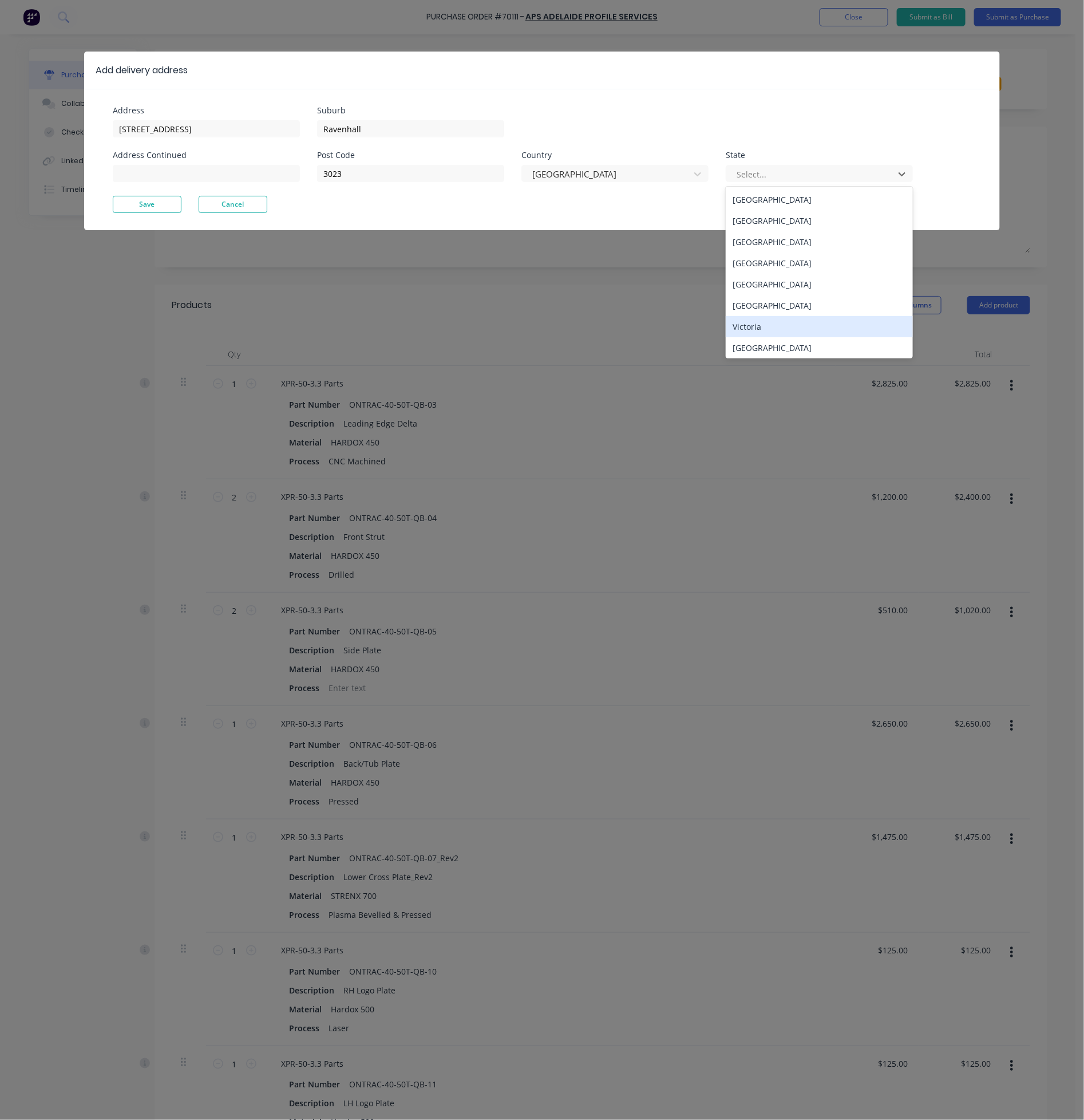
click at [762, 323] on div "Victoria" at bounding box center [819, 326] width 187 height 21
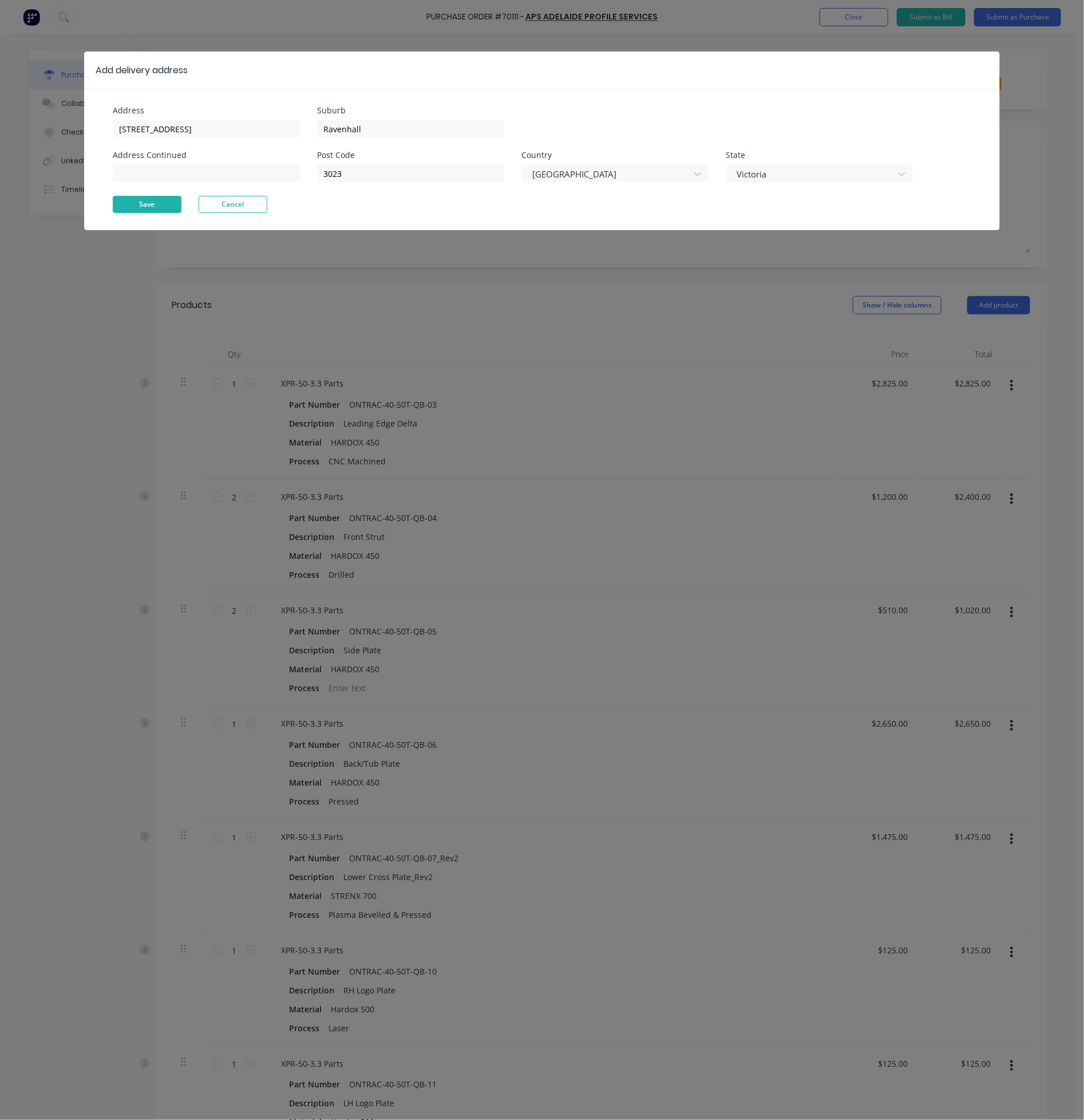
drag, startPoint x: 93, startPoint y: 193, endPoint x: 143, endPoint y: 203, distance: 51.0
click at [100, 193] on div "Address [STREET_ADDRESS] Address Continued Suburb [GEOGRAPHIC_DATA] Post Code 3…" at bounding box center [542, 159] width 916 height 141
click at [144, 203] on button "Save" at bounding box center [147, 204] width 68 height 17
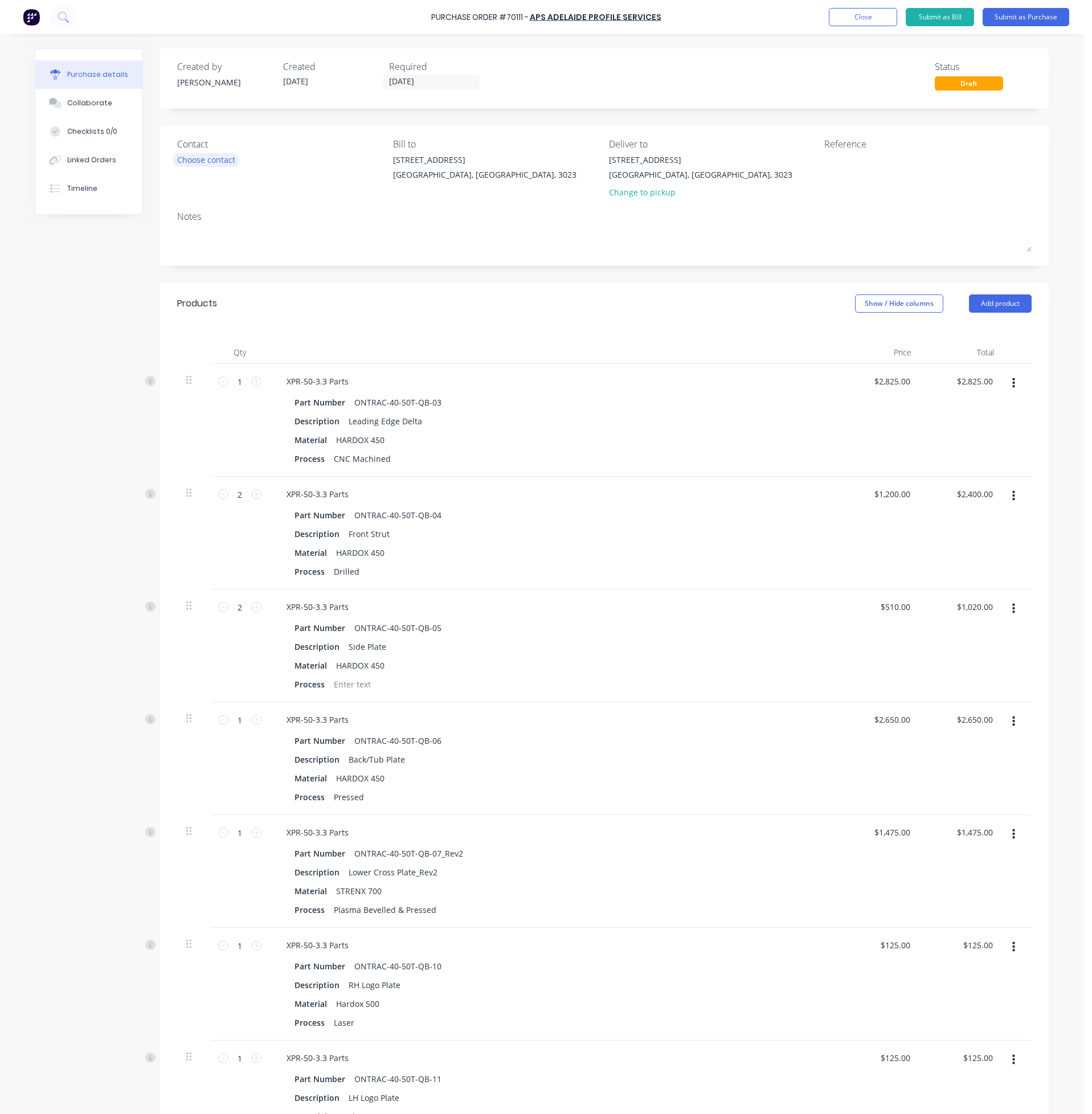
click at [225, 165] on div "Choose contact" at bounding box center [206, 160] width 58 height 12
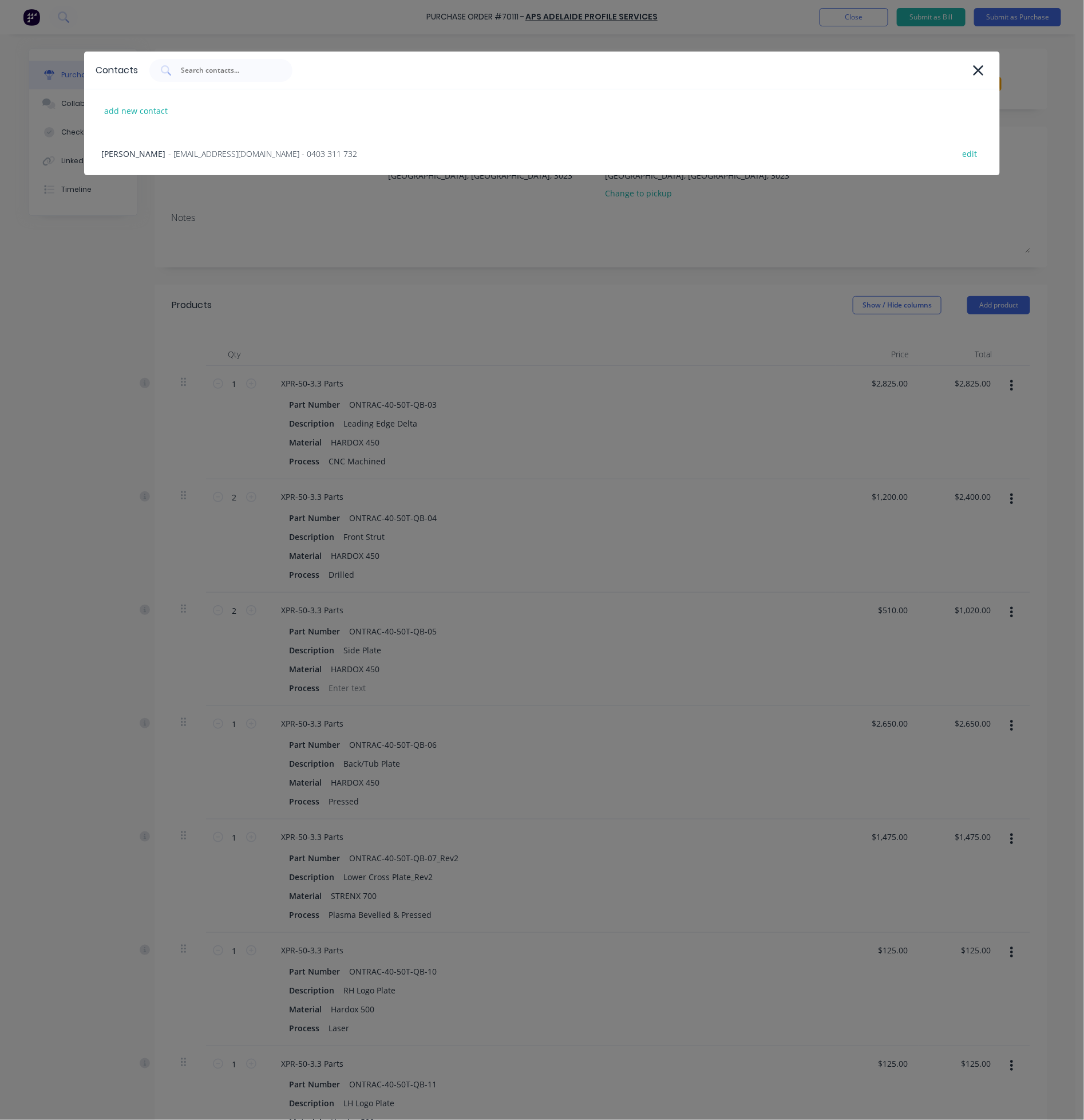
drag, startPoint x: 229, startPoint y: 141, endPoint x: 242, endPoint y: 142, distance: 13.0
click at [229, 142] on div "[PERSON_NAME] - [EMAIL_ADDRESS][DOMAIN_NAME] - 0403 311 732 edit" at bounding box center [542, 154] width 916 height 43
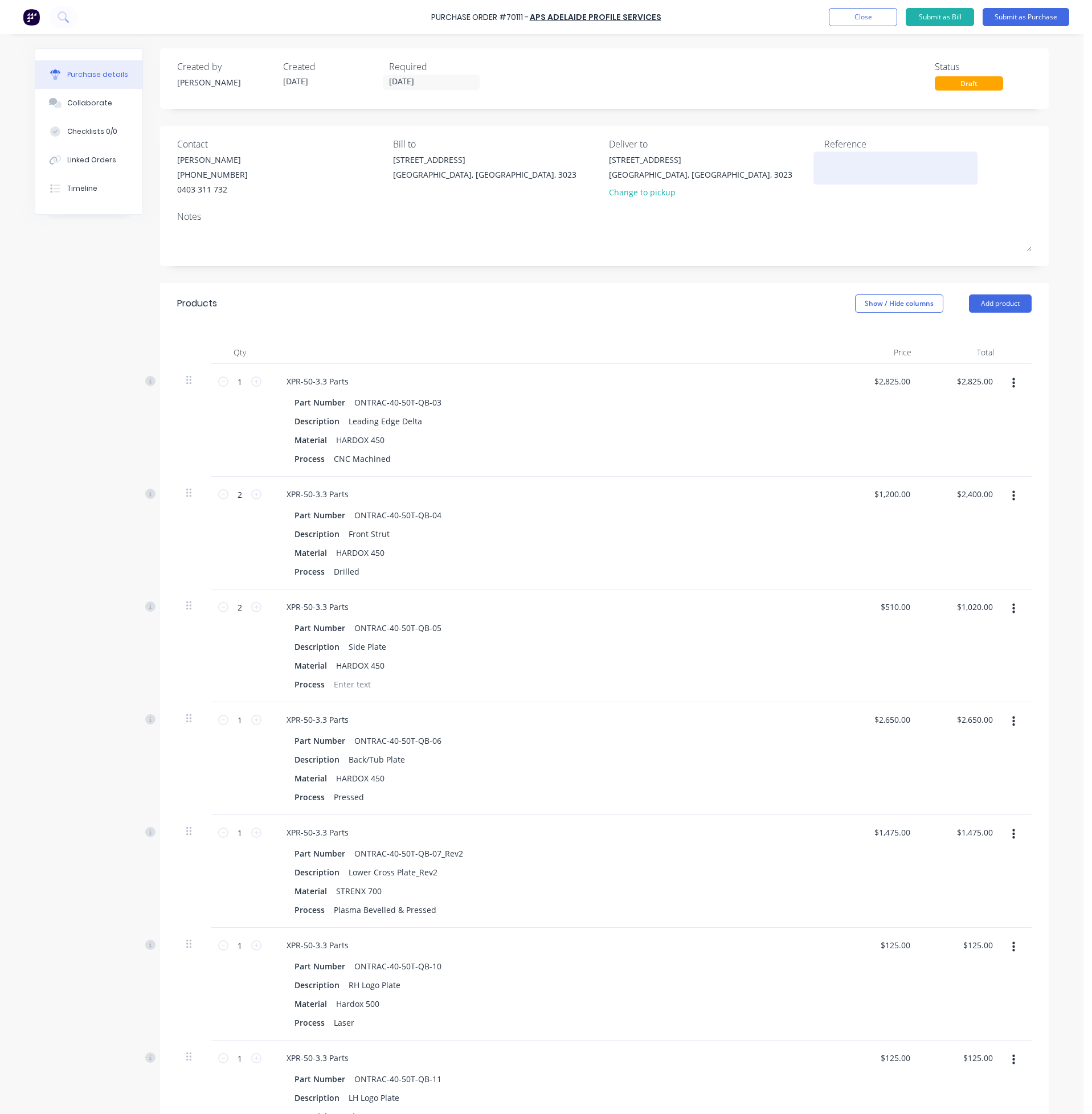
click at [862, 180] on div at bounding box center [895, 168] width 142 height 28
click at [864, 168] on textarea at bounding box center [895, 166] width 142 height 26
click at [865, 182] on div at bounding box center [895, 168] width 142 height 28
click at [878, 168] on textarea at bounding box center [895, 166] width 142 height 26
paste textarea "8"
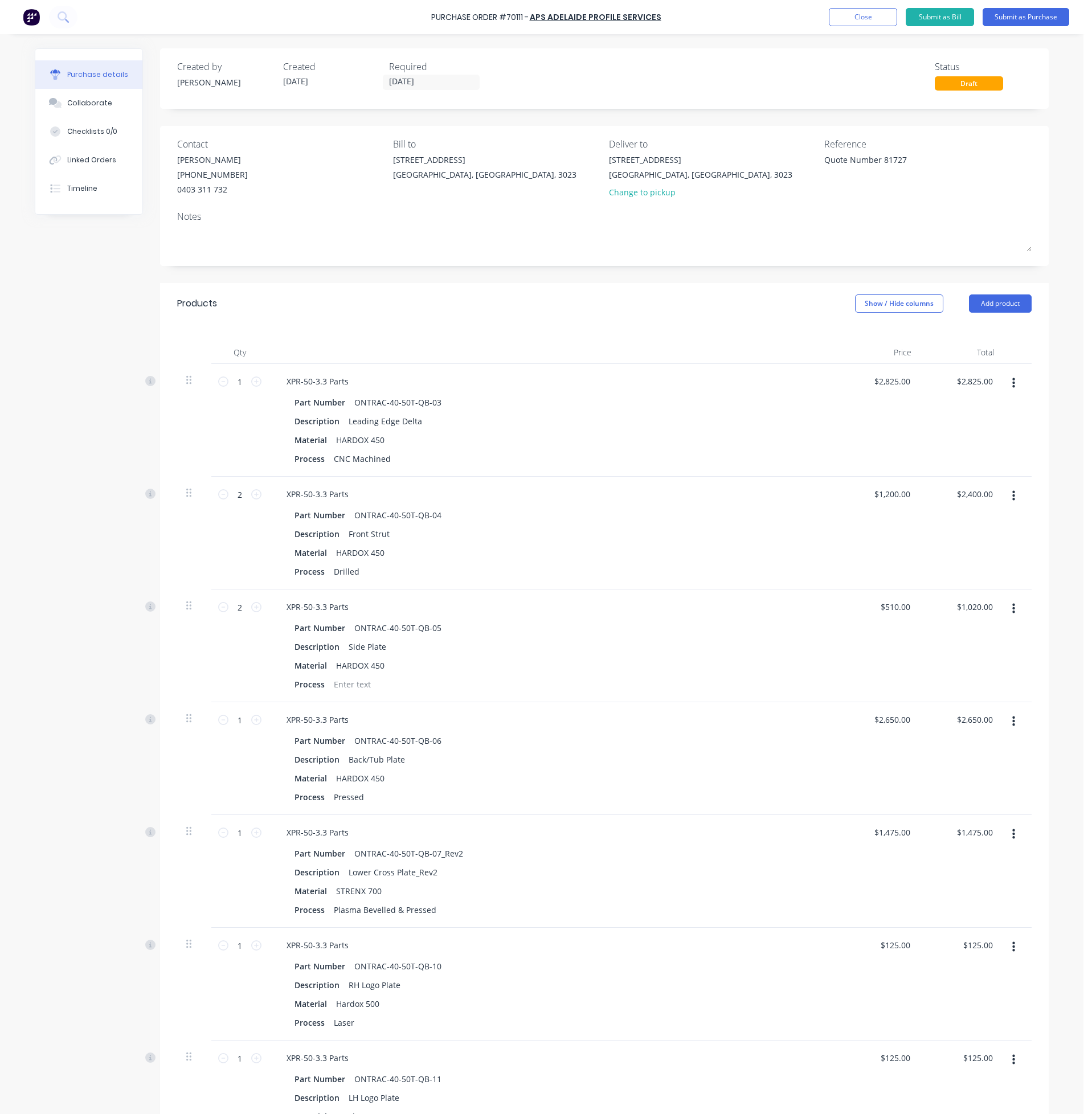
click at [940, 218] on div "Notes" at bounding box center [604, 216] width 854 height 13
click at [964, 202] on div "Reference Quote Number 81727" at bounding box center [927, 170] width 207 height 66
drag, startPoint x: 1017, startPoint y: 117, endPoint x: 1026, endPoint y: 55, distance: 62.6
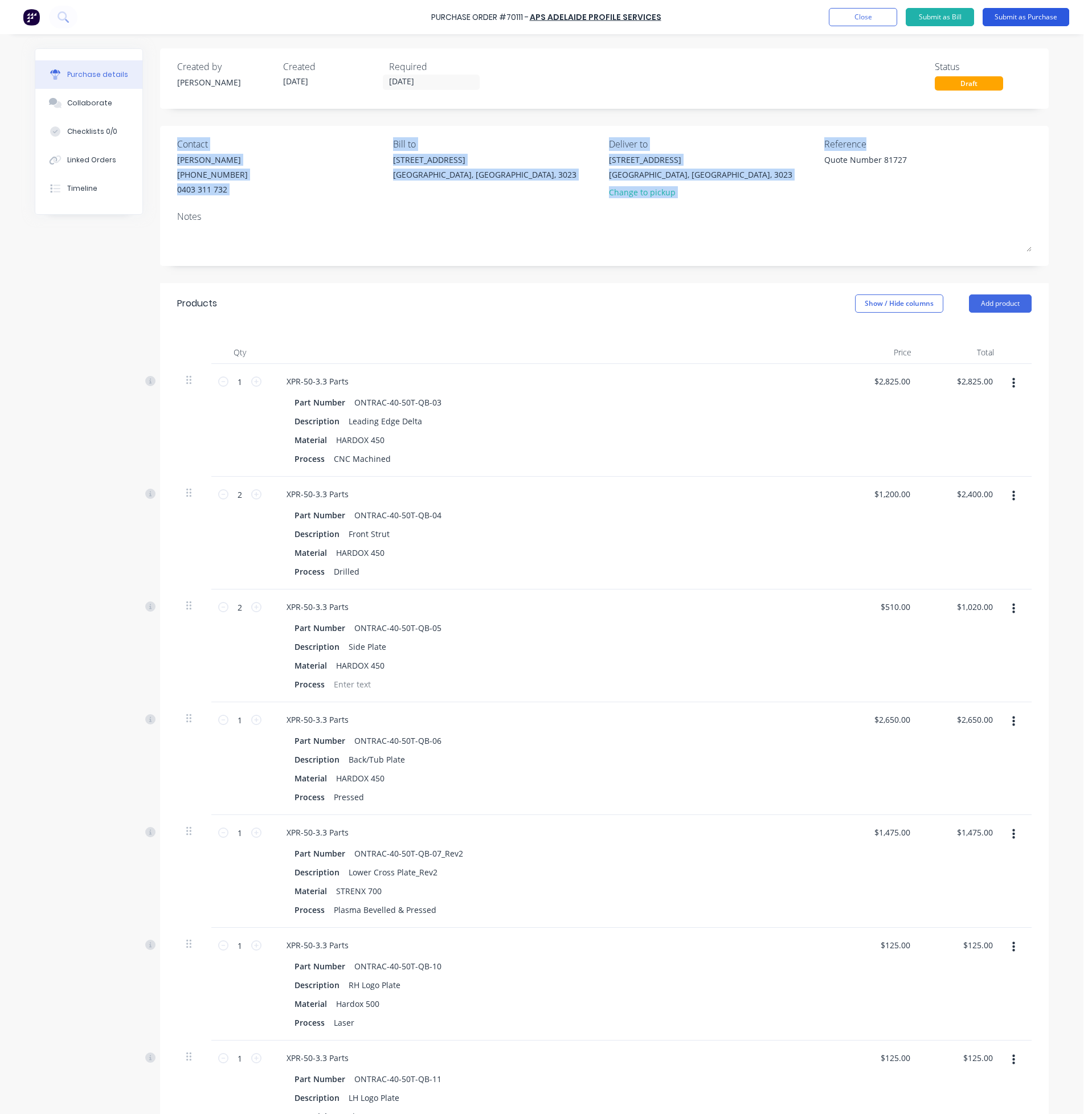
click at [1041, 12] on button "Submit as Purchase" at bounding box center [1026, 17] width 87 height 19
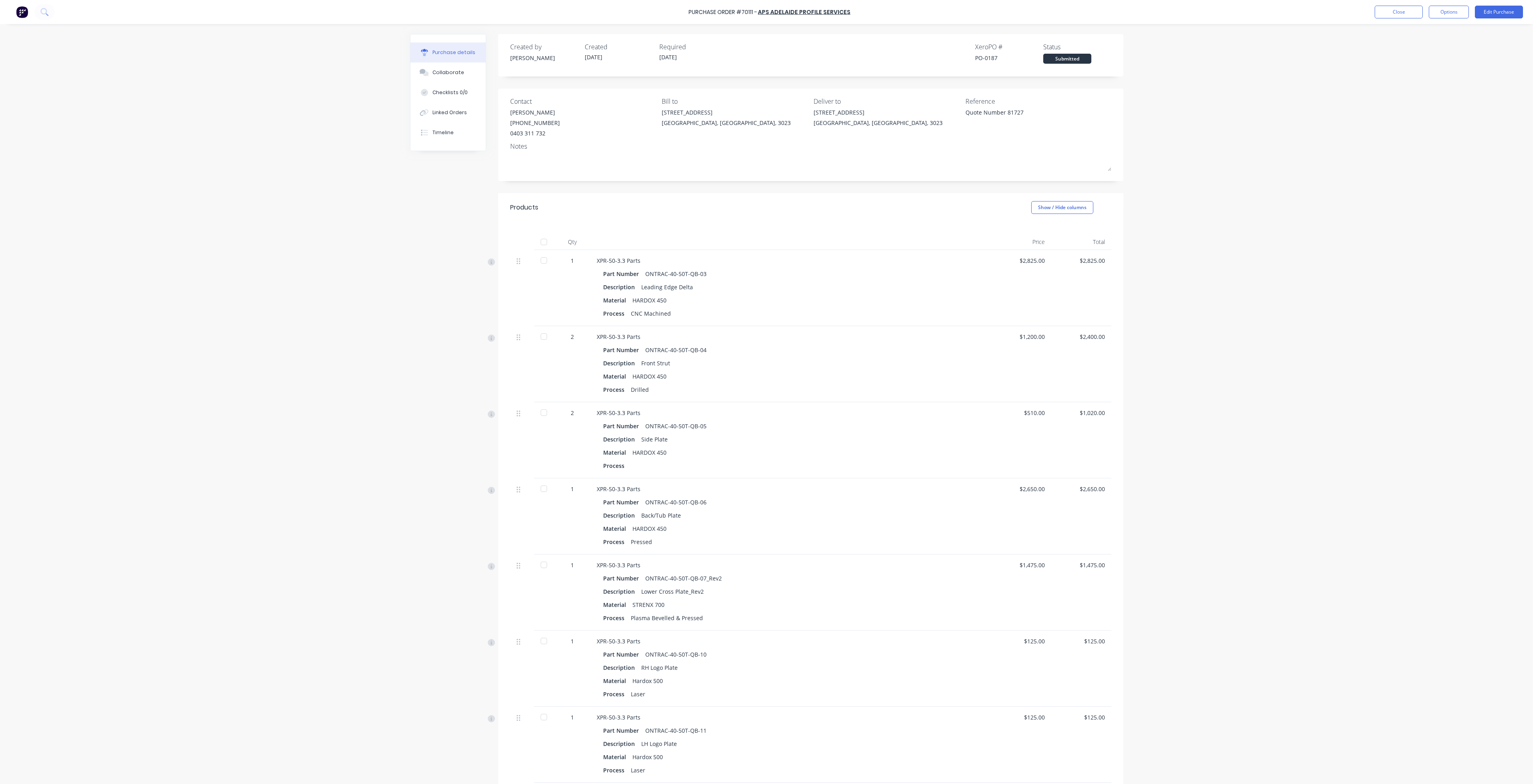
click at [1026, 179] on div "Purchase Order #70111 - APS Adelaide Profile Services Close Options Edit Purcha…" at bounding box center [767, 392] width 1533 height 784
click at [1026, 16] on button "Options" at bounding box center [1449, 12] width 40 height 13
click at [1026, 34] on div "Print / Email" at bounding box center [1431, 32] width 62 height 12
click at [1026, 48] on div "With pricing" at bounding box center [1431, 49] width 62 height 12
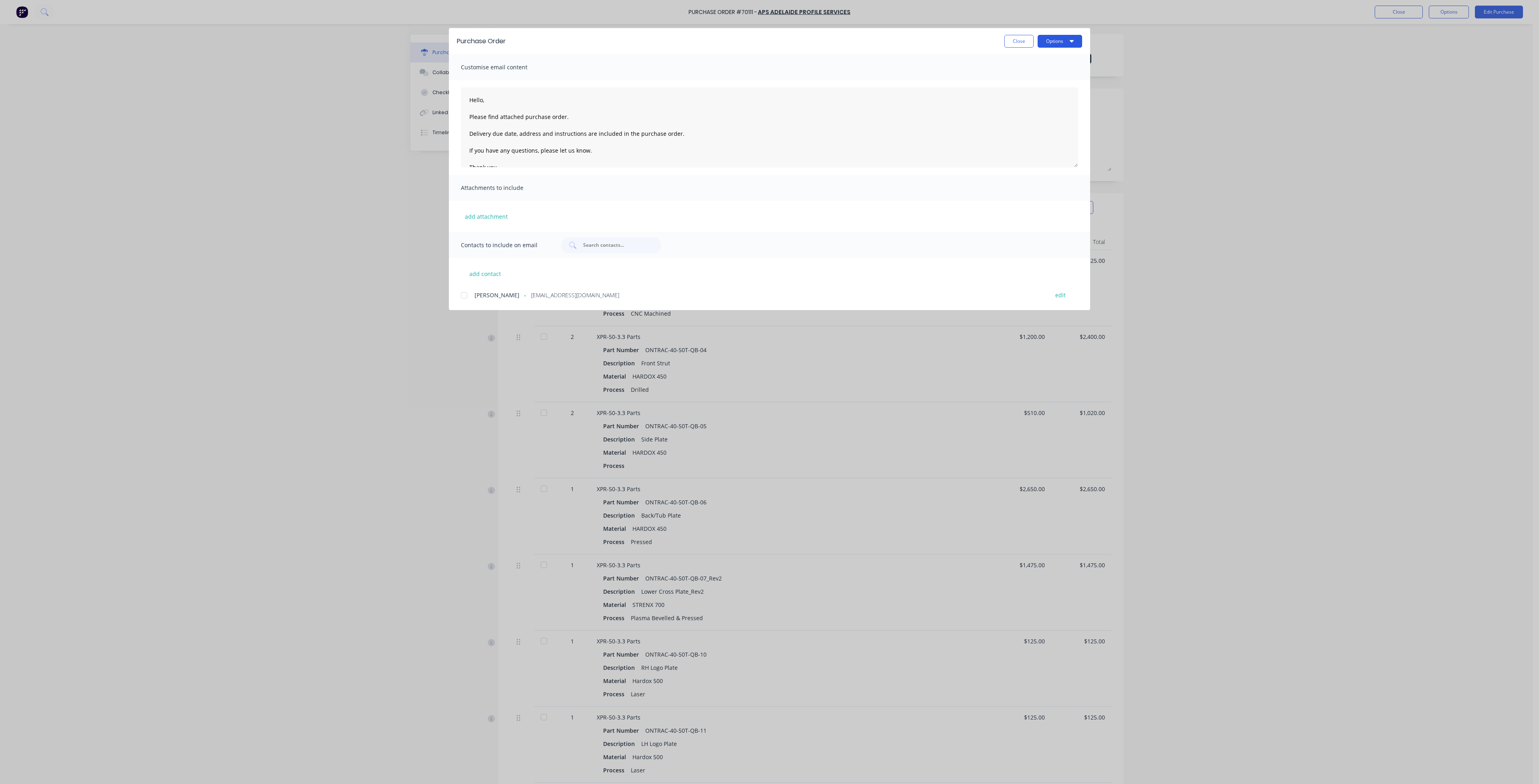
drag, startPoint x: 1054, startPoint y: 34, endPoint x: 1054, endPoint y: 39, distance: 5.0
click at [1026, 35] on button "Options" at bounding box center [1059, 41] width 44 height 13
click at [1026, 77] on div "Print" at bounding box center [1044, 77] width 62 height 12
